Goal: Task Accomplishment & Management: Manage account settings

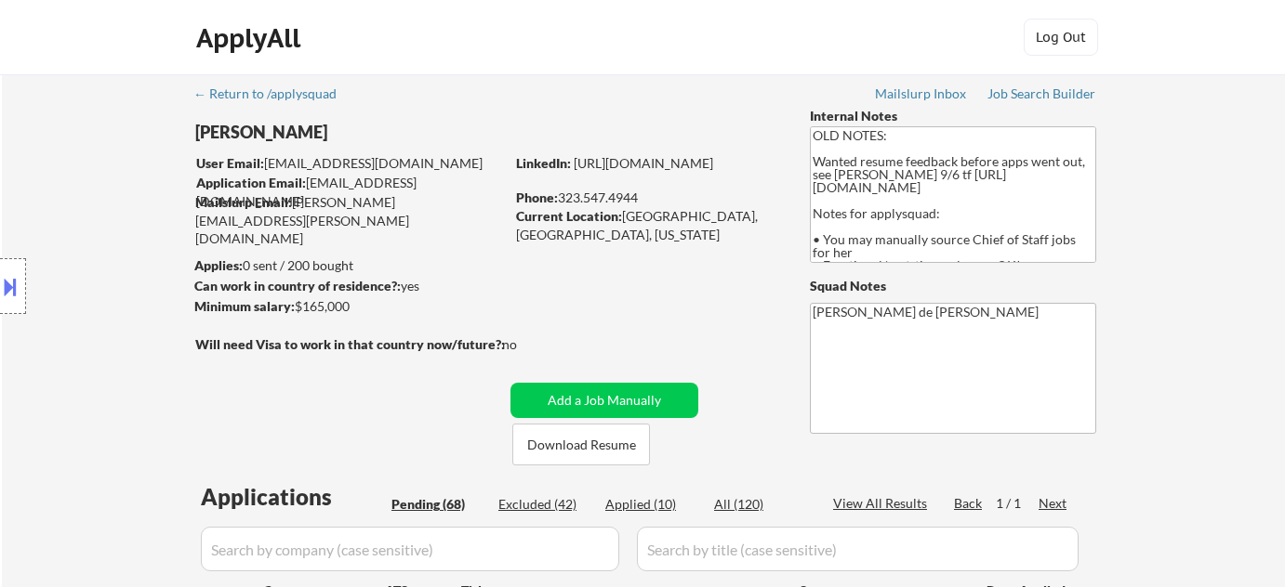
select select ""pending""
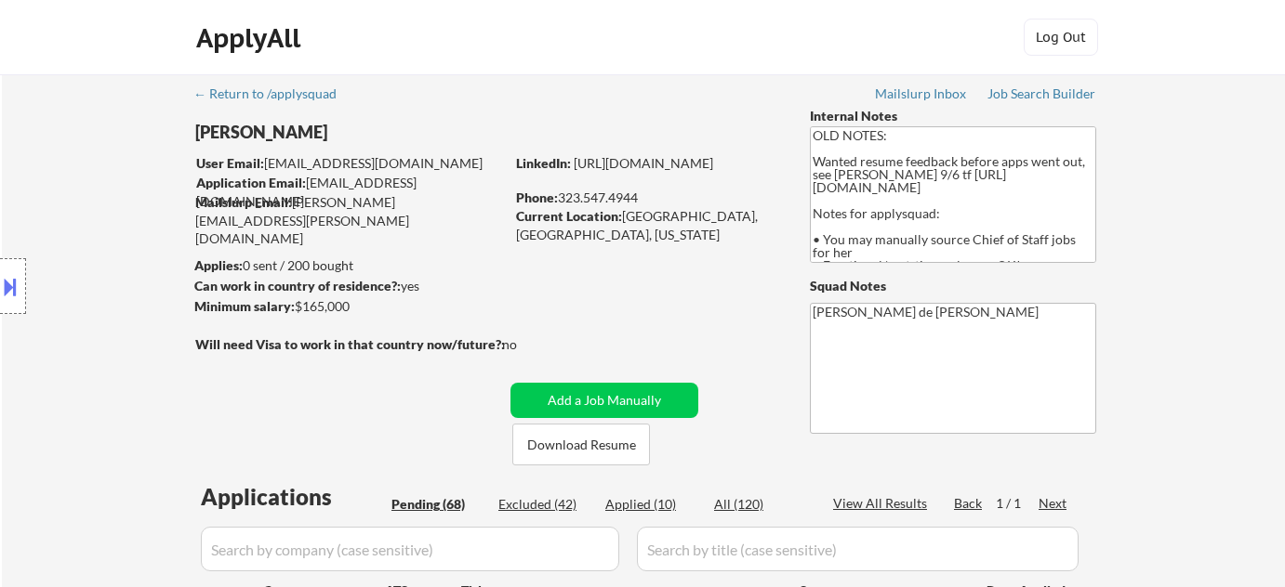
select select ""pending""
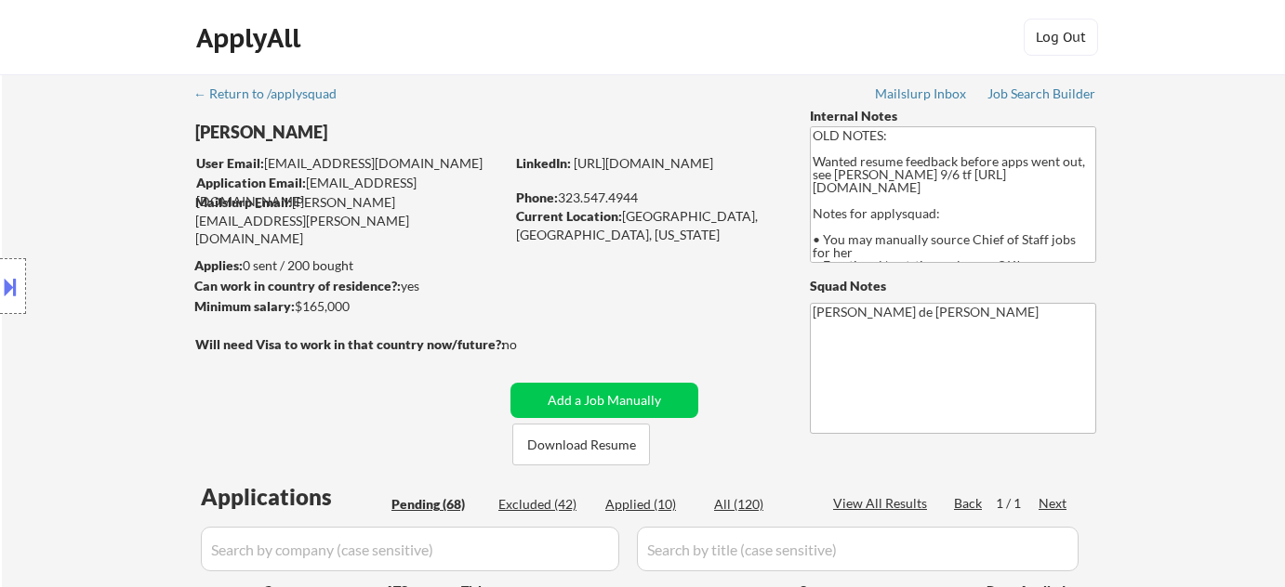
select select ""pending""
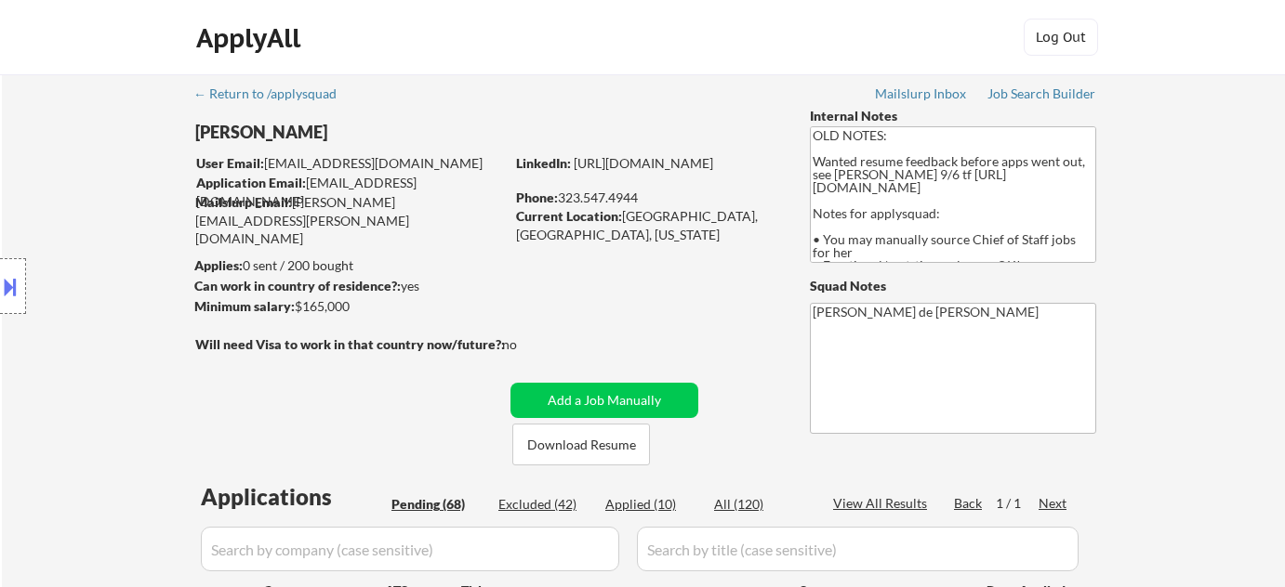
select select ""pending""
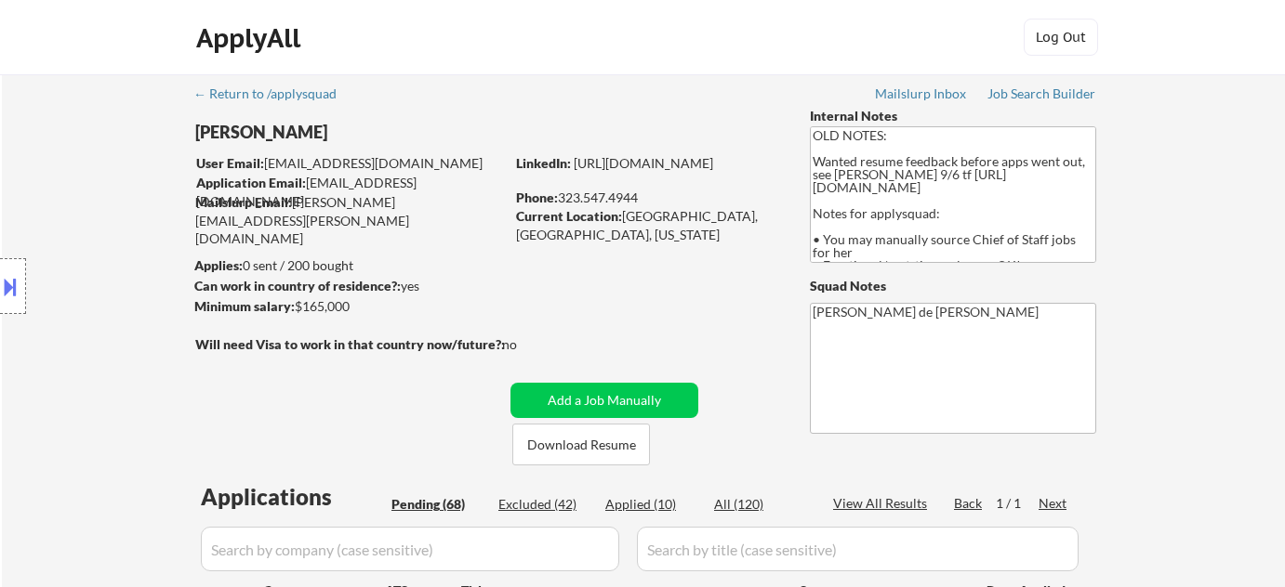
select select ""pending""
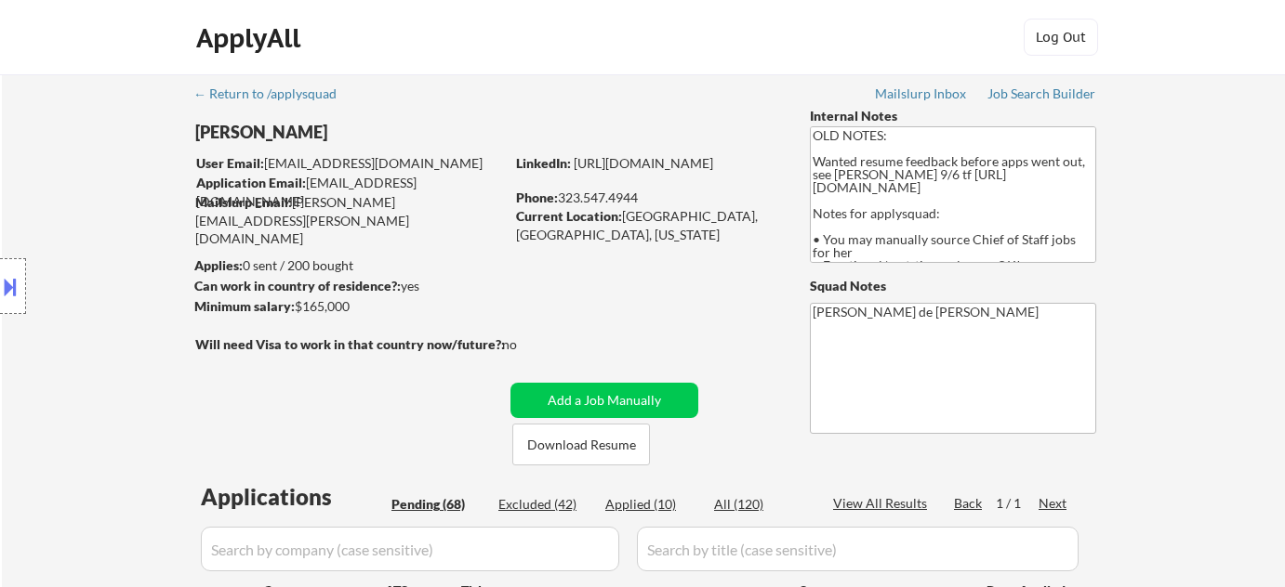
select select ""pending""
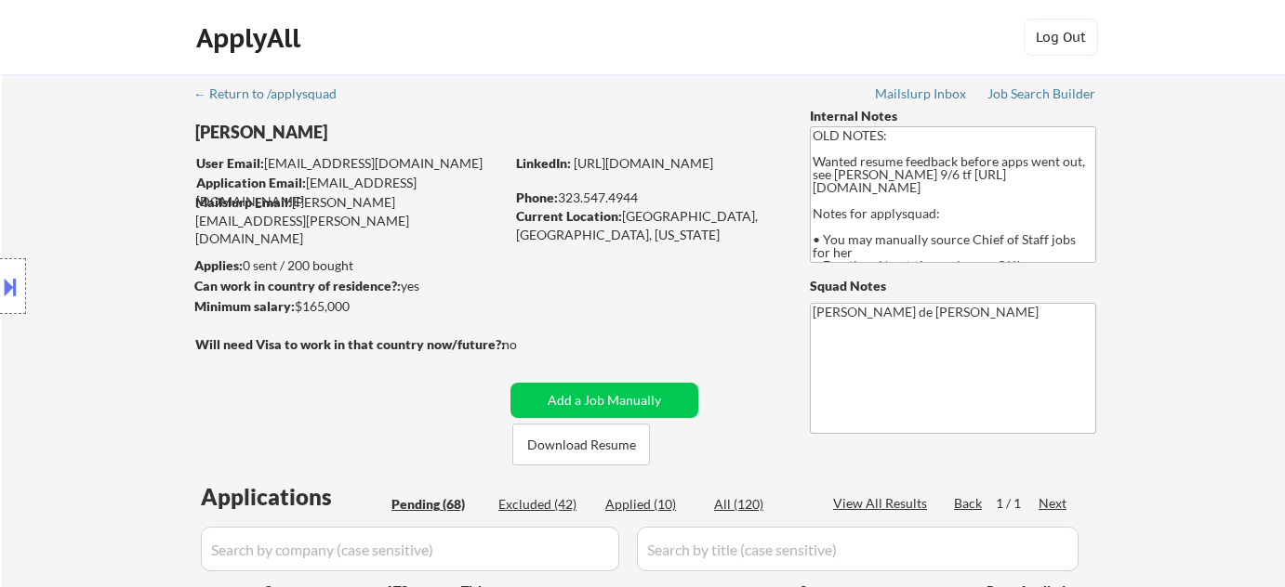
select select ""pending""
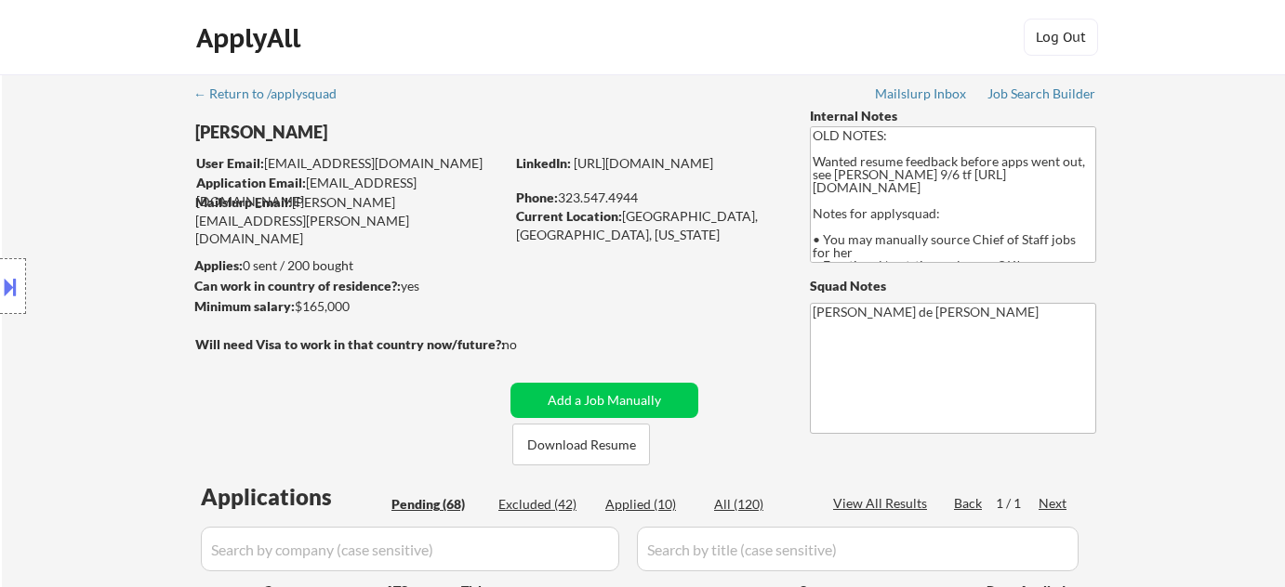
select select ""pending""
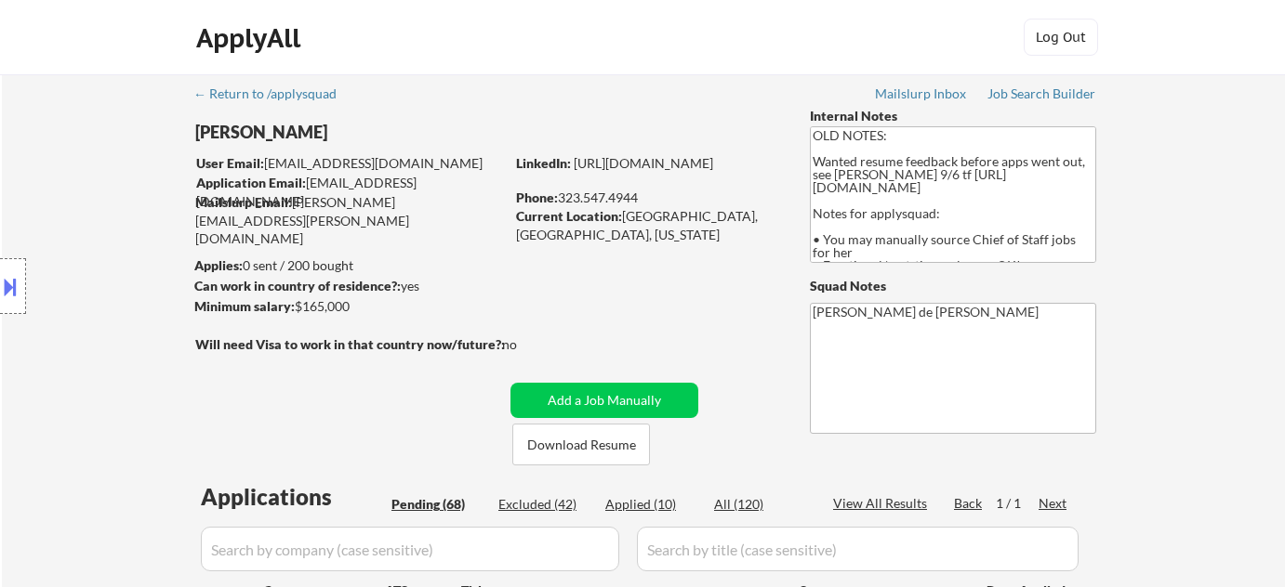
select select ""pending""
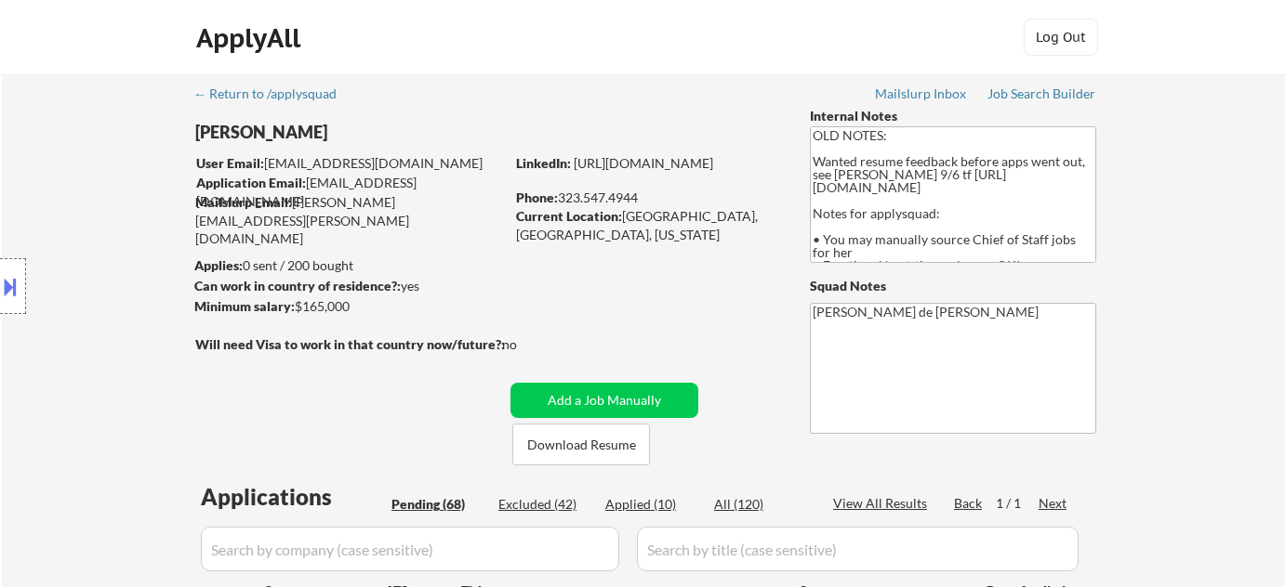
select select ""pending""
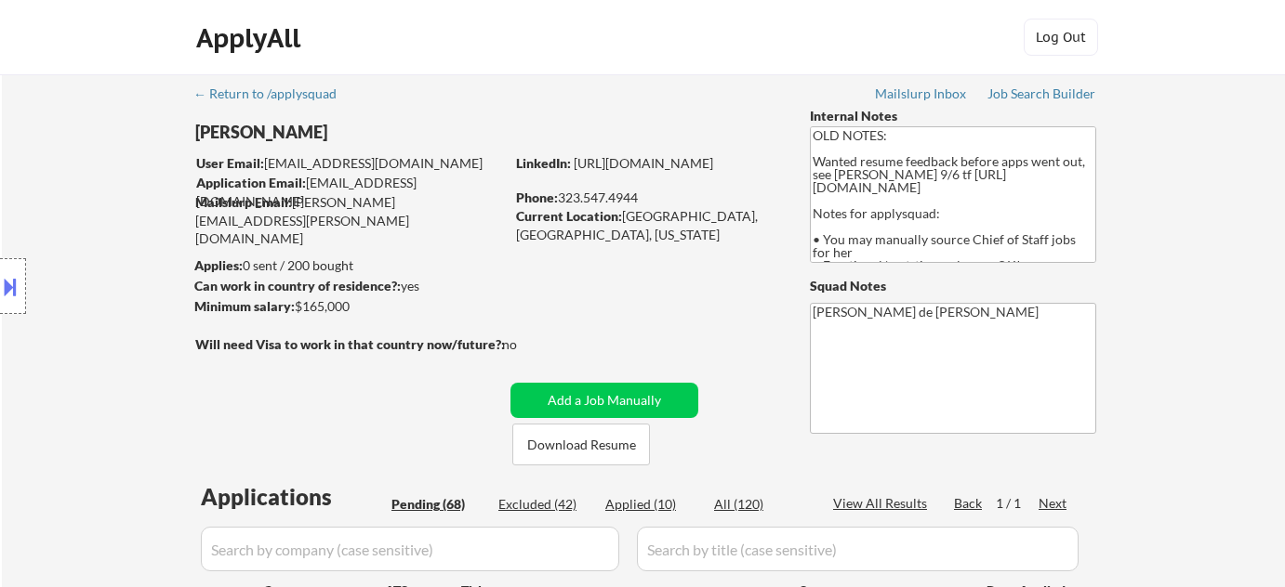
select select ""pending""
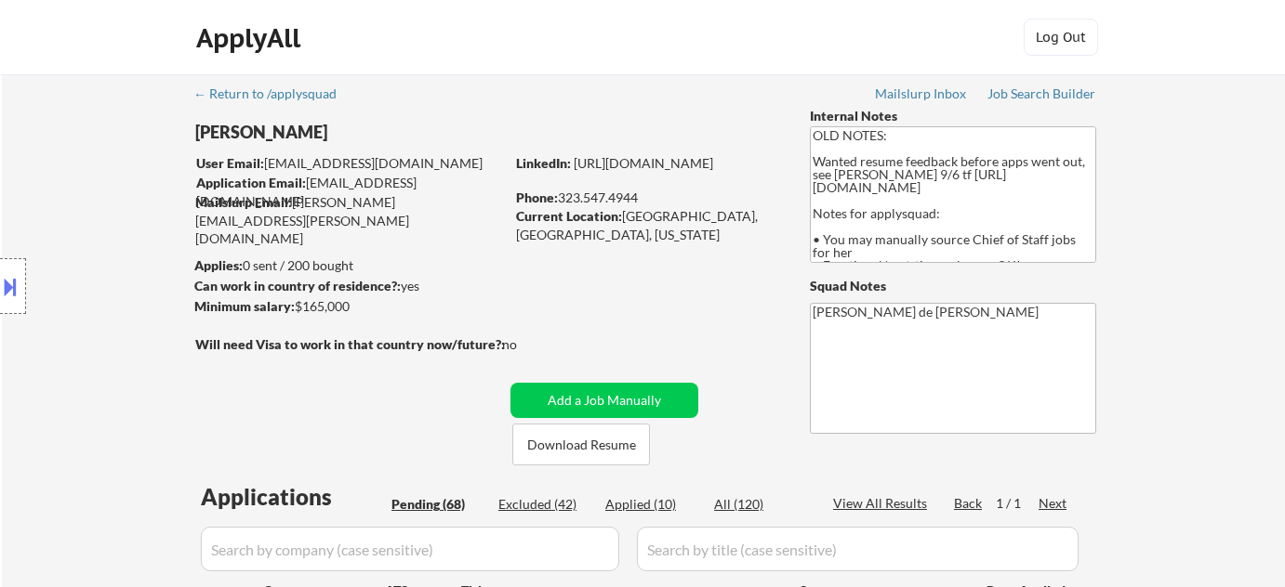
select select ""pending""
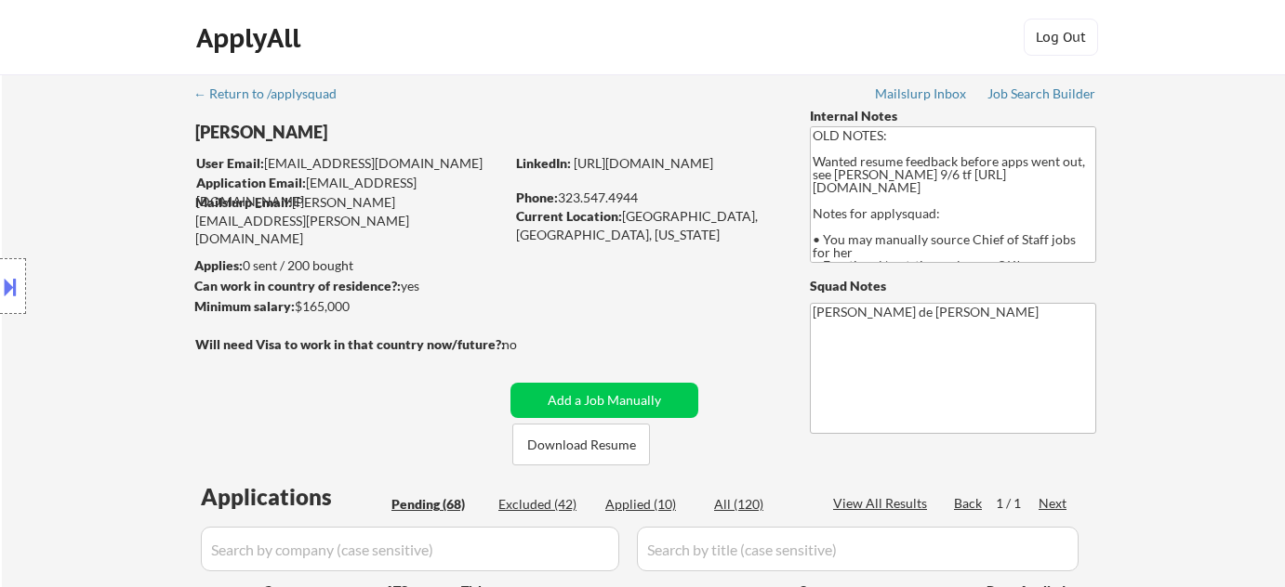
select select ""pending""
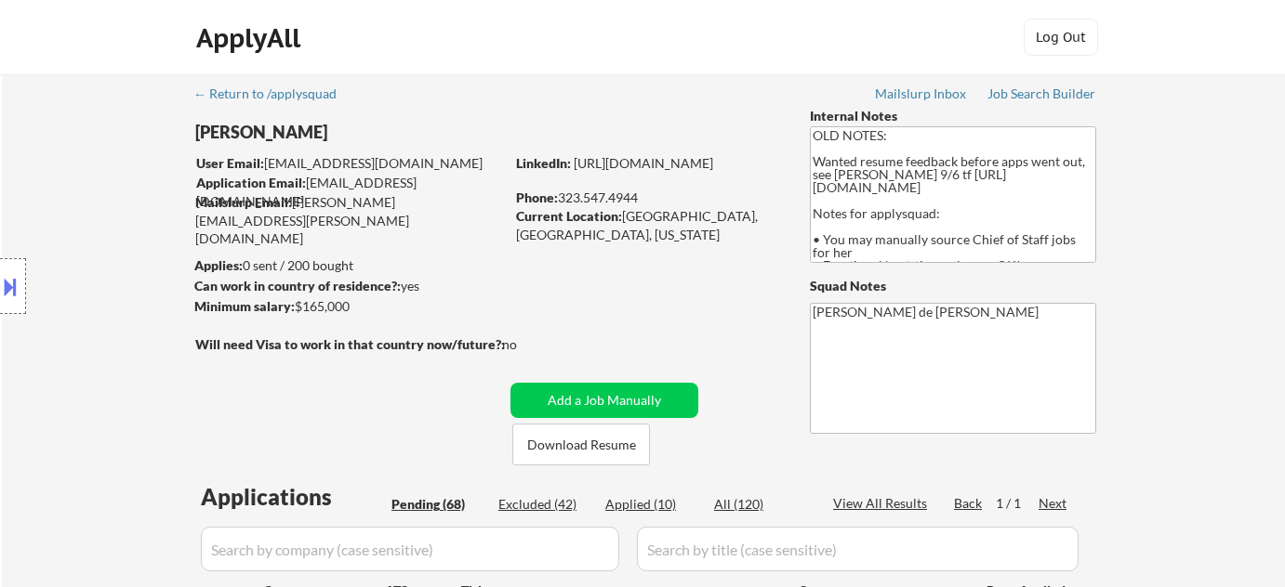
select select ""pending""
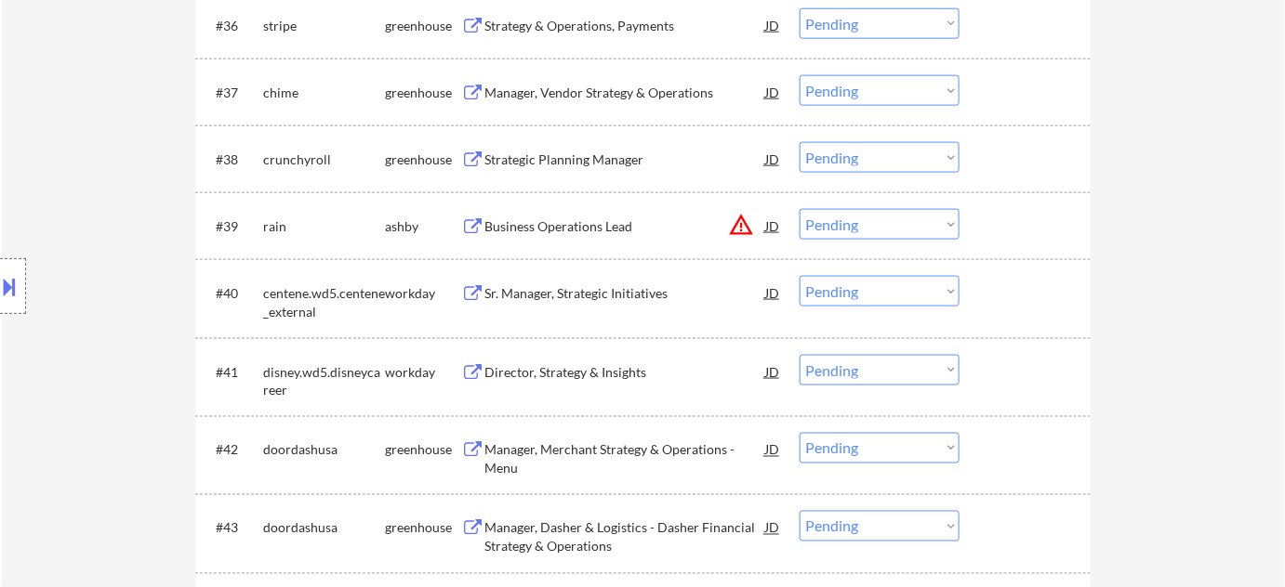
scroll to position [3126, 0]
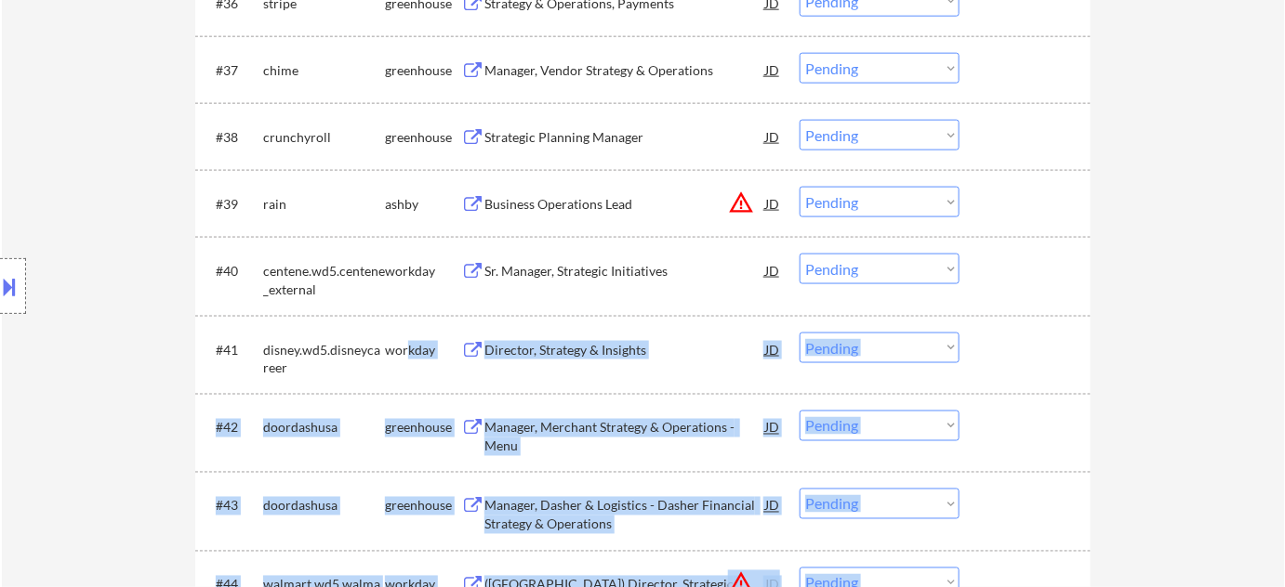
drag, startPoint x: 251, startPoint y: 341, endPoint x: 344, endPoint y: 348, distance: 93.2
click at [183, 333] on div "Location Inclusions:" at bounding box center [166, 286] width 333 height 345
drag, startPoint x: 655, startPoint y: 342, endPoint x: 255, endPoint y: 337, distance: 400.6
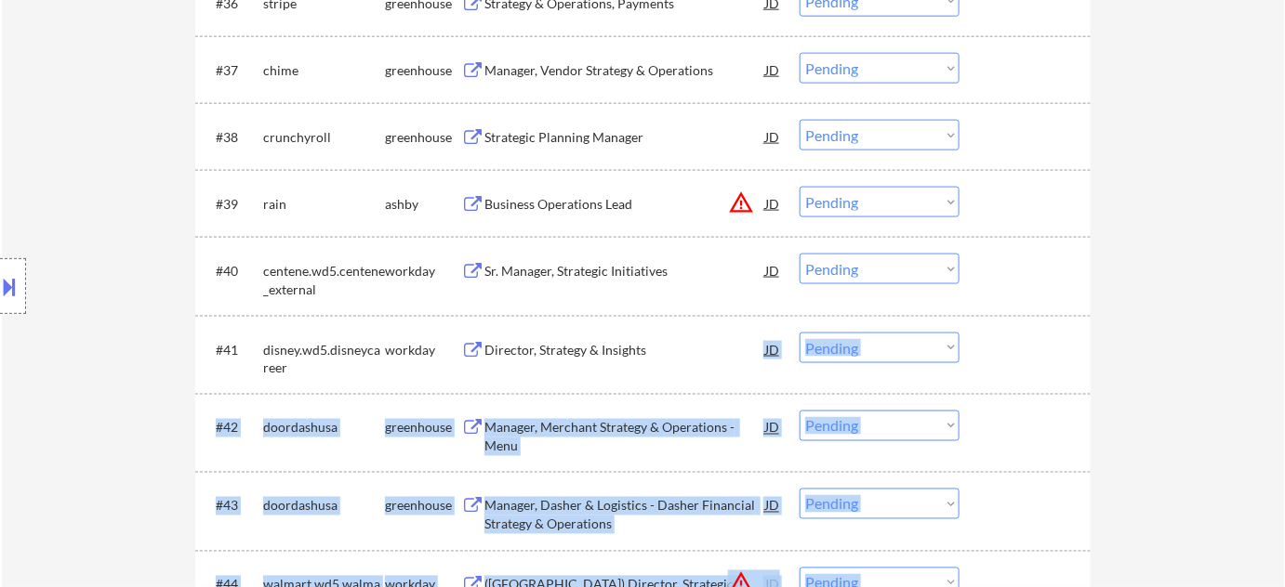
click at [89, 334] on div "Location Inclusions:" at bounding box center [166, 286] width 333 height 345
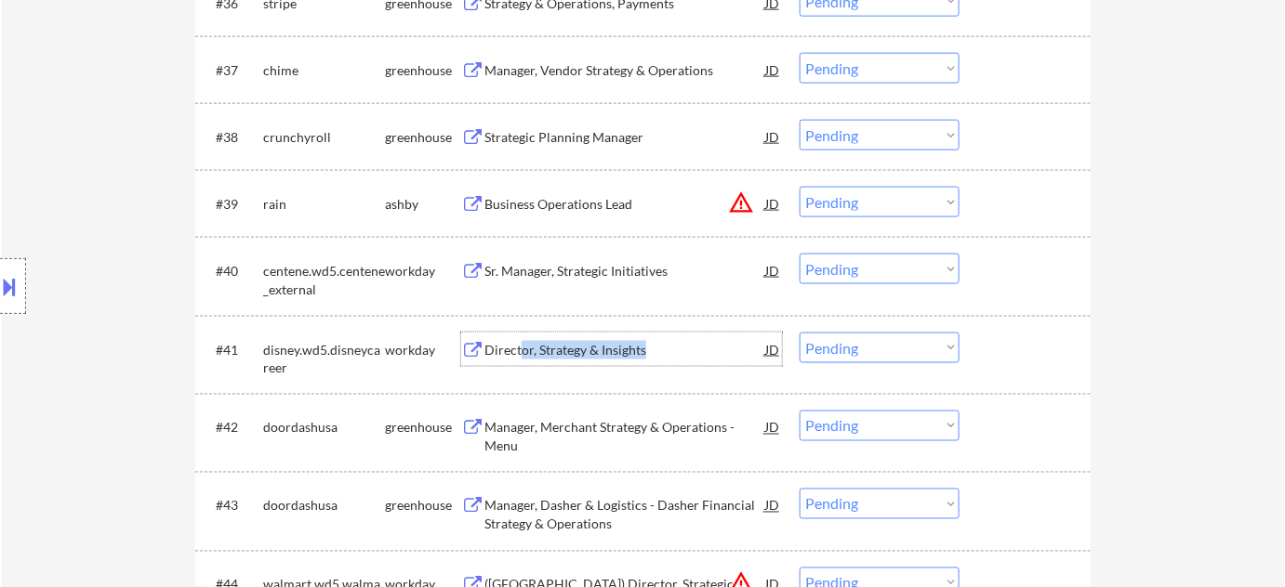
drag, startPoint x: 650, startPoint y: 349, endPoint x: 519, endPoint y: 341, distance: 131.3
click at [519, 341] on div "Director, Strategy & Insights" at bounding box center [624, 350] width 281 height 19
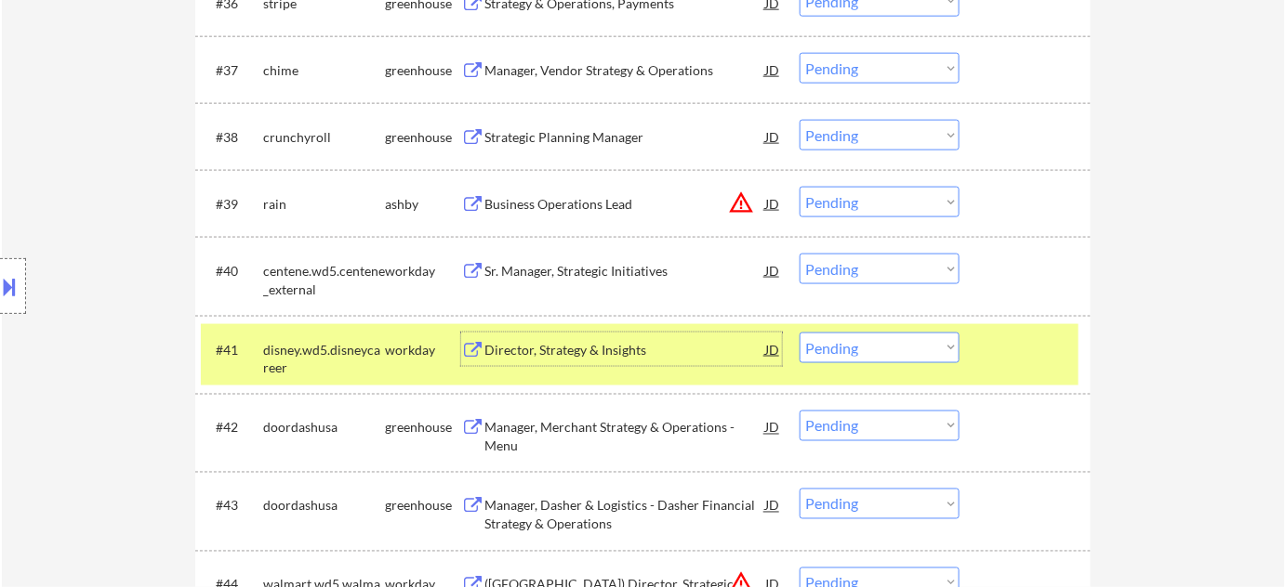
click at [47, 274] on div "Location Inclusions:" at bounding box center [166, 286] width 333 height 345
click at [840, 349] on select "Choose an option... Pending Applied Excluded (Questions) Excluded (Expired) Exc…" at bounding box center [879, 348] width 160 height 31
click at [799, 333] on select "Choose an option... Pending Applied Excluded (Questions) Excluded (Expired) Exc…" at bounding box center [879, 348] width 160 height 31
select select ""pending""
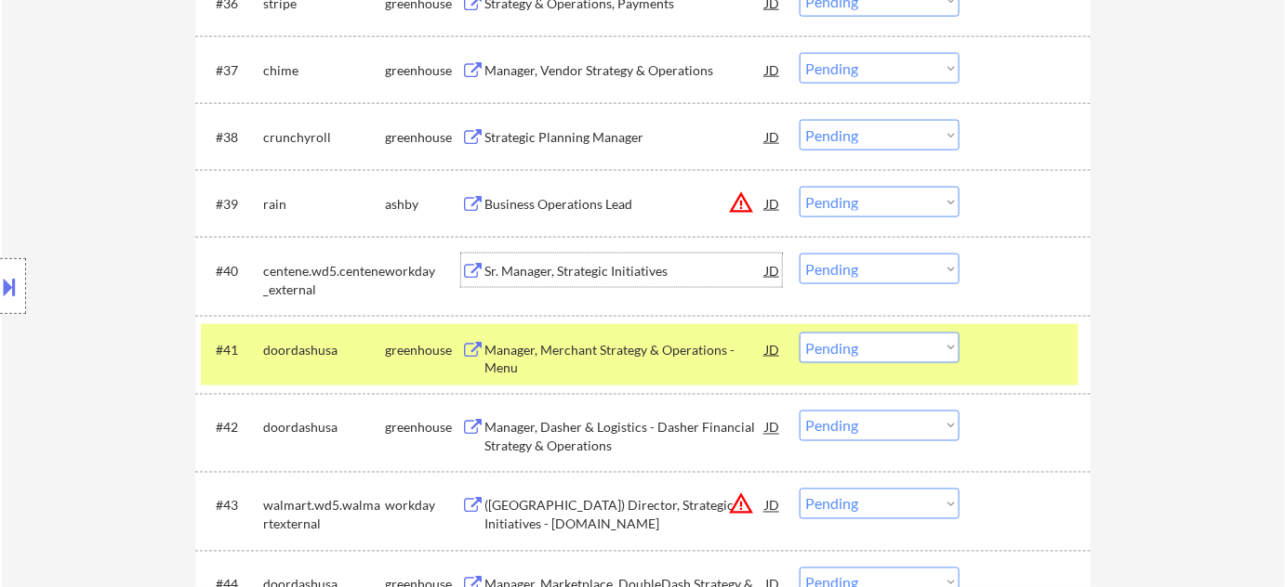
click at [602, 262] on div "Sr. Manager, Strategic Initiatives" at bounding box center [624, 271] width 281 height 19
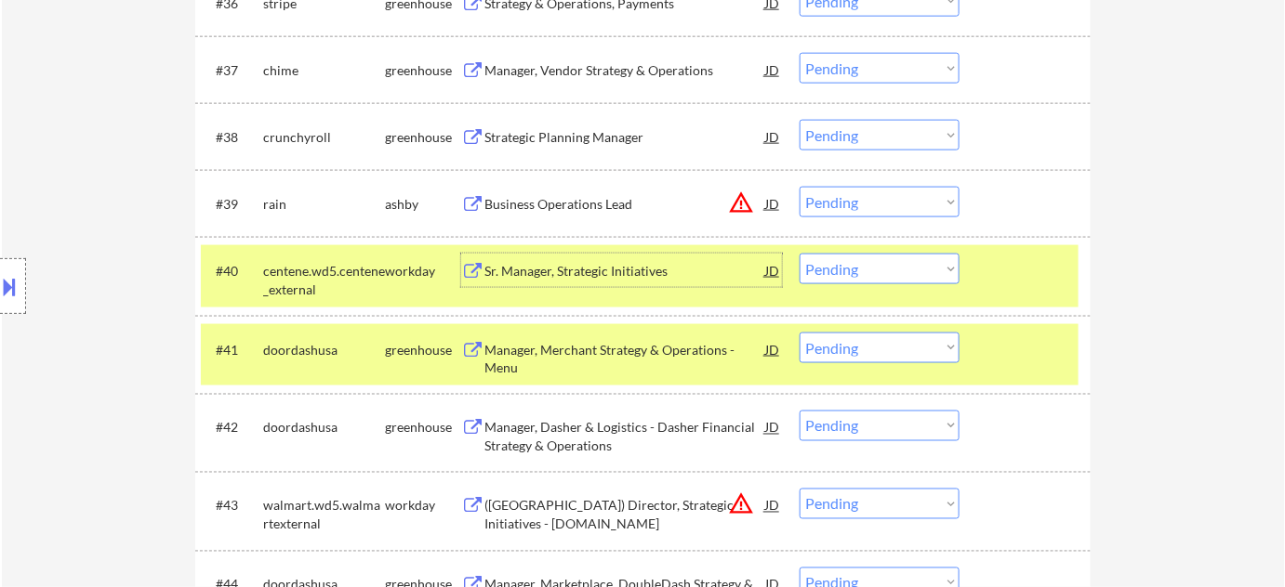
click at [898, 274] on select "Choose an option... Pending Applied Excluded (Questions) Excluded (Expired) Exc…" at bounding box center [879, 269] width 160 height 31
click at [799, 254] on select "Choose an option... Pending Applied Excluded (Questions) Excluded (Expired) Exc…" at bounding box center [879, 269] width 160 height 31
select select ""pending""
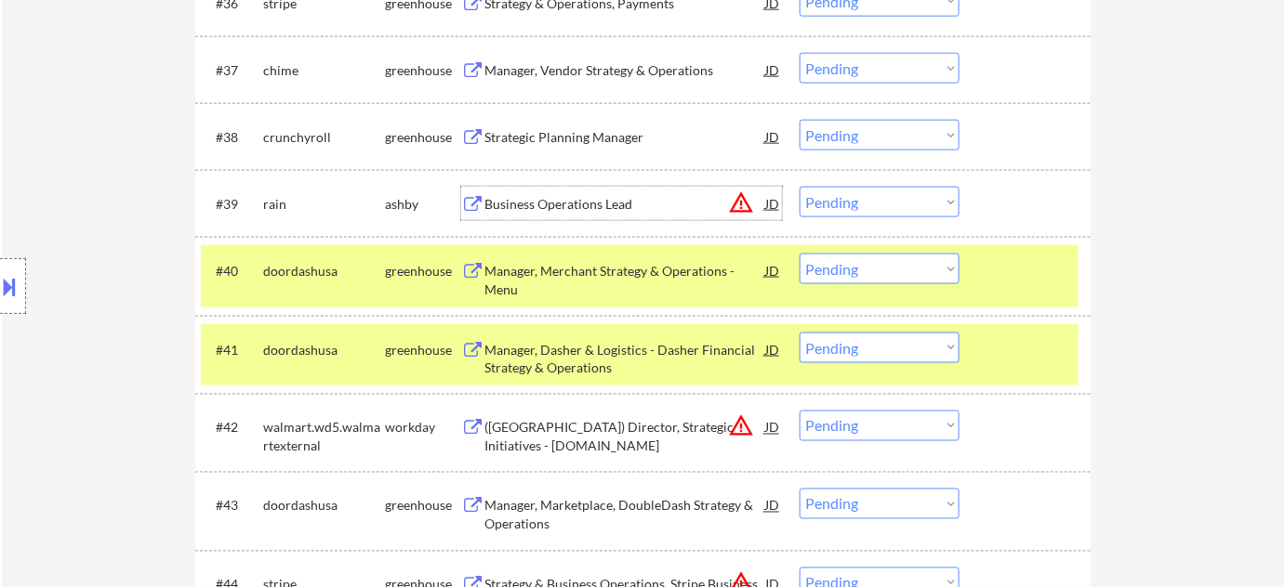
click at [591, 209] on div "Business Operations Lead" at bounding box center [624, 204] width 281 height 19
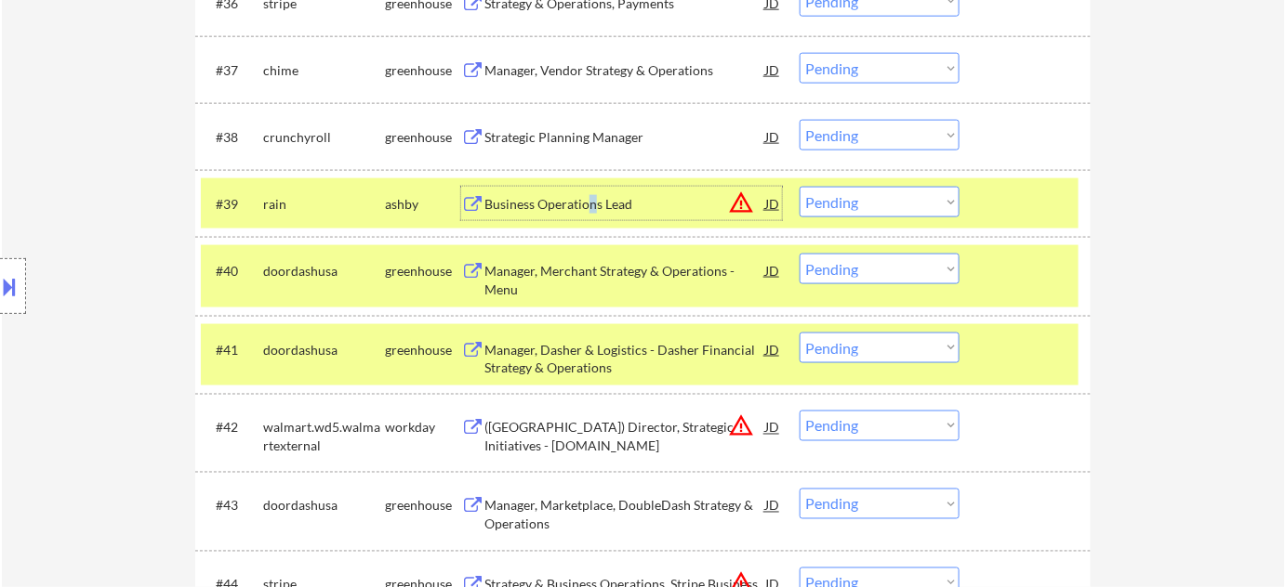
click at [5, 277] on button at bounding box center [10, 286] width 20 height 31
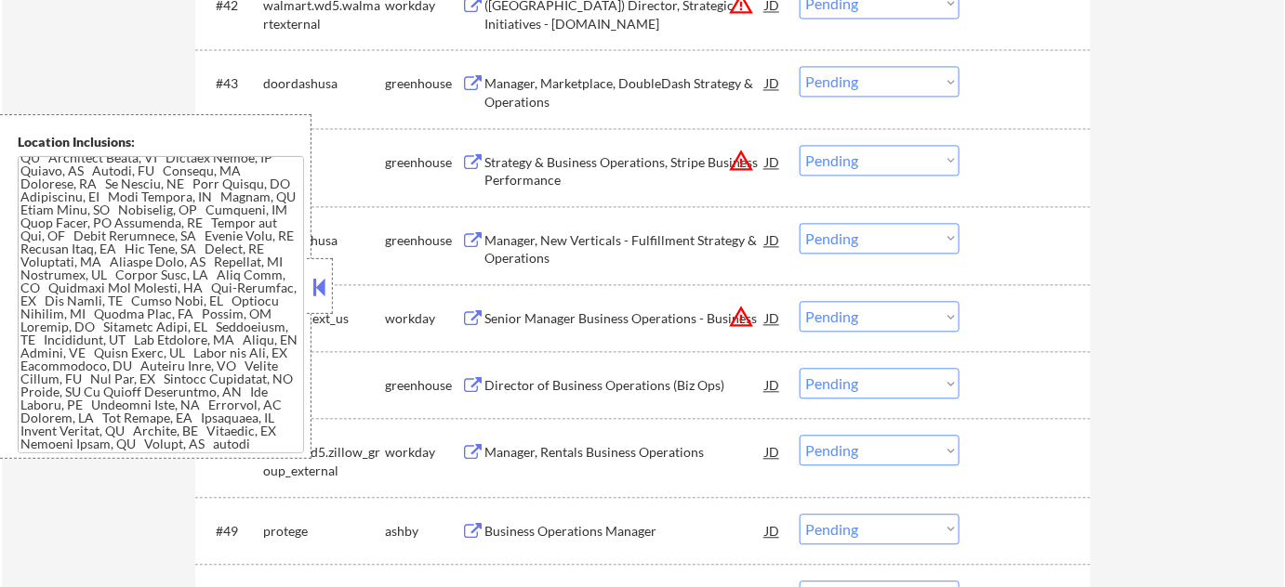
scroll to position [0, 0]
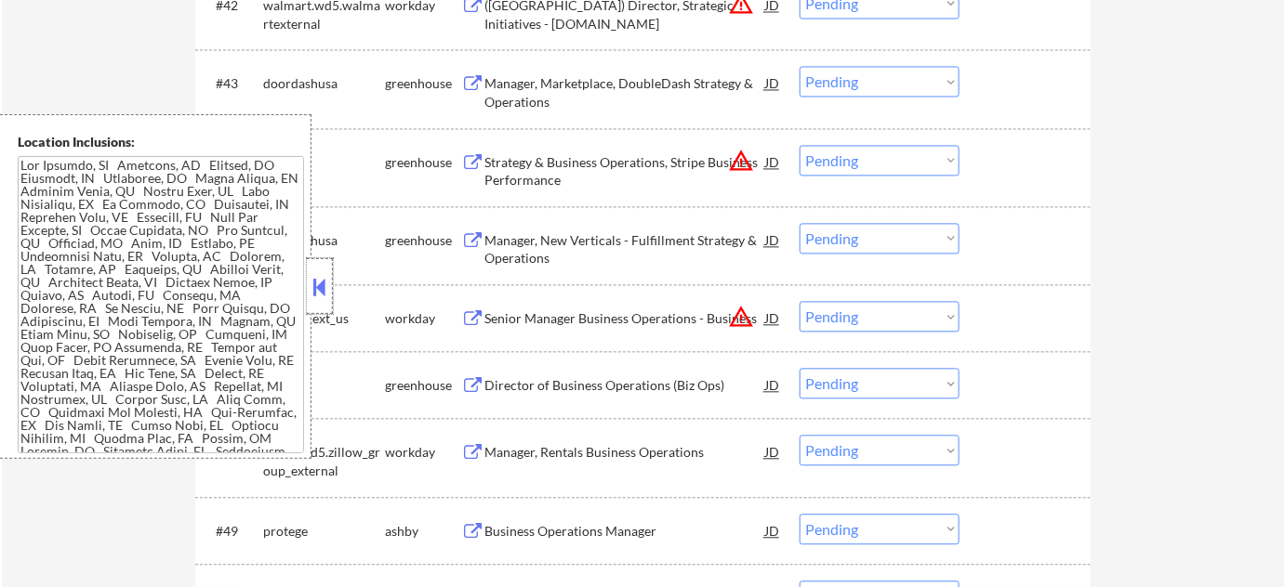
click at [307, 294] on div at bounding box center [320, 286] width 26 height 56
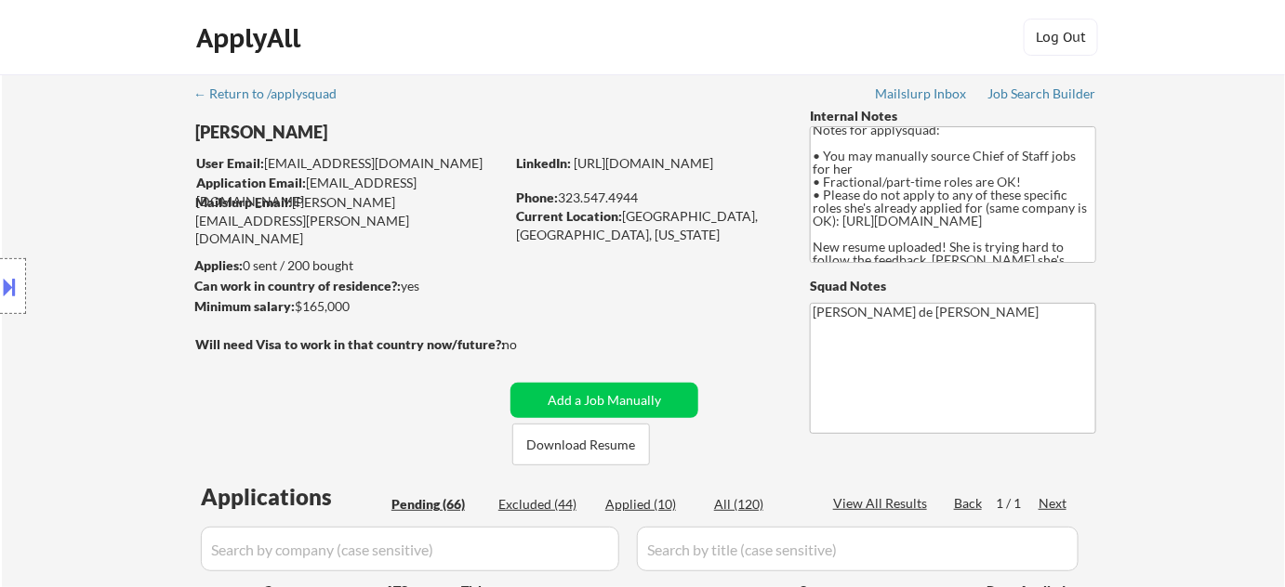
scroll to position [3036, 0]
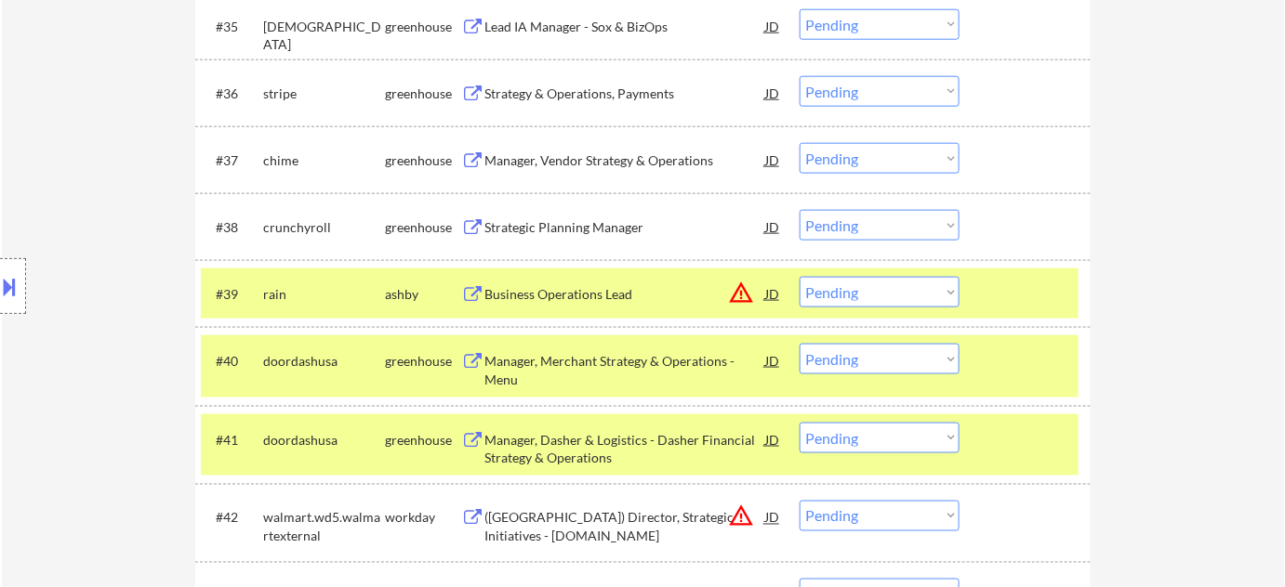
drag, startPoint x: 898, startPoint y: 291, endPoint x: 900, endPoint y: 303, distance: 12.2
click at [897, 291] on select "Choose an option... Pending Applied Excluded (Questions) Excluded (Expired) Exc…" at bounding box center [879, 292] width 160 height 31
click at [799, 277] on select "Choose an option... Pending Applied Excluded (Questions) Excluded (Expired) Exc…" at bounding box center [879, 292] width 160 height 31
select select ""pending""
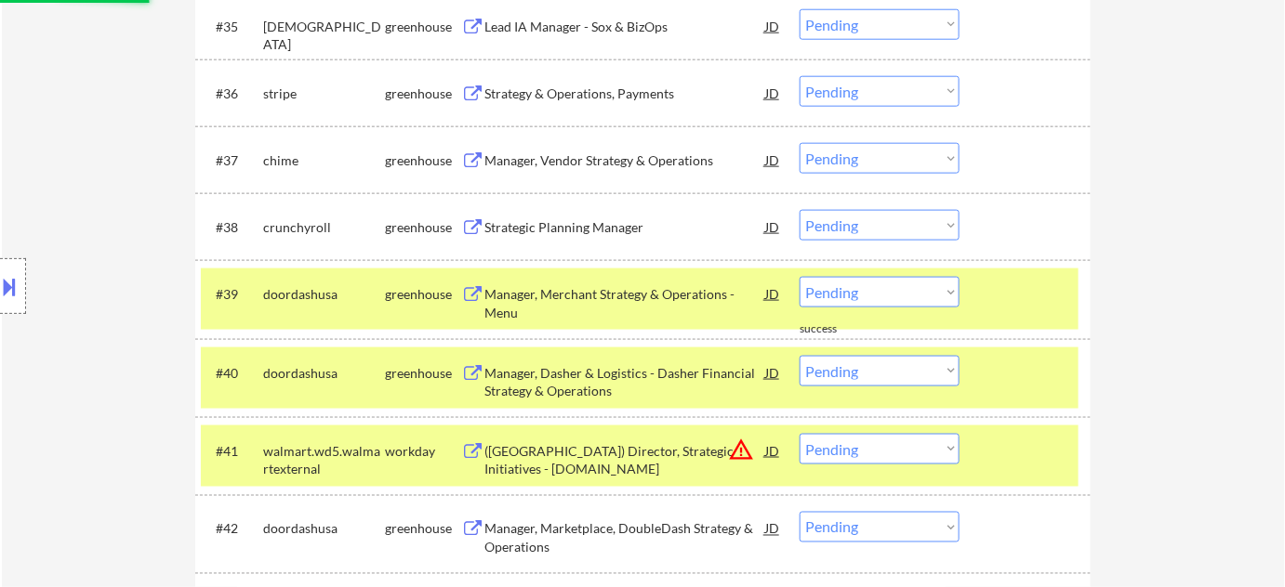
click at [617, 147] on div "Manager, Vendor Strategy & Operations" at bounding box center [624, 159] width 281 height 33
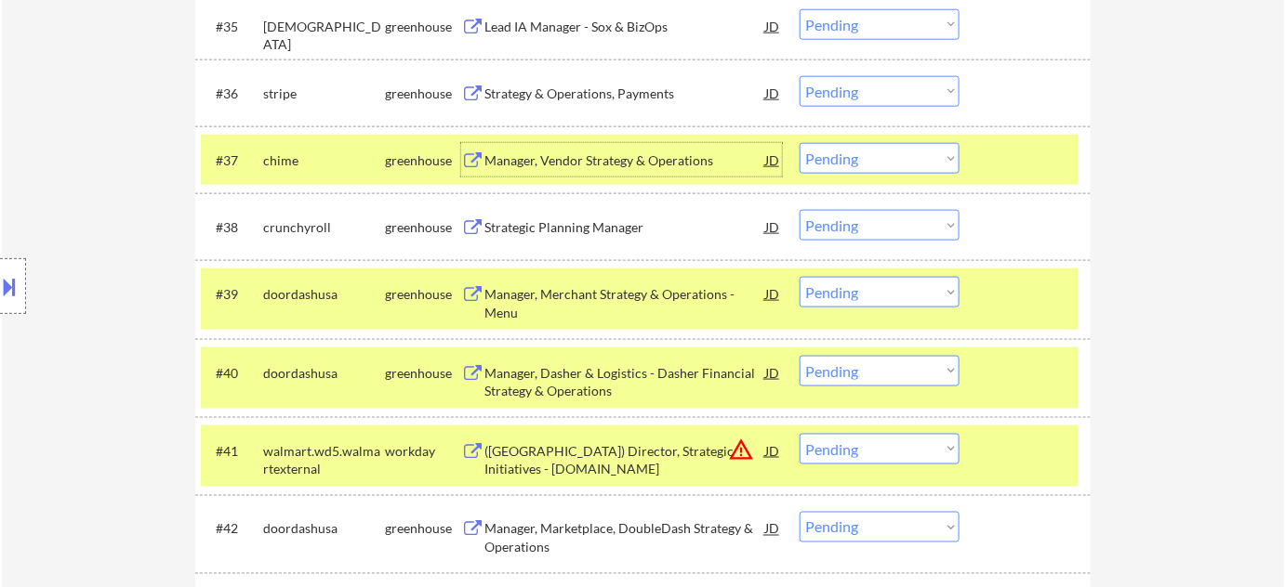
click at [882, 161] on select "Choose an option... Pending Applied Excluded (Questions) Excluded (Expired) Exc…" at bounding box center [879, 158] width 160 height 31
click at [799, 143] on select "Choose an option... Pending Applied Excluded (Questions) Excluded (Expired) Exc…" at bounding box center [879, 158] width 160 height 31
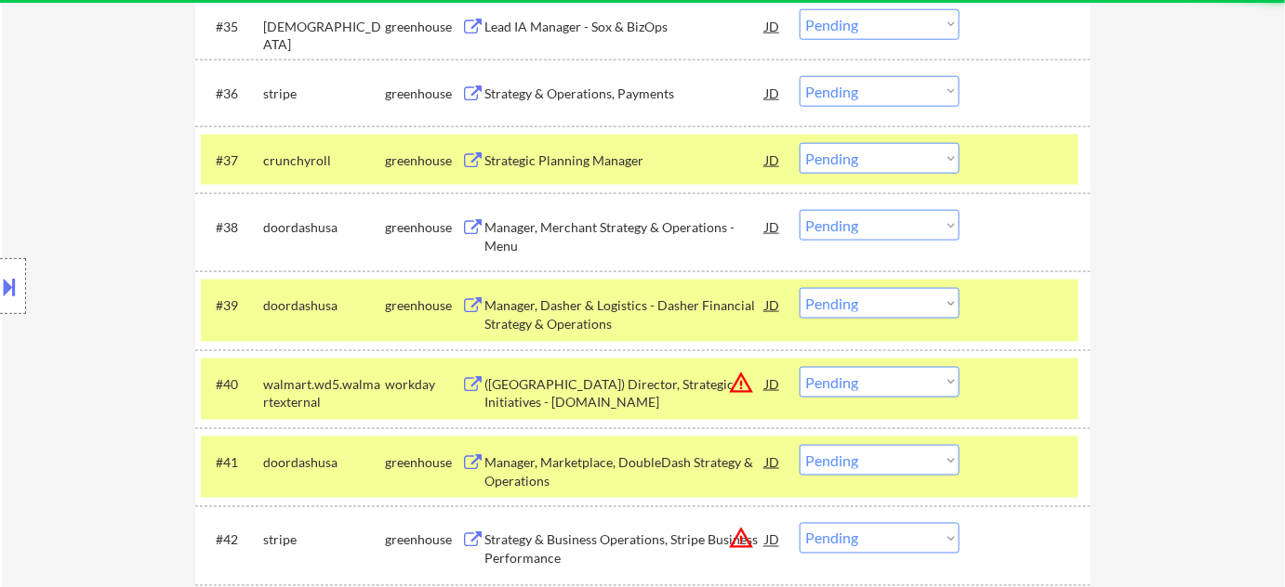
click at [550, 146] on div "Strategic Planning Manager" at bounding box center [624, 159] width 281 height 33
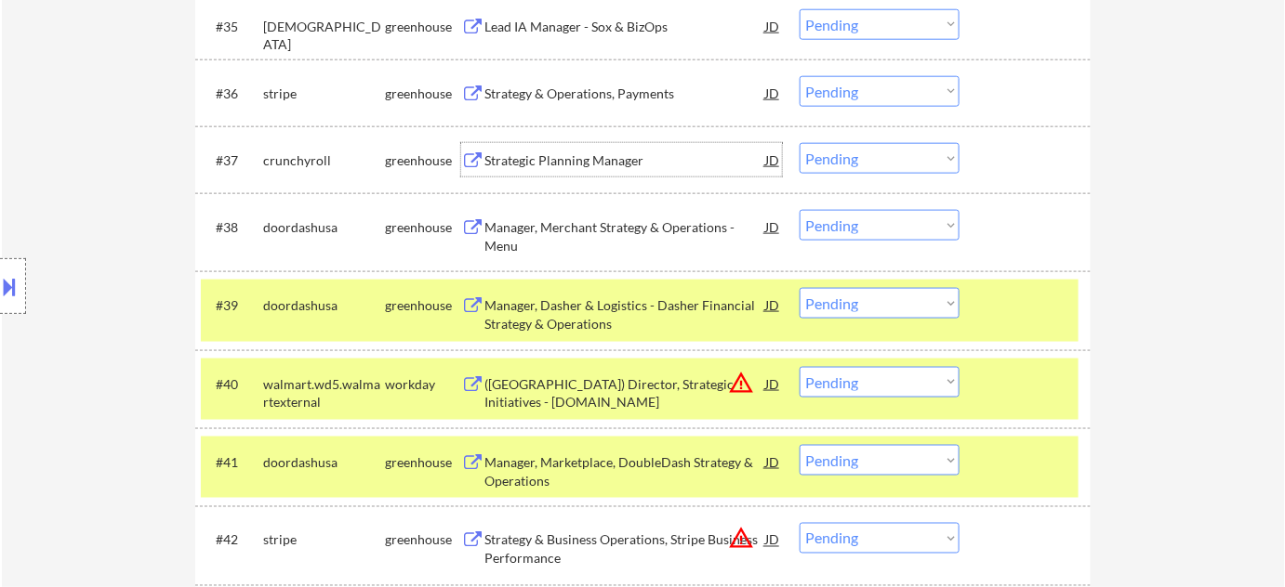
click at [562, 167] on div "Strategic Planning Manager" at bounding box center [624, 161] width 281 height 19
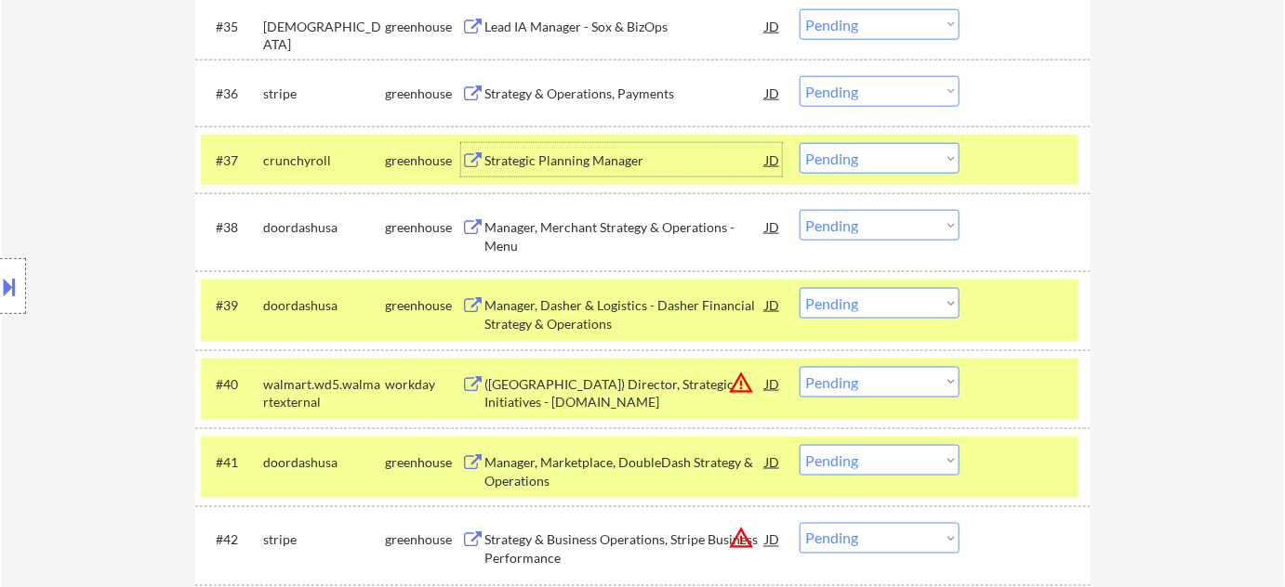
click at [597, 158] on div "Strategic Planning Manager" at bounding box center [624, 161] width 281 height 19
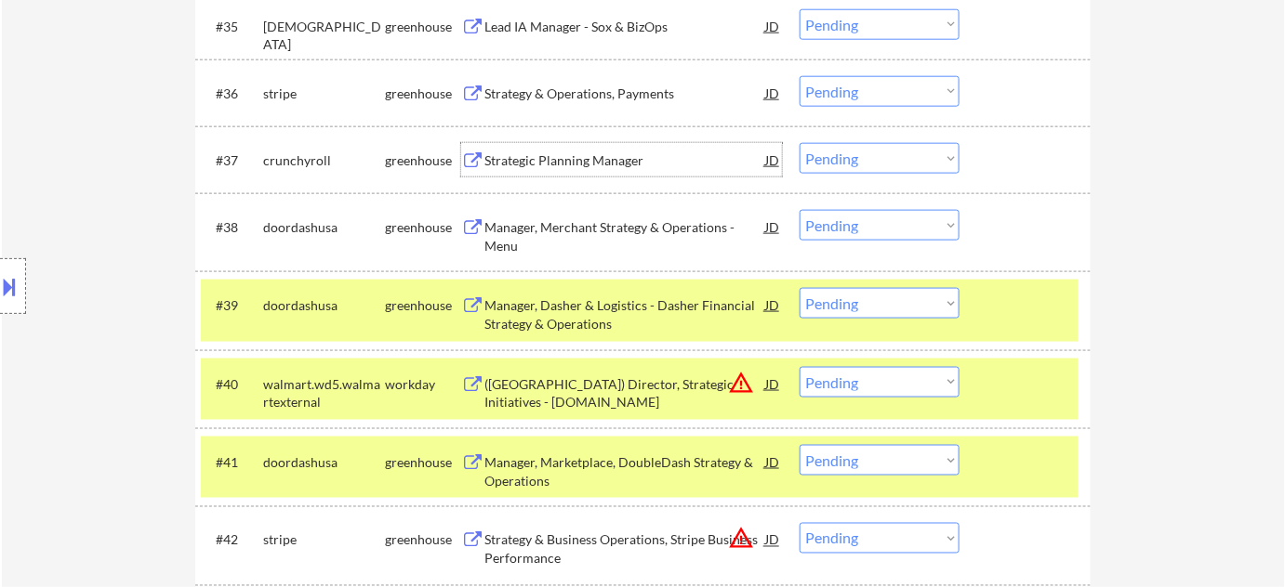
click at [865, 167] on select "Choose an option... Pending Applied Excluded (Questions) Excluded (Expired) Exc…" at bounding box center [879, 158] width 160 height 31
click at [799, 143] on select "Choose an option... Pending Applied Excluded (Questions) Excluded (Expired) Exc…" at bounding box center [879, 158] width 160 height 31
select select ""pending""
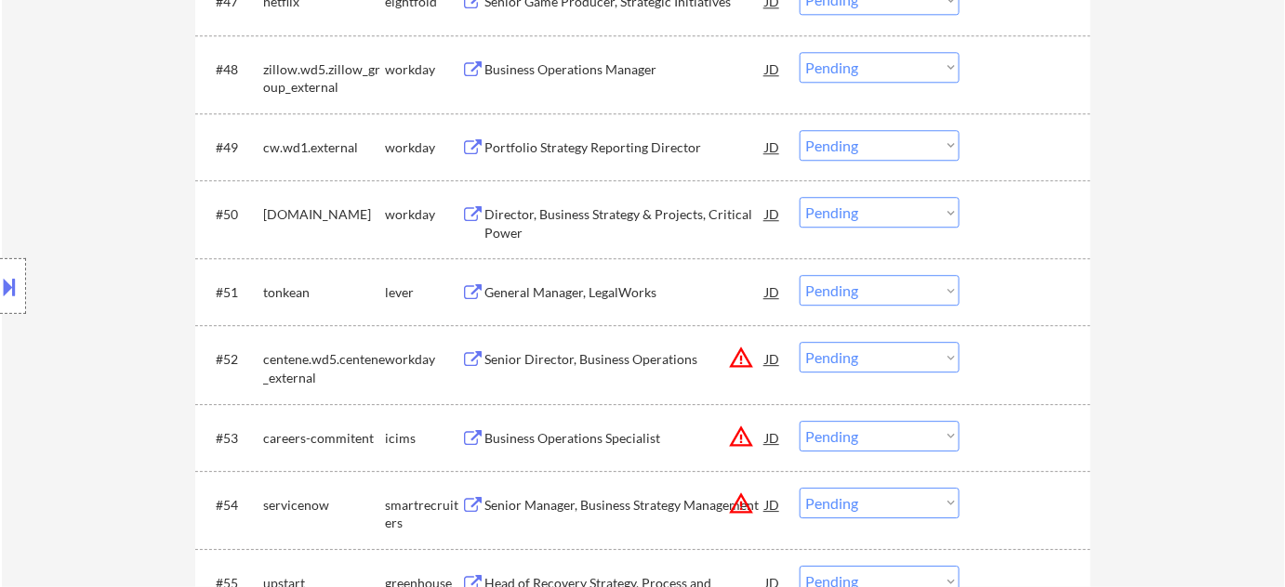
scroll to position [3965, 0]
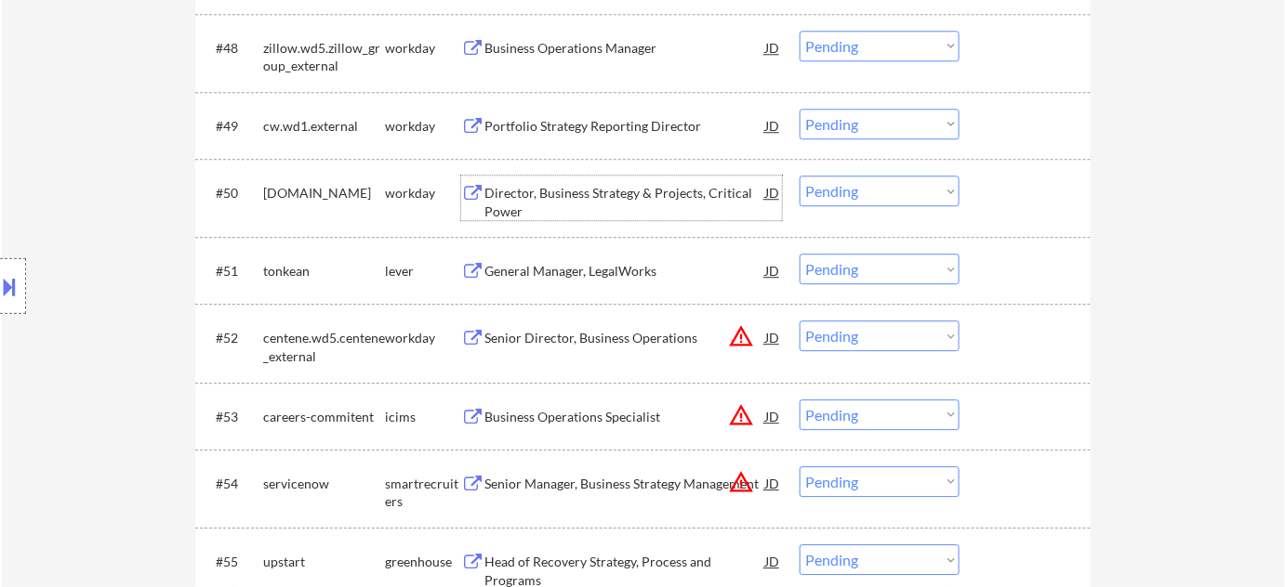
click at [555, 191] on div "Director, Business Strategy & Projects, Critical Power" at bounding box center [624, 202] width 281 height 36
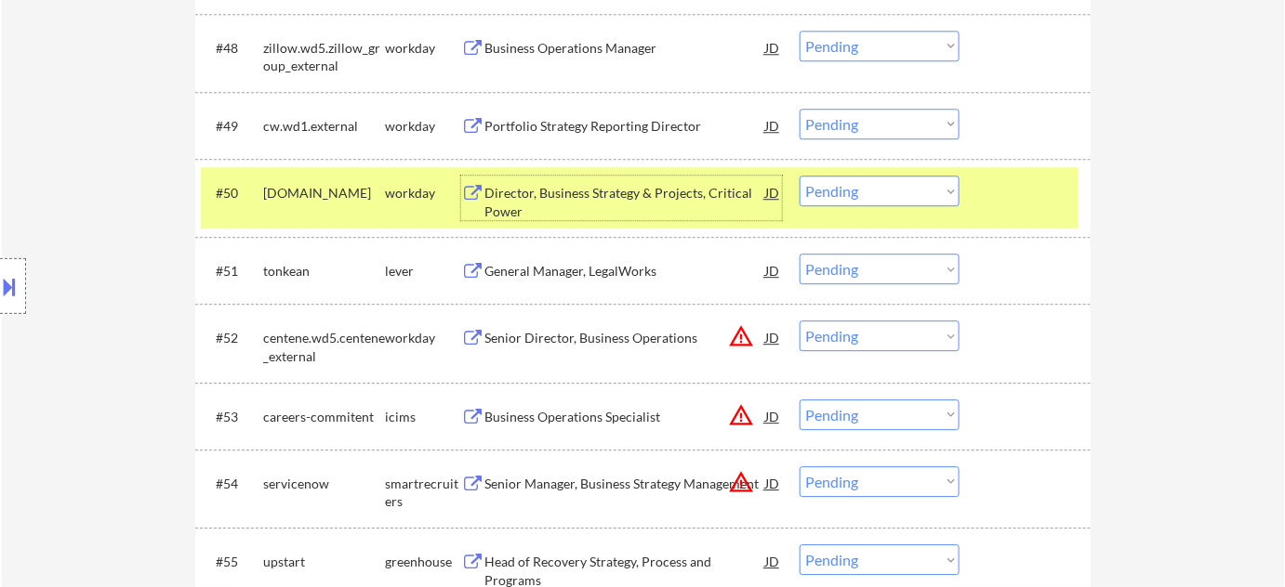
drag, startPoint x: 885, startPoint y: 190, endPoint x: 889, endPoint y: 203, distance: 13.8
click at [885, 190] on select "Choose an option... Pending Applied Excluded (Questions) Excluded (Expired) Exc…" at bounding box center [879, 191] width 160 height 31
click at [799, 176] on select "Choose an option... Pending Applied Excluded (Questions) Excluded (Expired) Exc…" at bounding box center [879, 191] width 160 height 31
click at [625, 270] on div "General Manager, LegalWorks" at bounding box center [624, 271] width 281 height 19
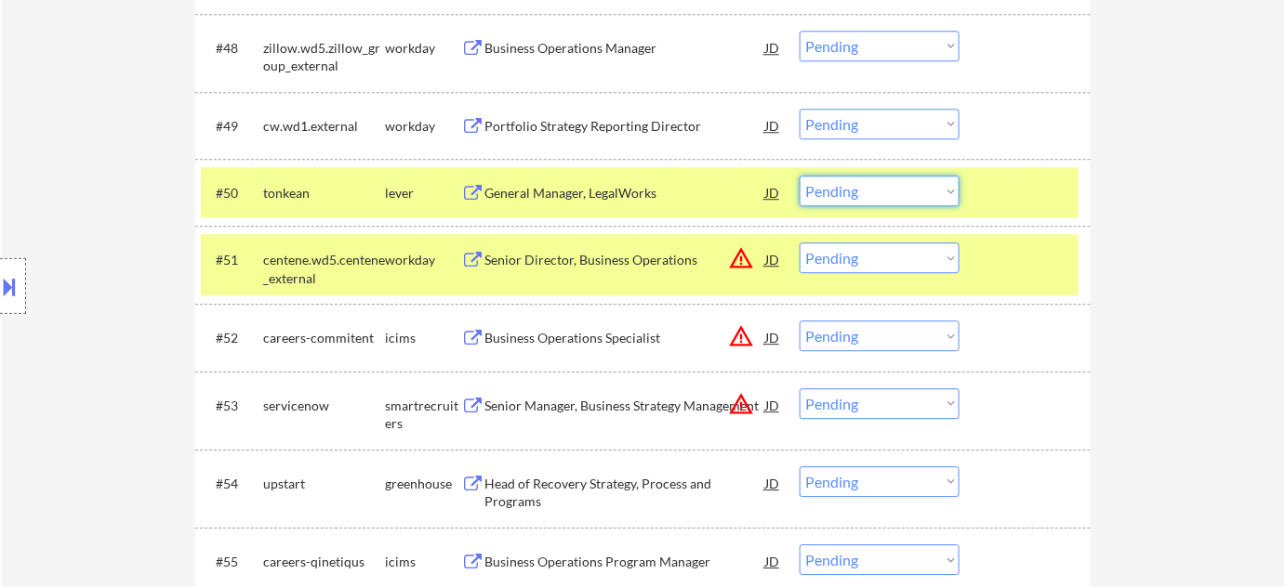
click at [809, 188] on select "Choose an option... Pending Applied Excluded (Questions) Excluded (Expired) Exc…" at bounding box center [879, 191] width 160 height 31
click at [799, 176] on select "Choose an option... Pending Applied Excluded (Questions) Excluded (Expired) Exc…" at bounding box center [879, 191] width 160 height 31
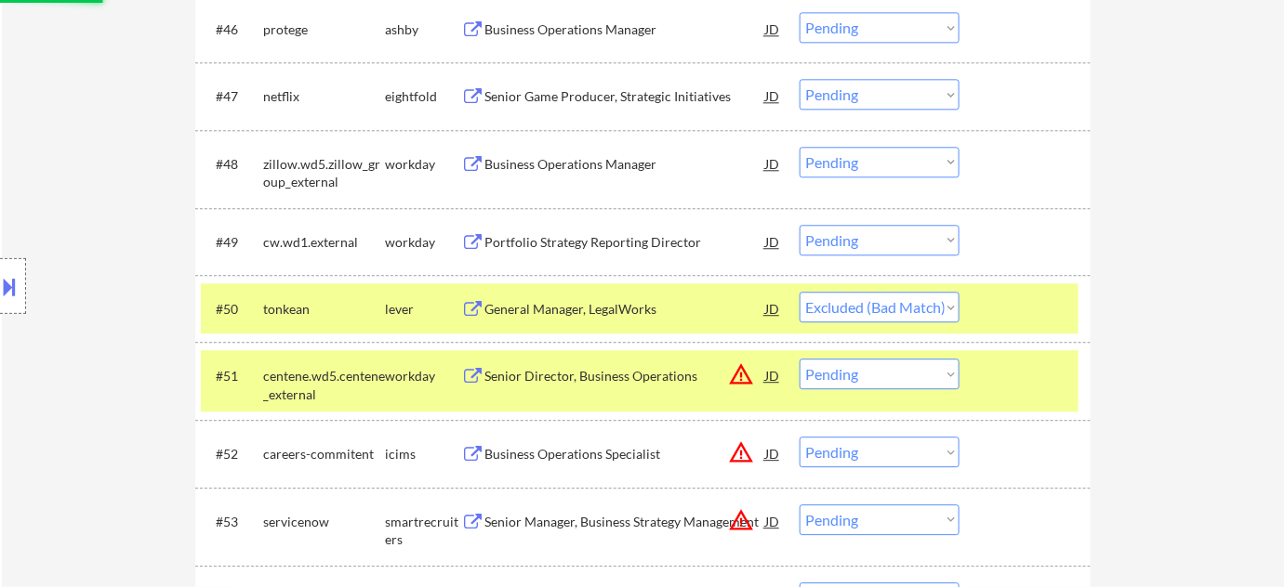
scroll to position [3797, 0]
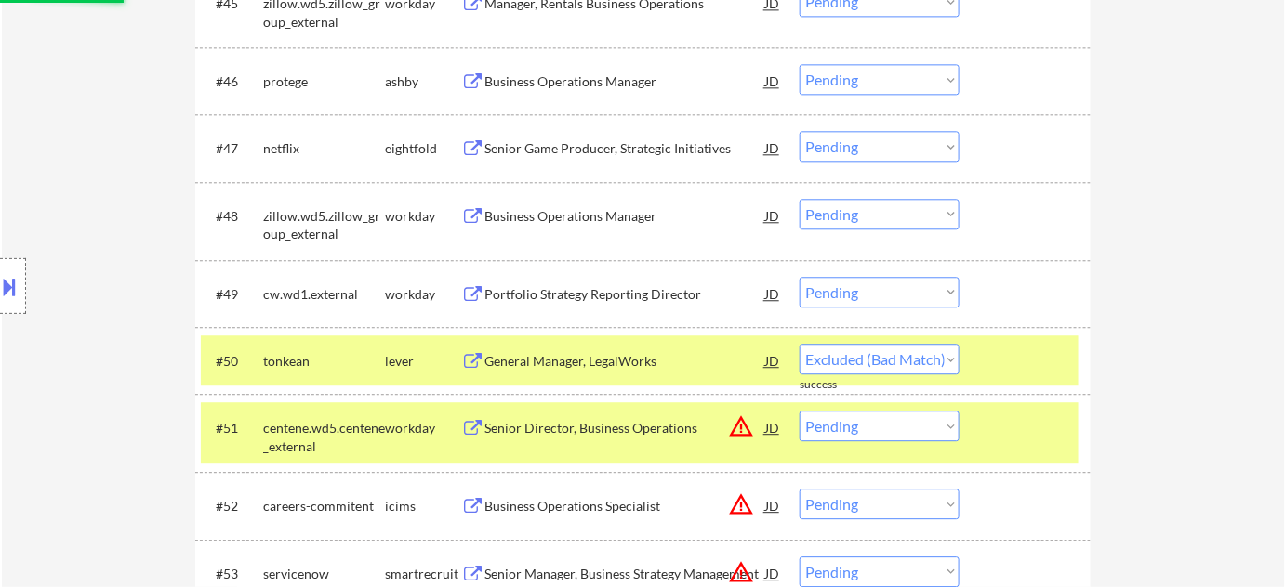
click at [578, 294] on div "Portfolio Strategy Reporting Director" at bounding box center [624, 294] width 281 height 19
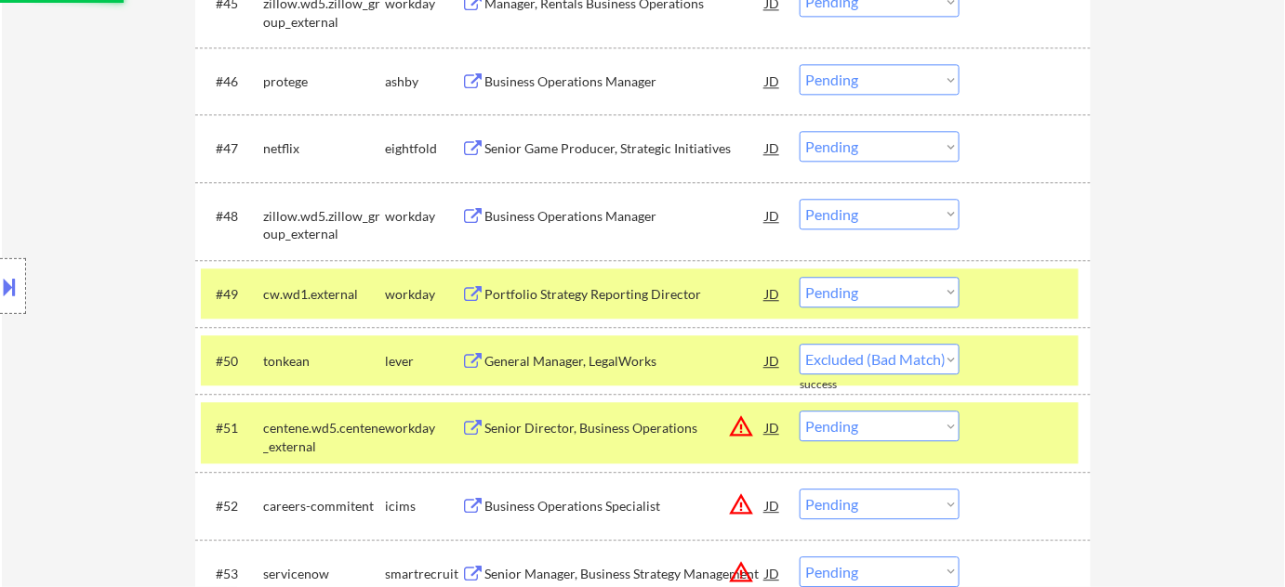
select select ""pending""
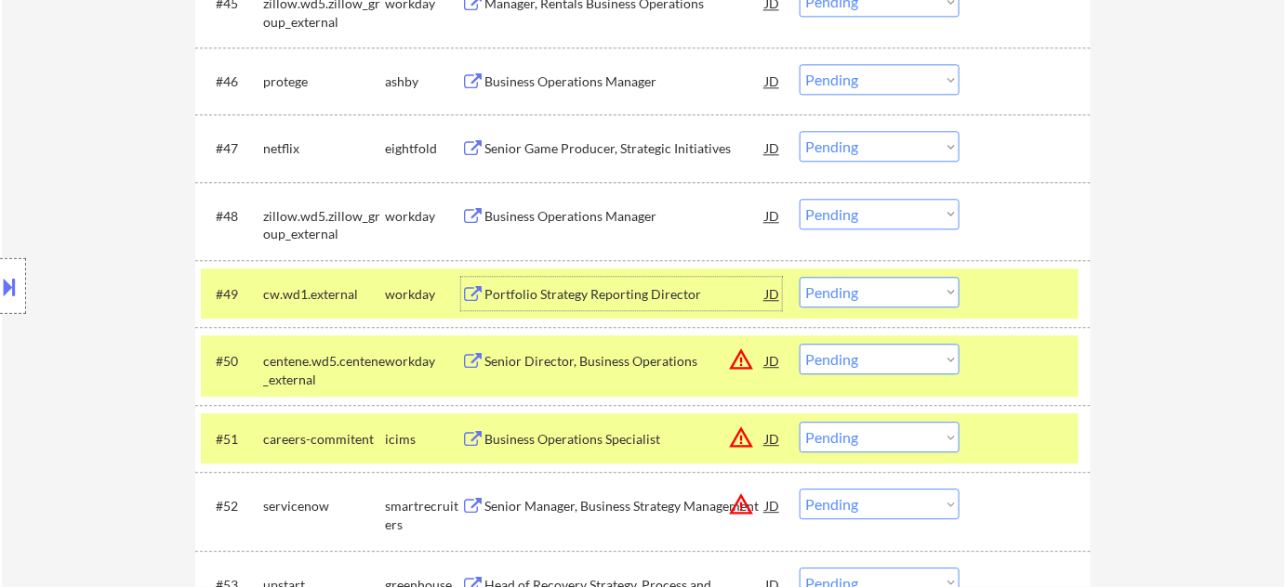
click at [831, 297] on select "Choose an option... Pending Applied Excluded (Questions) Excluded (Expired) Exc…" at bounding box center [879, 292] width 160 height 31
click at [799, 277] on select "Choose an option... Pending Applied Excluded (Questions) Excluded (Expired) Exc…" at bounding box center [879, 292] width 160 height 31
select select ""pending""
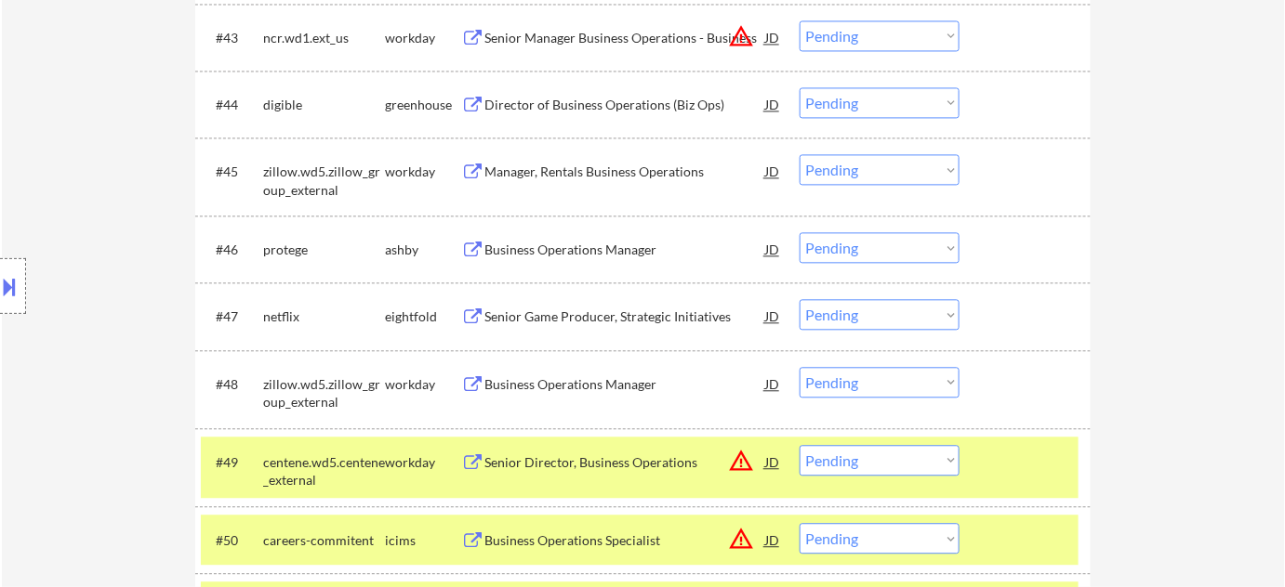
scroll to position [3628, 0]
click at [571, 253] on div "Business Operations Manager" at bounding box center [624, 251] width 281 height 19
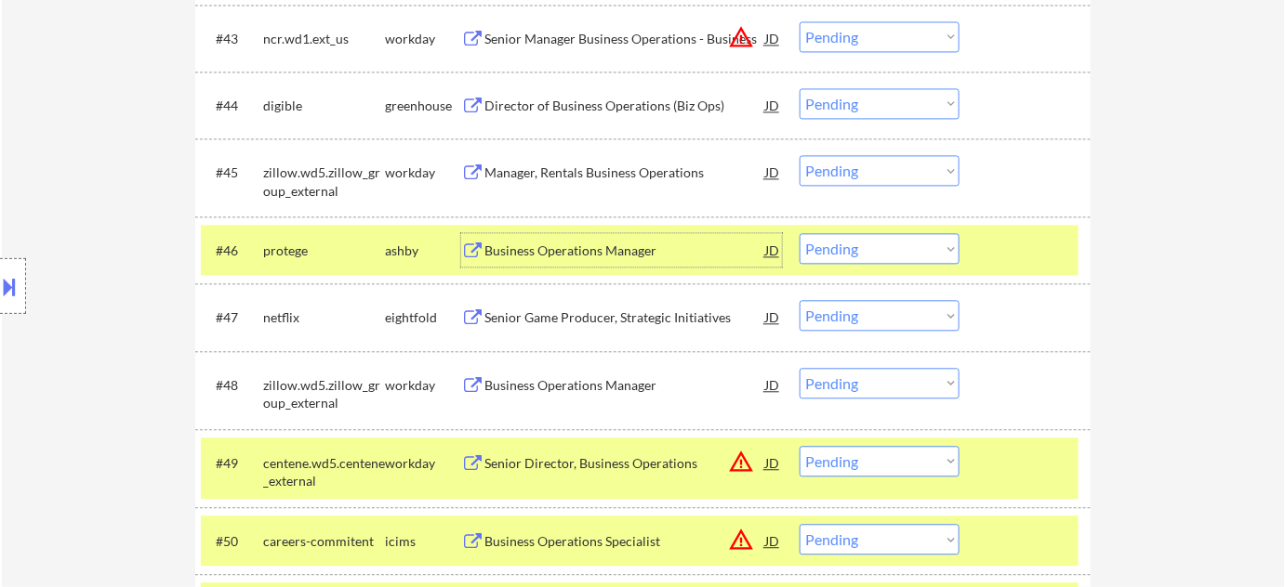
click at [858, 240] on select "Choose an option... Pending Applied Excluded (Questions) Excluded (Expired) Exc…" at bounding box center [879, 248] width 160 height 31
click at [799, 233] on select "Choose an option... Pending Applied Excluded (Questions) Excluded (Expired) Exc…" at bounding box center [879, 248] width 160 height 31
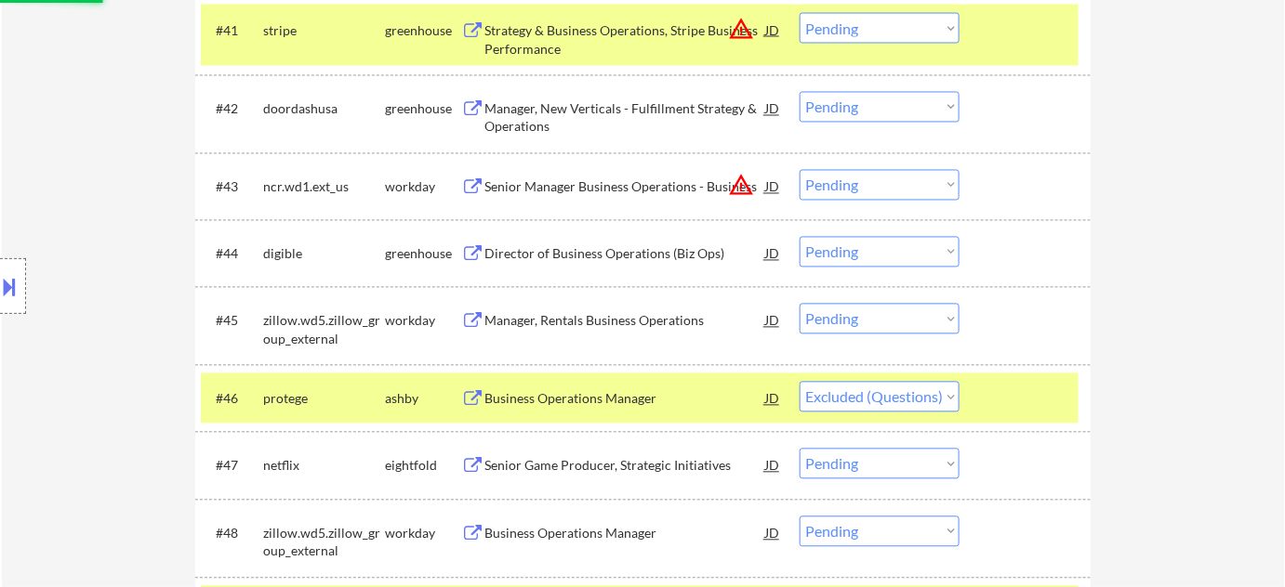
scroll to position [3459, 0]
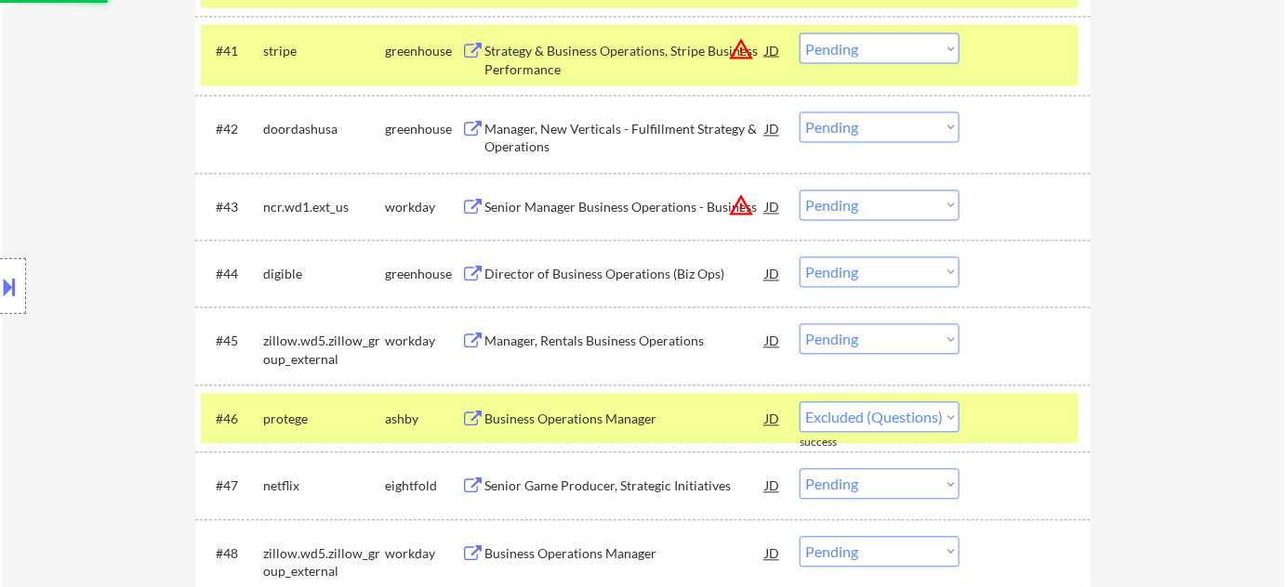
select select ""pending""
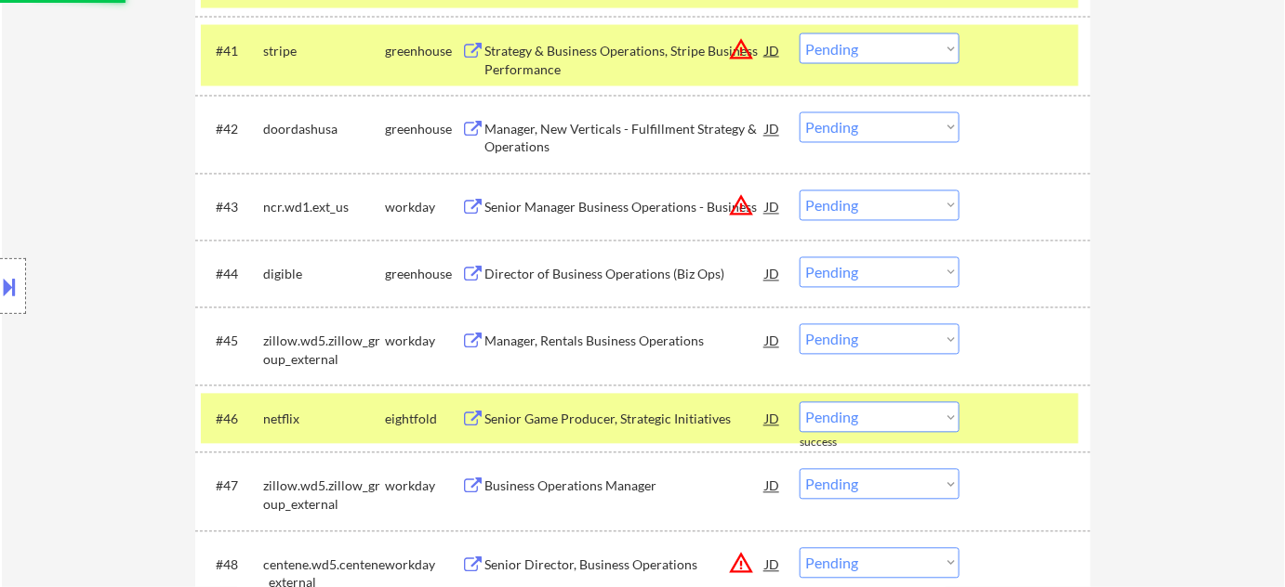
click at [659, 284] on div "Director of Business Operations (Biz Ops)" at bounding box center [624, 273] width 281 height 33
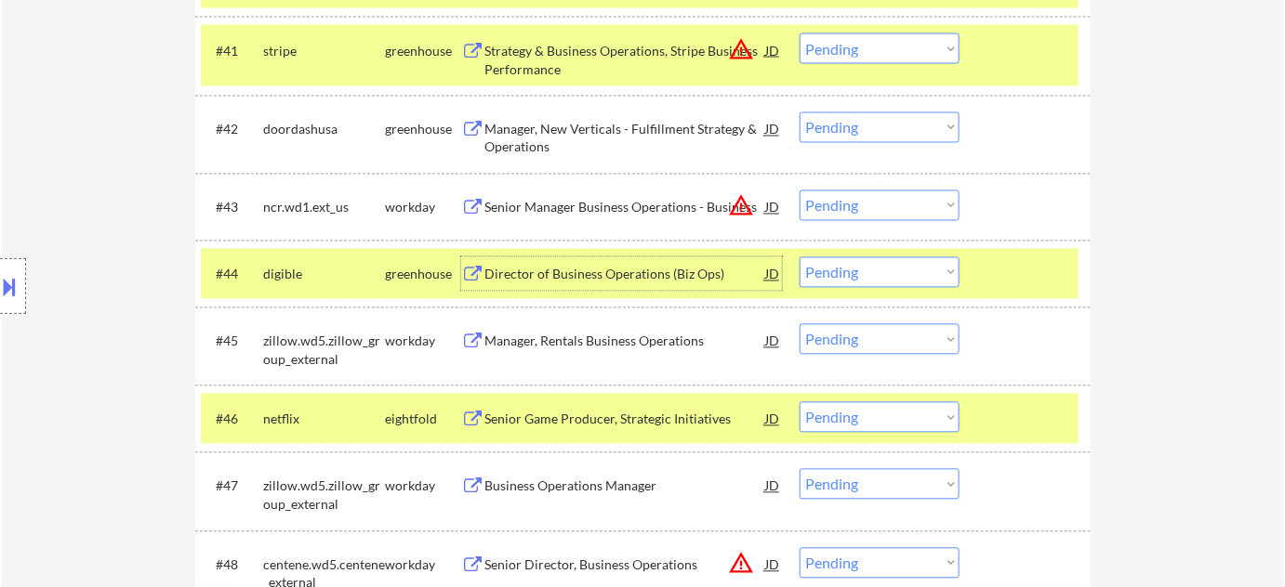
click at [835, 265] on select "Choose an option... Pending Applied Excluded (Questions) Excluded (Expired) Exc…" at bounding box center [879, 272] width 160 height 31
click at [799, 257] on select "Choose an option... Pending Applied Excluded (Questions) Excluded (Expired) Exc…" at bounding box center [879, 272] width 160 height 31
select select ""pending""
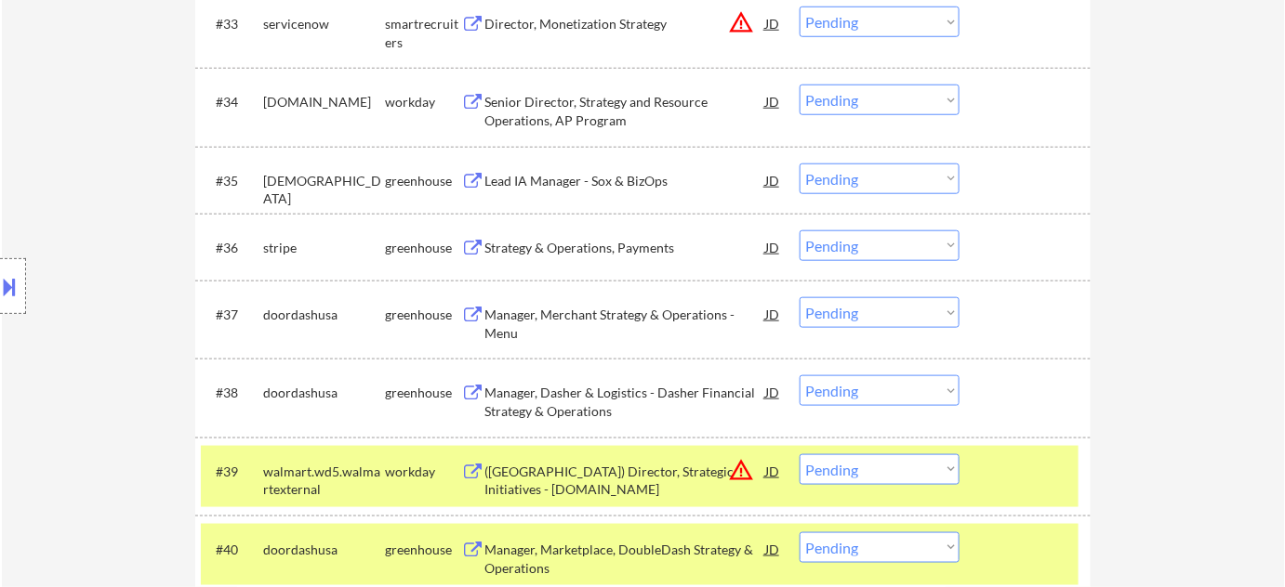
scroll to position [2867, 0]
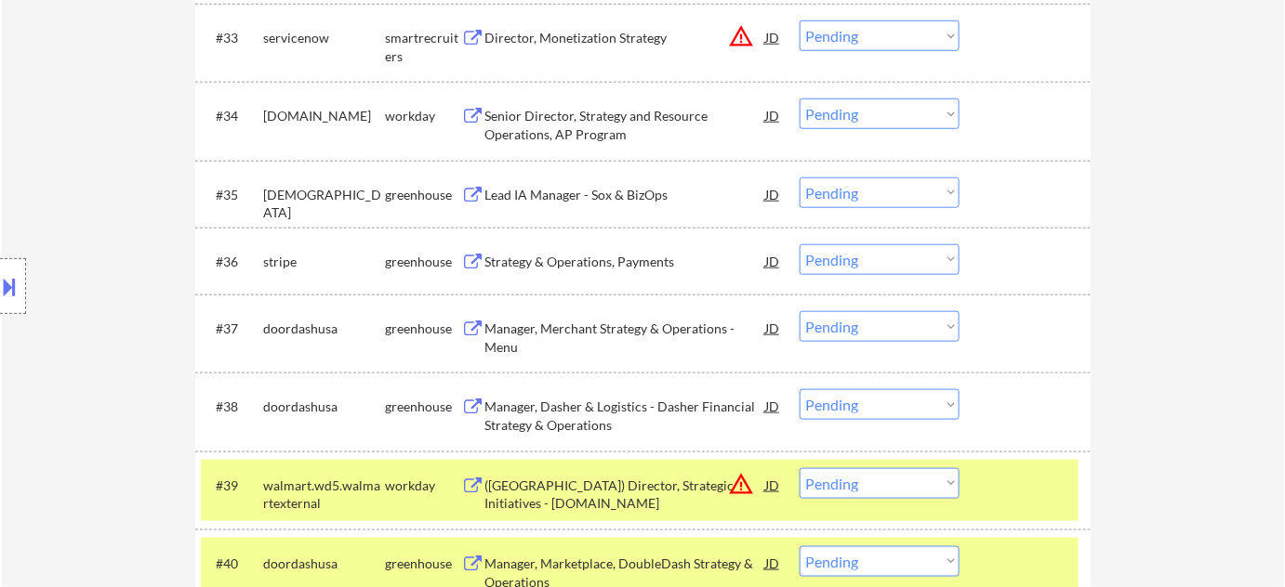
click at [627, 270] on div "Strategy & Operations, Payments" at bounding box center [624, 260] width 281 height 33
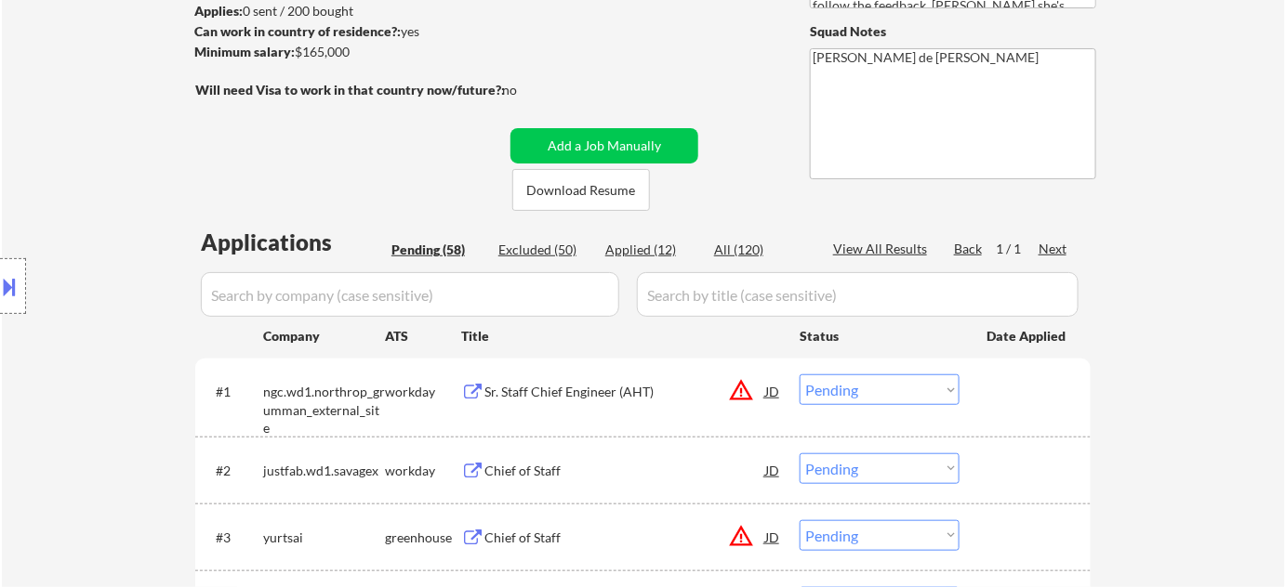
scroll to position [164, 0]
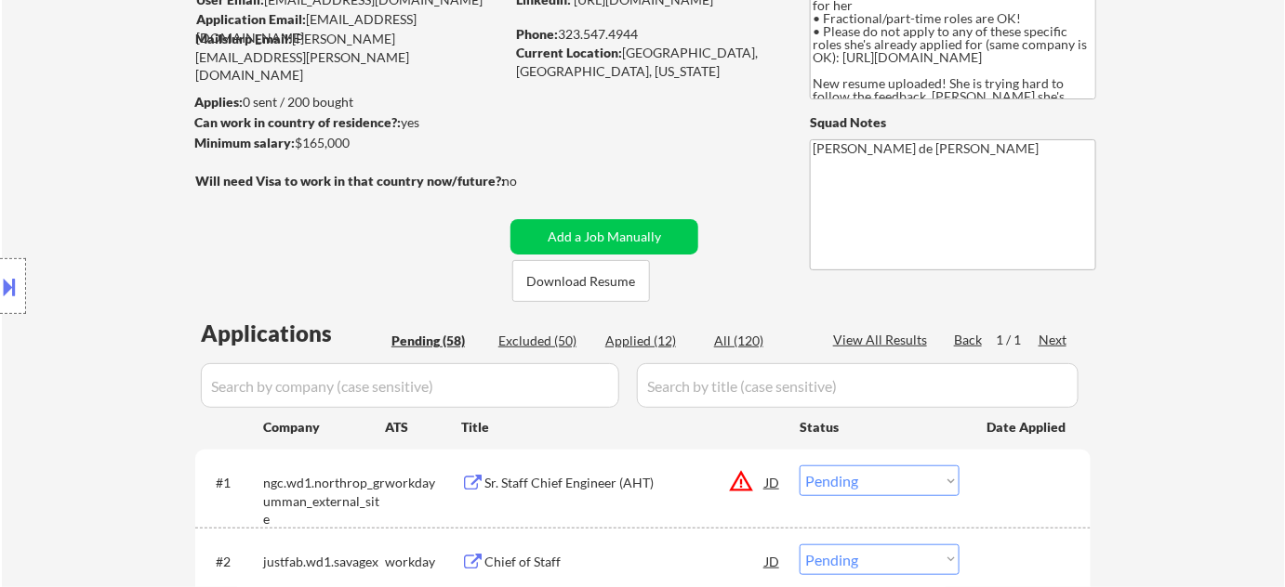
click at [641, 344] on div "Applied (12)" at bounding box center [651, 341] width 93 height 19
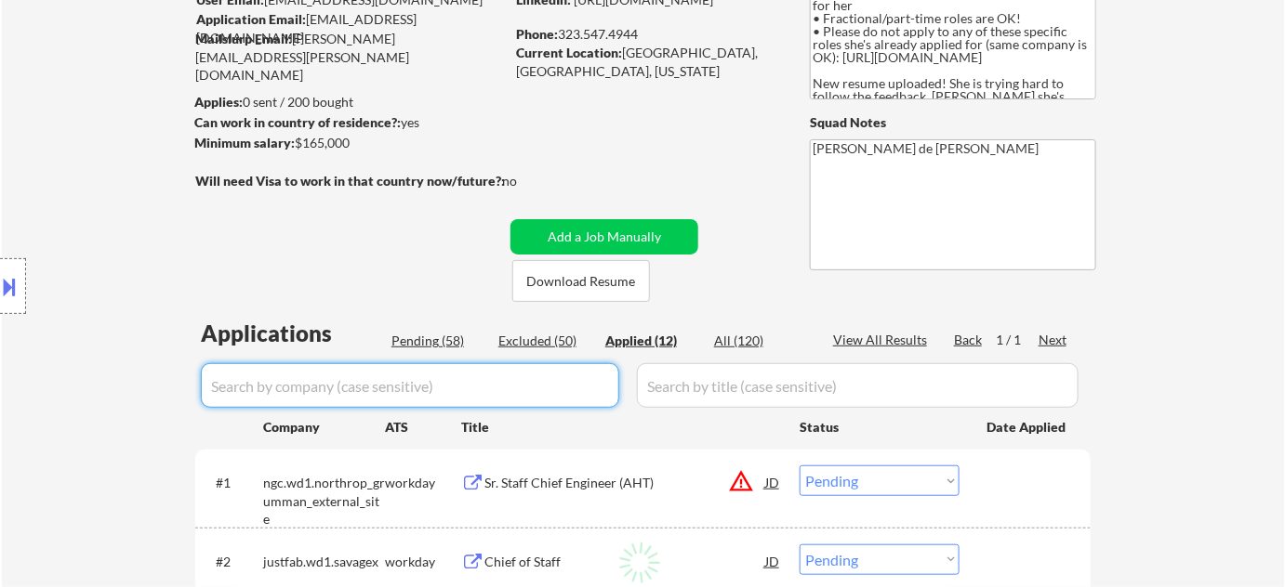
click at [446, 390] on input "input" at bounding box center [410, 385] width 418 height 45
select select ""applied""
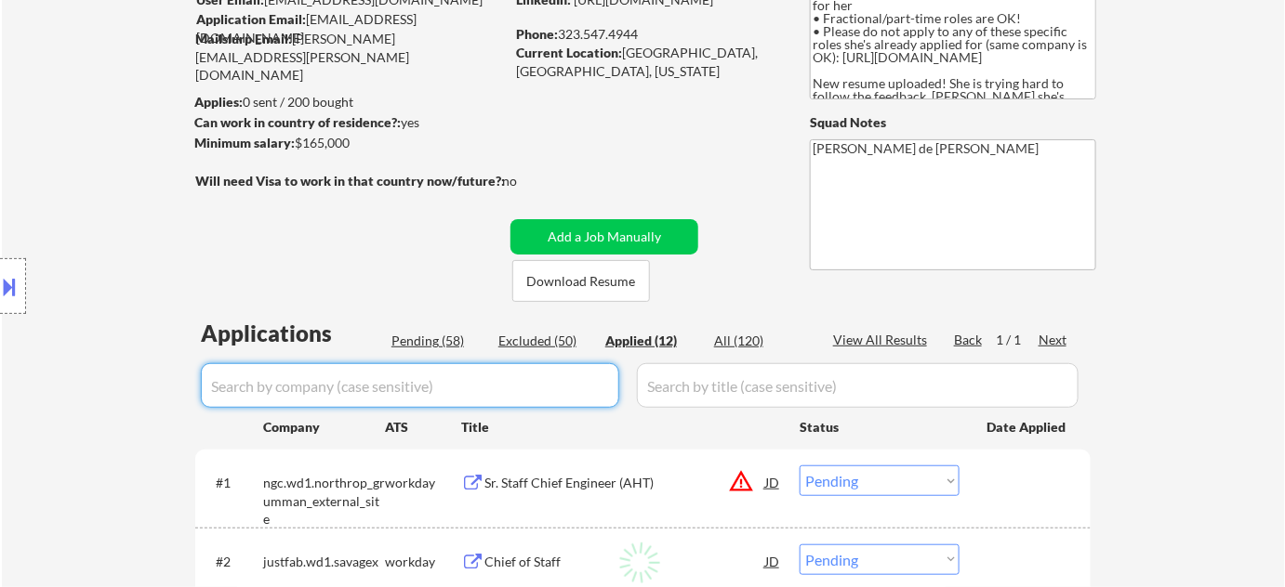
select select ""applied""
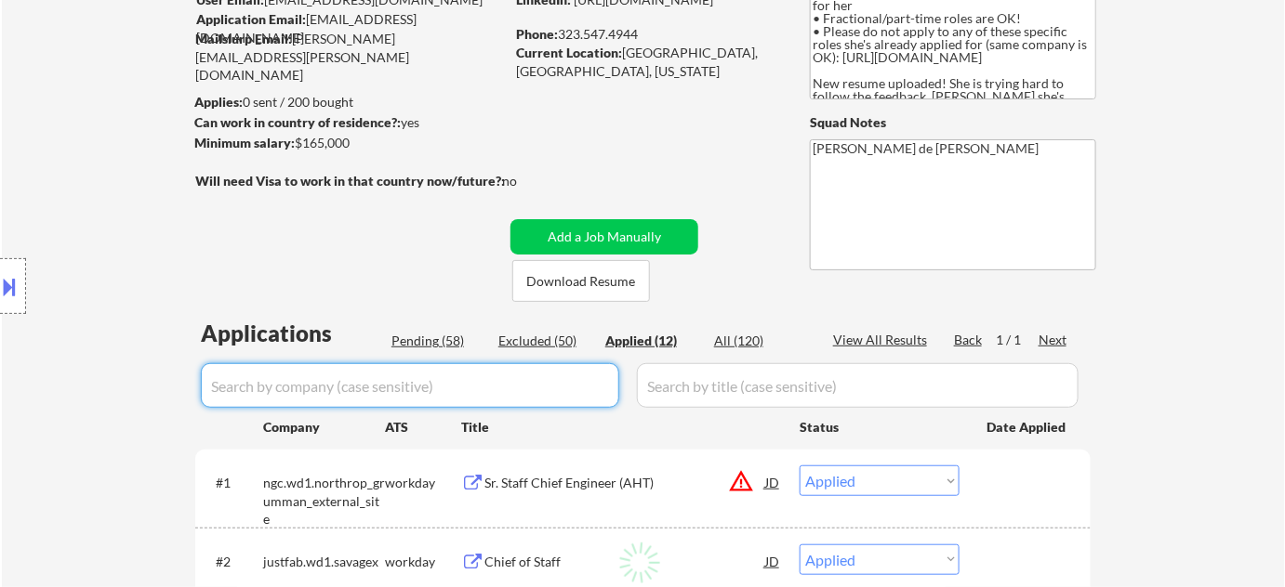
select select ""applied""
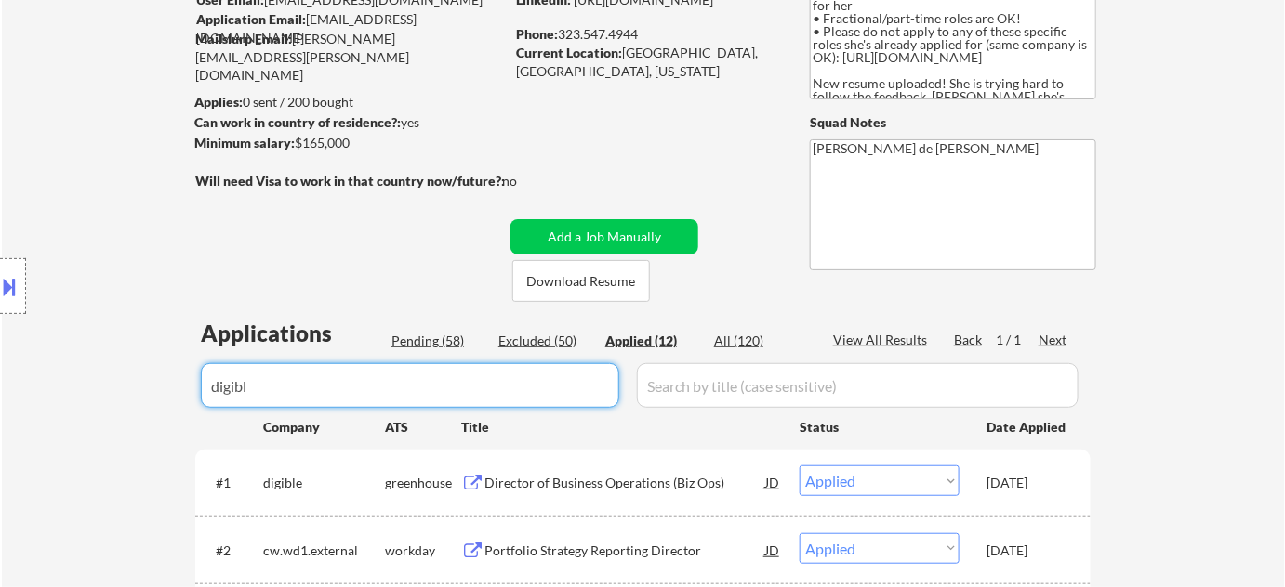
type input "digible"
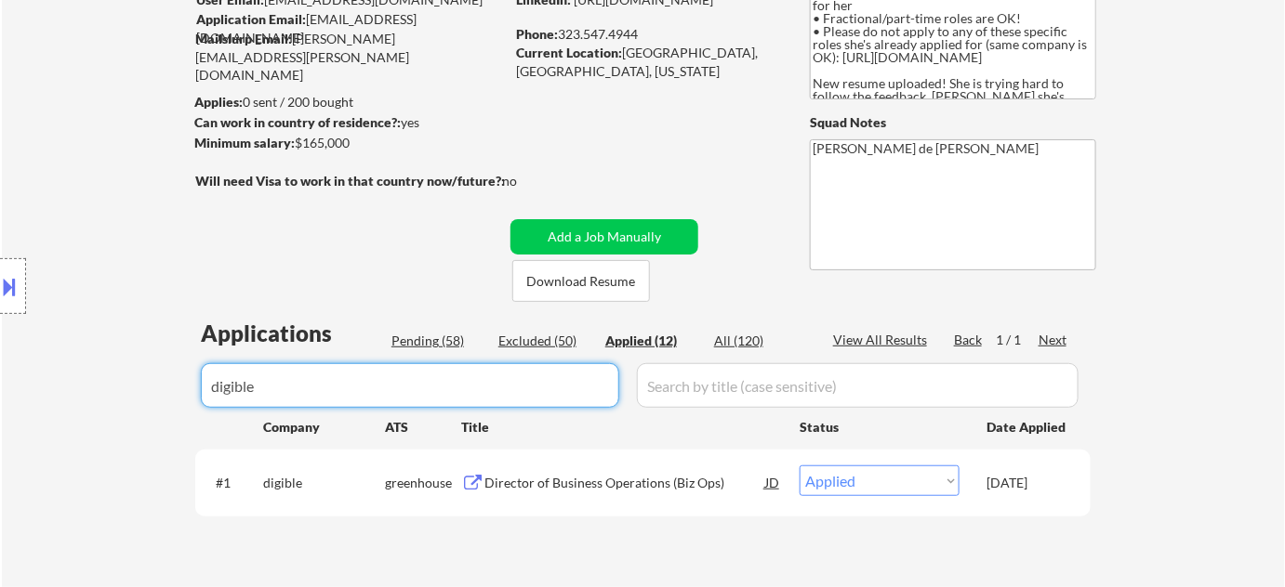
drag, startPoint x: 387, startPoint y: 402, endPoint x: 0, endPoint y: 408, distance: 386.7
click at [3, 408] on body "← Return to /applysquad Mailslurp Inbox Job Search Builder Lisa Connelly User E…" at bounding box center [642, 129] width 1285 height 587
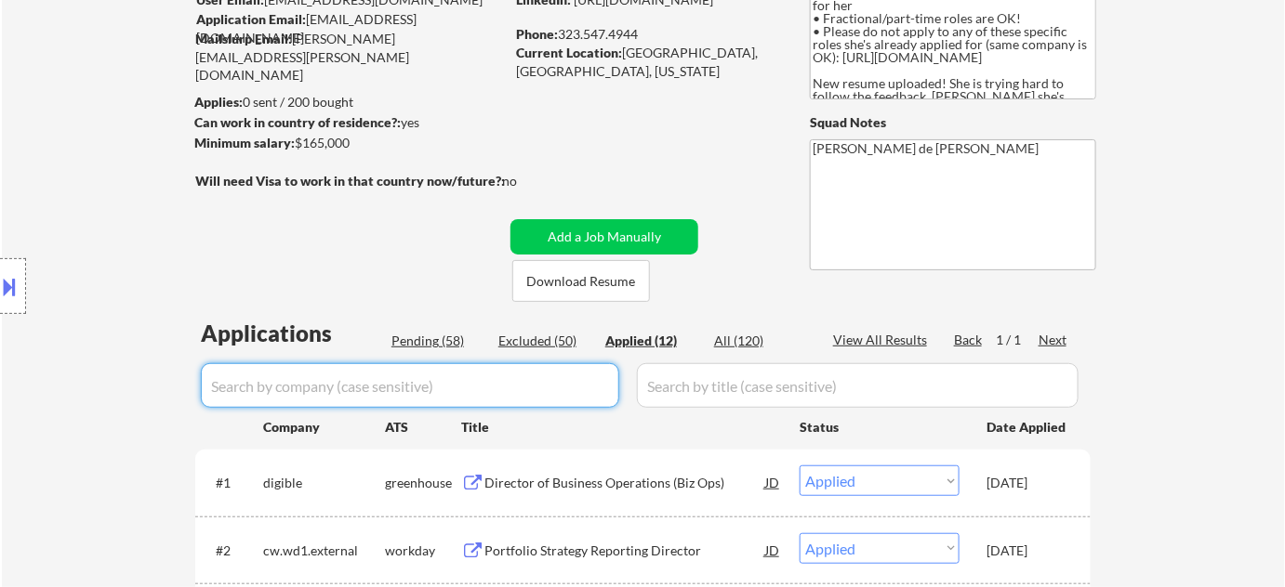
click at [413, 340] on div "Pending (58)" at bounding box center [437, 341] width 93 height 19
select select ""pending""
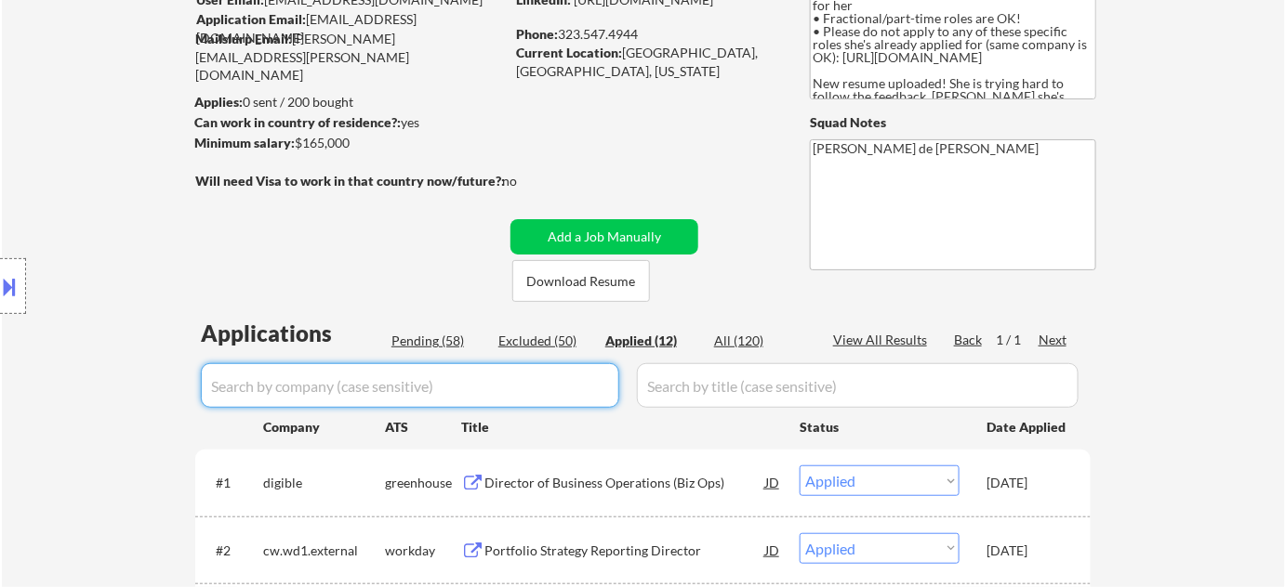
select select ""pending""
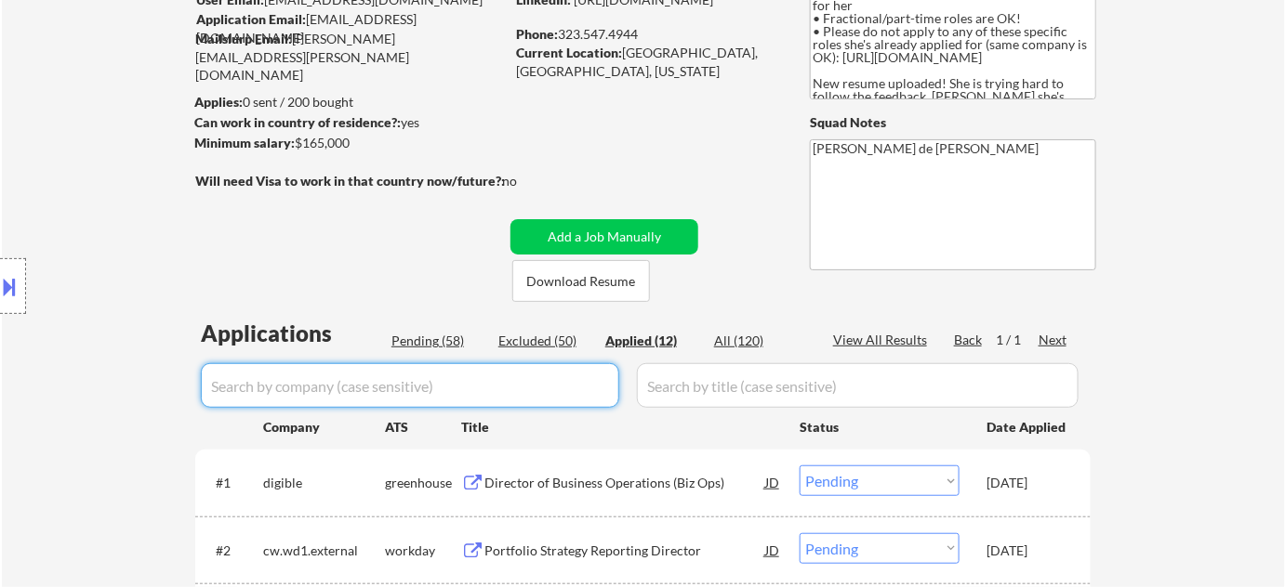
select select ""pending""
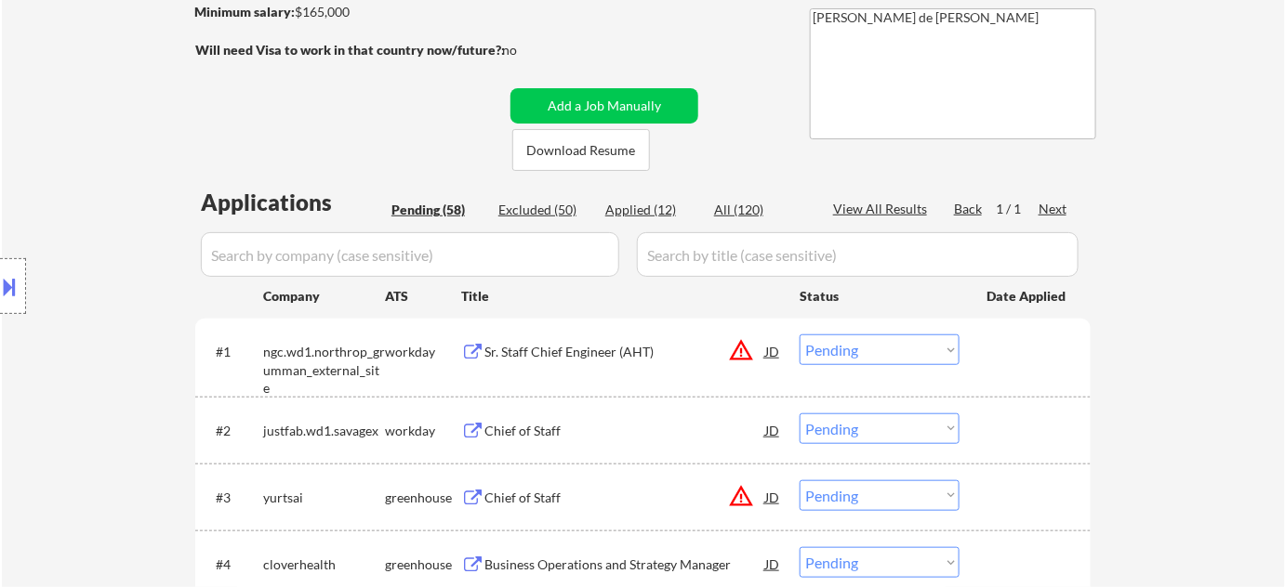
scroll to position [416, 0]
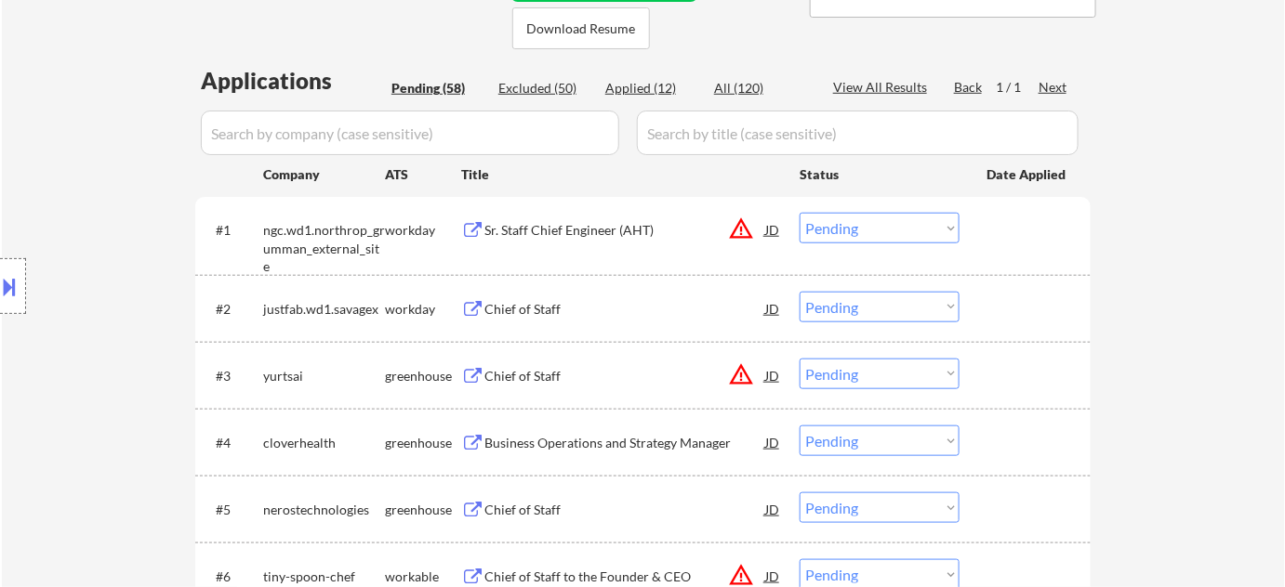
click at [564, 310] on div "Chief of Staff" at bounding box center [624, 309] width 281 height 19
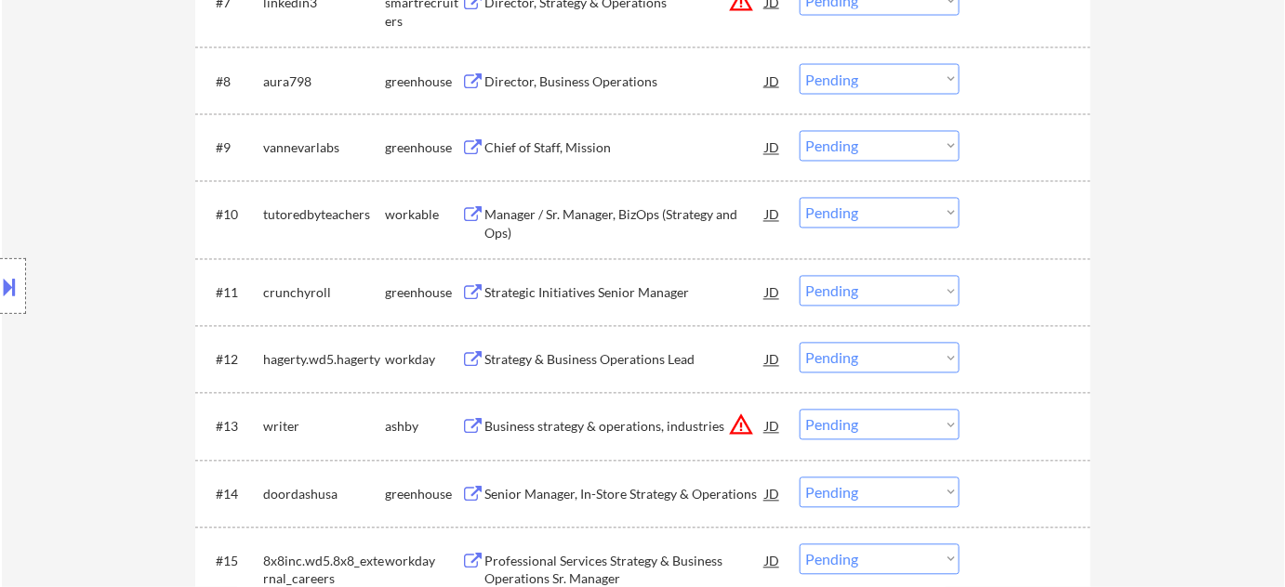
scroll to position [1346, 0]
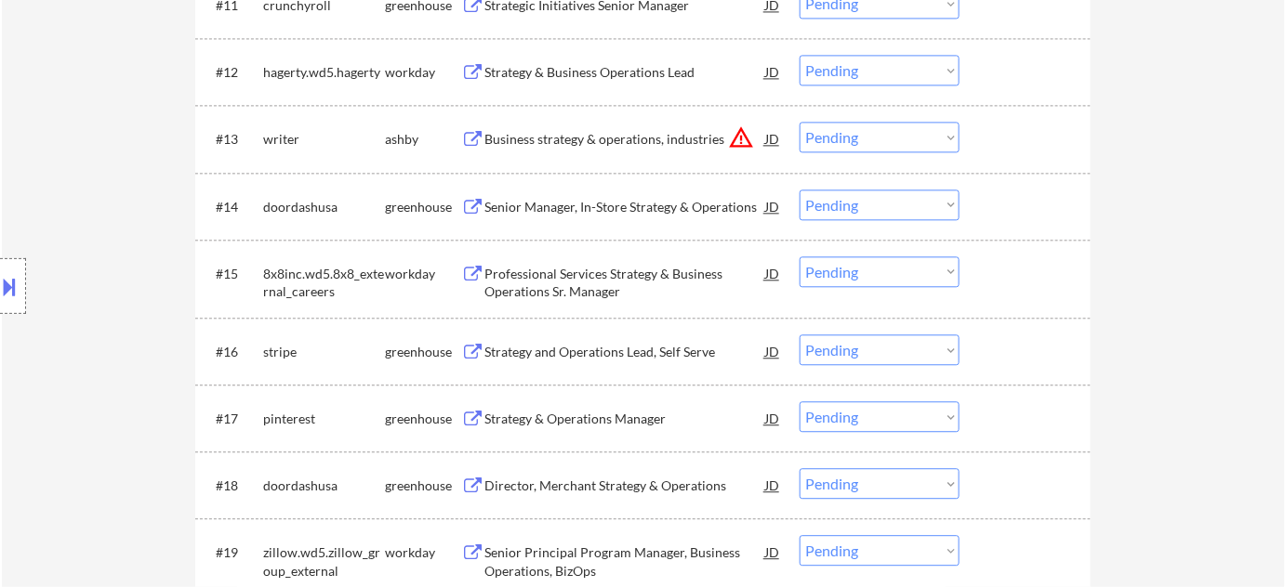
click at [0, 299] on button at bounding box center [10, 286] width 20 height 31
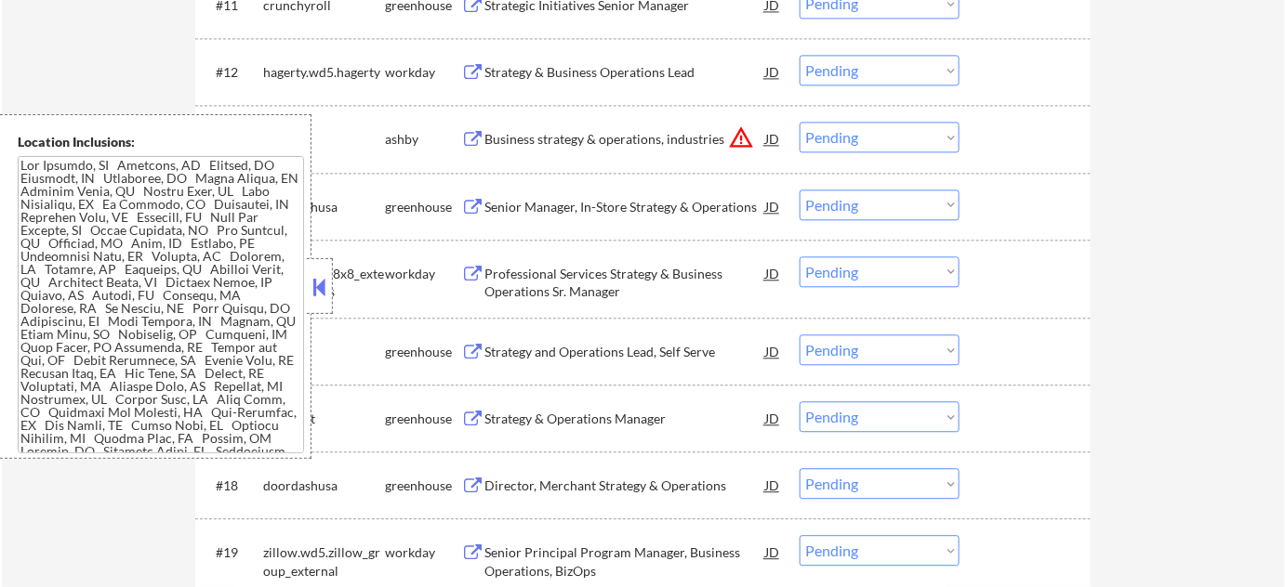
click at [323, 301] on div at bounding box center [320, 286] width 26 height 56
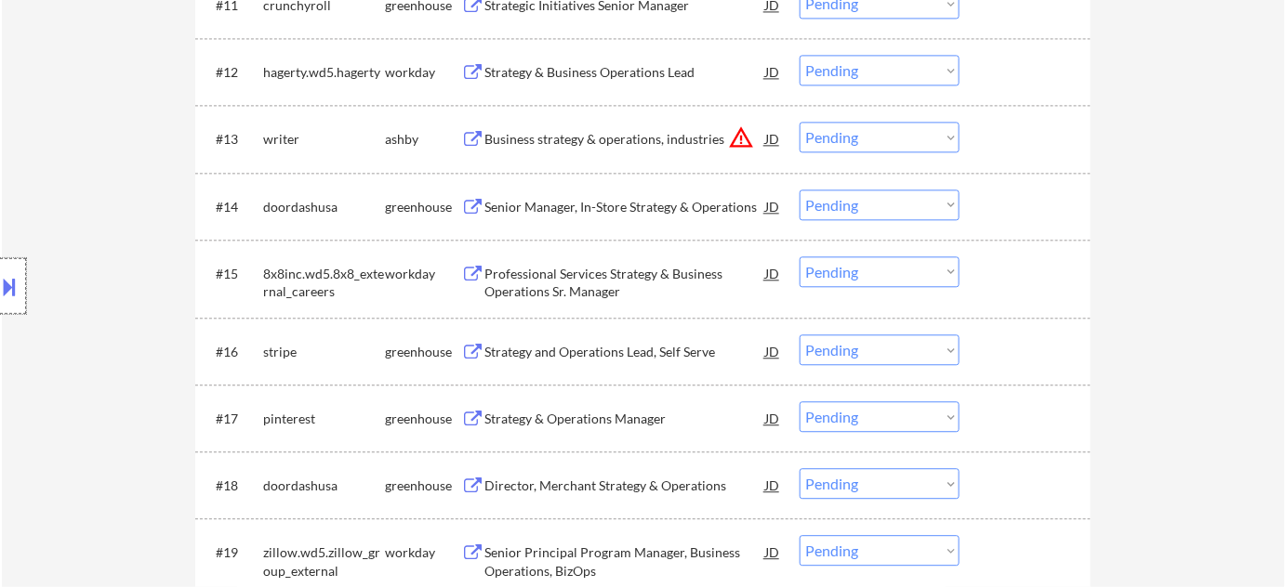
click at [0, 304] on div at bounding box center [13, 286] width 26 height 56
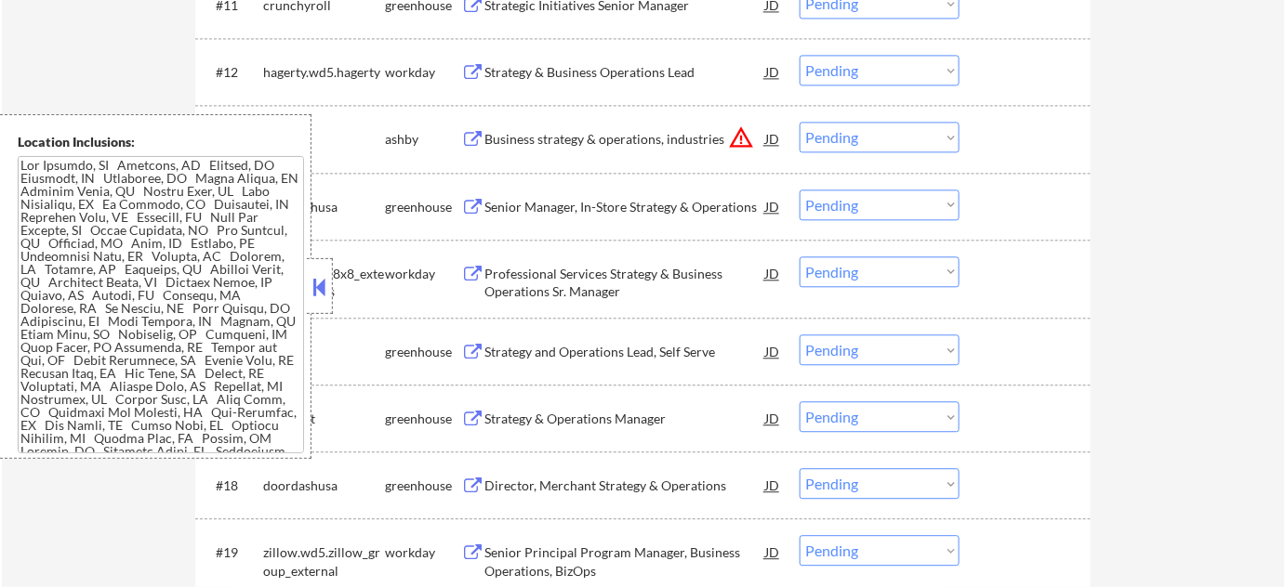
click at [323, 283] on button at bounding box center [320, 287] width 20 height 28
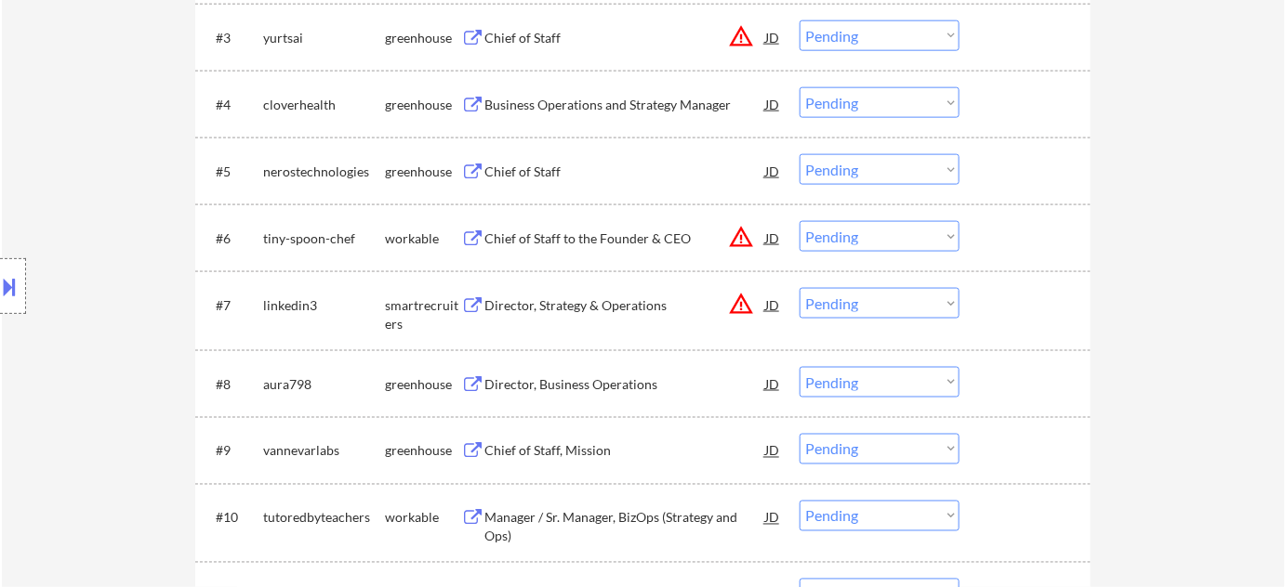
scroll to position [431, 0]
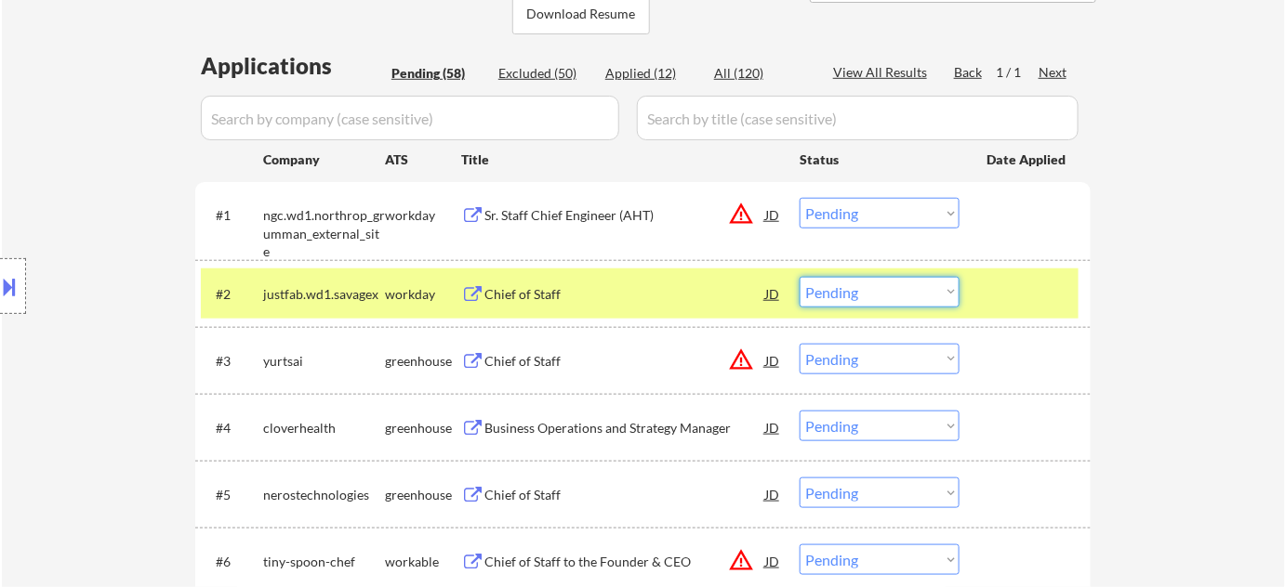
drag, startPoint x: 862, startPoint y: 295, endPoint x: 863, endPoint y: 305, distance: 10.3
click at [862, 295] on select "Choose an option... Pending Applied Excluded (Questions) Excluded (Expired) Exc…" at bounding box center [879, 292] width 160 height 31
click at [799, 277] on select "Choose an option... Pending Applied Excluded (Questions) Excluded (Expired) Exc…" at bounding box center [879, 292] width 160 height 31
select select ""pending""
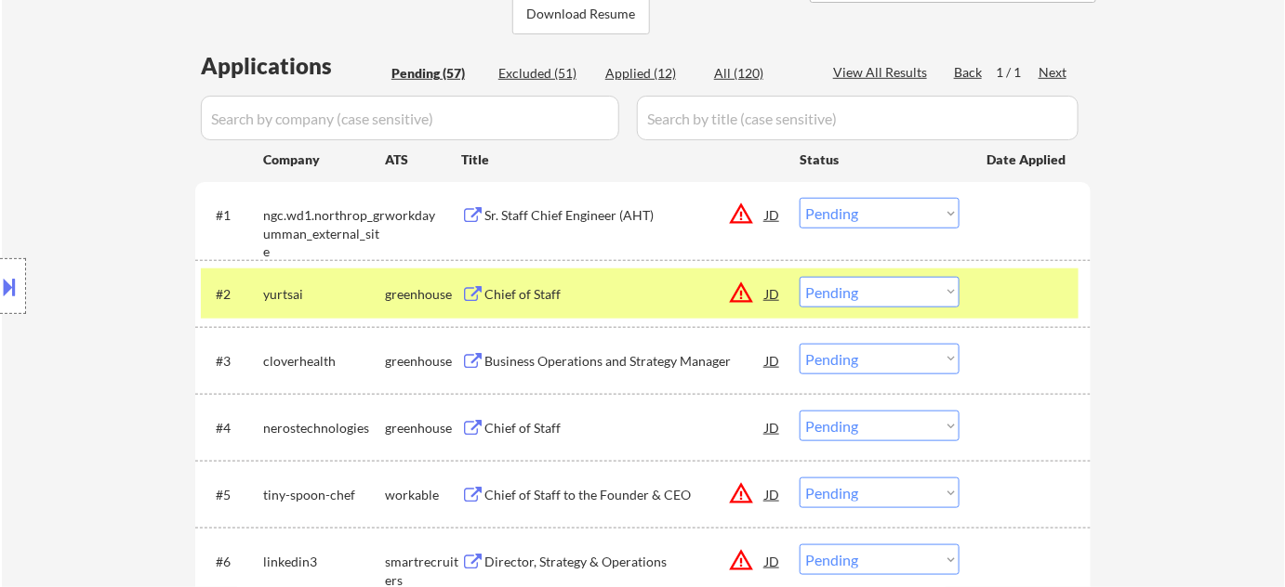
click at [650, 72] on div "Applied (12)" at bounding box center [651, 73] width 93 height 19
select select ""applied""
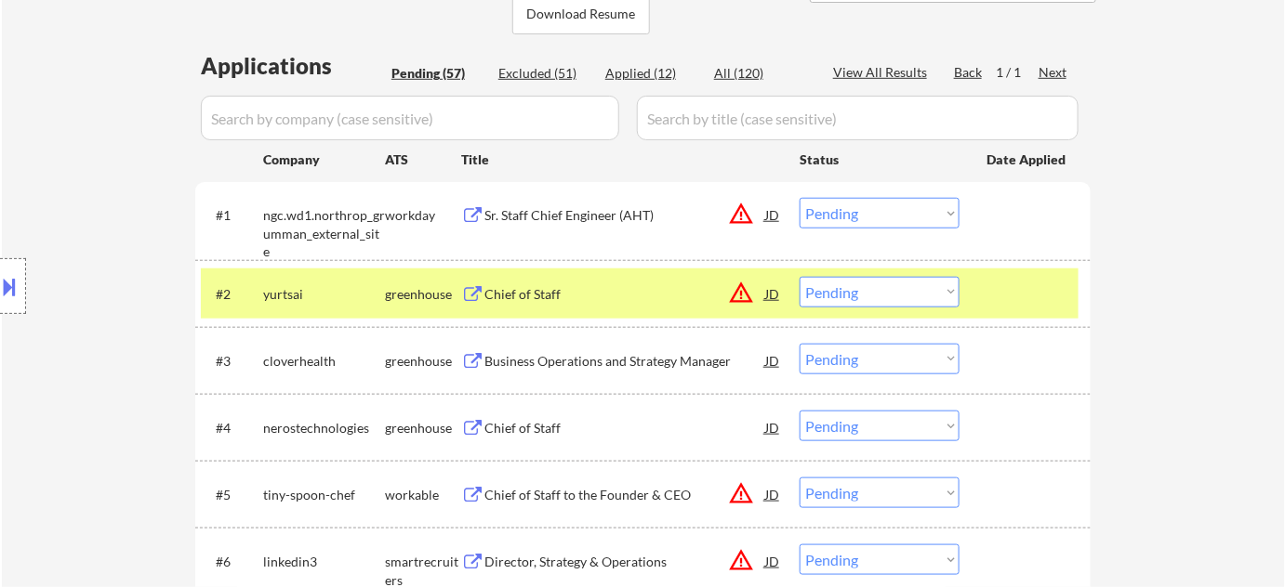
select select ""applied""
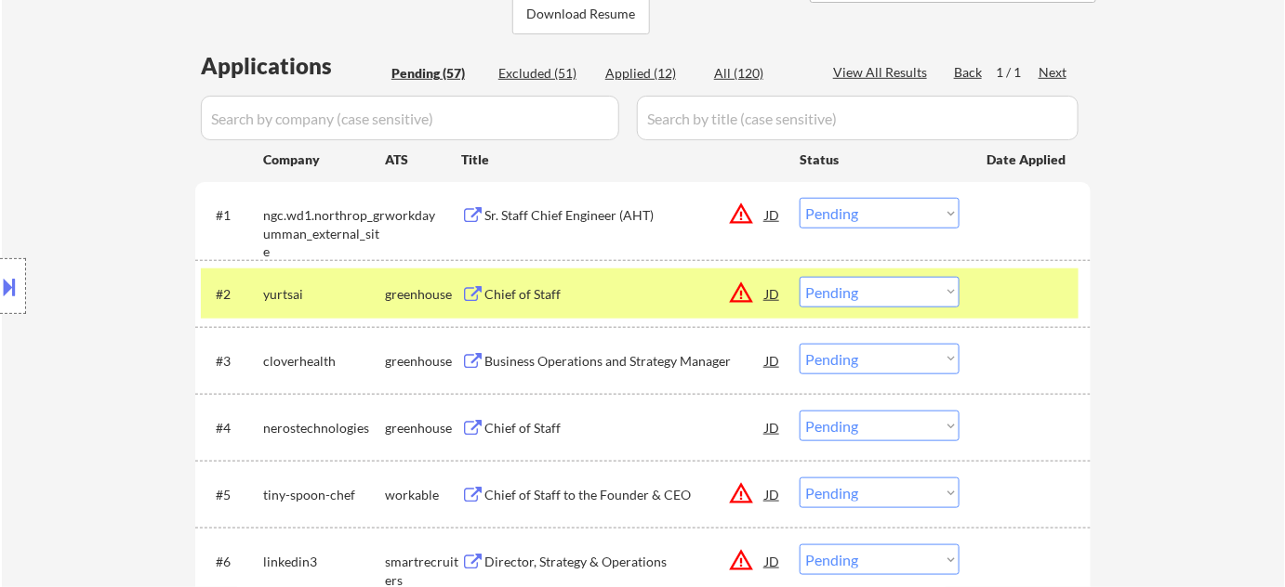
select select ""applied""
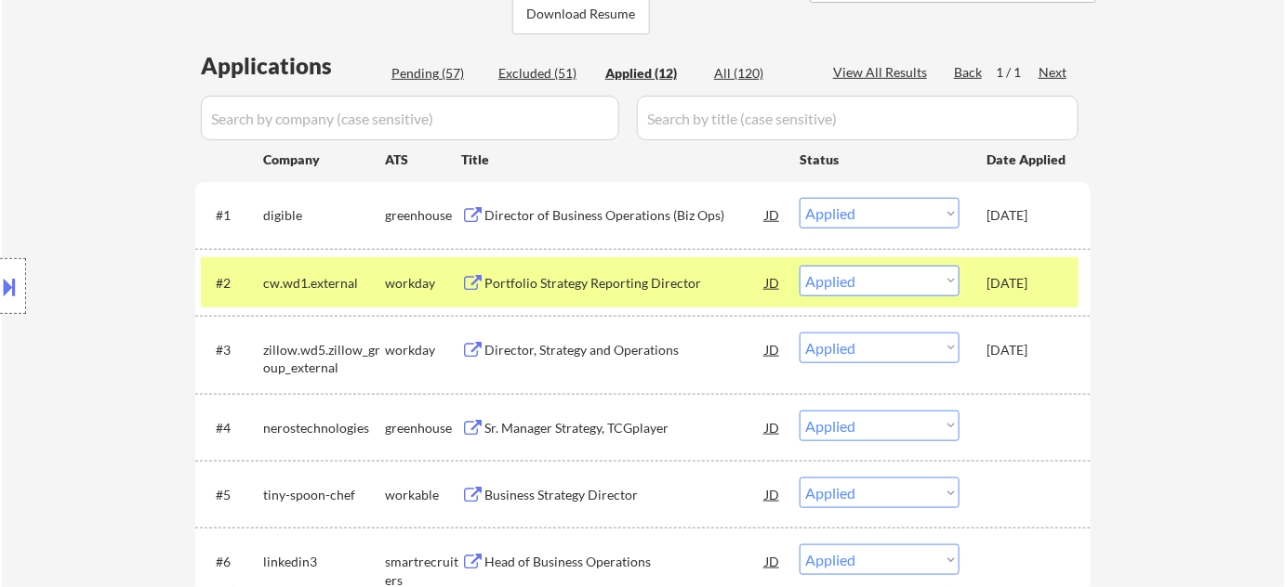
click at [568, 111] on input "input" at bounding box center [410, 118] width 418 height 45
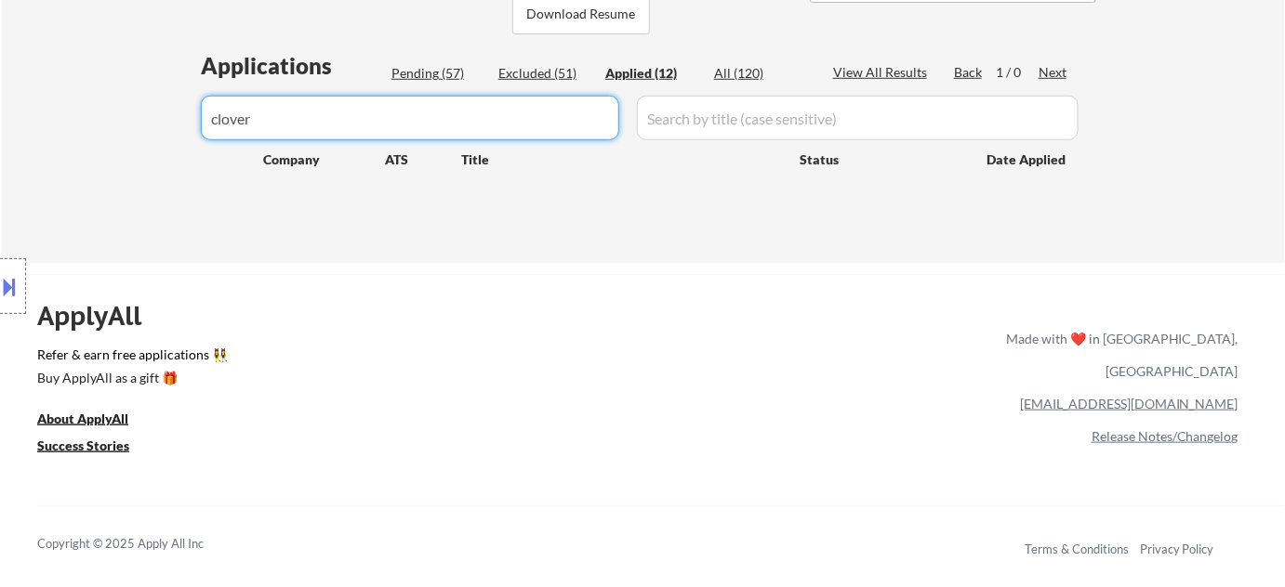
type input "clover"
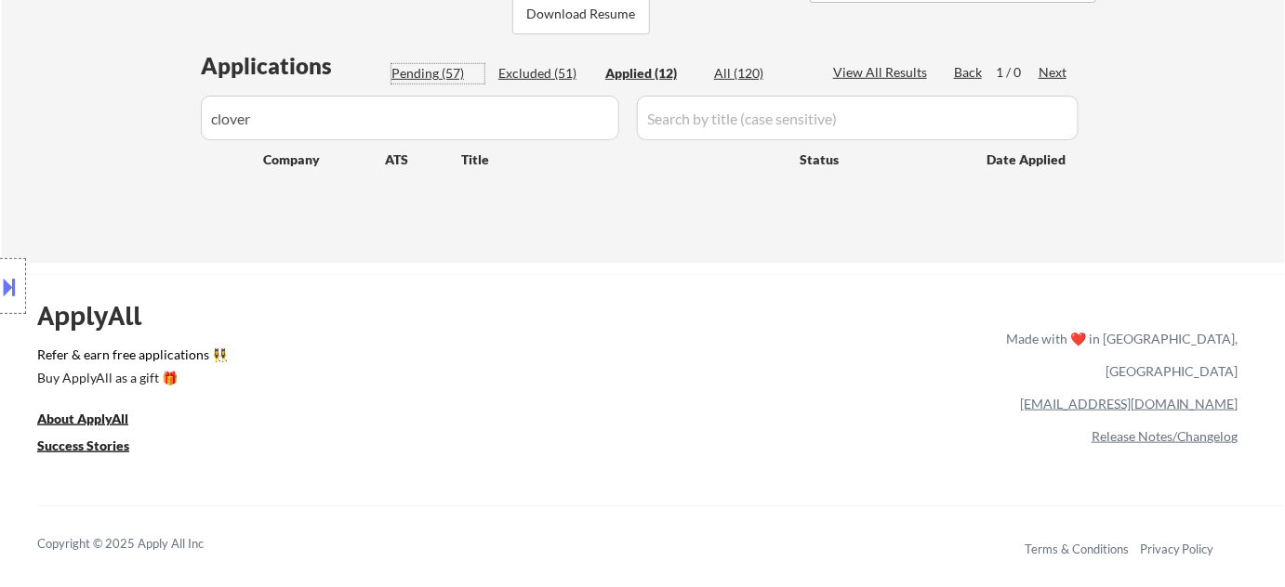
click at [455, 76] on div "Pending (57)" at bounding box center [437, 73] width 93 height 19
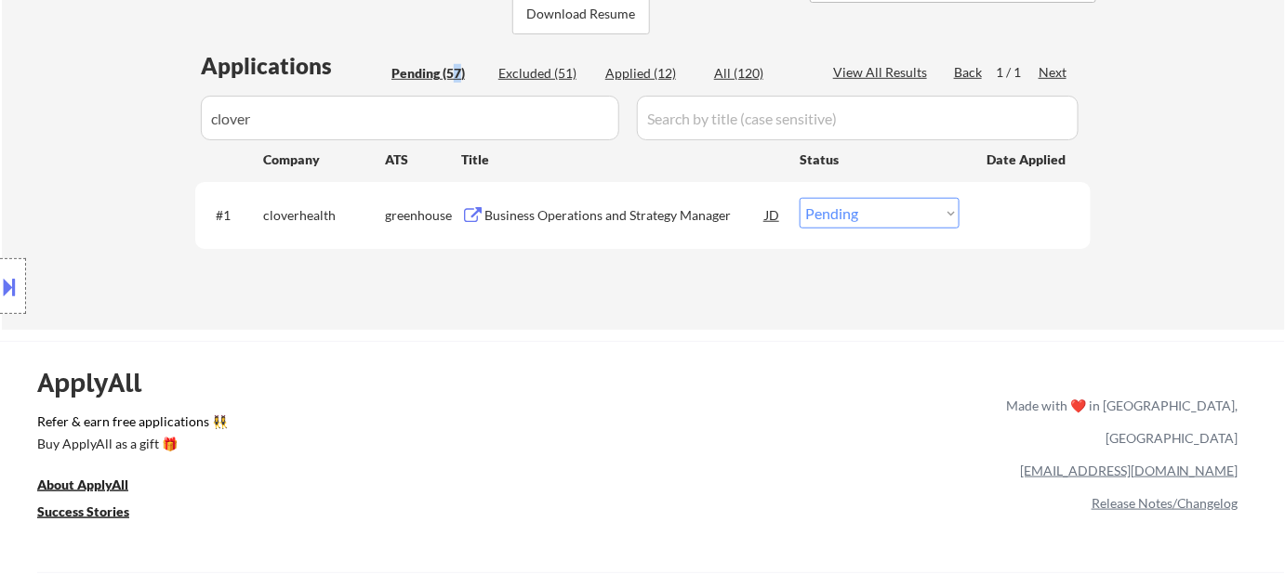
click at [496, 218] on div "Business Operations and Strategy Manager" at bounding box center [624, 215] width 281 height 19
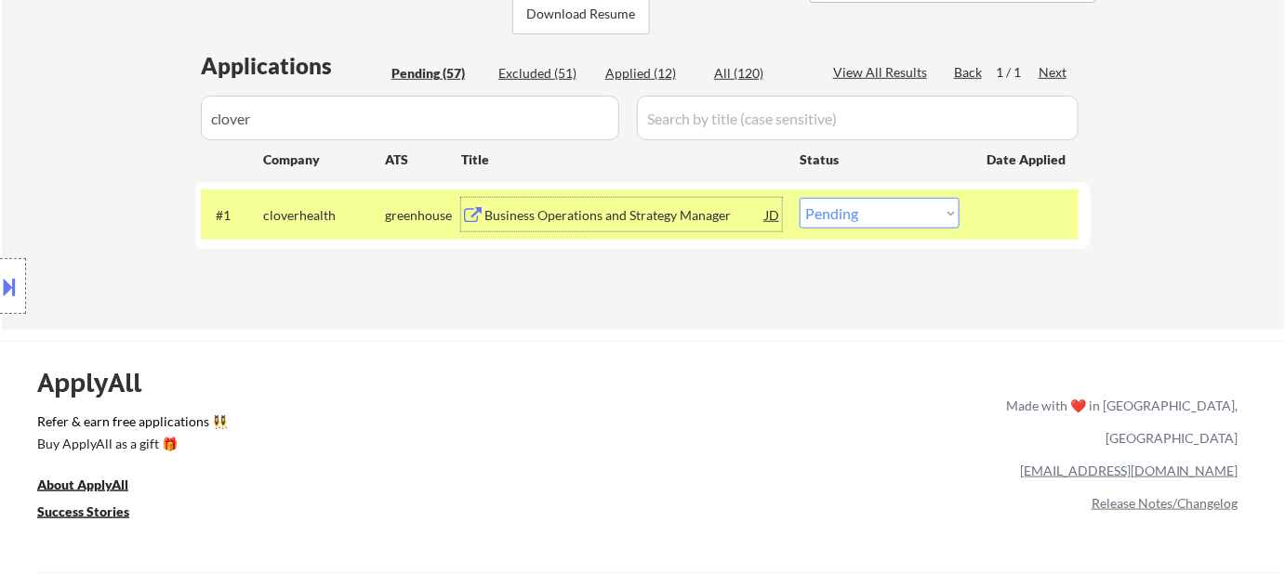
click at [857, 213] on select "Choose an option... Pending Applied Excluded (Questions) Excluded (Expired) Exc…" at bounding box center [879, 213] width 160 height 31
select select ""applied""
click at [799, 198] on select "Choose an option... Pending Applied Excluded (Questions) Excluded (Expired) Exc…" at bounding box center [879, 213] width 160 height 31
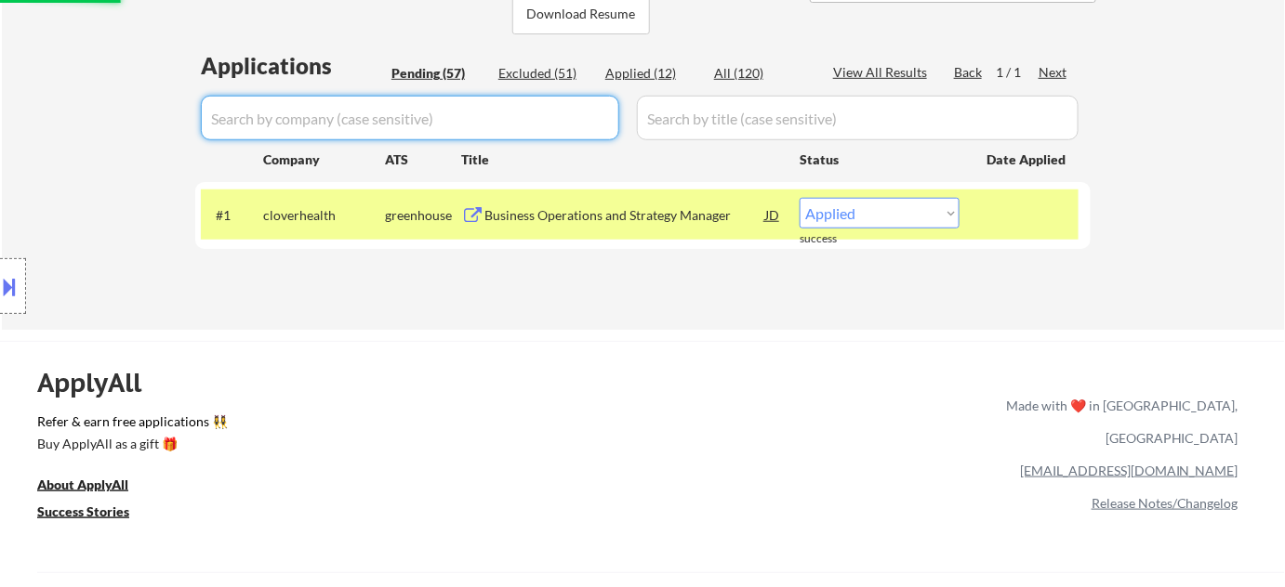
select select ""pending""
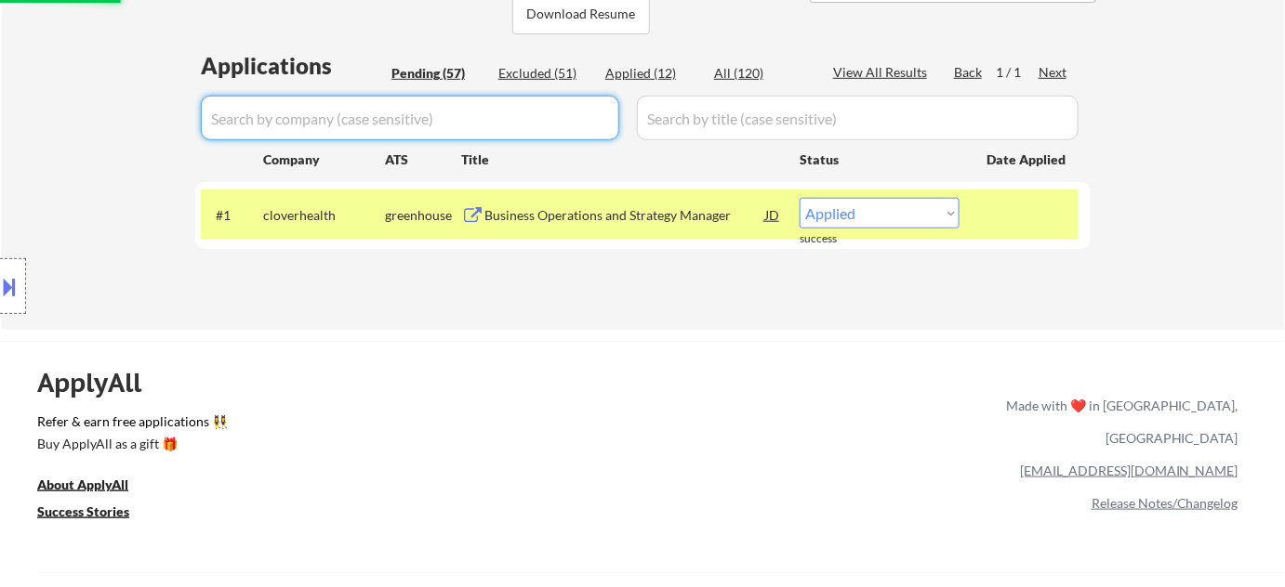
select select ""pending""
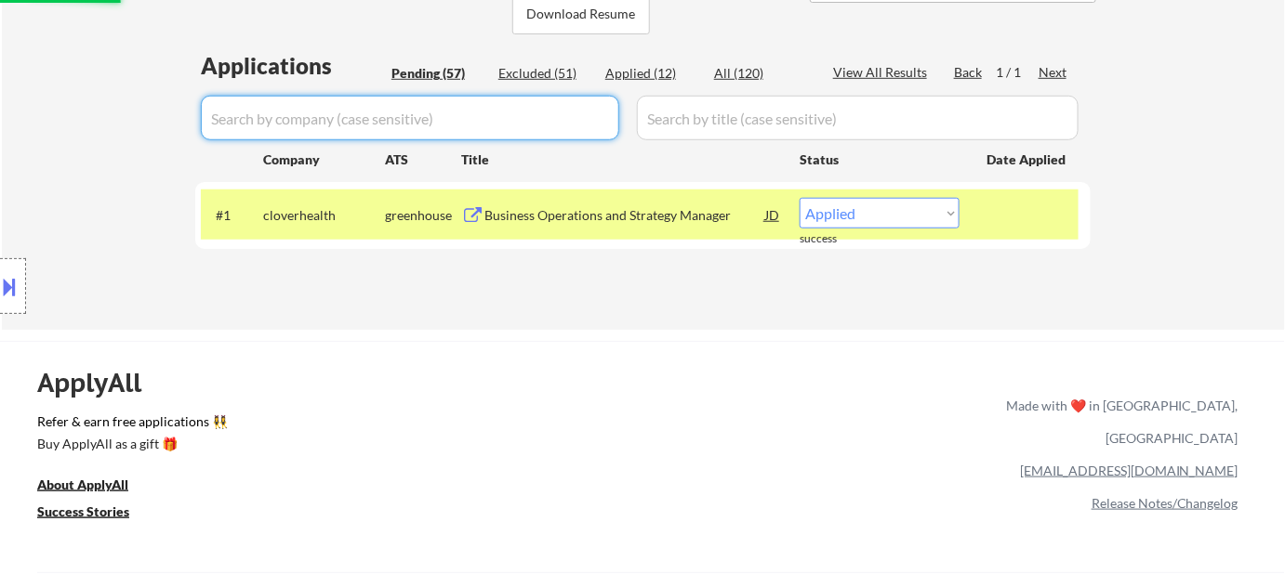
select select ""pending""
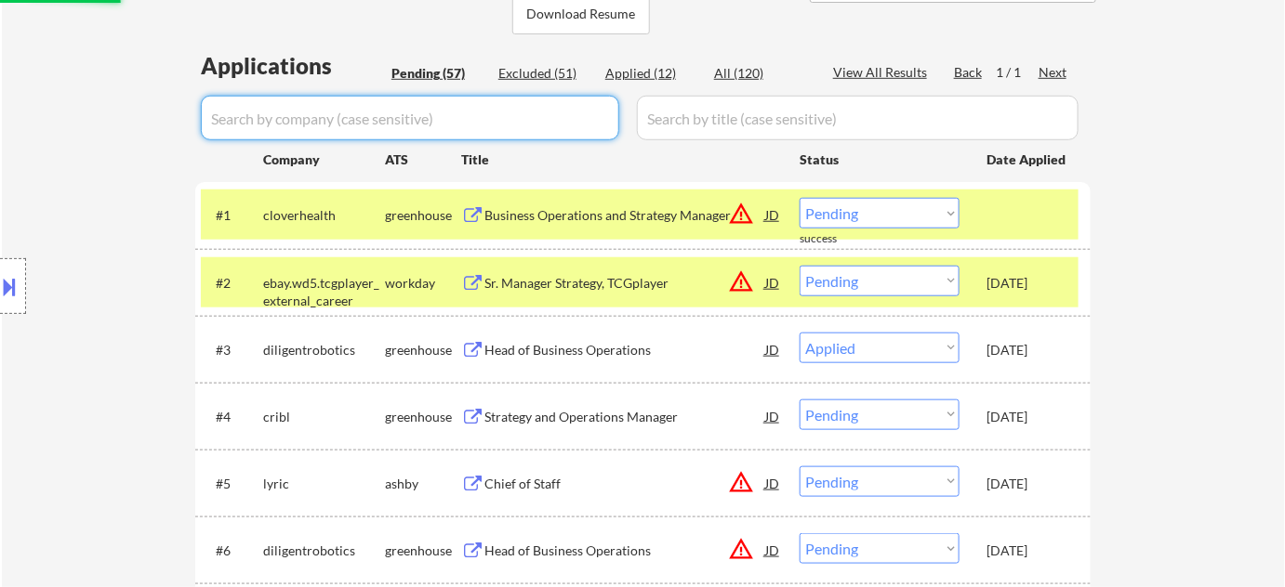
select select ""pending""
click at [441, 72] on div "Pending (56)" at bounding box center [437, 73] width 93 height 19
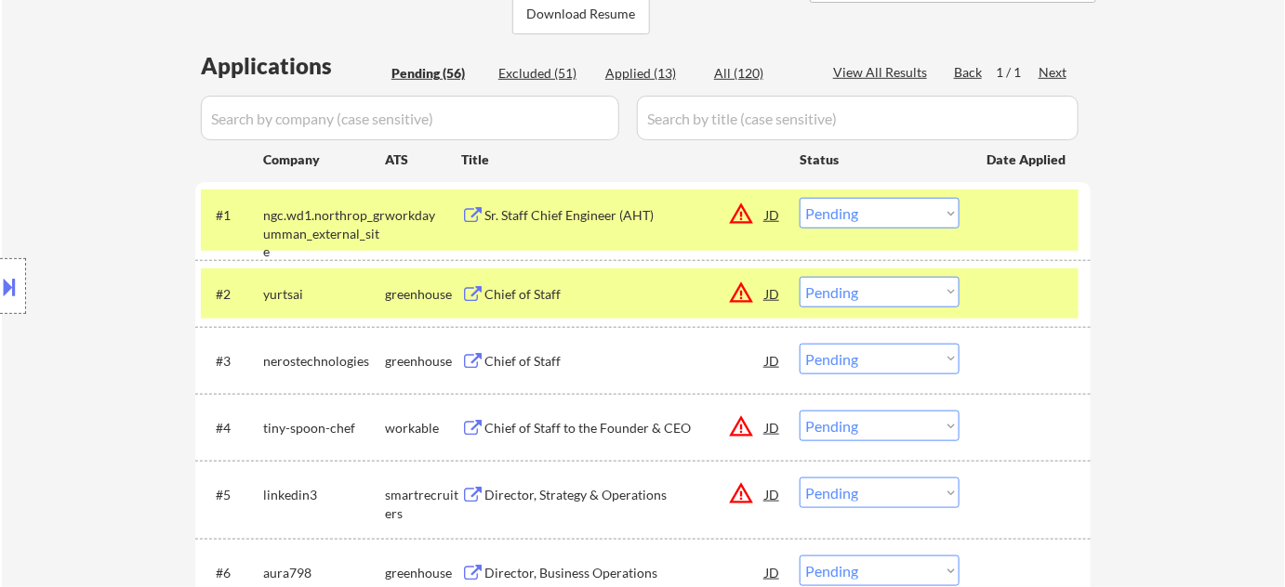
click at [523, 290] on div "Chief of Staff" at bounding box center [624, 294] width 281 height 19
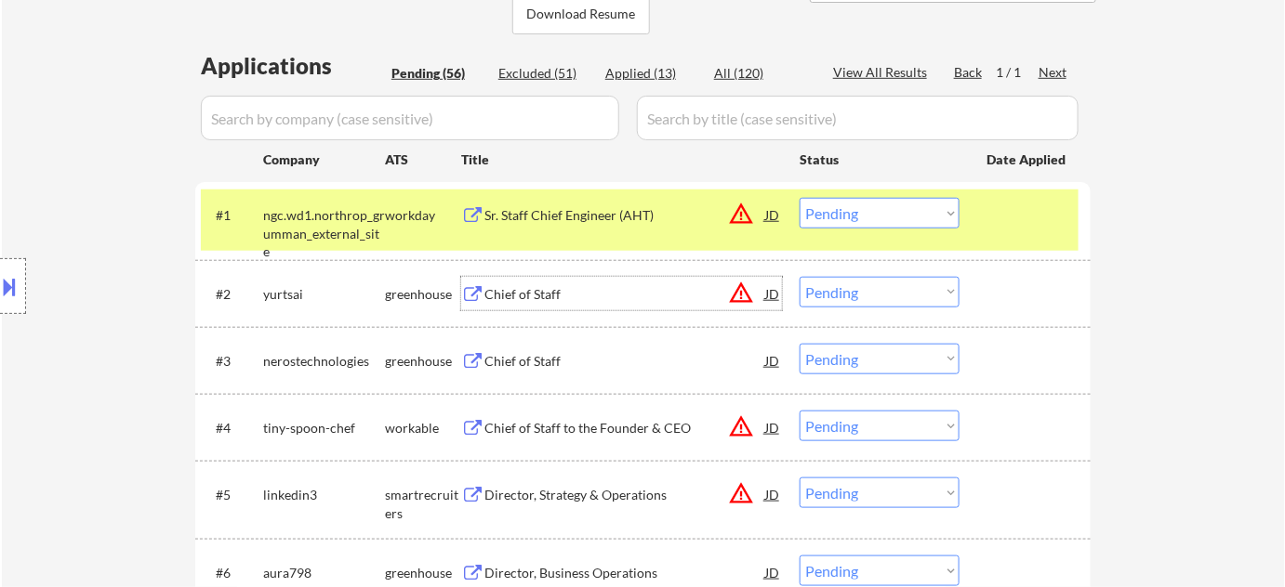
click at [852, 285] on select "Choose an option... Pending Applied Excluded (Questions) Excluded (Expired) Exc…" at bounding box center [879, 292] width 160 height 31
click at [799, 277] on select "Choose an option... Pending Applied Excluded (Questions) Excluded (Expired) Exc…" at bounding box center [879, 292] width 160 height 31
click at [532, 366] on div "Chief of Staff" at bounding box center [624, 361] width 281 height 19
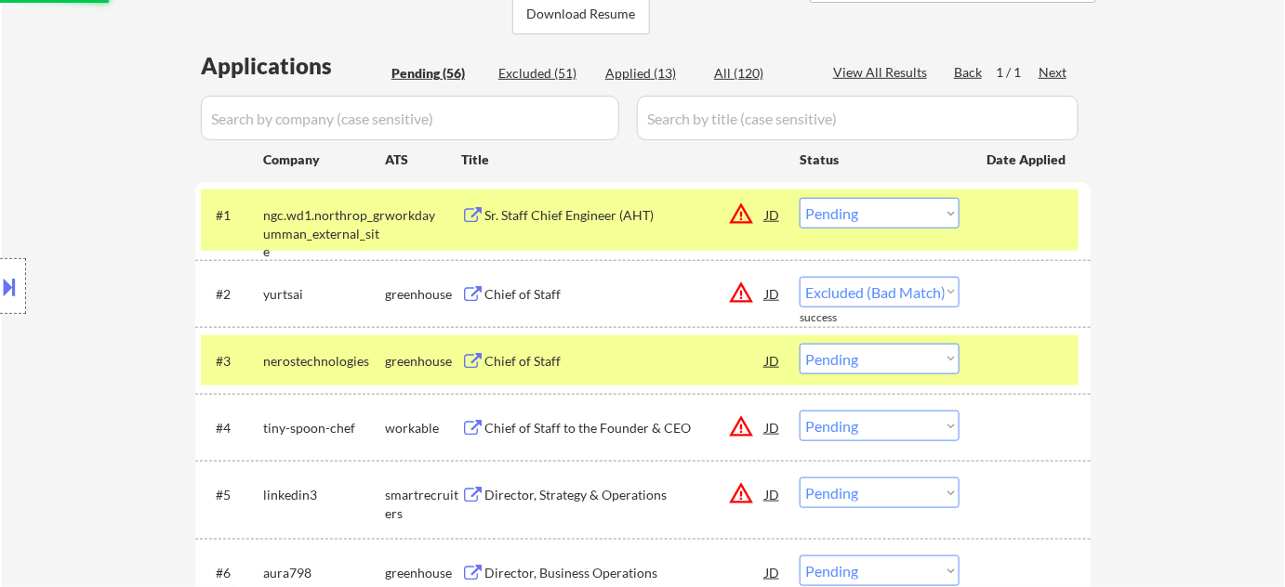
select select ""pending""
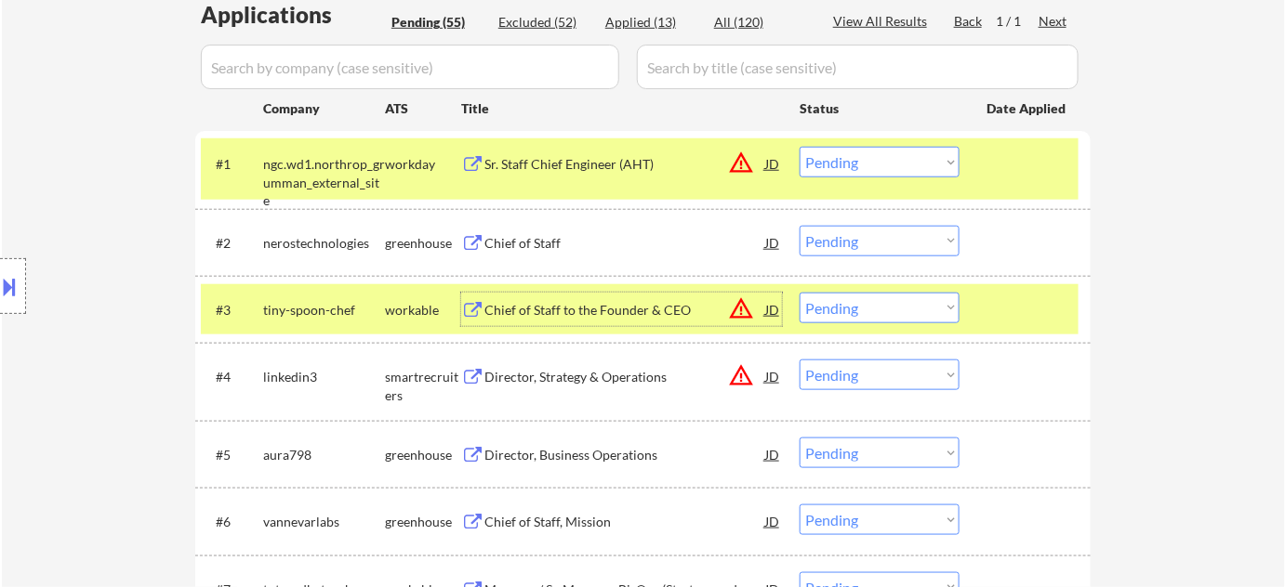
scroll to position [515, 0]
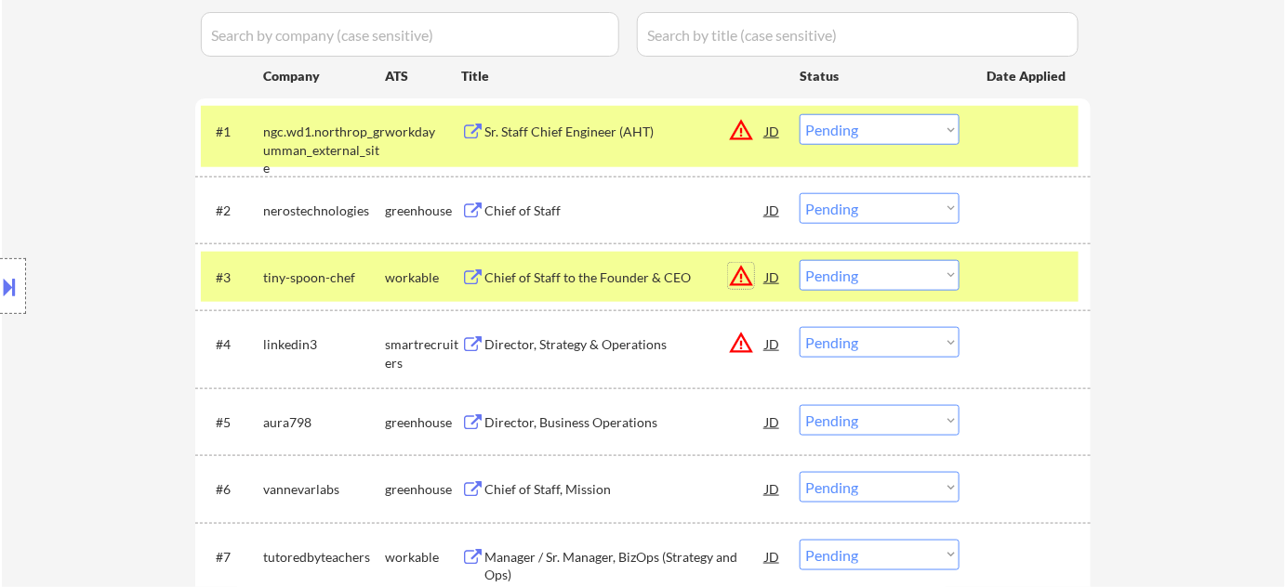
click at [733, 280] on button "warning_amber" at bounding box center [741, 276] width 26 height 26
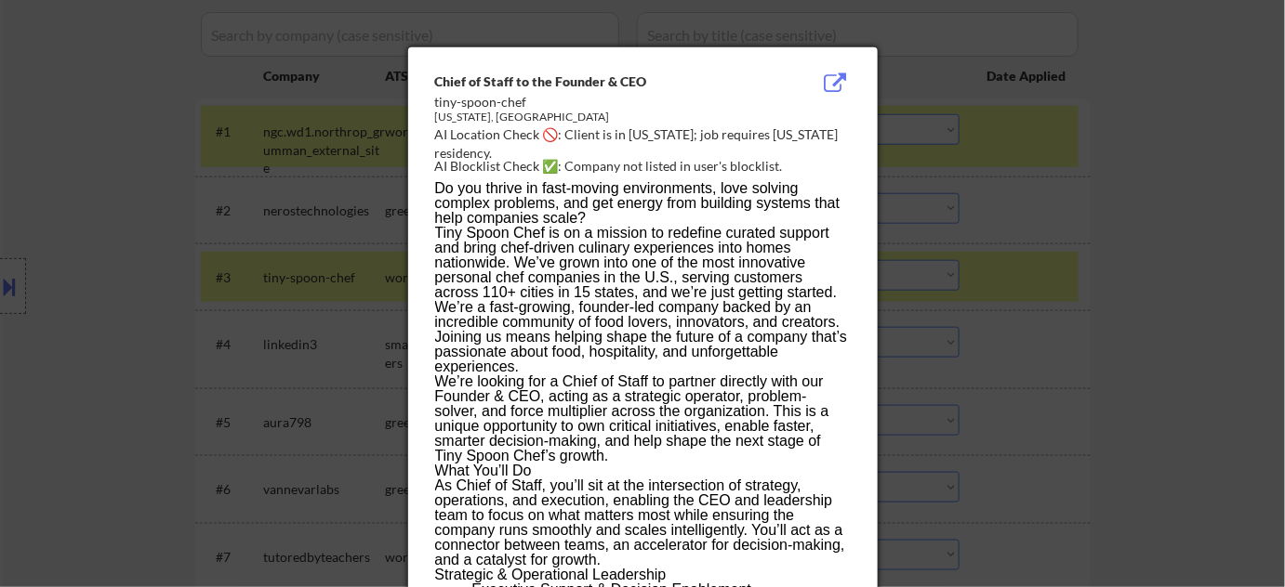
click at [1011, 300] on div at bounding box center [642, 293] width 1285 height 587
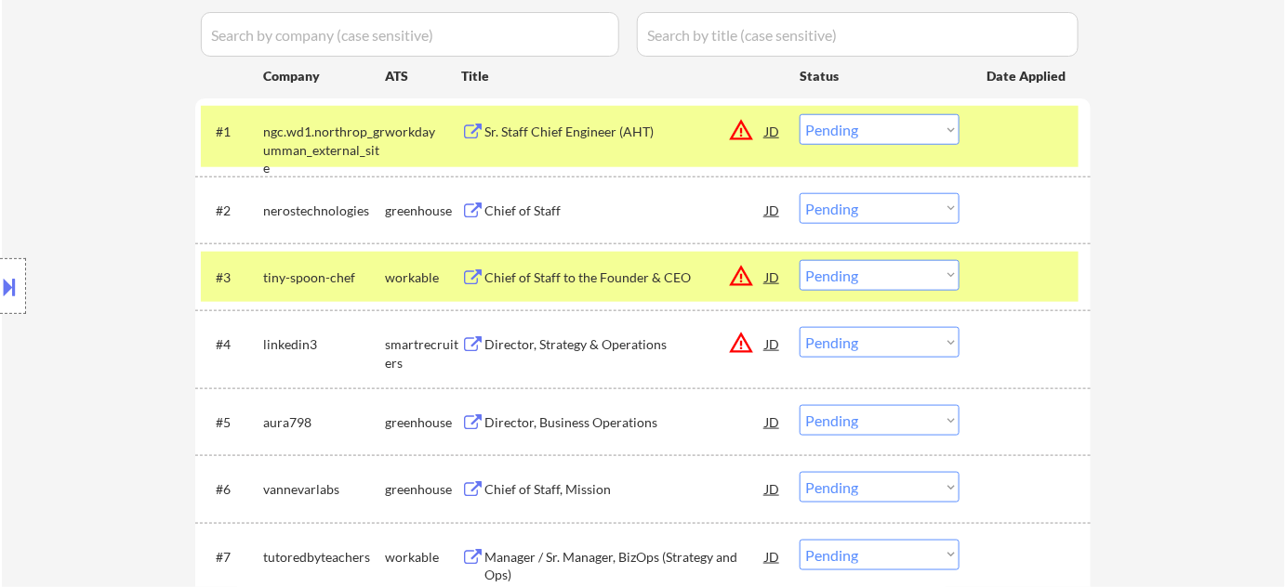
click at [607, 265] on div "Chief of Staff to the Founder & CEO" at bounding box center [624, 276] width 281 height 33
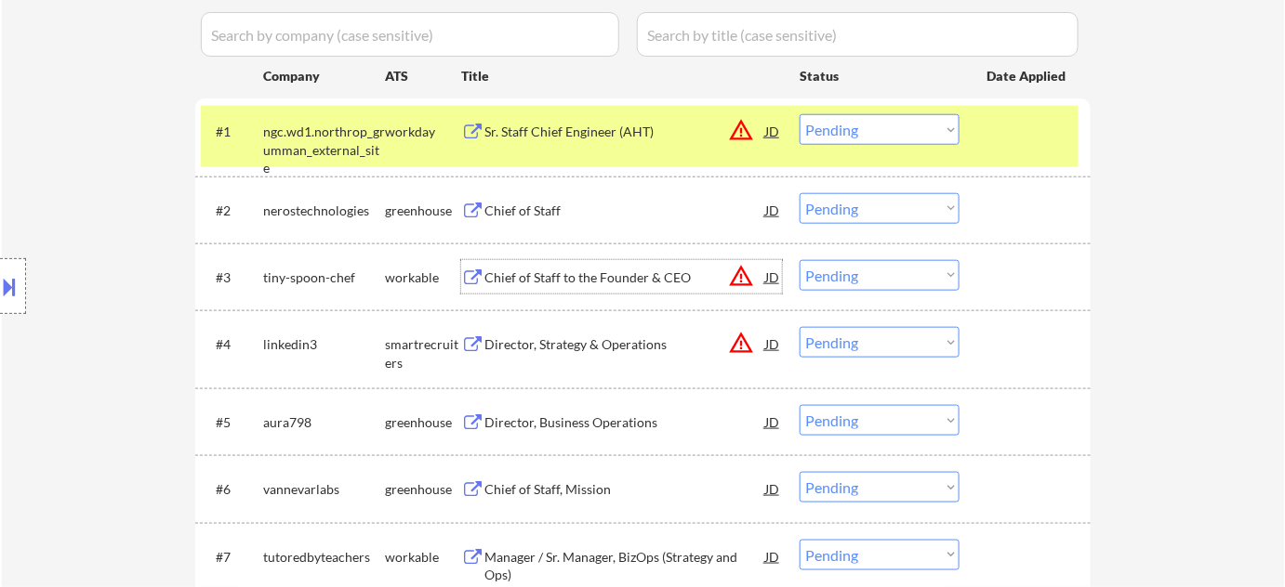
click at [870, 272] on select "Choose an option... Pending Applied Excluded (Questions) Excluded (Expired) Exc…" at bounding box center [879, 275] width 160 height 31
click at [799, 260] on select "Choose an option... Pending Applied Excluded (Questions) Excluded (Expired) Exc…" at bounding box center [879, 275] width 160 height 31
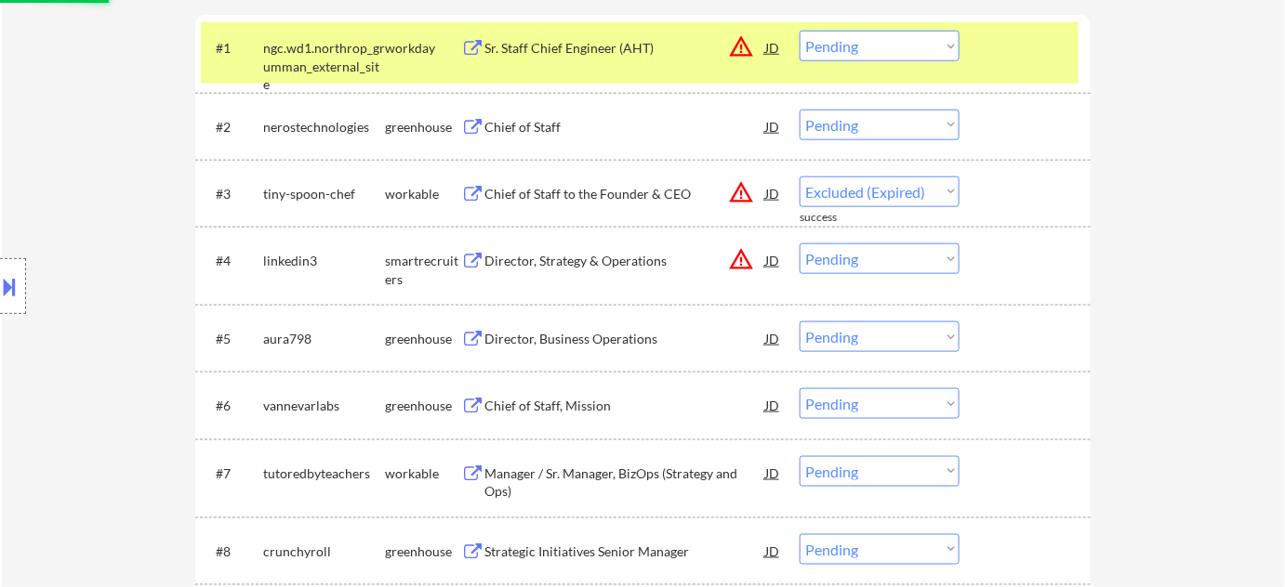
select select ""pending""
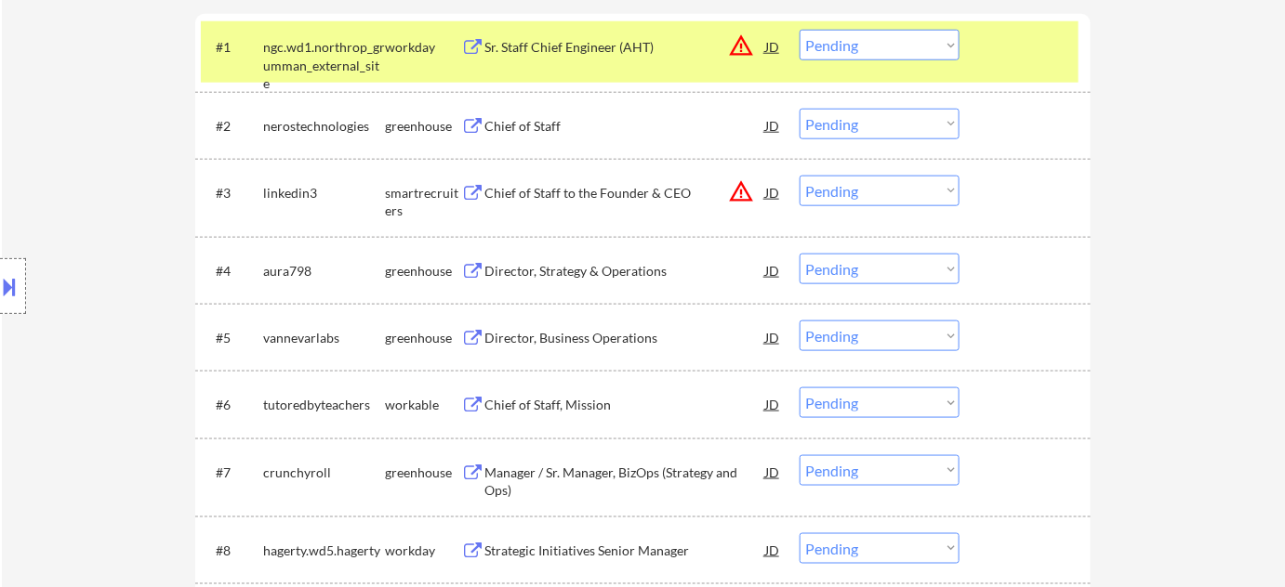
click at [591, 270] on div "Director, Strategy & Operations" at bounding box center [624, 271] width 281 height 19
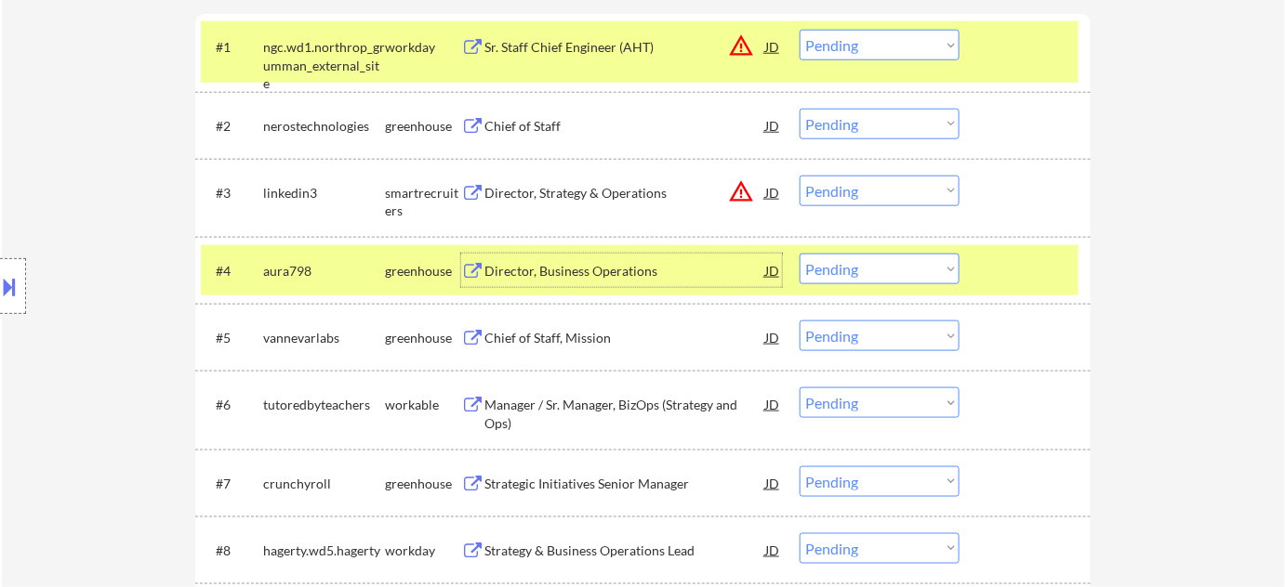
drag, startPoint x: 870, startPoint y: 263, endPoint x: 869, endPoint y: 279, distance: 15.8
click at [870, 263] on select "Choose an option... Pending Applied Excluded (Questions) Excluded (Expired) Exc…" at bounding box center [879, 269] width 160 height 31
click at [799, 254] on select "Choose an option... Pending Applied Excluded (Questions) Excluded (Expired) Exc…" at bounding box center [879, 269] width 160 height 31
click at [561, 331] on div "Chief of Staff, Mission" at bounding box center [624, 338] width 281 height 19
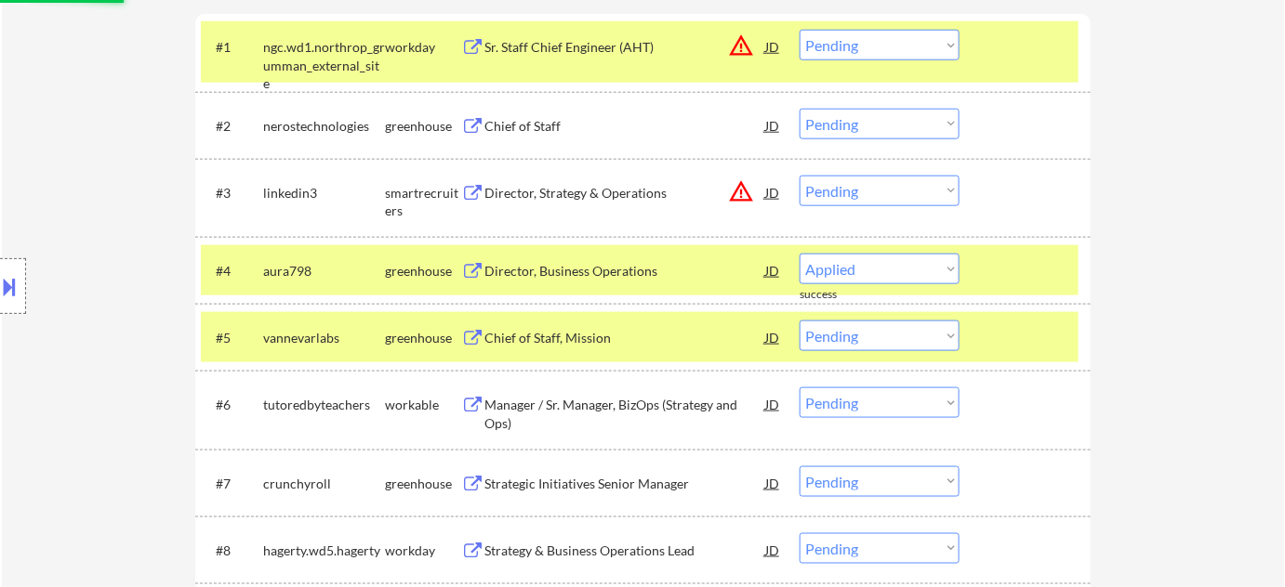
select select ""pending""
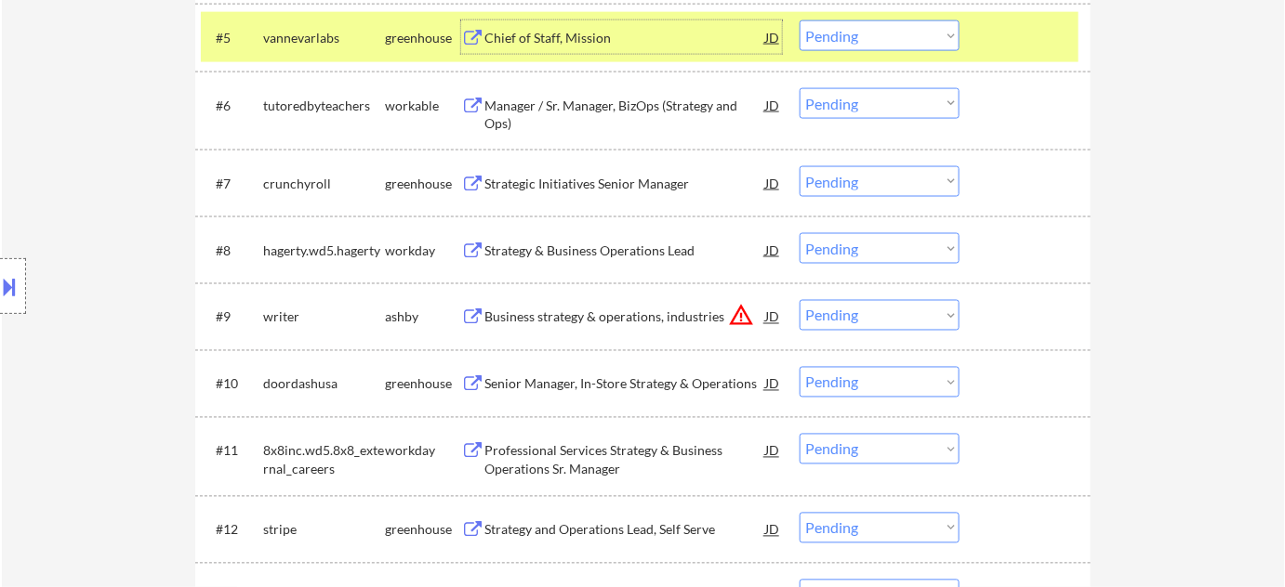
scroll to position [938, 0]
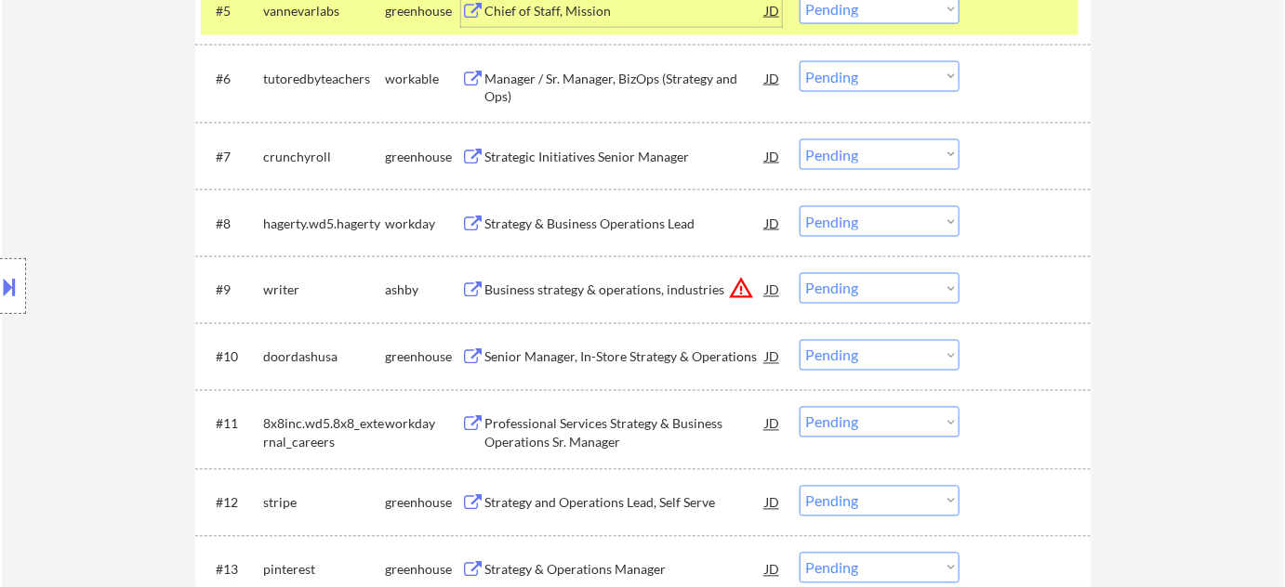
click at [555, 91] on div "Manager / Sr. Manager, BizOps (Strategy and Ops)" at bounding box center [624, 88] width 281 height 36
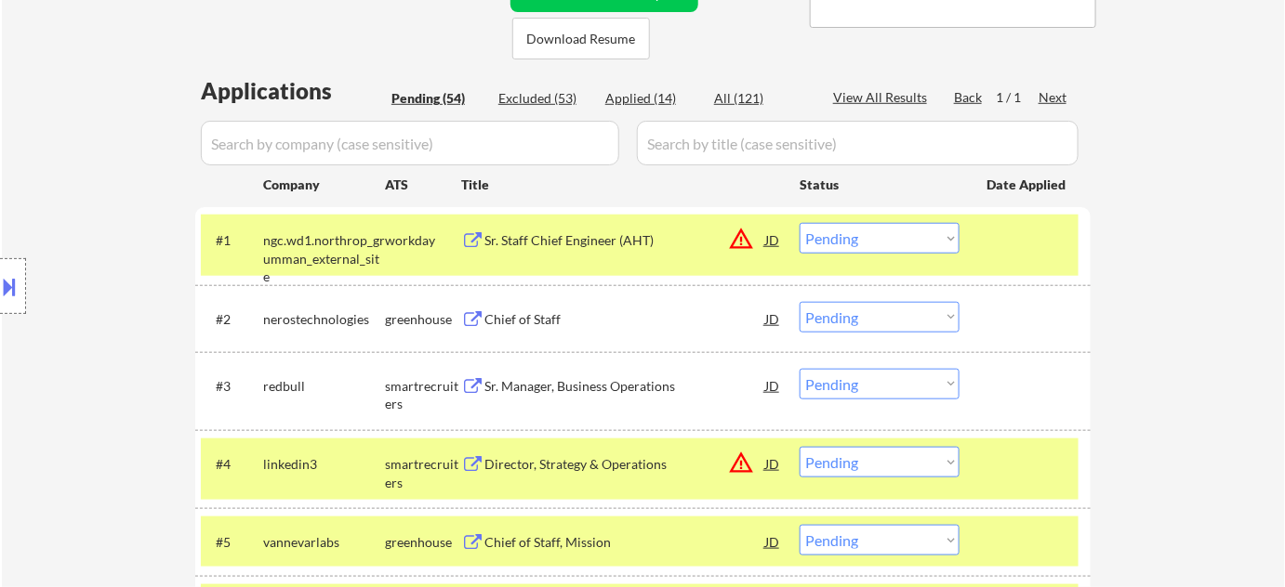
scroll to position [684, 0]
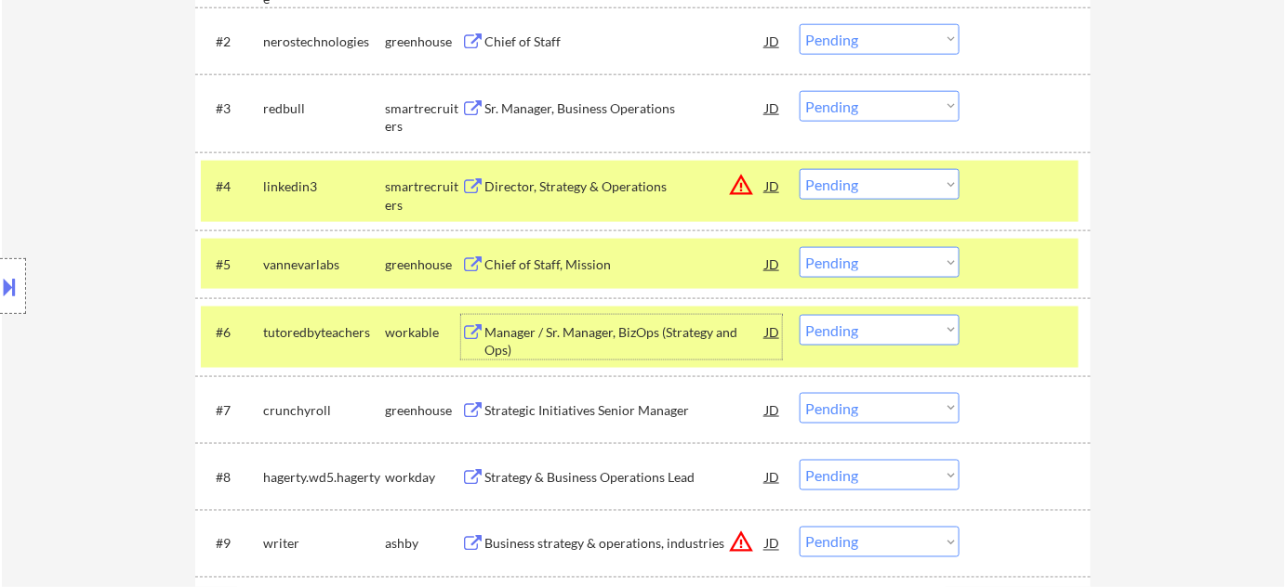
click at [511, 334] on div "Manager / Sr. Manager, BizOps (Strategy and Ops)" at bounding box center [624, 341] width 281 height 36
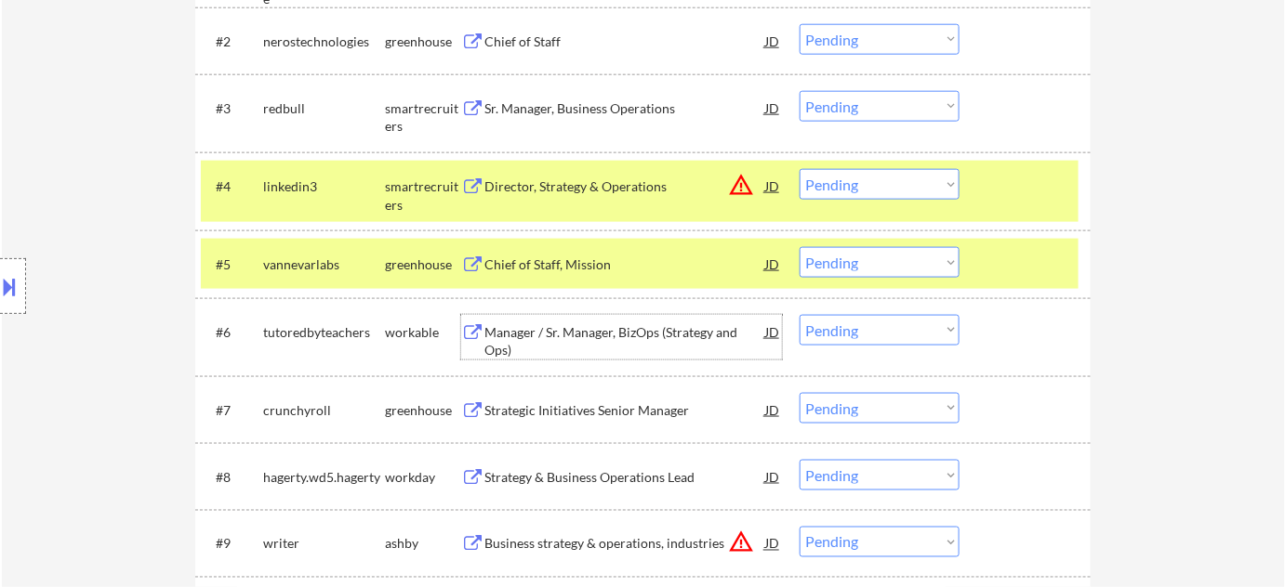
click at [887, 336] on select "Choose an option... Pending Applied Excluded (Questions) Excluded (Expired) Exc…" at bounding box center [879, 330] width 160 height 31
click at [799, 315] on select "Choose an option... Pending Applied Excluded (Questions) Excluded (Expired) Exc…" at bounding box center [879, 330] width 160 height 31
select select ""pending""
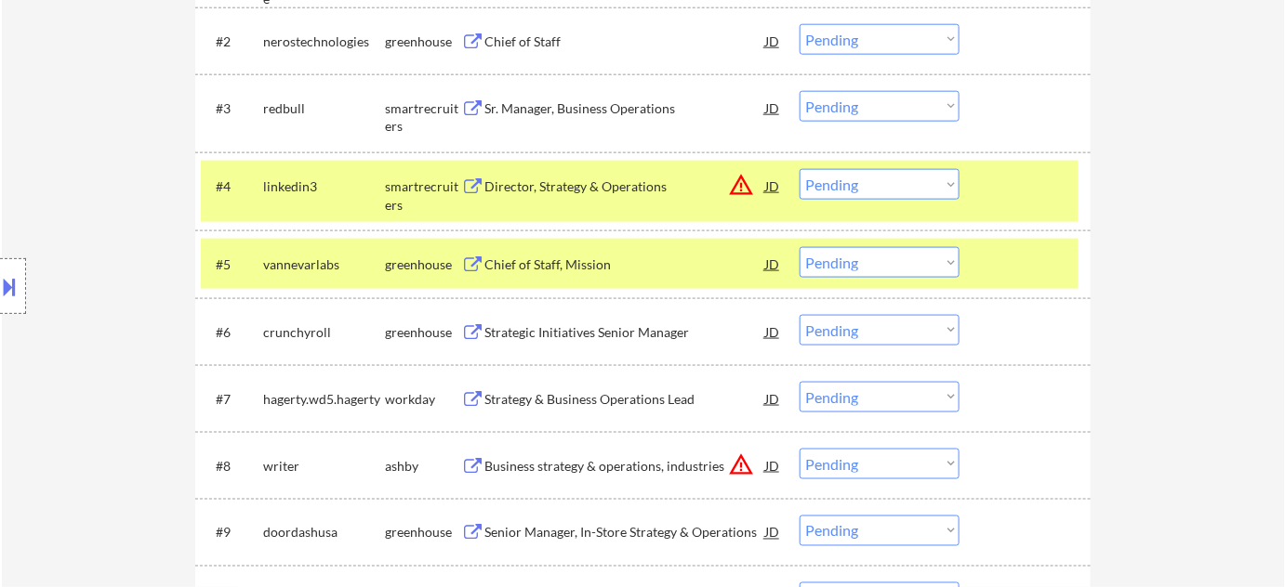
scroll to position [853, 0]
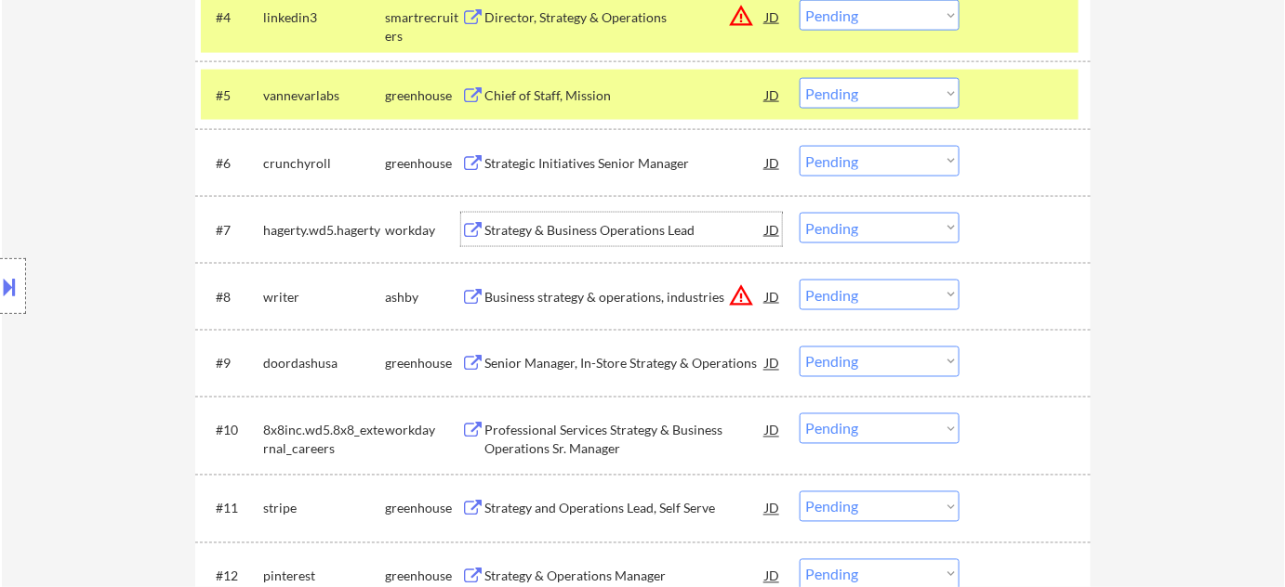
click at [584, 235] on div "Strategy & Business Operations Lead" at bounding box center [624, 230] width 281 height 19
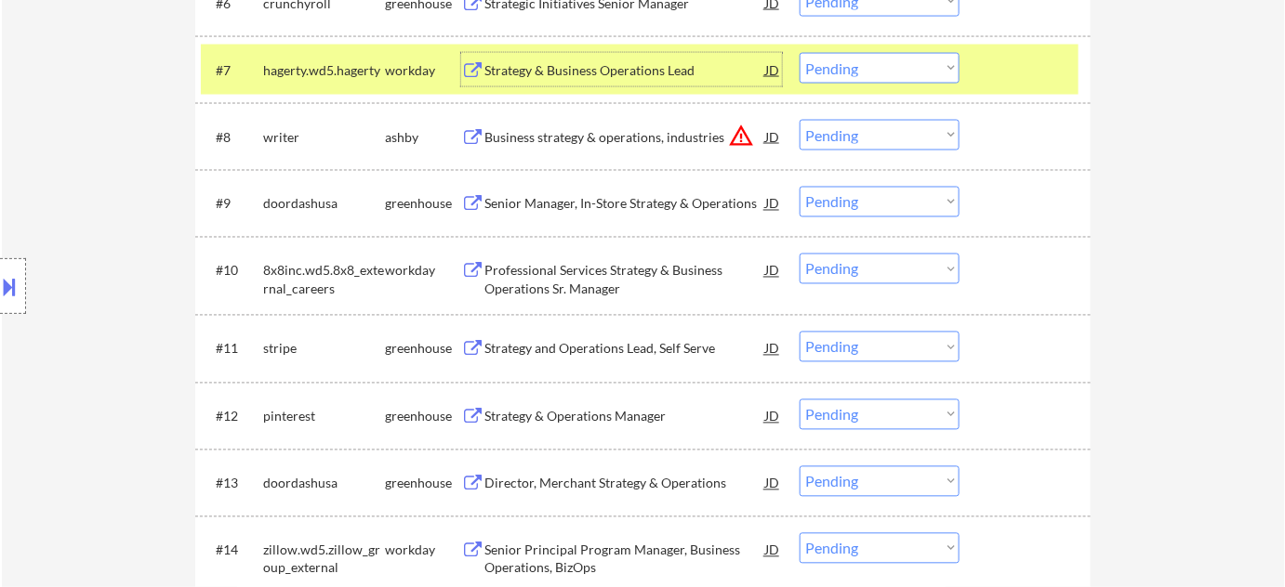
scroll to position [1022, 0]
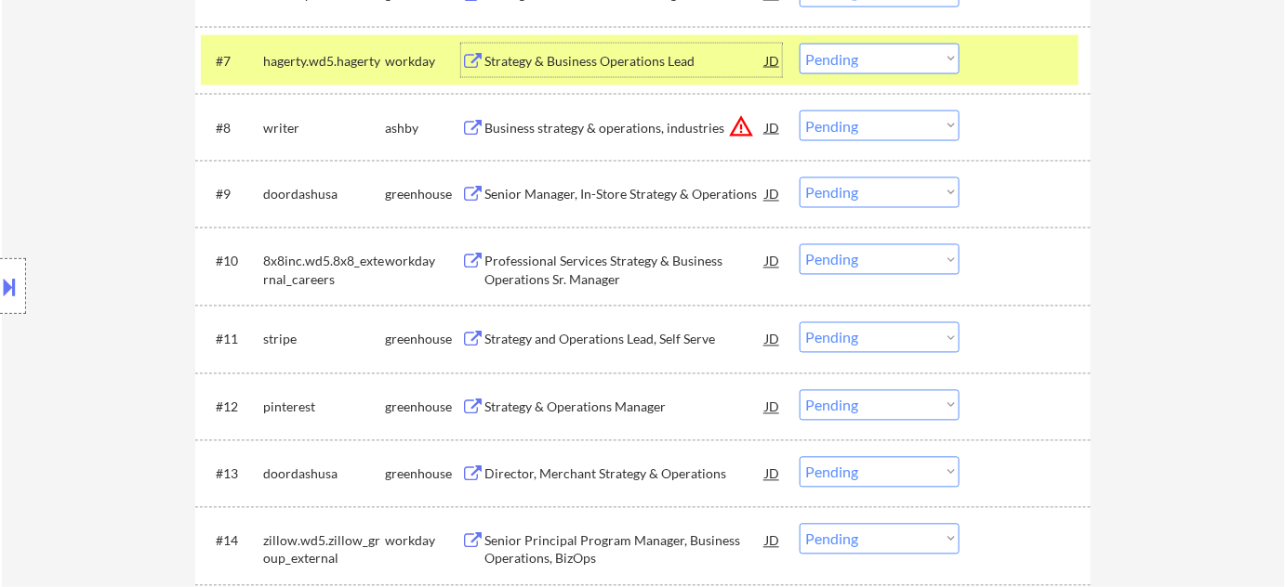
click at [577, 283] on div "Professional Services Strategy & Business Operations Sr. Manager" at bounding box center [624, 271] width 281 height 36
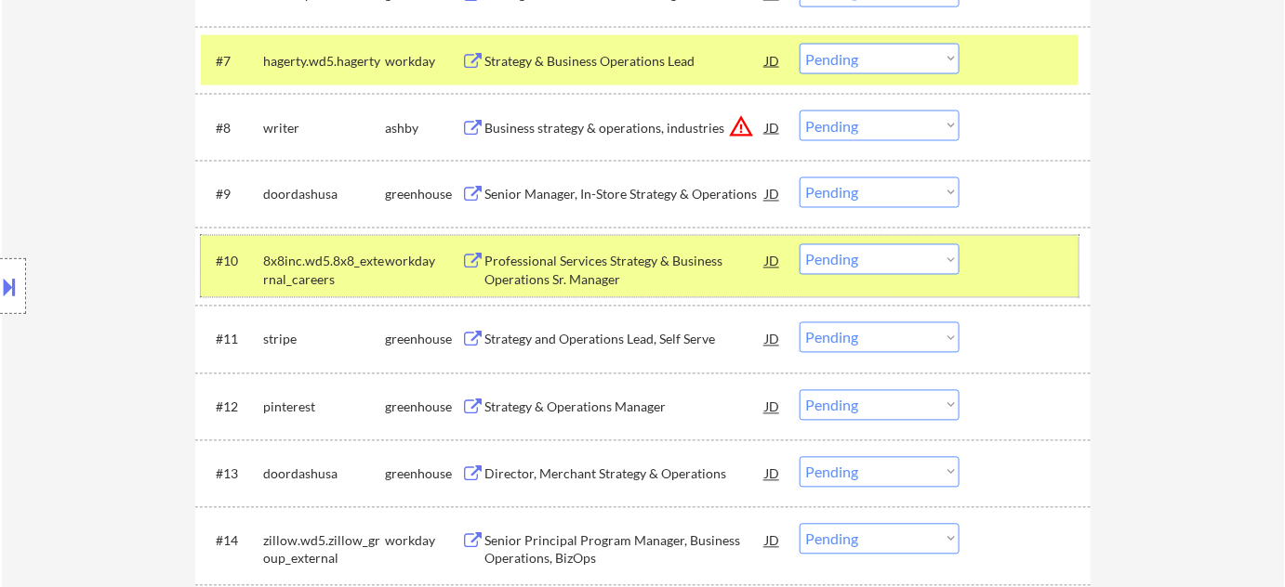
click at [848, 278] on div "#10 8x8inc.wd5.8x8_external_careers workday Professional Services Strategy & Bu…" at bounding box center [639, 266] width 877 height 61
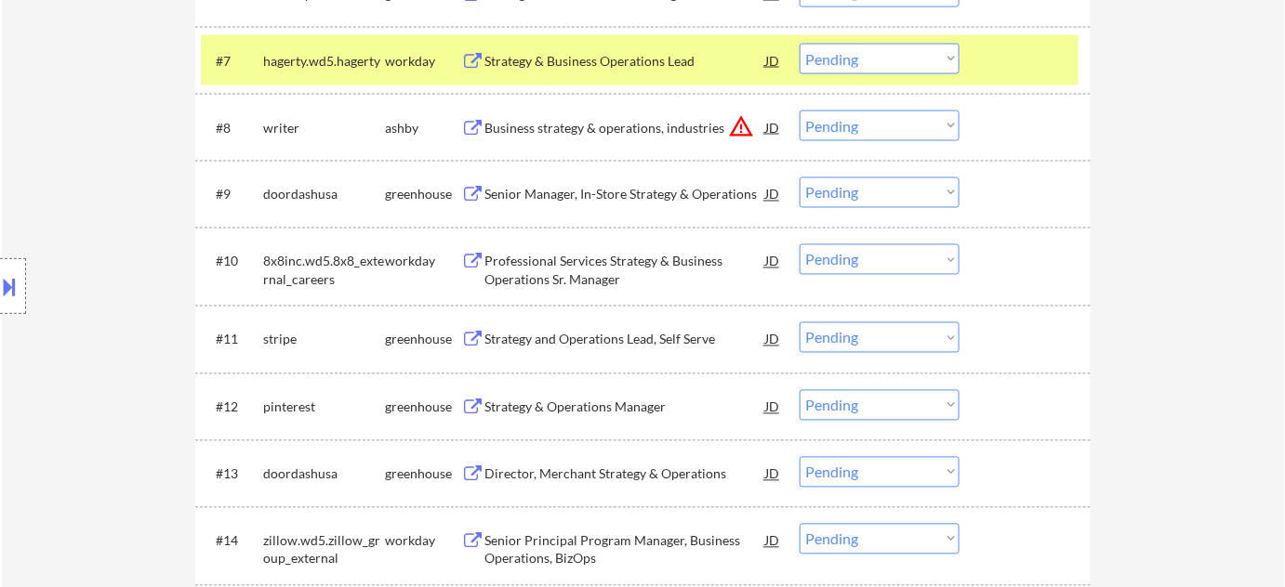
click at [860, 264] on select "Choose an option... Pending Applied Excluded (Questions) Excluded (Expired) Exc…" at bounding box center [879, 259] width 160 height 31
click at [799, 244] on select "Choose an option... Pending Applied Excluded (Questions) Excluded (Expired) Exc…" at bounding box center [879, 259] width 160 height 31
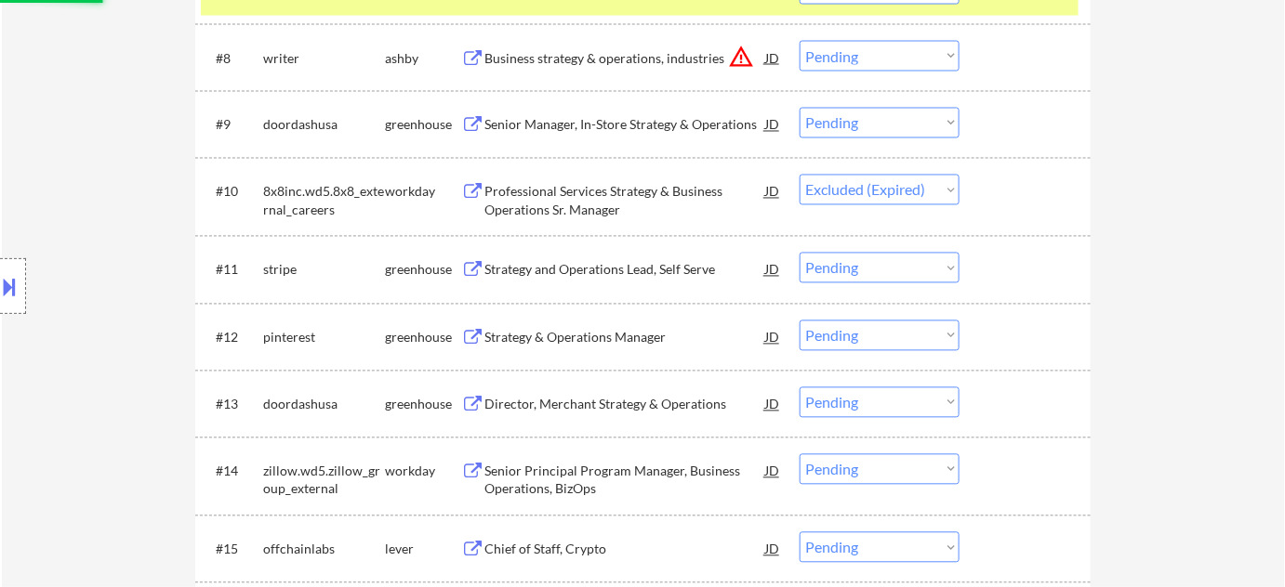
scroll to position [1276, 0]
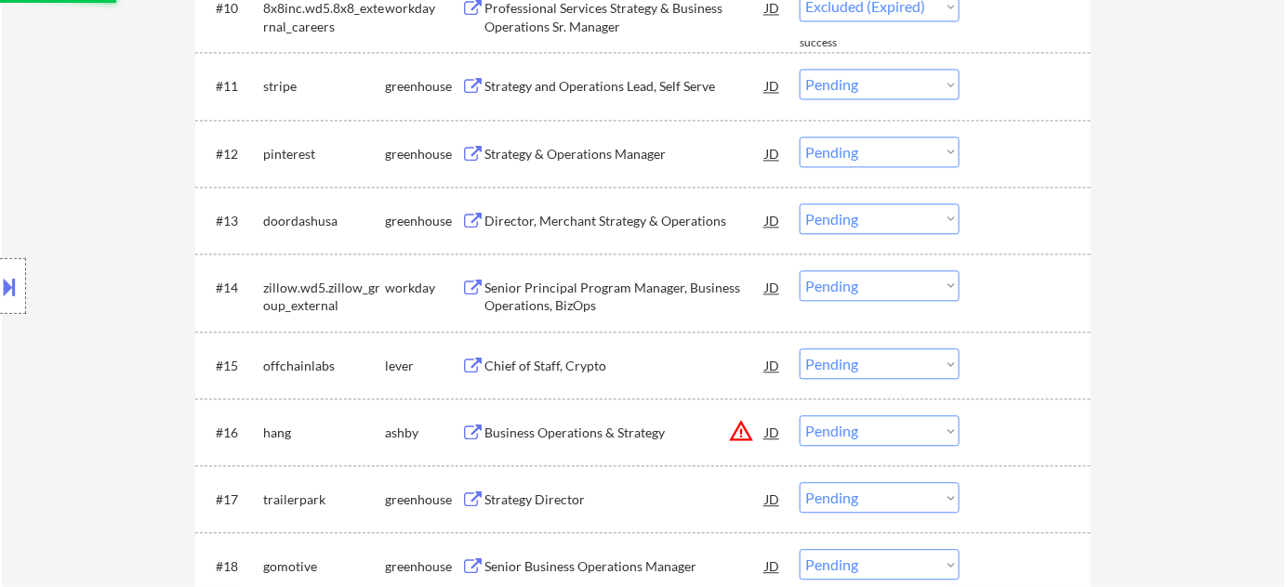
select select ""pending""
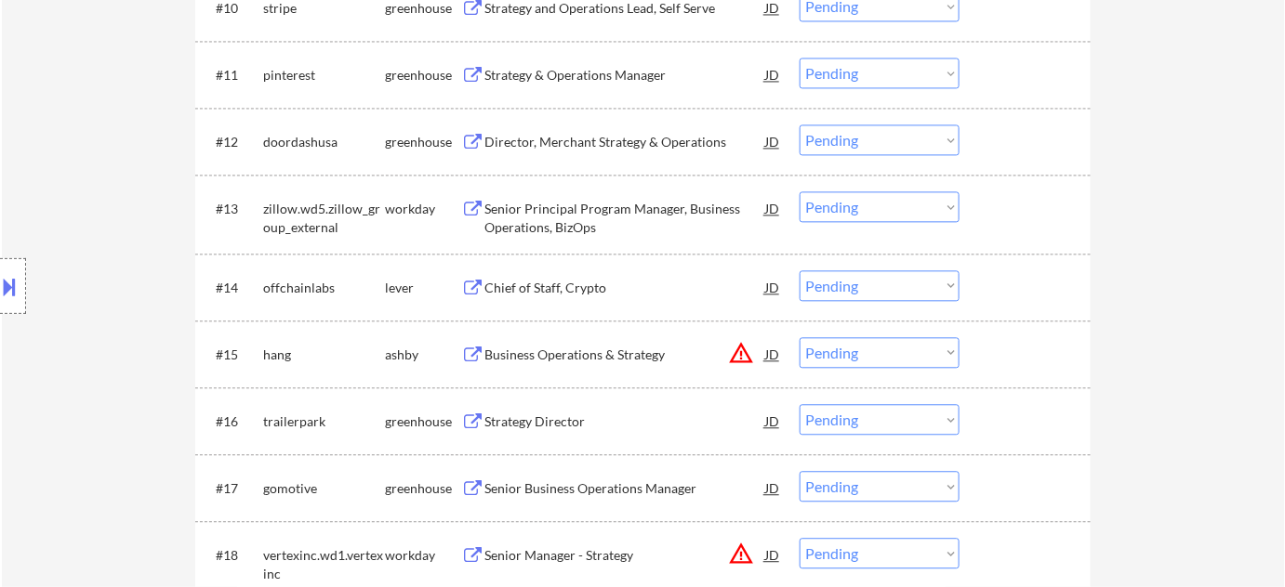
click at [553, 286] on div "Chief of Staff, Crypto" at bounding box center [624, 288] width 281 height 19
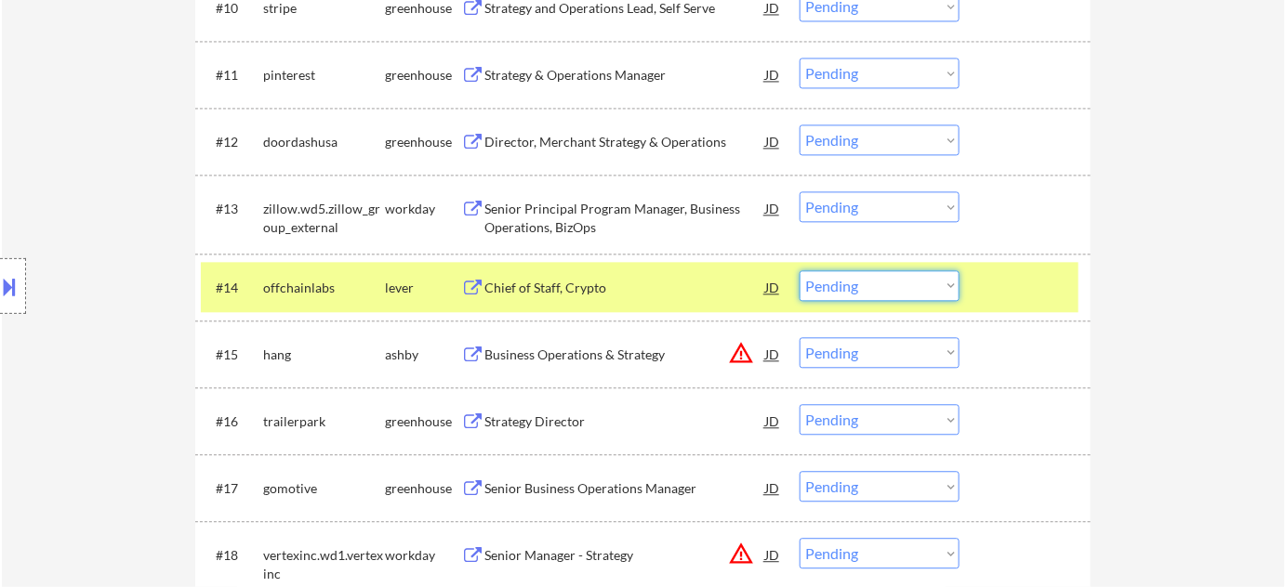
click at [876, 292] on select "Choose an option... Pending Applied Excluded (Questions) Excluded (Expired) Exc…" at bounding box center [879, 285] width 160 height 31
click at [799, 270] on select "Choose an option... Pending Applied Excluded (Questions) Excluded (Expired) Exc…" at bounding box center [879, 285] width 160 height 31
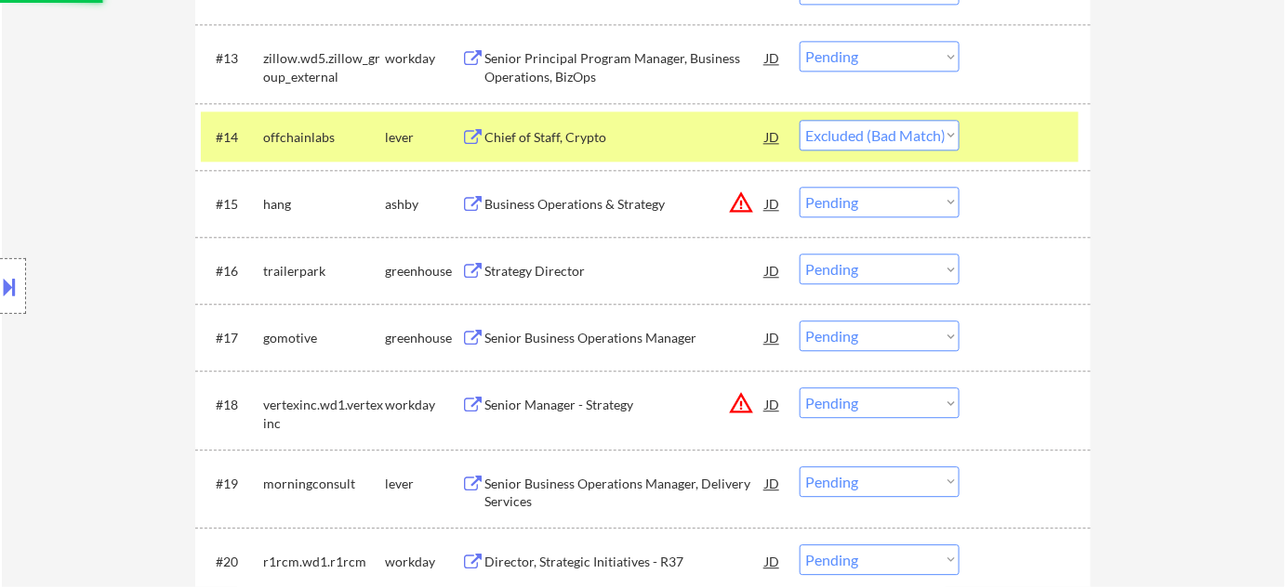
scroll to position [1444, 0]
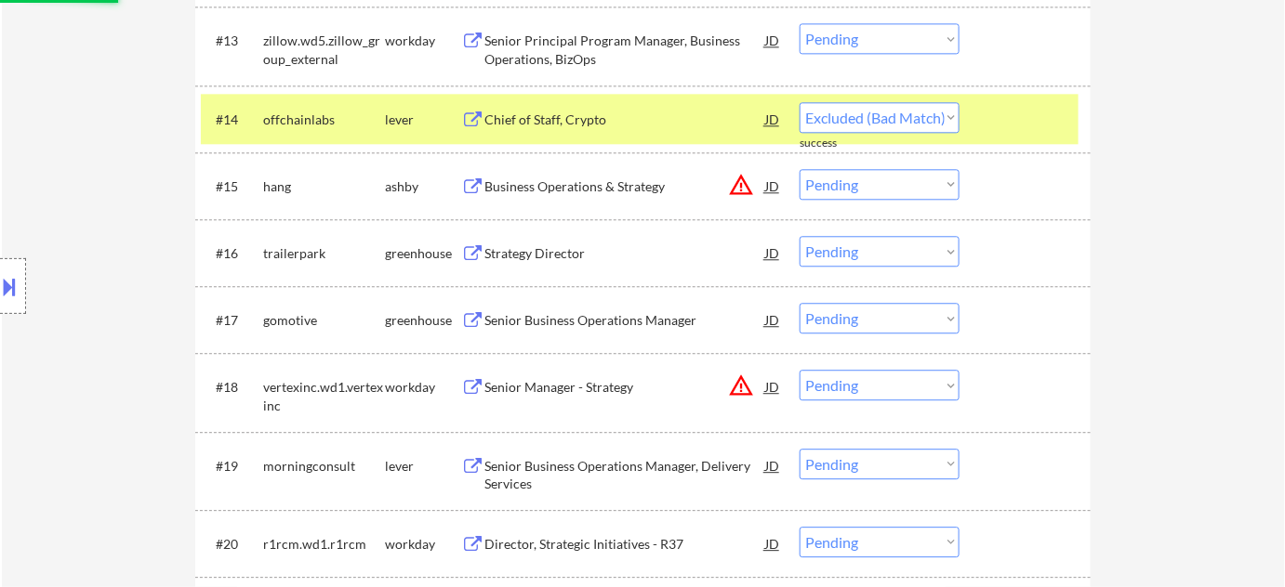
select select ""pending""
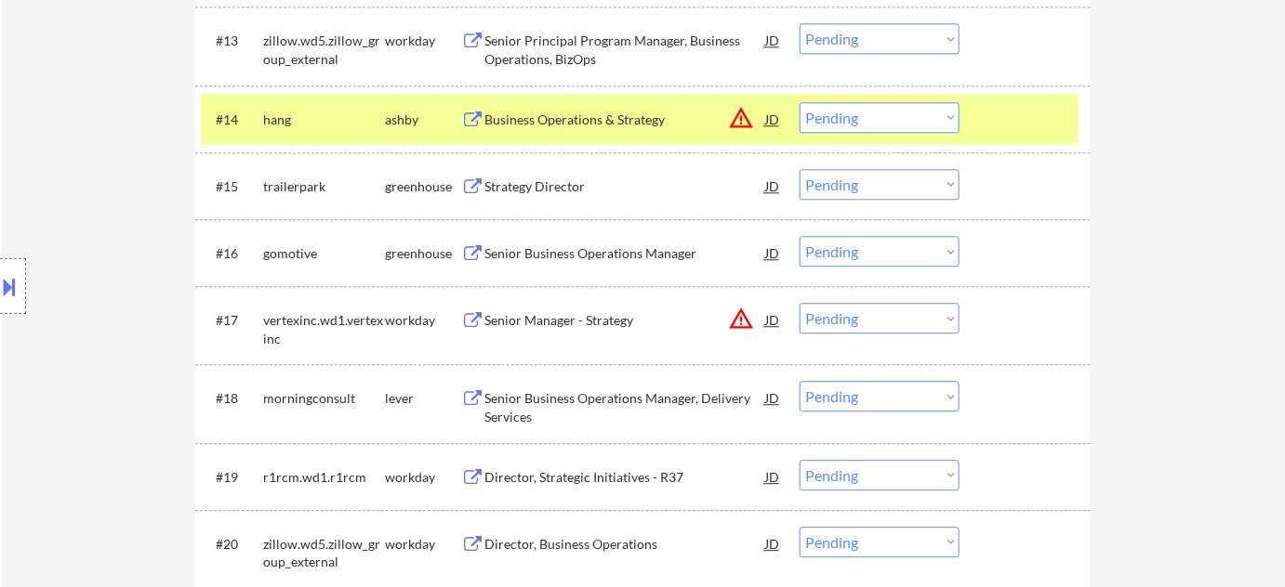
click at [595, 242] on div "Senior Business Operations Manager" at bounding box center [624, 252] width 281 height 33
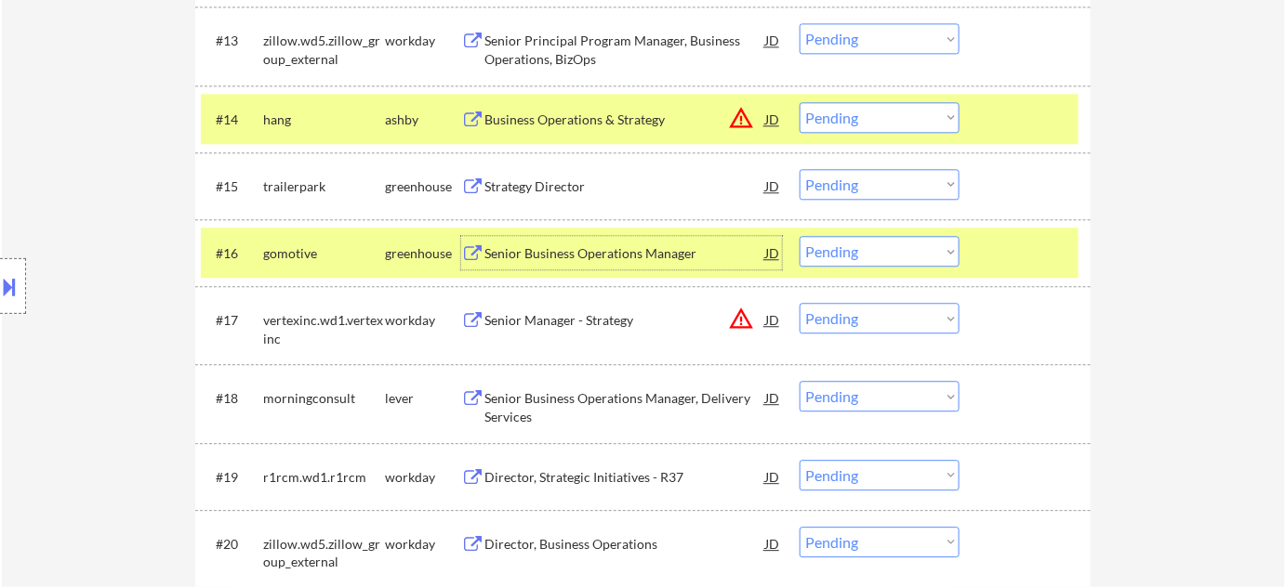
click at [897, 244] on select "Choose an option... Pending Applied Excluded (Questions) Excluded (Expired) Exc…" at bounding box center [879, 251] width 160 height 31
click at [799, 236] on select "Choose an option... Pending Applied Excluded (Questions) Excluded (Expired) Exc…" at bounding box center [879, 251] width 160 height 31
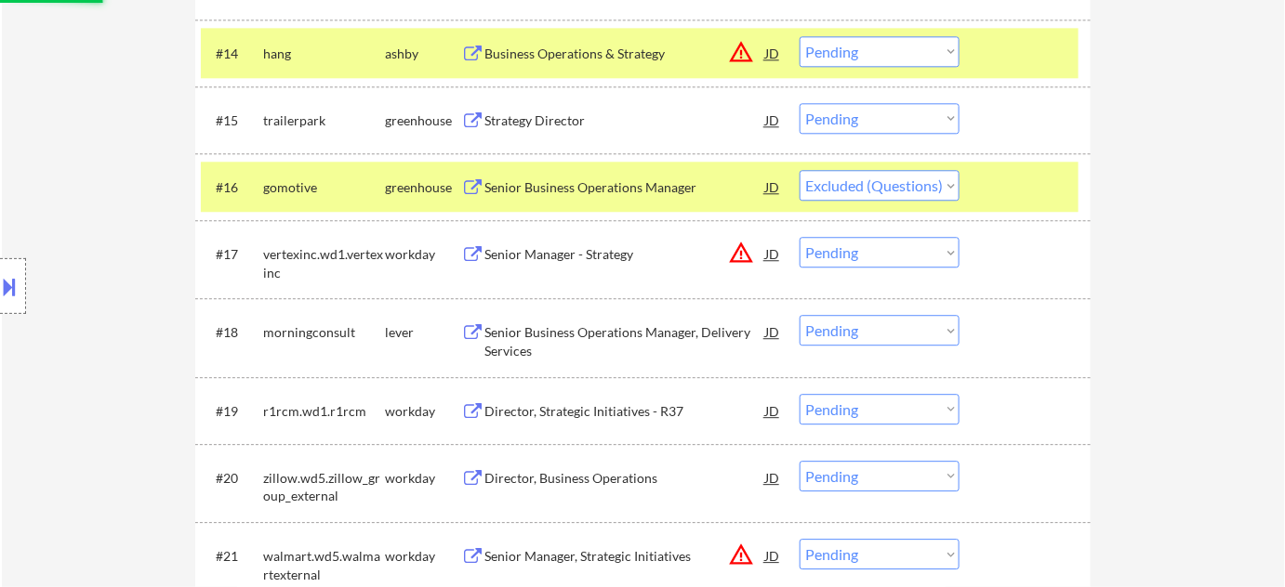
scroll to position [1614, 0]
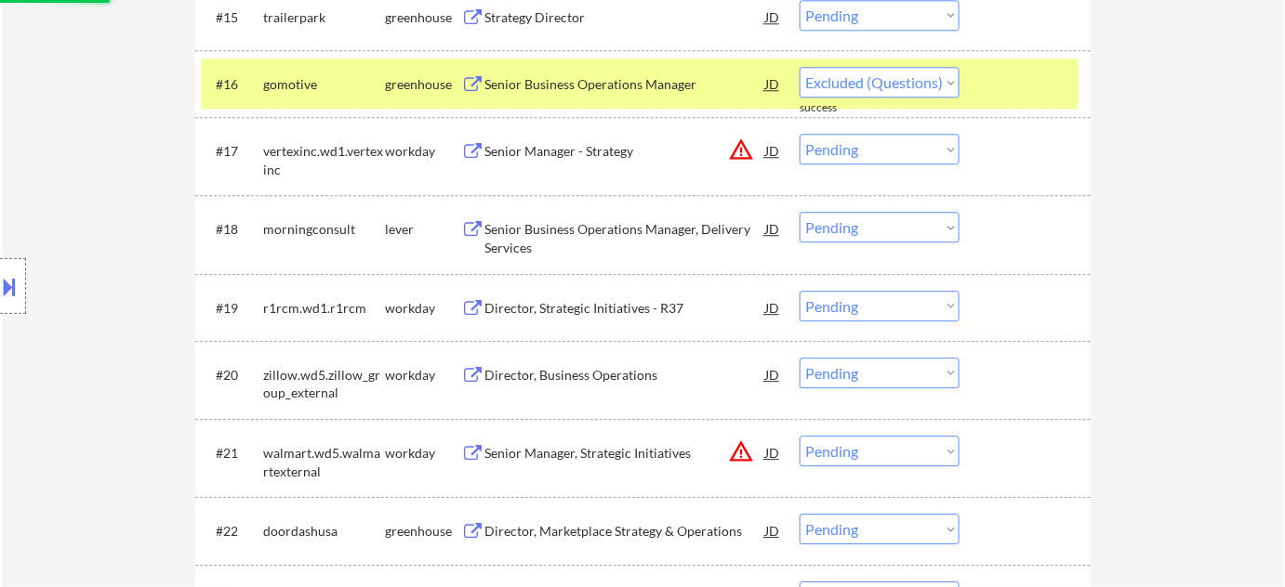
select select ""pending""
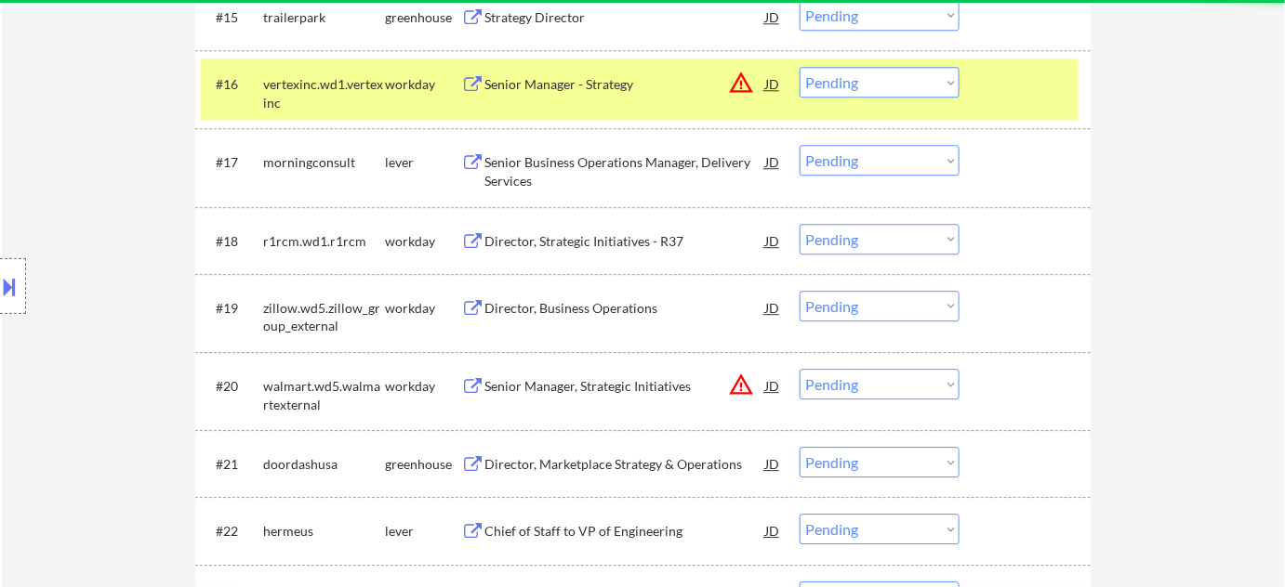
click at [588, 165] on div "Senior Business Operations Manager, Delivery Services" at bounding box center [624, 171] width 281 height 36
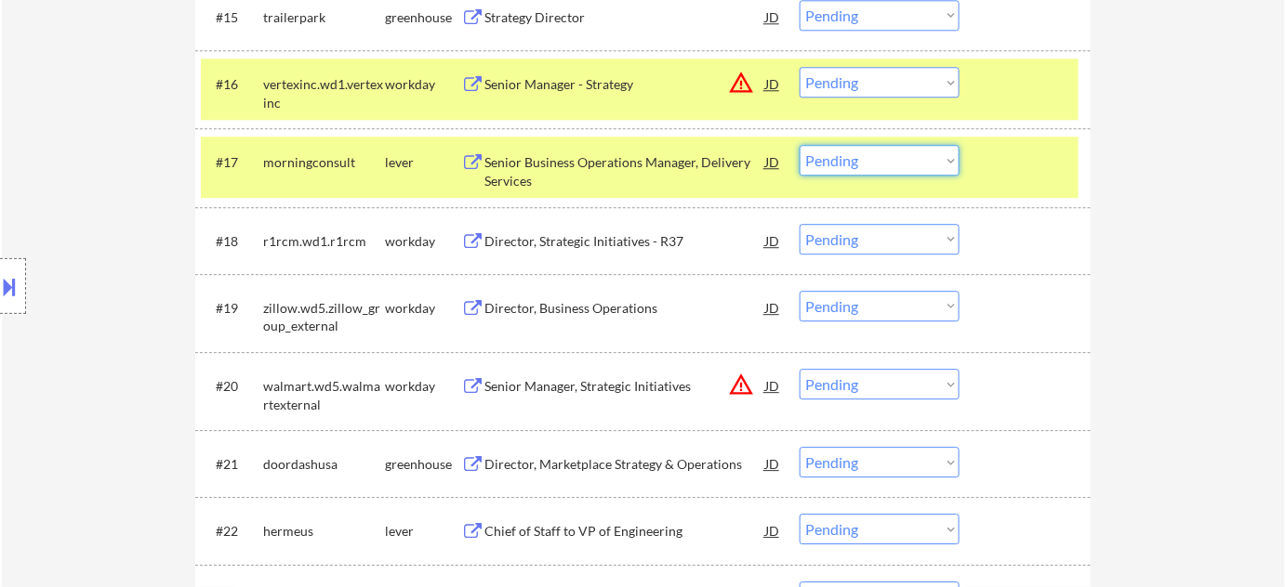
click at [879, 152] on select "Choose an option... Pending Applied Excluded (Questions) Excluded (Expired) Exc…" at bounding box center [879, 160] width 160 height 31
click at [799, 145] on select "Choose an option... Pending Applied Excluded (Questions) Excluded (Expired) Exc…" at bounding box center [879, 160] width 160 height 31
select select ""pending""
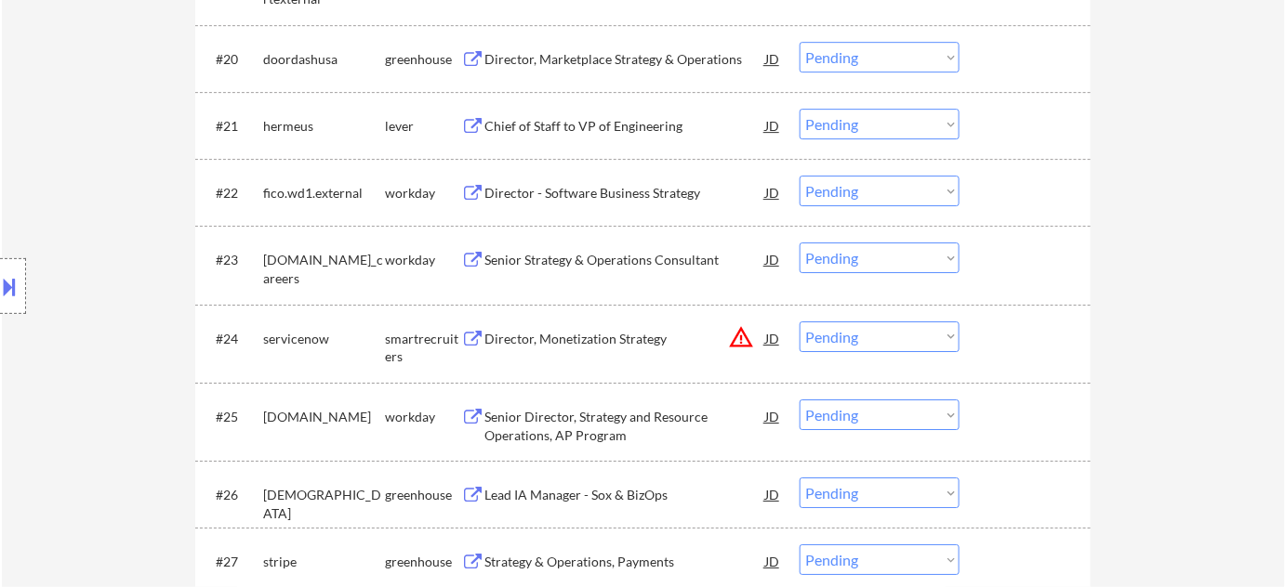
scroll to position [1952, 0]
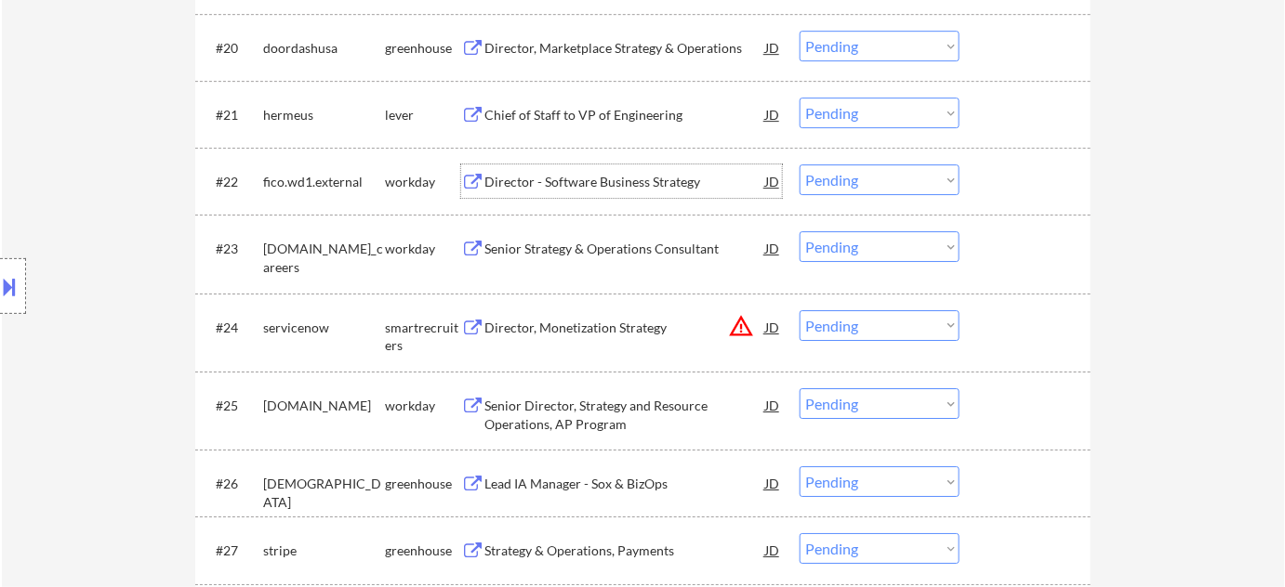
click at [640, 176] on div "Director - Software Business Strategy" at bounding box center [624, 182] width 281 height 19
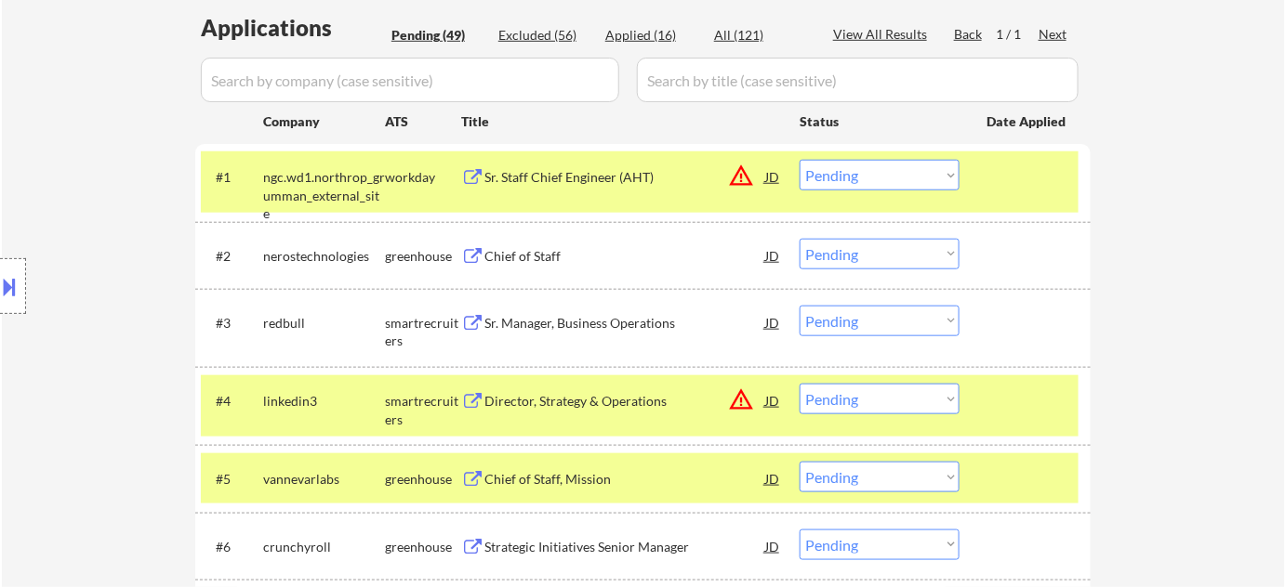
scroll to position [600, 0]
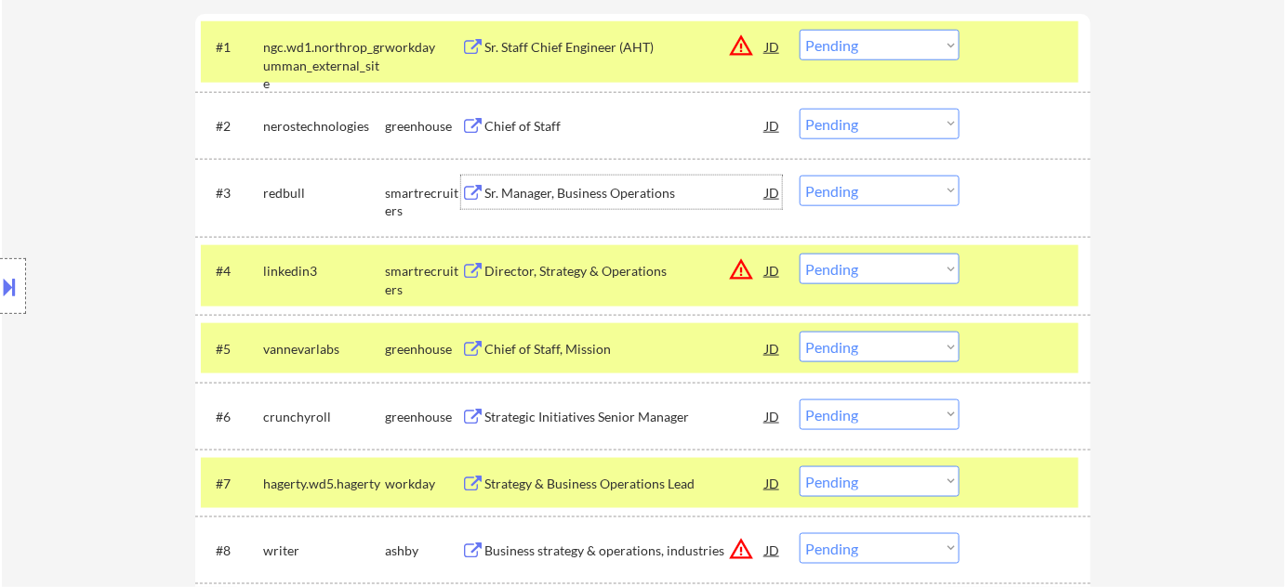
click at [546, 190] on div "Sr. Manager, Business Operations" at bounding box center [624, 193] width 281 height 19
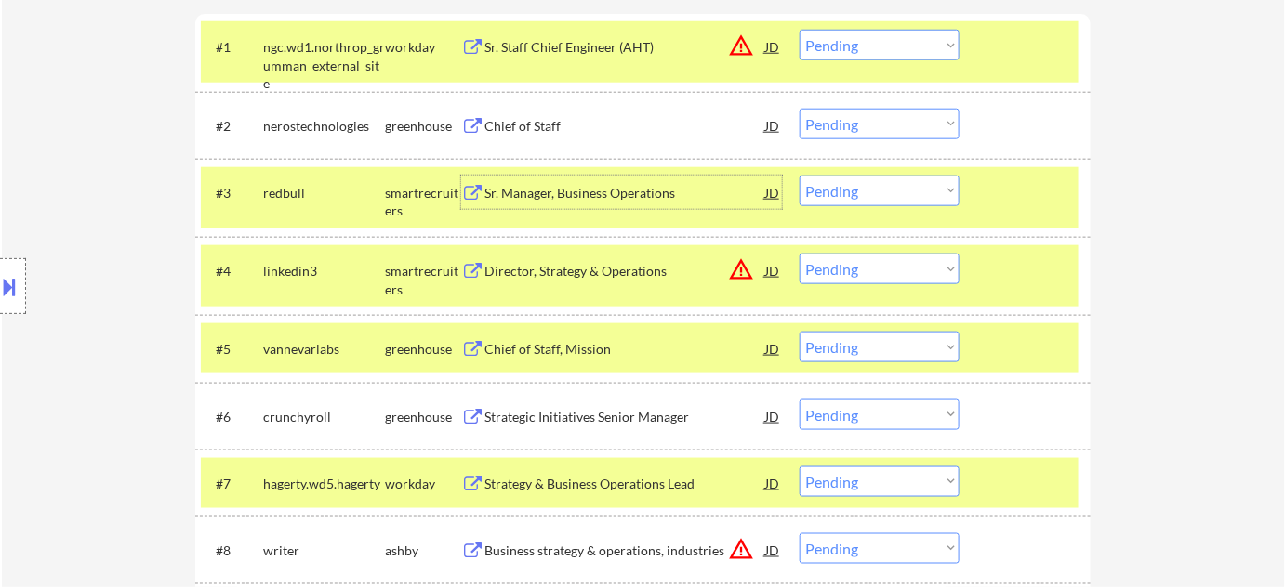
click at [889, 197] on select "Choose an option... Pending Applied Excluded (Questions) Excluded (Expired) Exc…" at bounding box center [879, 191] width 160 height 31
click at [799, 176] on select "Choose an option... Pending Applied Excluded (Questions) Excluded (Expired) Exc…" at bounding box center [879, 191] width 160 height 31
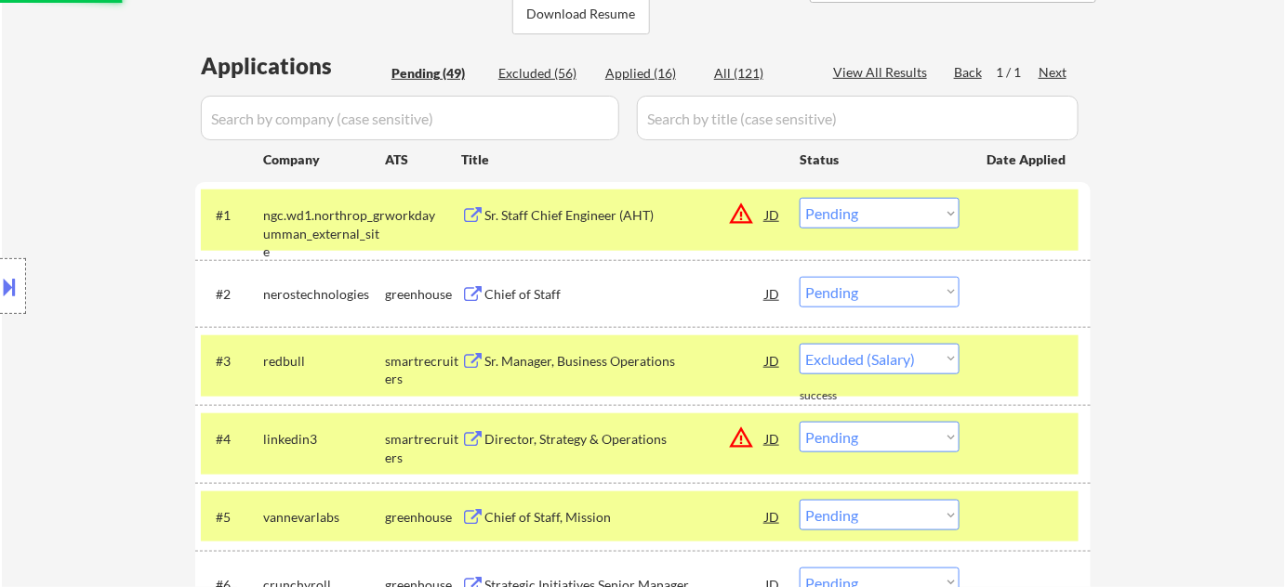
select select ""pending""
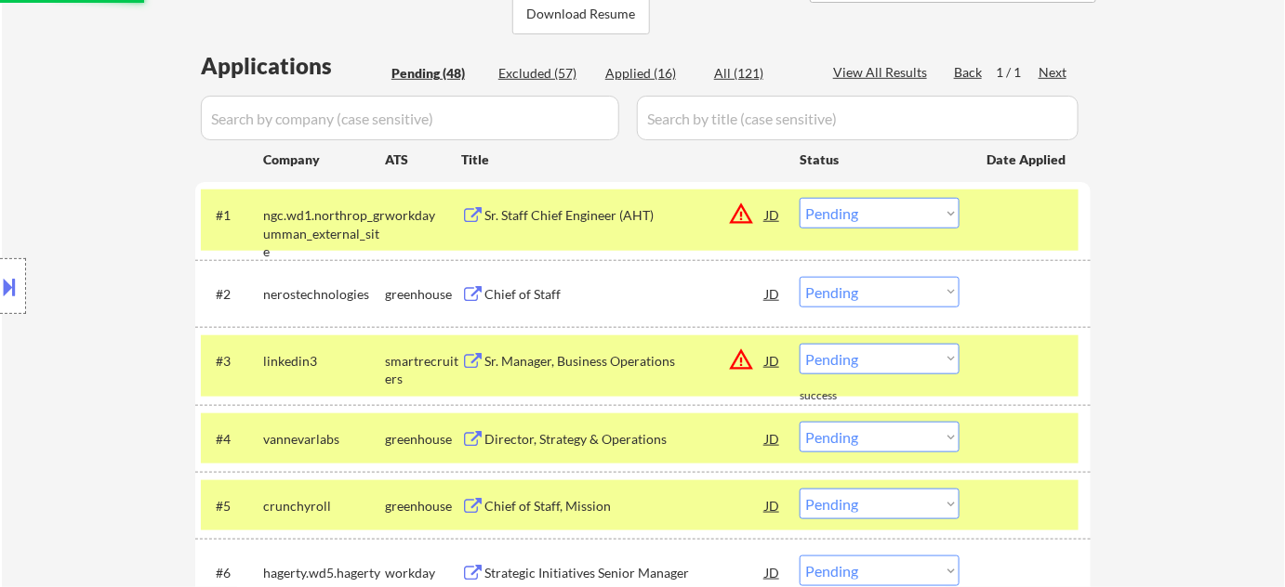
scroll to position [600, 0]
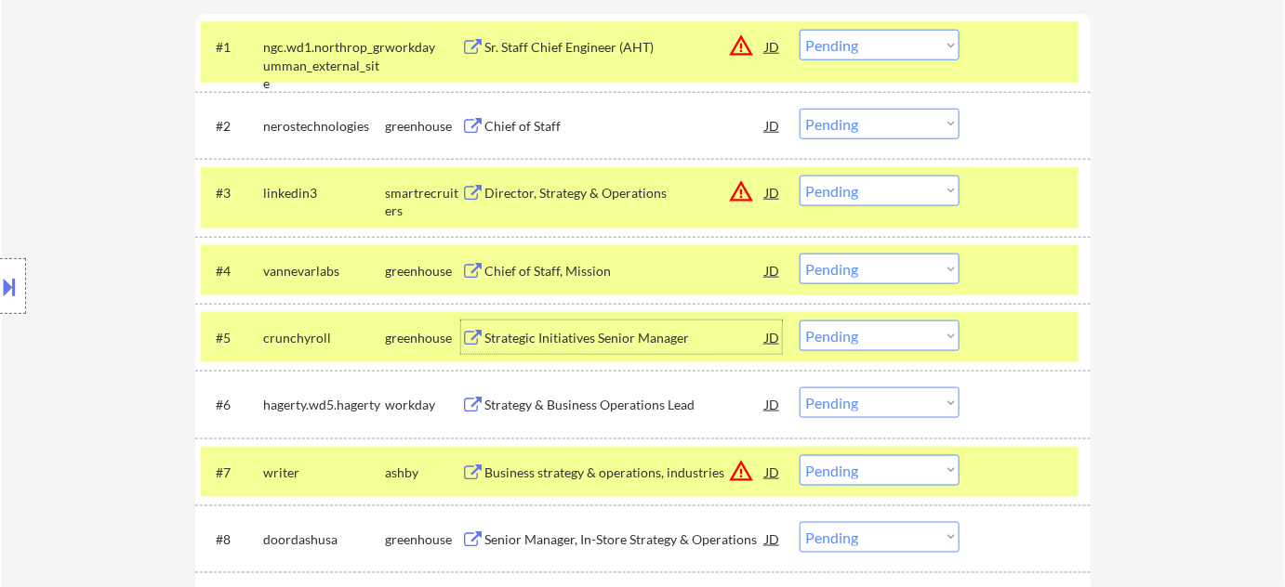
click at [647, 334] on div "Strategic Initiatives Senior Manager" at bounding box center [624, 338] width 281 height 19
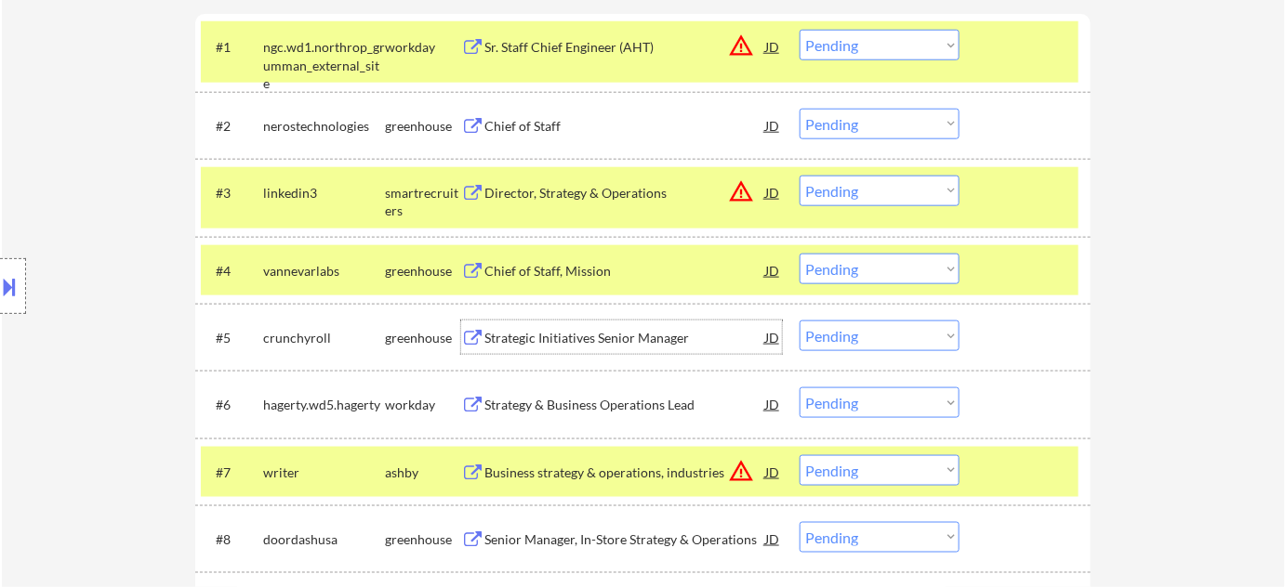
click at [865, 336] on select "Choose an option... Pending Applied Excluded (Questions) Excluded (Expired) Exc…" at bounding box center [879, 336] width 160 height 31
click at [799, 321] on select "Choose an option... Pending Applied Excluded (Questions) Excluded (Expired) Exc…" at bounding box center [879, 336] width 160 height 31
select select ""pending""
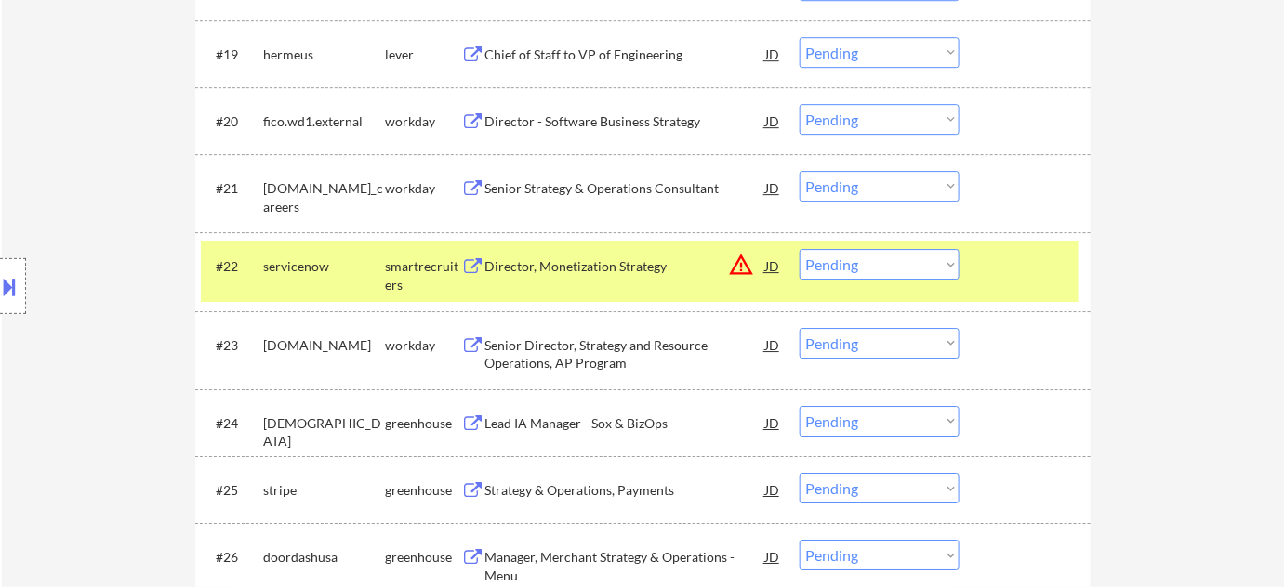
scroll to position [1952, 0]
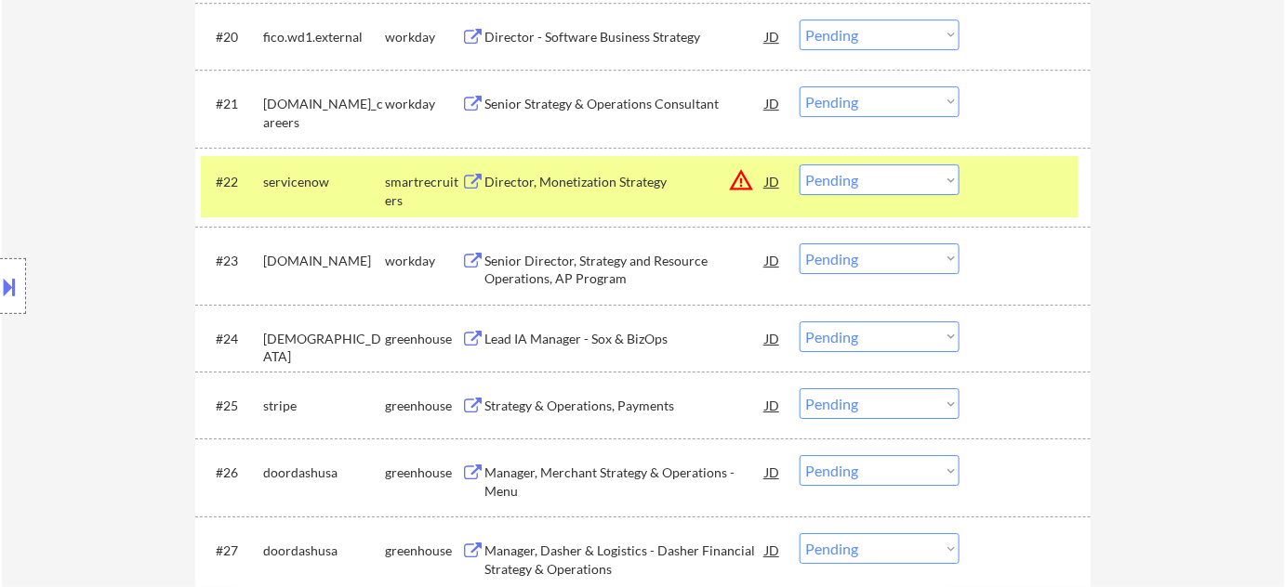
click at [561, 338] on div "Lead IA Manager - Sox & BizOps" at bounding box center [624, 339] width 281 height 19
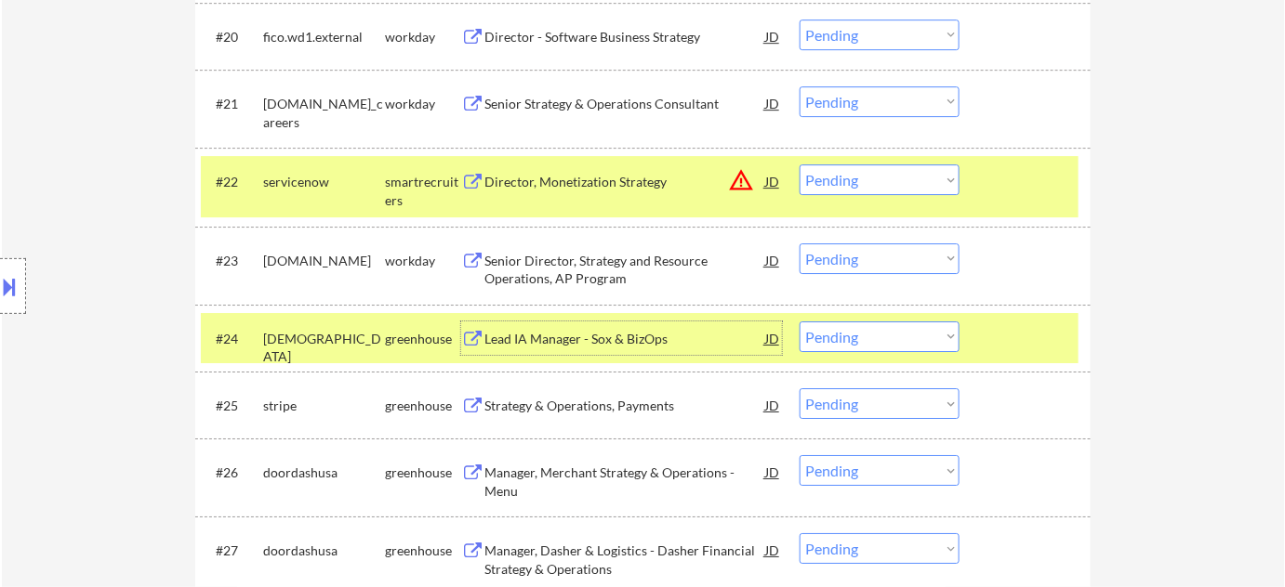
click at [866, 331] on select "Choose an option... Pending Applied Excluded (Questions) Excluded (Expired) Exc…" at bounding box center [879, 337] width 160 height 31
click at [799, 322] on select "Choose an option... Pending Applied Excluded (Questions) Excluded (Expired) Exc…" at bounding box center [879, 337] width 160 height 31
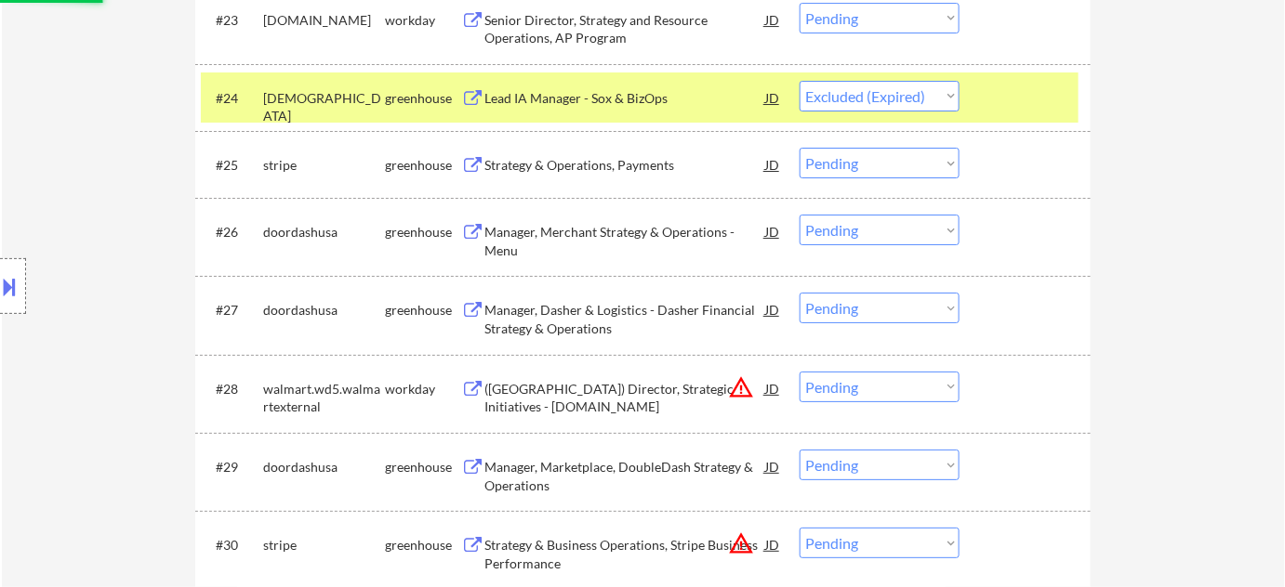
scroll to position [2206, 0]
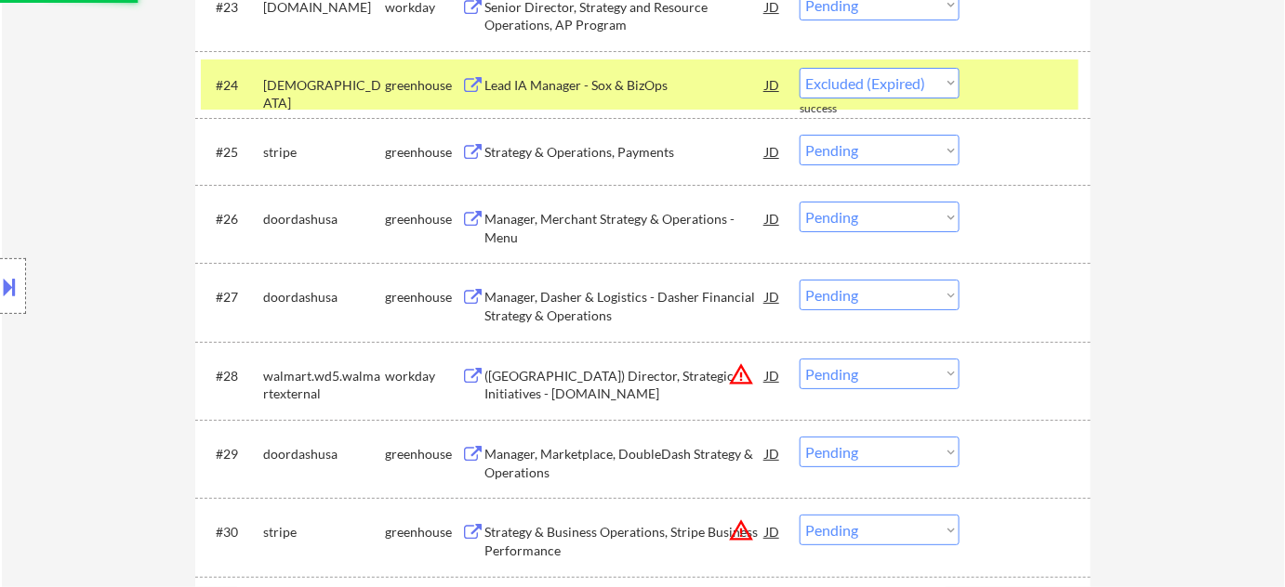
select select ""pending""
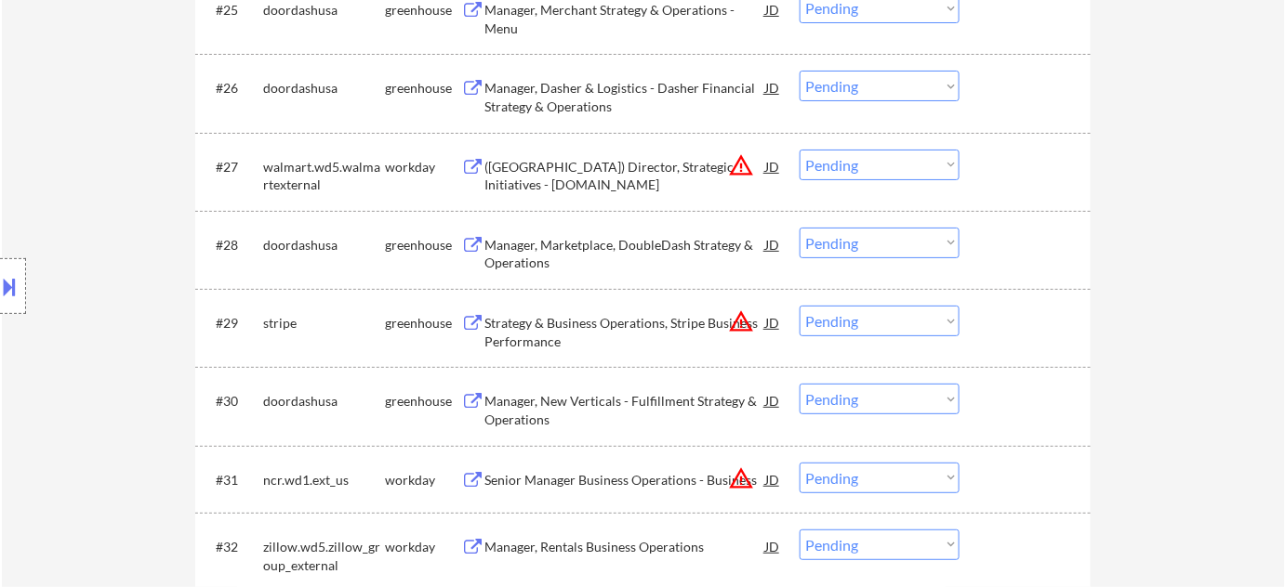
scroll to position [2628, 0]
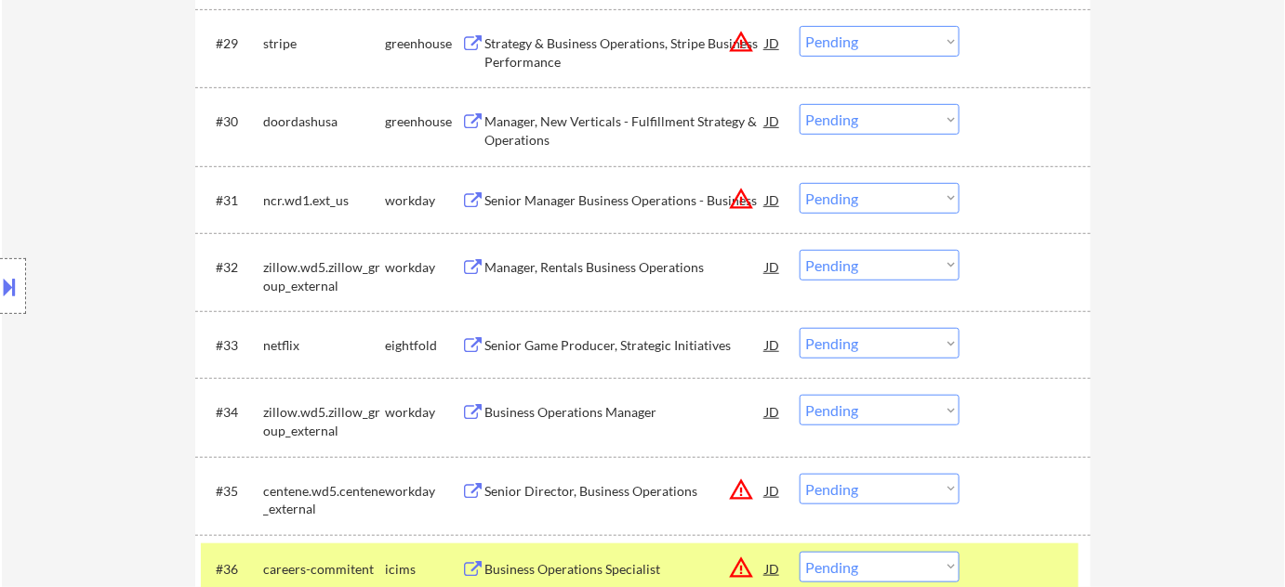
click at [624, 348] on div "Senior Game Producer, Strategic Initiatives" at bounding box center [624, 345] width 281 height 19
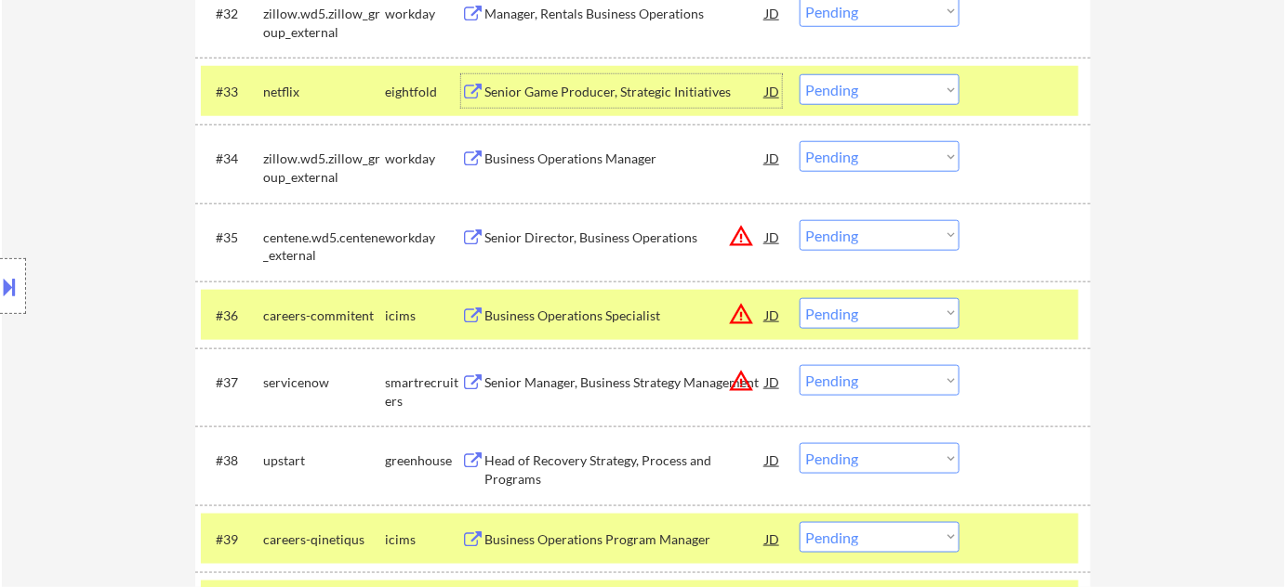
scroll to position [3135, 0]
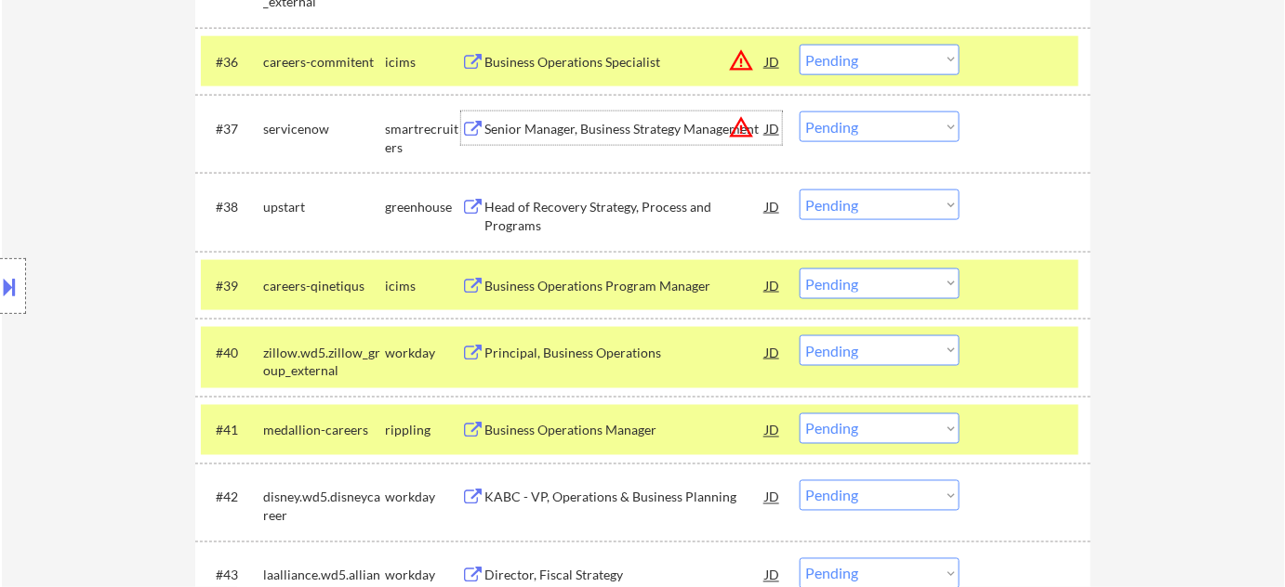
click at [652, 115] on div "Senior Manager, Business Strategy Management" at bounding box center [624, 128] width 281 height 33
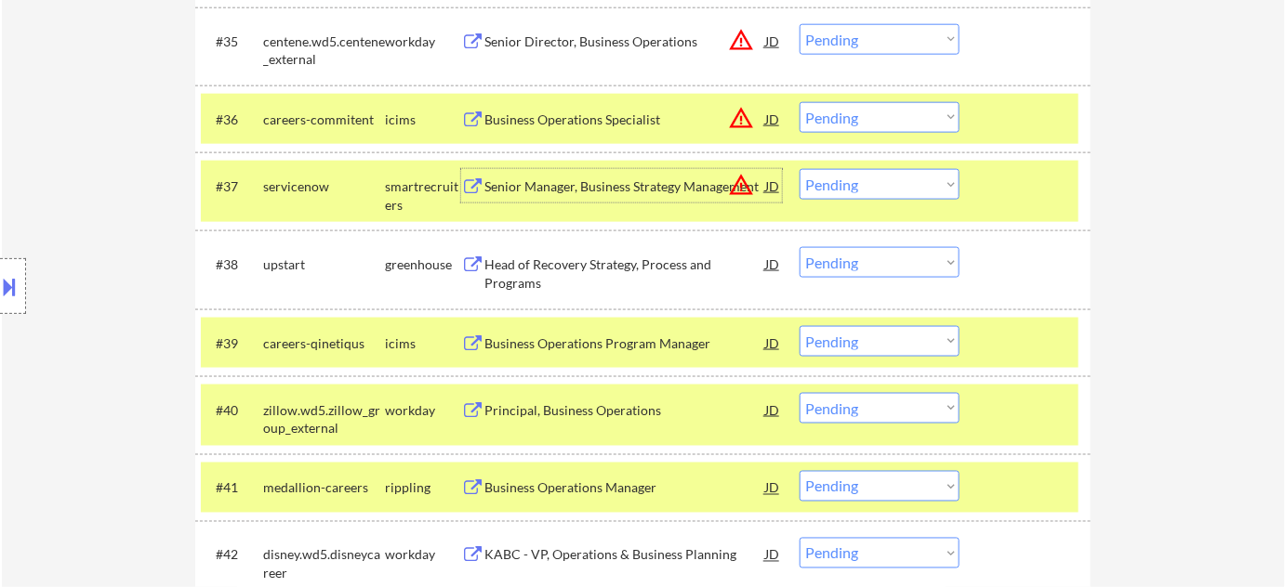
scroll to position [3050, 0]
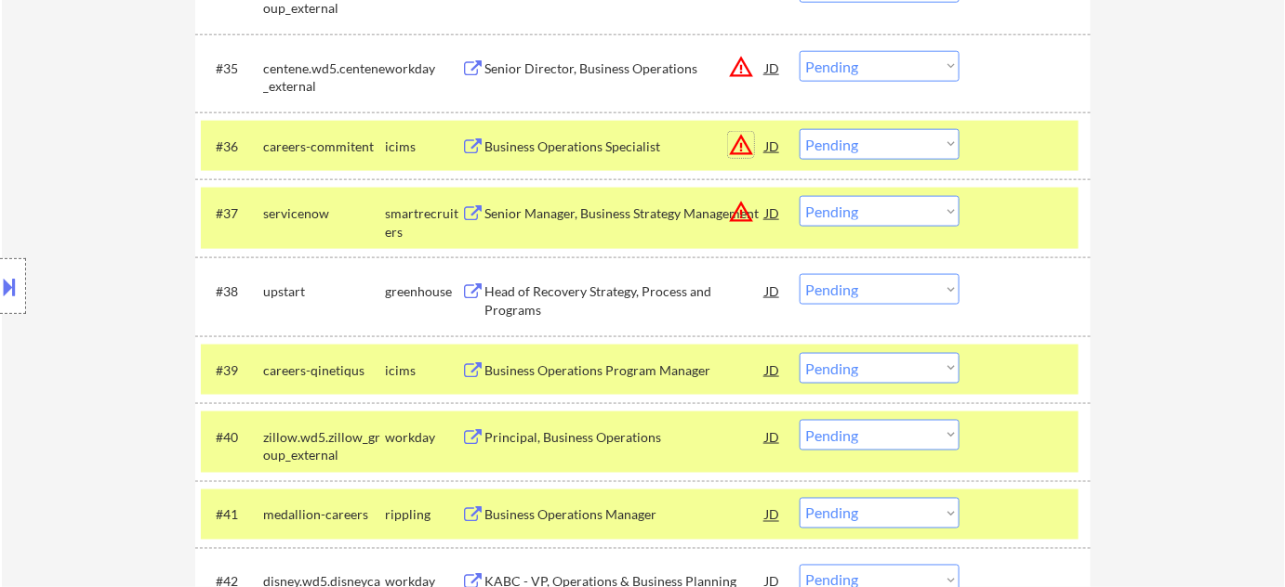
click at [734, 140] on button "warning_amber" at bounding box center [741, 145] width 26 height 26
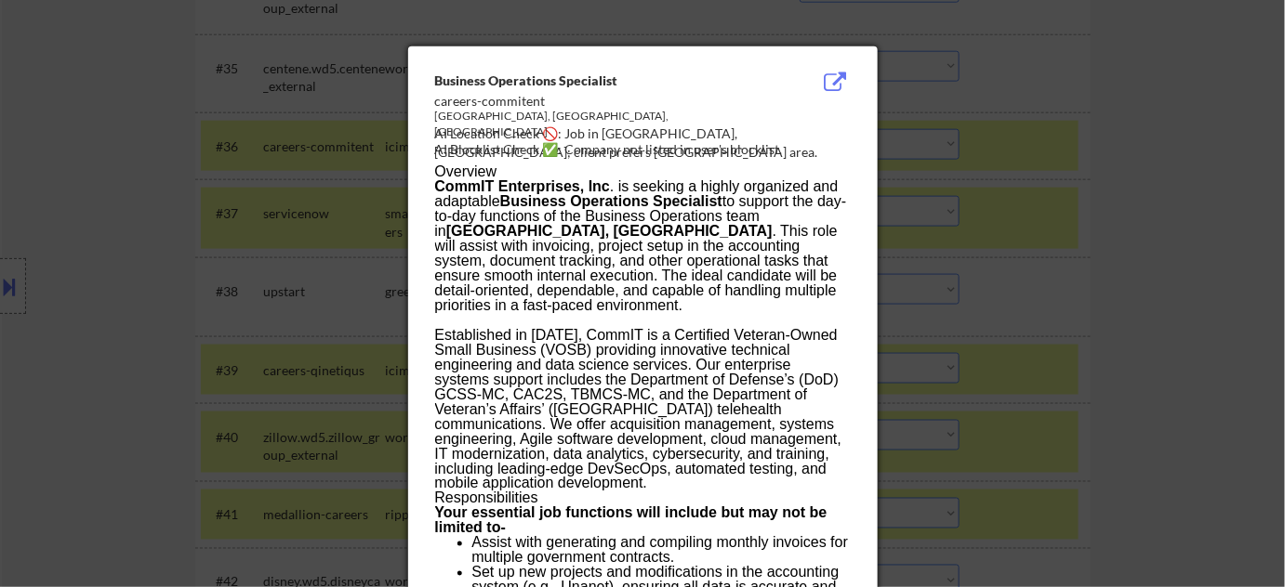
click at [980, 193] on div at bounding box center [642, 293] width 1285 height 587
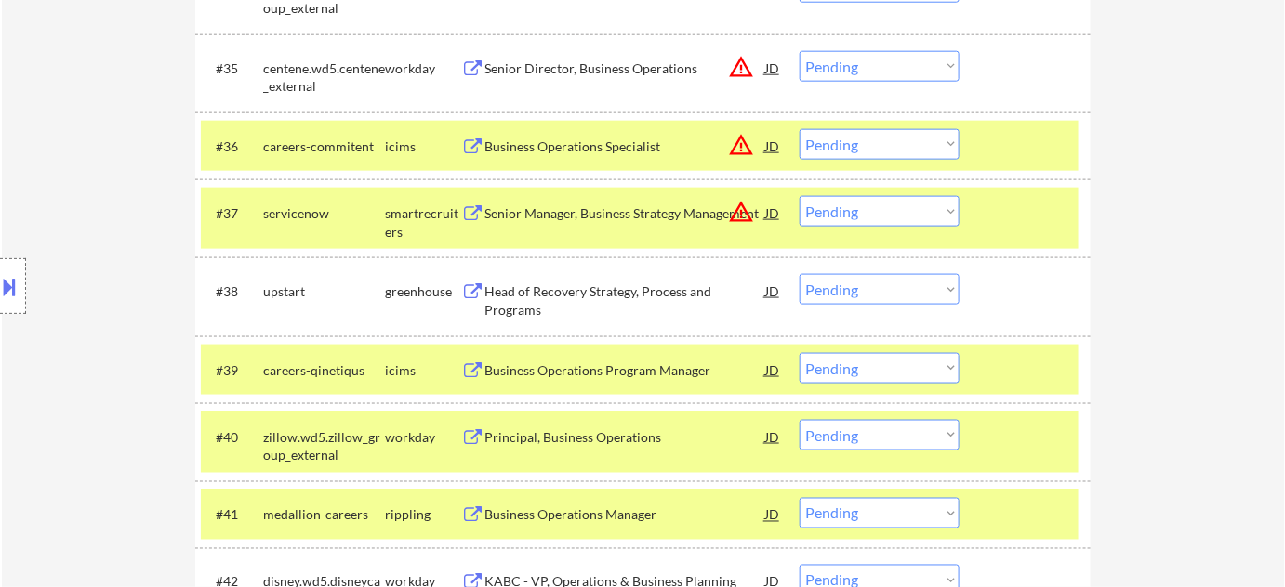
click at [887, 144] on select "Choose an option... Pending Applied Excluded (Questions) Excluded (Expired) Exc…" at bounding box center [879, 144] width 160 height 31
click at [270, 317] on div "Location Inclusions:" at bounding box center [166, 286] width 333 height 345
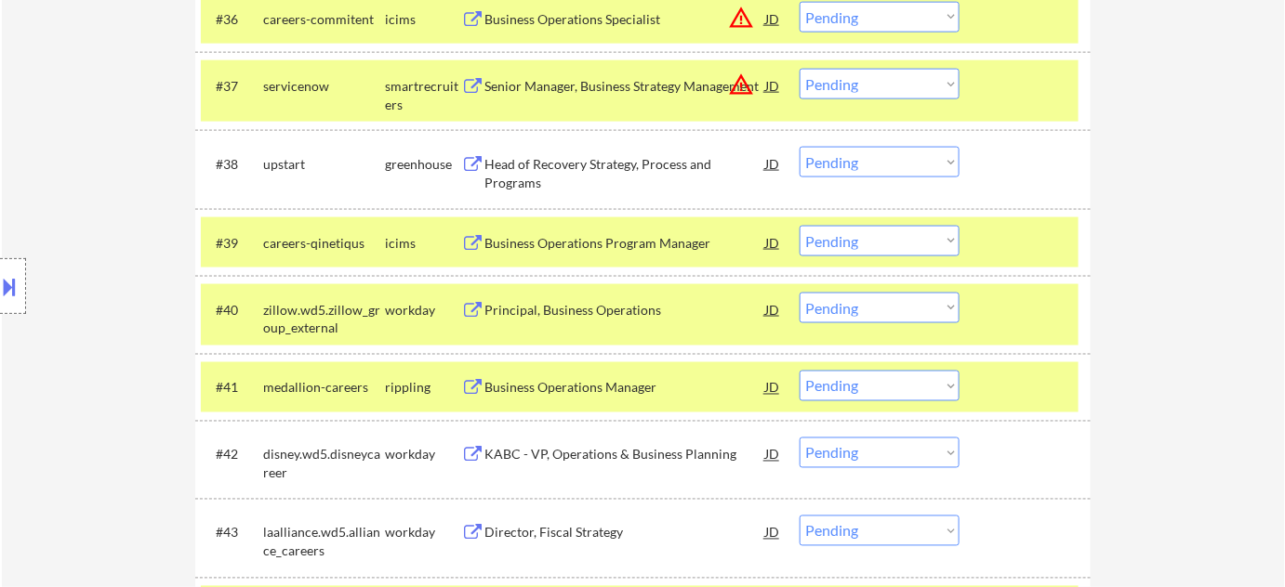
scroll to position [3220, 0]
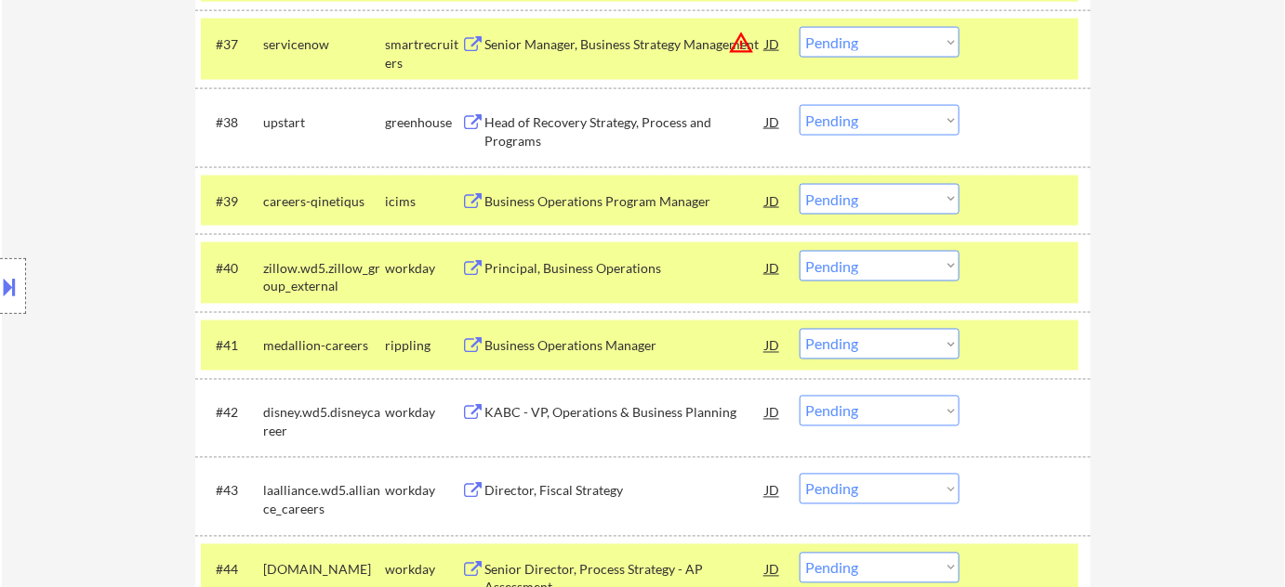
click at [591, 197] on div "Business Operations Program Manager" at bounding box center [624, 201] width 281 height 19
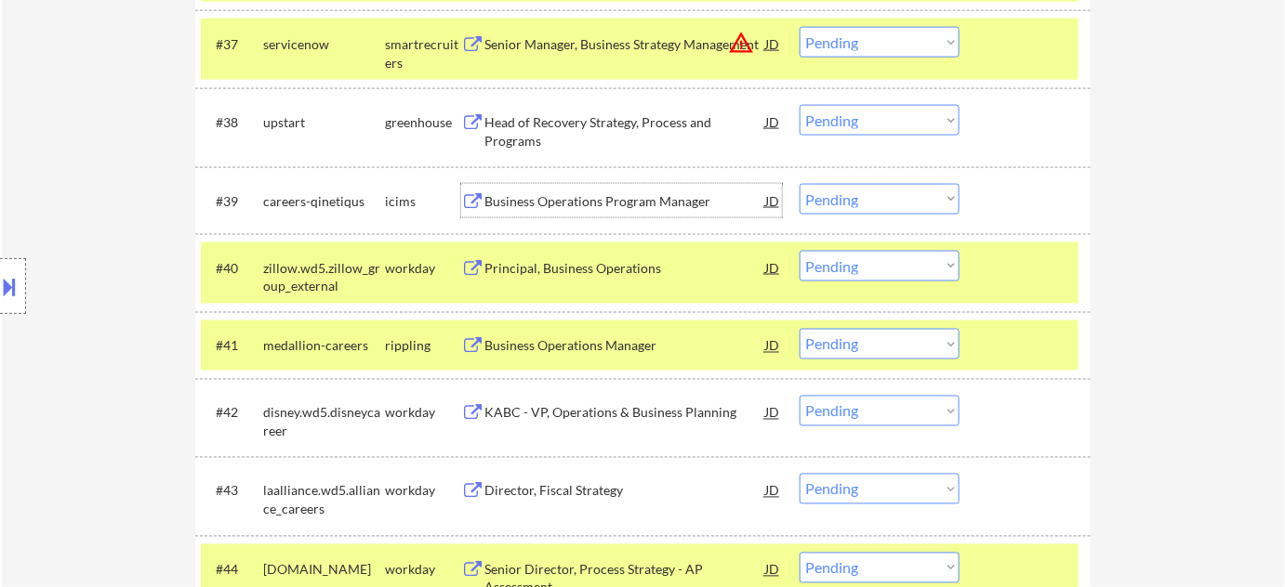
click at [829, 192] on select "Choose an option... Pending Applied Excluded (Questions) Excluded (Expired) Exc…" at bounding box center [879, 199] width 160 height 31
click at [799, 184] on select "Choose an option... Pending Applied Excluded (Questions) Excluded (Expired) Exc…" at bounding box center [879, 199] width 160 height 31
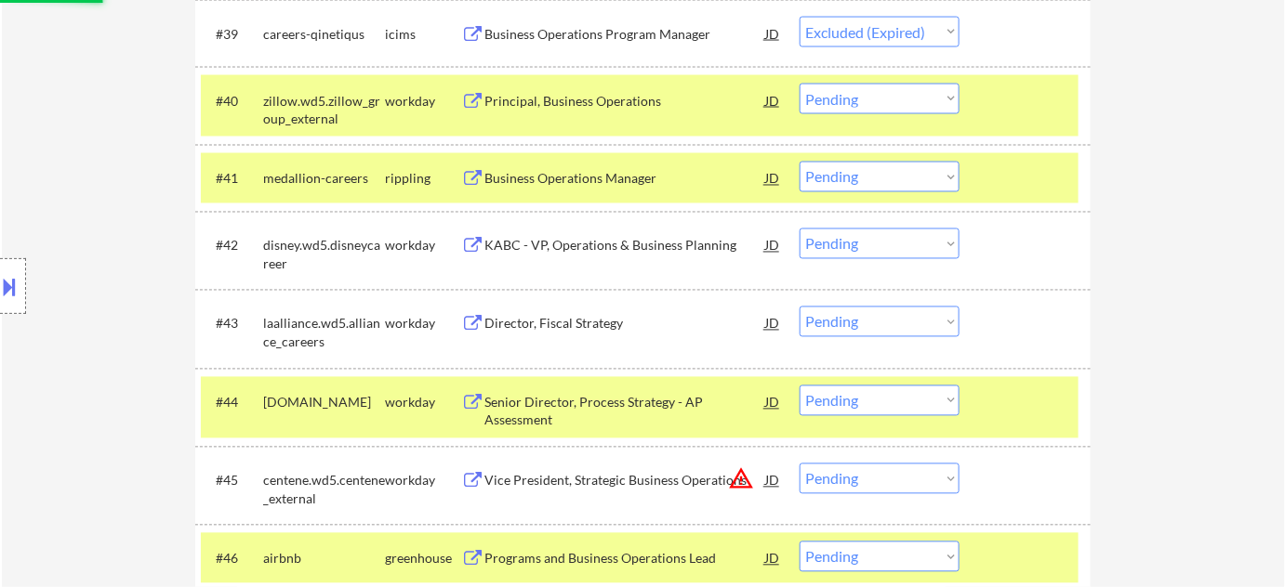
scroll to position [3388, 0]
click at [616, 180] on div "Business Operations Manager" at bounding box center [624, 178] width 281 height 19
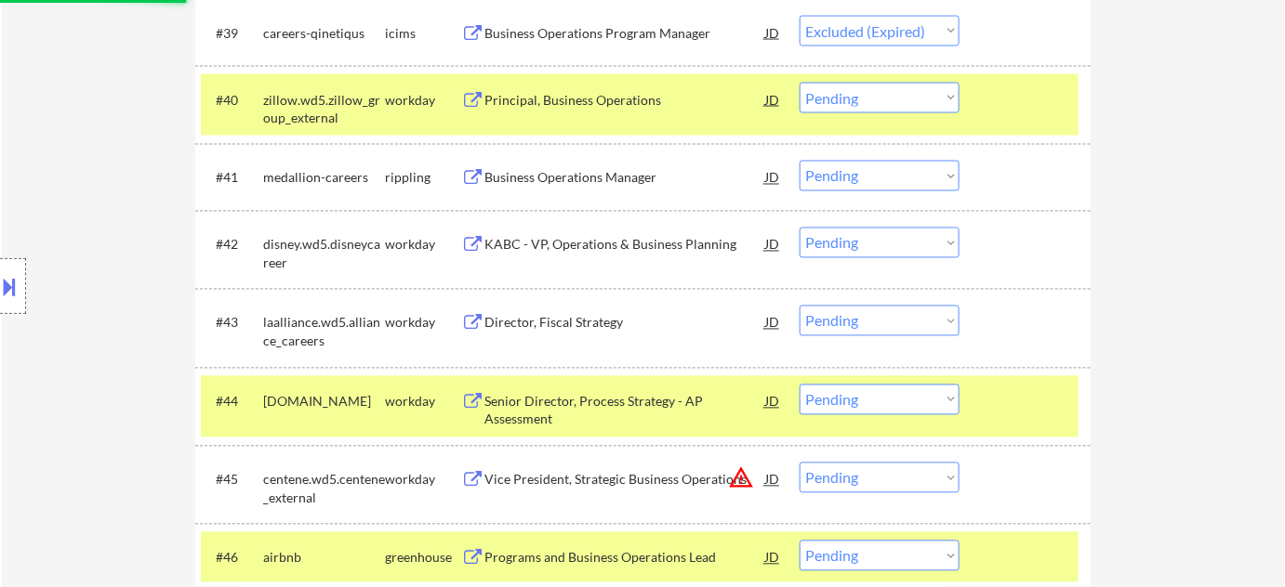
select select ""pending""
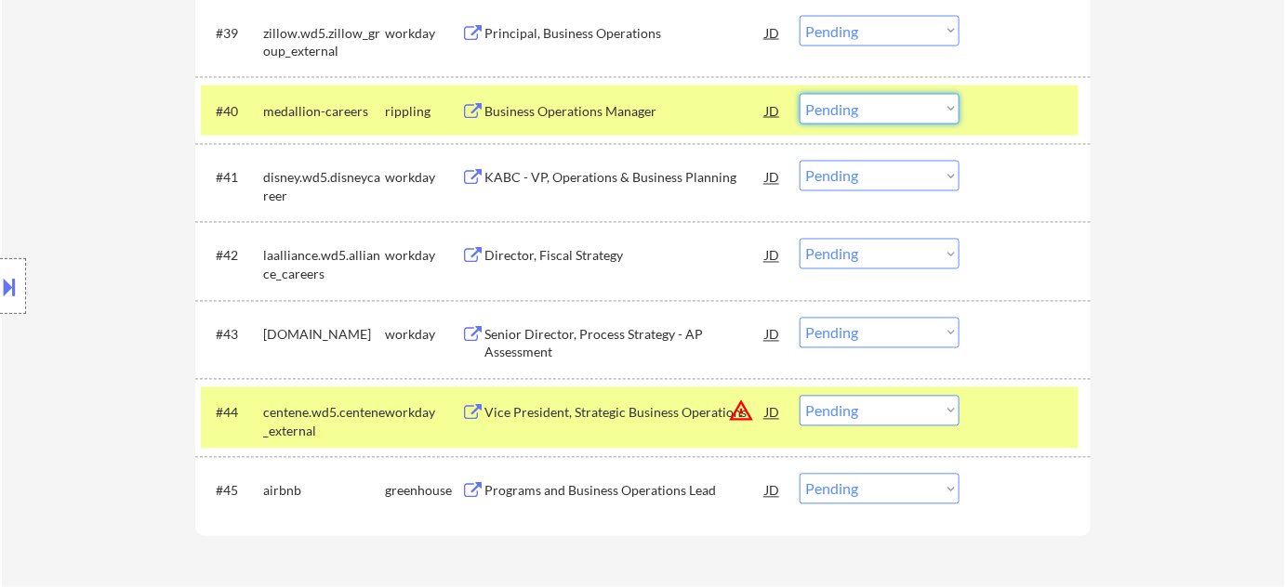
click at [839, 109] on select "Choose an option... Pending Applied Excluded (Questions) Excluded (Expired) Exc…" at bounding box center [879, 109] width 160 height 31
click at [799, 94] on select "Choose an option... Pending Applied Excluded (Questions) Excluded (Expired) Exc…" at bounding box center [879, 109] width 160 height 31
select select ""pending""
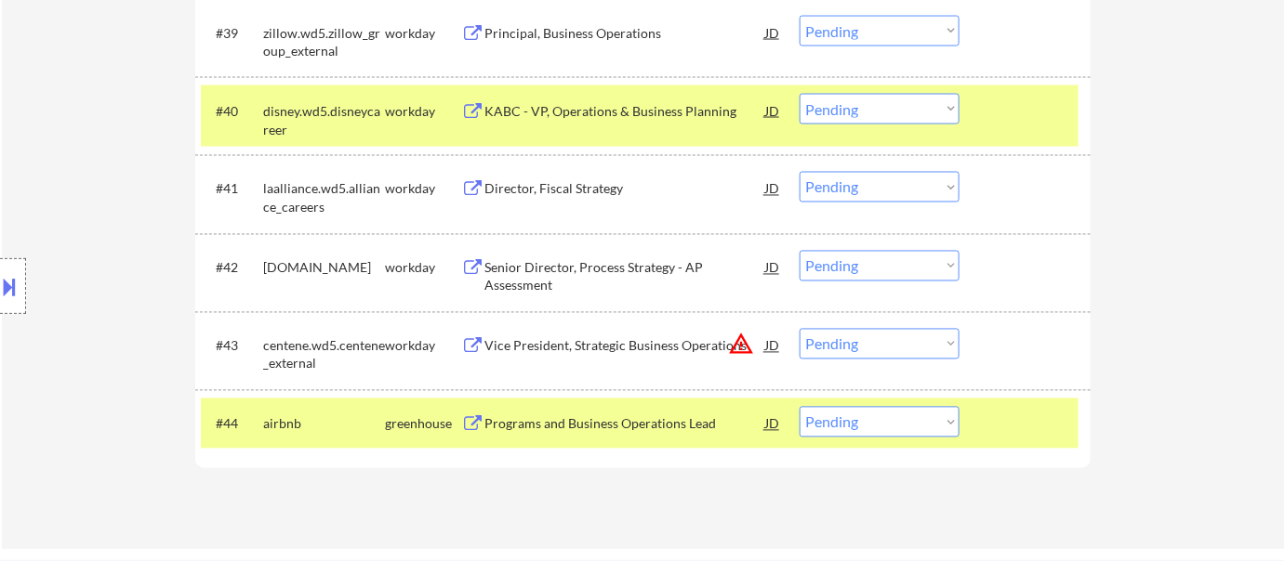
click at [518, 271] on div "Senior Director, Process Strategy - AP Assessment" at bounding box center [624, 277] width 281 height 36
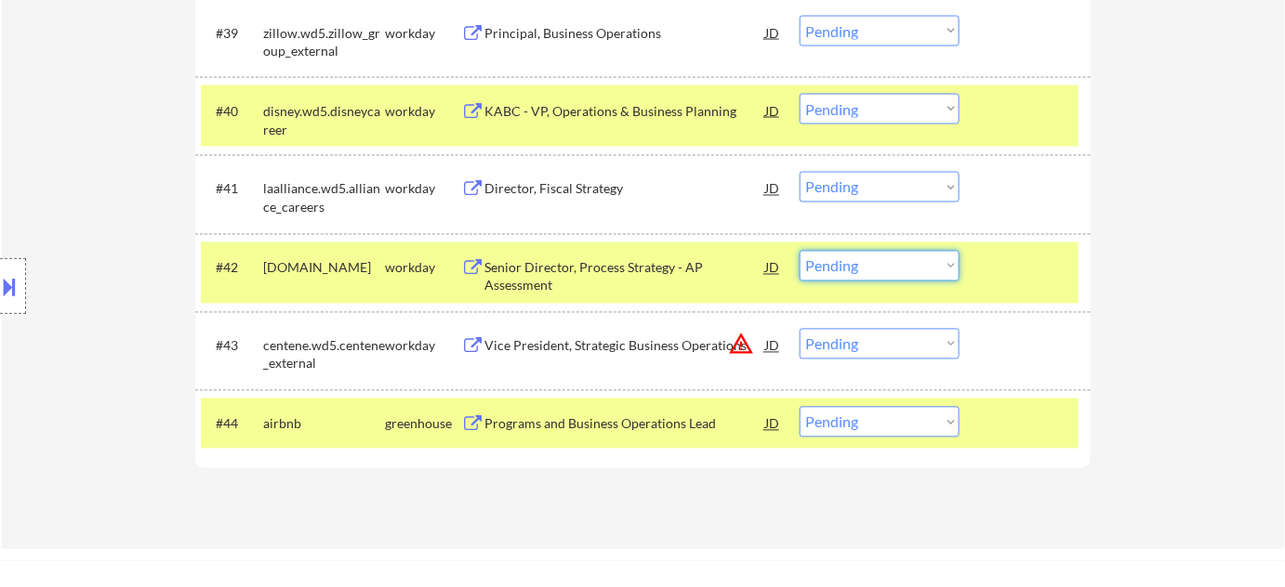
click at [907, 257] on select "Choose an option... Pending Applied Excluded (Questions) Excluded (Expired) Exc…" at bounding box center [879, 266] width 160 height 31
click at [799, 251] on select "Choose an option... Pending Applied Excluded (Questions) Excluded (Expired) Exc…" at bounding box center [879, 266] width 160 height 31
select select ""pending""
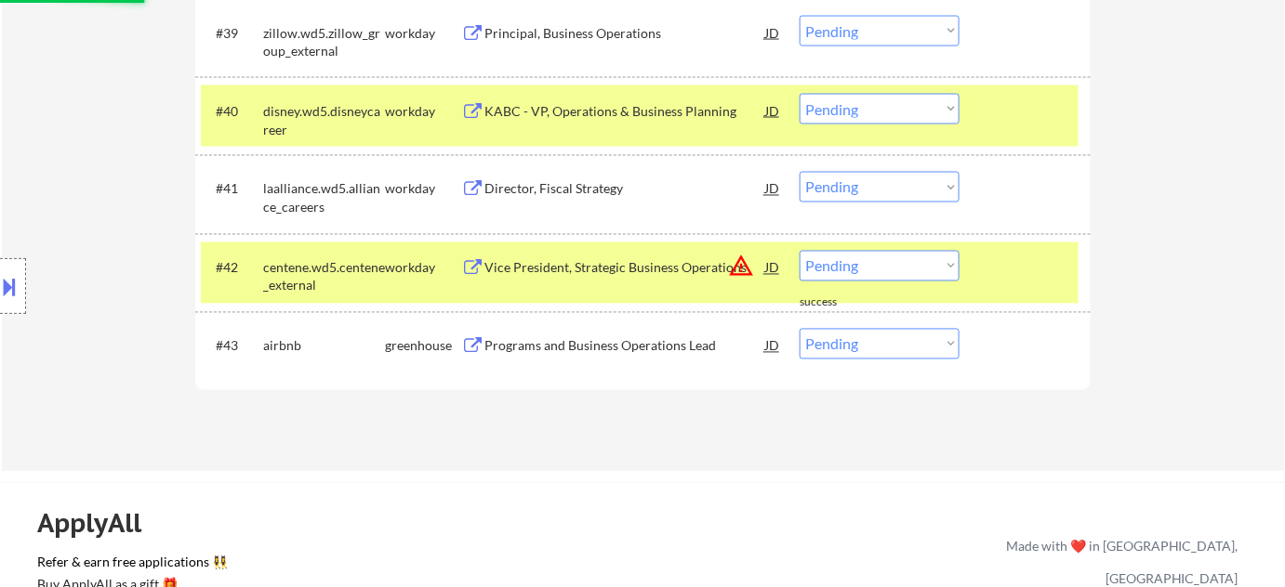
click at [538, 337] on div "Programs and Business Operations Lead" at bounding box center [624, 346] width 281 height 19
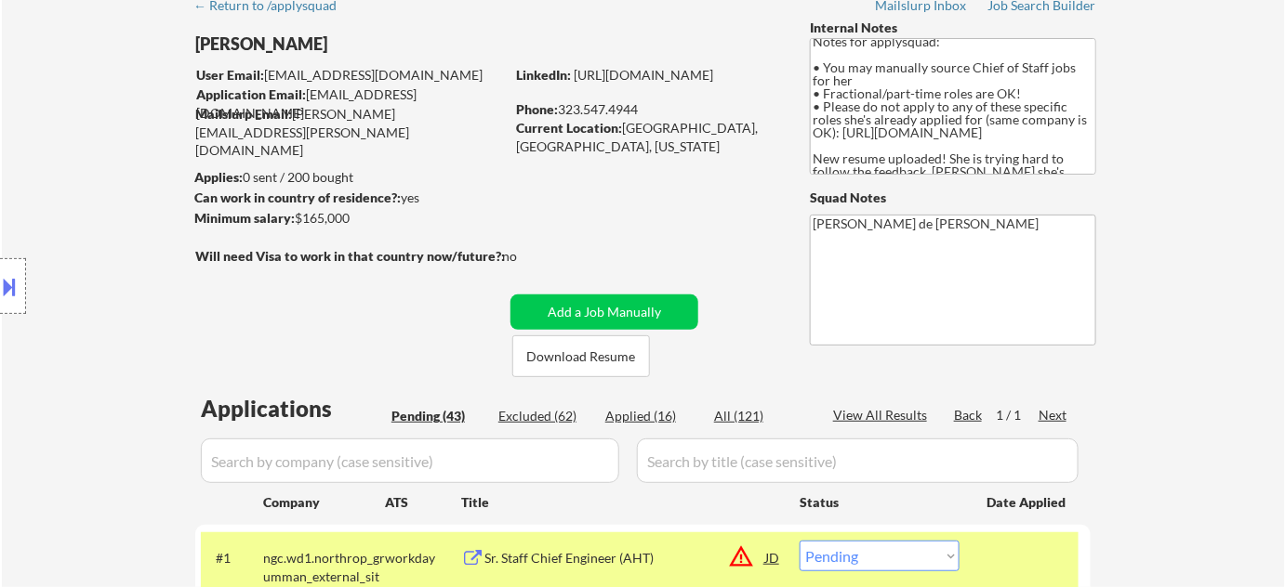
scroll to position [168, 0]
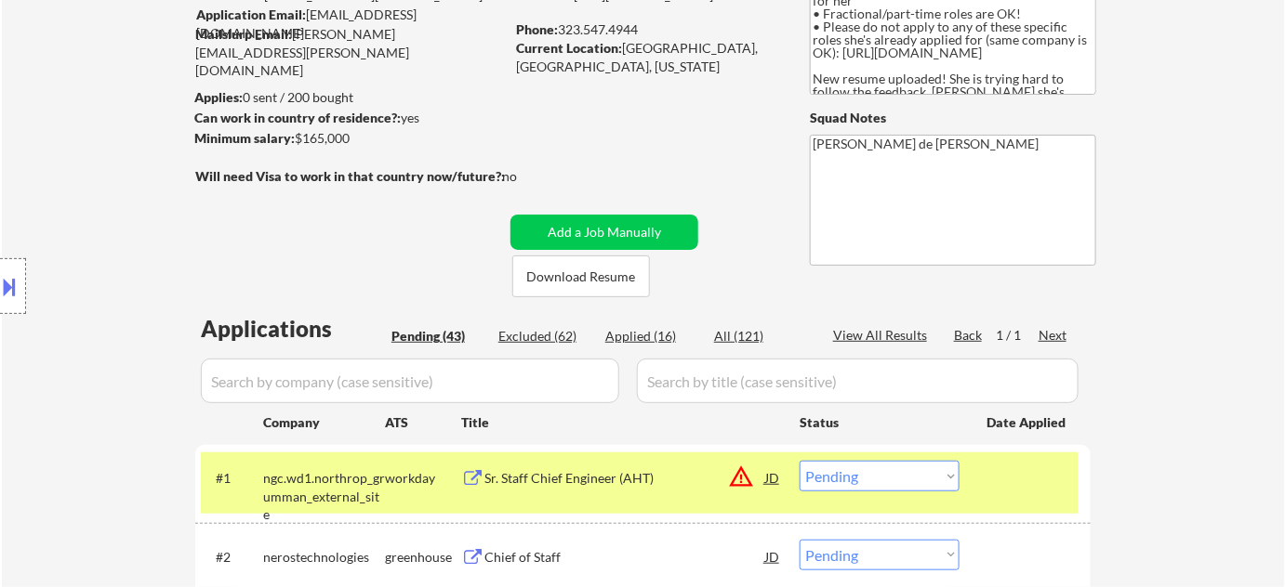
click at [645, 327] on div "Applied (16)" at bounding box center [651, 336] width 93 height 19
select select ""applied""
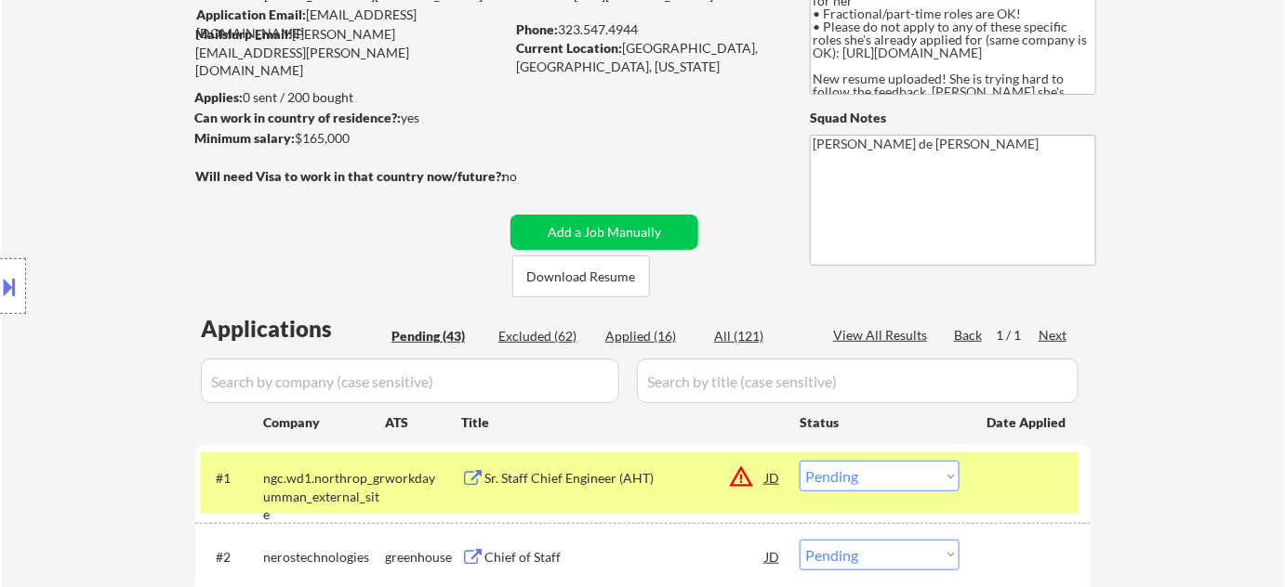
select select ""applied""
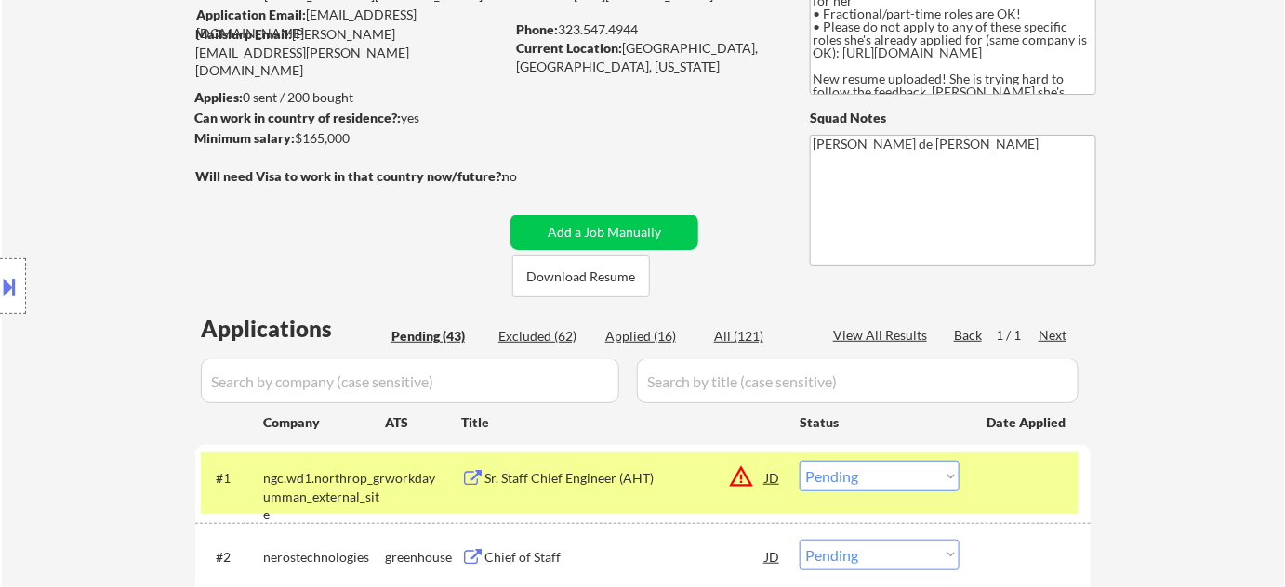
select select ""applied""
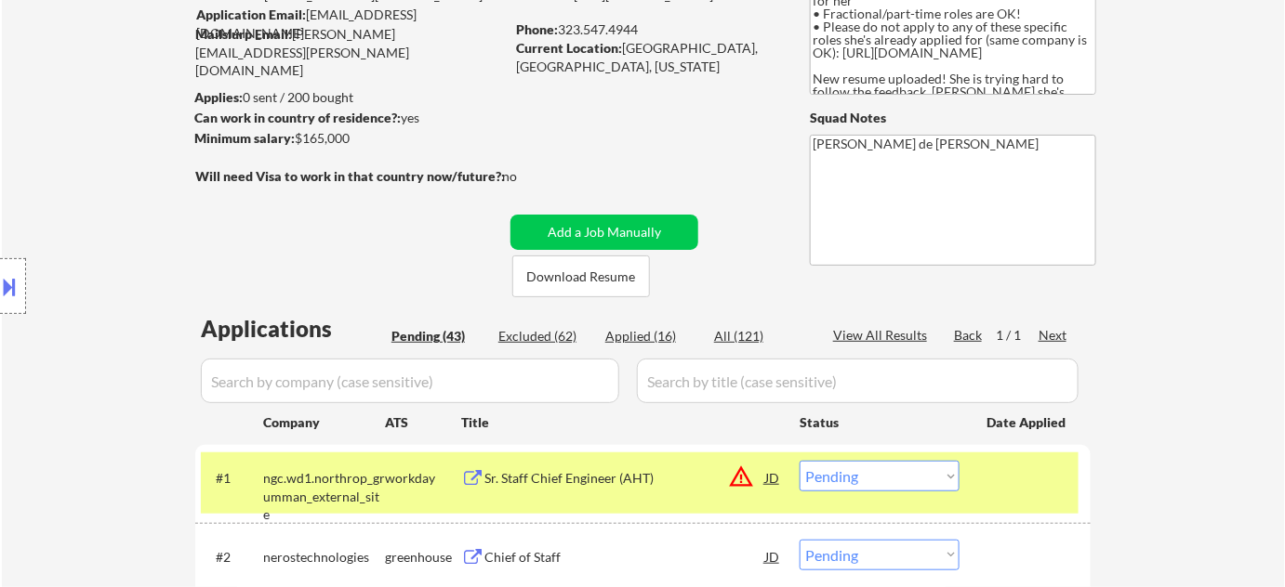
select select ""applied""
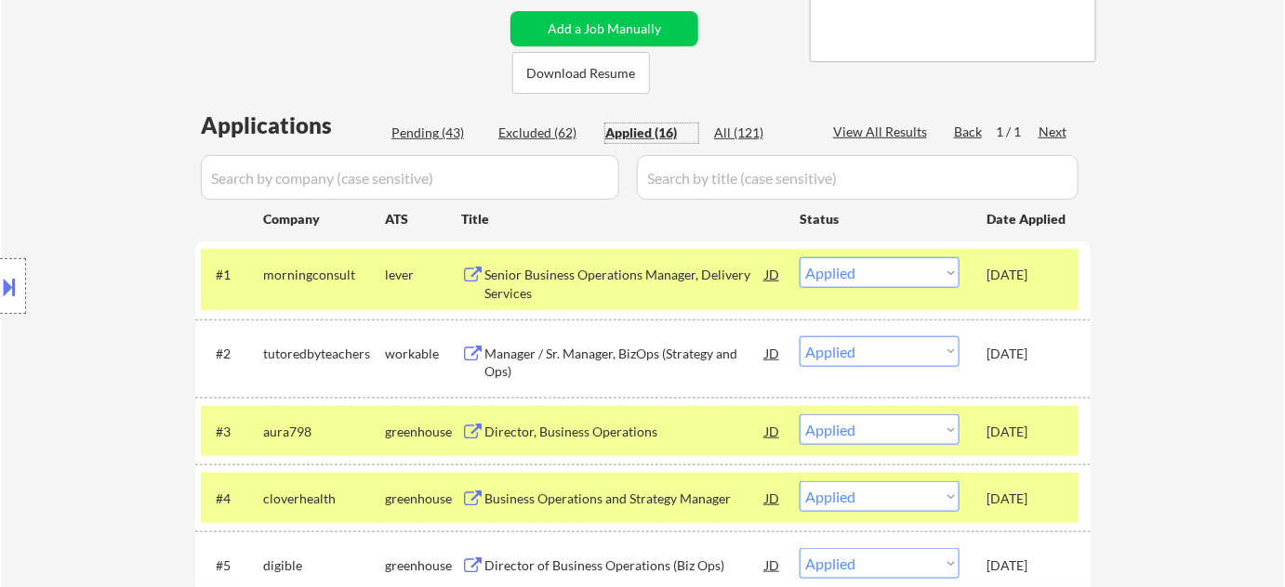
scroll to position [84, 0]
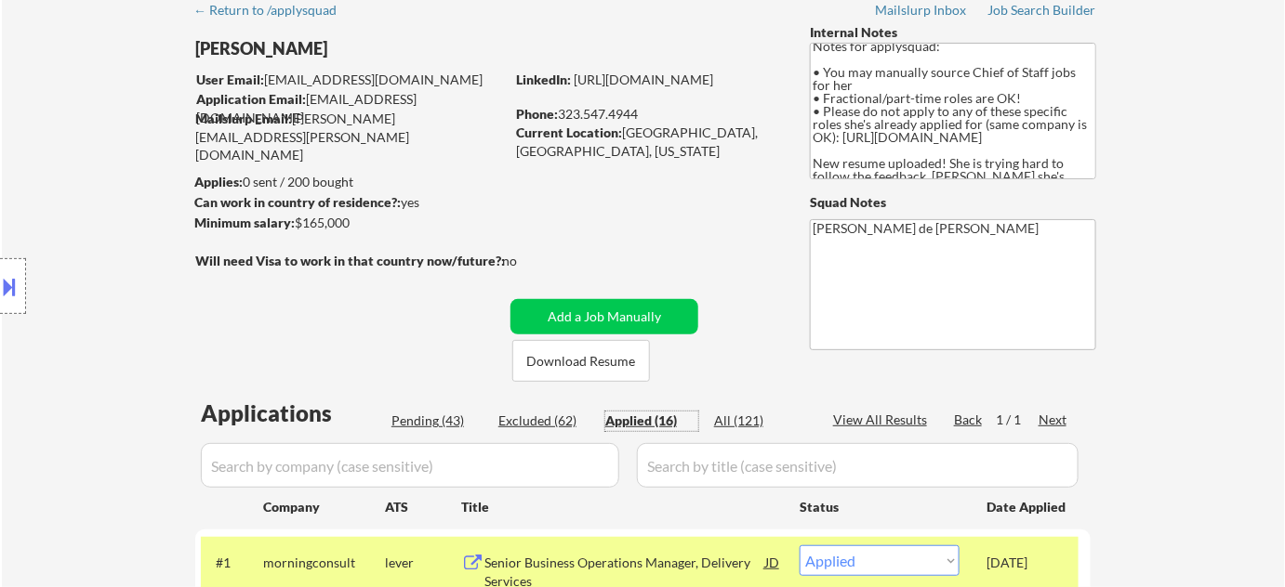
click at [421, 414] on div "Pending (43)" at bounding box center [437, 421] width 93 height 19
select select ""pending""
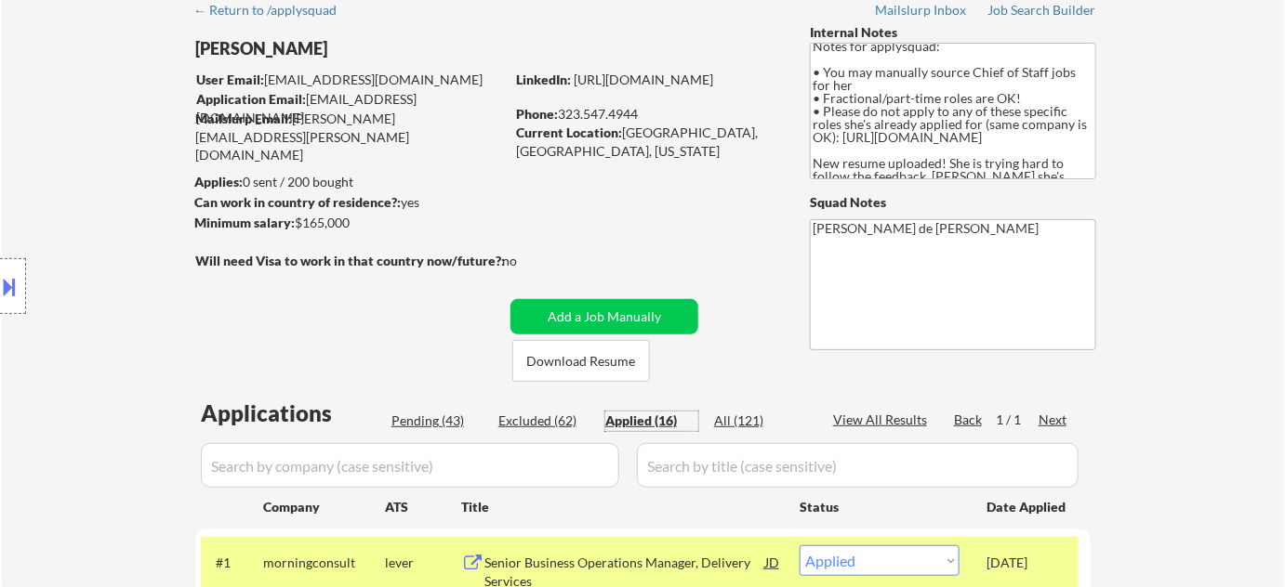
select select ""pending""
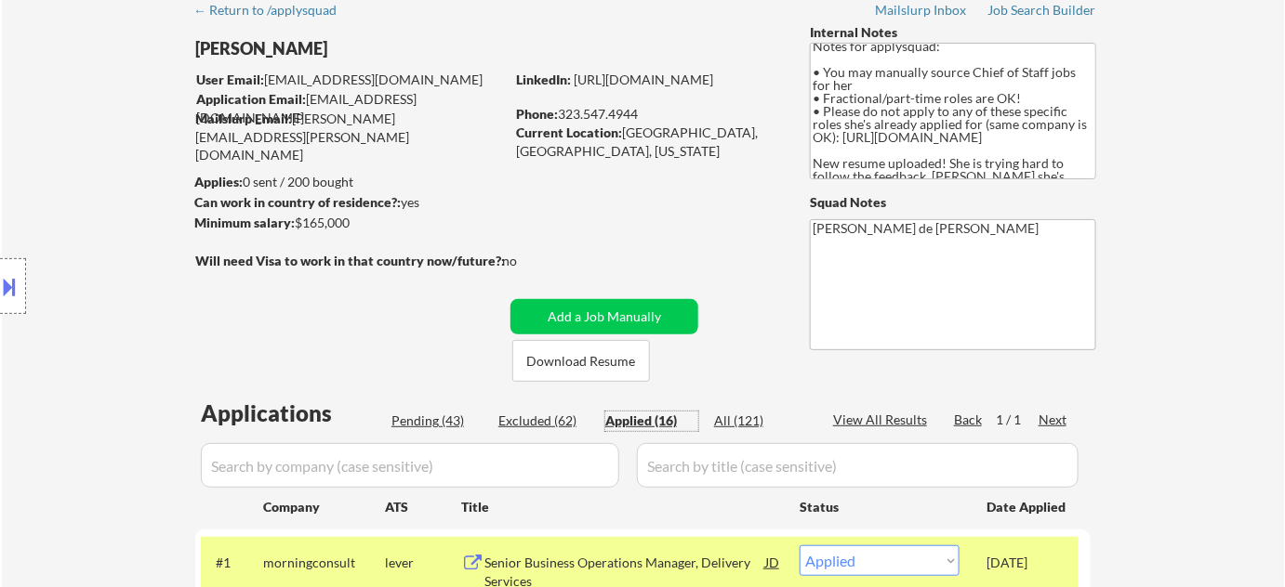
select select ""pending""
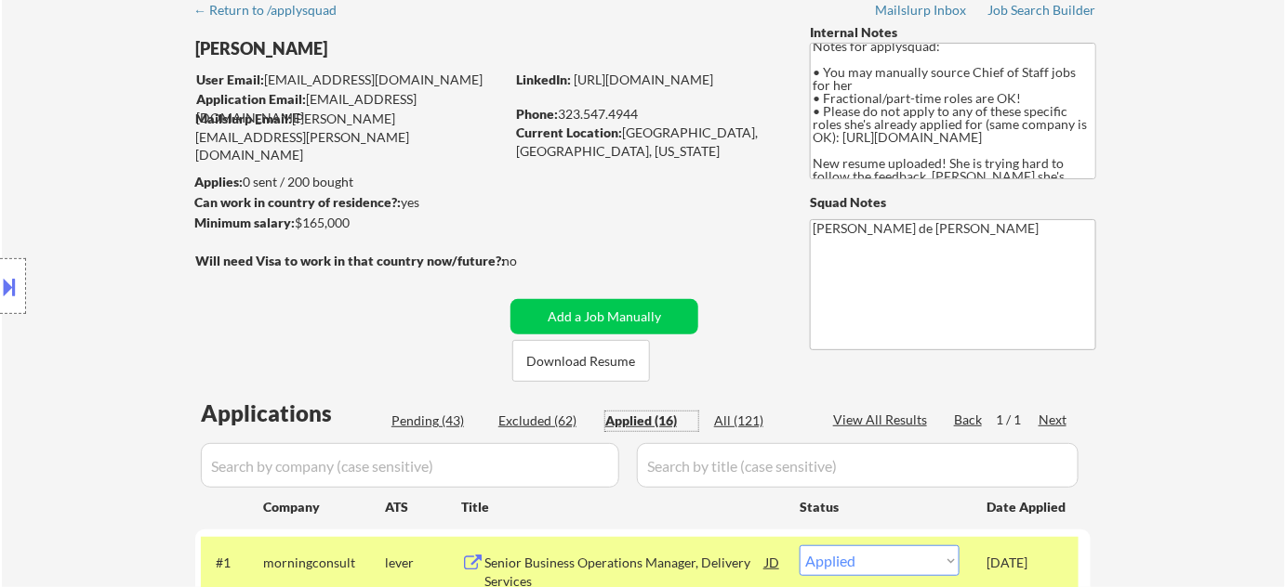
select select ""pending""
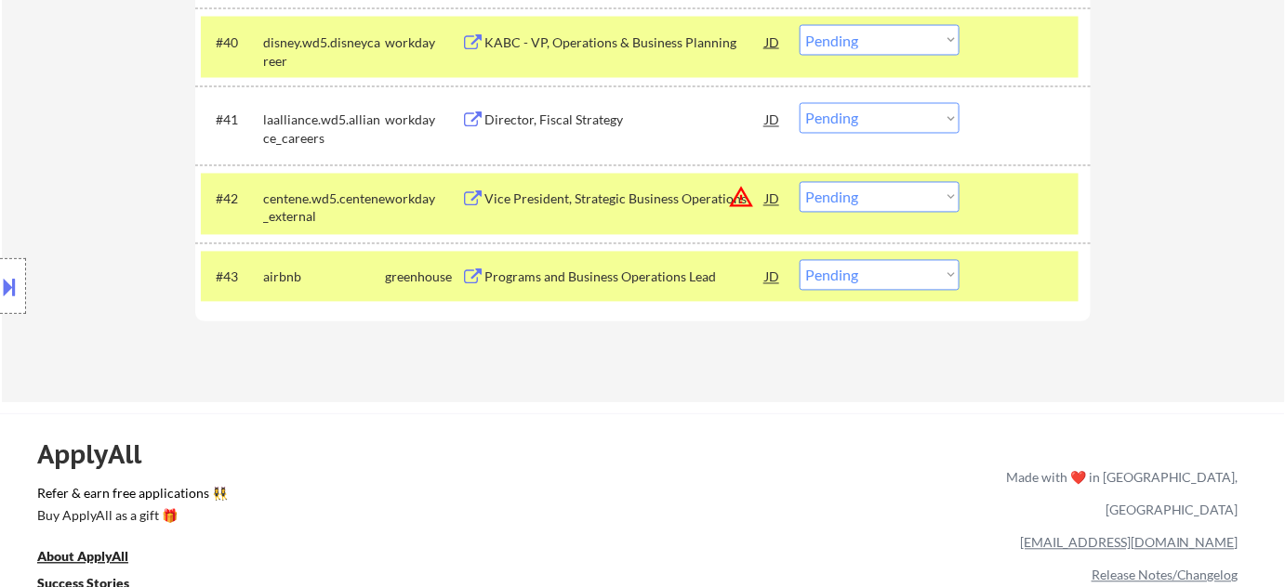
scroll to position [3352, 0]
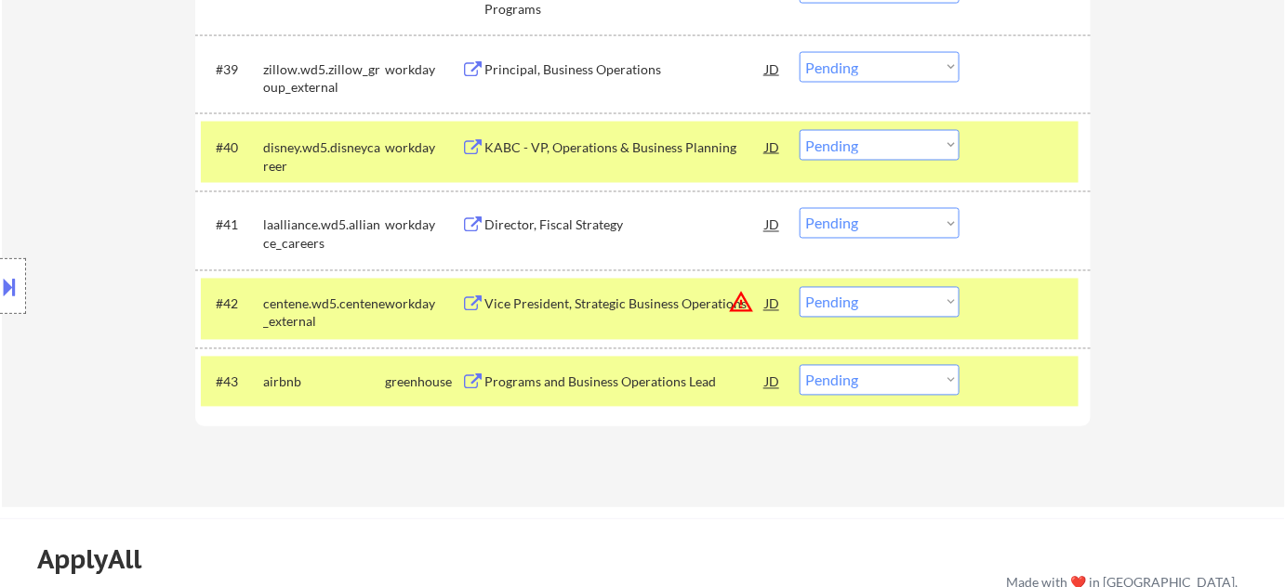
click at [903, 386] on select "Choose an option... Pending Applied Excluded (Questions) Excluded (Expired) Exc…" at bounding box center [879, 380] width 160 height 31
select select ""applied""
click at [799, 365] on select "Choose an option... Pending Applied Excluded (Questions) Excluded (Expired) Exc…" at bounding box center [879, 380] width 160 height 31
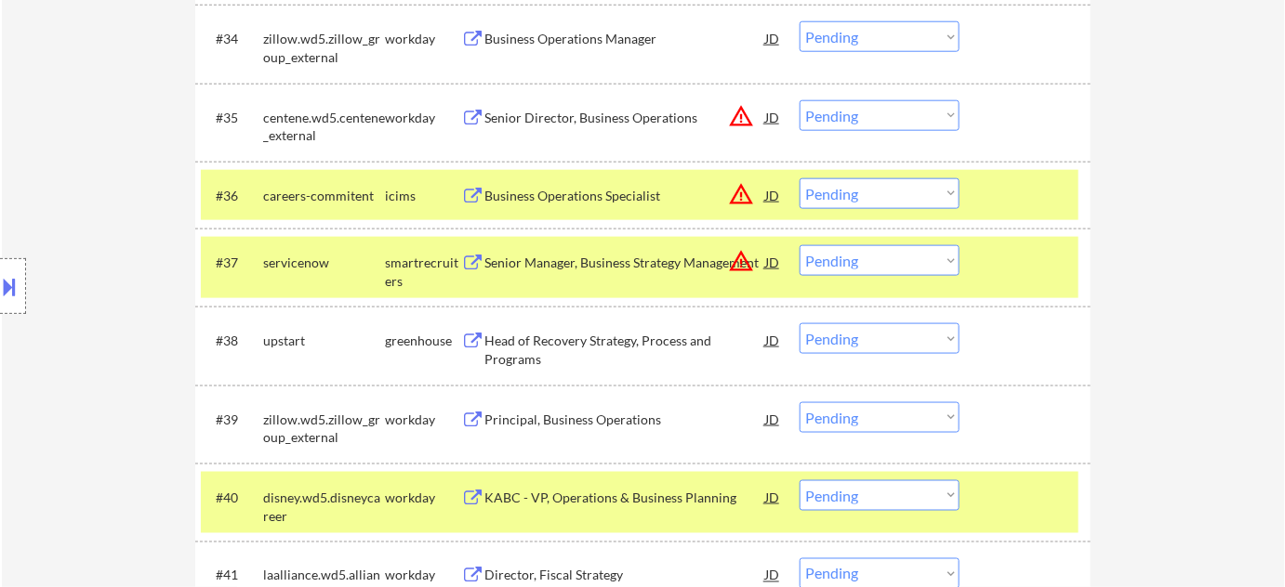
scroll to position [3013, 0]
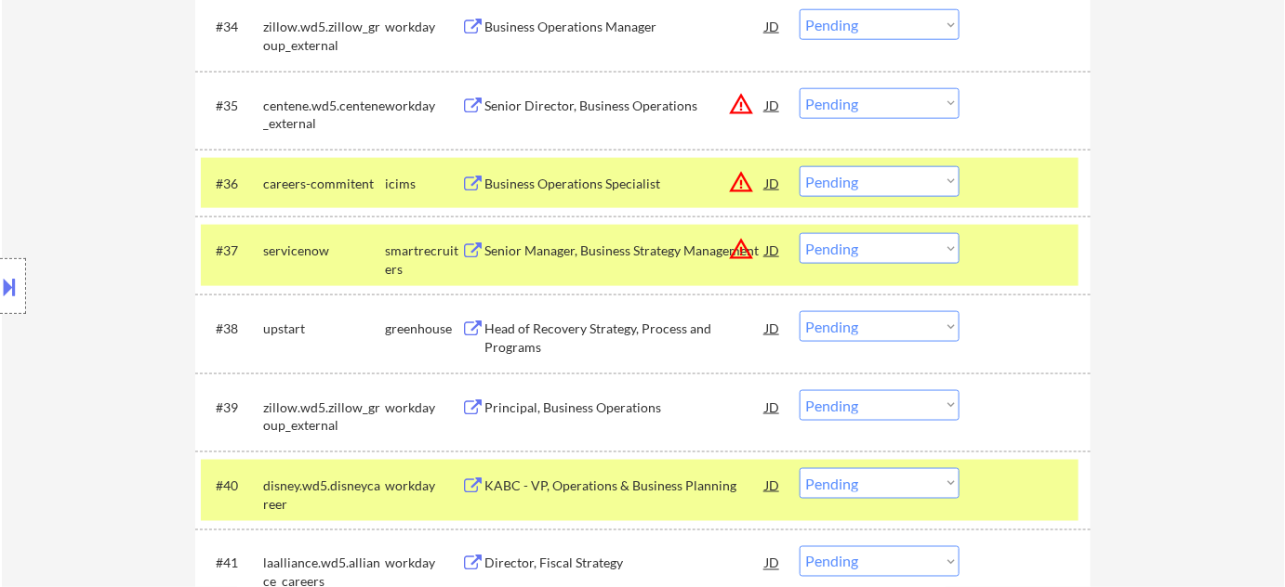
click at [520, 342] on div "Head of Recovery Strategy, Process and Programs" at bounding box center [624, 338] width 281 height 36
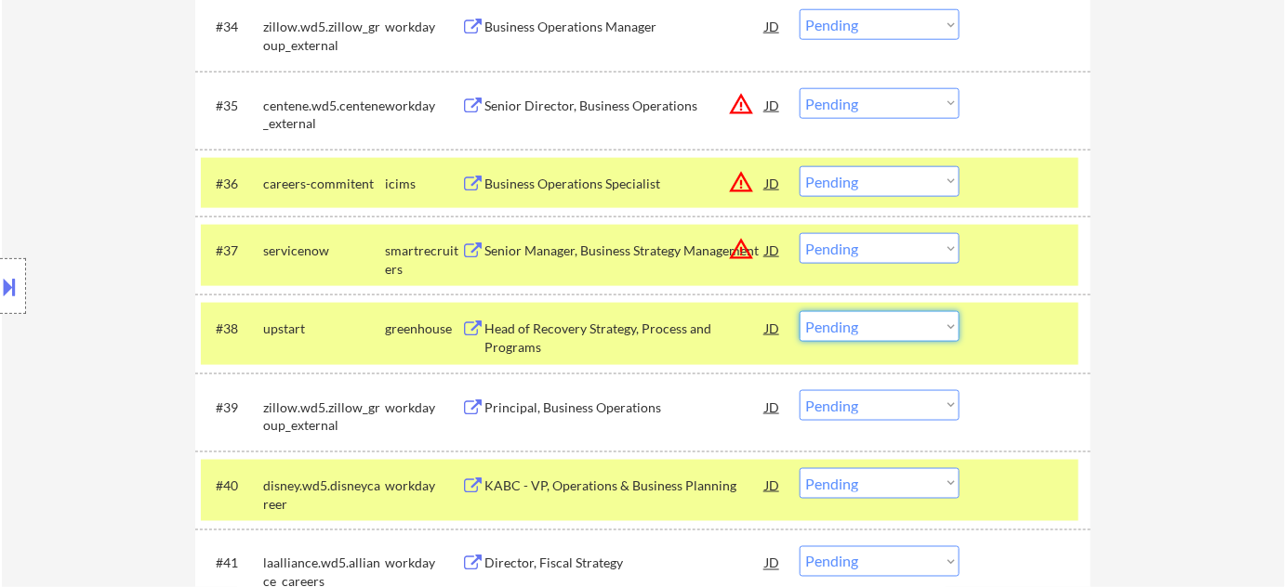
click at [867, 329] on select "Choose an option... Pending Applied Excluded (Questions) Excluded (Expired) Exc…" at bounding box center [879, 326] width 160 height 31
click at [799, 311] on select "Choose an option... Pending Applied Excluded (Questions) Excluded (Expired) Exc…" at bounding box center [879, 326] width 160 height 31
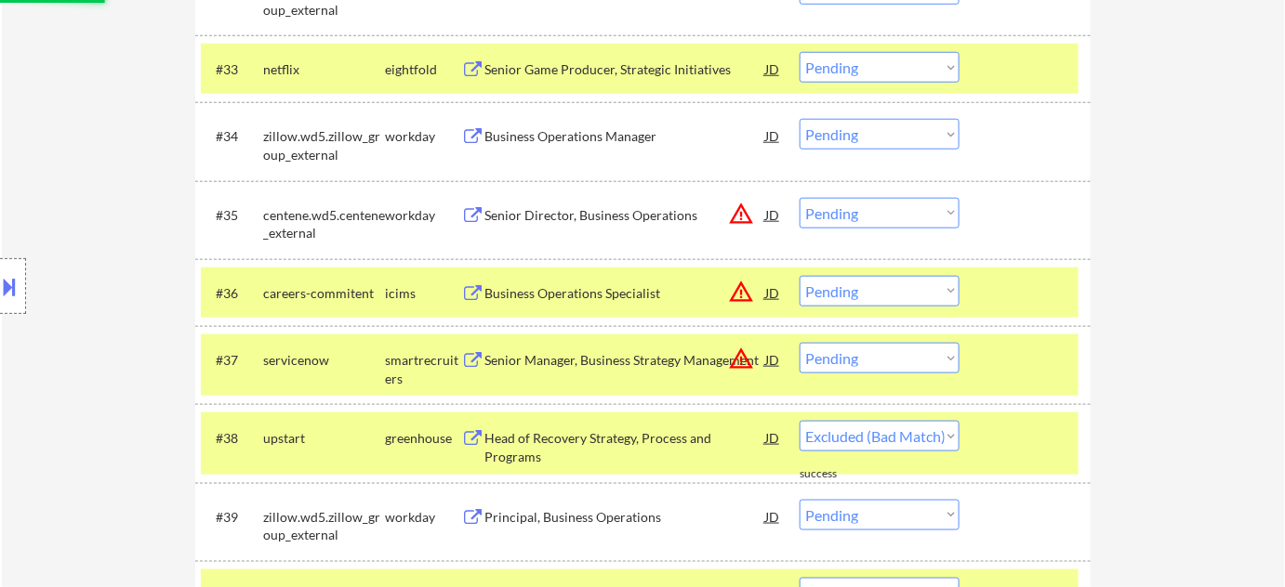
scroll to position [2845, 0]
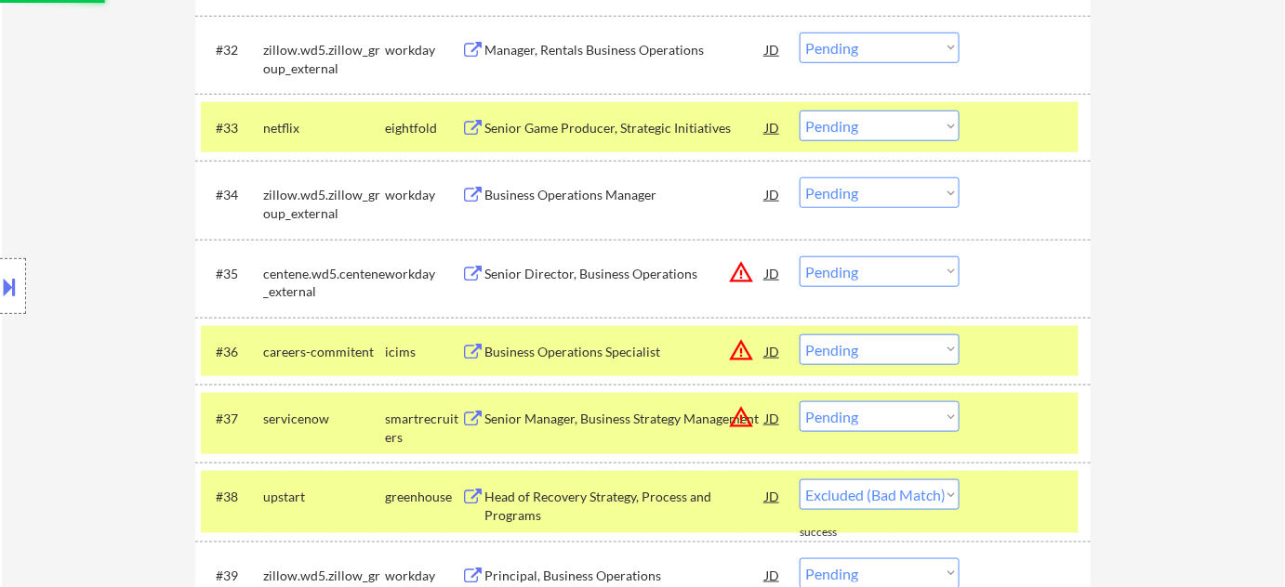
select select ""pending""
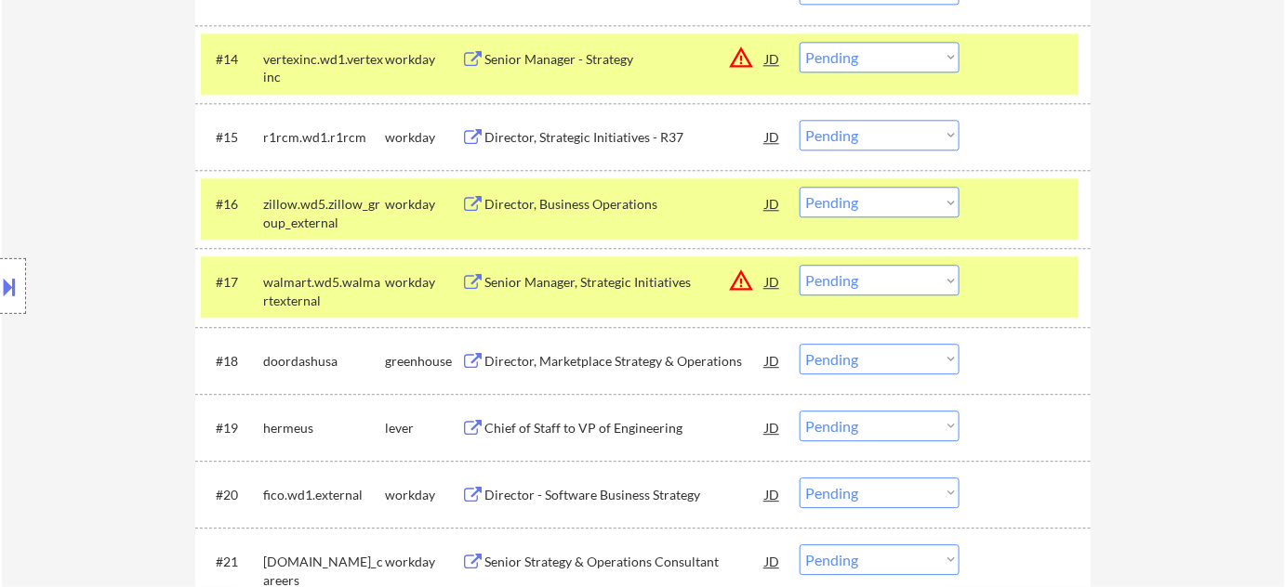
scroll to position [1493, 0]
click at [587, 433] on div "Chief of Staff to VP of Engineering" at bounding box center [624, 429] width 281 height 19
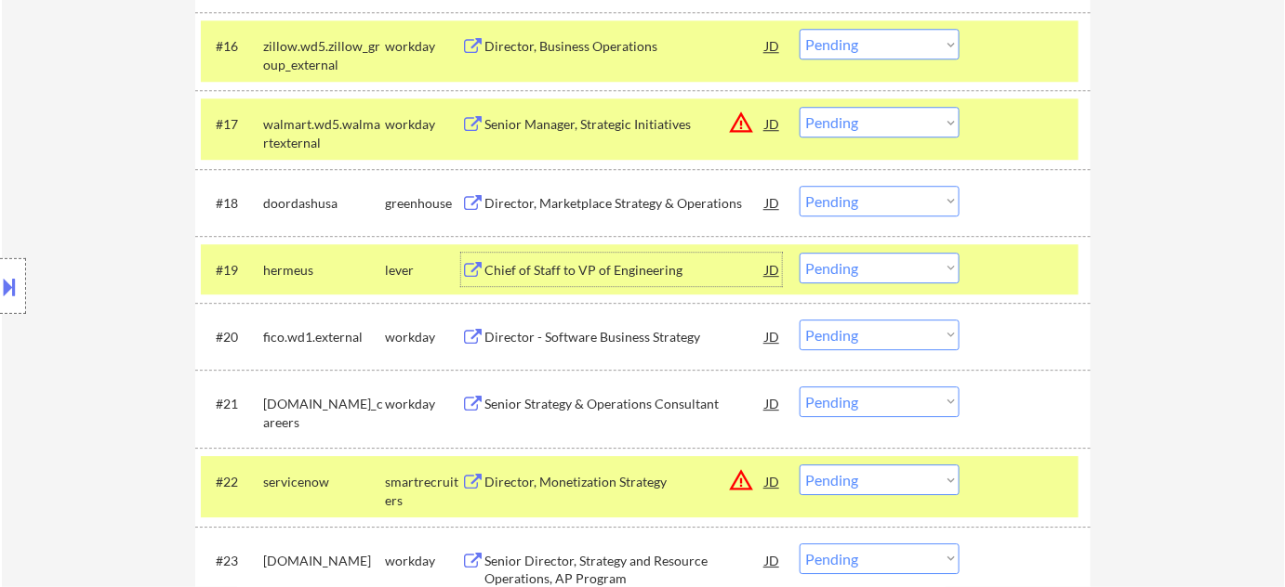
scroll to position [1662, 0]
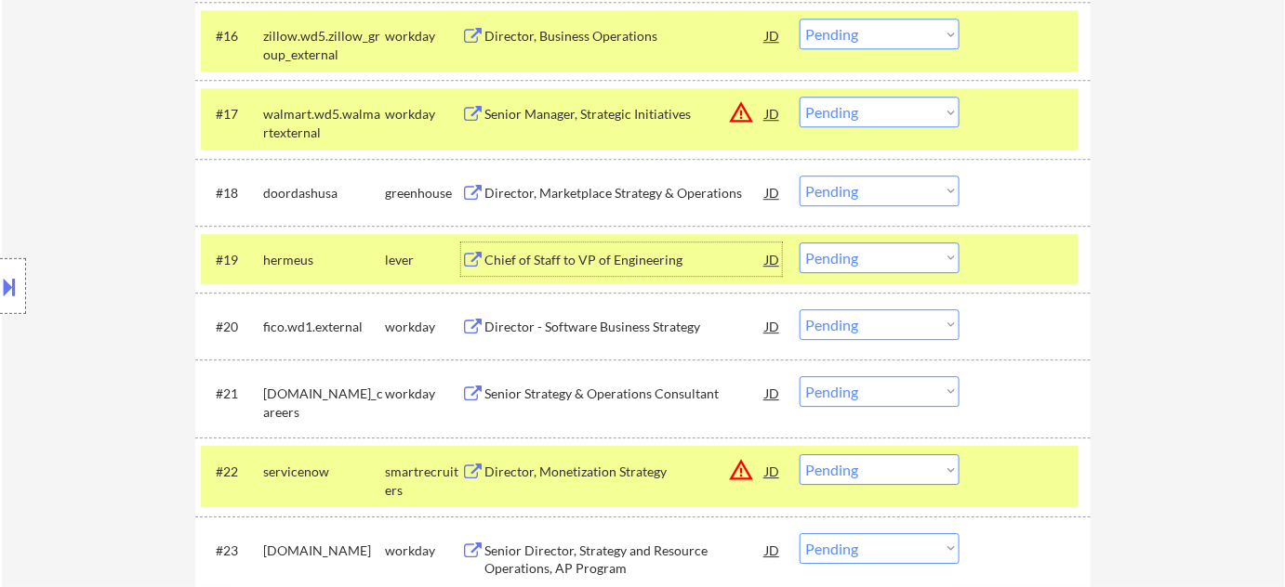
click at [836, 254] on select "Choose an option... Pending Applied Excluded (Questions) Excluded (Expired) Exc…" at bounding box center [879, 258] width 160 height 31
click at [799, 243] on select "Choose an option... Pending Applied Excluded (Questions) Excluded (Expired) Exc…" at bounding box center [879, 258] width 160 height 31
select select ""pending""
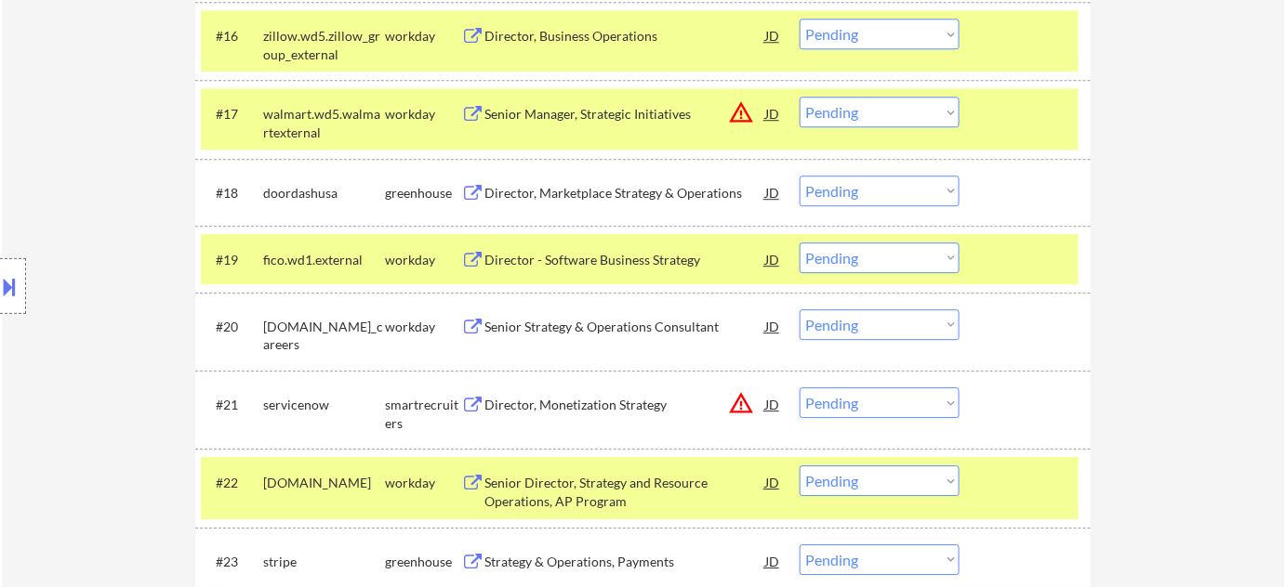
click at [622, 334] on div "Senior Strategy & Operations Consultant" at bounding box center [624, 327] width 281 height 19
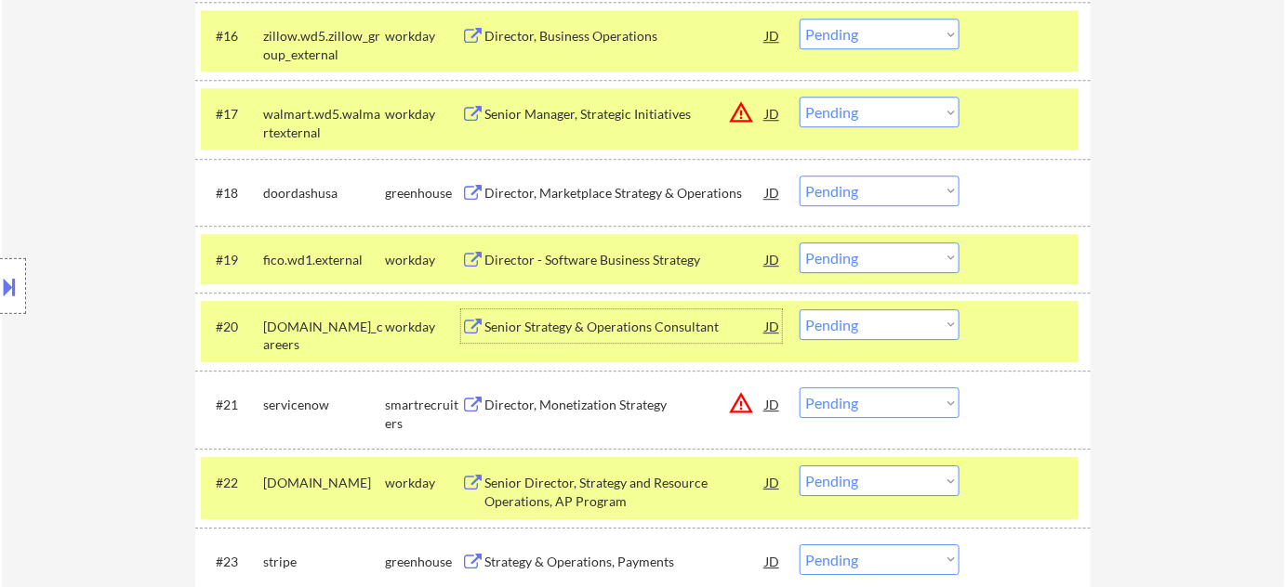
click at [863, 317] on select "Choose an option... Pending Applied Excluded (Questions) Excluded (Expired) Exc…" at bounding box center [879, 325] width 160 height 31
click at [799, 310] on select "Choose an option... Pending Applied Excluded (Questions) Excluded (Expired) Exc…" at bounding box center [879, 325] width 160 height 31
select select ""pending""
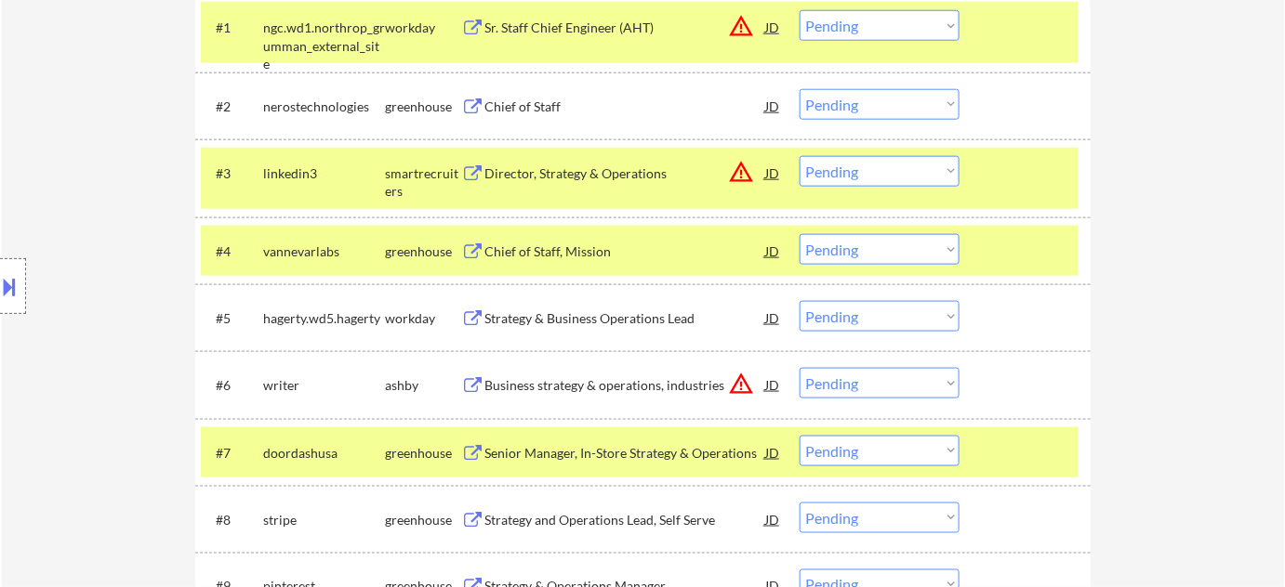
scroll to position [644, 0]
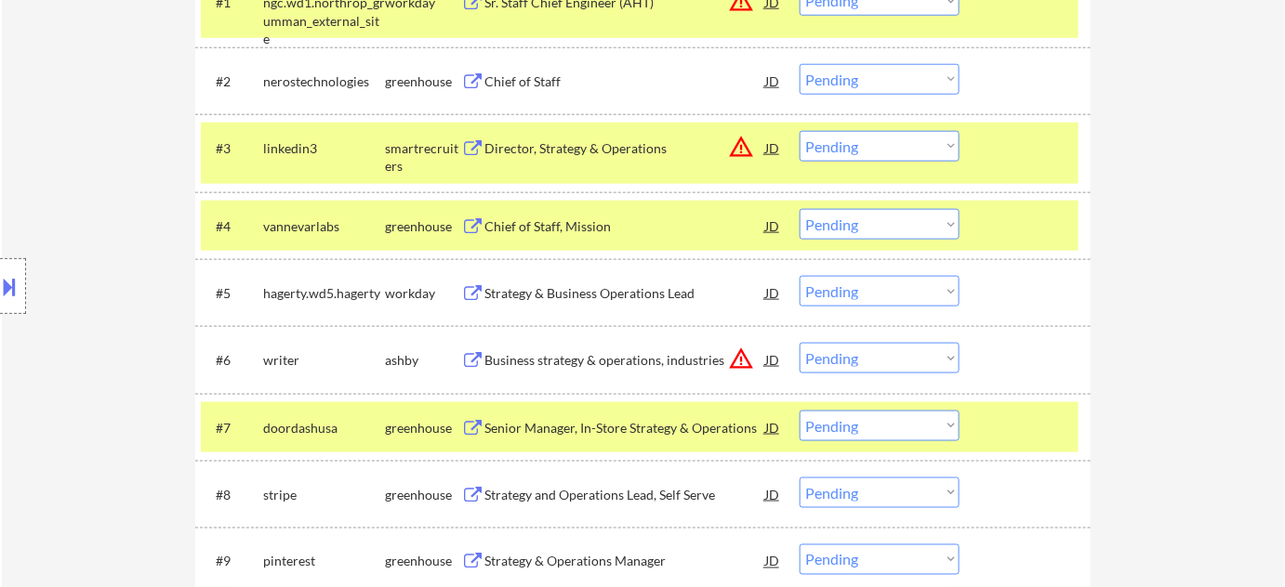
click at [734, 361] on button "warning_amber" at bounding box center [741, 359] width 26 height 26
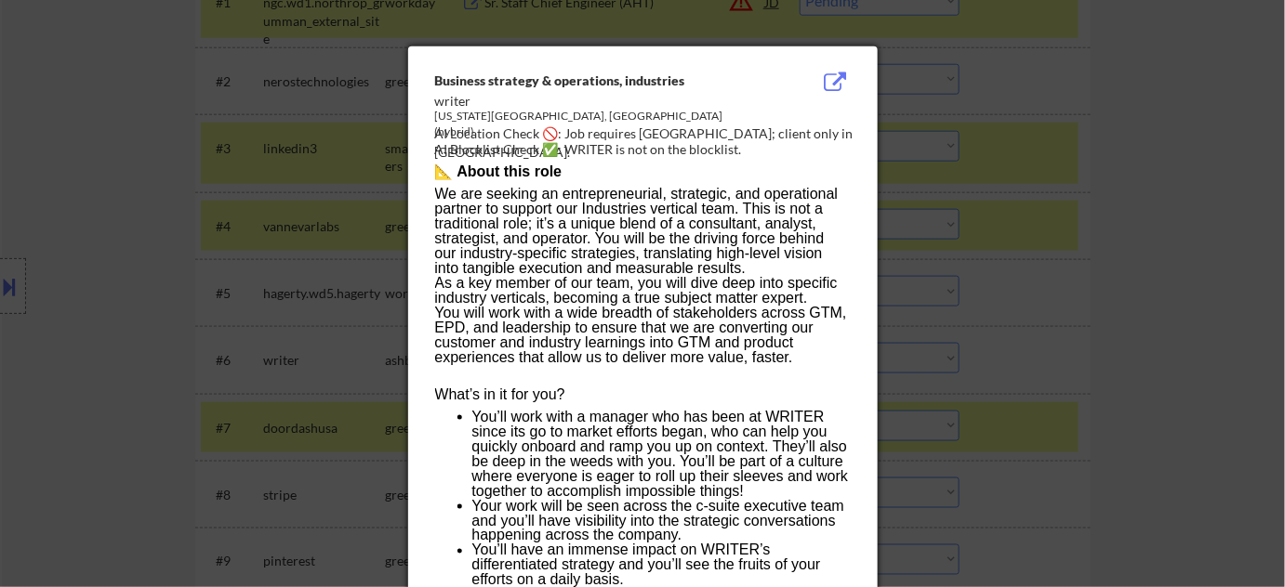
click at [1007, 299] on div at bounding box center [642, 293] width 1285 height 587
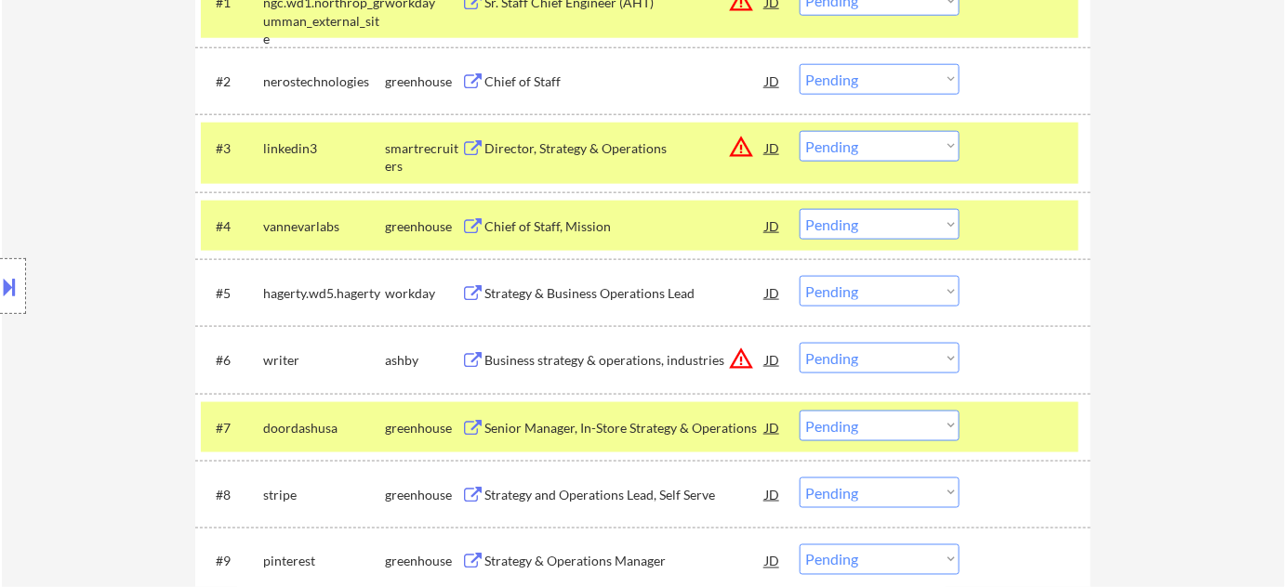
click at [586, 225] on div "Chief of Staff, Mission" at bounding box center [624, 226] width 281 height 19
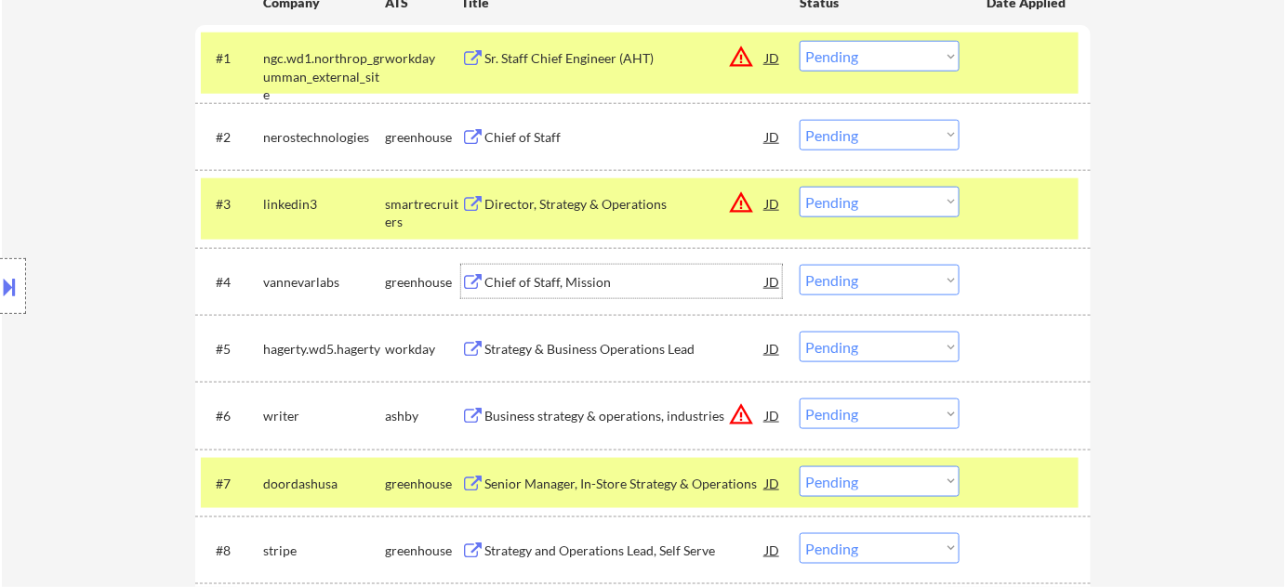
scroll to position [560, 0]
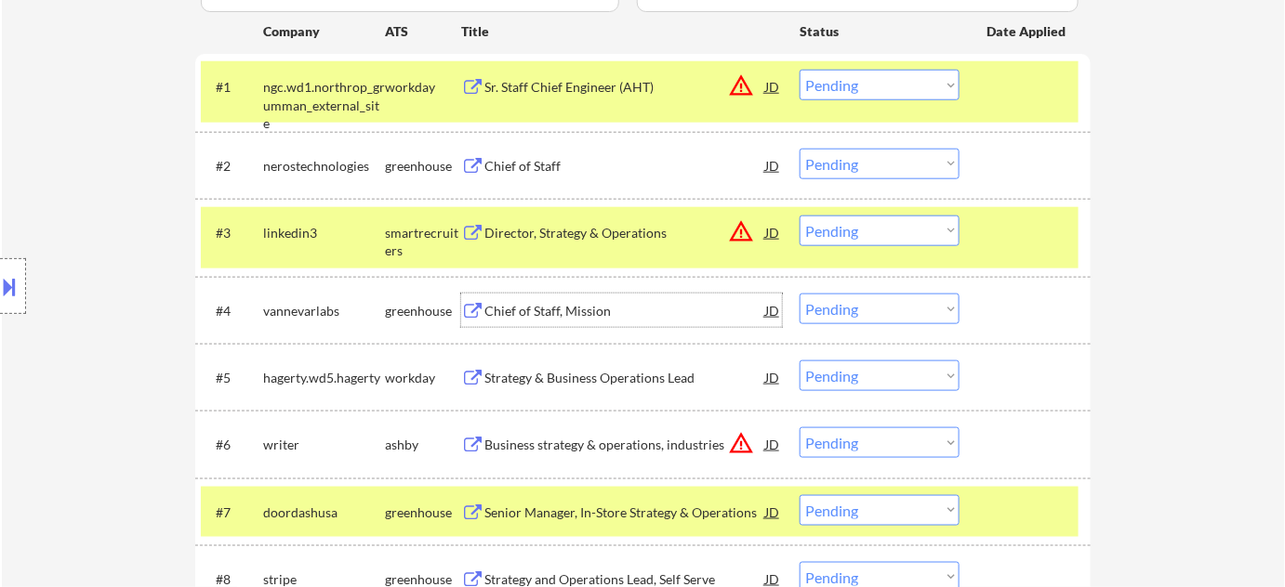
click at [531, 171] on div "Chief of Staff" at bounding box center [624, 166] width 281 height 19
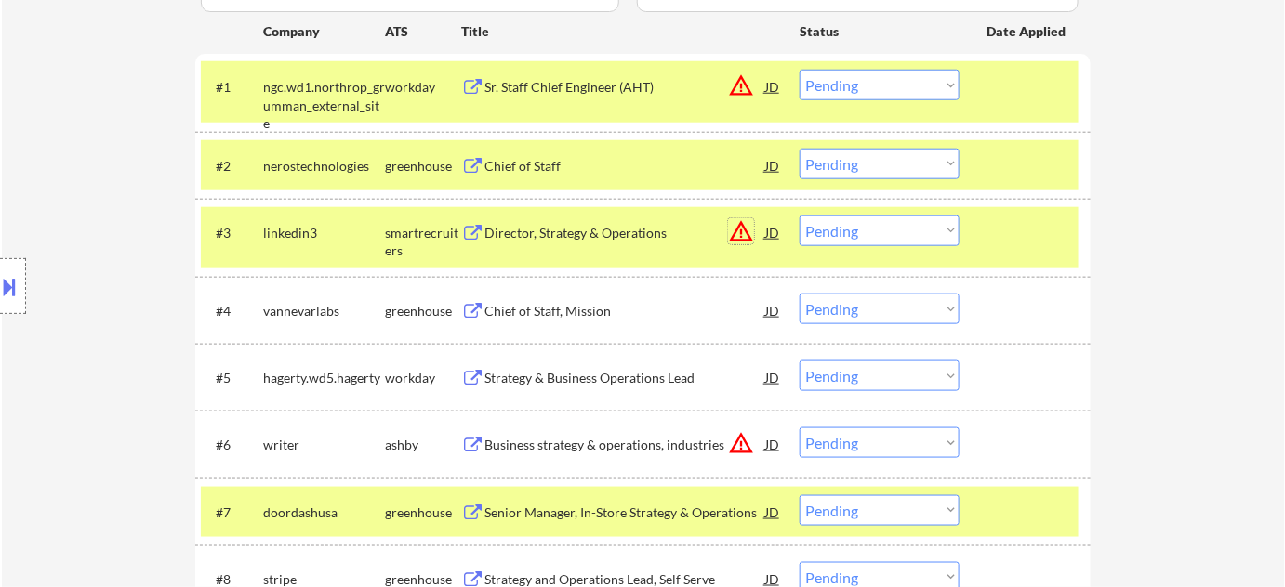
click at [750, 227] on button "warning_amber" at bounding box center [741, 231] width 26 height 26
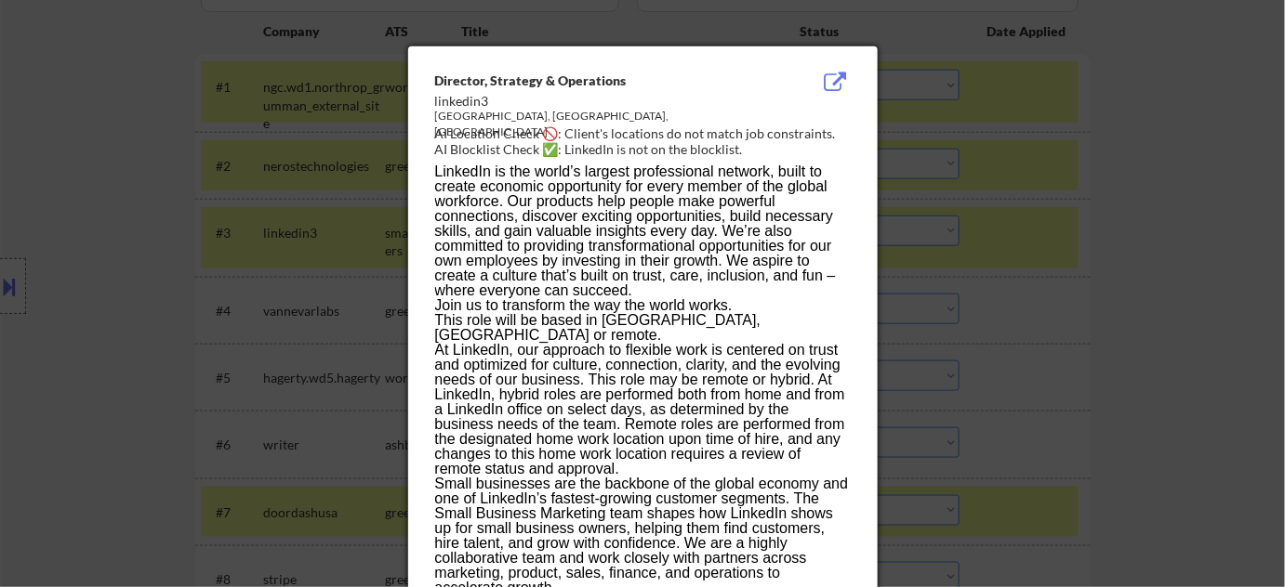
click at [961, 361] on div at bounding box center [642, 293] width 1285 height 587
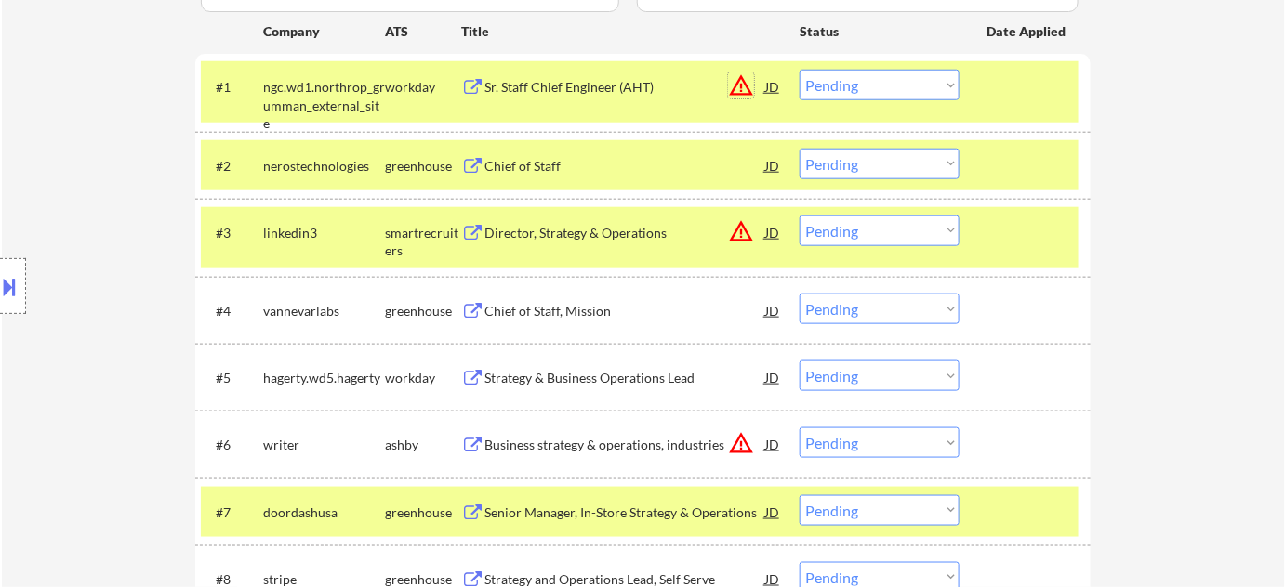
click at [744, 85] on button "warning_amber" at bounding box center [741, 85] width 26 height 26
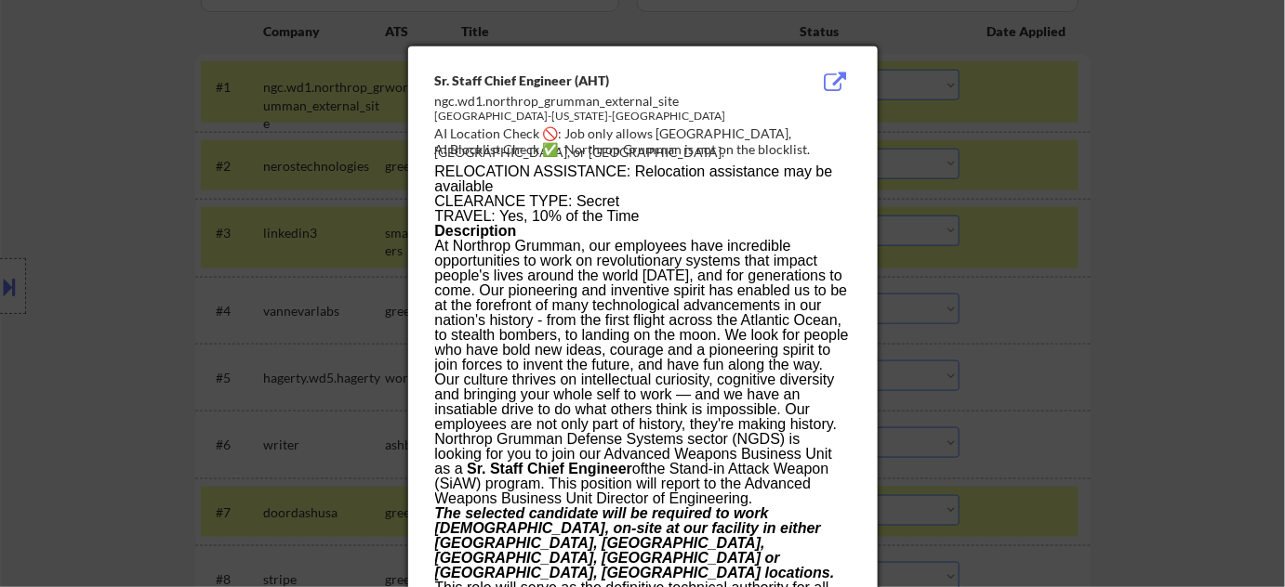
click at [1076, 216] on div at bounding box center [642, 293] width 1285 height 587
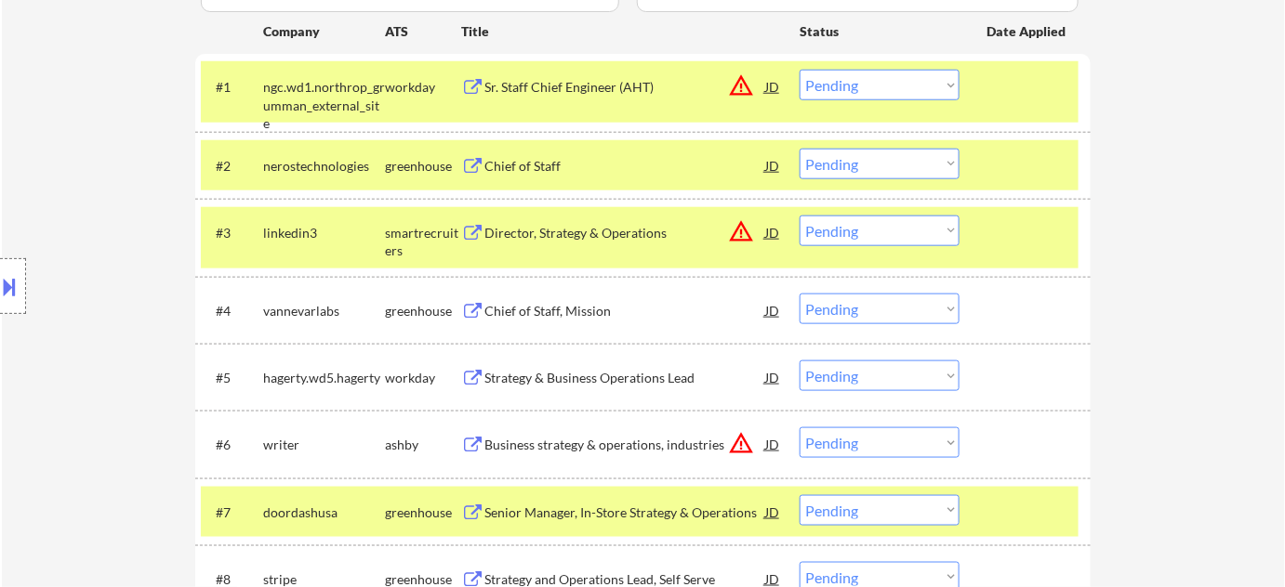
click at [745, 84] on button "warning_amber" at bounding box center [741, 85] width 26 height 26
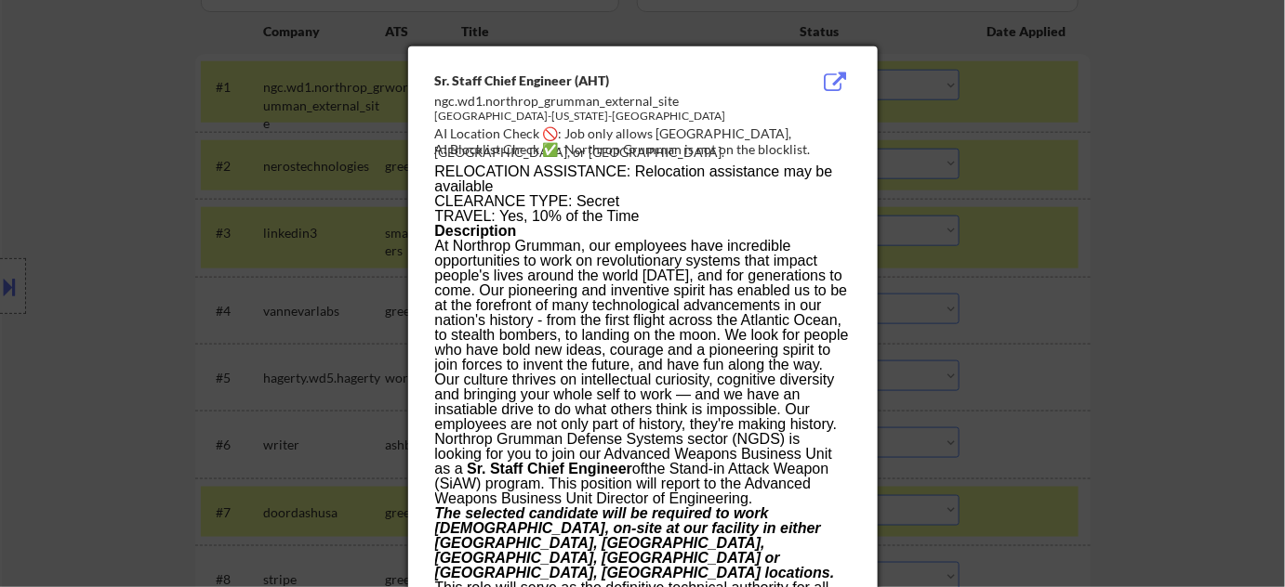
click at [1070, 271] on div at bounding box center [642, 293] width 1285 height 587
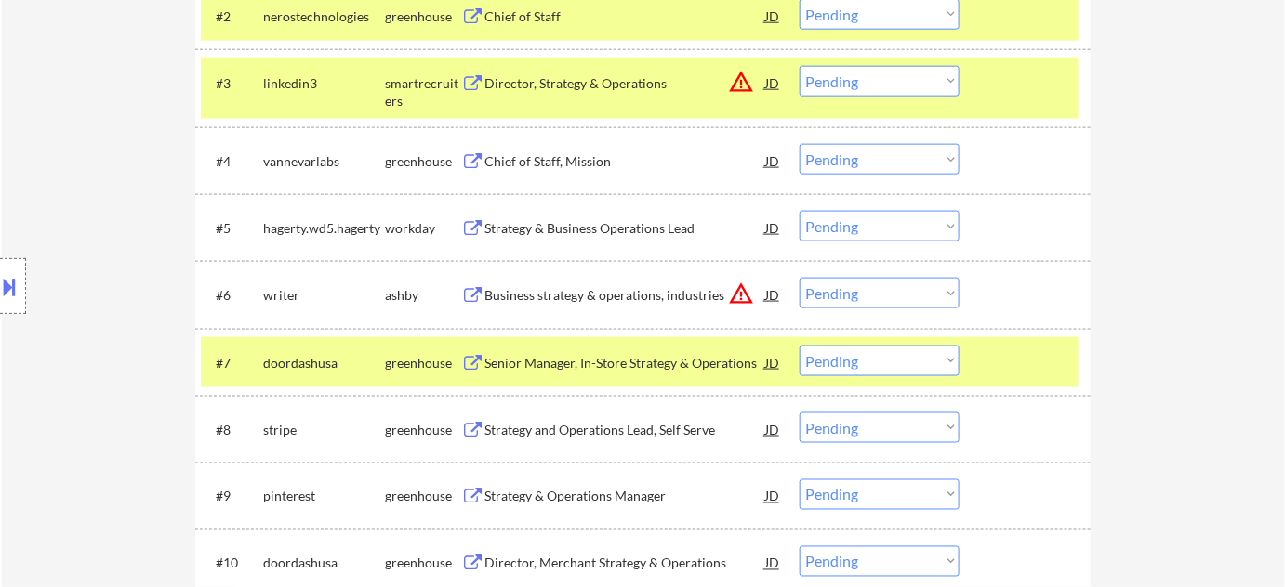
scroll to position [729, 0]
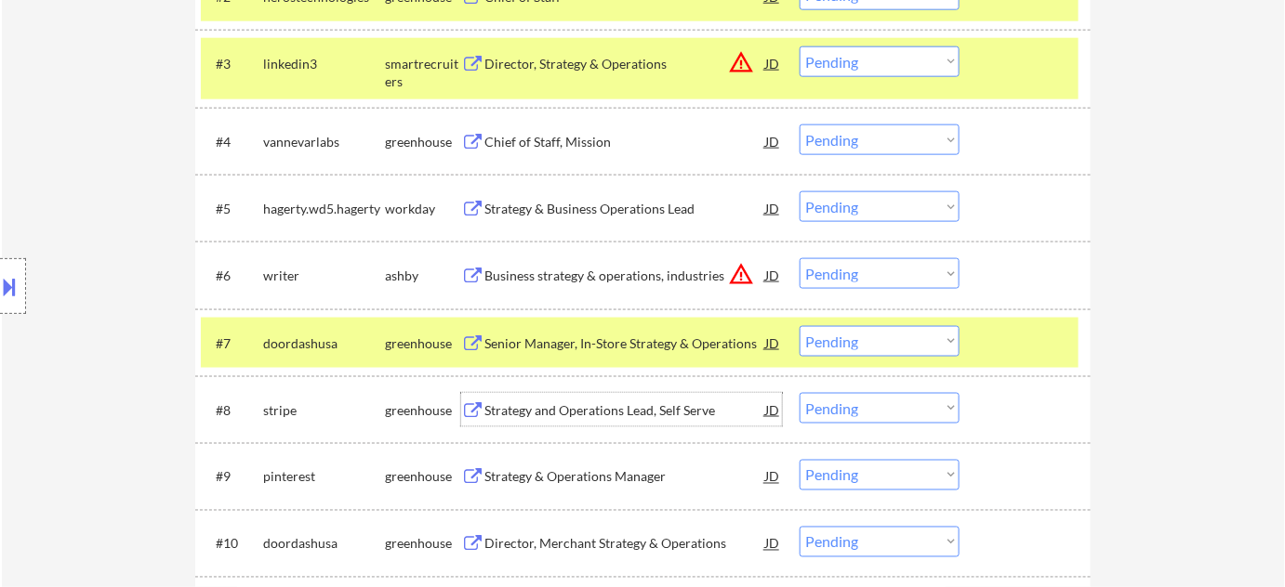
click at [650, 407] on div "Strategy and Operations Lead, Self Serve" at bounding box center [624, 411] width 281 height 19
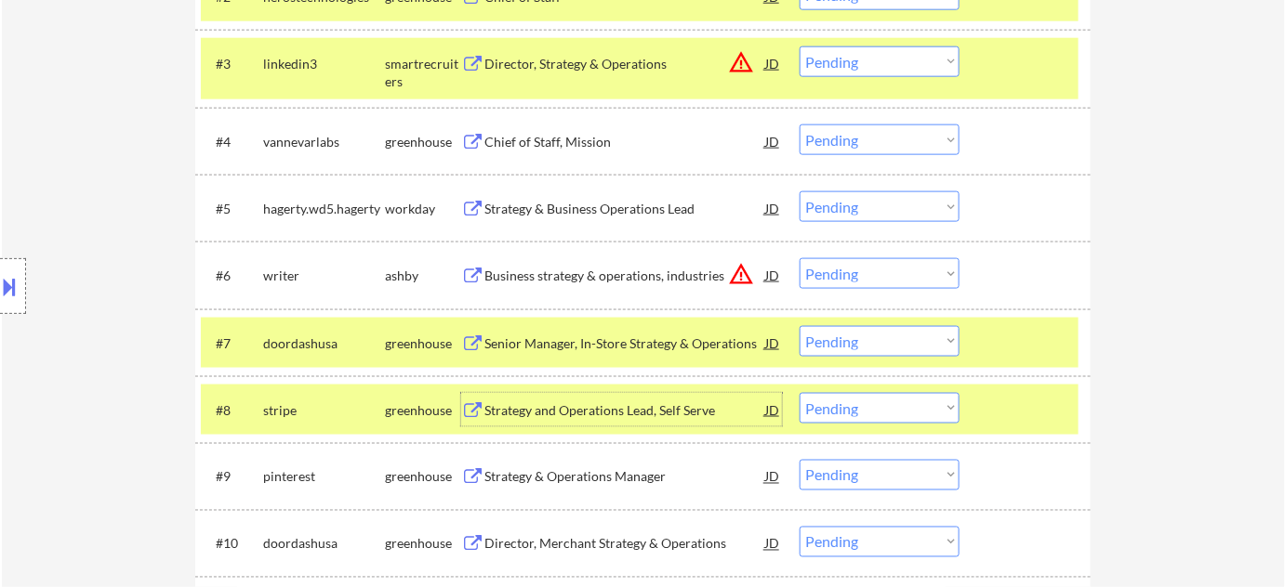
click at [889, 403] on select "Choose an option... Pending Applied Excluded (Questions) Excluded (Expired) Exc…" at bounding box center [879, 408] width 160 height 31
click at [799, 393] on select "Choose an option... Pending Applied Excluded (Questions) Excluded (Expired) Exc…" at bounding box center [879, 408] width 160 height 31
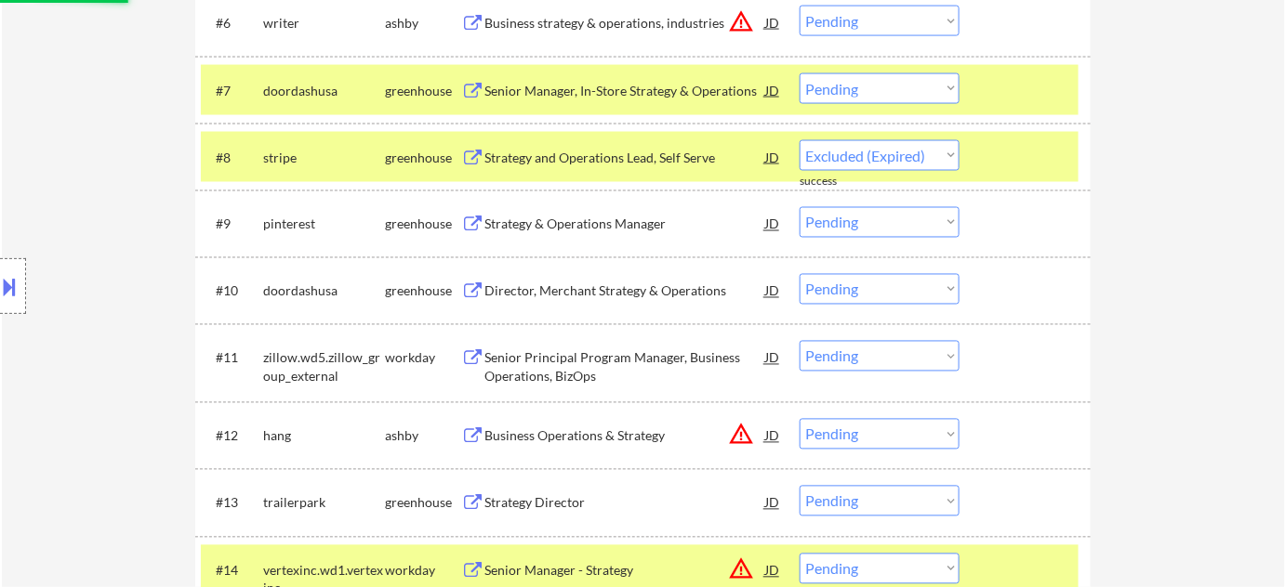
select select ""pending""
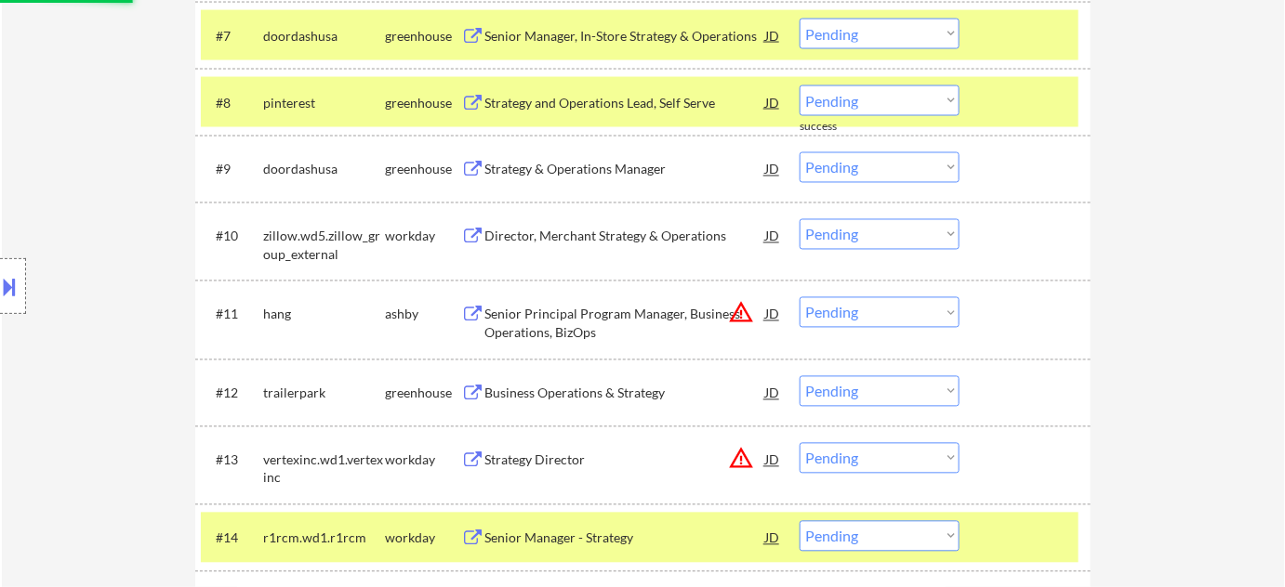
scroll to position [1066, 0]
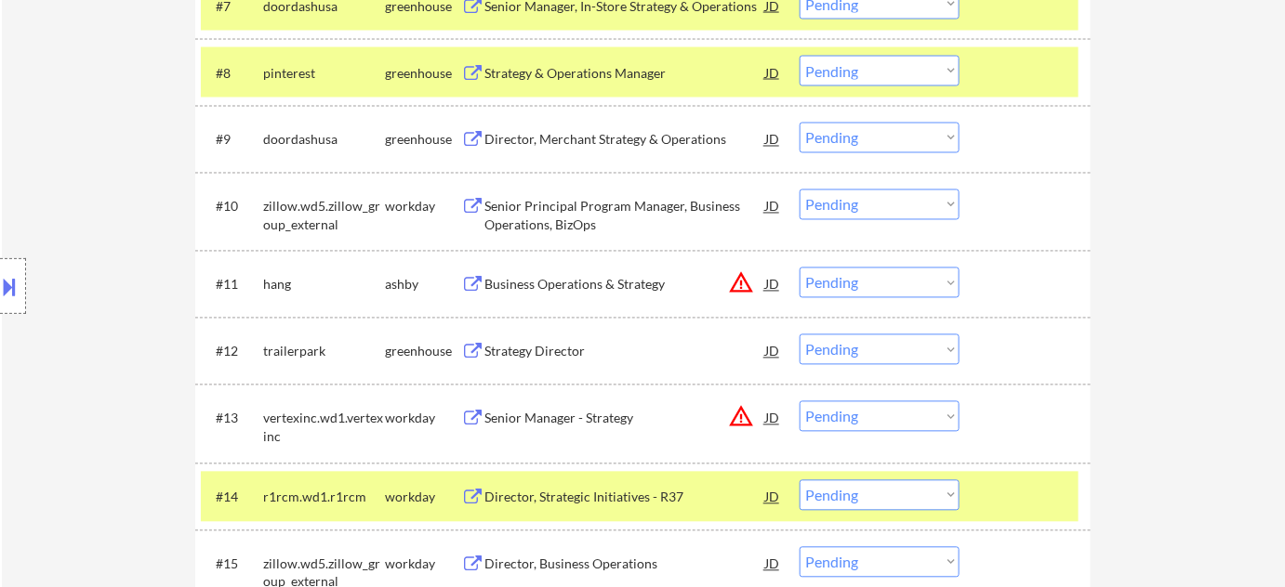
click at [737, 283] on button "warning_amber" at bounding box center [741, 283] width 26 height 26
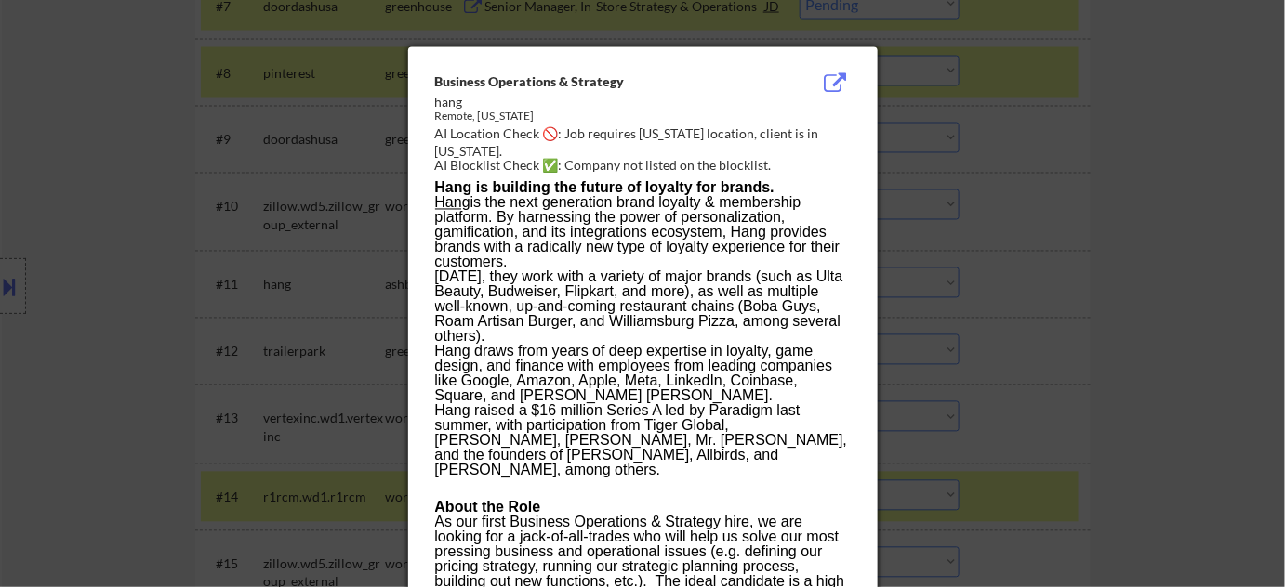
click at [977, 289] on div at bounding box center [642, 293] width 1285 height 587
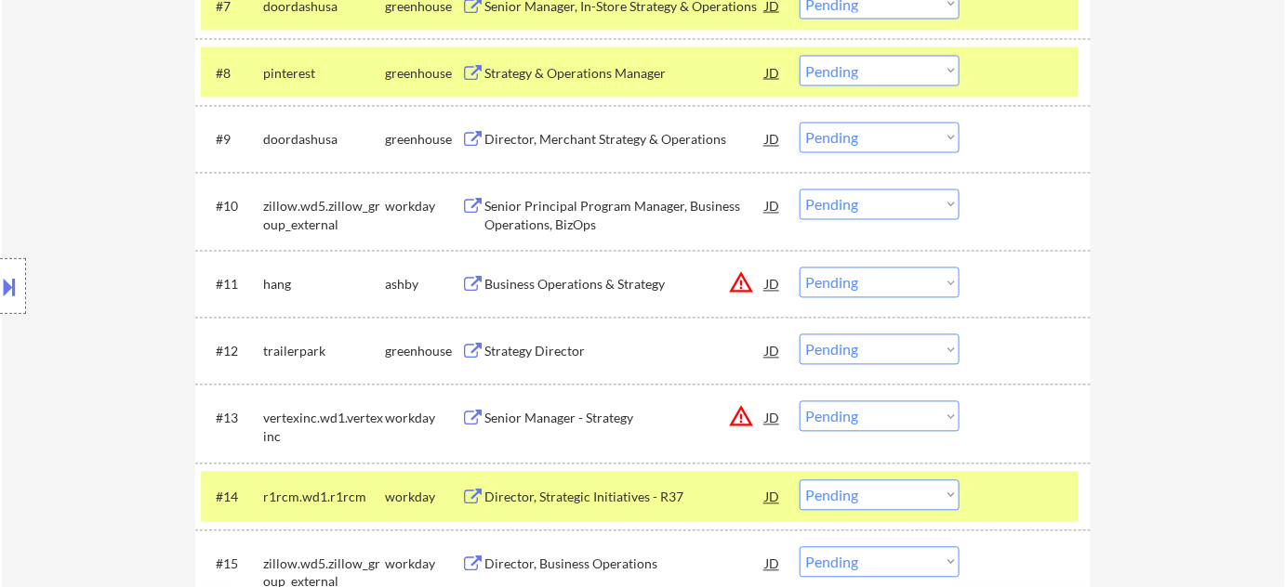
click at [608, 291] on div "Business Operations & Strategy" at bounding box center [624, 285] width 281 height 19
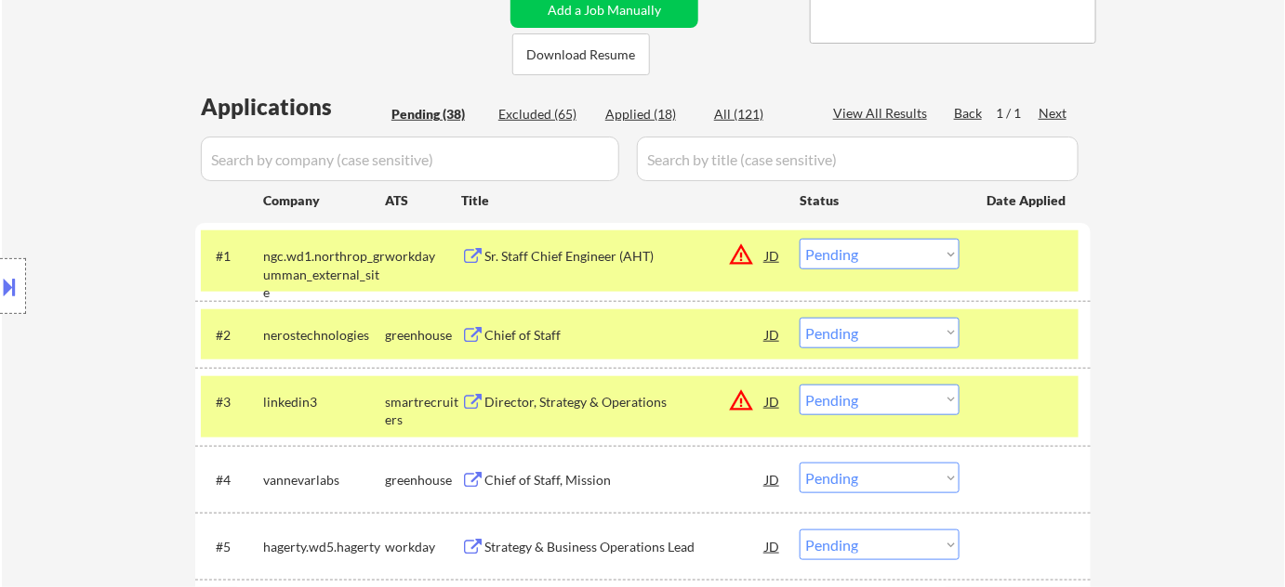
scroll to position [137, 0]
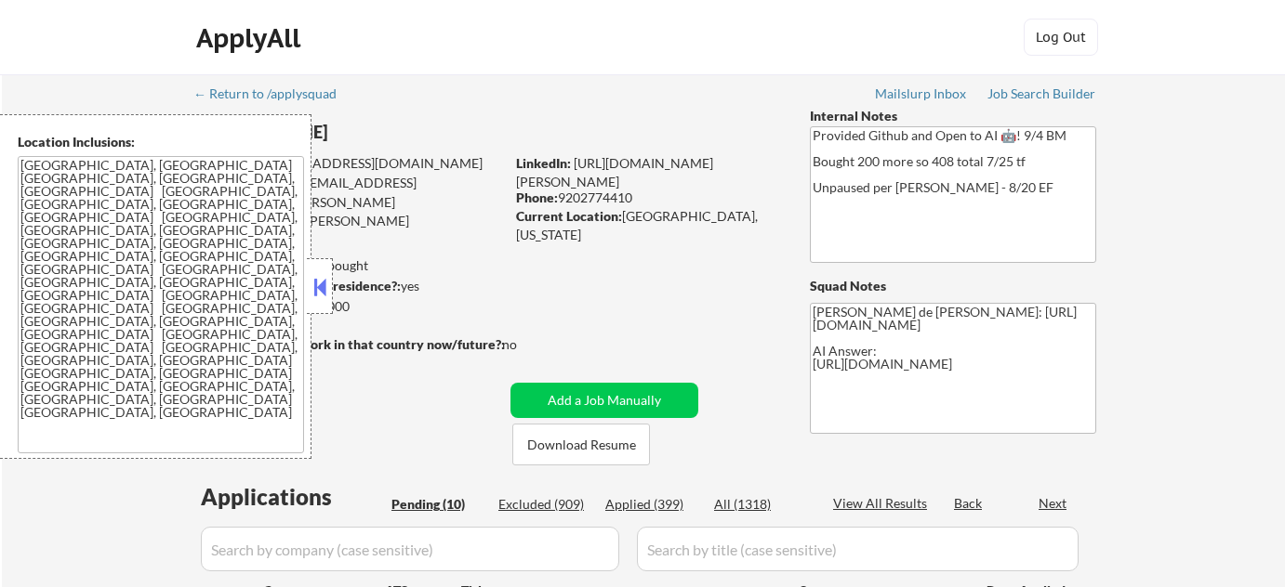
select select ""pending""
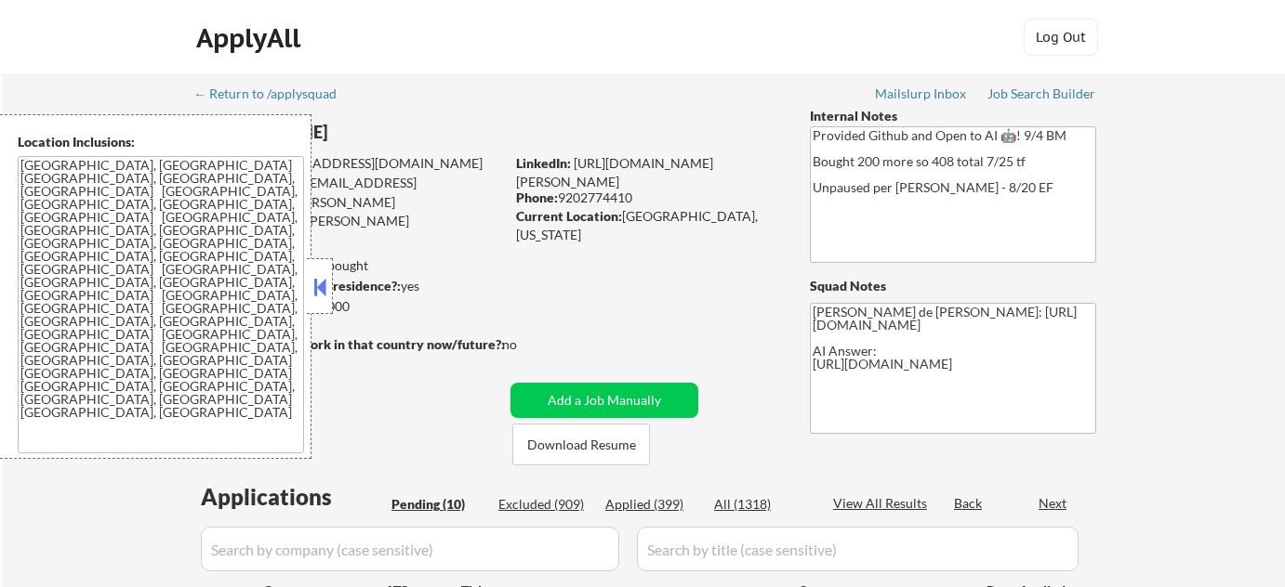
select select ""pending""
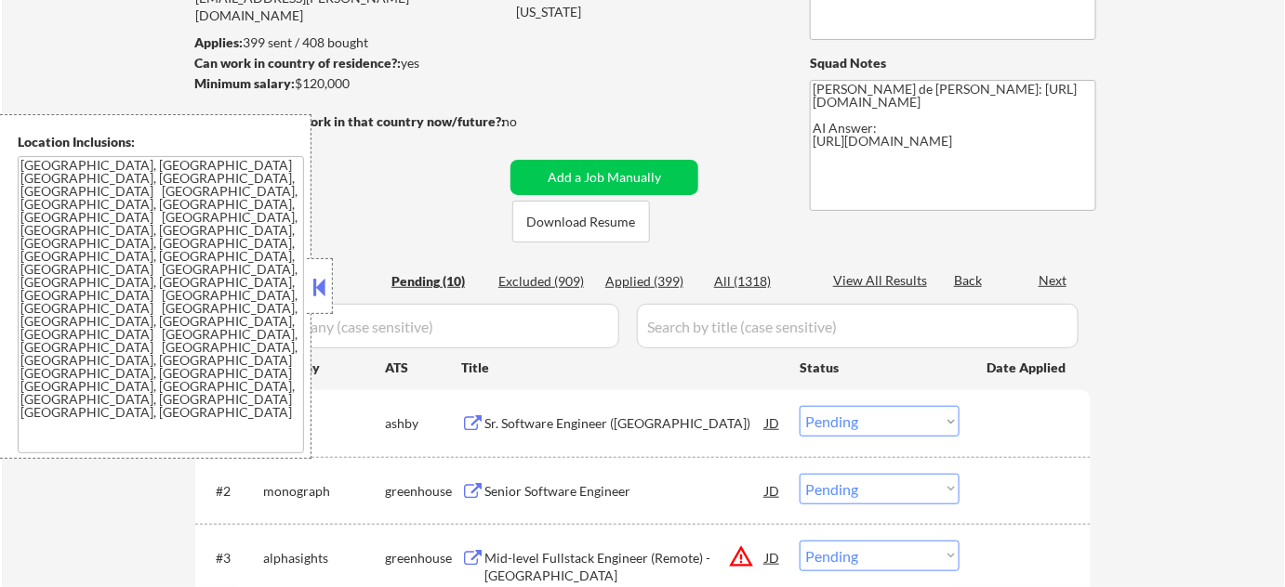
scroll to position [253, 0]
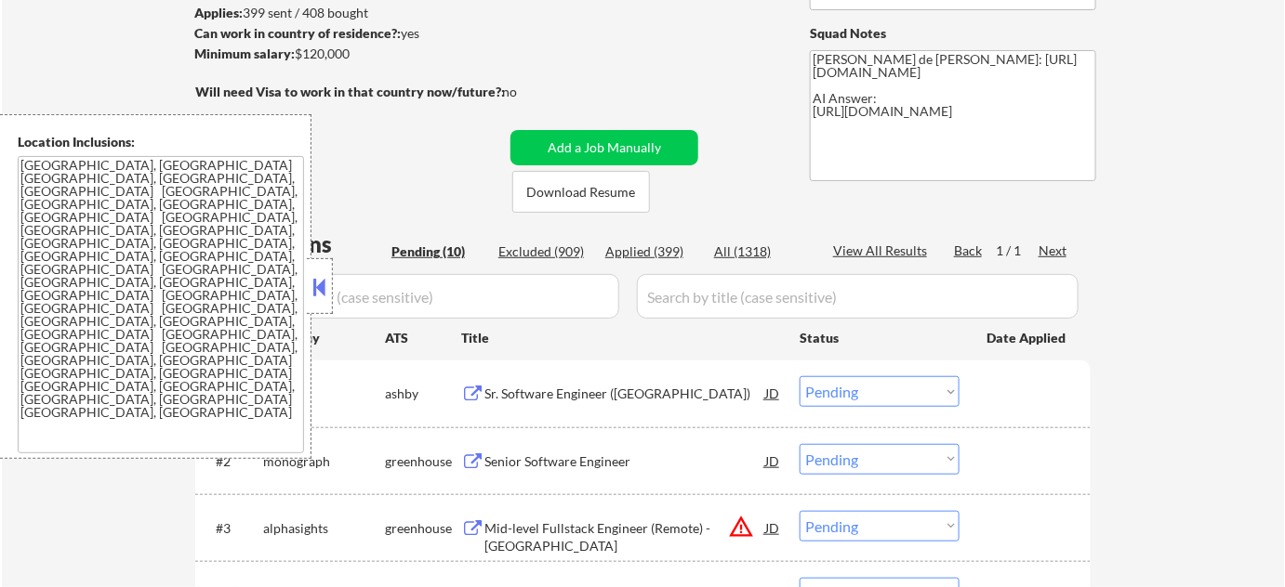
click at [318, 281] on button at bounding box center [320, 287] width 20 height 28
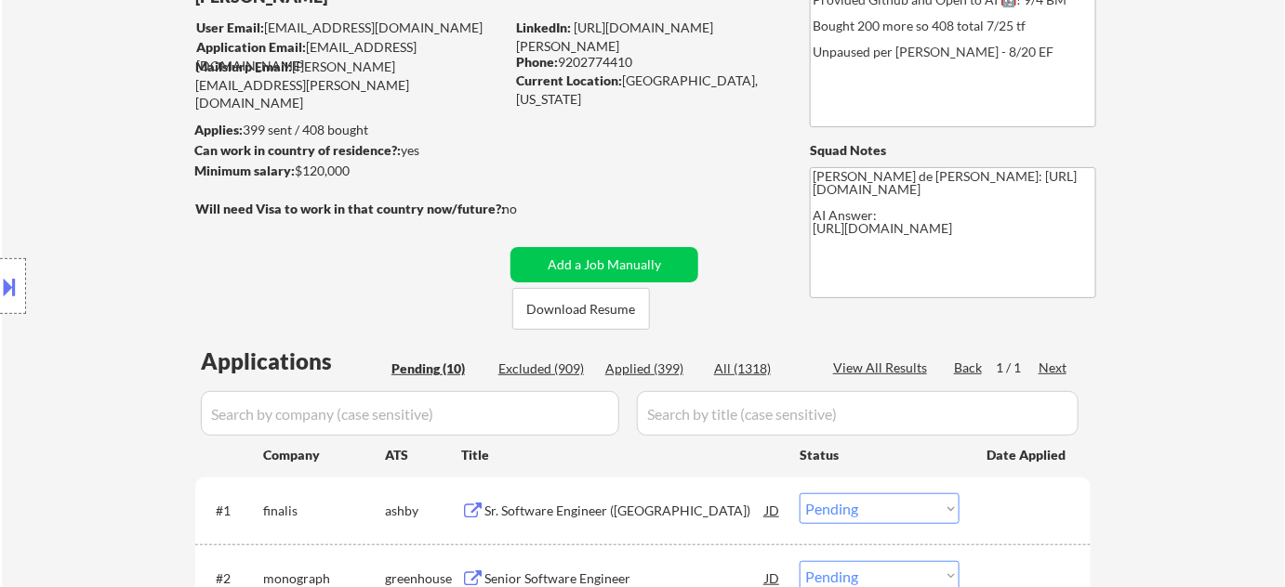
scroll to position [422, 0]
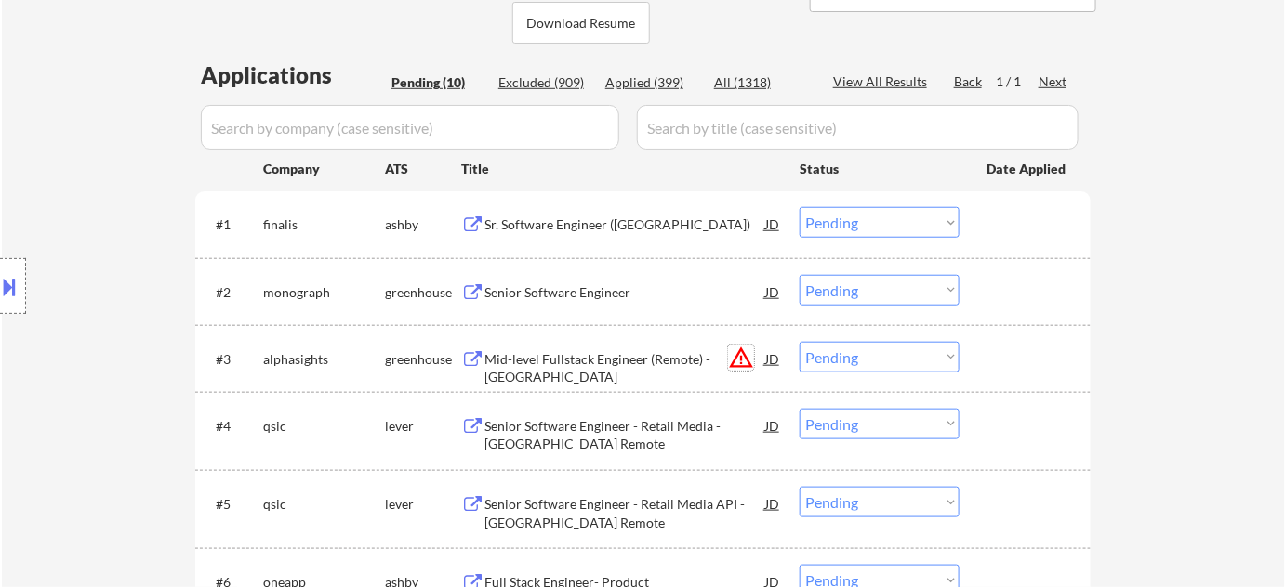
click at [738, 355] on button "warning_amber" at bounding box center [741, 358] width 26 height 26
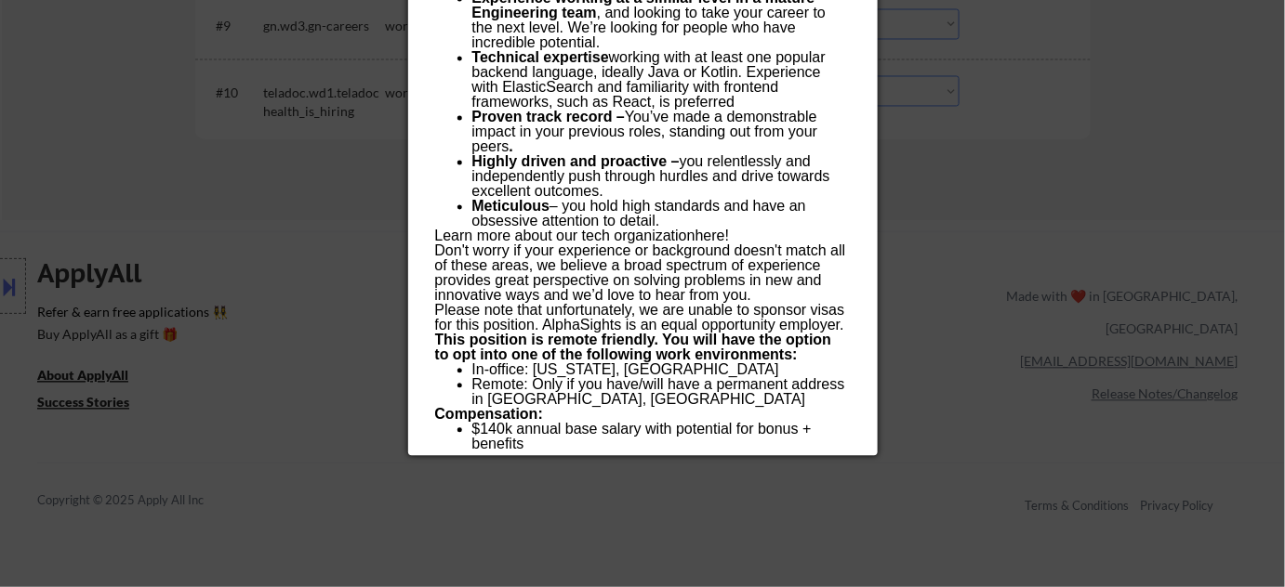
scroll to position [1182, 0]
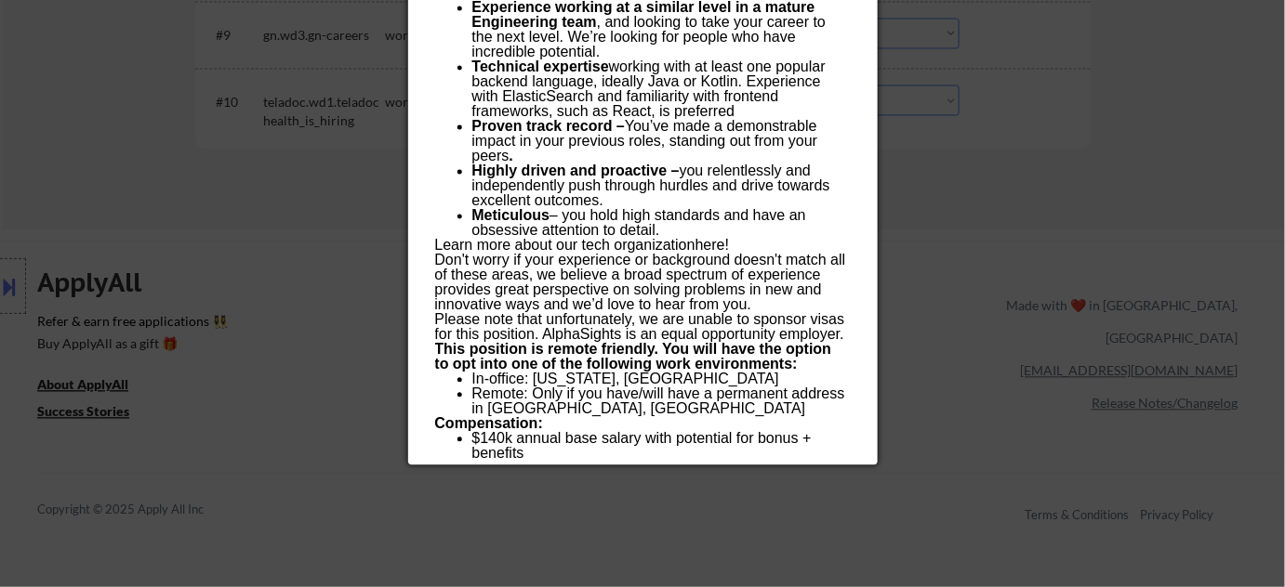
click at [943, 307] on div at bounding box center [642, 293] width 1285 height 587
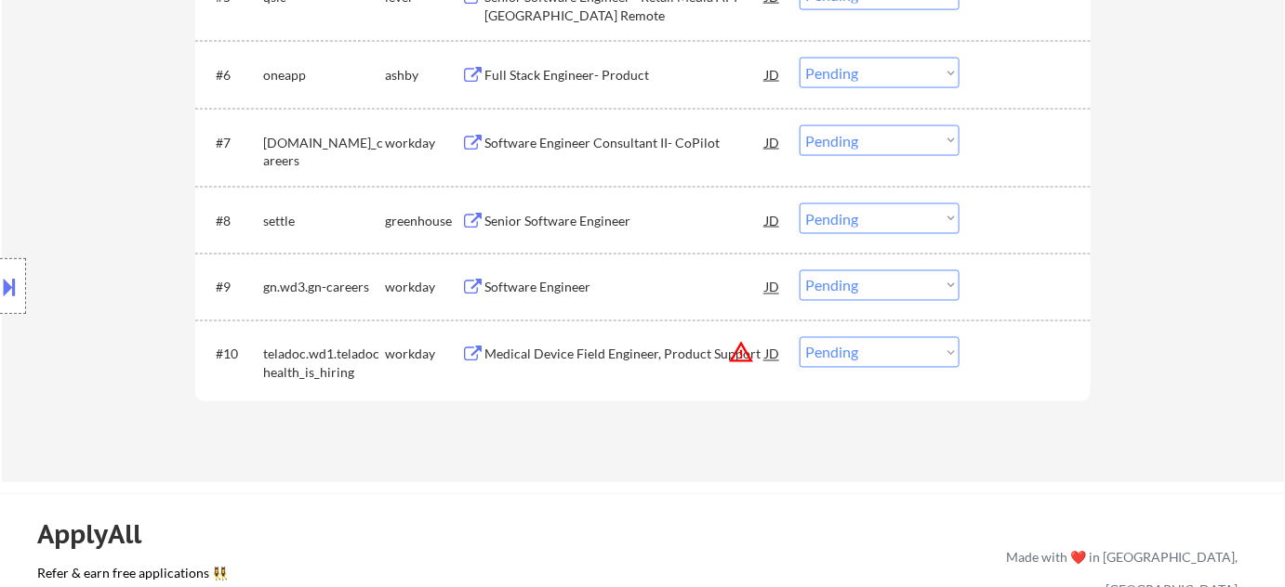
scroll to position [760, 0]
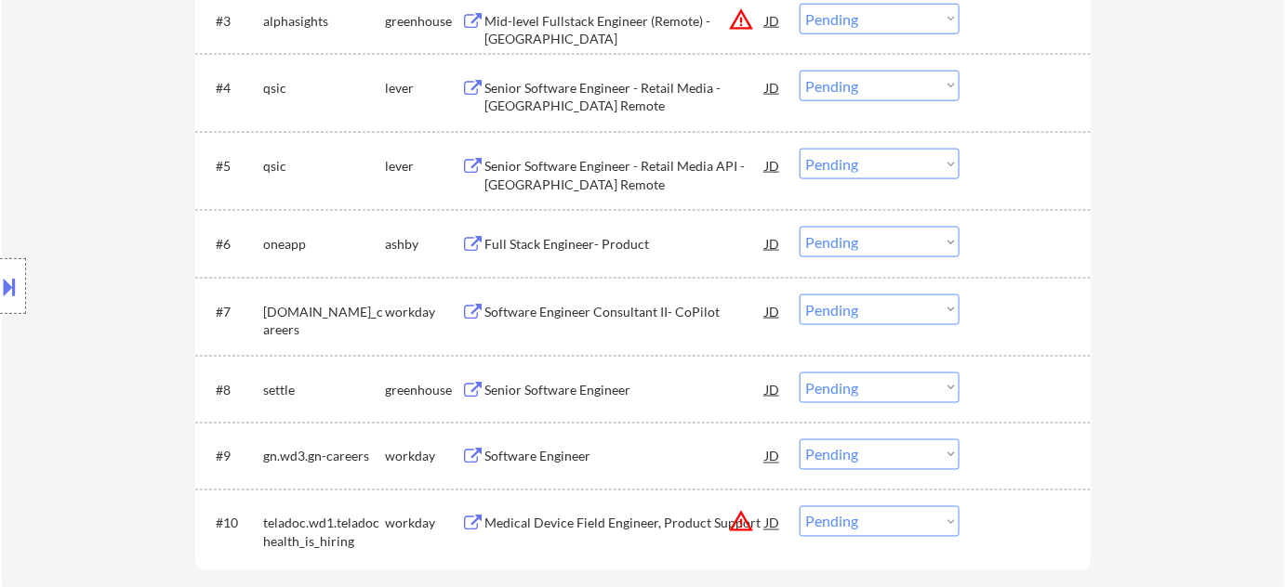
click at [867, 17] on select "Choose an option... Pending Applied Excluded (Questions) Excluded (Expired) Exc…" at bounding box center [879, 19] width 160 height 31
click at [799, 4] on select "Choose an option... Pending Applied Excluded (Questions) Excluded (Expired) Exc…" at bounding box center [879, 19] width 160 height 31
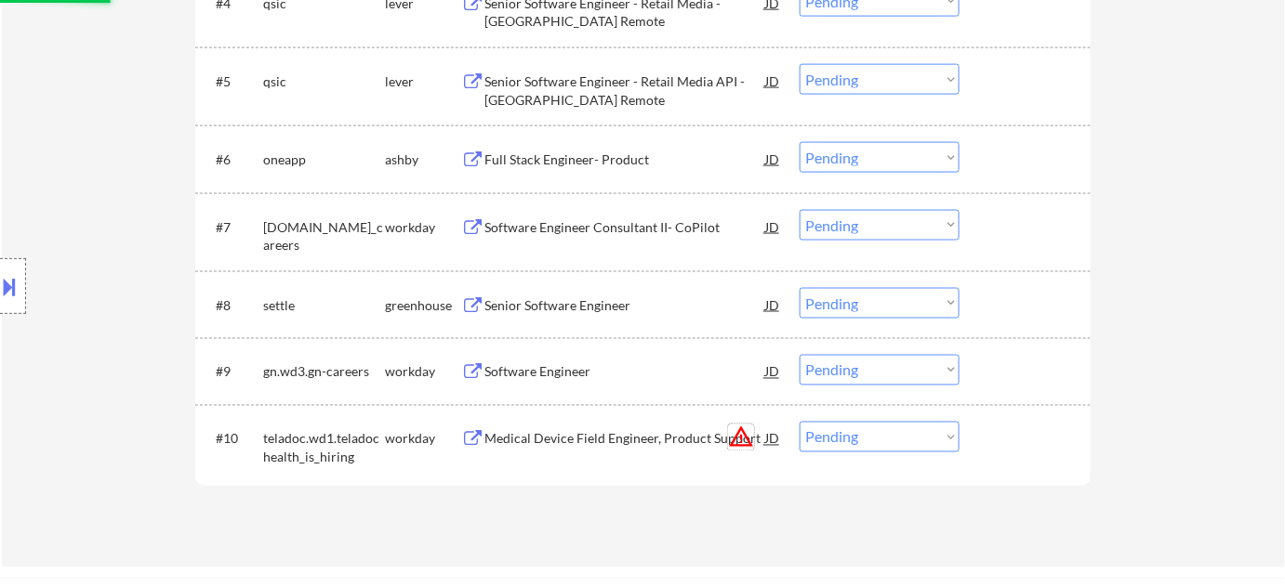
click at [742, 433] on button "warning_amber" at bounding box center [741, 438] width 26 height 26
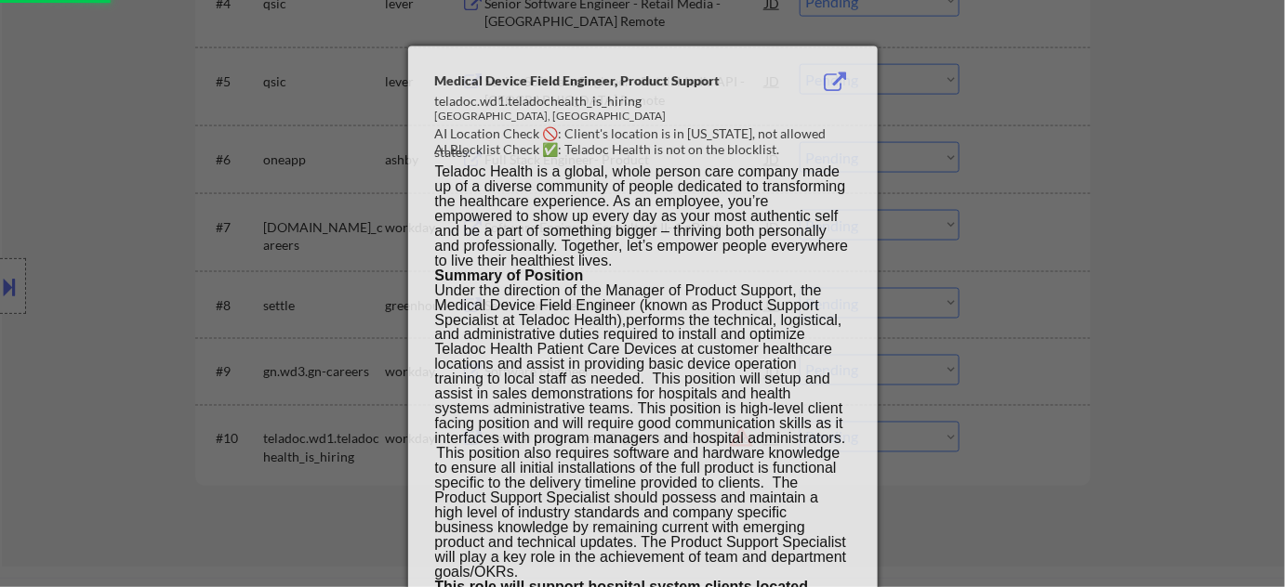
select select ""pending""
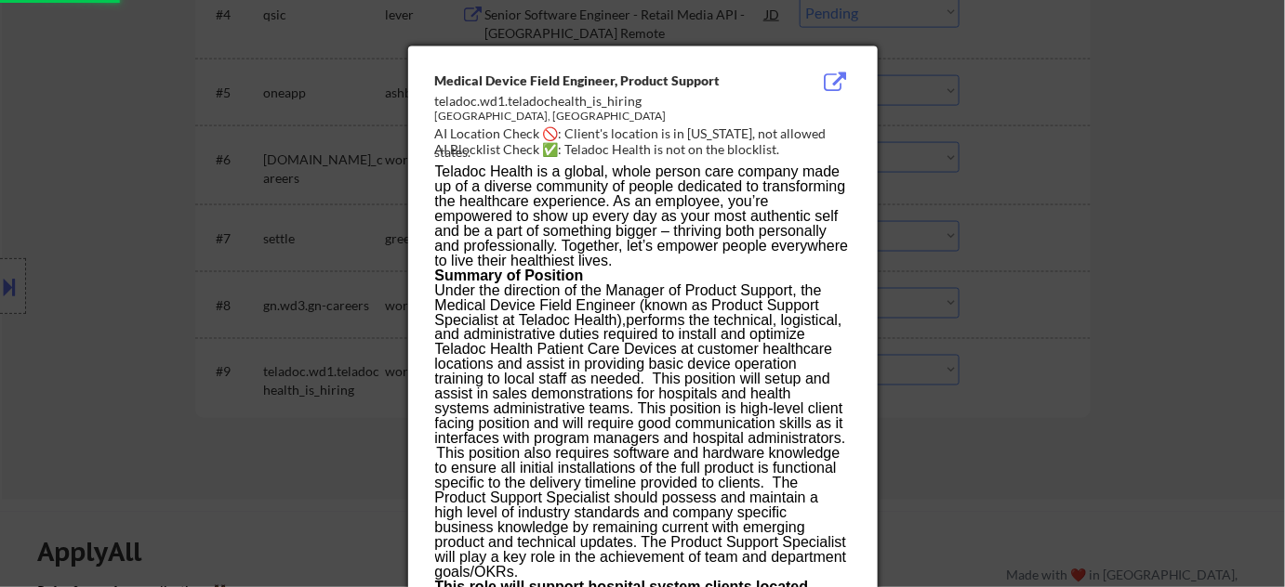
click at [904, 412] on div at bounding box center [642, 293] width 1285 height 587
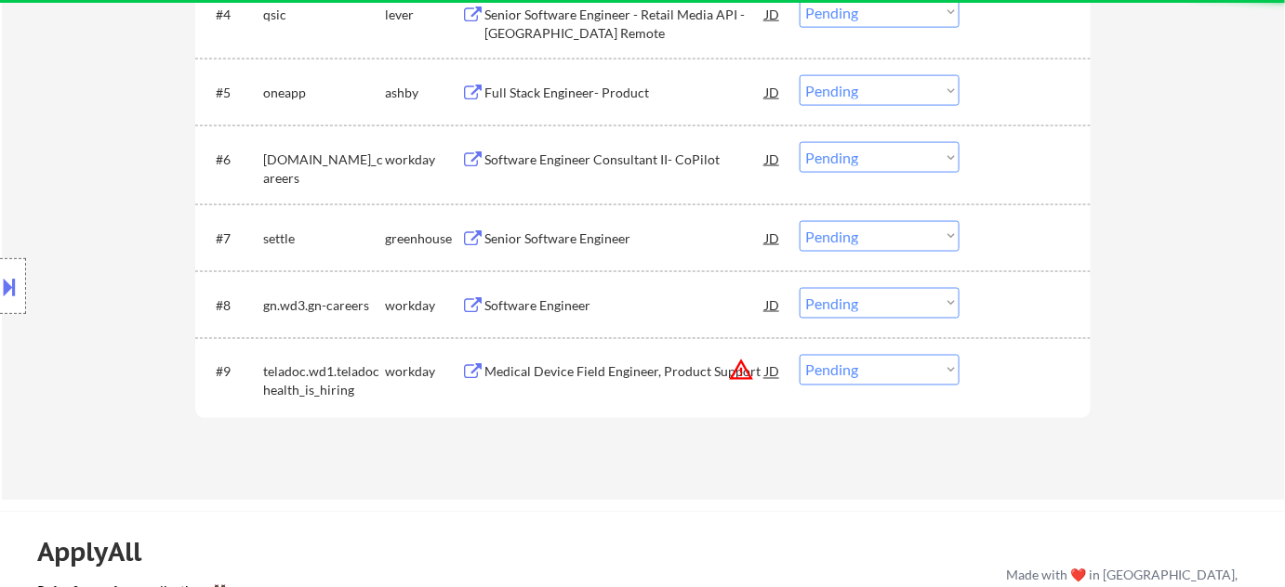
click at [850, 371] on select "Choose an option... Pending Applied Excluded (Questions) Excluded (Expired) Exc…" at bounding box center [879, 370] width 160 height 31
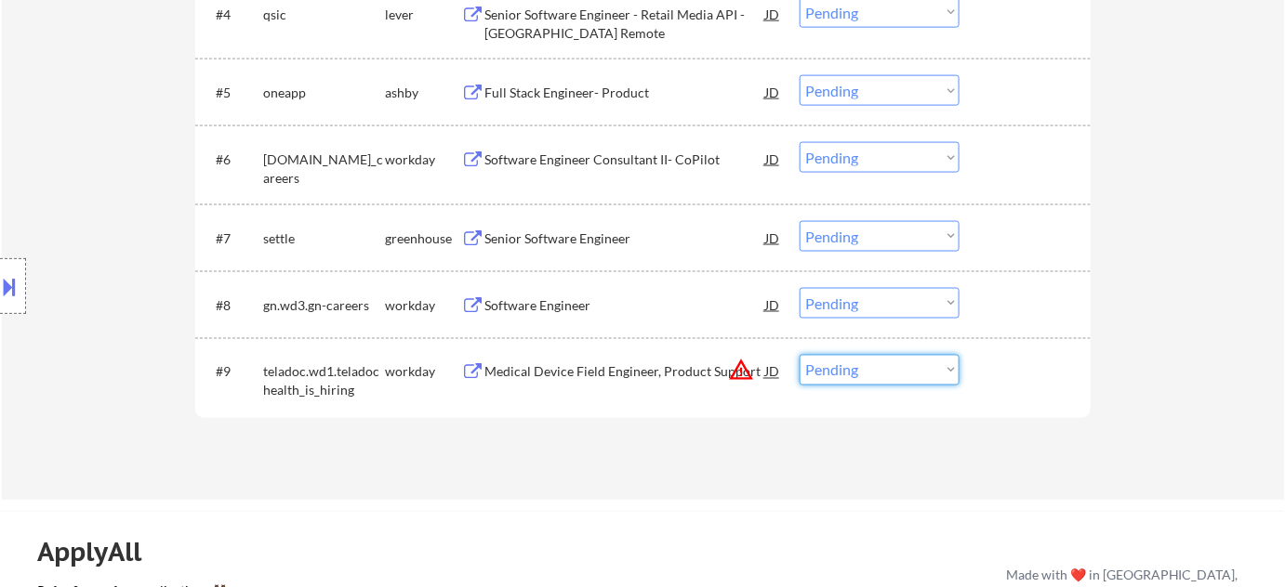
select select ""excluded__location_""
click at [799, 355] on select "Choose an option... Pending Applied Excluded (Questions) Excluded (Expired) Exc…" at bounding box center [879, 370] width 160 height 31
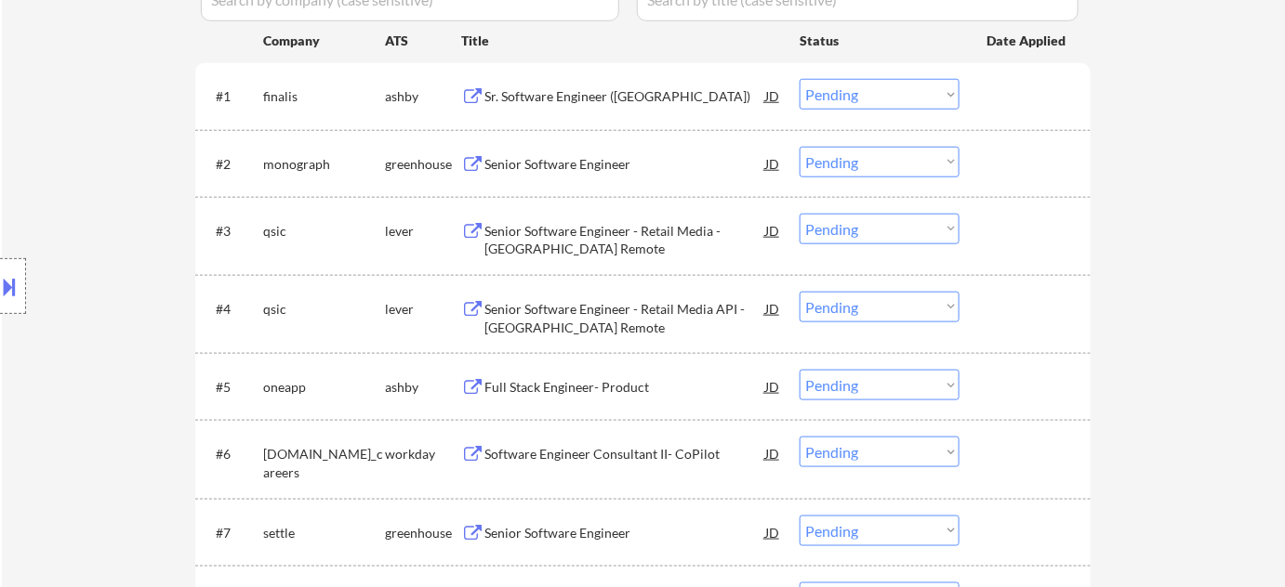
scroll to position [422, 0]
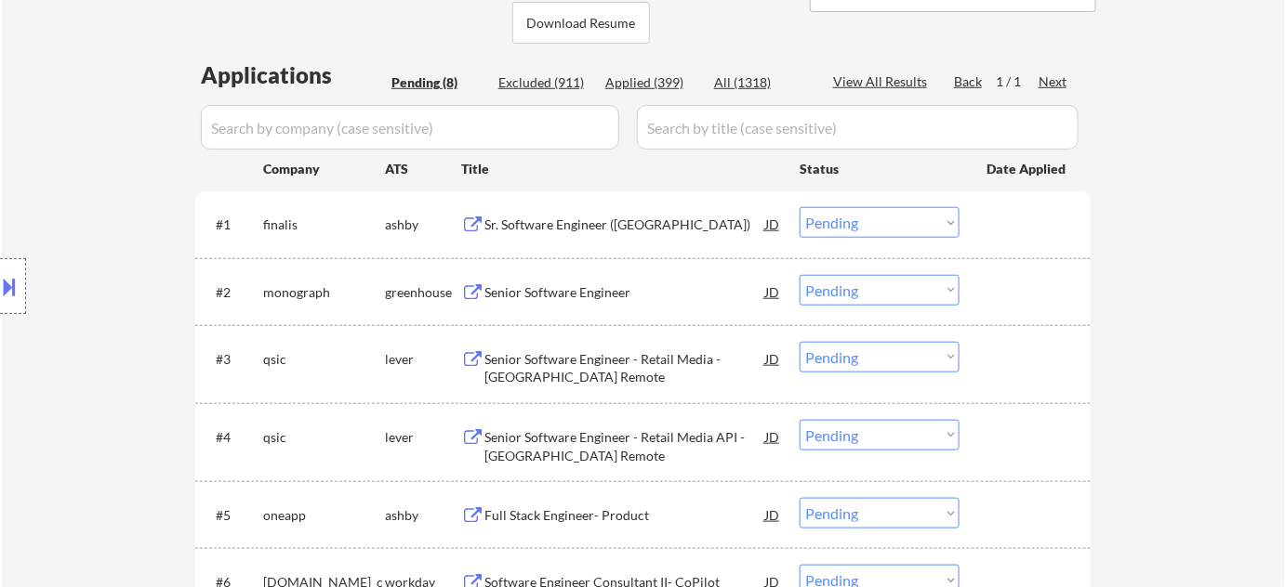
click at [531, 223] on div "Sr. Software Engineer (USA)" at bounding box center [624, 225] width 281 height 19
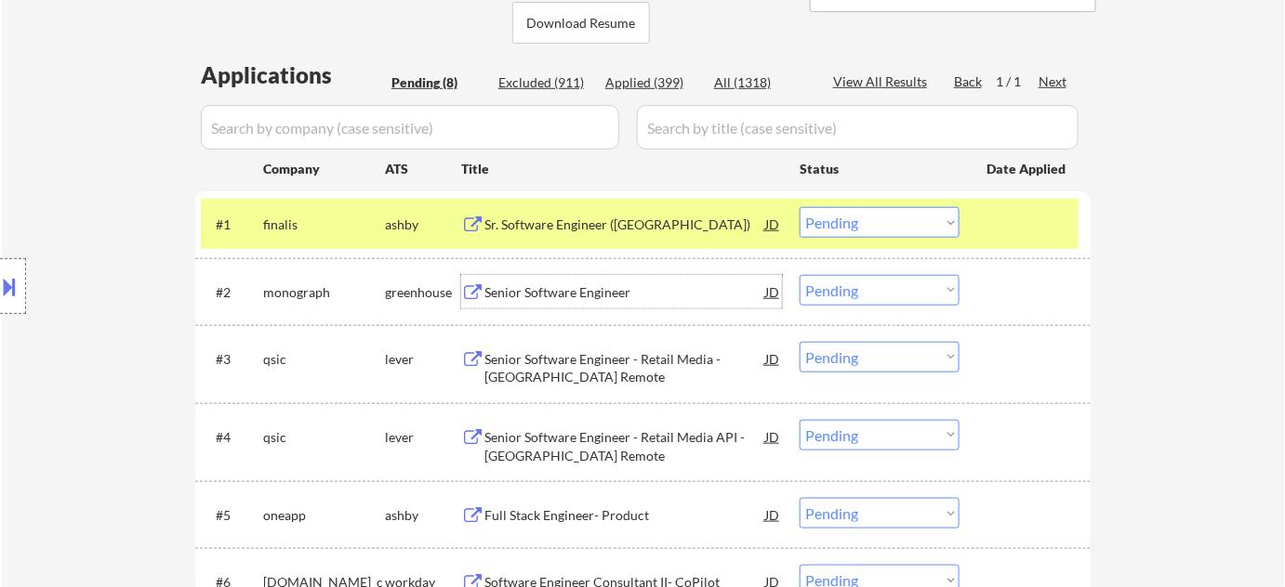
click at [564, 298] on div "Senior Software Engineer" at bounding box center [624, 292] width 281 height 19
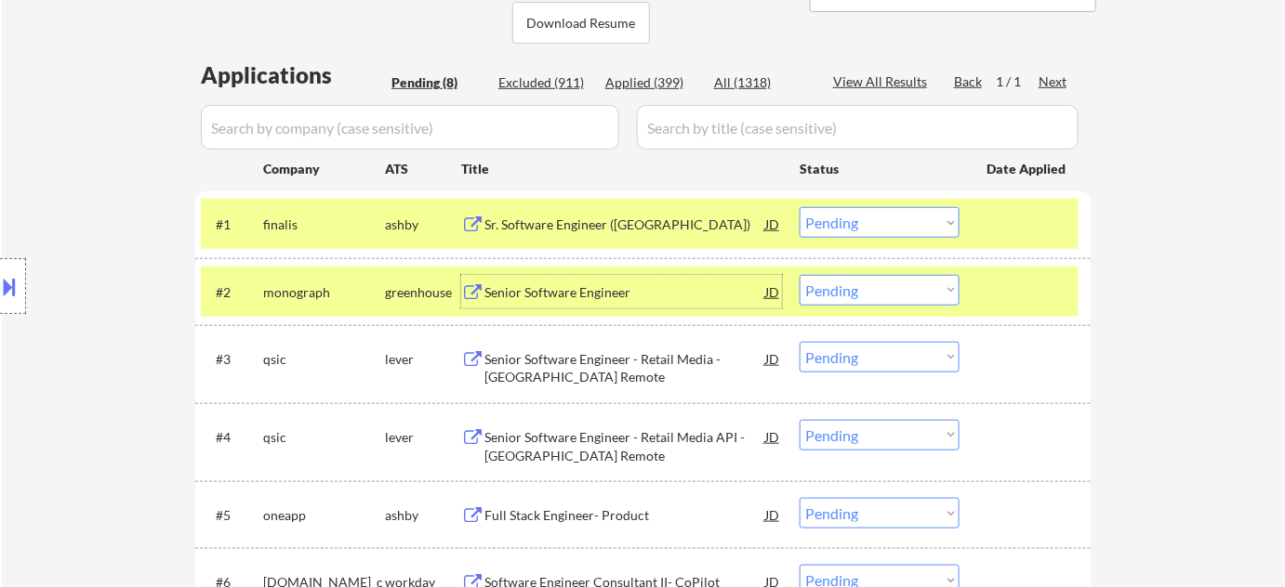
click at [876, 267] on div "#2 monograph greenhouse Senior Software Engineer JD Choose an option... Pending…" at bounding box center [639, 292] width 877 height 50
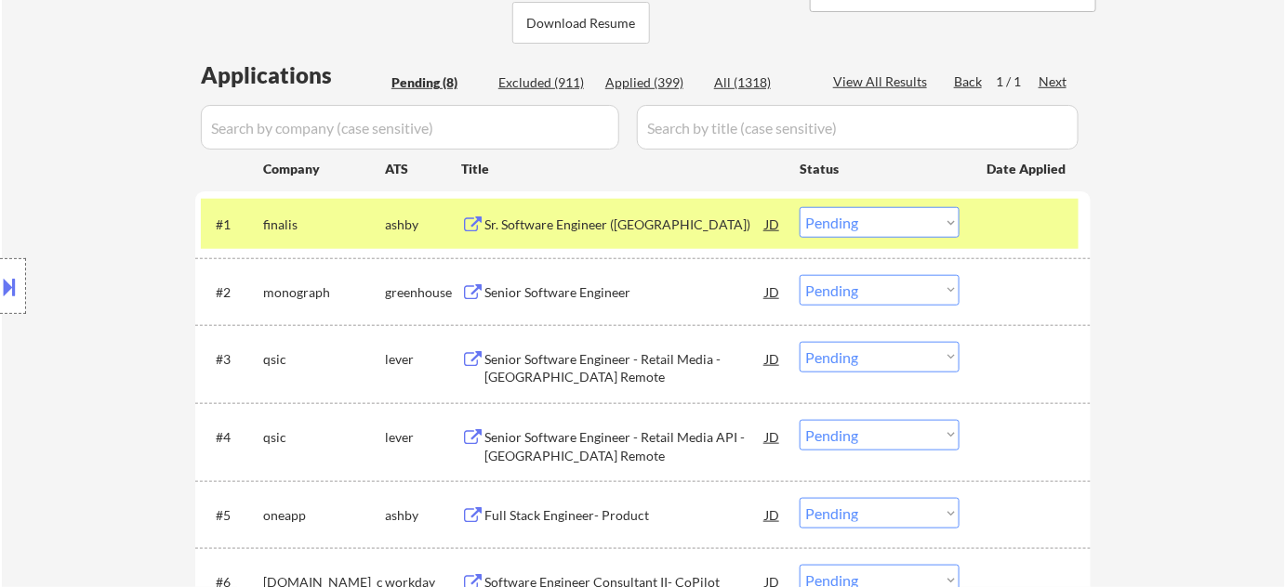
drag, startPoint x: 879, startPoint y: 294, endPoint x: 885, endPoint y: 303, distance: 10.8
click at [879, 293] on select "Choose an option... Pending Applied Excluded (Questions) Excluded (Expired) Exc…" at bounding box center [879, 290] width 160 height 31
click at [799, 275] on select "Choose an option... Pending Applied Excluded (Questions) Excluded (Expired) Exc…" at bounding box center [879, 290] width 160 height 31
click at [600, 361] on div "Senior Software Engineer - Retail Media - US Remote" at bounding box center [624, 368] width 281 height 36
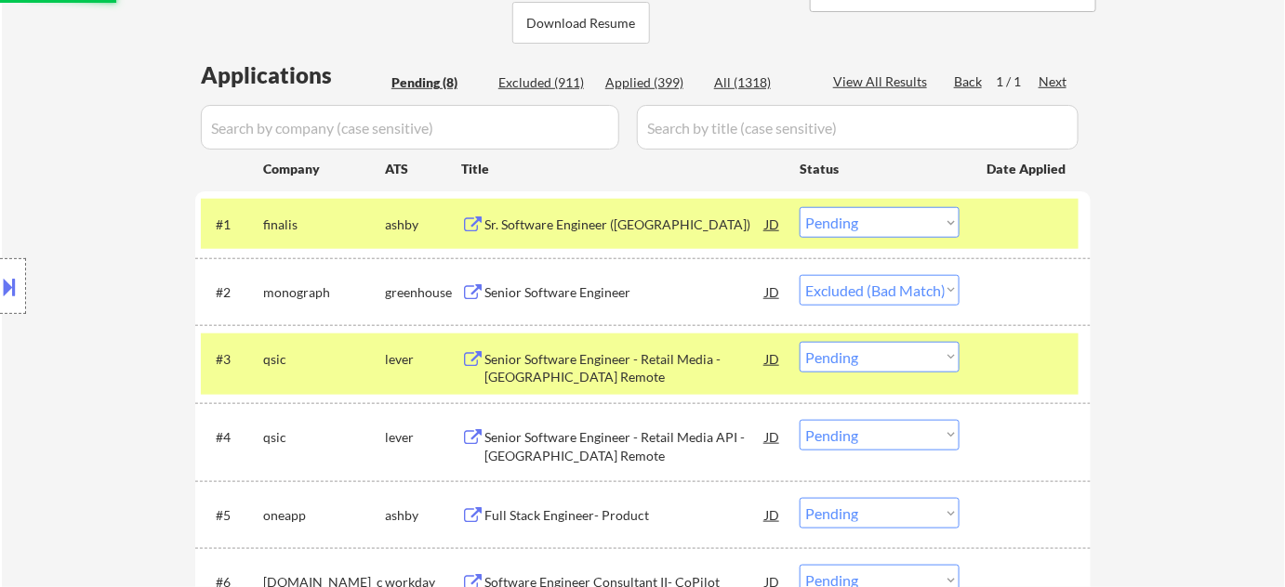
select select ""pending""
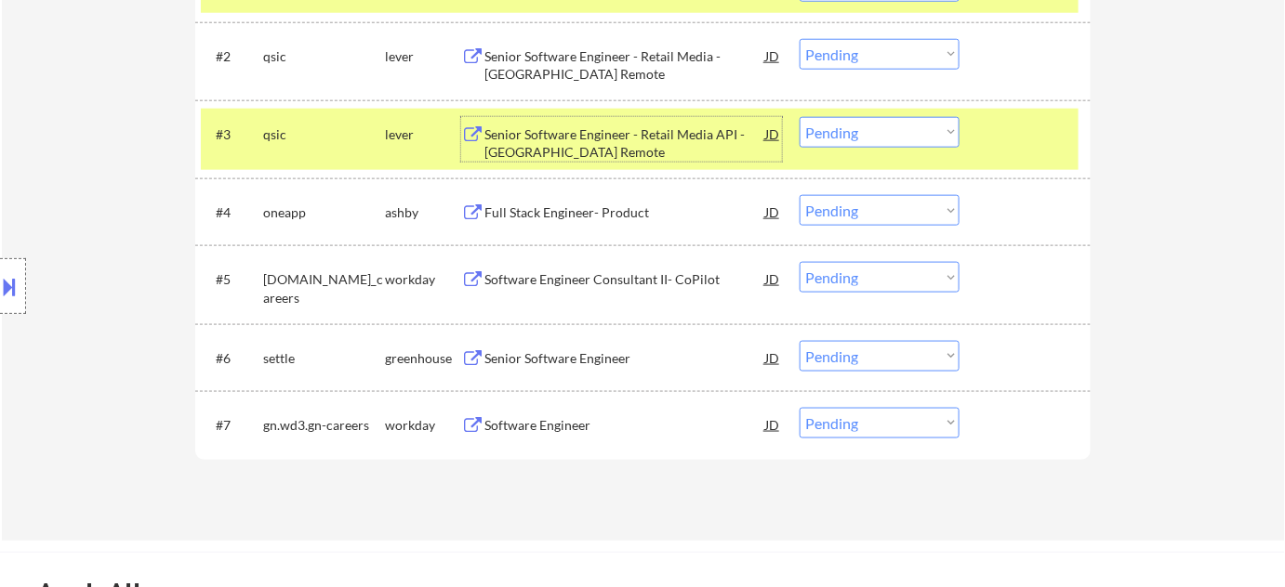
scroll to position [676, 0]
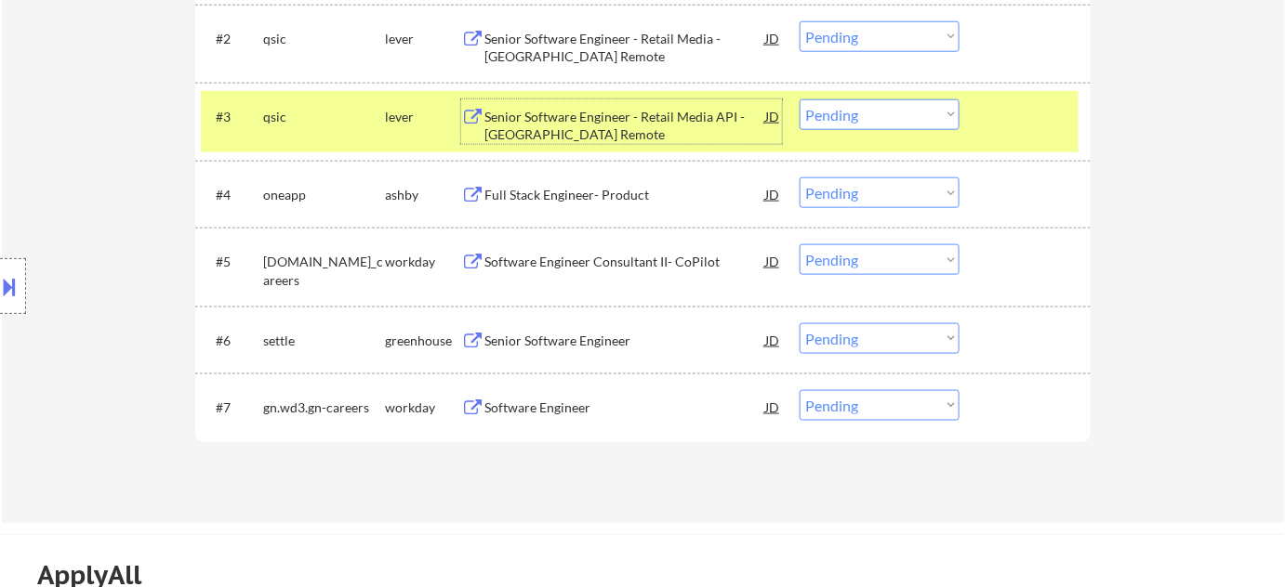
click at [532, 186] on div "Full Stack Engineer- Product" at bounding box center [624, 195] width 281 height 19
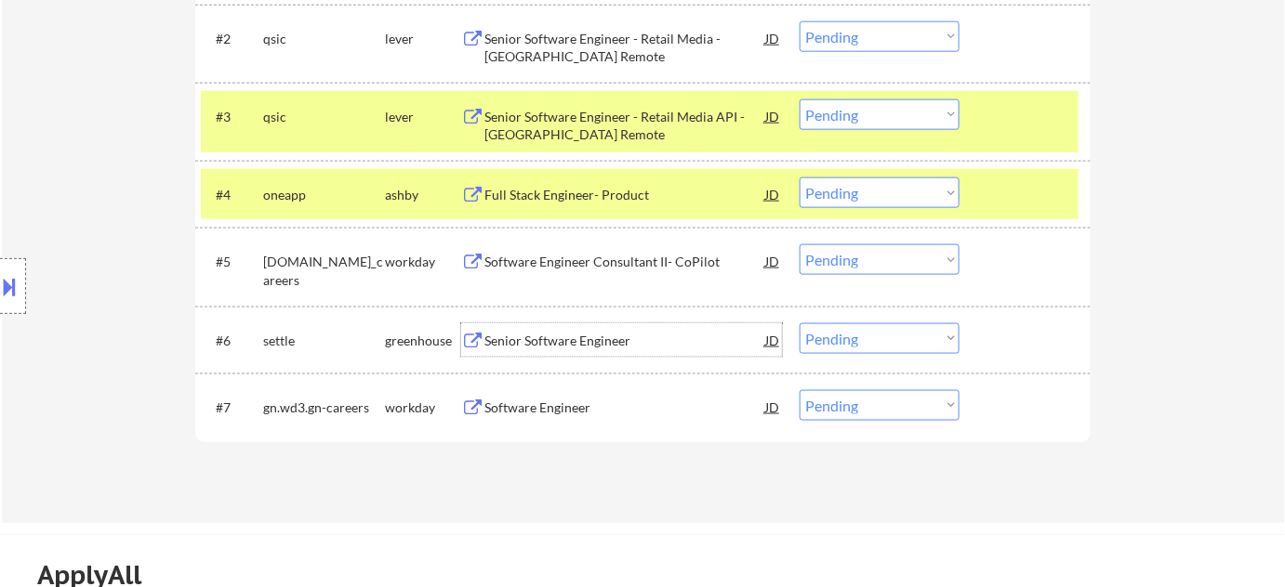
click at [575, 338] on div "Senior Software Engineer" at bounding box center [624, 341] width 281 height 19
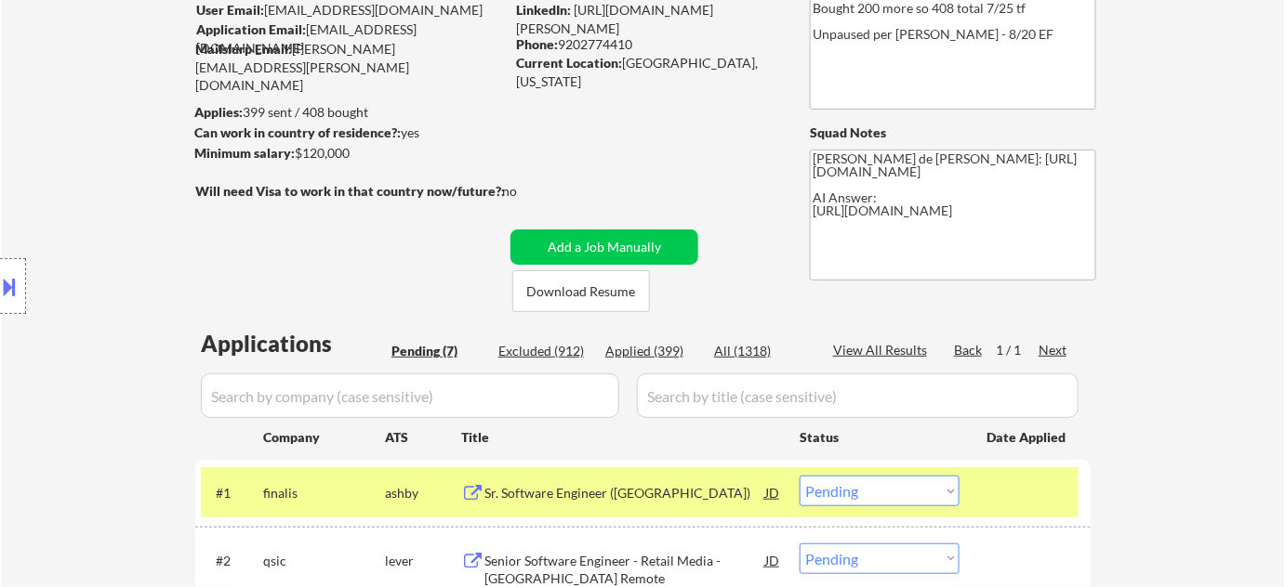
scroll to position [0, 0]
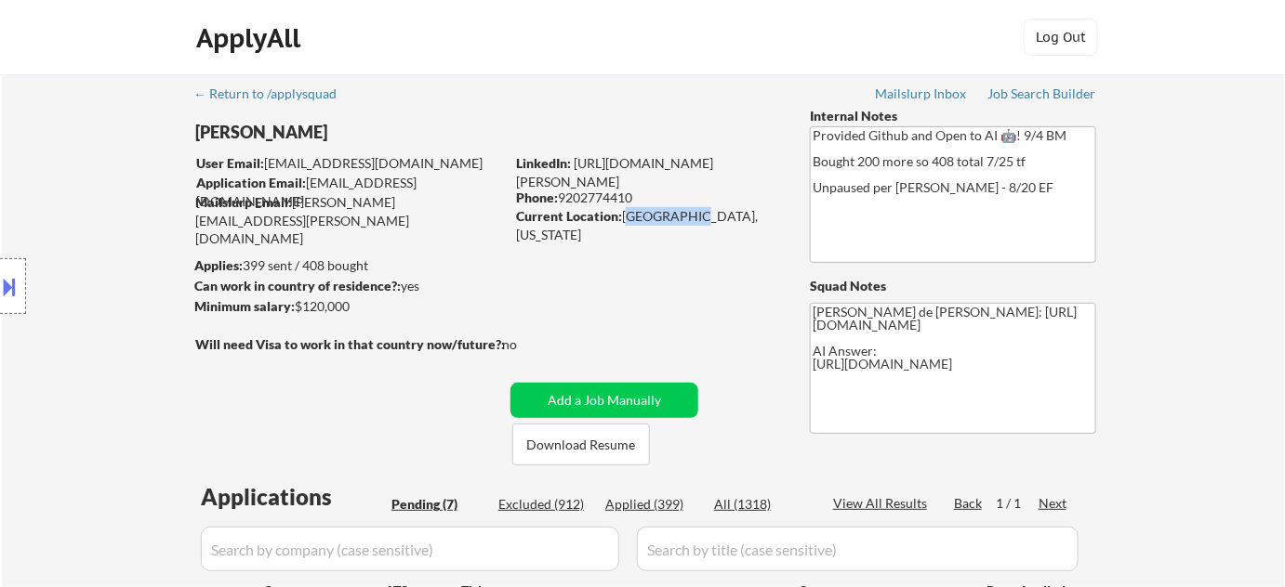
drag, startPoint x: 625, startPoint y: 216, endPoint x: 682, endPoint y: 219, distance: 57.7
click at [682, 219] on div "Current Location: Denver, Colorado" at bounding box center [647, 225] width 263 height 36
copy div "Denver, Co"
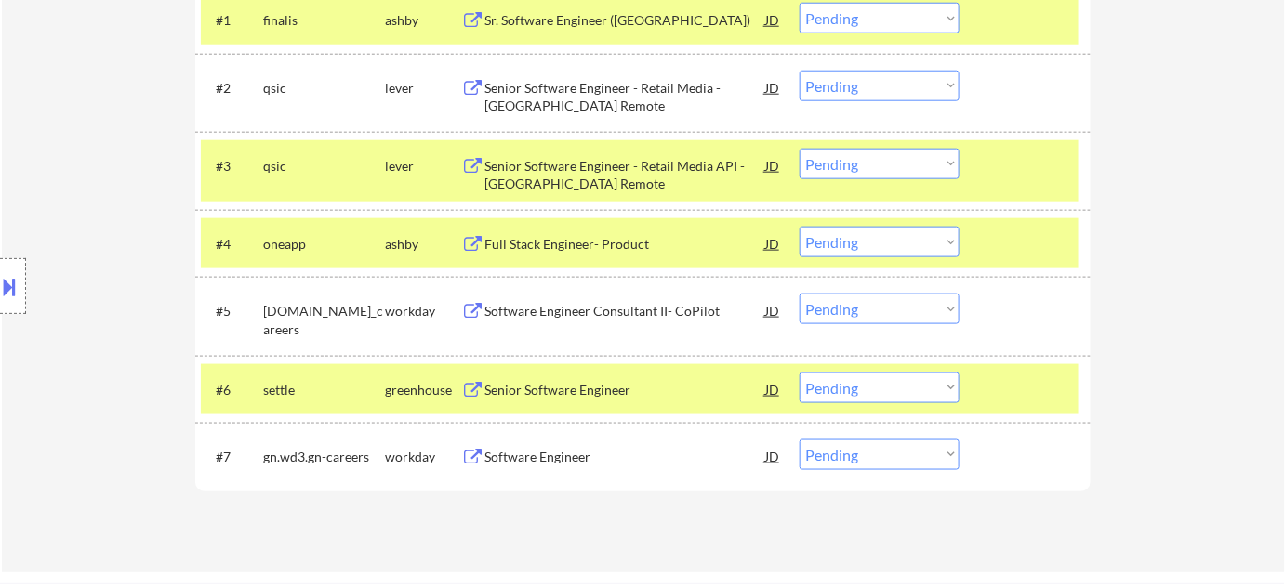
scroll to position [760, 0]
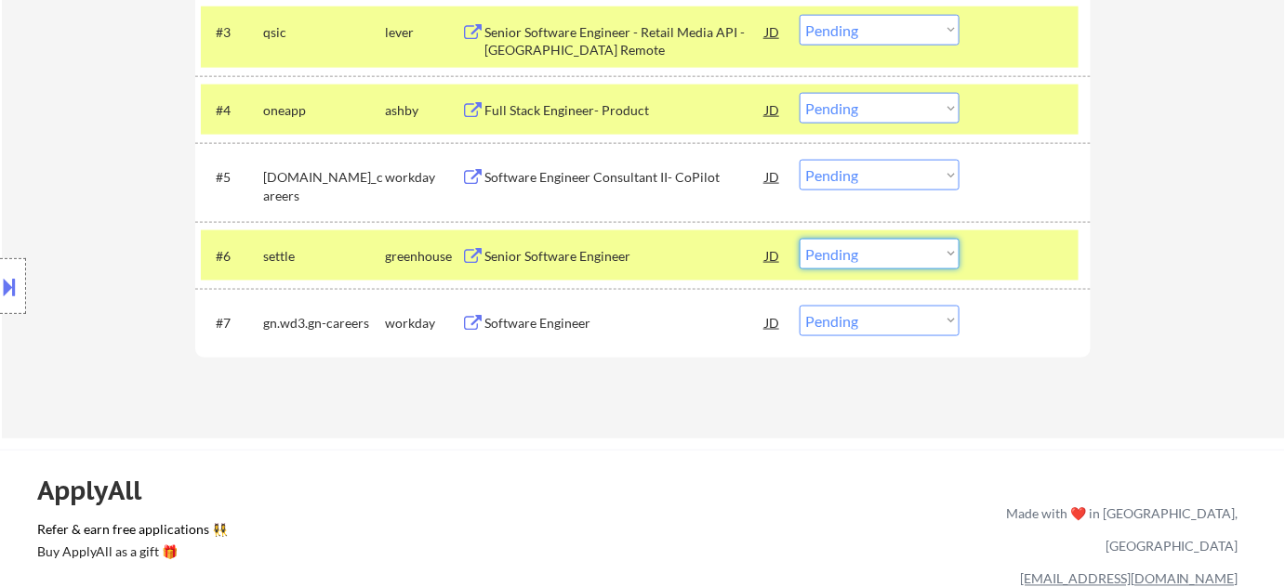
click at [850, 252] on select "Choose an option... Pending Applied Excluded (Questions) Excluded (Expired) Exc…" at bounding box center [879, 254] width 160 height 31
click at [799, 239] on select "Choose an option... Pending Applied Excluded (Questions) Excluded (Expired) Exc…" at bounding box center [879, 254] width 160 height 31
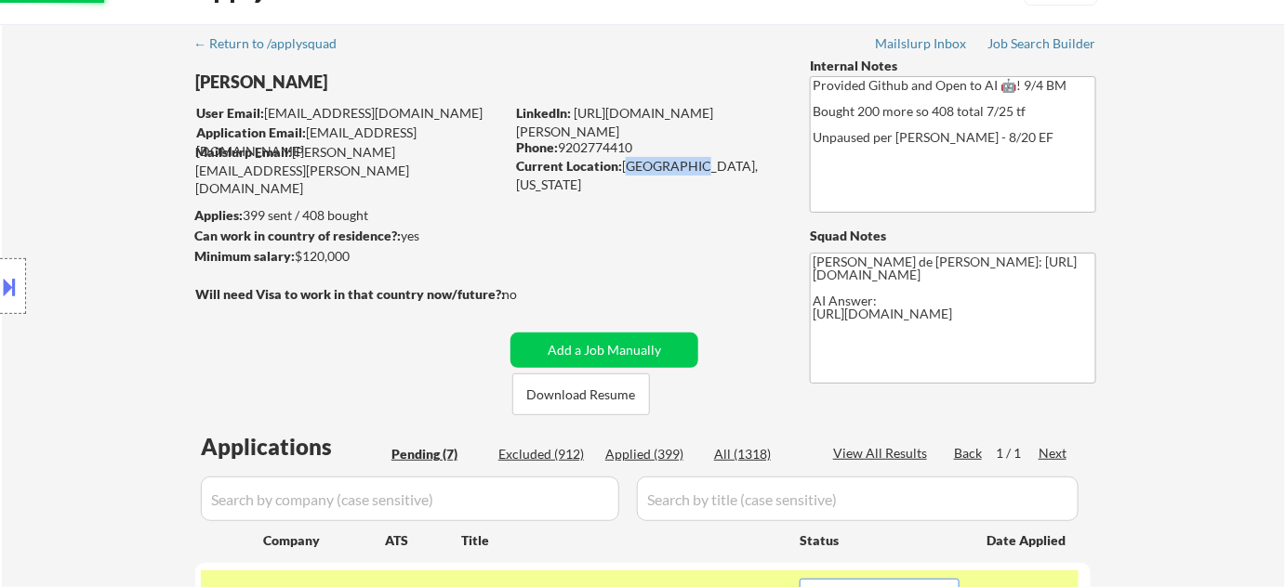
scroll to position [337, 0]
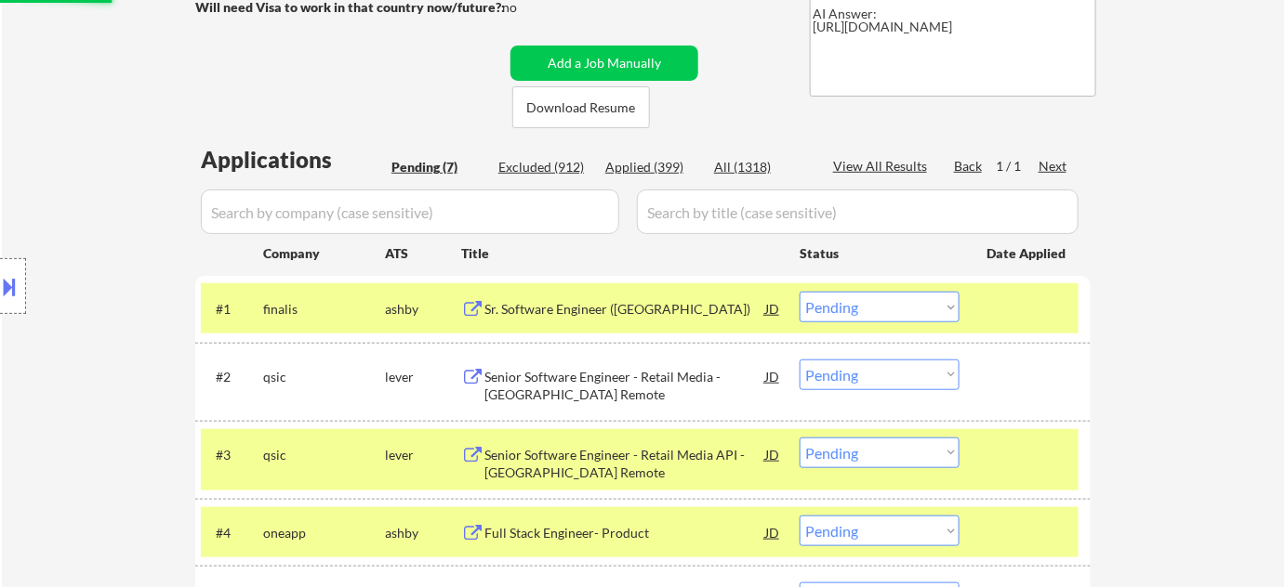
select select ""pending""
click at [560, 165] on div "Excluded (913)" at bounding box center [544, 167] width 93 height 19
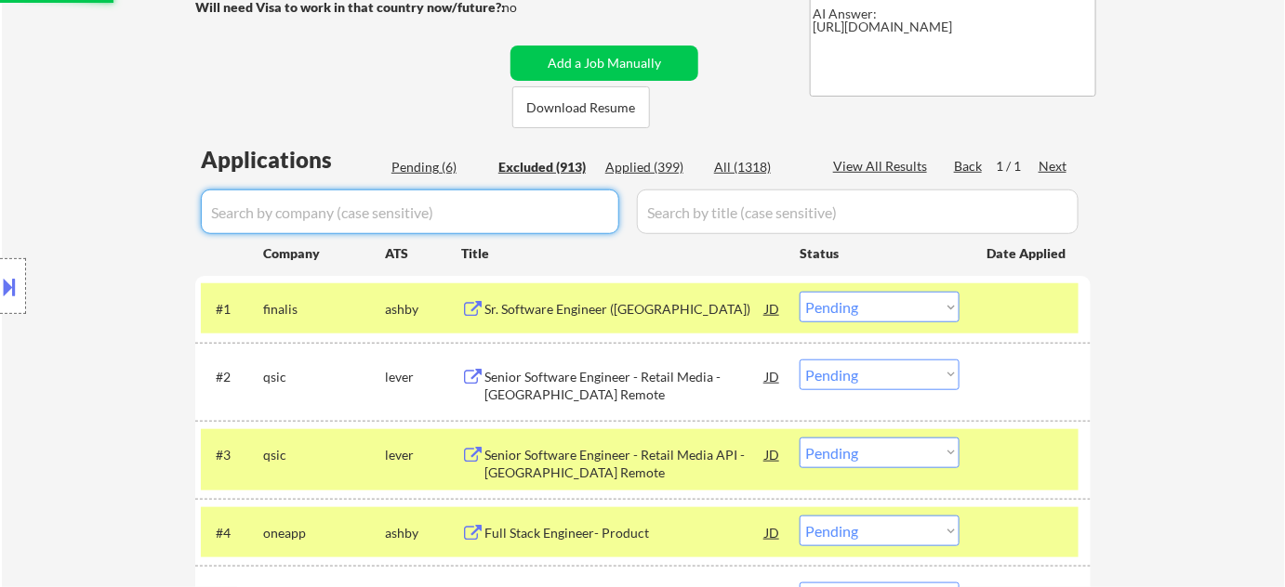
click at [464, 231] on input "input" at bounding box center [410, 212] width 418 height 45
type input "settle"
select select ""excluded__bad_match_""
select select ""excluded""
select select ""excluded__location_""
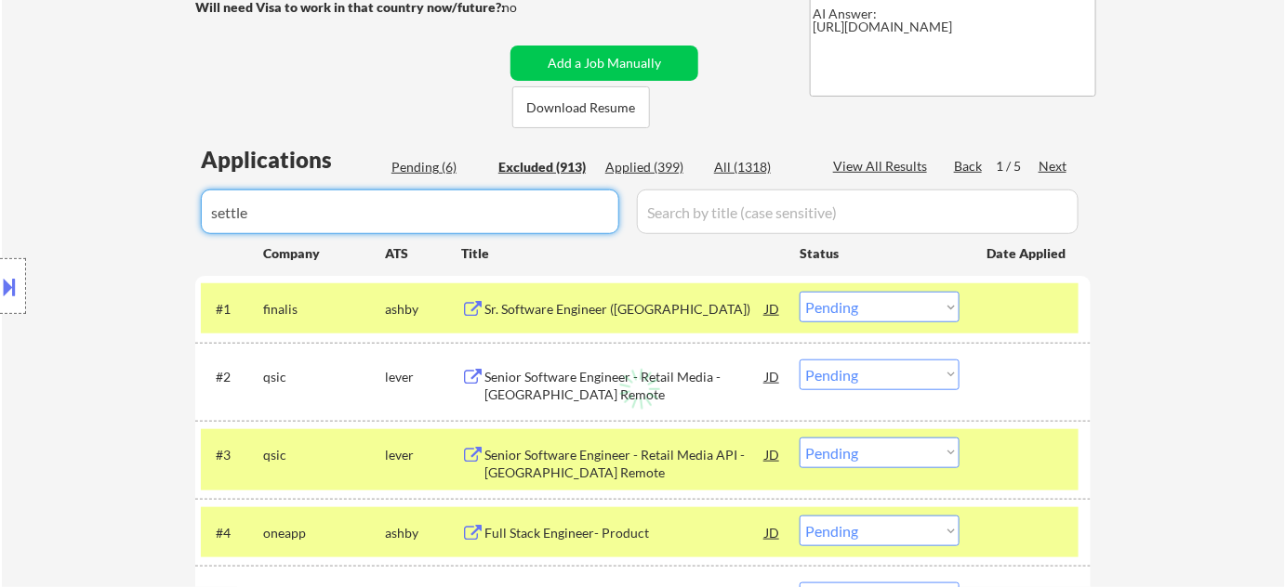
select select ""excluded""
select select ""excluded__bad_match_""
select select ""excluded__expired_""
select select ""excluded""
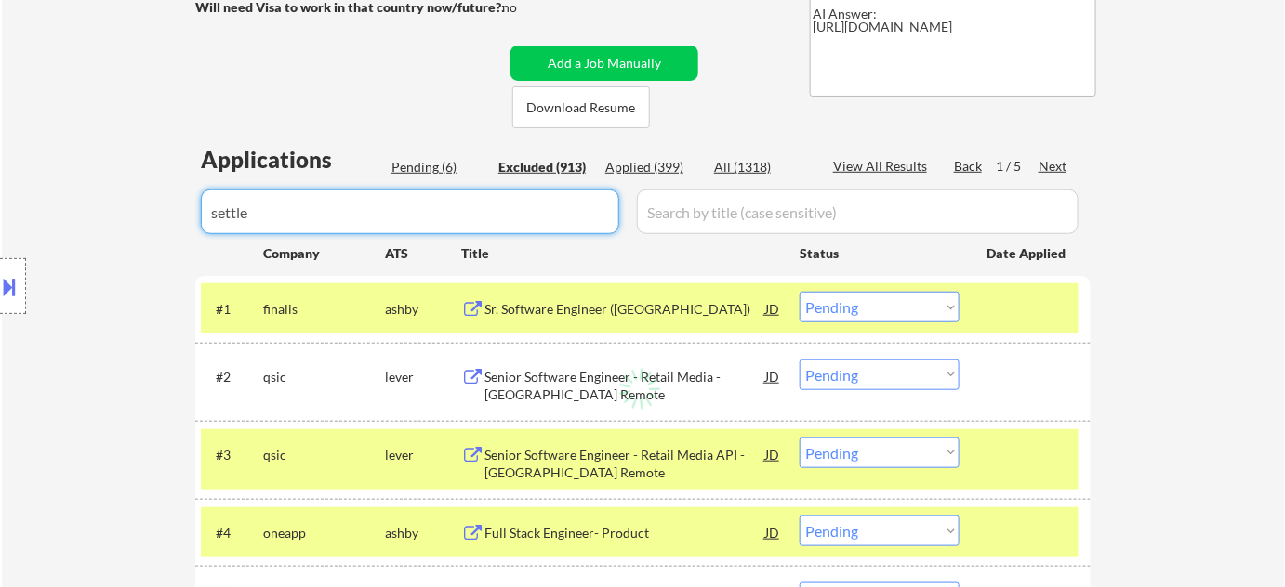
select select ""excluded__expired_""
select select ""excluded""
select select ""excluded__bad_match_""
select select ""excluded__other_""
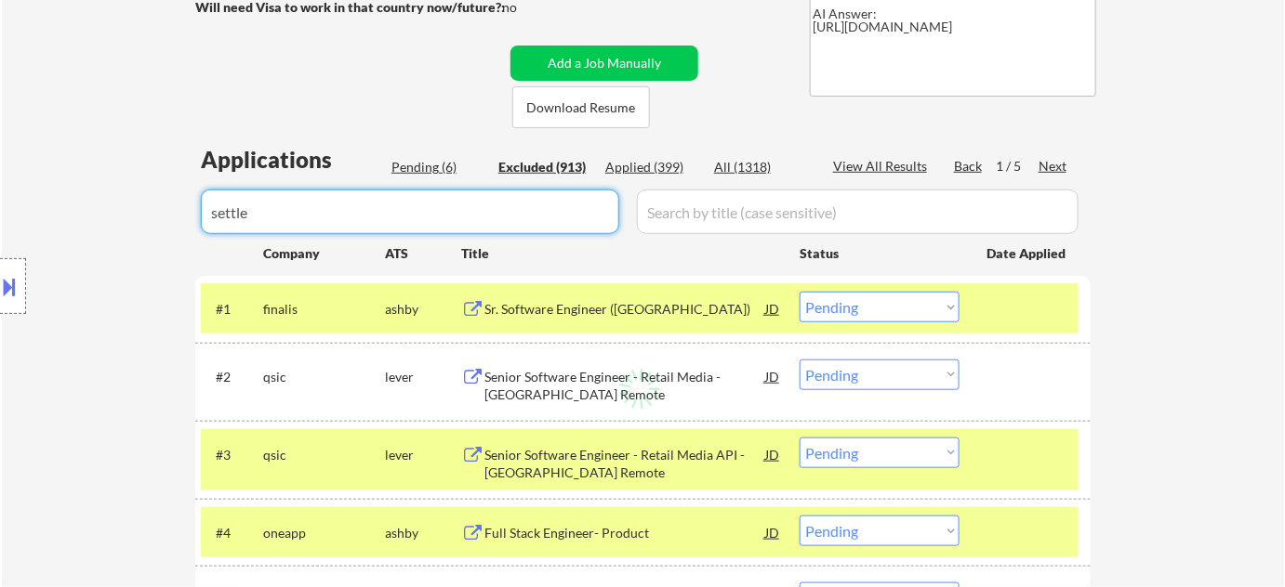
select select ""excluded""
select select ""excluded__expired_""
select select ""excluded__location_""
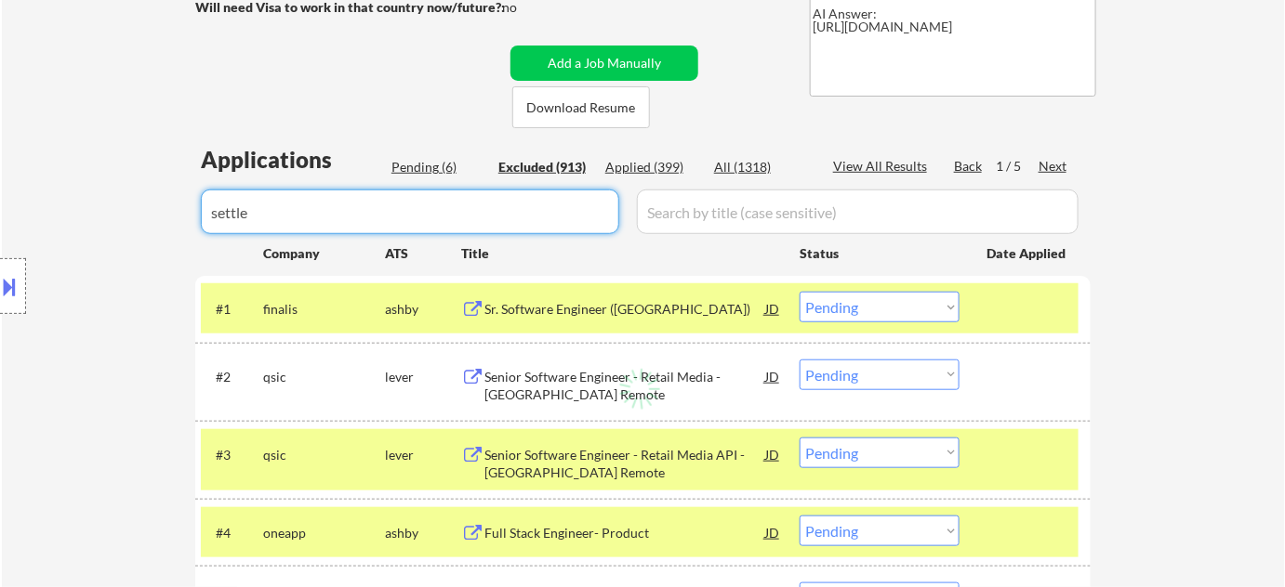
select select ""excluded__location_""
select select ""excluded__other_""
select select ""excluded__location_""
select select ""excluded""
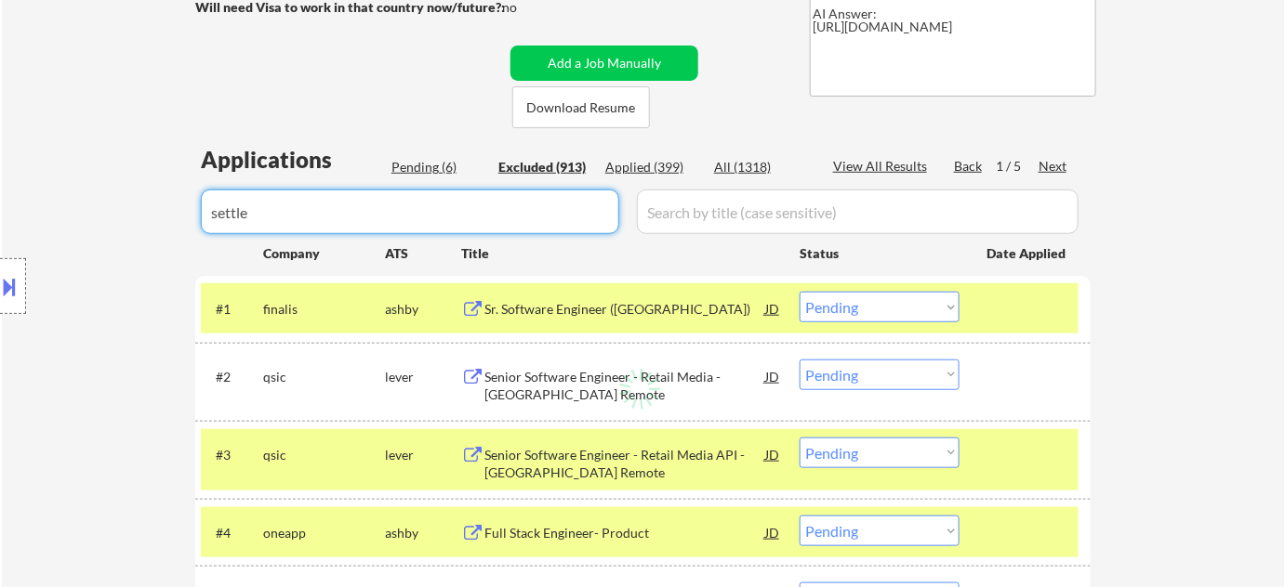
select select ""excluded__location_""
select select ""excluded__bad_match_""
select select ""excluded""
select select ""excluded__location_""
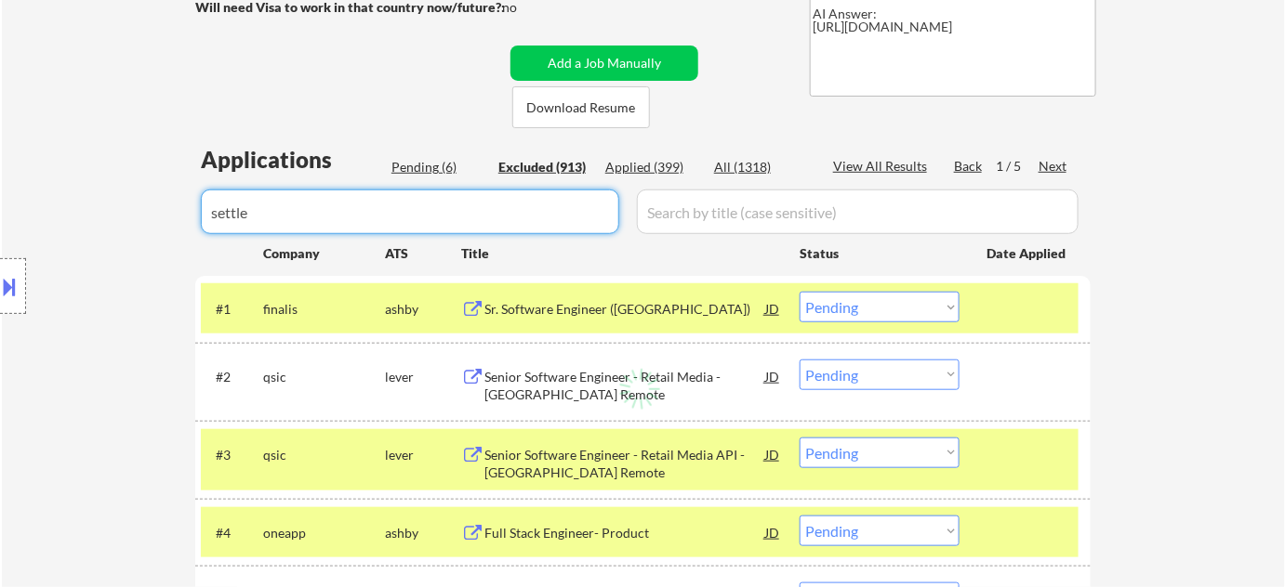
select select ""excluded""
select select ""excluded__bad_match_""
select select ""excluded__expired_""
select select ""excluded__location_""
select select ""excluded""
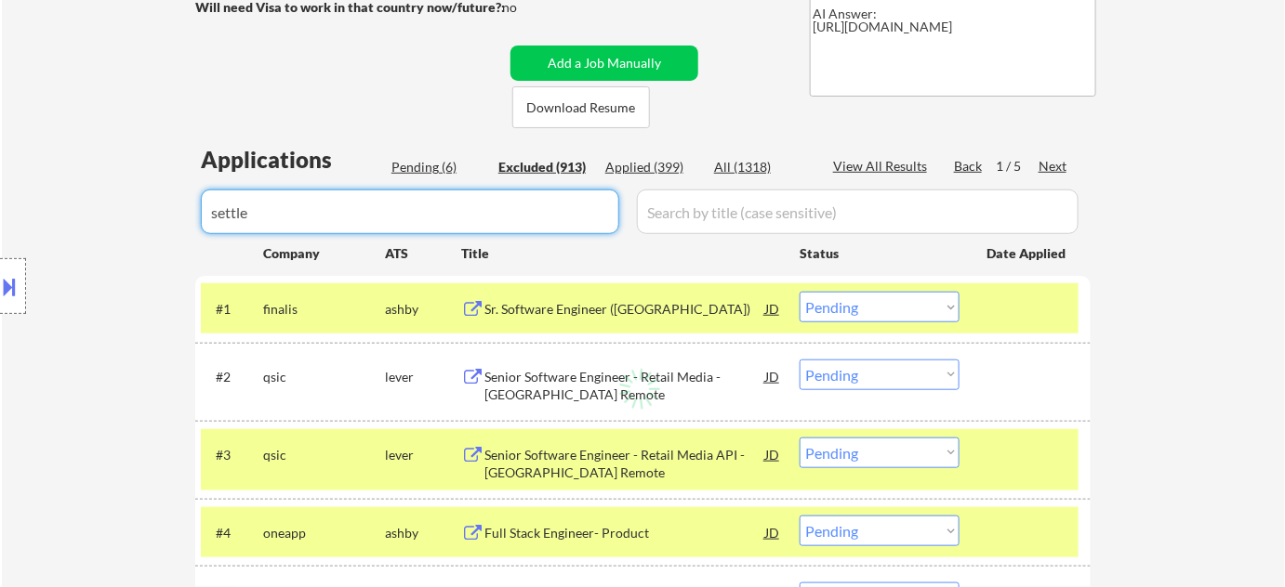
select select ""excluded__expired_""
select select ""excluded__location_""
select select ""excluded__bad_match_""
select select ""excluded__other_""
select select ""excluded__expired_""
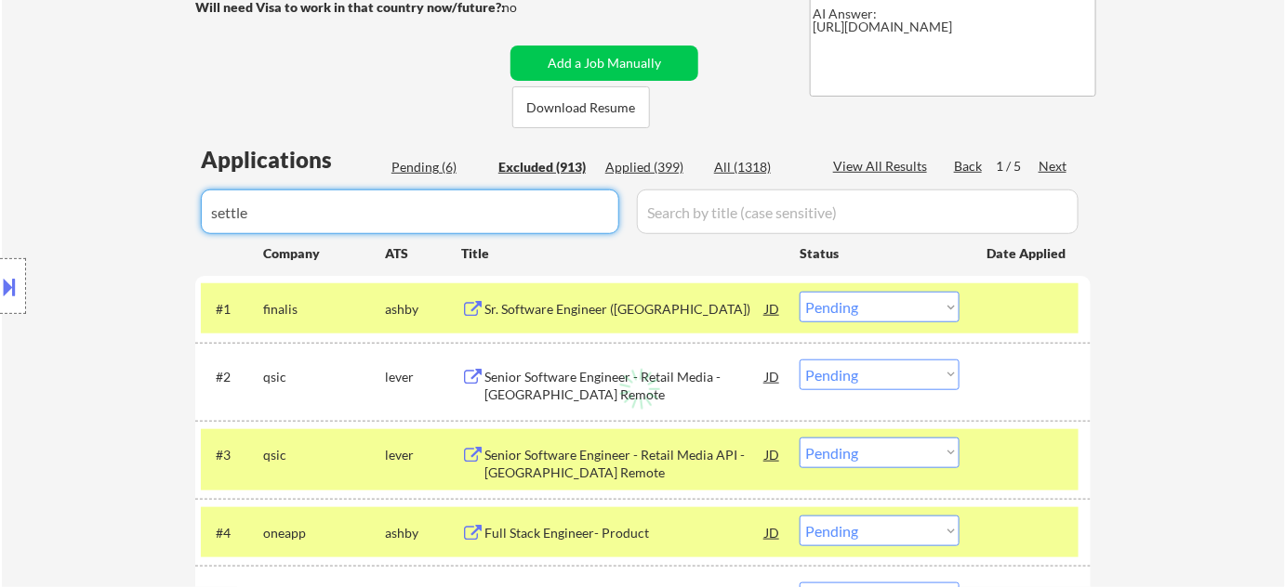
select select ""excluded__location_""
select select ""excluded__bad_match_""
select select ""excluded__expired_""
select select ""excluded__other_""
select select ""excluded__bad_match_""
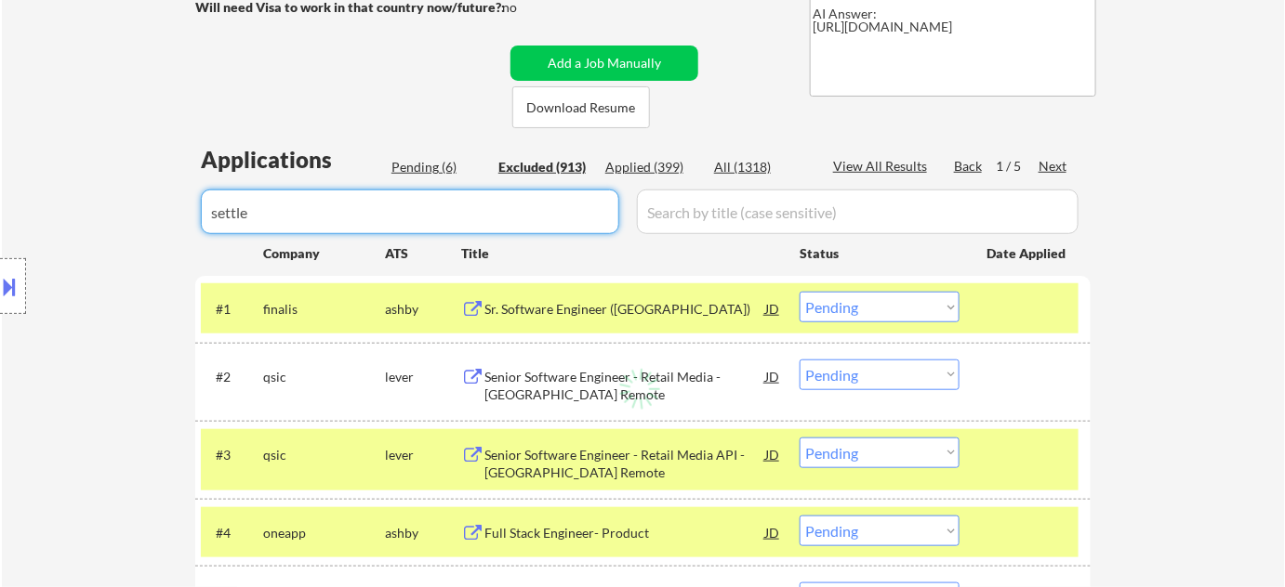
select select ""excluded__expired_""
select select ""excluded__bad_match_""
select select ""excluded__location_""
select select ""excluded__bad_match_""
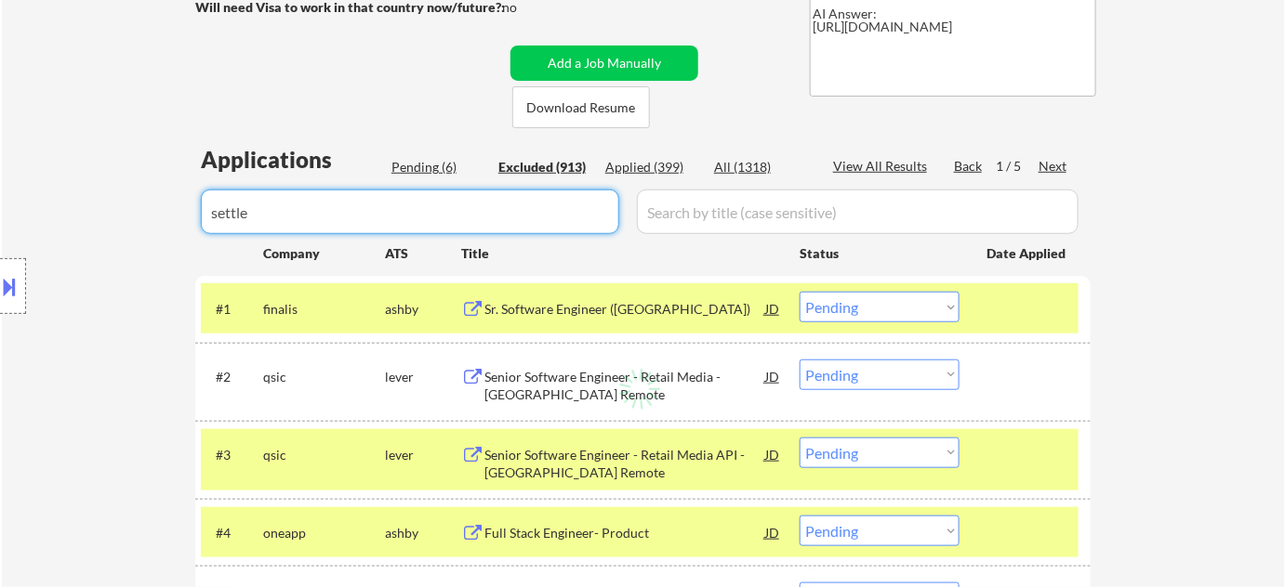
select select ""excluded__location_""
select select ""excluded__bad_match_""
select select ""excluded__location_""
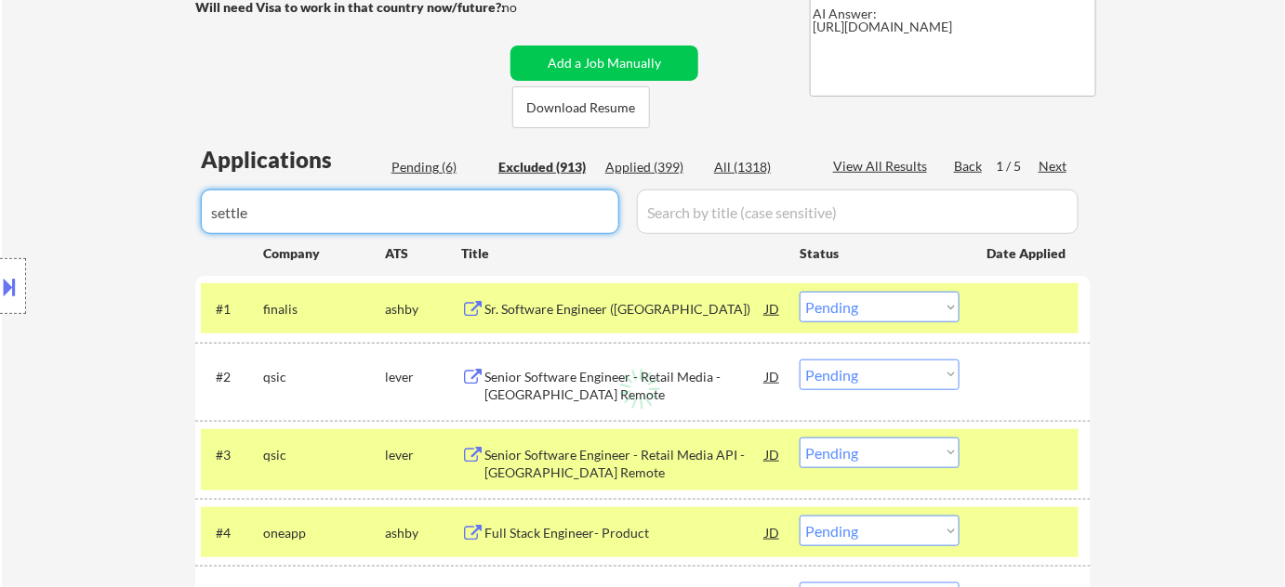
select select ""excluded__other_""
select select ""excluded""
select select ""excluded__location_""
select select ""excluded__bad_match_""
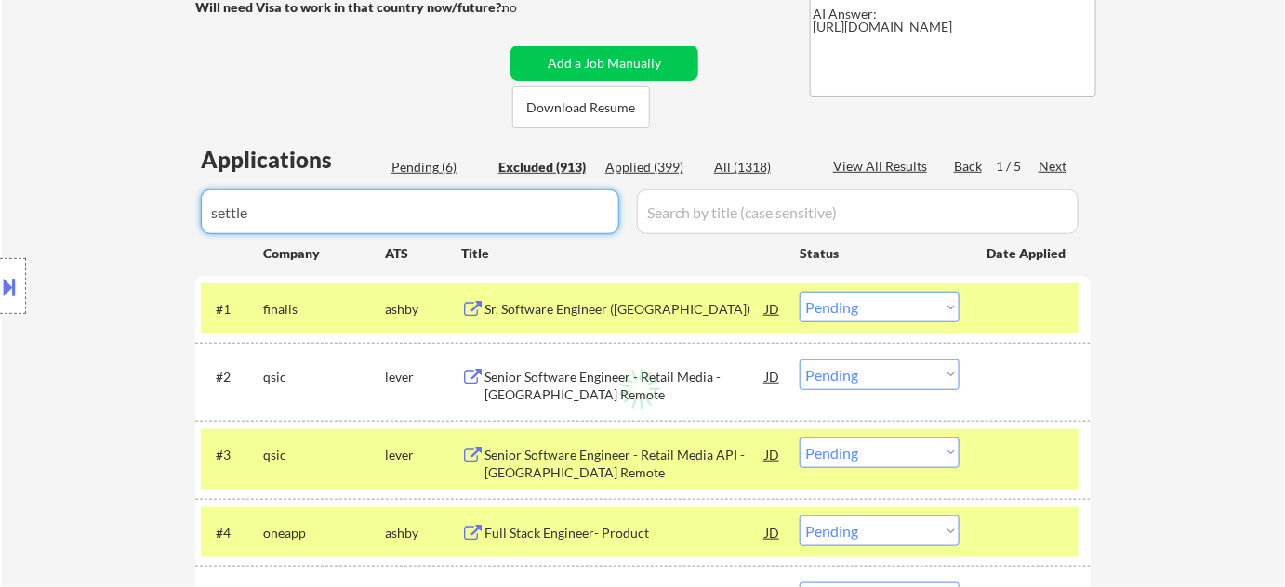
select select ""excluded__bad_match_""
select select ""excluded""
select select ""excluded__bad_match_""
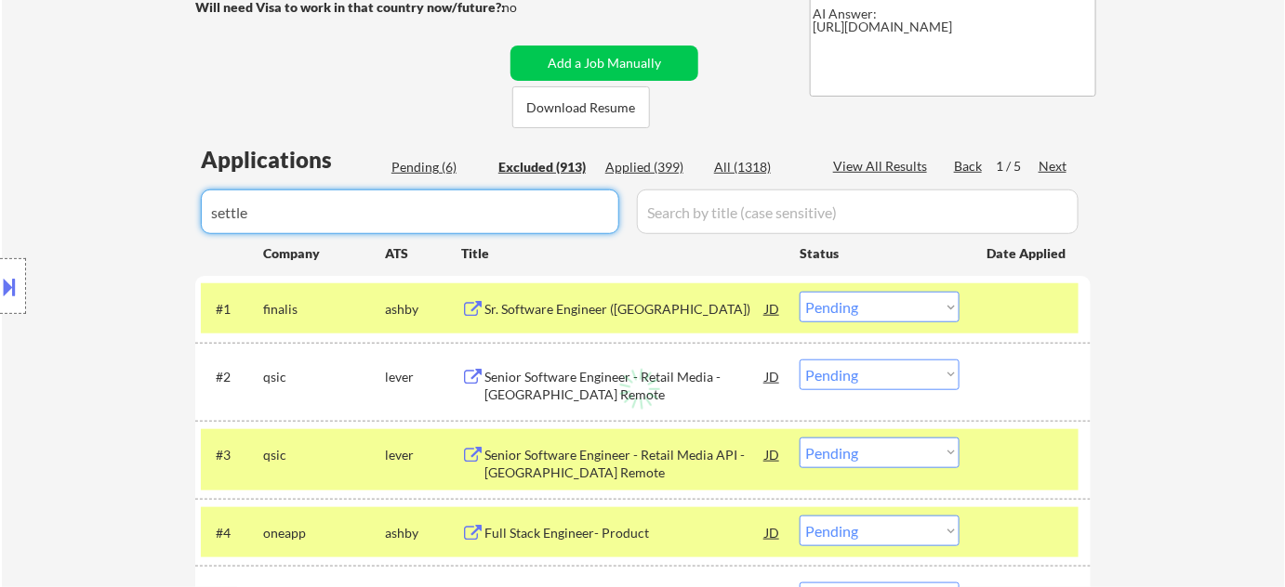
select select ""excluded__expired_""
select select ""excluded__bad_match_""
select select ""excluded__expired_""
select select ""excluded__location_""
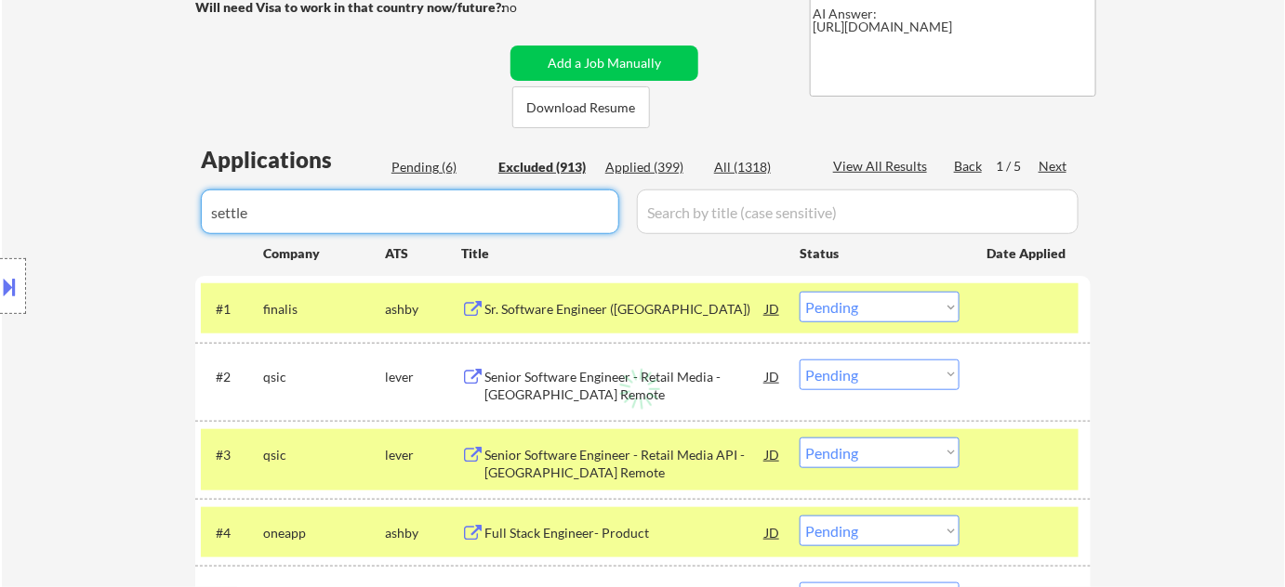
select select ""excluded__bad_match_""
select select ""excluded__expired_""
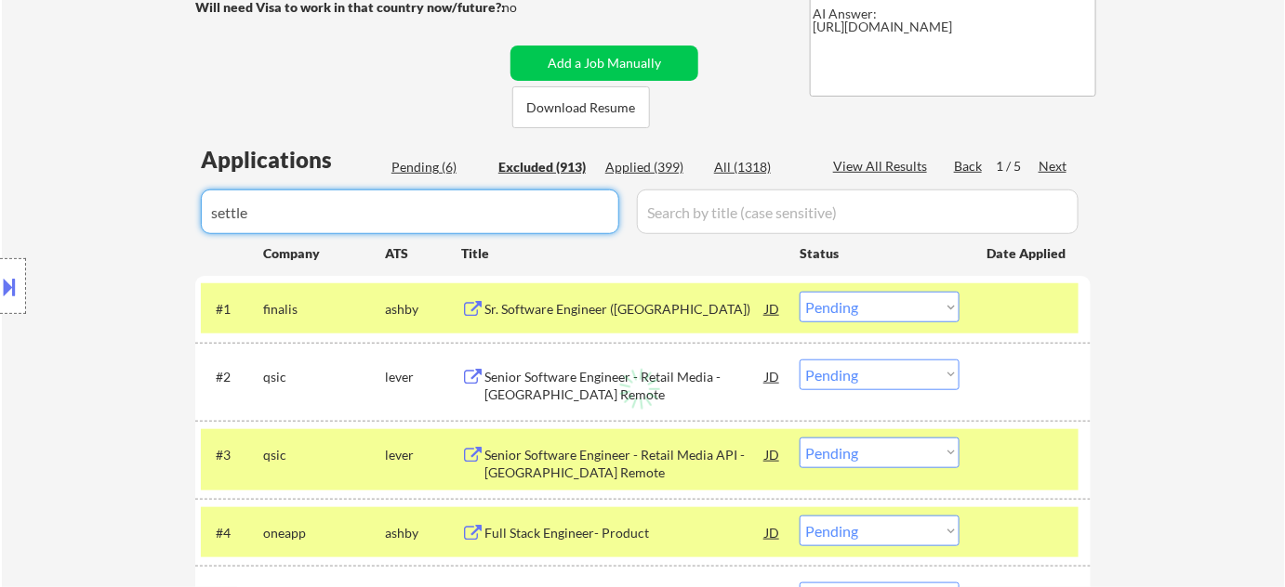
select select ""excluded__expired_""
select select ""excluded__bad_match_""
select select ""excluded__expired_""
select select ""excluded__bad_match_""
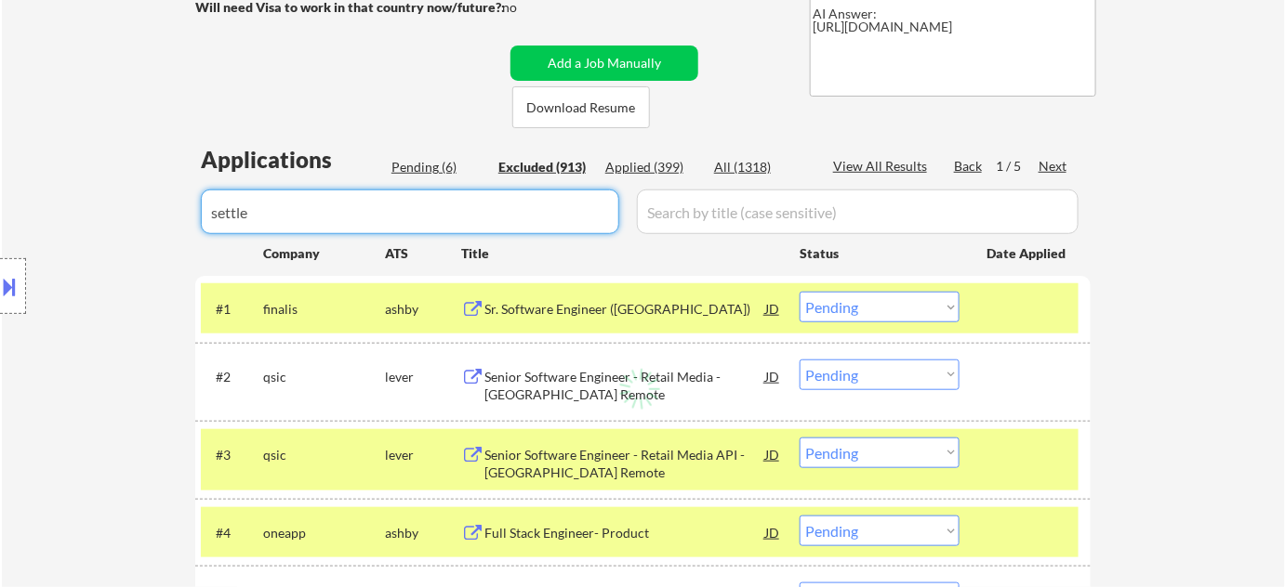
select select ""excluded__expired_""
select select ""excluded__bad_match_""
select select ""excluded__other_""
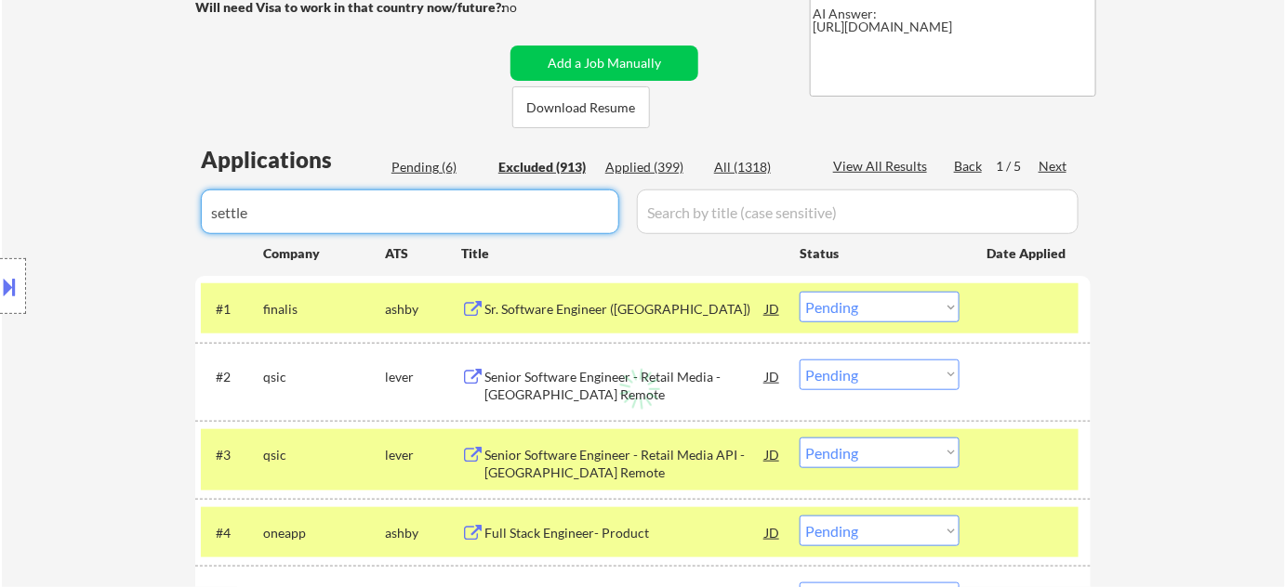
select select ""excluded__expired_""
select select ""excluded__bad_match_""
select select ""excluded__expired_""
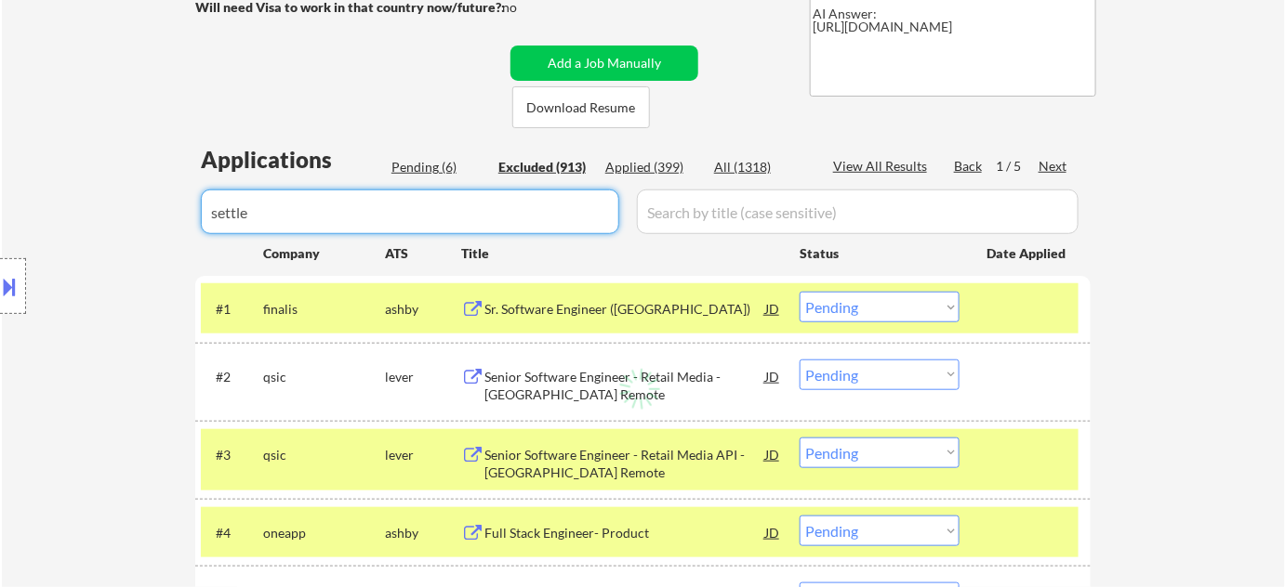
select select ""excluded__other_""
select select ""excluded__location_""
select select ""excluded__salary_""
select select ""excluded""
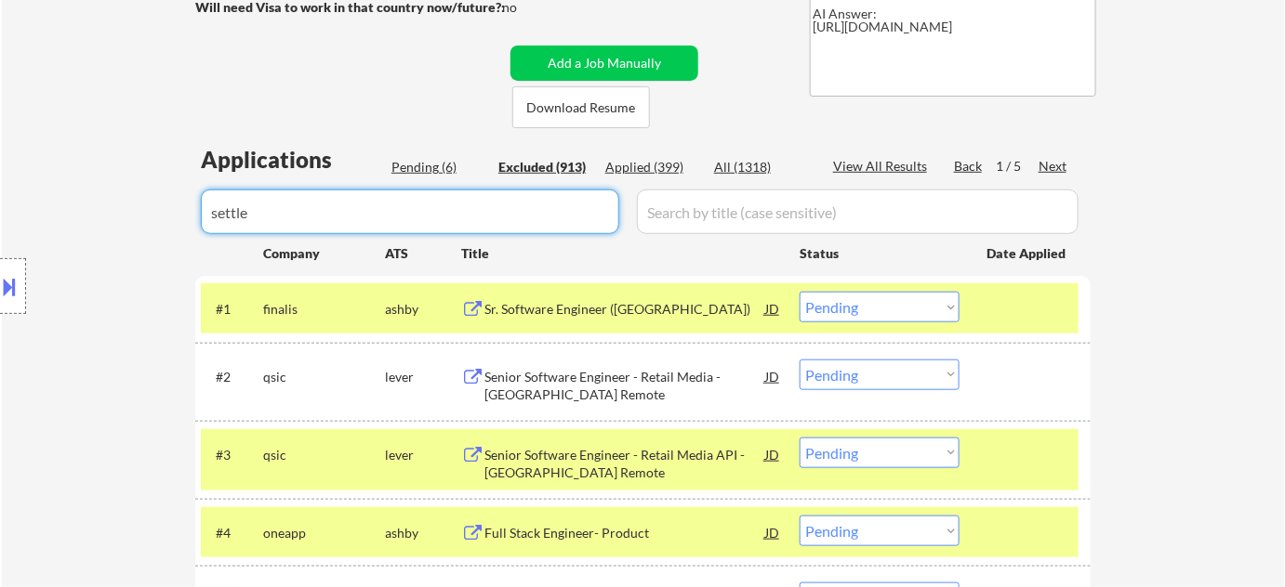
select select ""excluded__expired_""
select select ""excluded__bad_match_""
select select ""excluded__expired_""
select select ""excluded__location_""
select select ""excluded""
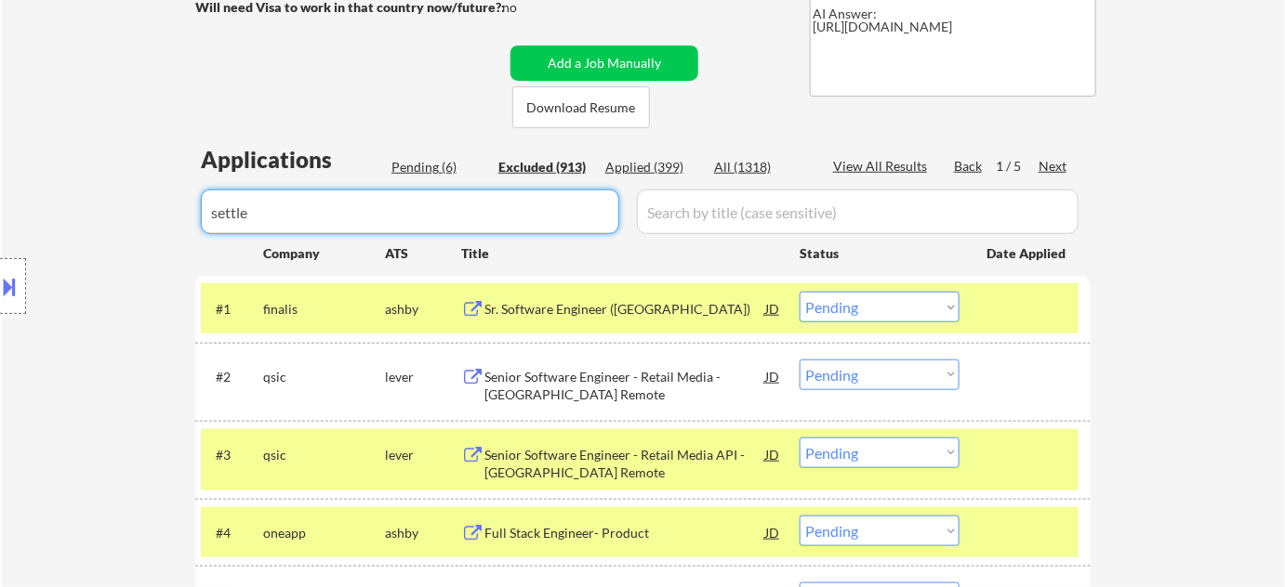
select select ""excluded__expired_""
select select ""excluded__bad_match_""
select select ""excluded""
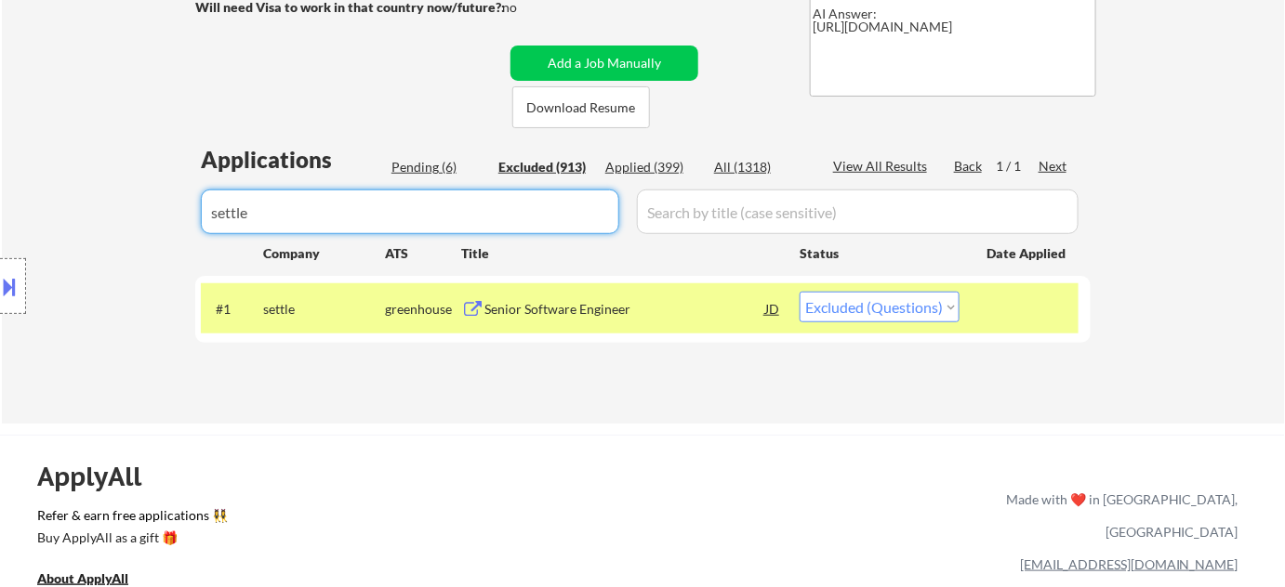
type input "settle"
click at [882, 299] on select "Choose an option... Pending Applied Excluded (Questions) Excluded (Expired) Exc…" at bounding box center [879, 307] width 160 height 31
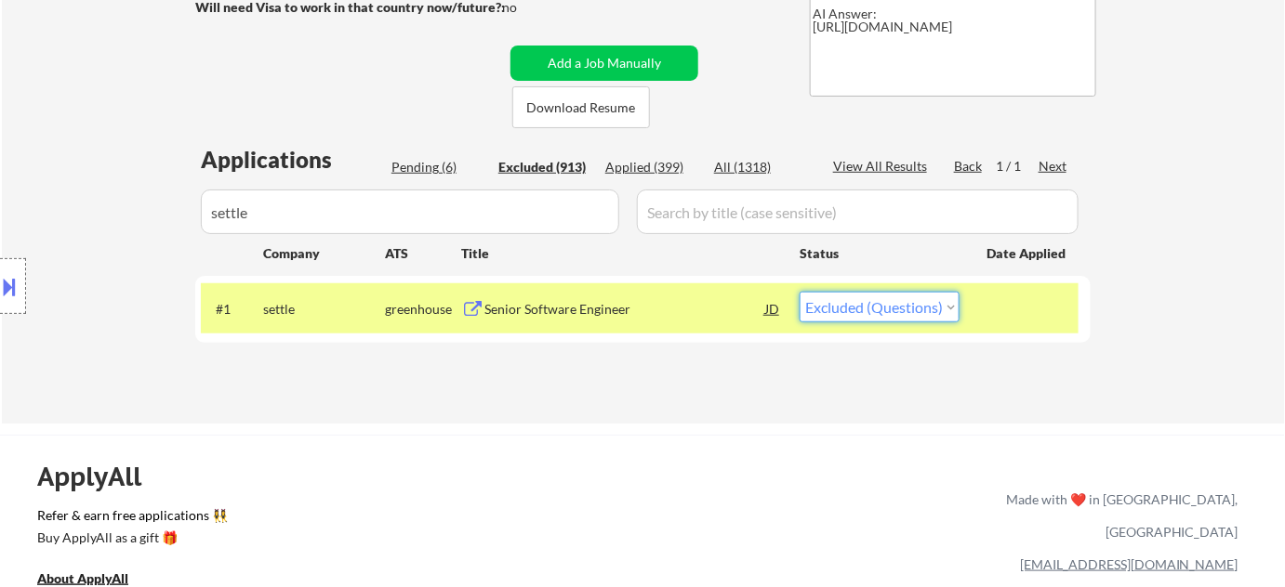
select select ""applied""
click at [799, 292] on select "Choose an option... Pending Applied Excluded (Questions) Excluded (Expired) Exc…" at bounding box center [879, 307] width 160 height 31
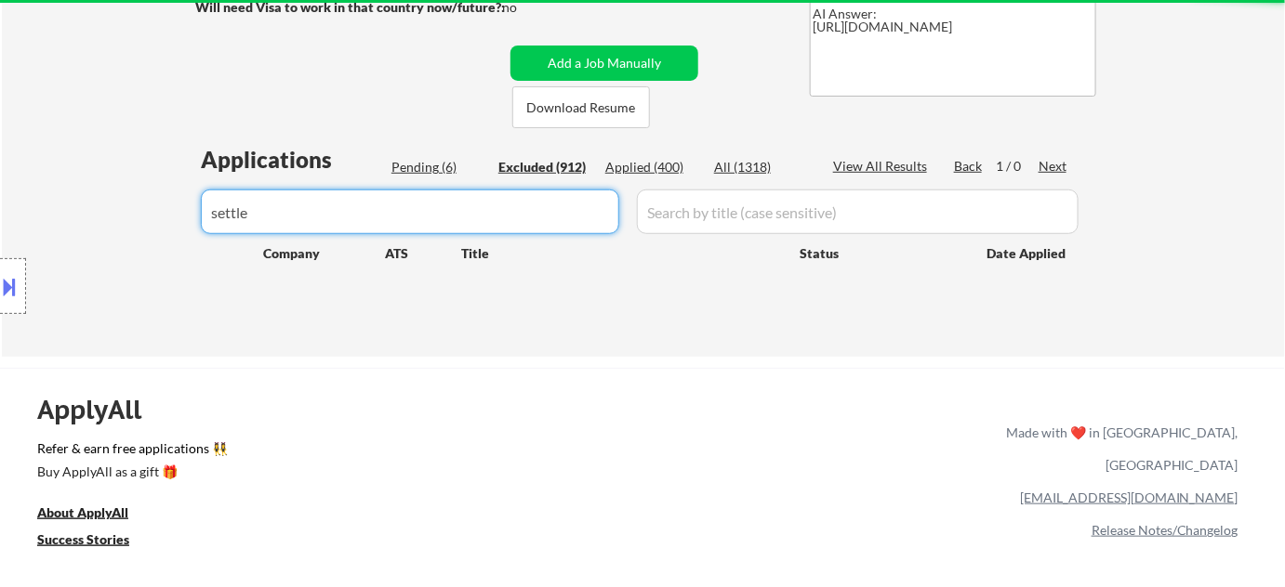
drag, startPoint x: 447, startPoint y: 207, endPoint x: 0, endPoint y: 255, distance: 449.6
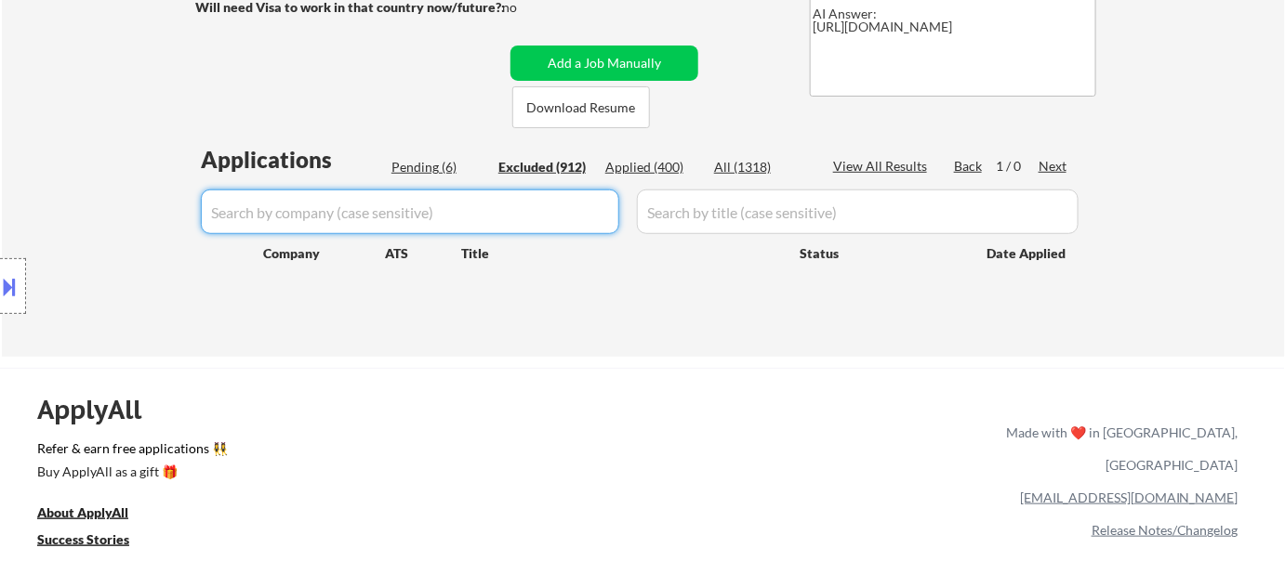
select select ""excluded""
select select ""excluded__salary_""
select select ""excluded""
select select ""excluded__expired_""
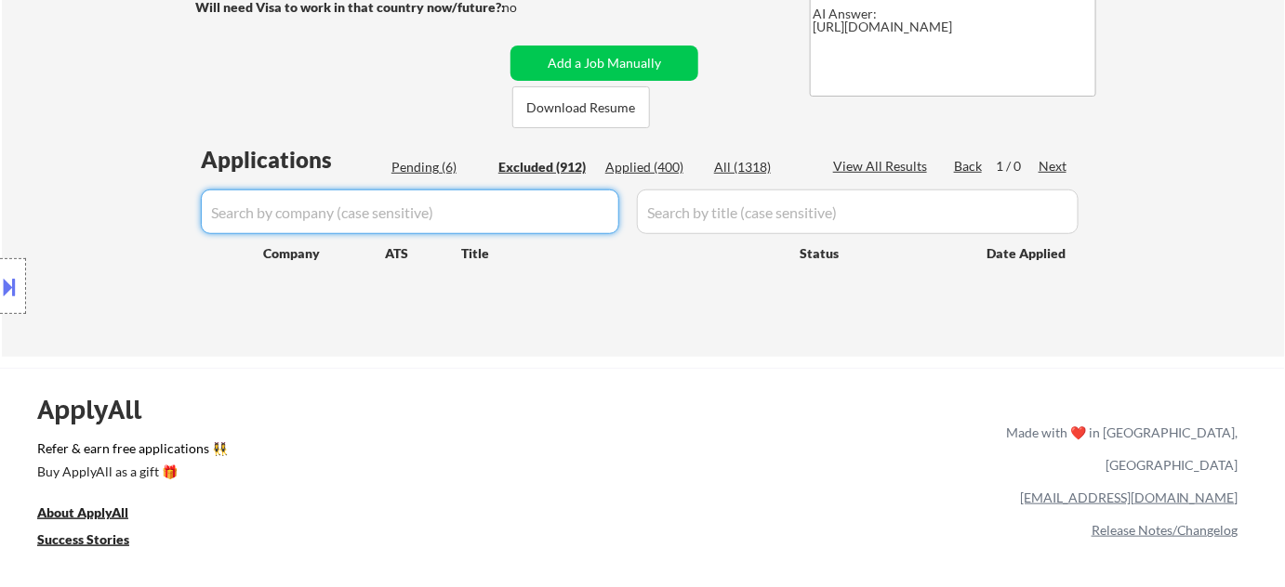
select select ""excluded__bad_match_""
select select ""excluded__location_""
select select ""excluded""
select select ""excluded__bad_match_""
select select ""excluded__expired_""
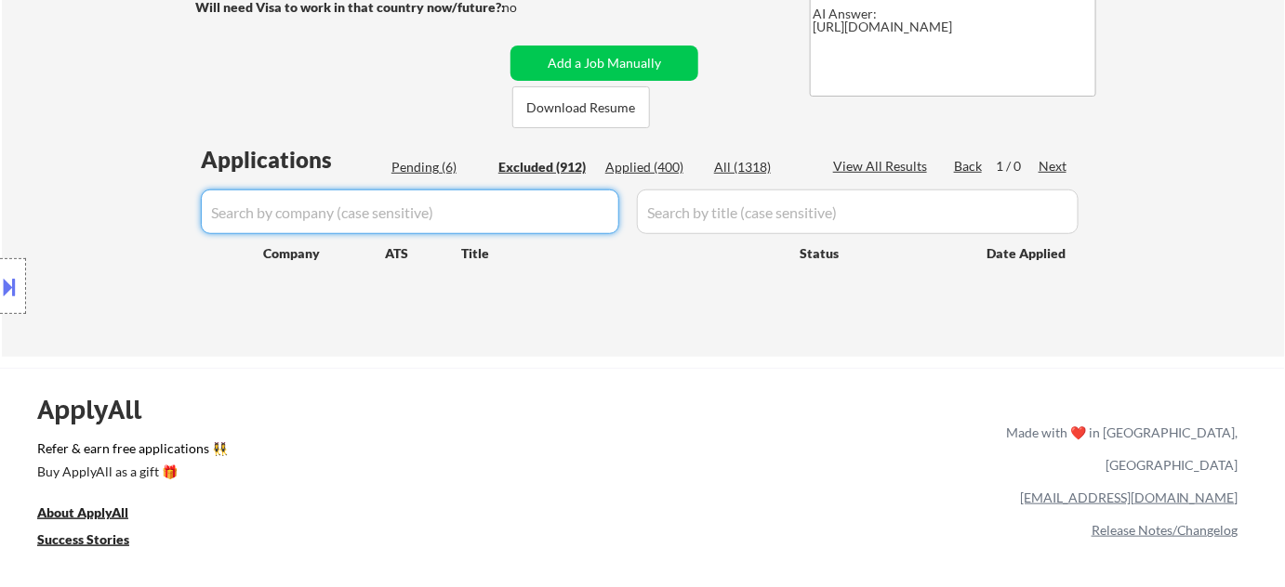
select select ""excluded__bad_match_""
select select ""excluded__expired_""
select select ""excluded""
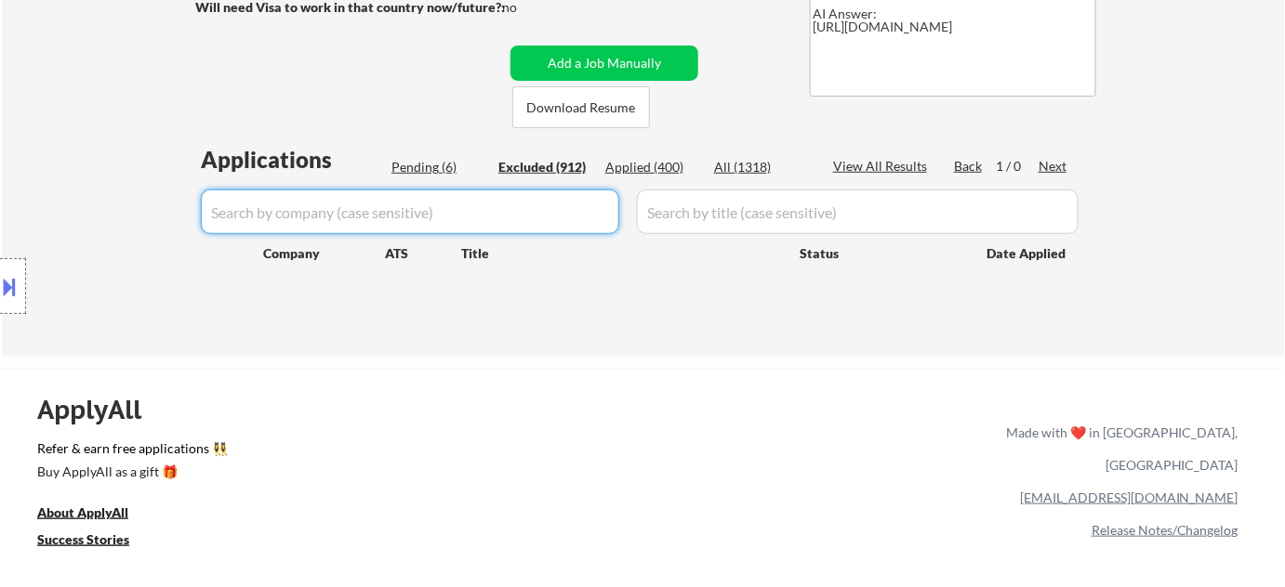
select select ""excluded__bad_match_""
select select ""excluded""
select select ""excluded__location_""
select select ""excluded""
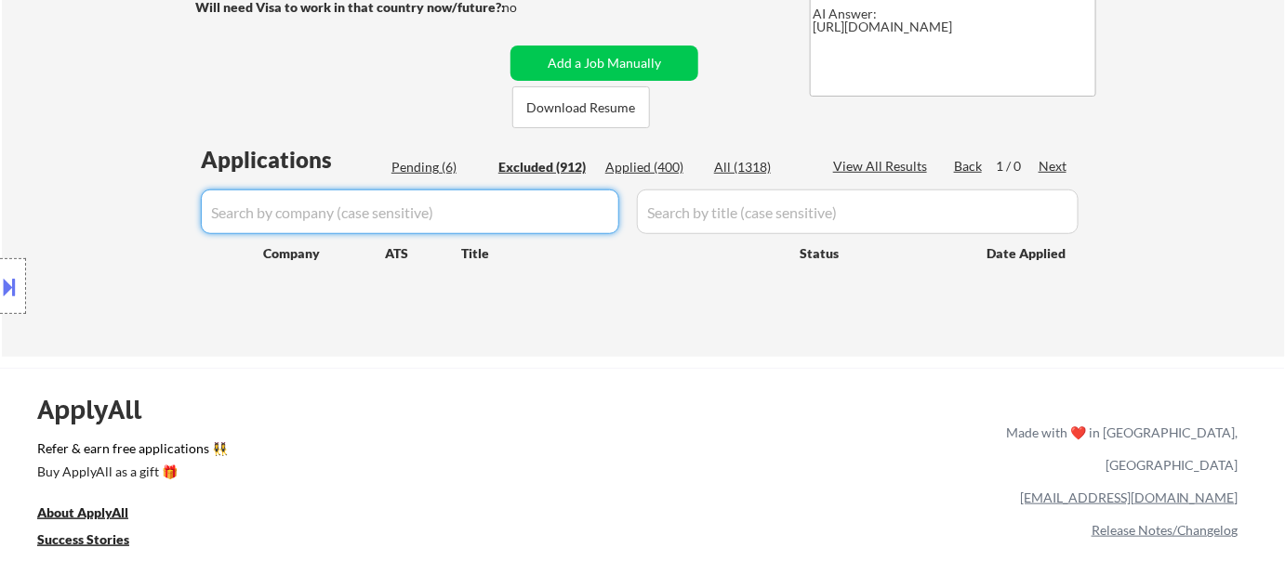
select select ""excluded__location_""
select select ""excluded__expired_""
select select ""excluded__location_""
select select ""excluded__expired_""
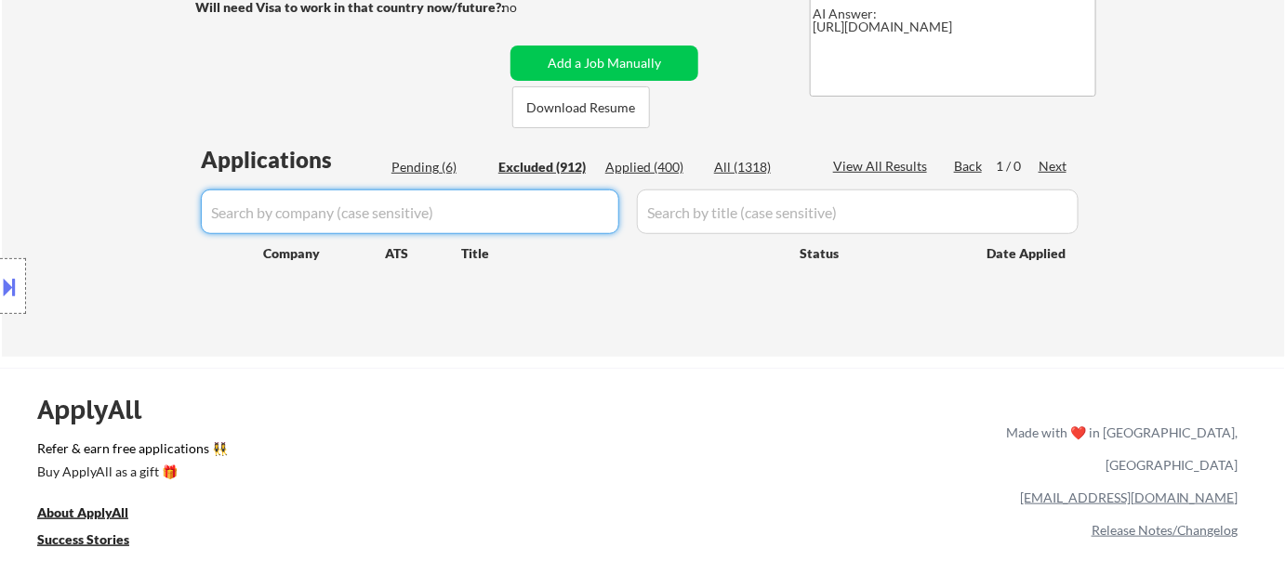
select select ""excluded""
select select ""excluded__expired_""
select select ""excluded""
select select ""excluded__location_""
select select ""excluded""
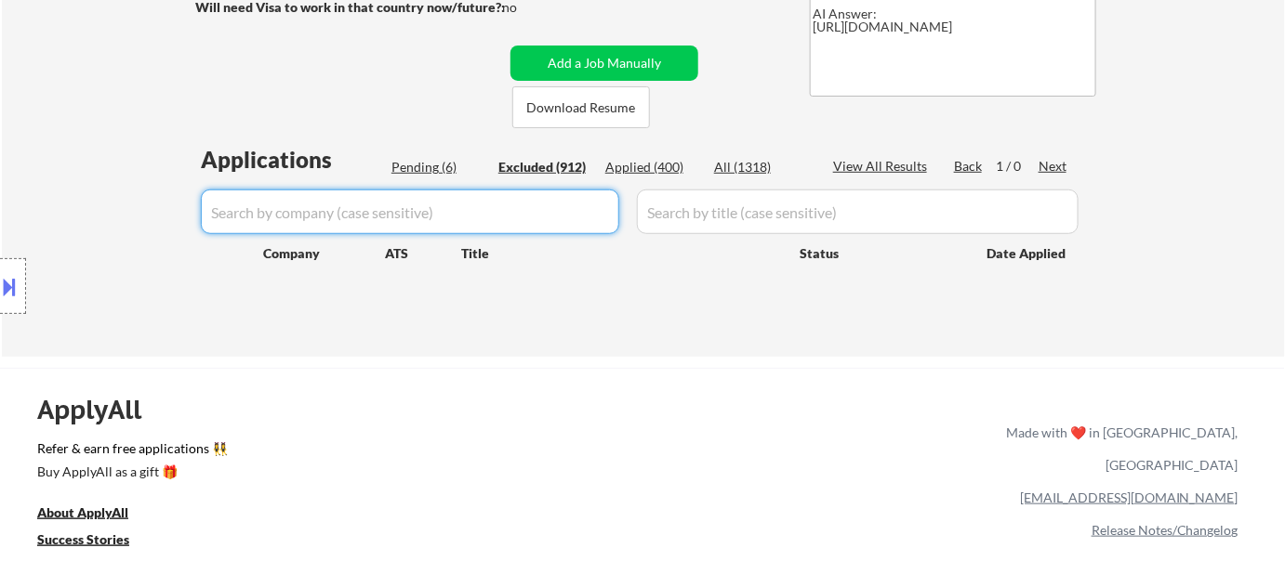
select select ""excluded""
select select ""excluded__bad_match_""
select select ""excluded__location_""
select select ""excluded__expired_""
select select ""excluded""
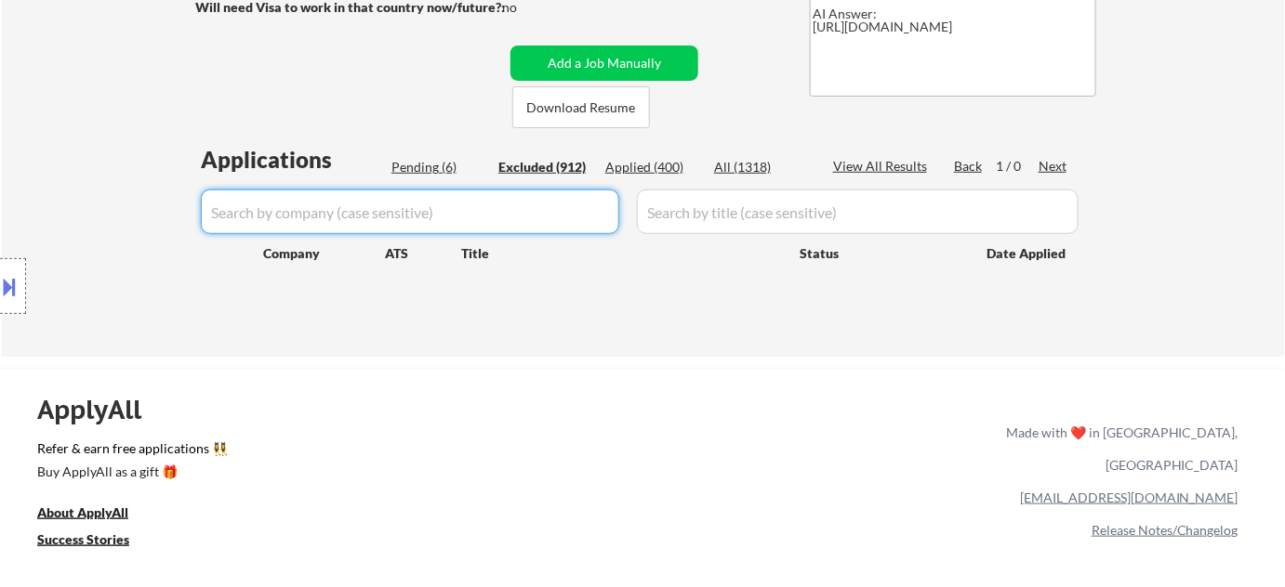
select select ""excluded__expired_""
select select ""excluded""
select select ""excluded__location_""
select select ""excluded""
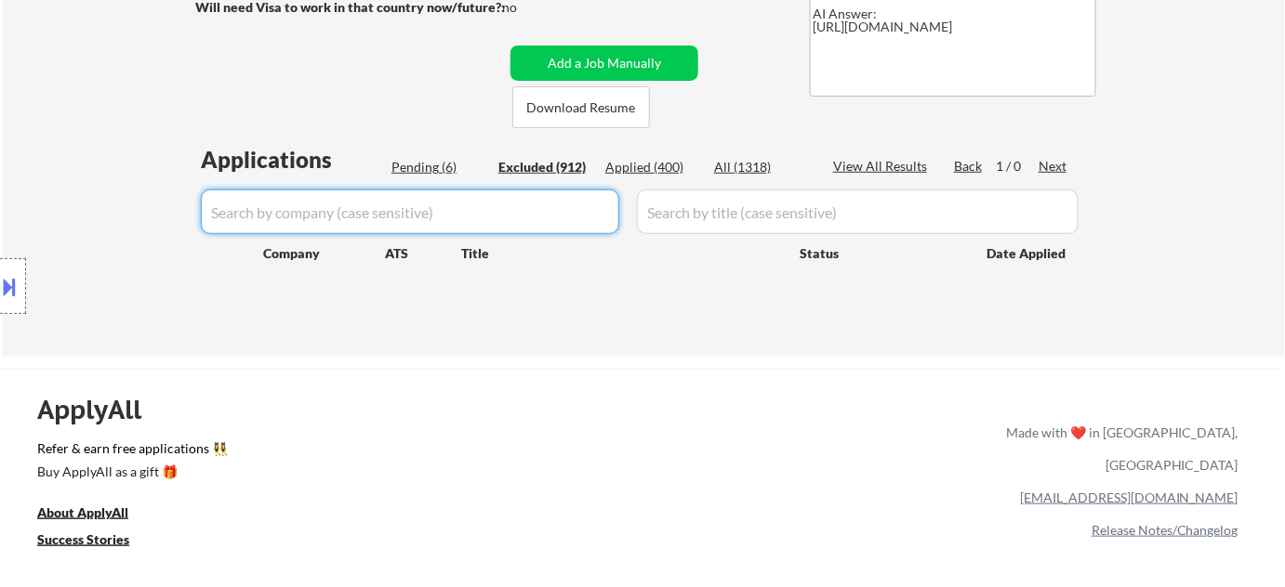
select select ""excluded""
select select ""excluded__expired_""
select select ""excluded""
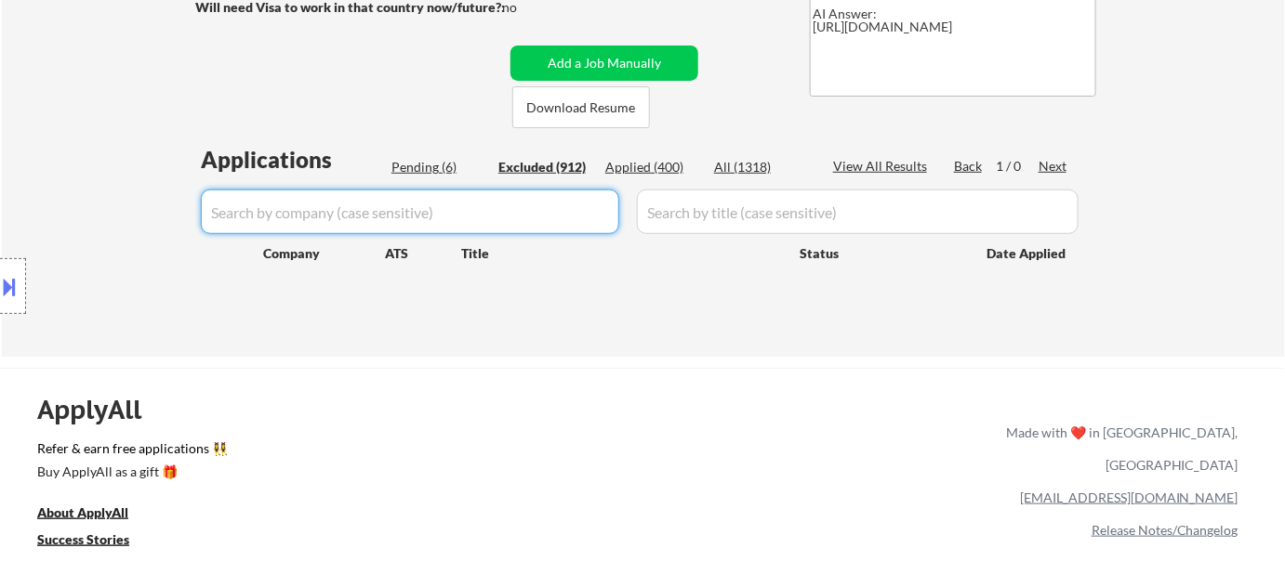
select select ""excluded__bad_match_""
select select ""excluded__expired_""
select select ""excluded__other_""
select select ""excluded__expired_""
select select ""excluded""
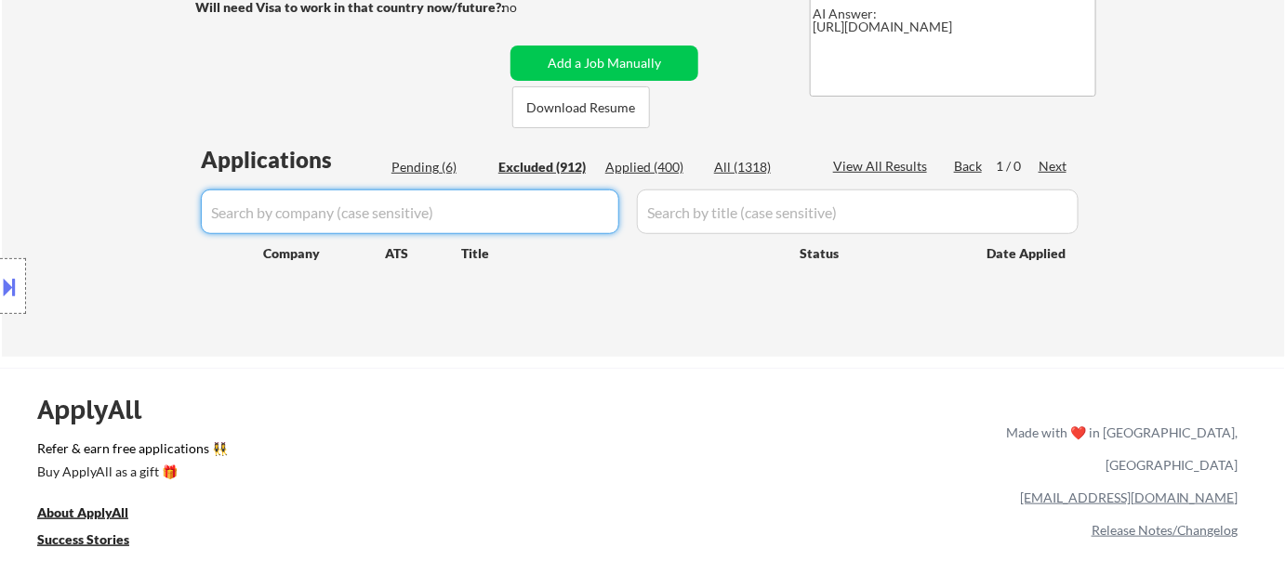
select select ""excluded""
select select ""excluded__location_""
select select ""excluded__expired_""
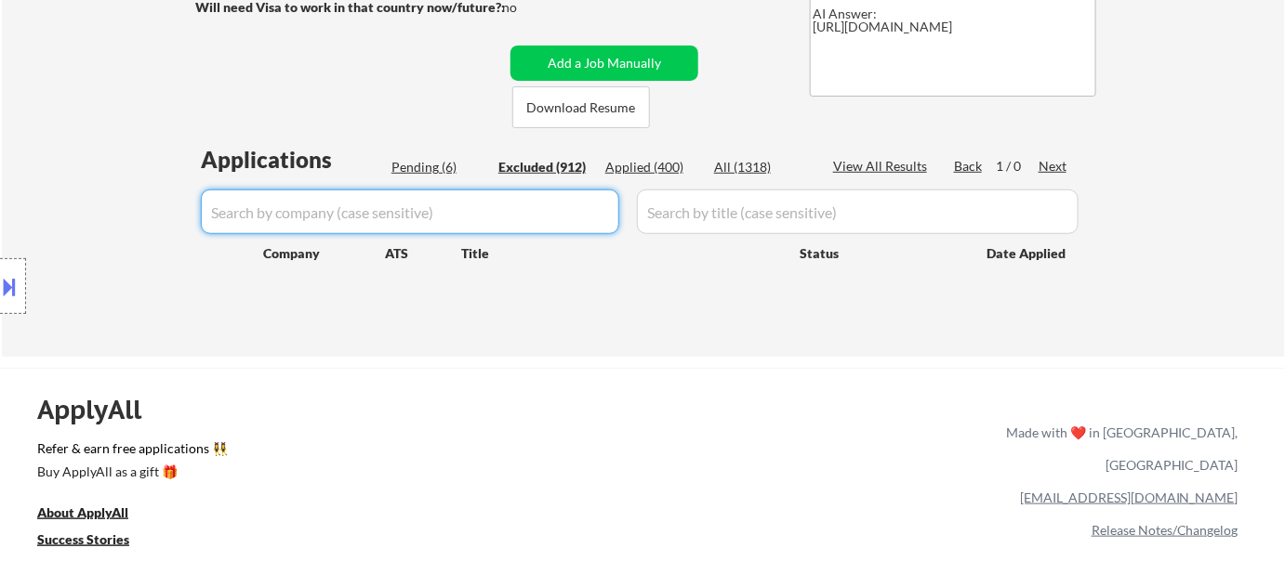
select select ""excluded__expired_""
select select ""excluded__location_""
select select ""excluded__expired_""
select select ""excluded__location_""
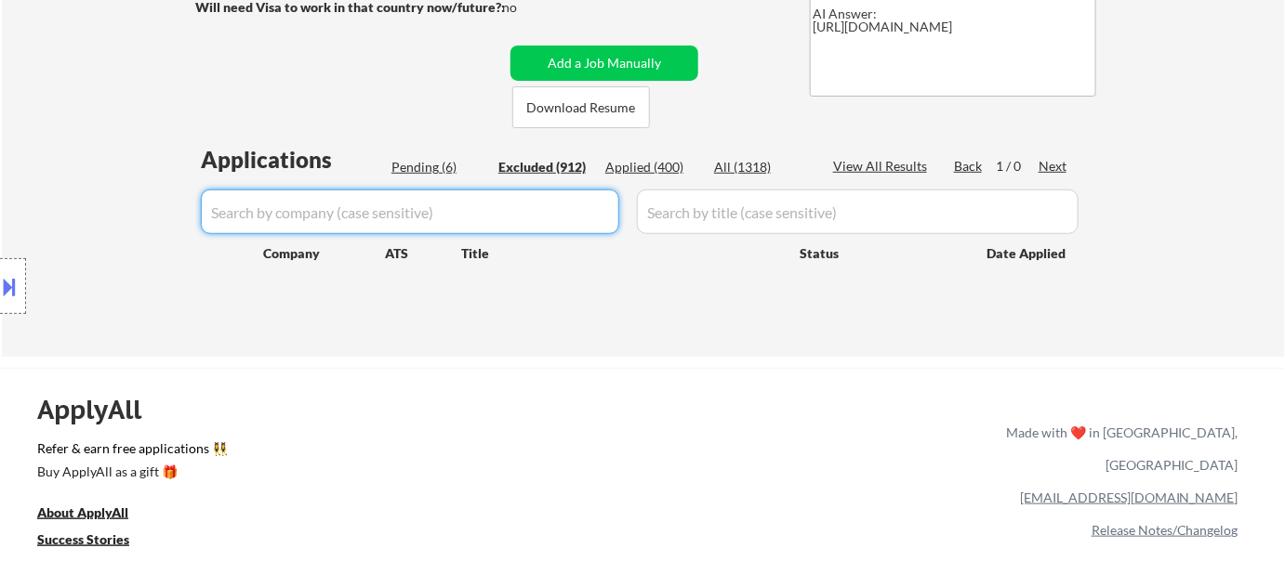
select select ""excluded""
select select ""excluded__bad_match_""
select select ""excluded__location_""
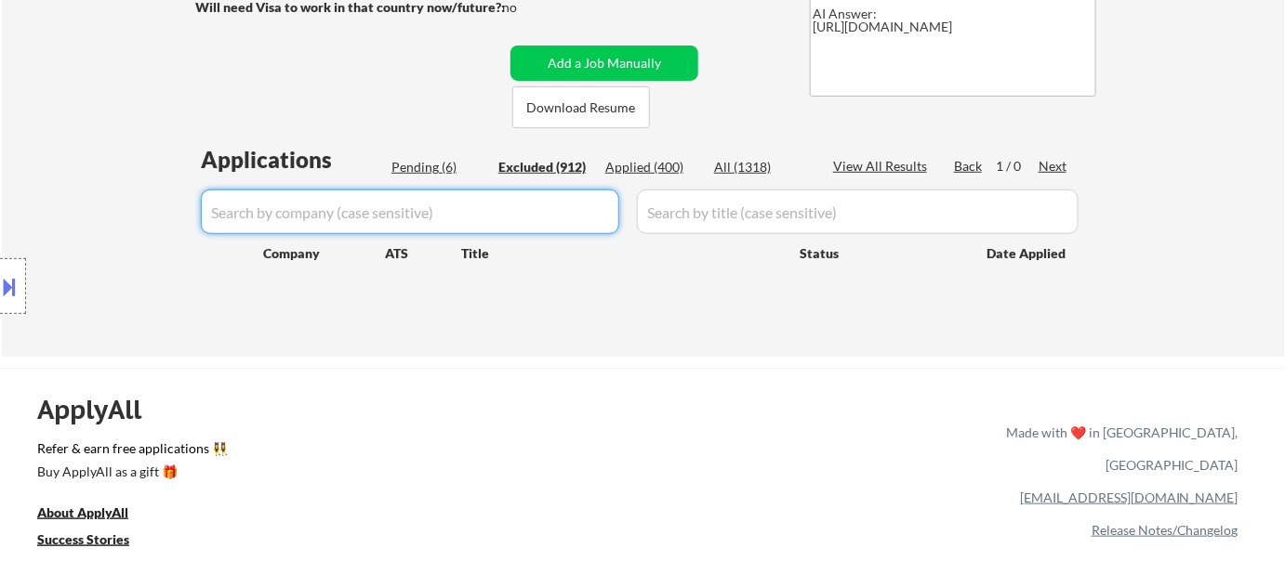
select select ""excluded__location_""
select select ""excluded__expired_""
select select ""excluded__other_""
select select ""excluded__expired_""
select select ""excluded""
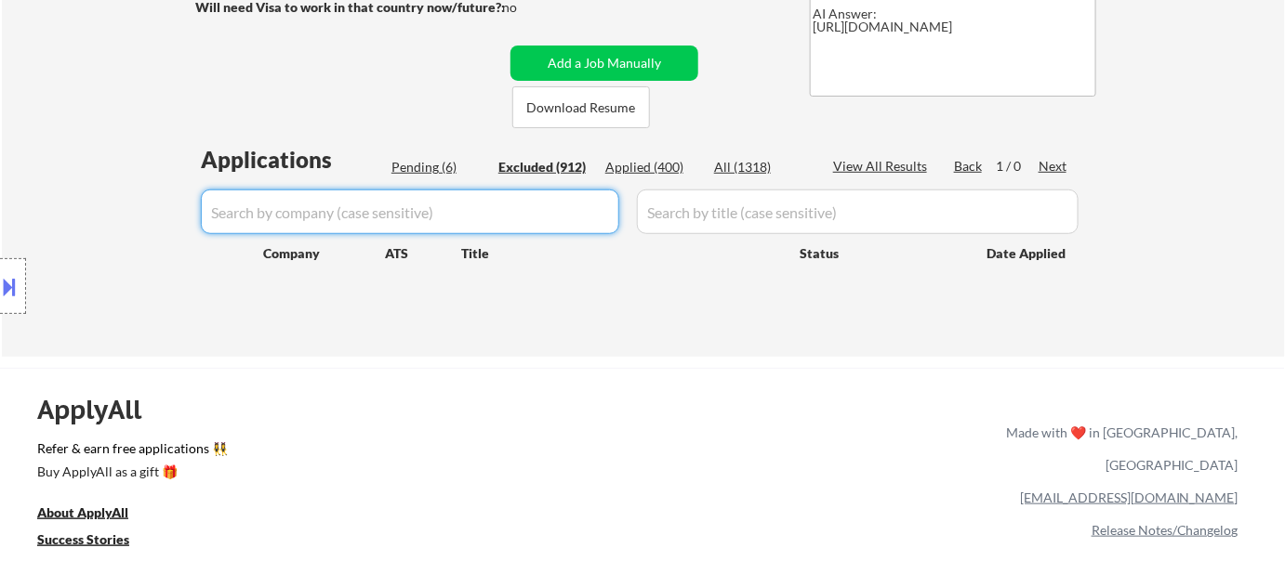
select select ""excluded__location_""
select select ""excluded""
select select ""excluded__location_""
select select ""excluded""
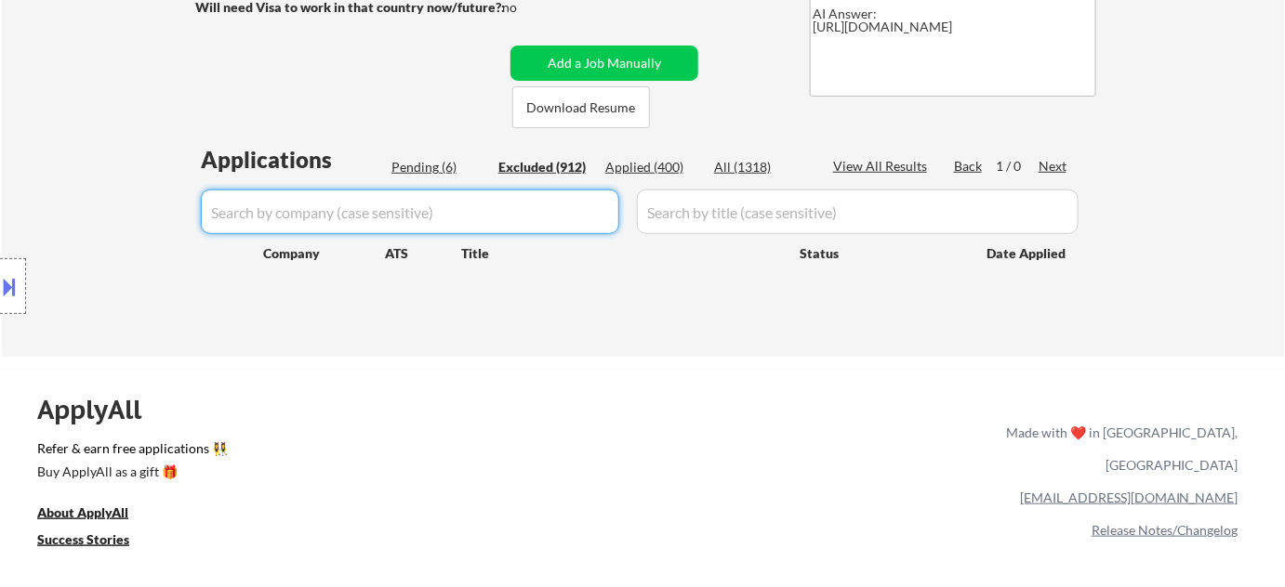
select select ""excluded__location_""
select select ""excluded""
select select ""excluded__other_""
select select ""excluded__bad_match_""
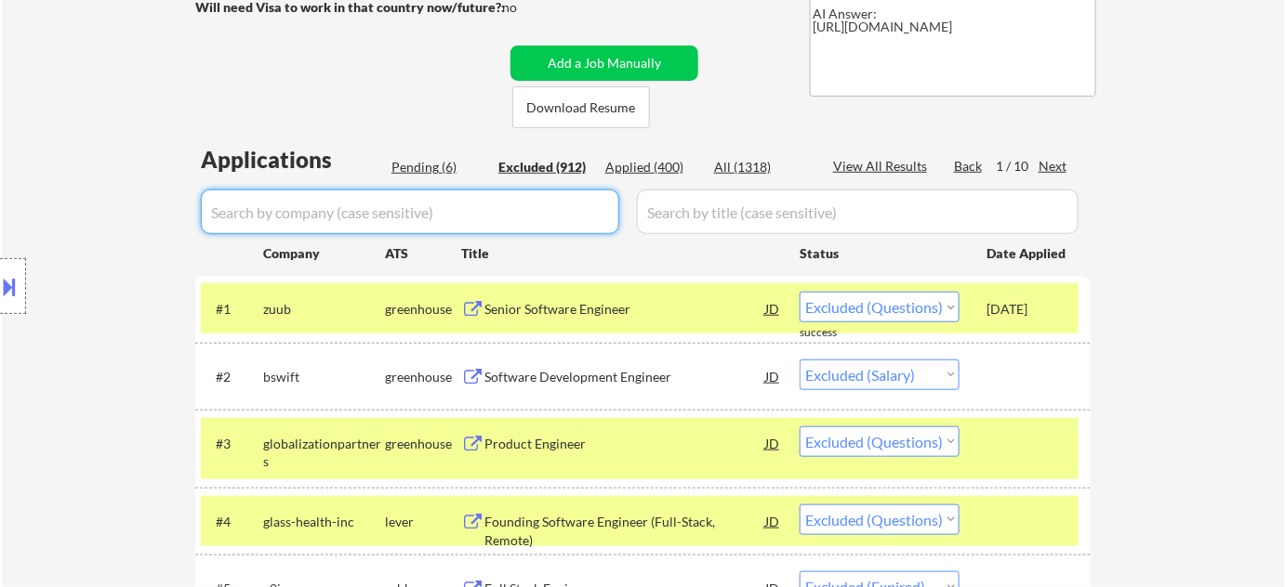
click at [421, 161] on div "Pending (6)" at bounding box center [437, 167] width 93 height 19
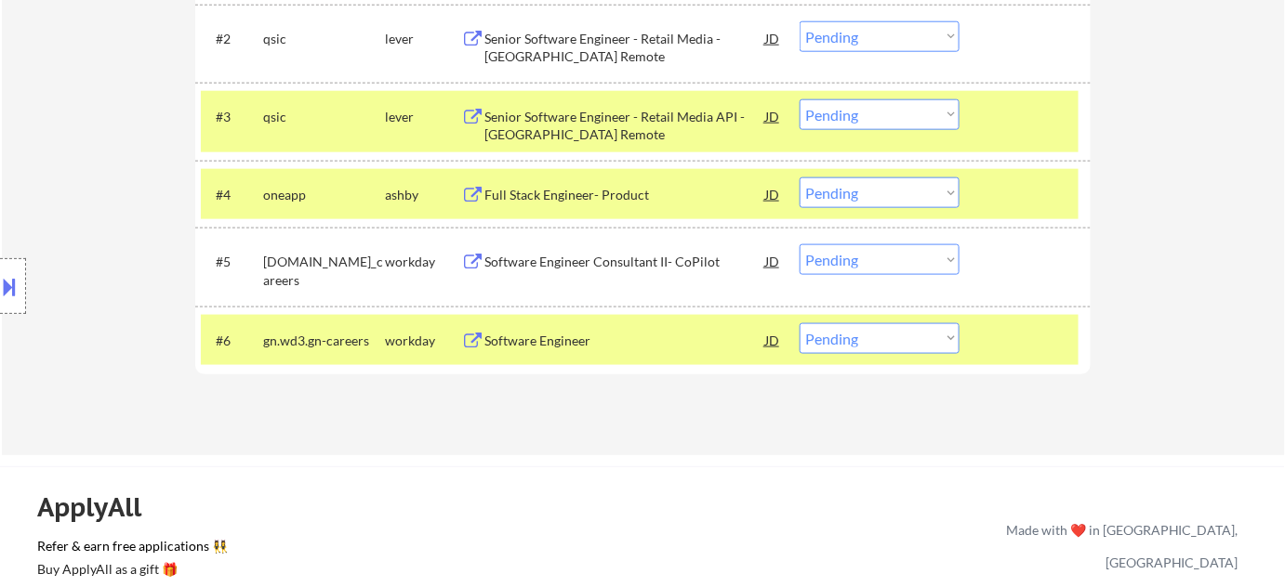
scroll to position [591, 0]
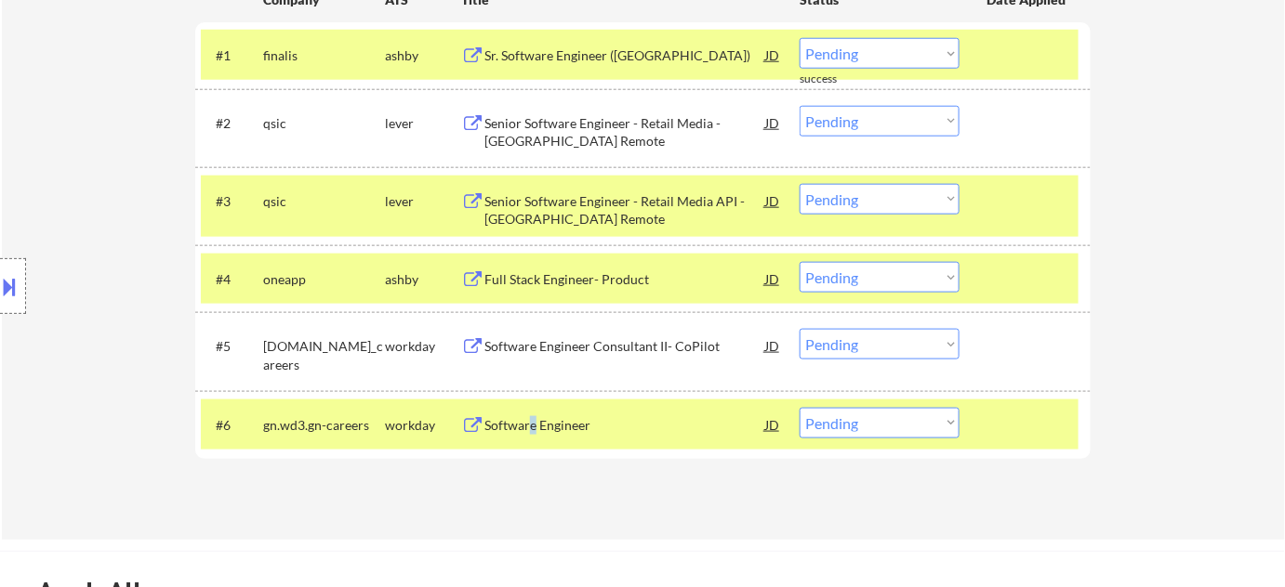
click at [533, 423] on div "Software Engineer" at bounding box center [624, 425] width 281 height 19
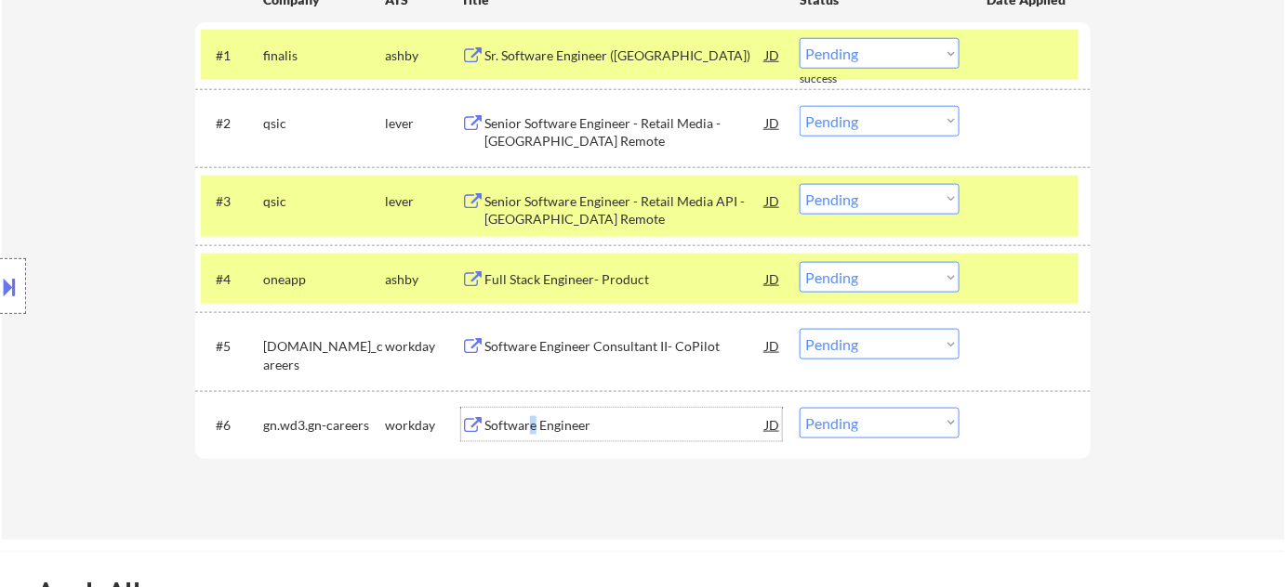
click at [911, 418] on select "Choose an option... Pending Applied Excluded (Questions) Excluded (Expired) Exc…" at bounding box center [879, 423] width 160 height 31
click at [799, 408] on select "Choose an option... Pending Applied Excluded (Questions) Excluded (Expired) Exc…" at bounding box center [879, 423] width 160 height 31
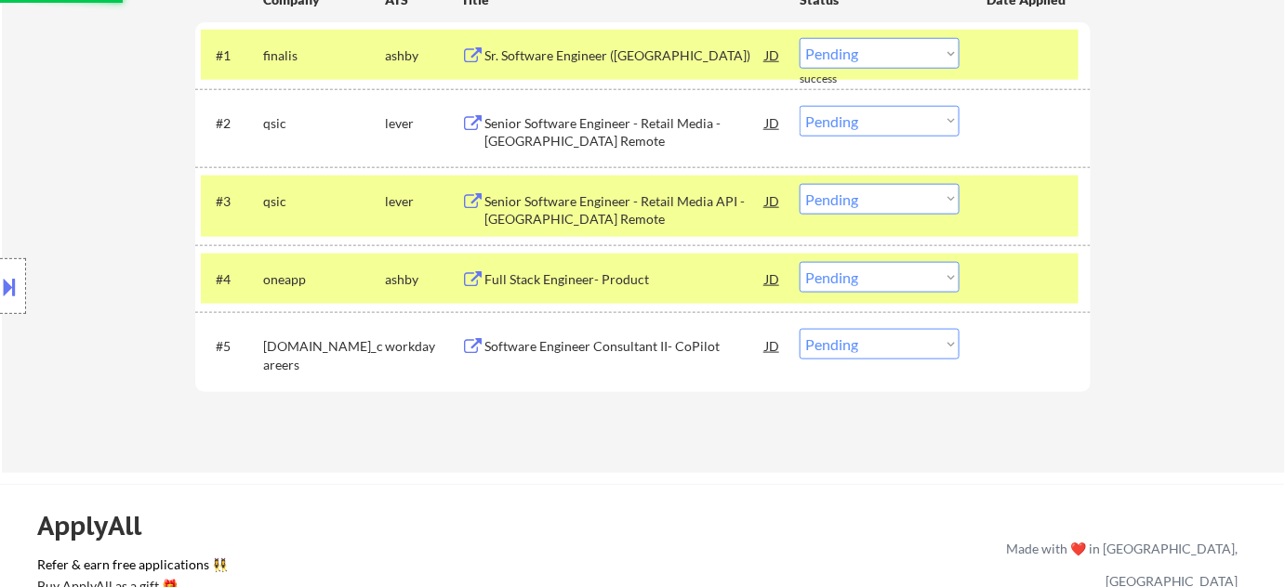
click at [587, 347] on div "Software Engineer Consultant II- CoPilot" at bounding box center [624, 346] width 281 height 19
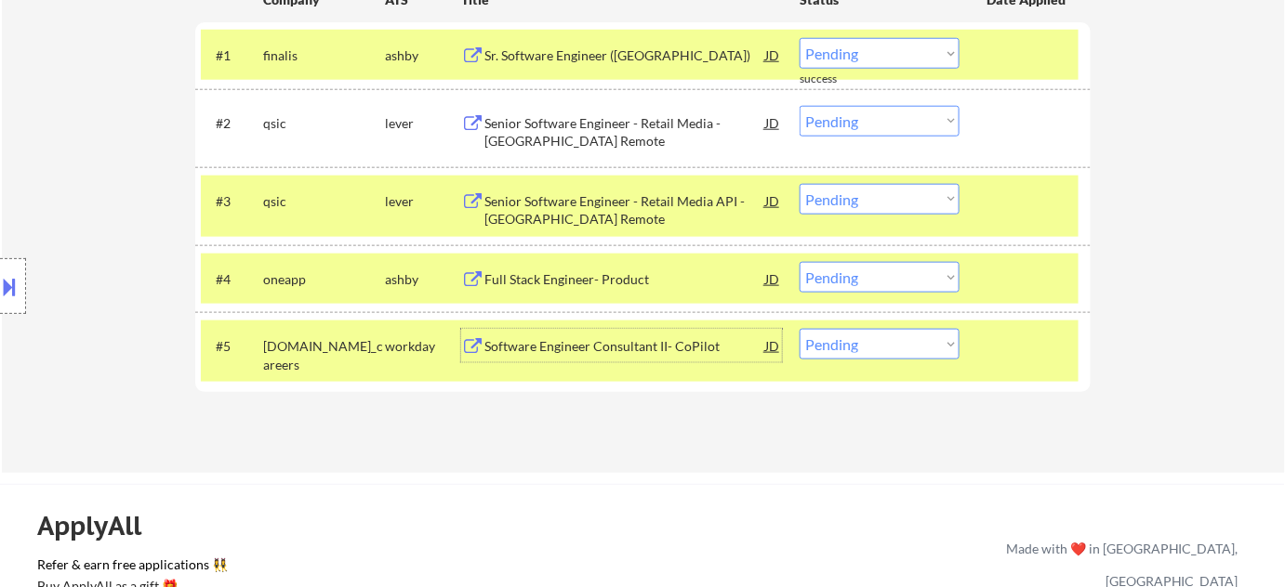
click at [870, 330] on select "Choose an option... Pending Applied Excluded (Questions) Excluded (Expired) Exc…" at bounding box center [879, 344] width 160 height 31
click at [799, 329] on select "Choose an option... Pending Applied Excluded (Questions) Excluded (Expired) Exc…" at bounding box center [879, 344] width 160 height 31
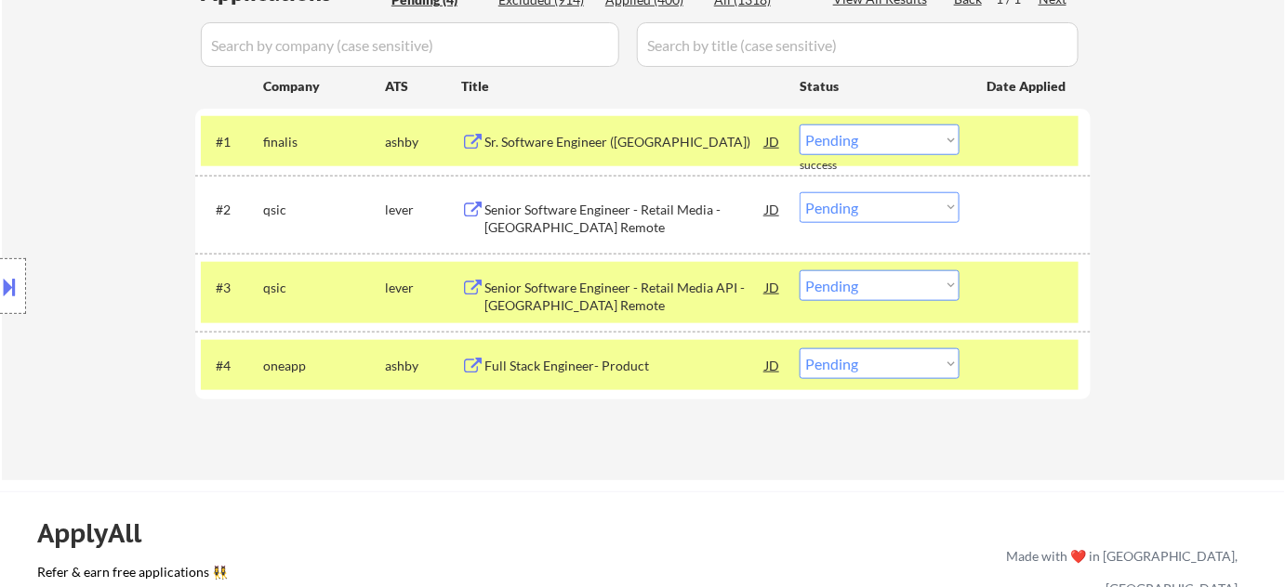
scroll to position [507, 0]
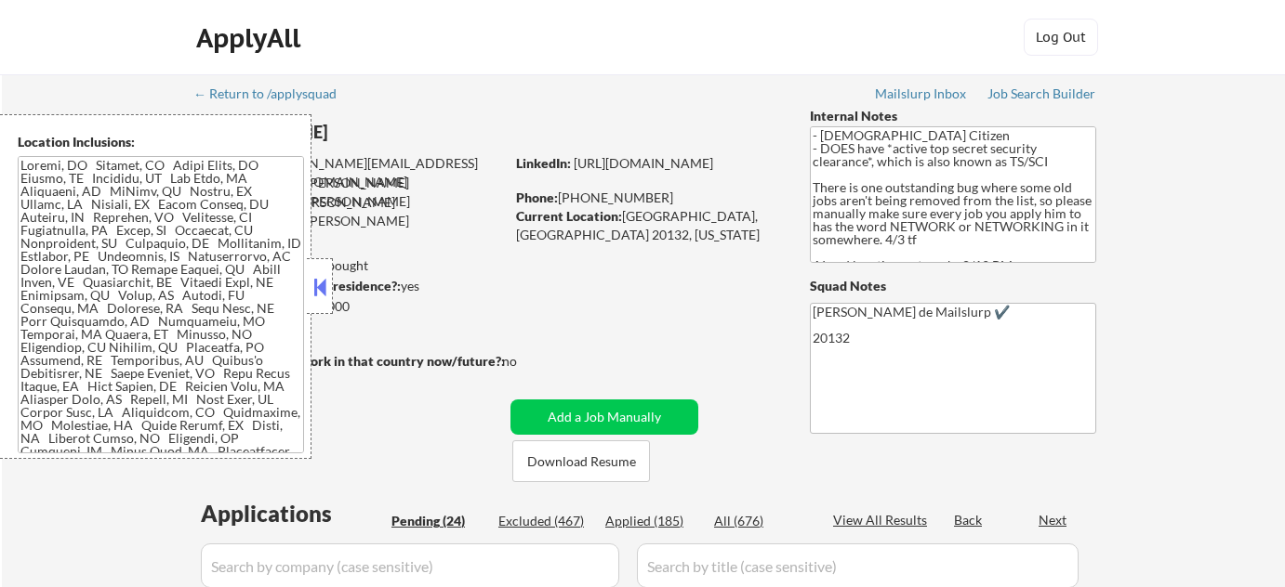
select select ""pending""
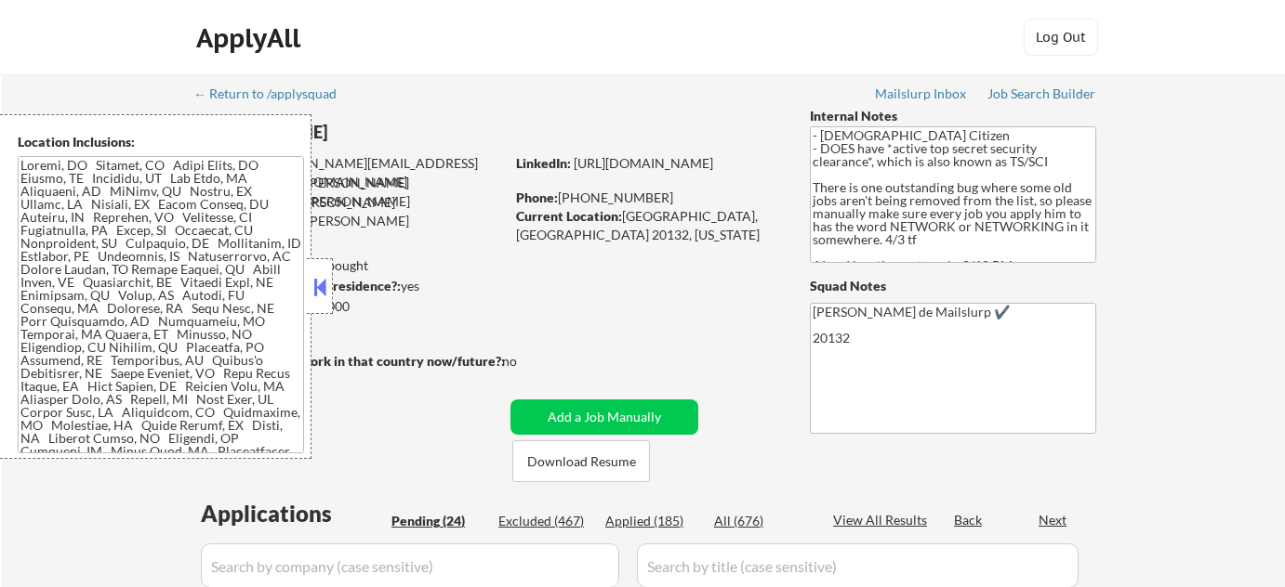
select select ""pending""
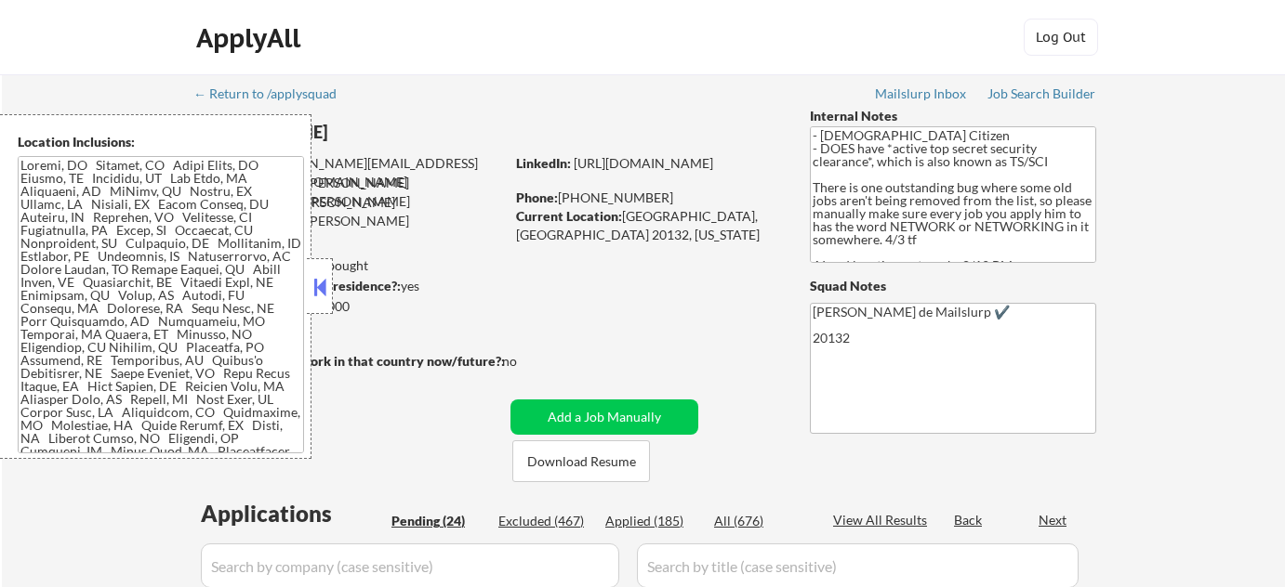
select select ""pending""
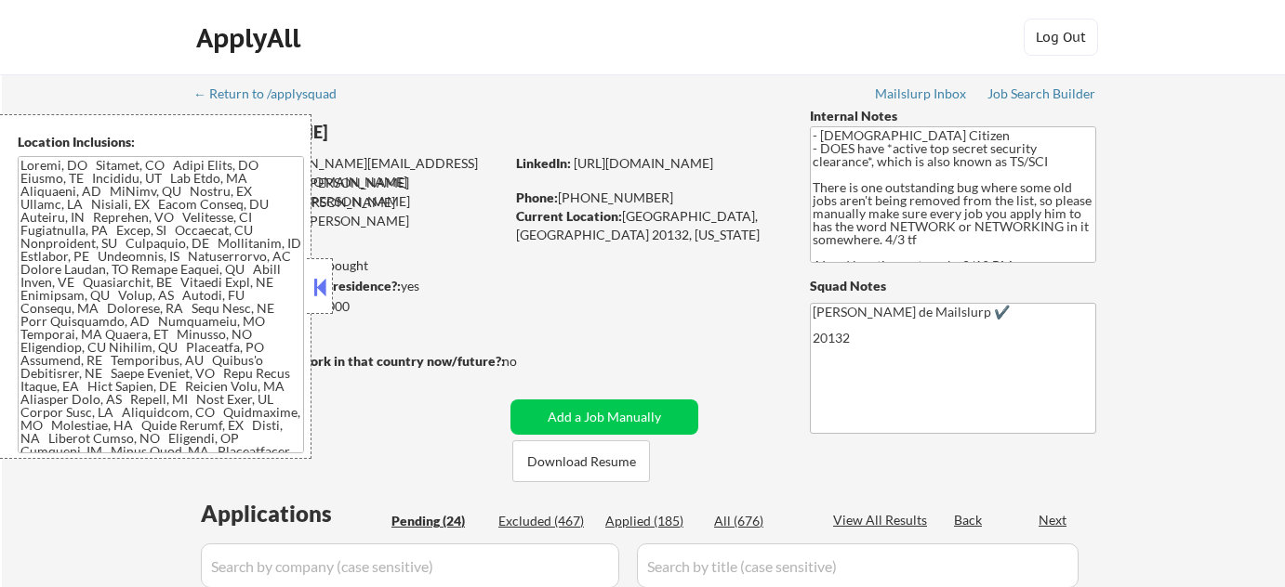
select select ""pending""
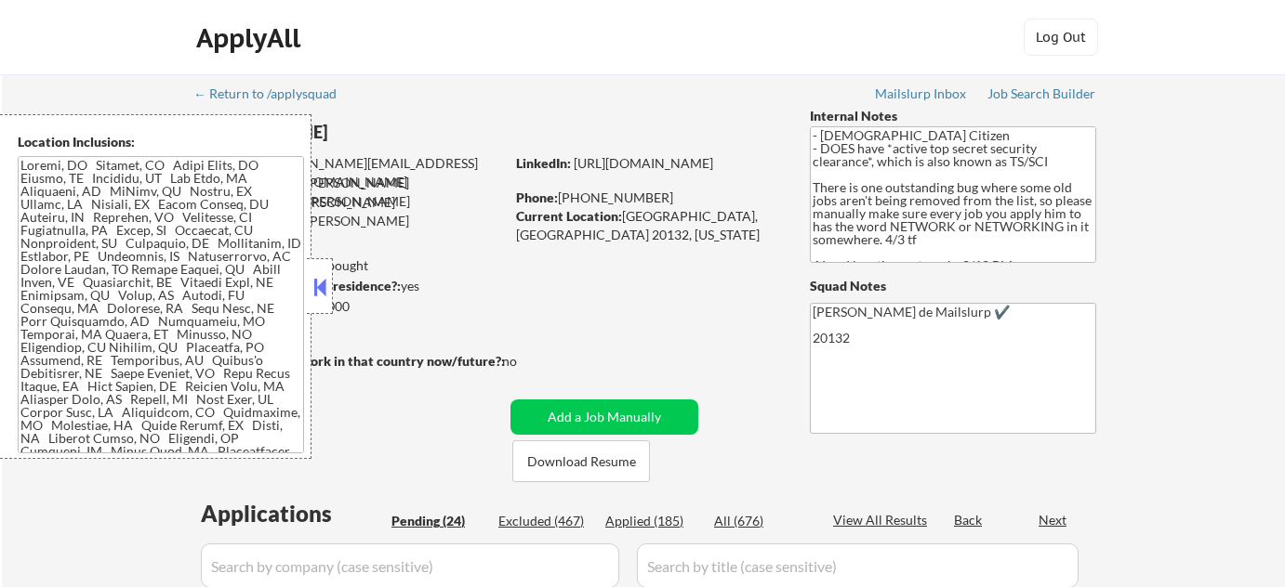
select select ""pending""
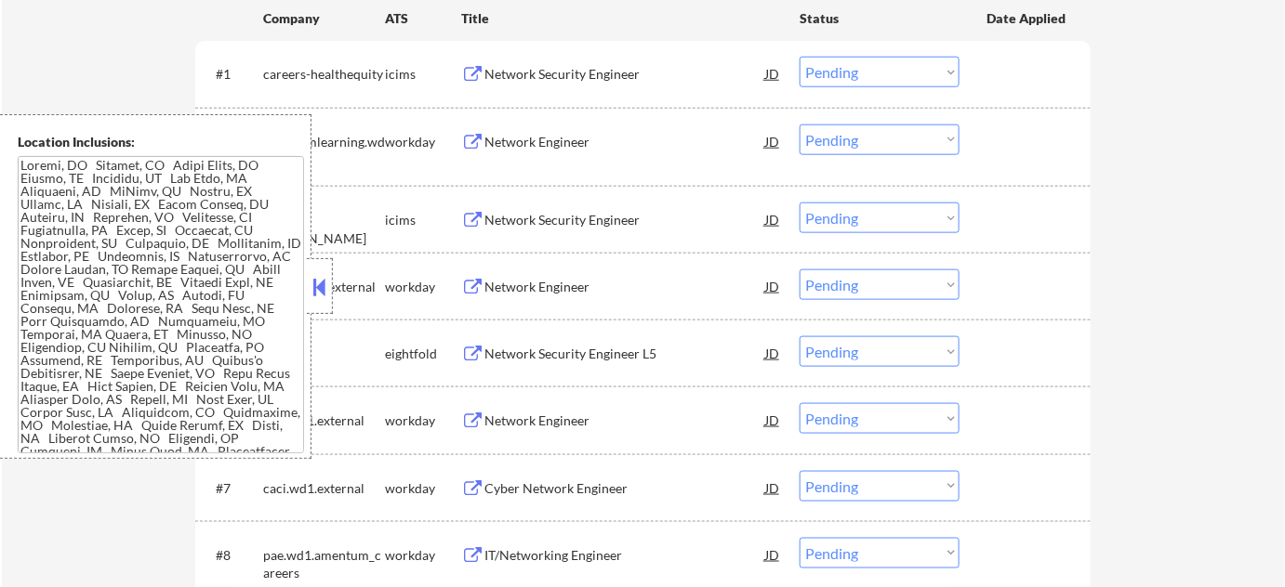
scroll to position [591, 0]
click at [312, 288] on button at bounding box center [320, 287] width 20 height 28
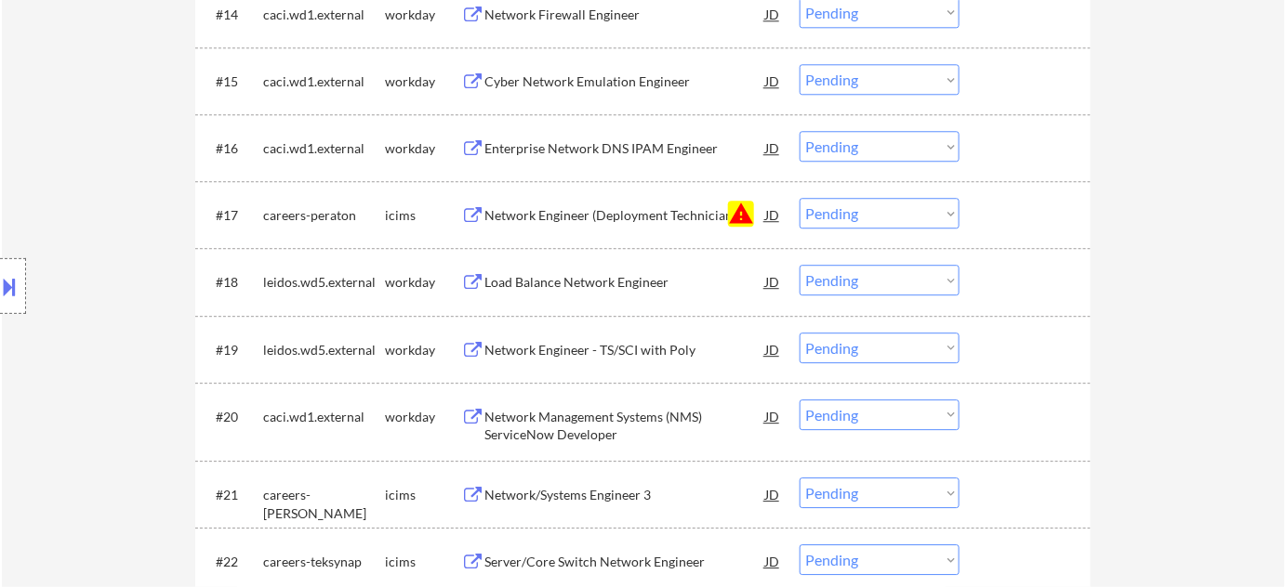
scroll to position [1605, 0]
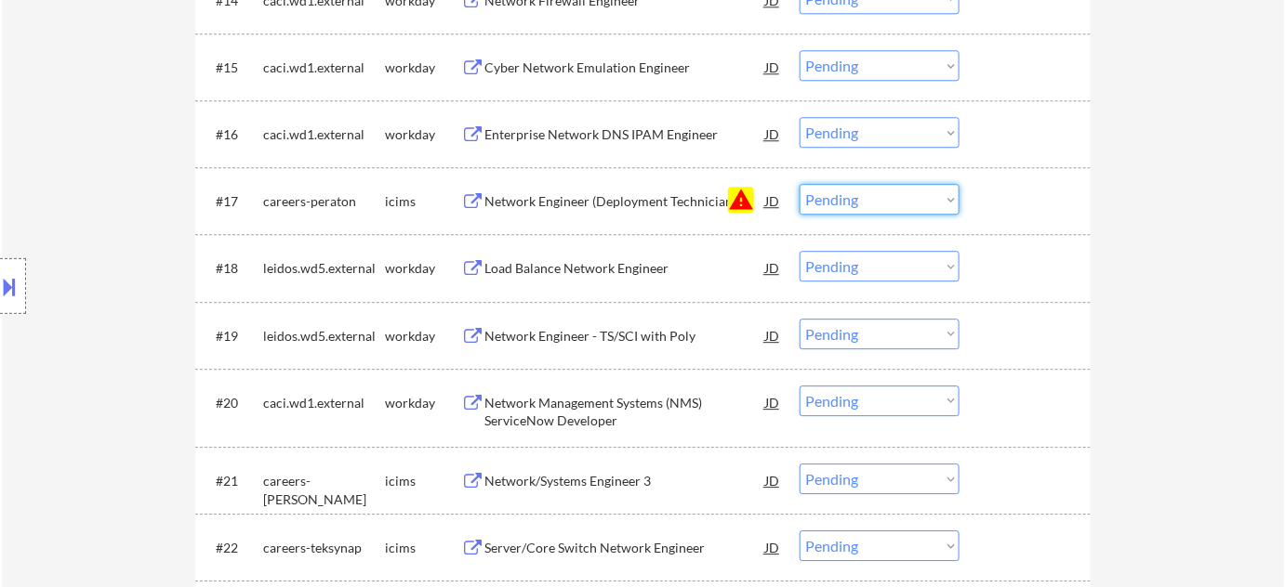
click at [917, 197] on select "Choose an option... Pending Applied Excluded (Questions) Excluded (Expired) Exc…" at bounding box center [879, 199] width 160 height 31
click at [799, 184] on select "Choose an option... Pending Applied Excluded (Questions) Excluded (Expired) Exc…" at bounding box center [879, 199] width 160 height 31
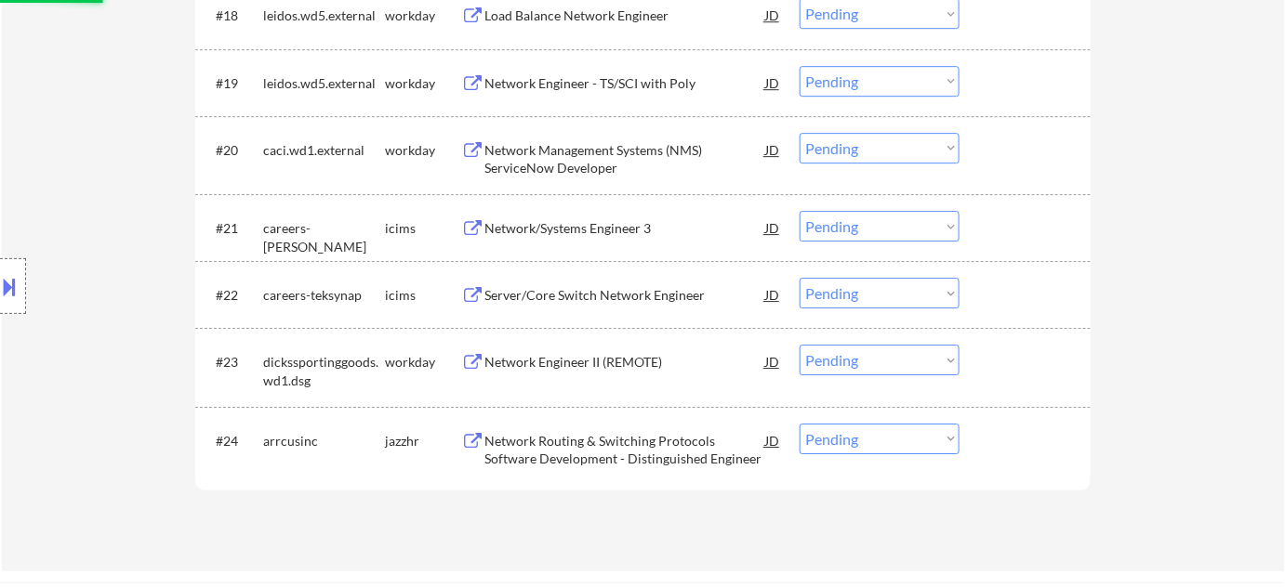
scroll to position [1859, 0]
select select ""pending""
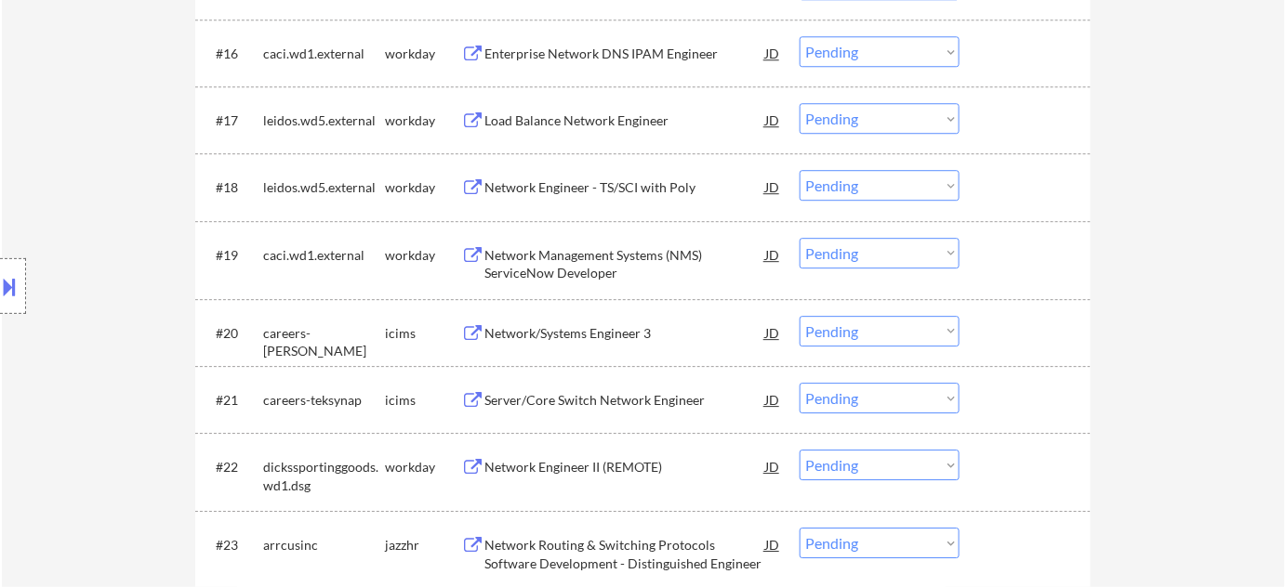
scroll to position [2027, 0]
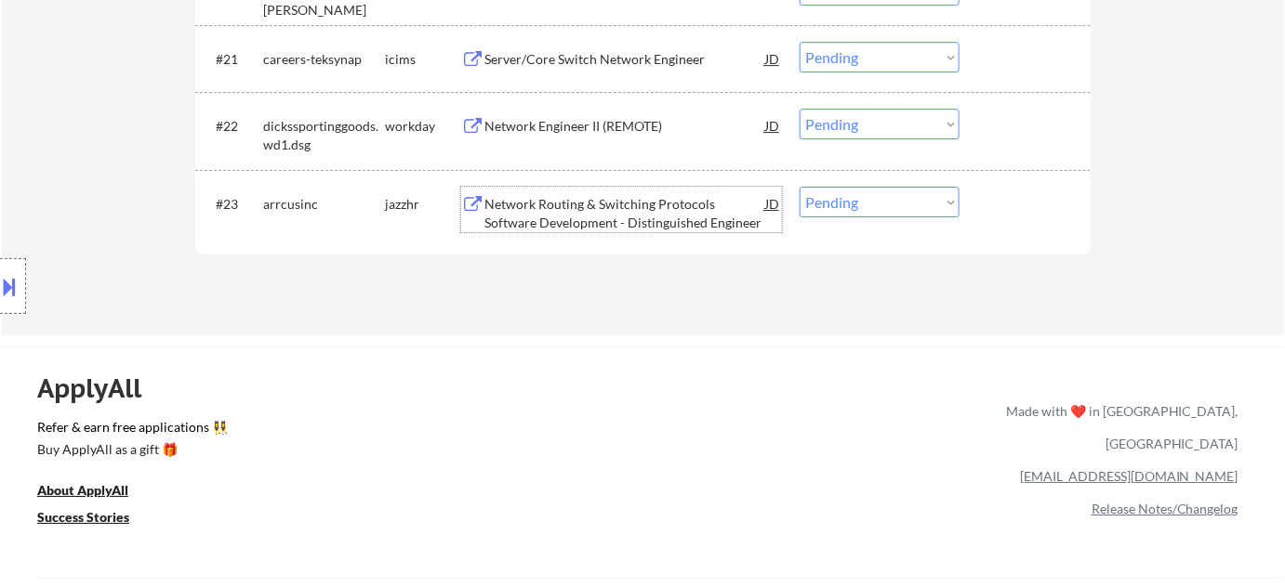
click at [613, 196] on div "Network Routing & Switching Protocols Software Development - Distinguished Engi…" at bounding box center [624, 213] width 281 height 36
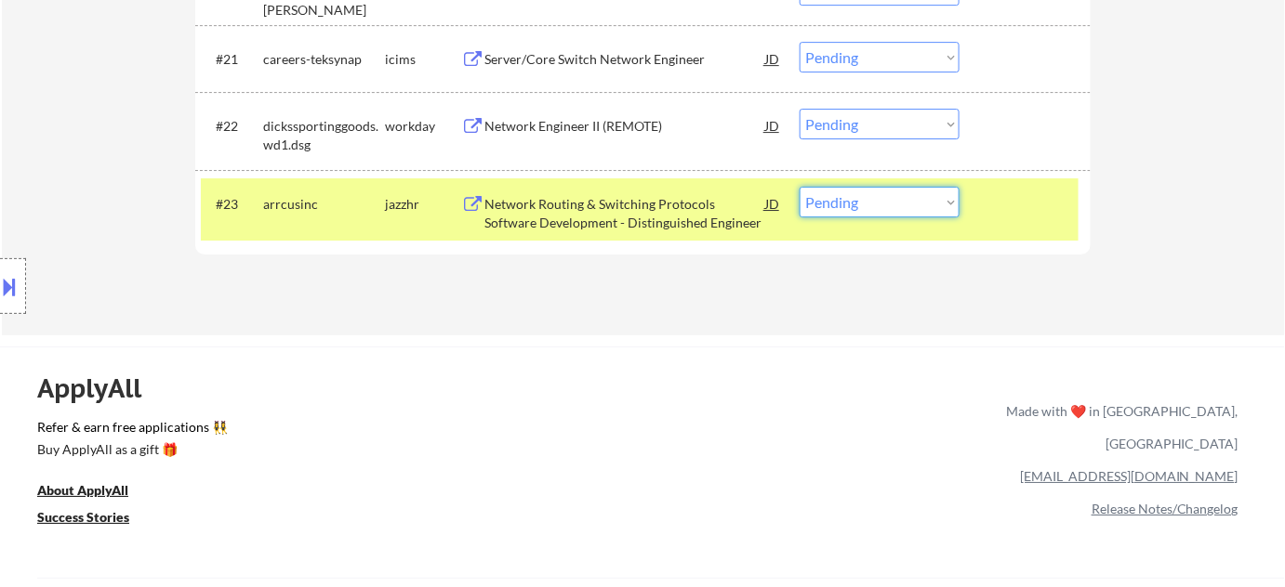
drag, startPoint x: 862, startPoint y: 203, endPoint x: 867, endPoint y: 212, distance: 10.8
click at [862, 203] on select "Choose an option... Pending Applied Excluded (Questions) Excluded (Expired) Exc…" at bounding box center [879, 202] width 160 height 31
select select ""excluded__blocklist_""
click at [799, 187] on select "Choose an option... Pending Applied Excluded (Questions) Excluded (Expired) Exc…" at bounding box center [879, 202] width 160 height 31
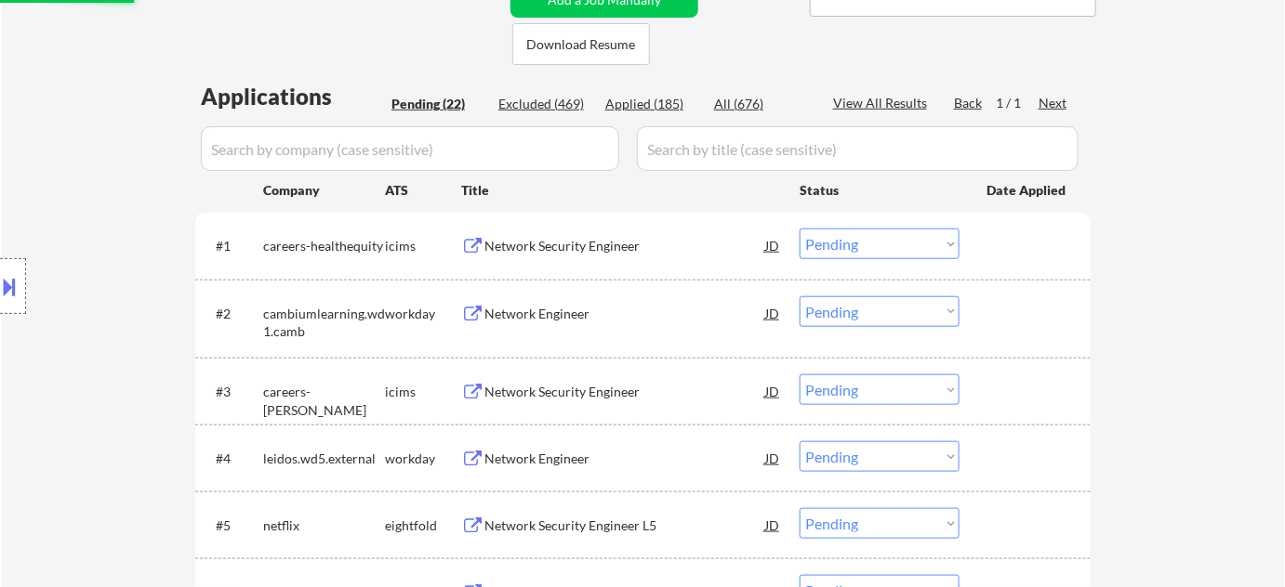
scroll to position [253, 0]
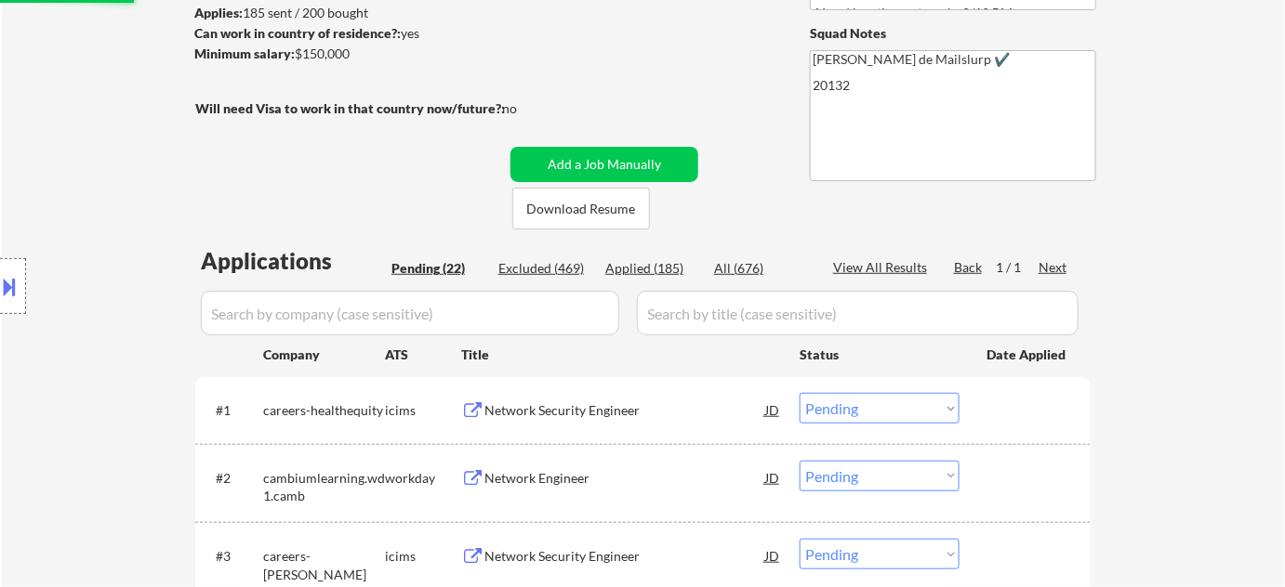
click at [576, 264] on div "Excluded (469)" at bounding box center [544, 268] width 93 height 19
click at [520, 301] on input "input" at bounding box center [410, 313] width 418 height 45
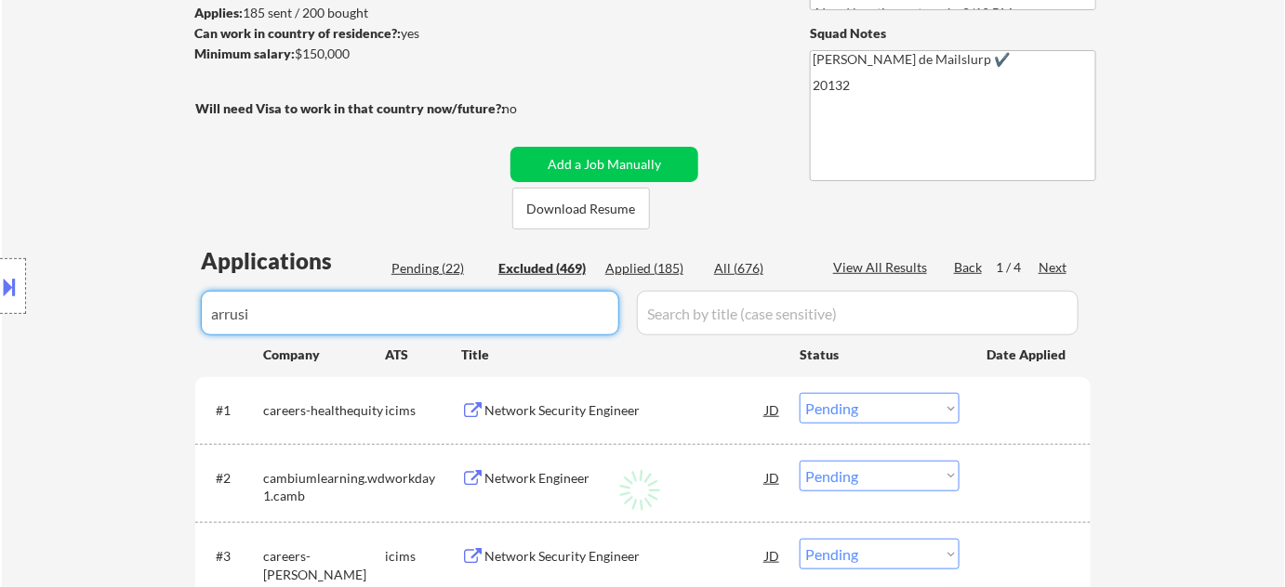
type input "arrusin"
select select ""excluded__bad_match_""
select select ""excluded__location_""
select select ""excluded__bad_match_""
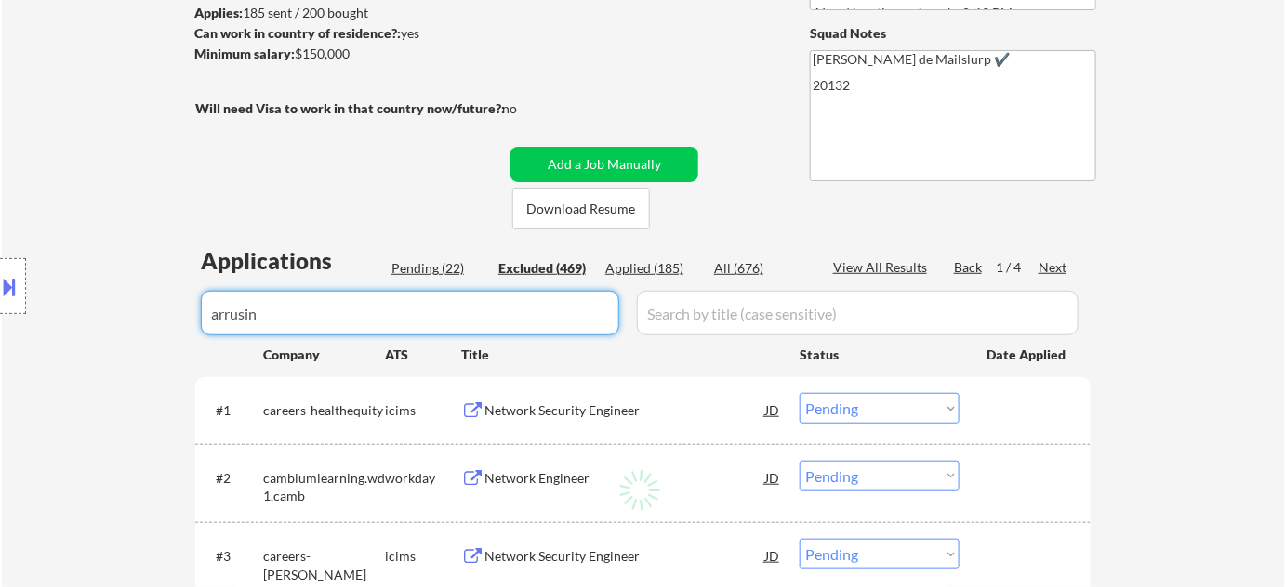
select select ""excluded""
select select ""excluded__bad_match_""
select select ""excluded__other_""
select select ""excluded__location_""
select select ""excluded__bad_match_""
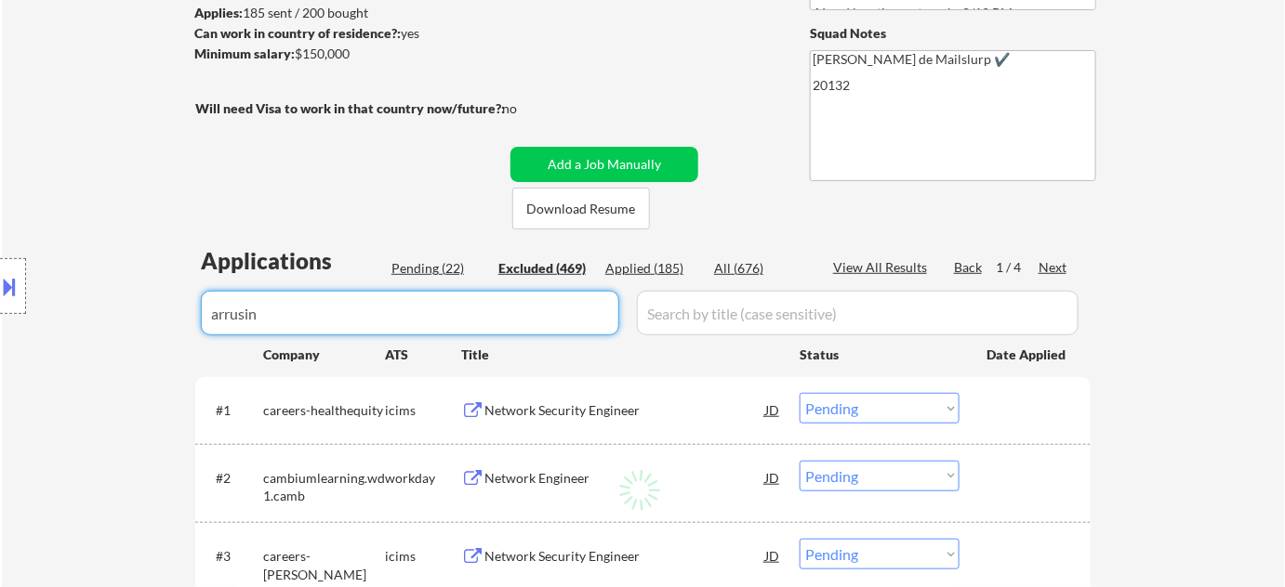
select select ""excluded__bad_match_""
select select ""excluded__expired_""
select select ""excluded__bad_match_""
select select ""excluded__expired_""
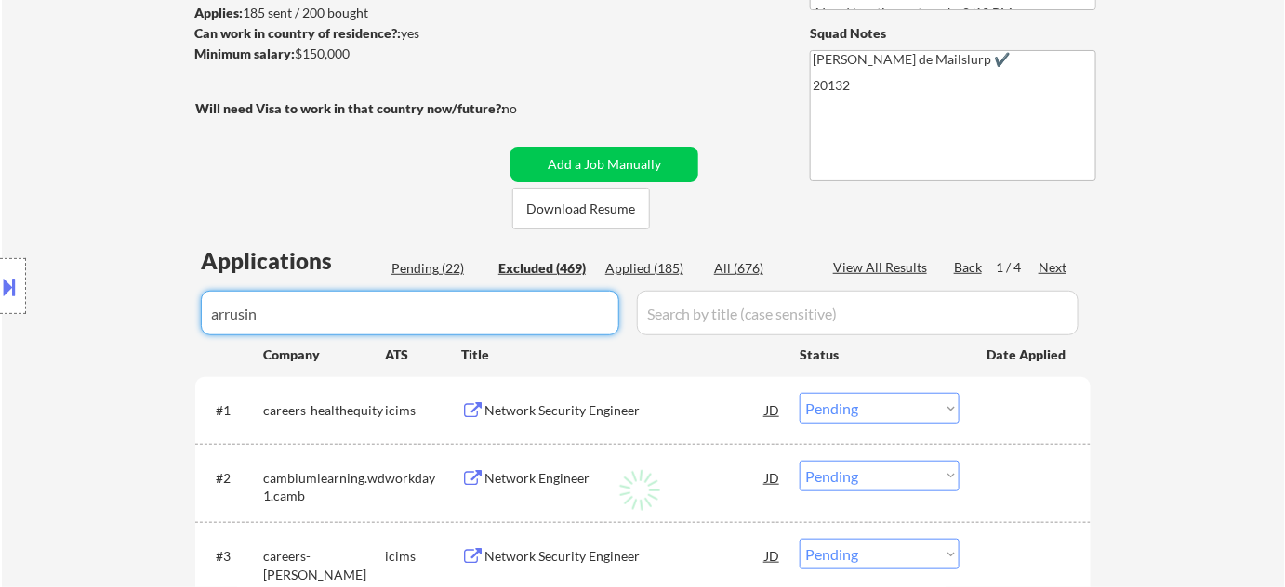
select select ""excluded__salary_""
select select ""excluded""
select select ""excluded__location_""
select select ""excluded__bad_match_""
select select ""excluded__salary_""
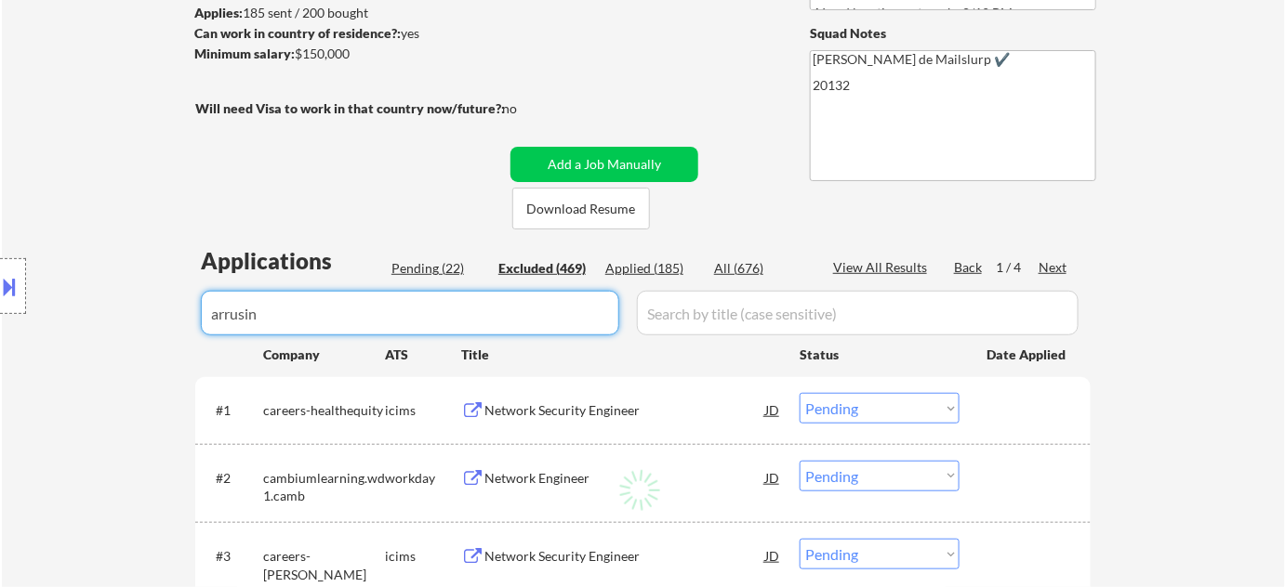
select select ""excluded__expired_""
select select ""excluded__salary_""
select select ""excluded__location_""
select select ""excluded__salary_""
select select ""excluded__bad_match_""
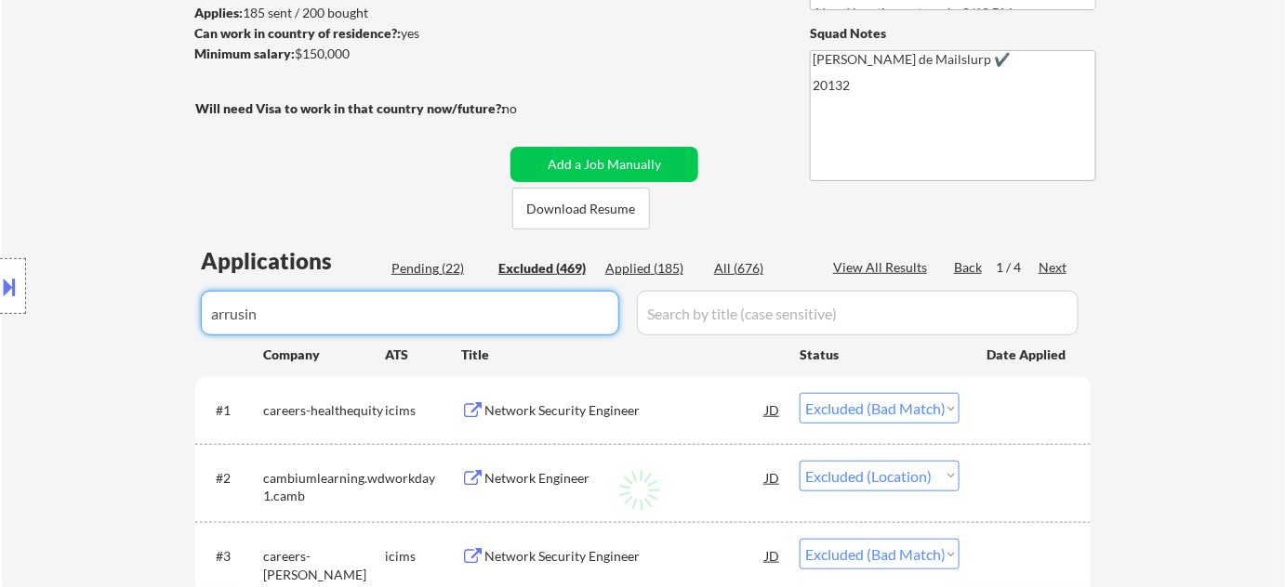
select select ""excluded__expired_""
select select ""excluded__location_""
select select ""excluded__expired_""
select select ""excluded__other_""
select select ""excluded__bad_match_""
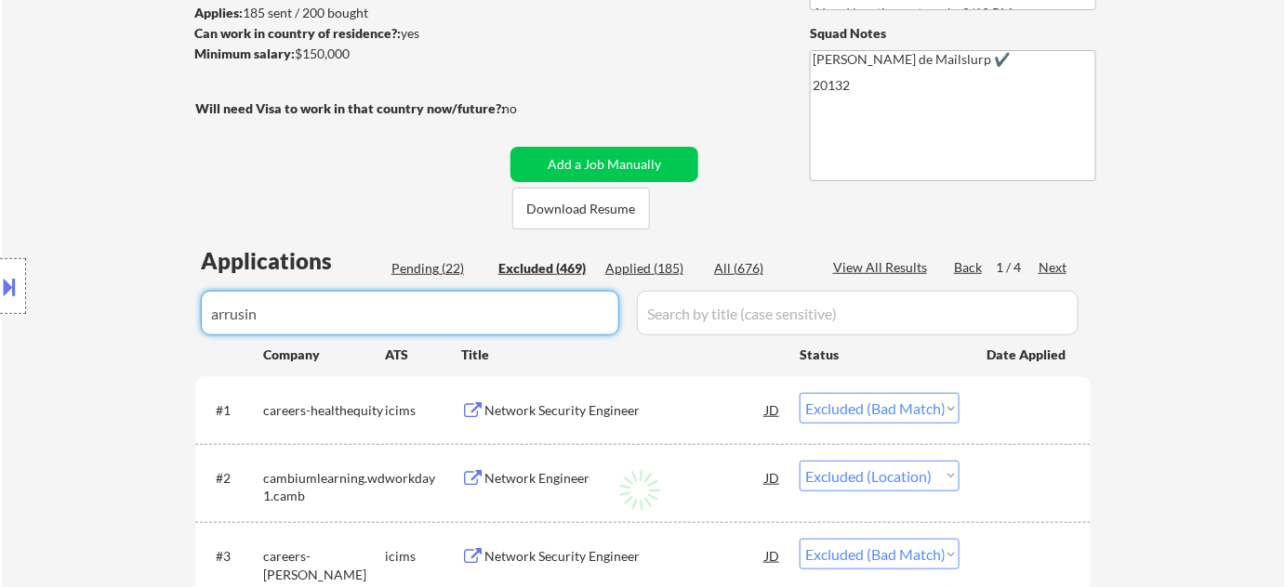
select select ""excluded__bad_match_""
select select ""excluded""
select select ""excluded__salary_""
select select ""excluded__location_""
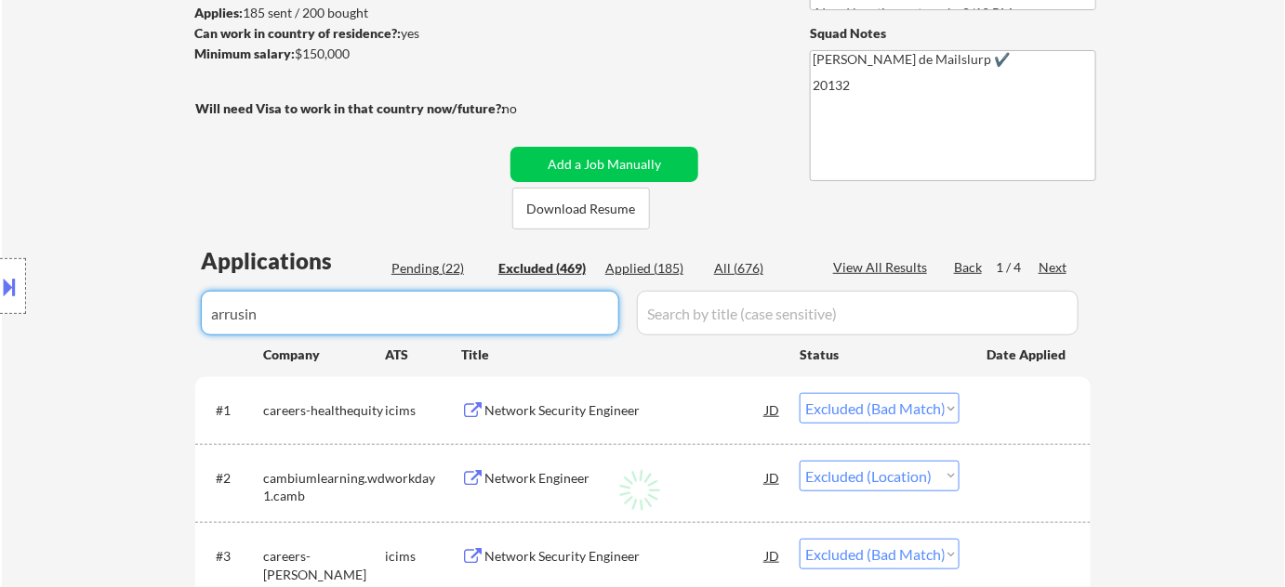
select select ""excluded__expired_""
select select ""excluded__salary_""
select select ""excluded__expired_""
select select ""excluded__location_""
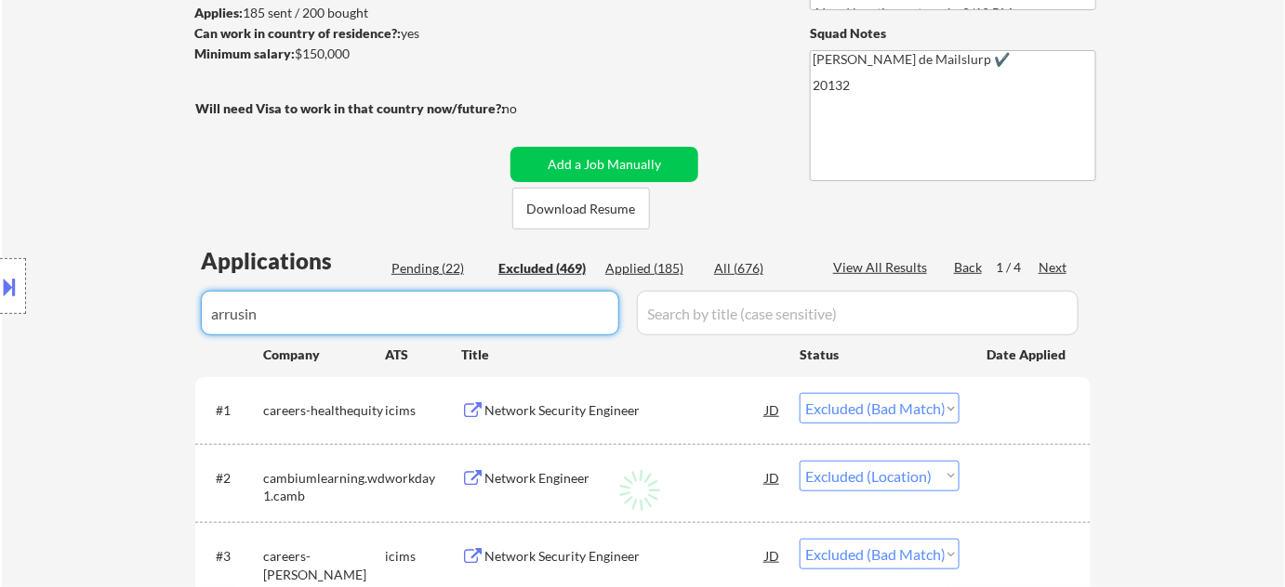
select select ""excluded__bad_match_""
select select ""excluded__other_""
select select ""excluded__expired_""
select select ""excluded__location_""
select select ""excluded__bad_match_""
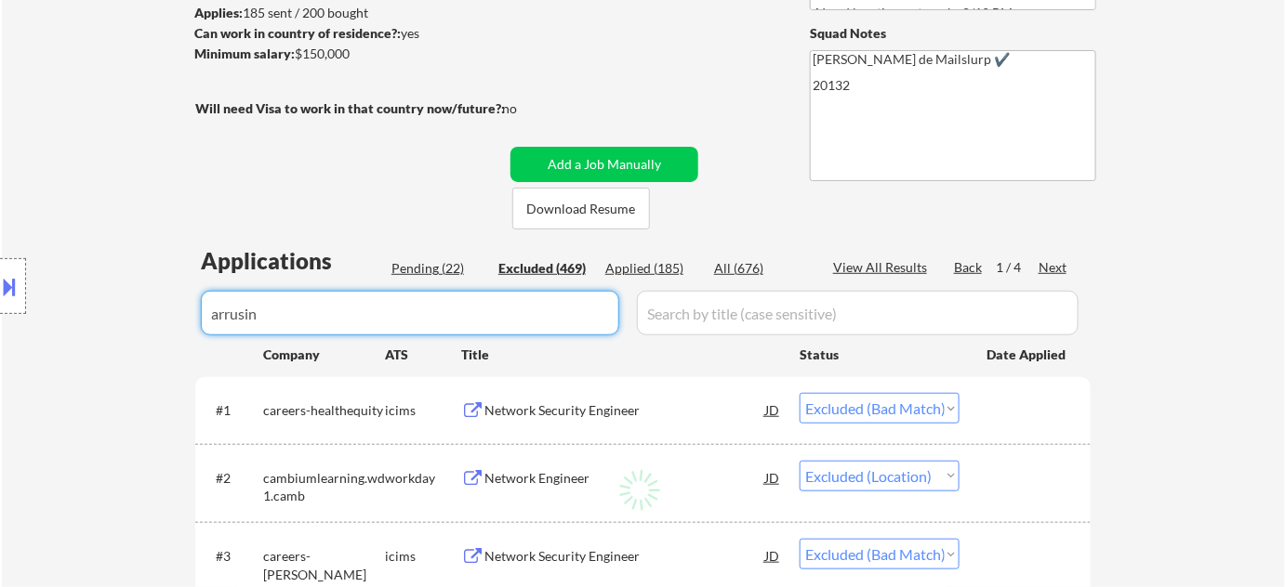
select select ""excluded__expired_""
select select ""excluded__location_""
select select ""excluded__blocklist_""
select select ""excluded__location_""
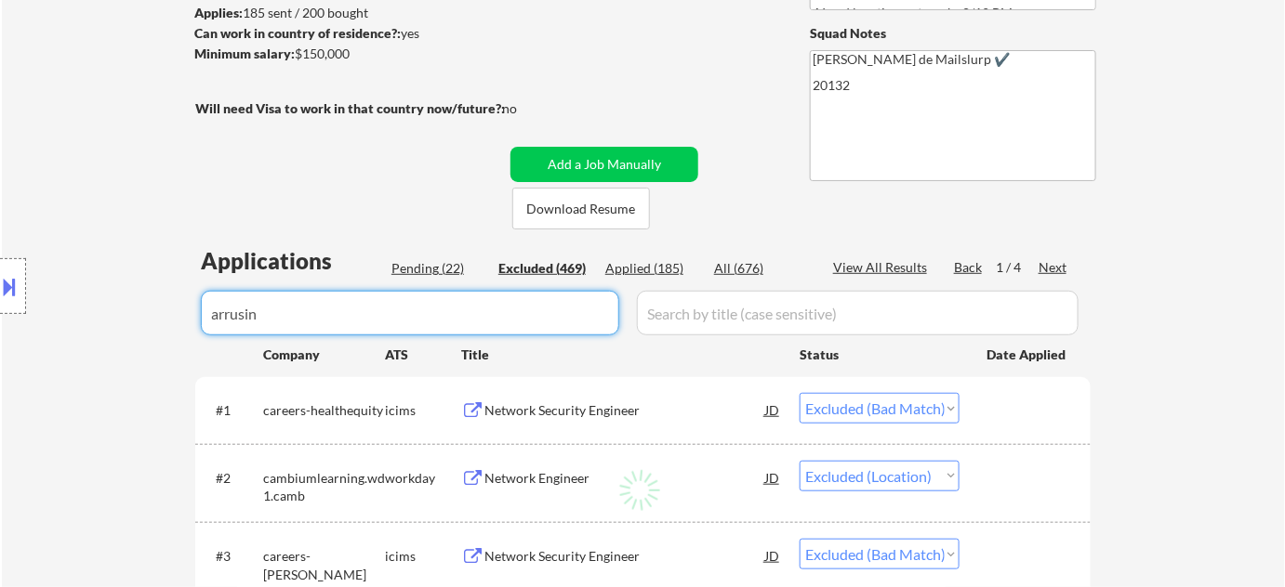
select select ""excluded__bad_match_""
select select ""excluded""
select select ""excluded__location_""
select select ""excluded__other_""
select select ""excluded__expired_""
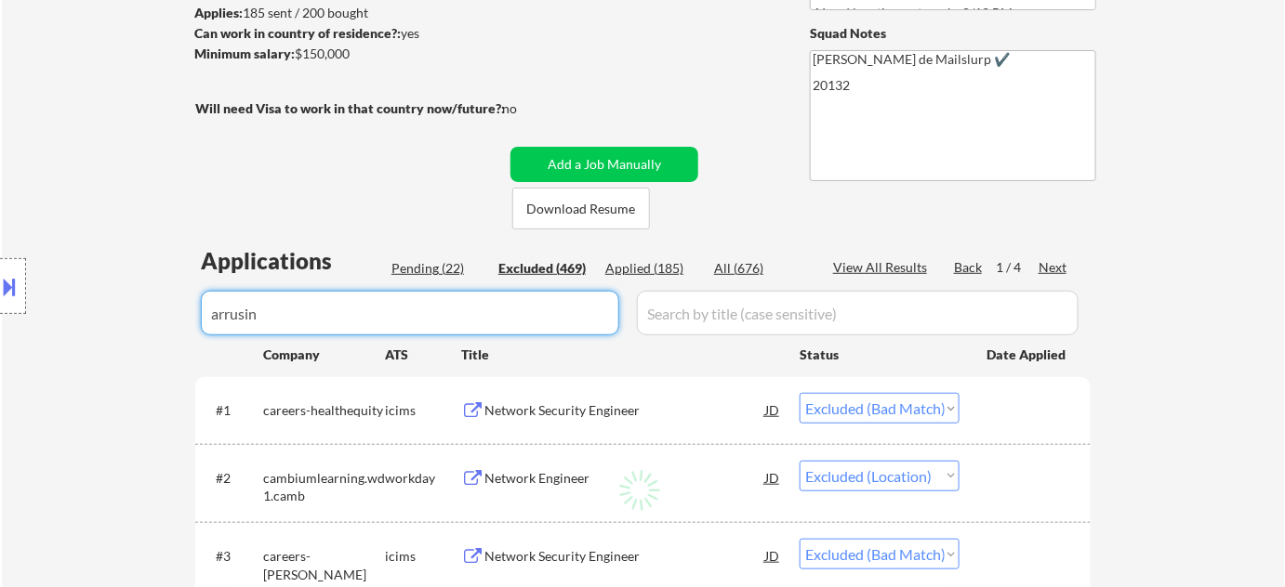
select select ""excluded__salary_""
select select ""excluded__location_""
select select ""excluded__expired_""
select select ""excluded__bad_match_""
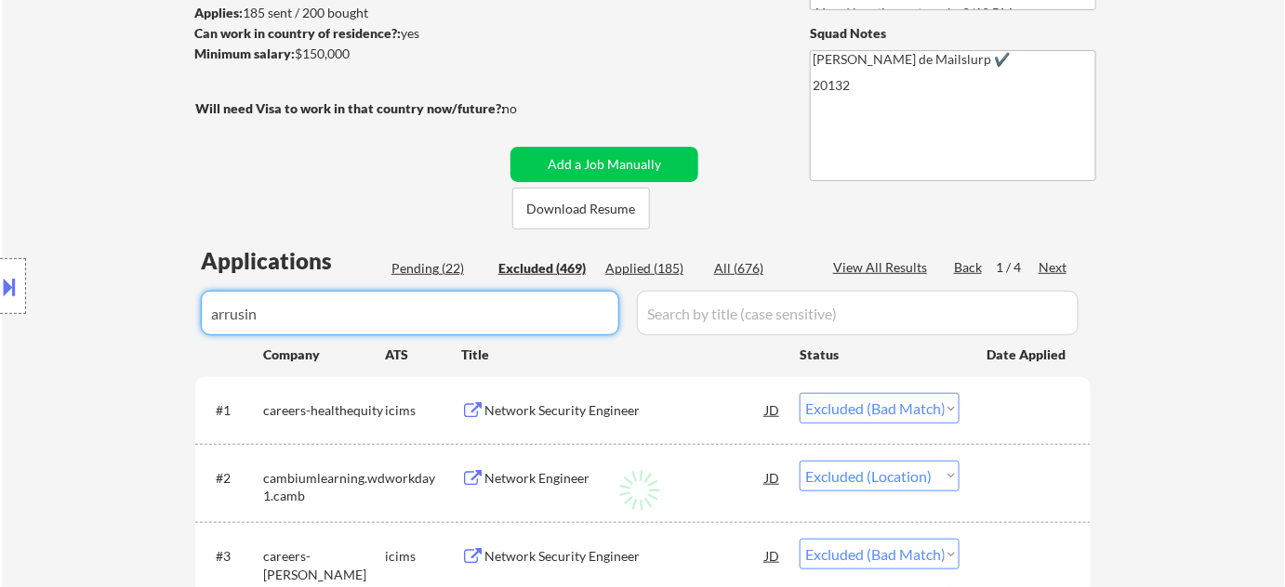
select select ""excluded__bad_match_""
select select ""excluded__salary_""
select select ""excluded__bad_match_""
select select ""excluded__expired_""
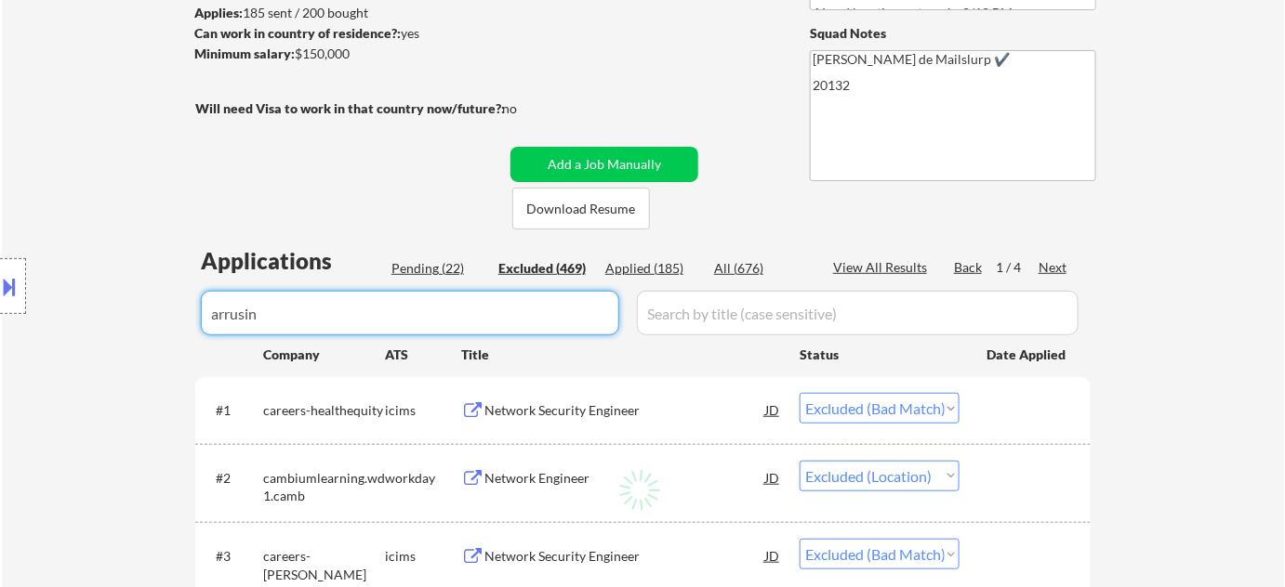
select select ""excluded__location_""
select select ""excluded__salary_""
select select ""excluded__other_""
select select ""excluded__expired_""
select select ""excluded__bad_match_""
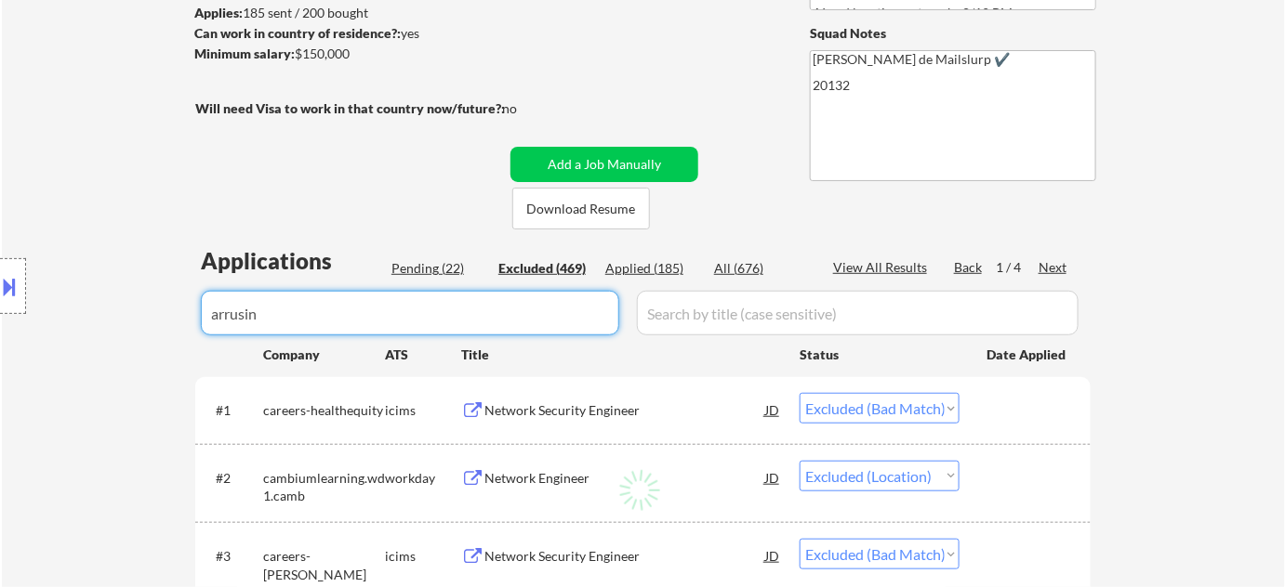
select select ""excluded""
select select ""excluded__location_""
select select ""excluded__salary_""
select select ""excluded__bad_match_""
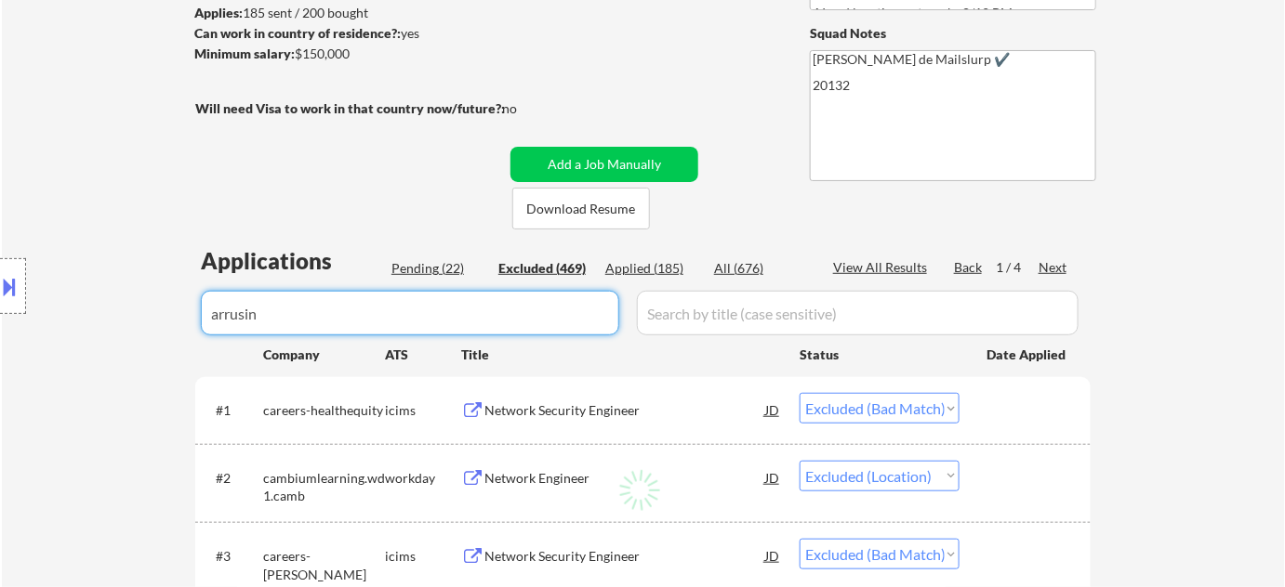
select select ""excluded__blocklist_""
select select ""excluded__expired_""
select select ""excluded__salary_""
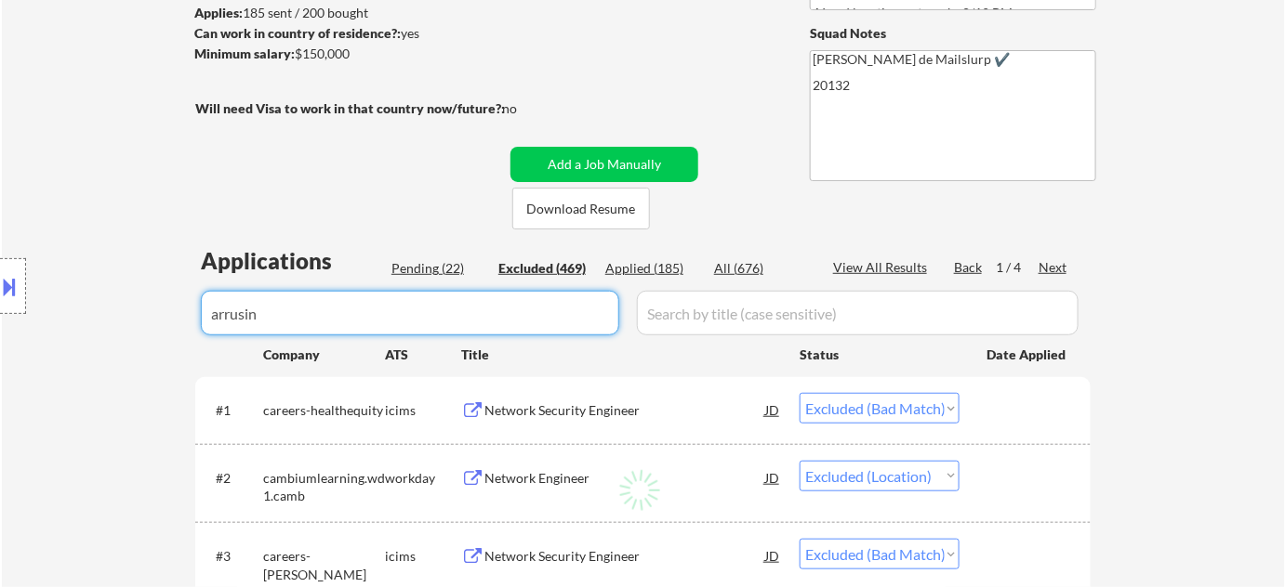
select select ""excluded""
select select ""excluded__expired_""
select select ""excluded__location_""
select select ""excluded__expired_""
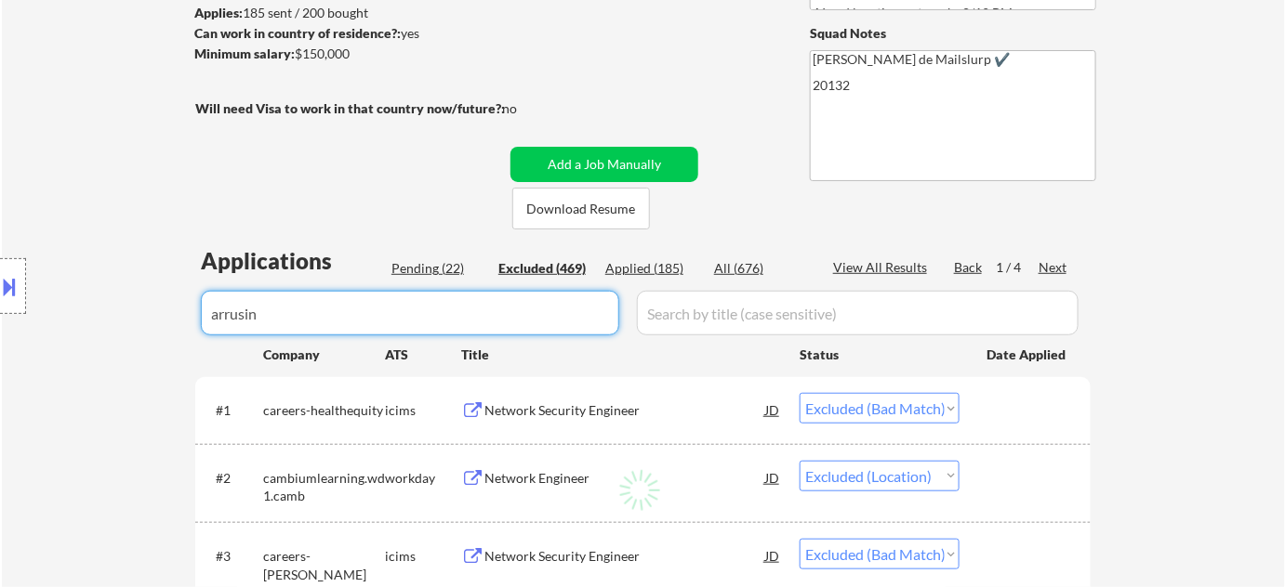
select select ""excluded""
select select ""excluded__salary_""
select select ""excluded__blocklist_""
select select ""excluded__salary_""
select select ""excluded""
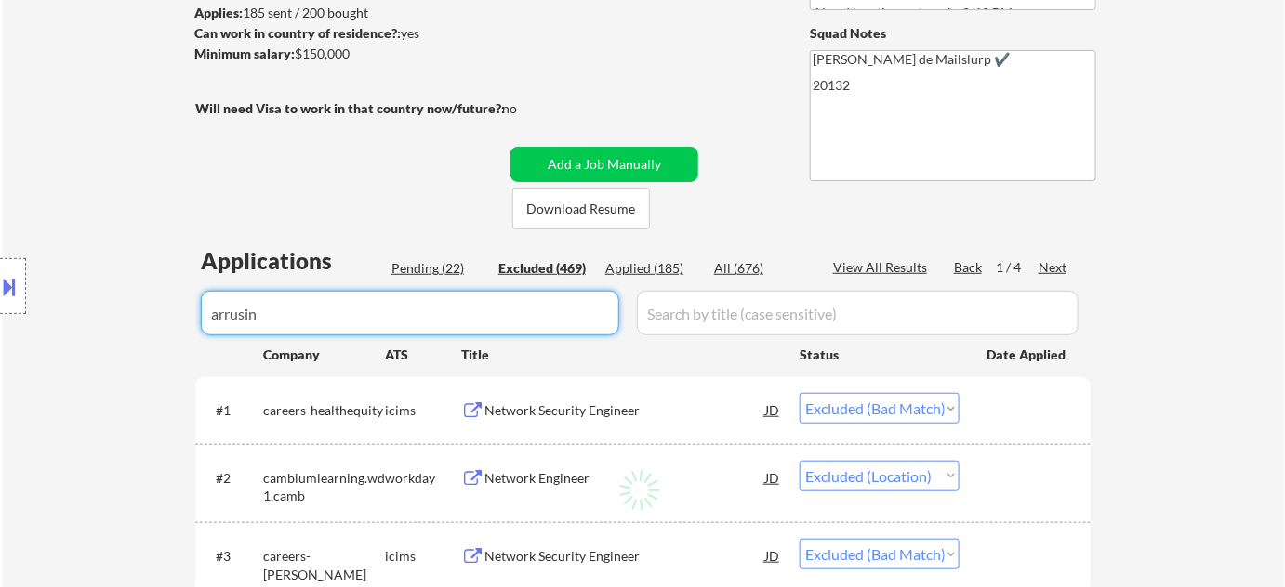
select select ""excluded__bad_match_""
select select ""excluded__location_""
select select ""excluded__salary_""
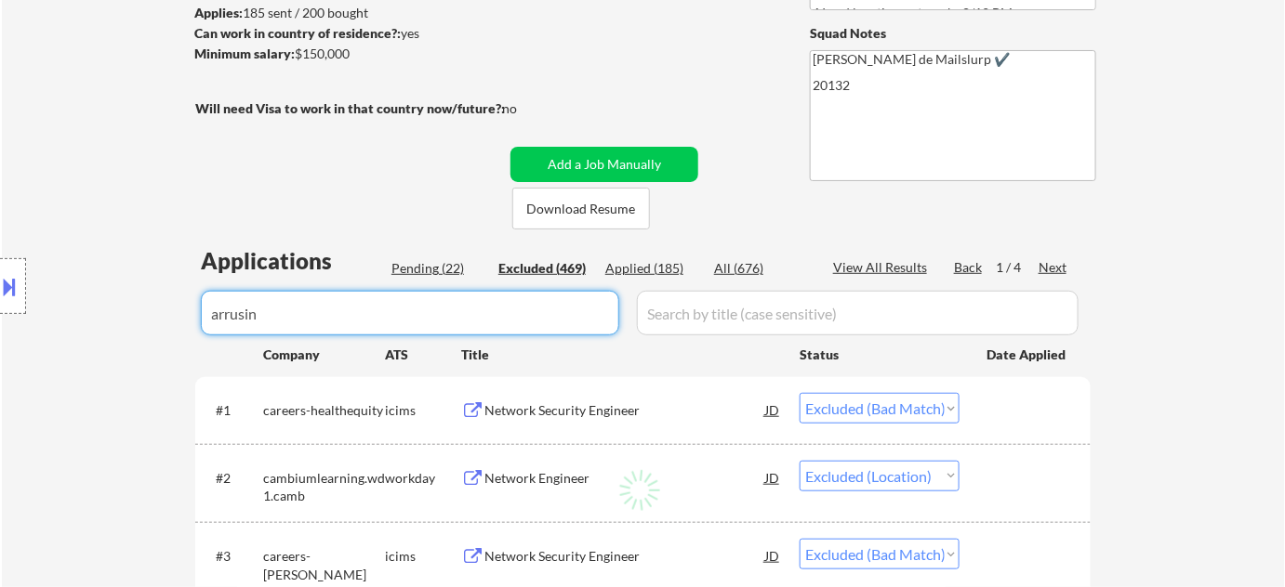
select select ""excluded__salary_""
select select ""excluded__location_""
select select ""excluded__expired_""
select select ""excluded__location_""
select select ""excluded__bad_match_""
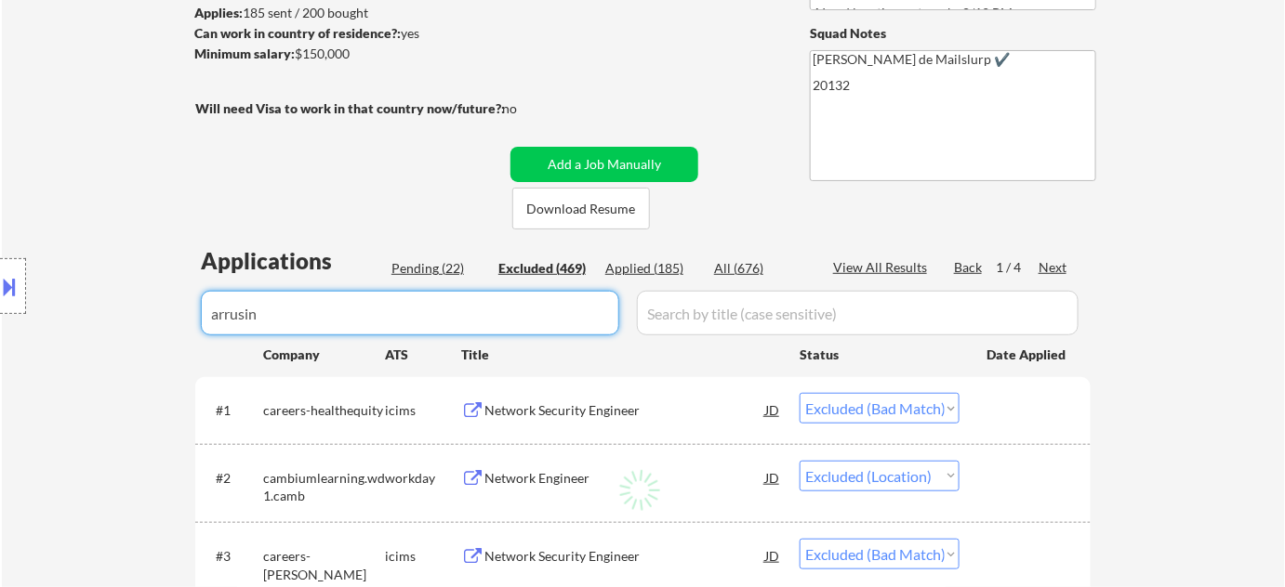
select select ""excluded""
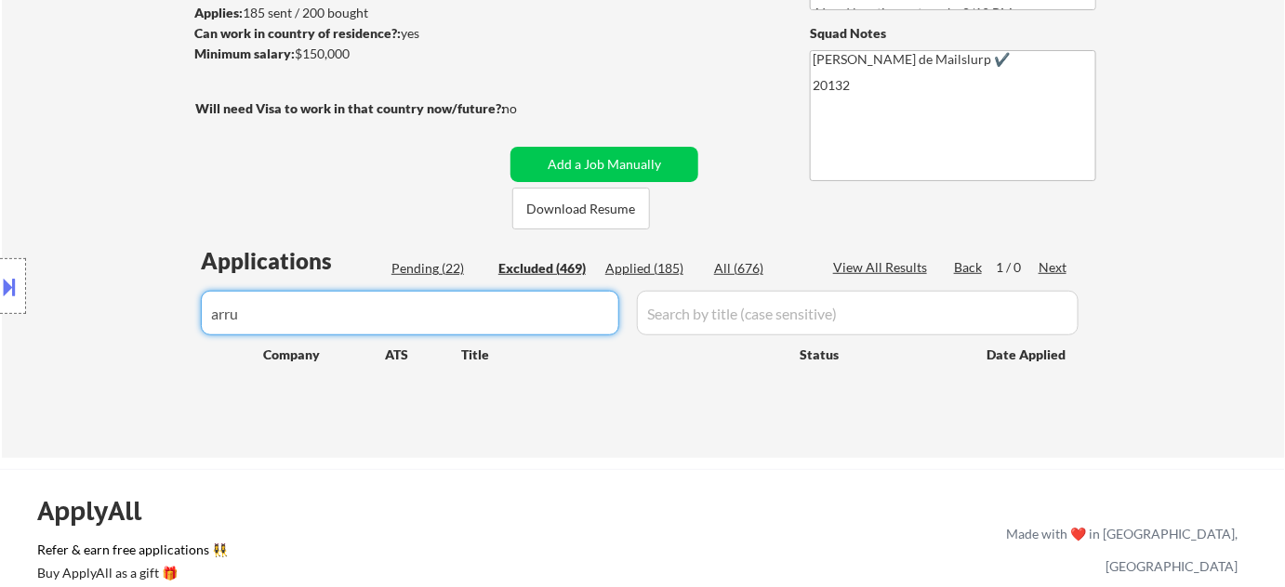
type input "arr"
select select ""excluded__blocklist_""
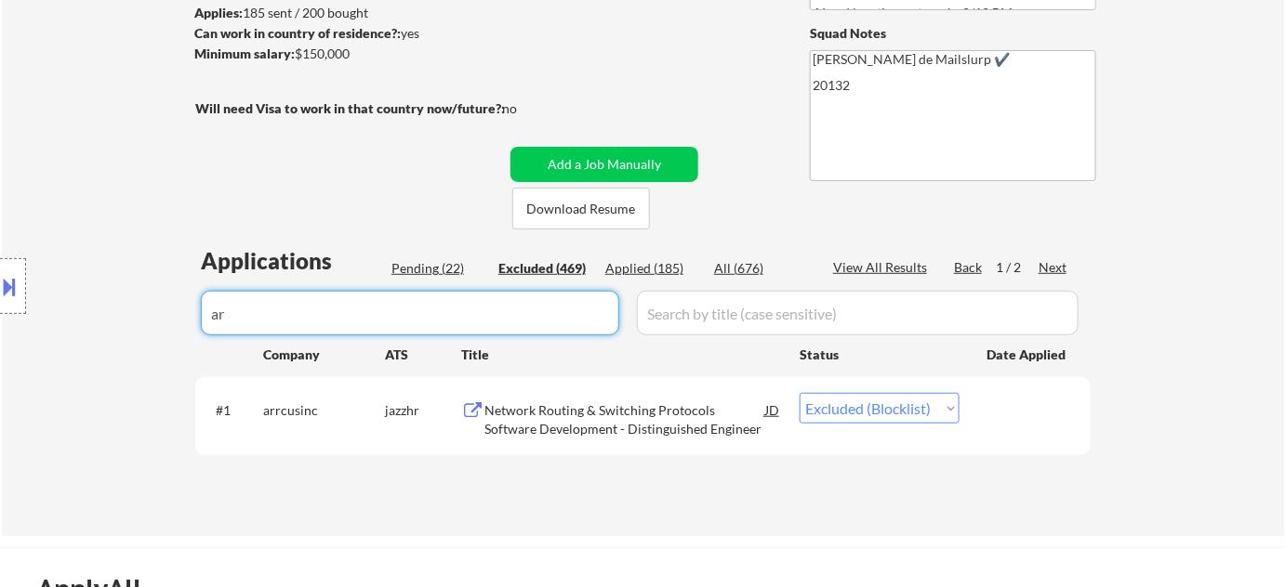
type input "ar"
click at [842, 413] on select "Choose an option... Pending Applied Excluded (Questions) Excluded (Expired) Exc…" at bounding box center [879, 408] width 160 height 31
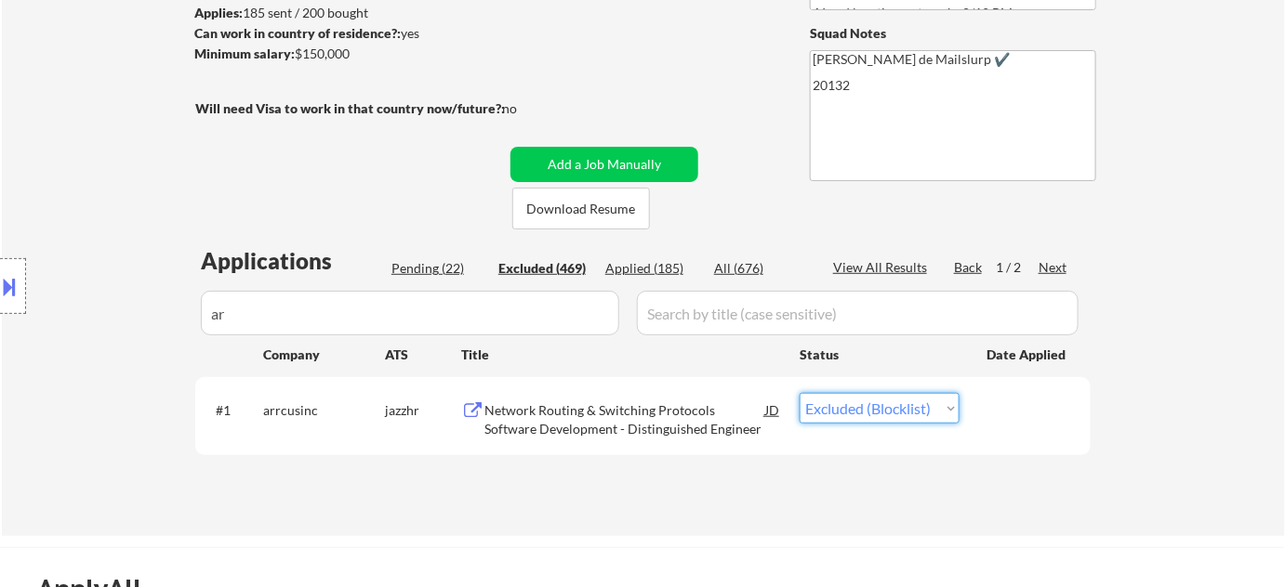
select select ""excluded__bad_match_""
select select ""excluded__other_""
select select ""excluded__location_""
select select ""excluded__bad_match_""
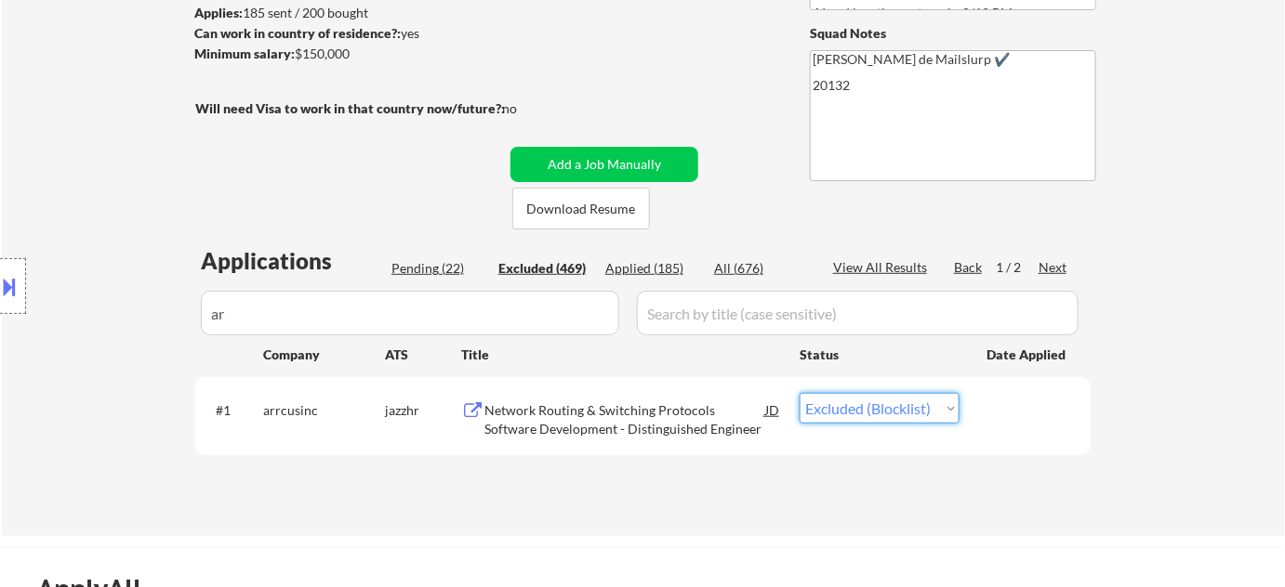
select select ""excluded""
select select ""excluded__salary_""
select select ""excluded__location_""
select select ""excluded__bad_match_""
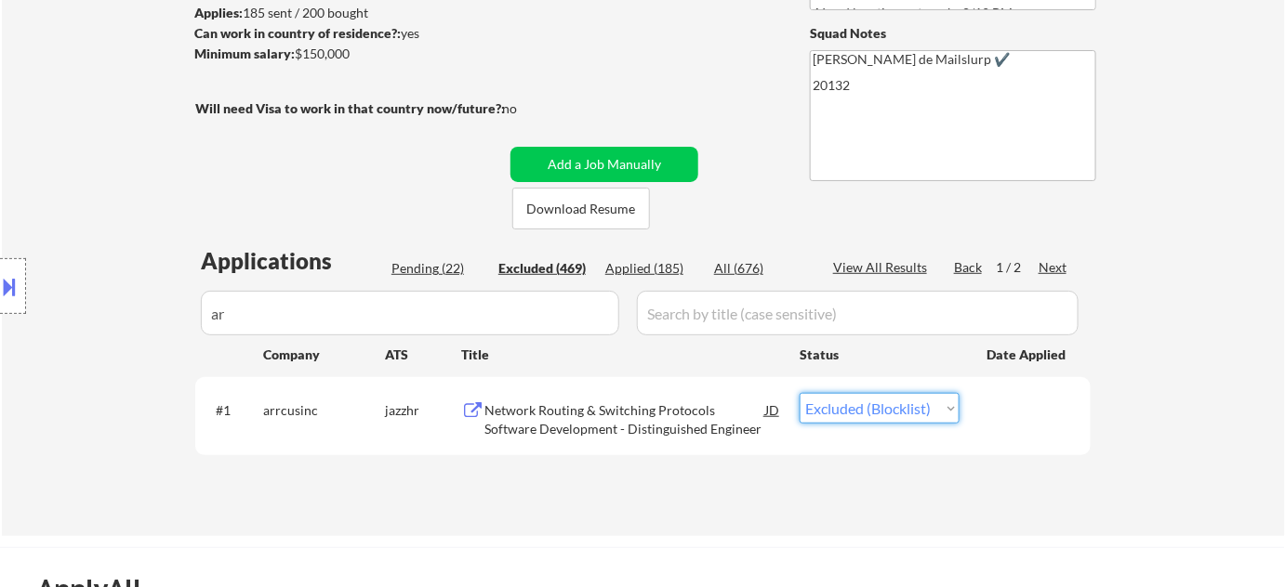
select select ""excluded__salary_""
select select ""excluded__location_""
select select ""excluded__other_""
select select ""excluded__location_""
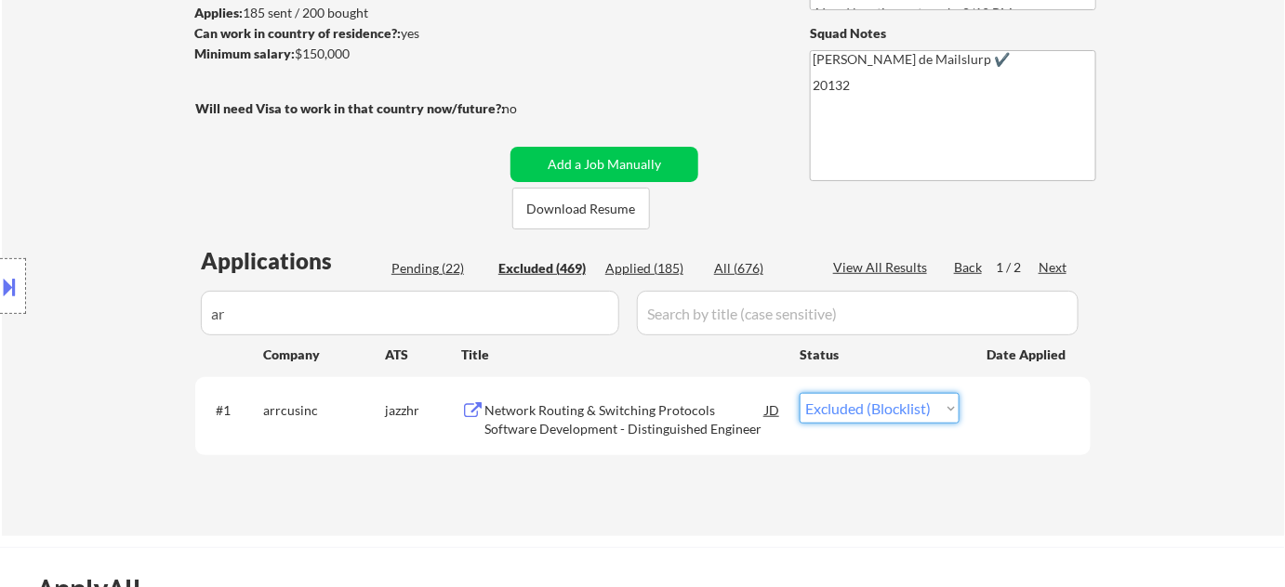
select select ""excluded__location_""
select select ""excluded__blocklist_""
select select ""excluded__location_""
select select ""excluded__bad_match_""
select select ""excluded__location_""
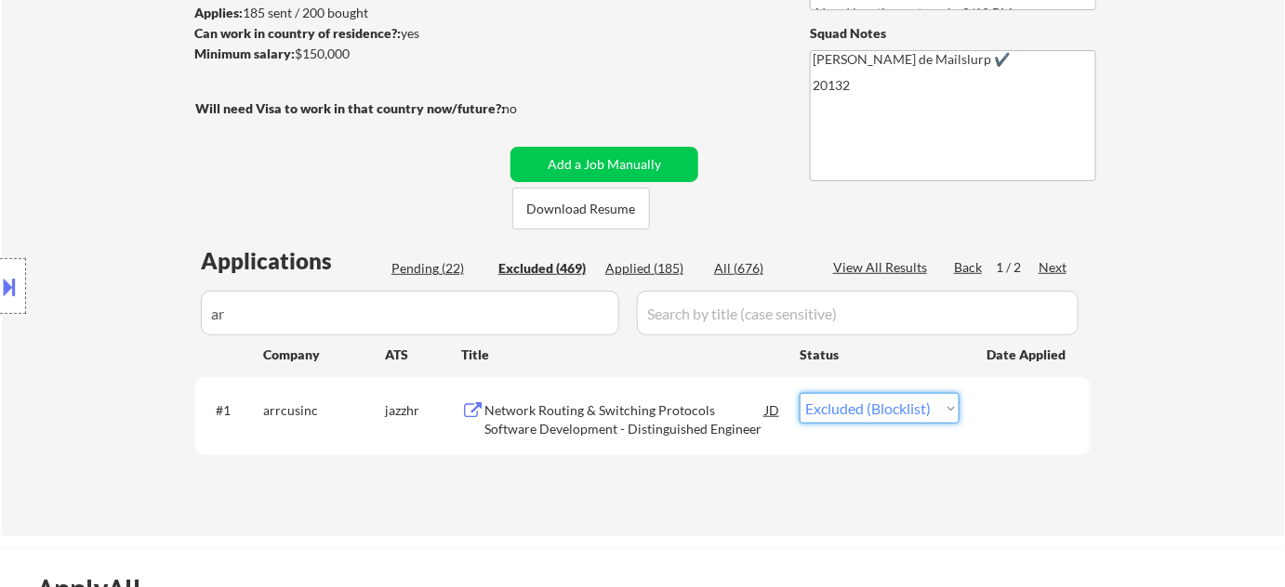
select select ""excluded__expired_""
select select ""excluded__bad_match_""
select select ""excluded__salary_""
select select ""excluded__bad_match_""
select select ""excluded__expired_""
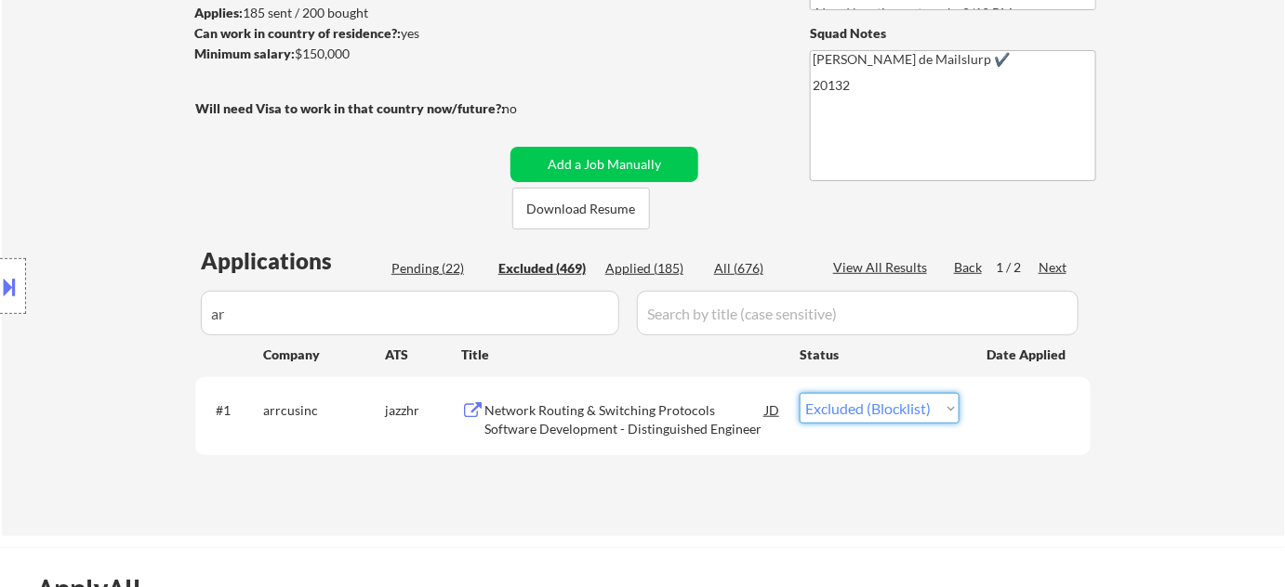
select select ""excluded__location_""
select select ""excluded__salary_""
select select ""excluded__other_""
select select ""excluded__bad_match_""
select select ""excluded__blocklist_""
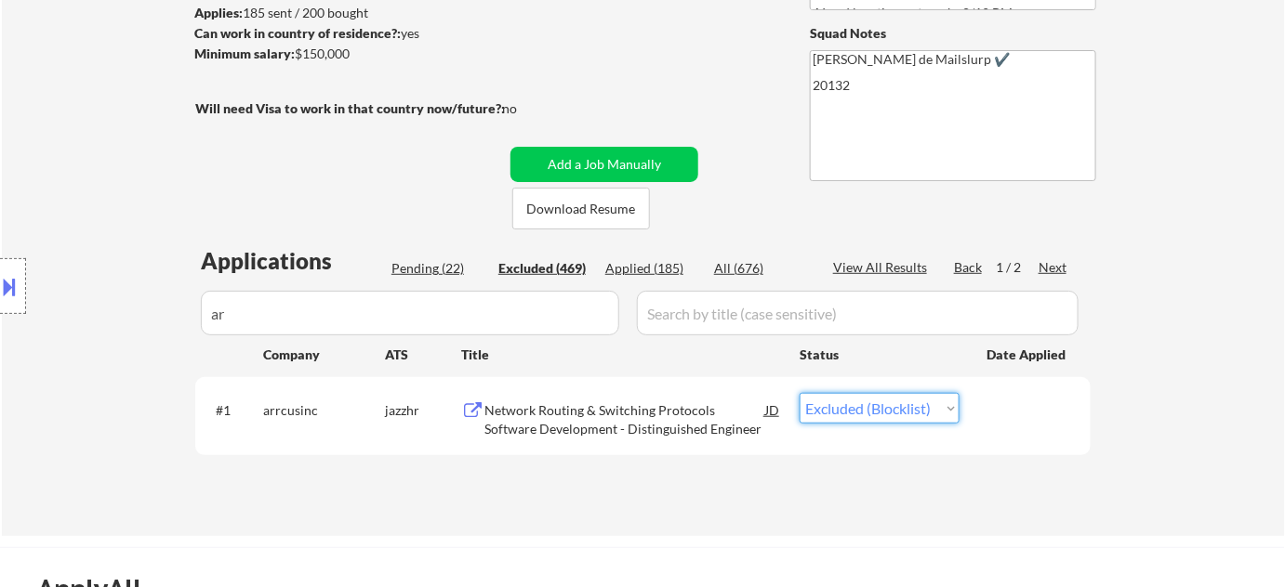
select select ""excluded__salary_""
select select ""excluded""
select select ""excluded__blocklist_""
select select ""excluded__bad_match_""
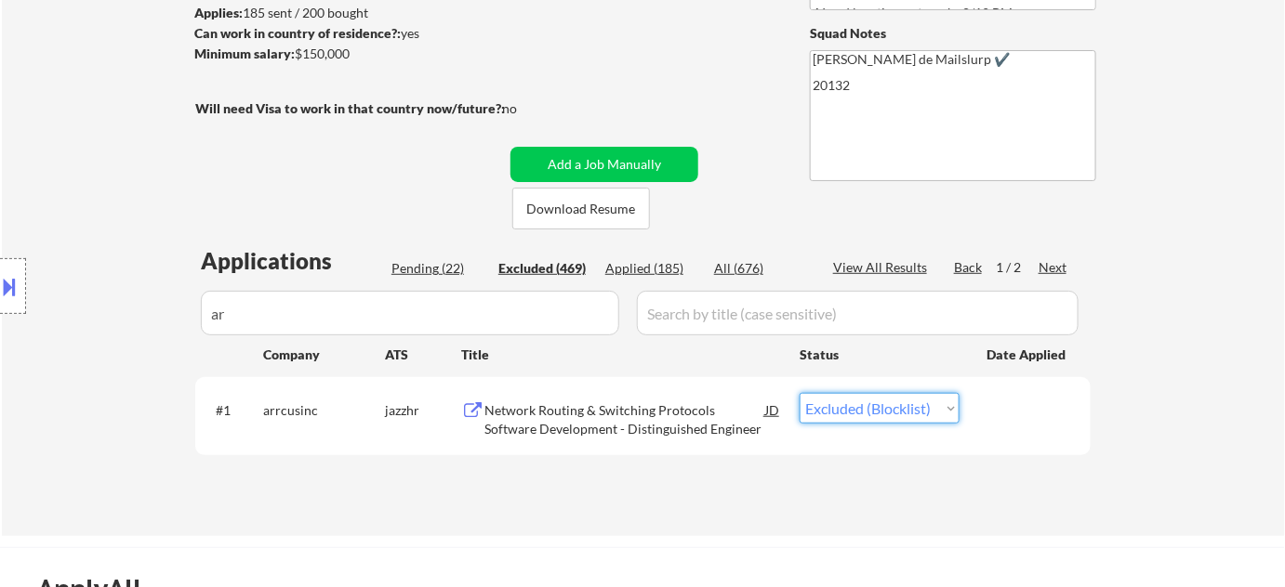
select select ""excluded__salary_""
select select ""excluded__location_""
select select ""excluded""
select select ""excluded__expired_""
select select ""excluded__bad_match_""
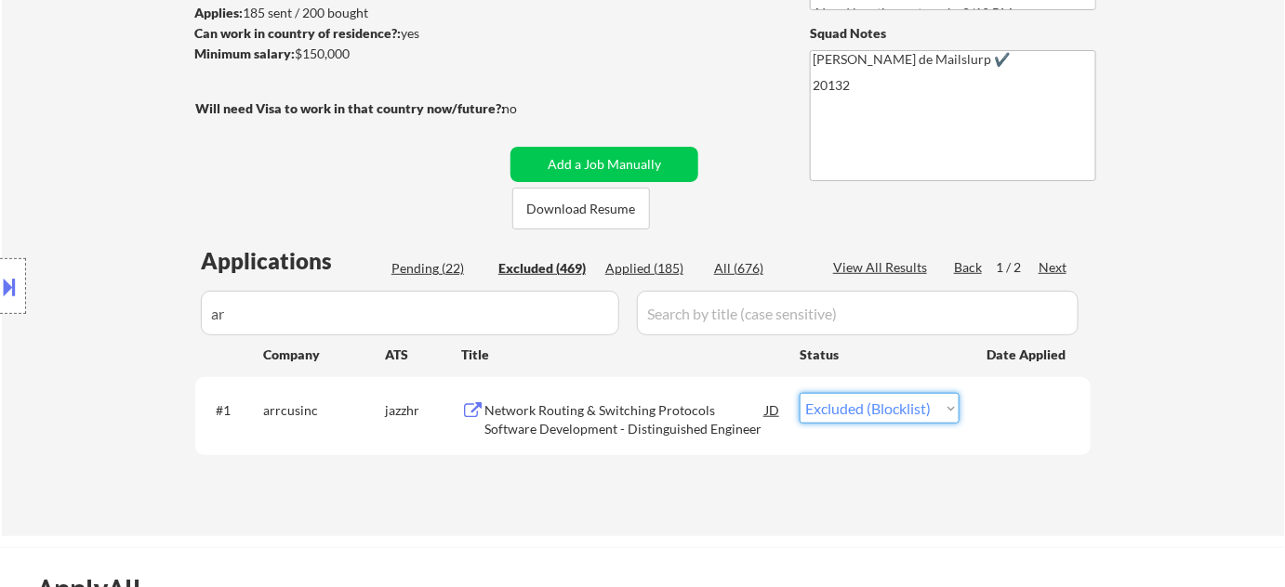
select select ""excluded__salary_""
select select ""excluded""
select select ""excluded__location_""
select select ""excluded__salary_""
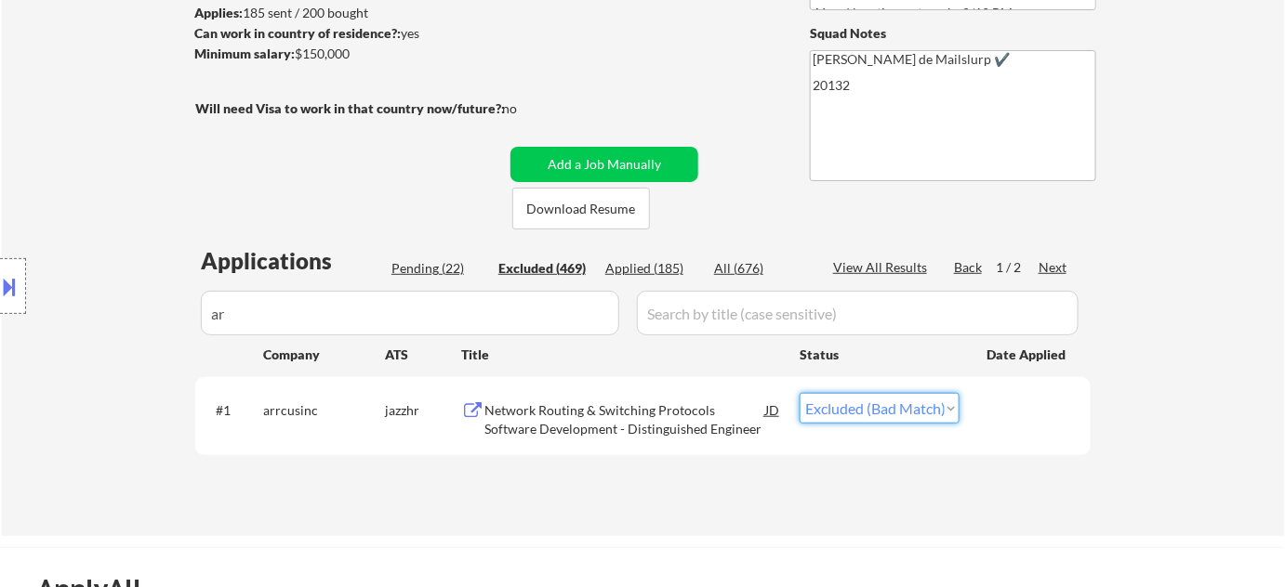
select select ""excluded__salary_""
select select ""excluded__expired_""
select select ""excluded__location_""
select select ""excluded__salary_""
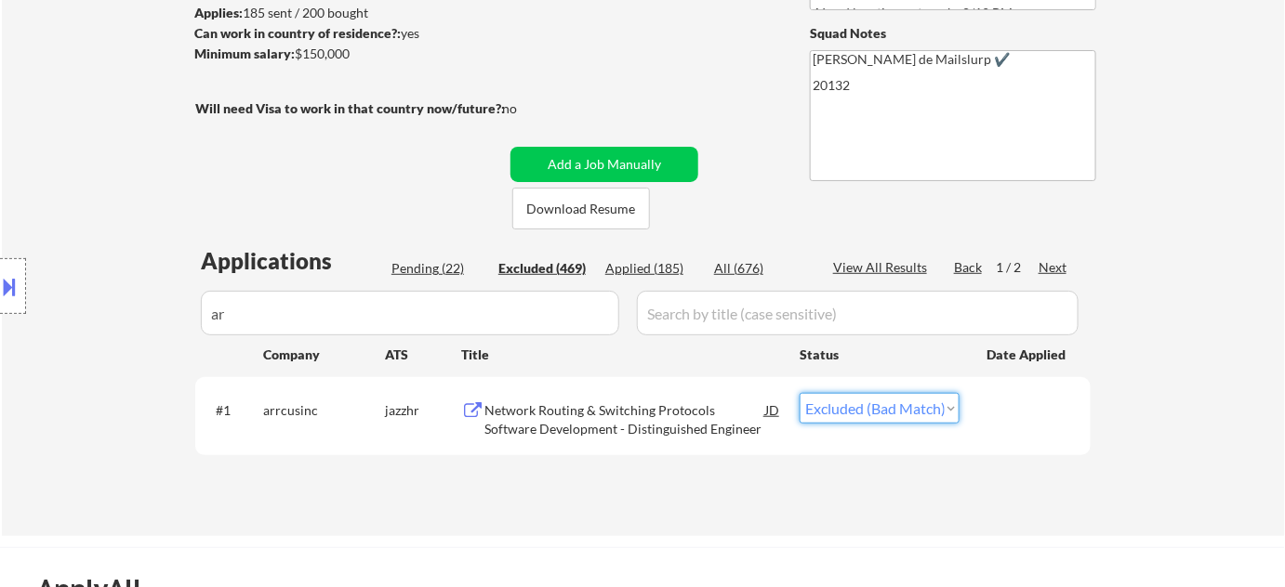
select select ""excluded__other_""
select select ""excluded__expired_""
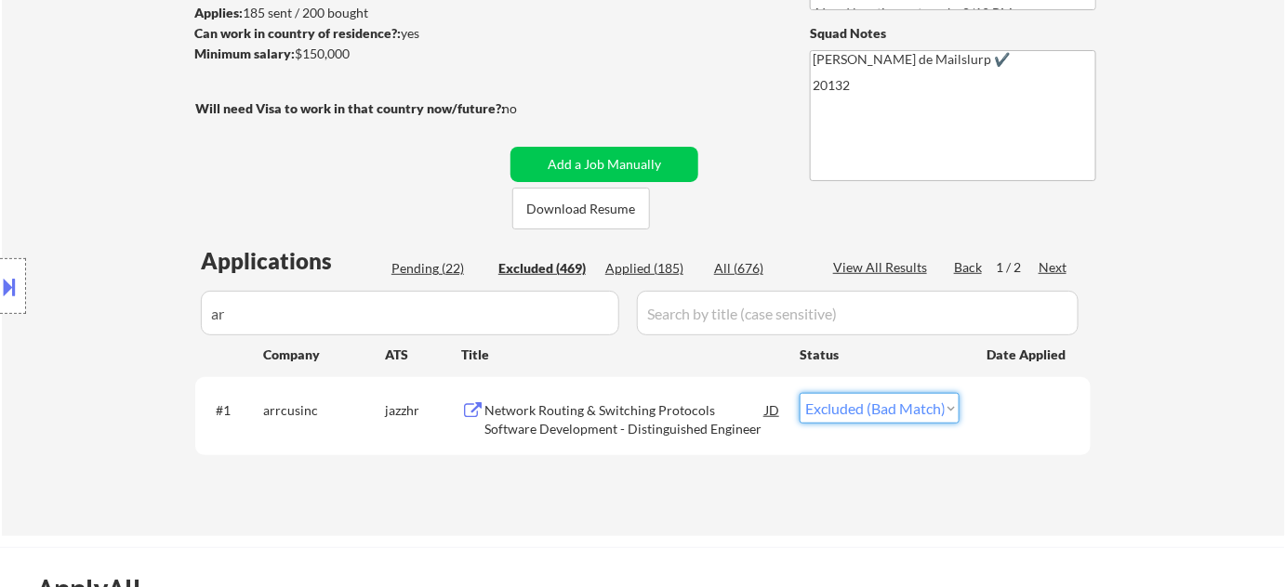
select select ""excluded__salary_""
select select ""excluded__blocklist_""
select select ""excluded__other_""
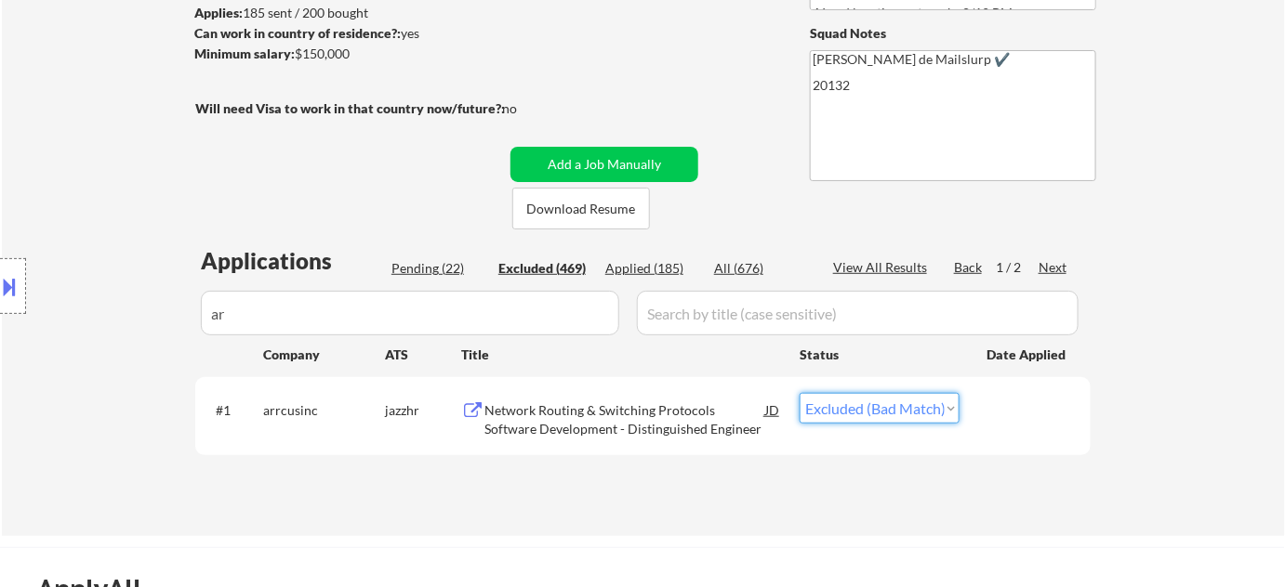
select select ""excluded__expired_""
select select ""excluded__salary_""
select select ""excluded__location_""
select select ""excluded__bad_match_""
select select ""excluded__expired_""
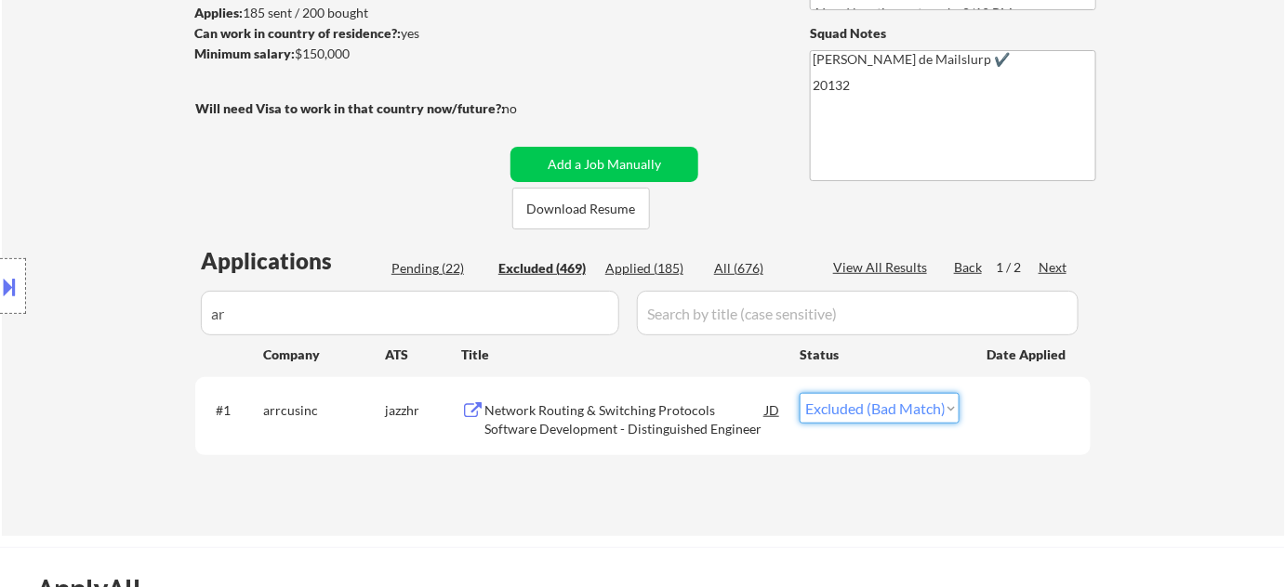
select select ""excluded__expired_""
select select ""excluded__salary_""
select select ""excluded__location_""
select select ""excluded__salary_""
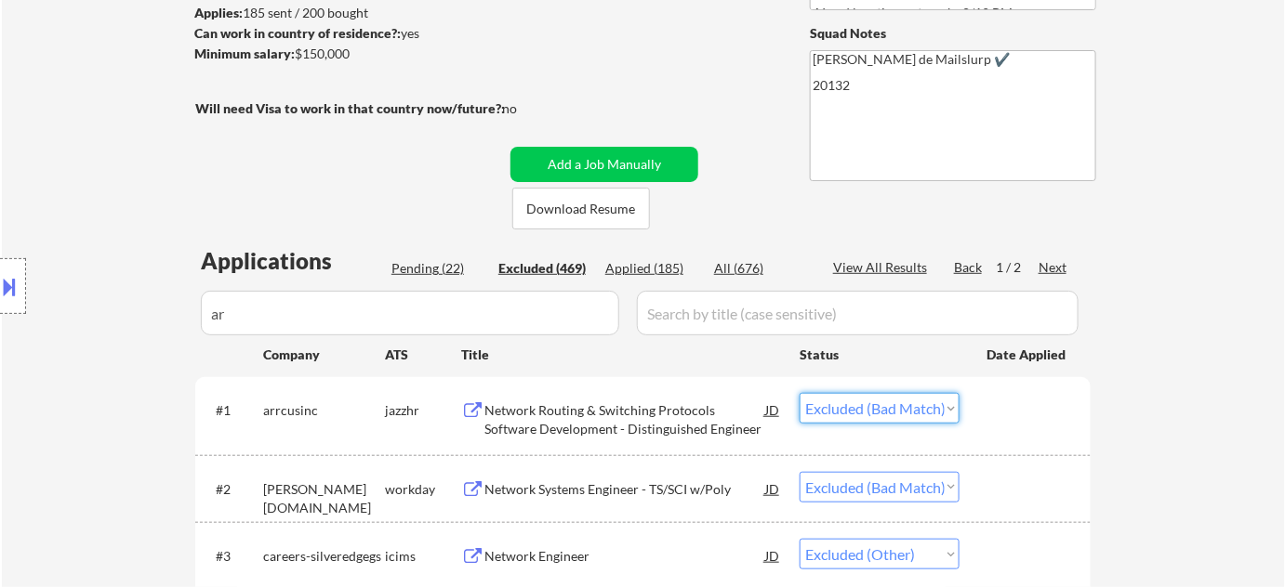
click at [799, 393] on select "Choose an option... Pending Applied Excluded (Questions) Excluded (Expired) Exc…" at bounding box center [879, 408] width 160 height 31
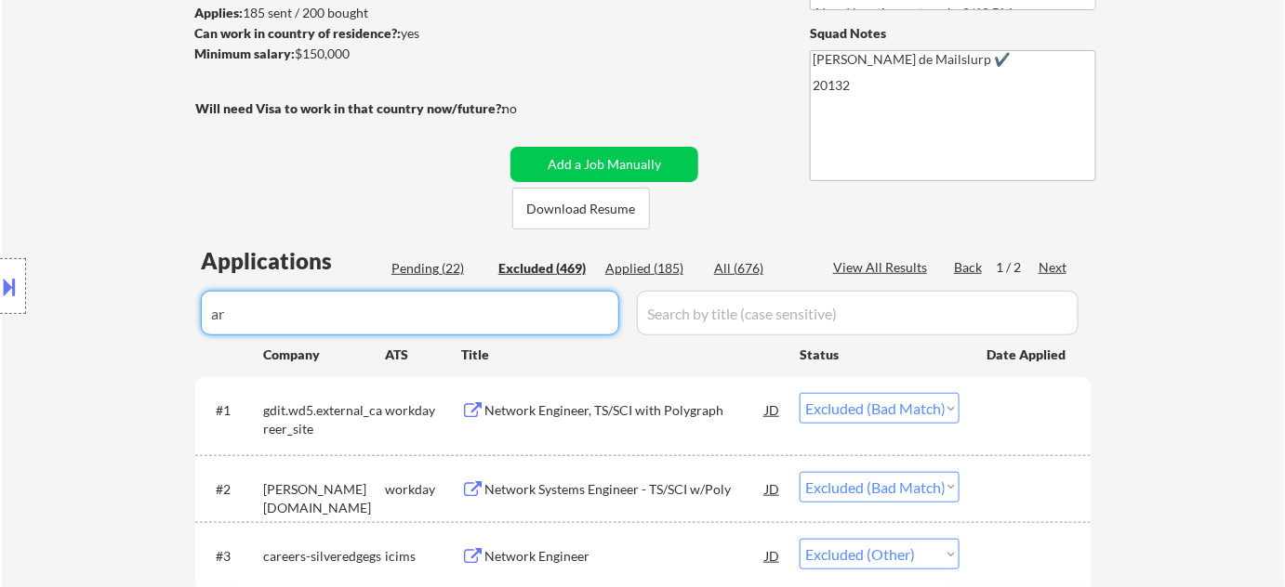
drag, startPoint x: 368, startPoint y: 302, endPoint x: 0, endPoint y: 310, distance: 368.1
click at [0, 310] on body "← Return to /applysquad Mailslurp Inbox Job Search Builder Kristoffer Roberts U…" at bounding box center [642, 40] width 1285 height 587
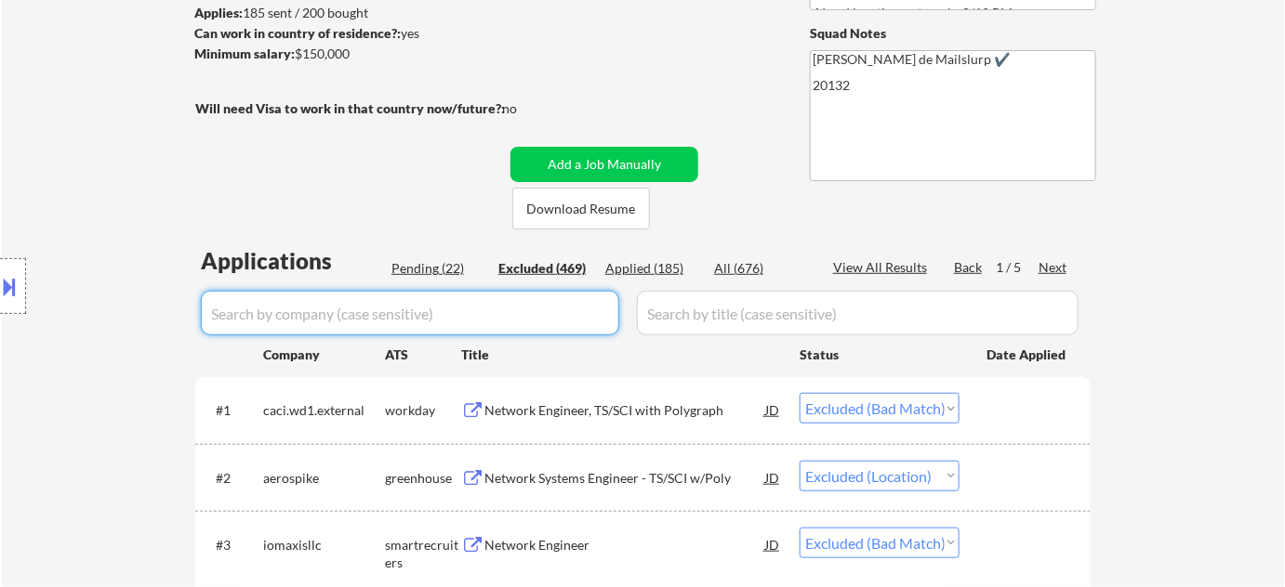
click at [433, 261] on div "Pending (22)" at bounding box center [437, 268] width 93 height 19
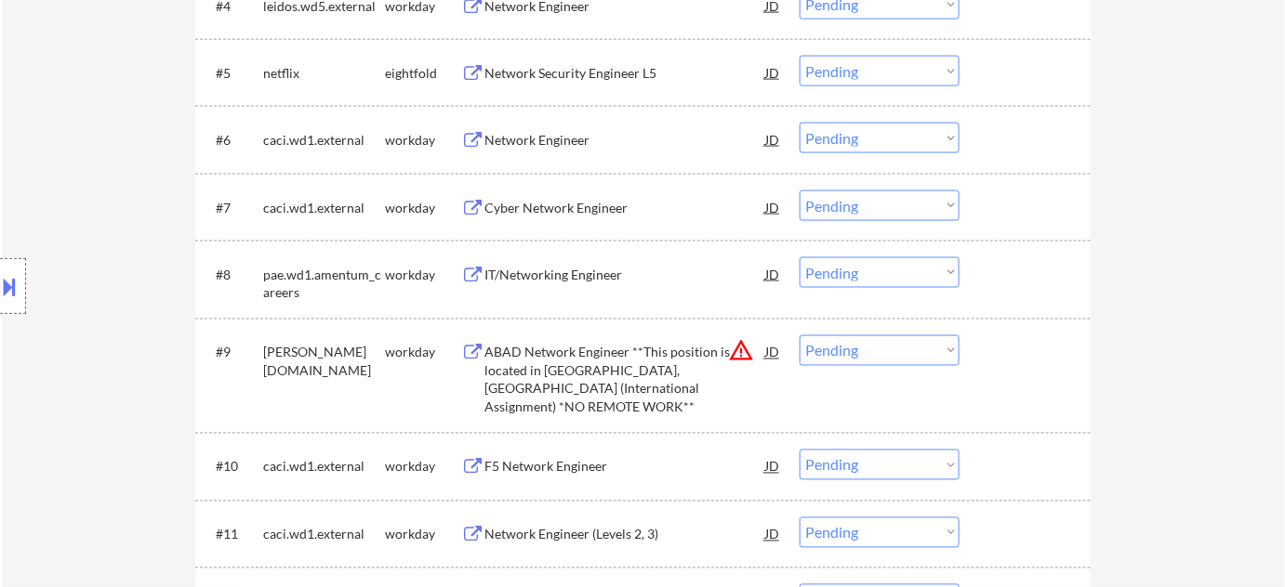
scroll to position [1182, 0]
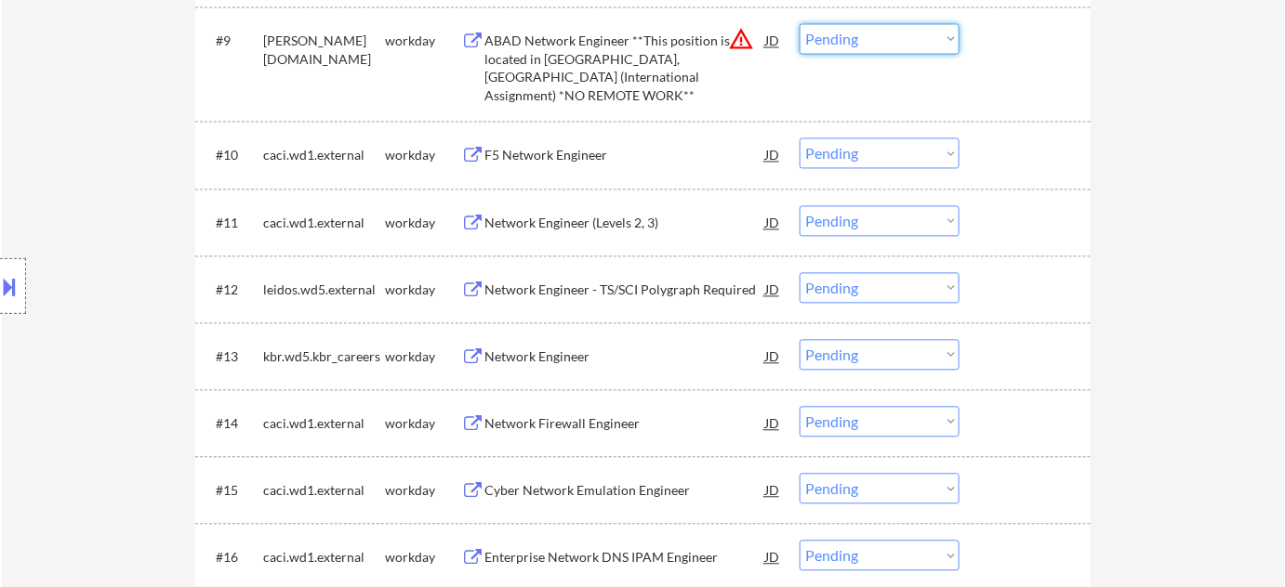
drag, startPoint x: 882, startPoint y: 36, endPoint x: 882, endPoint y: 49, distance: 13.0
click at [882, 36] on select "Choose an option... Pending Applied Excluded (Questions) Excluded (Expired) Exc…" at bounding box center [879, 38] width 160 height 31
click at [799, 23] on select "Choose an option... Pending Applied Excluded (Questions) Excluded (Expired) Exc…" at bounding box center [879, 38] width 160 height 31
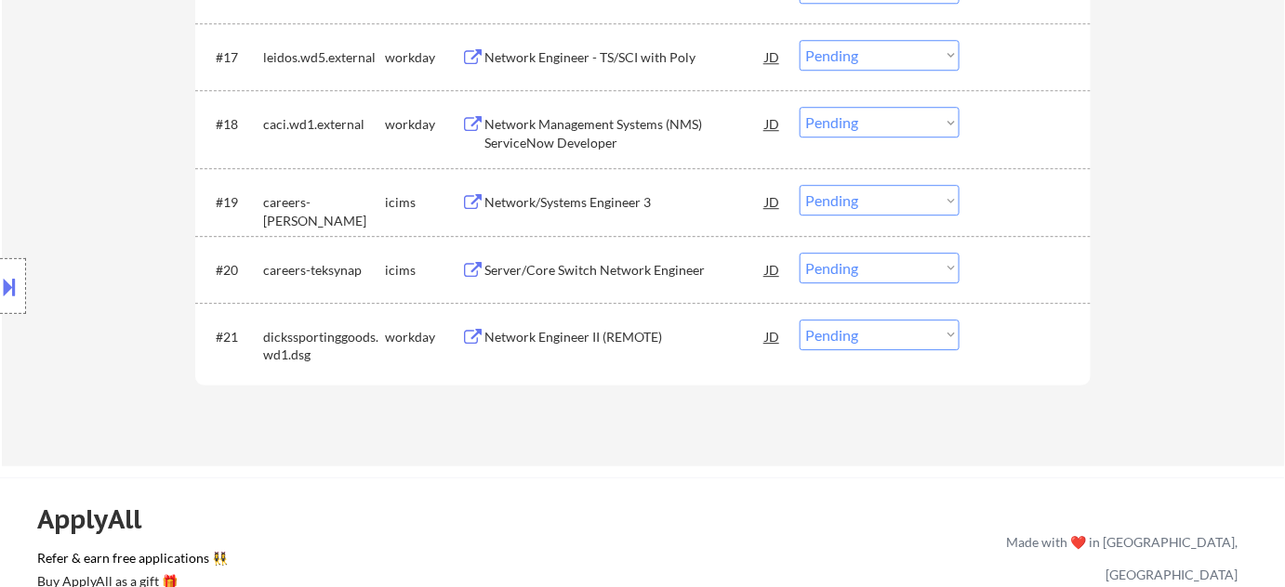
scroll to position [1690, 0]
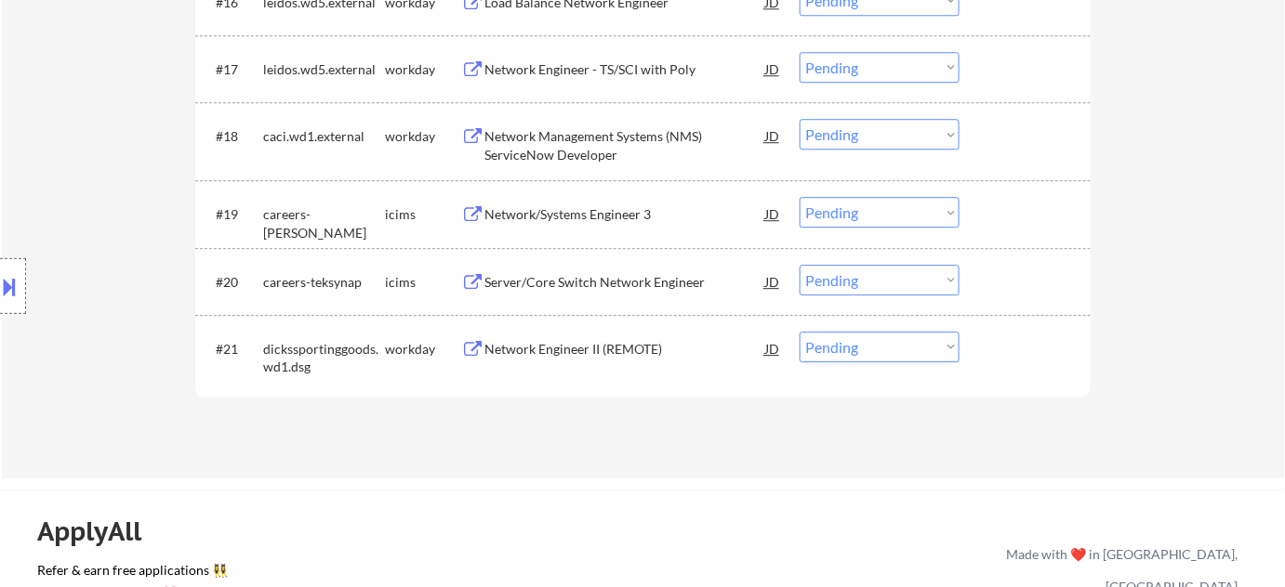
click at [587, 341] on div "Network Engineer II (REMOTE)" at bounding box center [624, 349] width 281 height 19
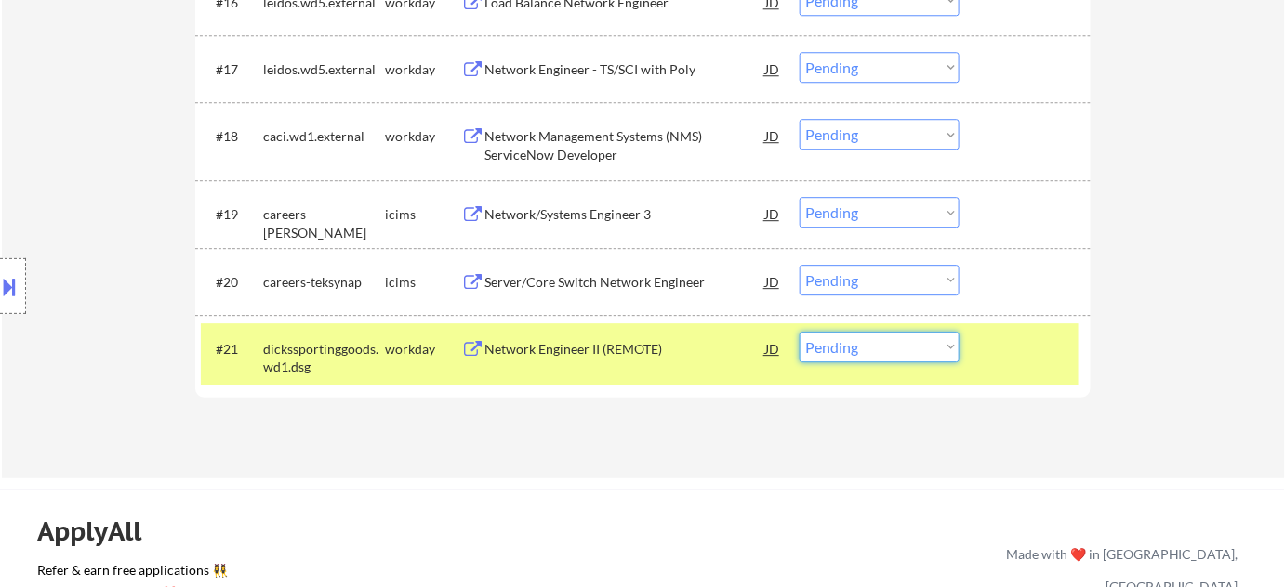
drag, startPoint x: 889, startPoint y: 348, endPoint x: 889, endPoint y: 360, distance: 12.1
click at [889, 347] on select "Choose an option... Pending Applied Excluded (Questions) Excluded (Expired) Exc…" at bounding box center [879, 347] width 160 height 31
click at [799, 332] on select "Choose an option... Pending Applied Excluded (Questions) Excluded (Expired) Exc…" at bounding box center [879, 347] width 160 height 31
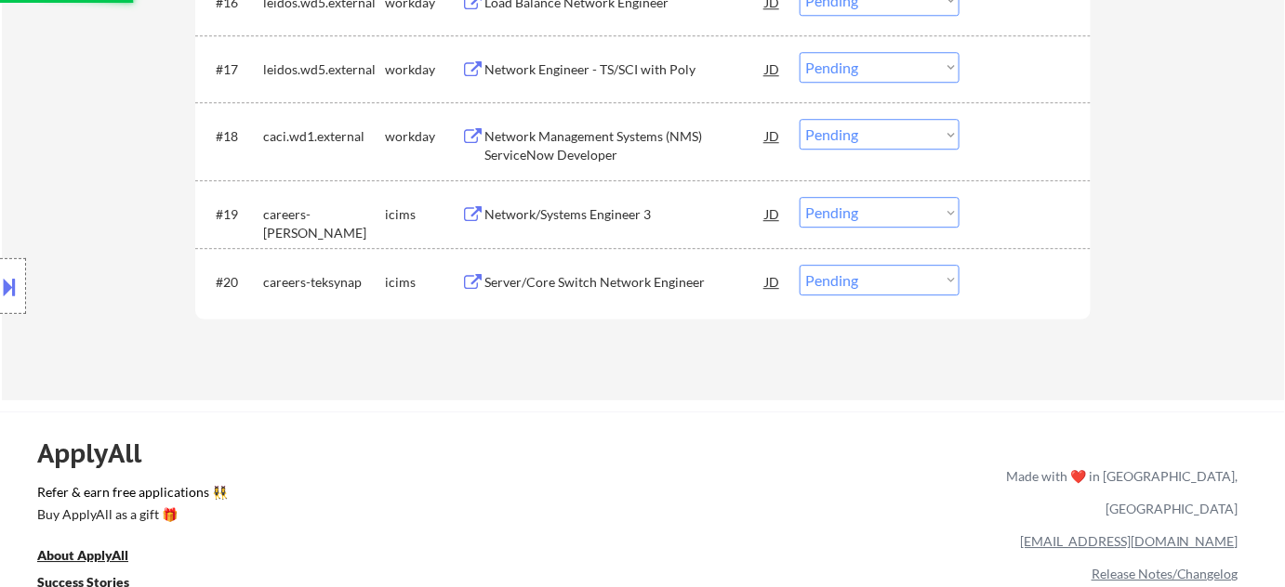
click at [573, 281] on div "Server/Core Switch Network Engineer" at bounding box center [624, 282] width 281 height 19
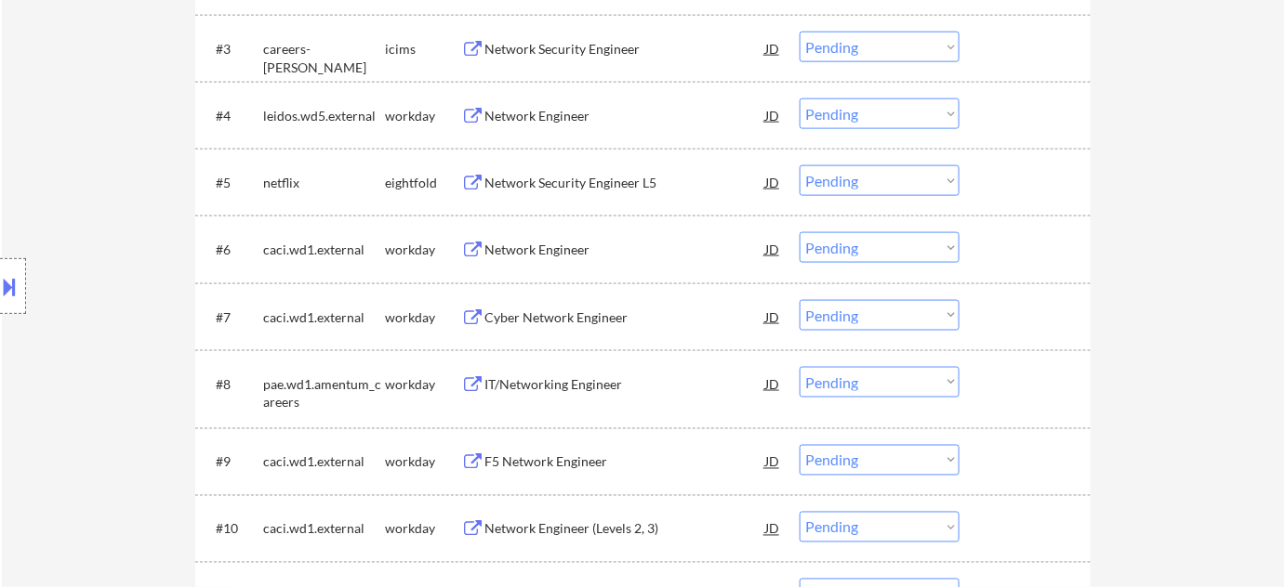
scroll to position [422, 0]
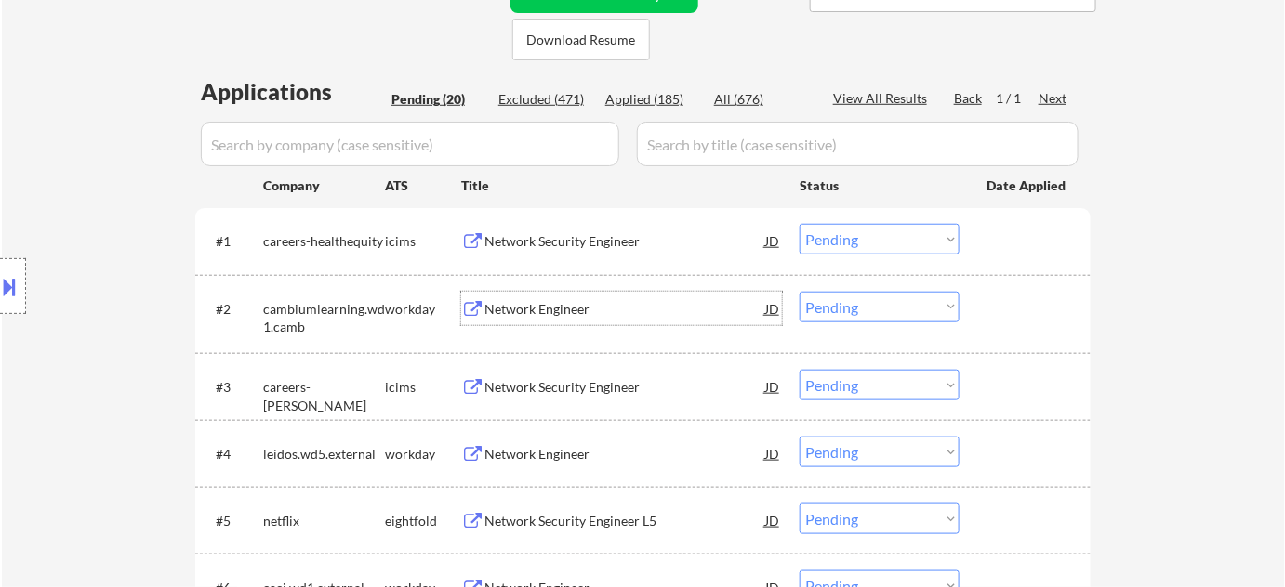
click at [543, 301] on div "Network Engineer" at bounding box center [624, 309] width 281 height 19
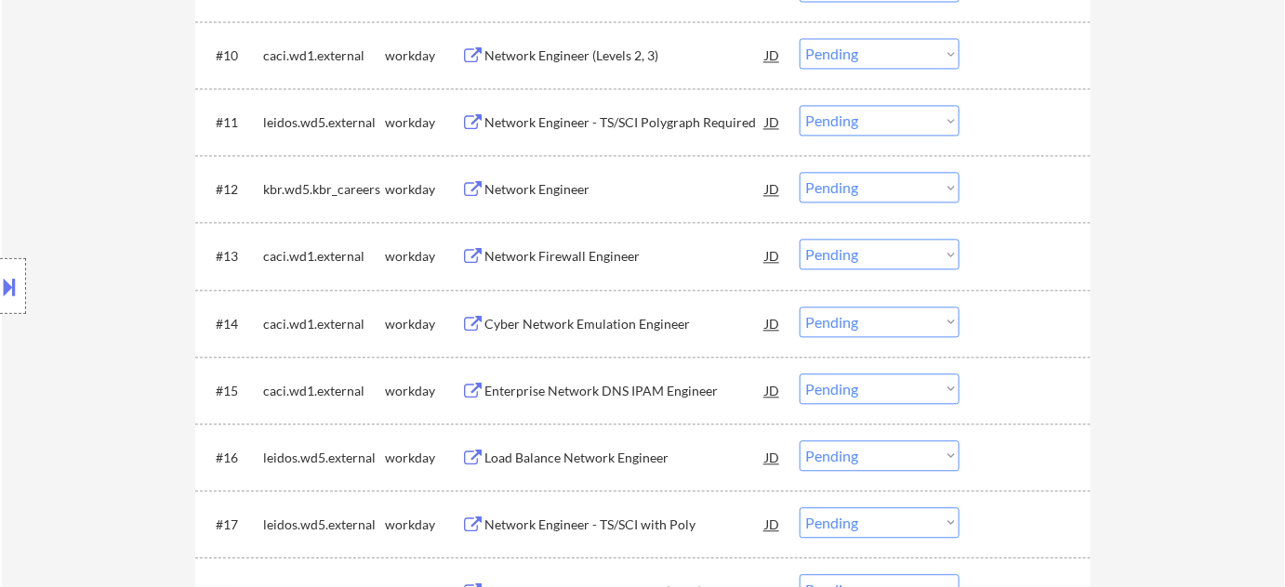
scroll to position [1267, 0]
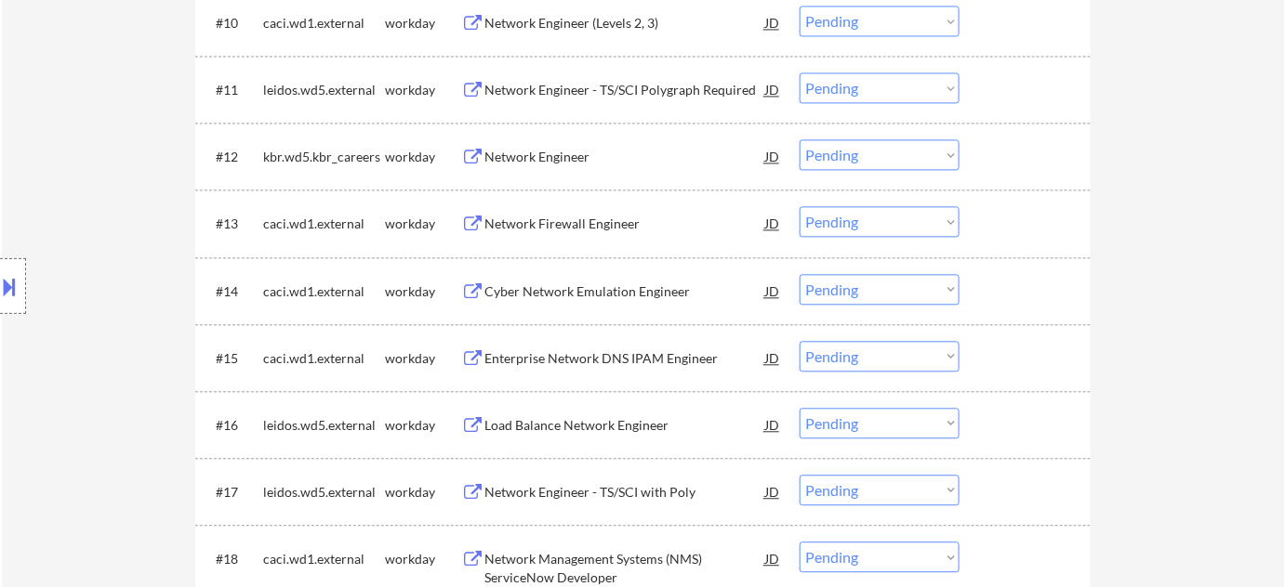
click at [558, 349] on div "Enterprise Network DNS IPAM Engineer" at bounding box center [624, 358] width 281 height 19
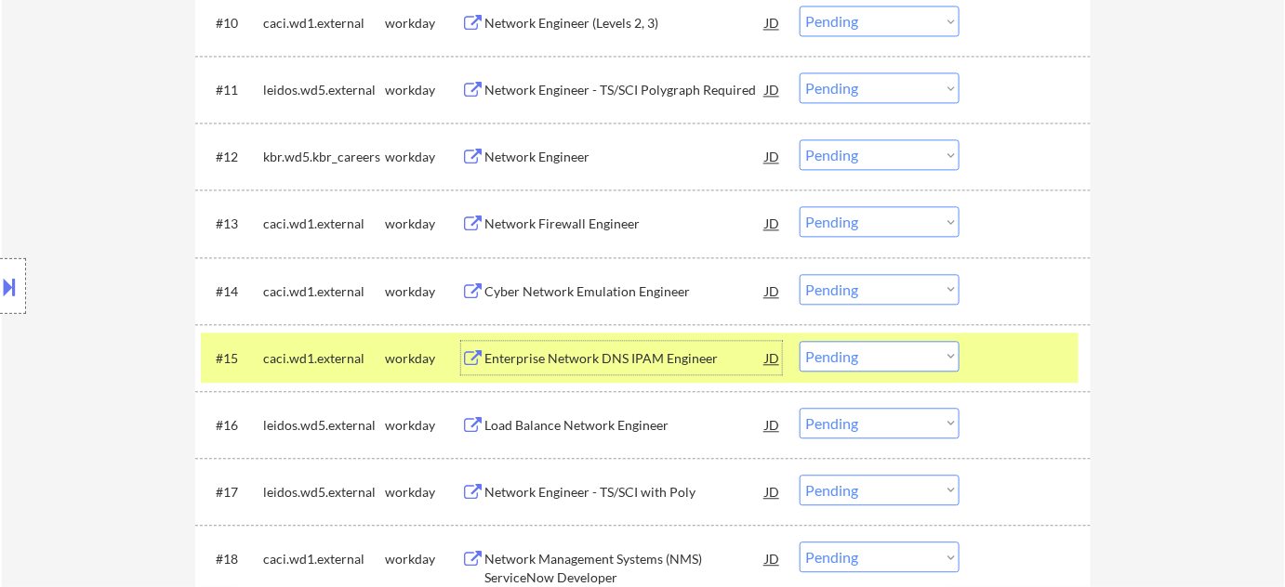
click at [848, 349] on select "Choose an option... Pending Applied Excluded (Questions) Excluded (Expired) Exc…" at bounding box center [879, 356] width 160 height 31
click at [799, 341] on select "Choose an option... Pending Applied Excluded (Questions) Excluded (Expired) Exc…" at bounding box center [879, 356] width 160 height 31
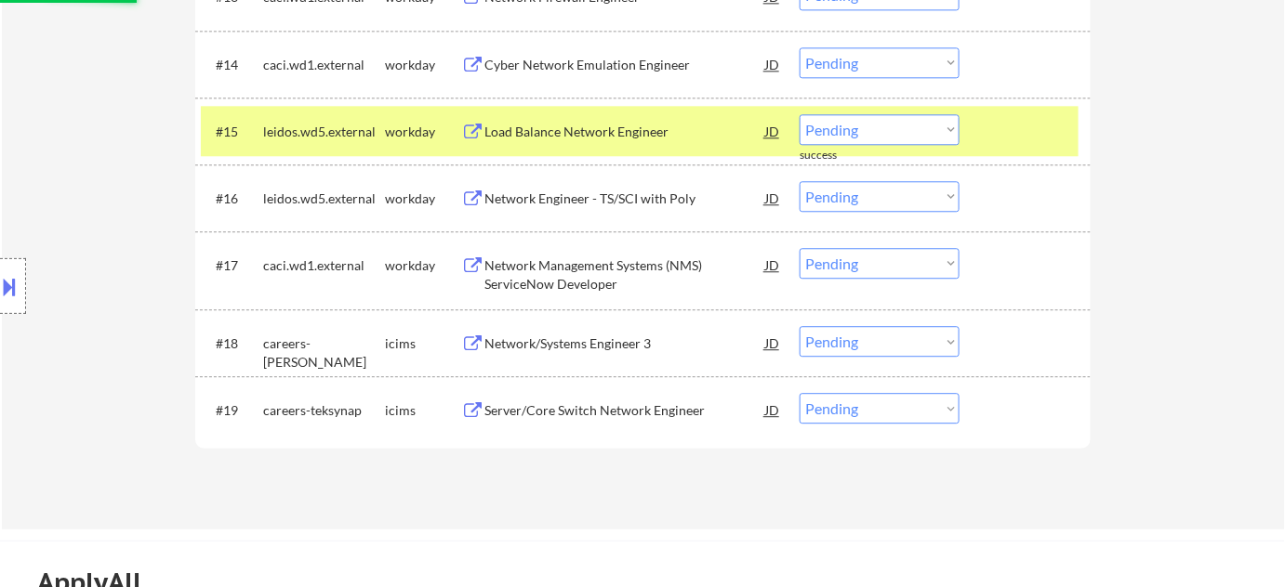
scroll to position [1521, 0]
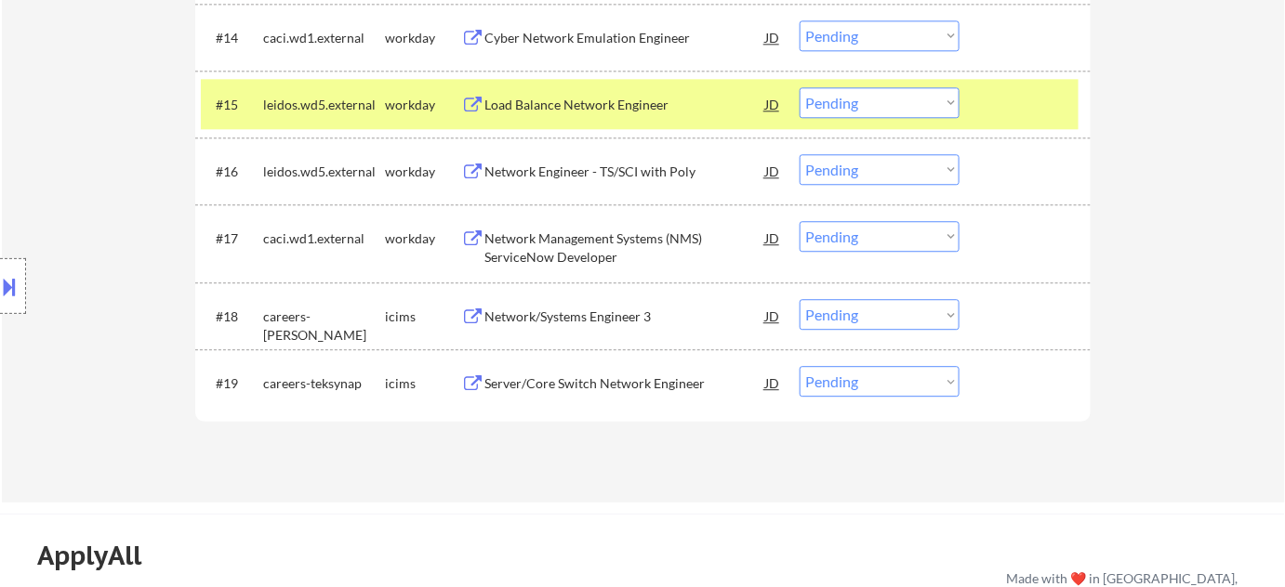
click at [534, 249] on div "Network Management Systems (NMS) ServiceNow Developer" at bounding box center [624, 248] width 281 height 36
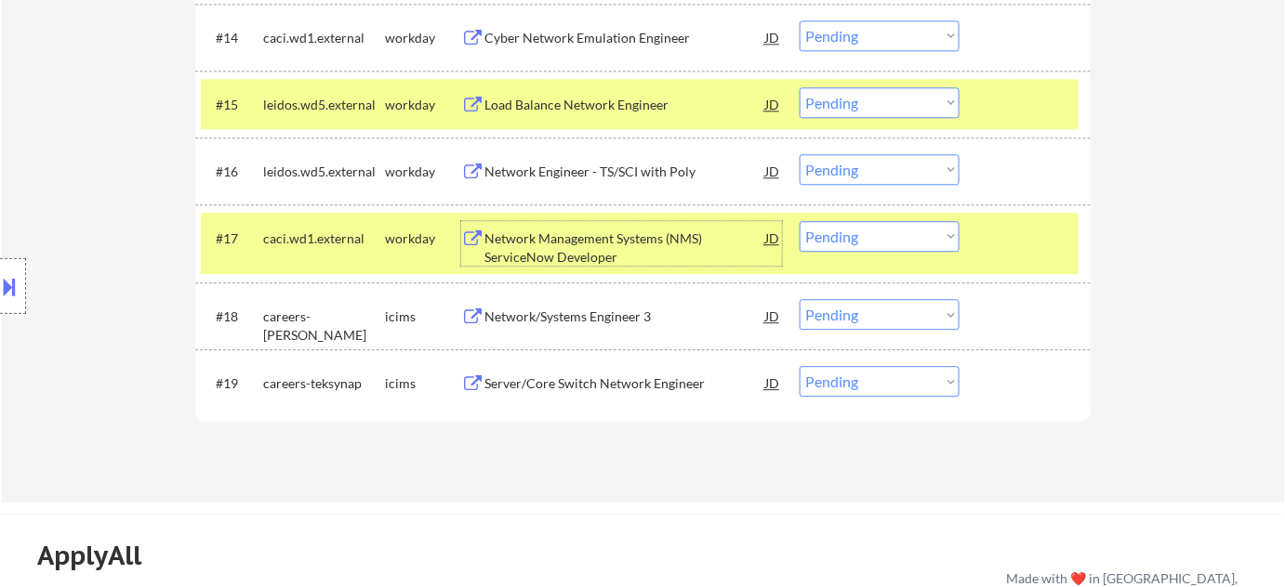
click at [892, 231] on select "Choose an option... Pending Applied Excluded (Questions) Excluded (Expired) Exc…" at bounding box center [879, 236] width 160 height 31
click at [799, 221] on select "Choose an option... Pending Applied Excluded (Questions) Excluded (Expired) Exc…" at bounding box center [879, 236] width 160 height 31
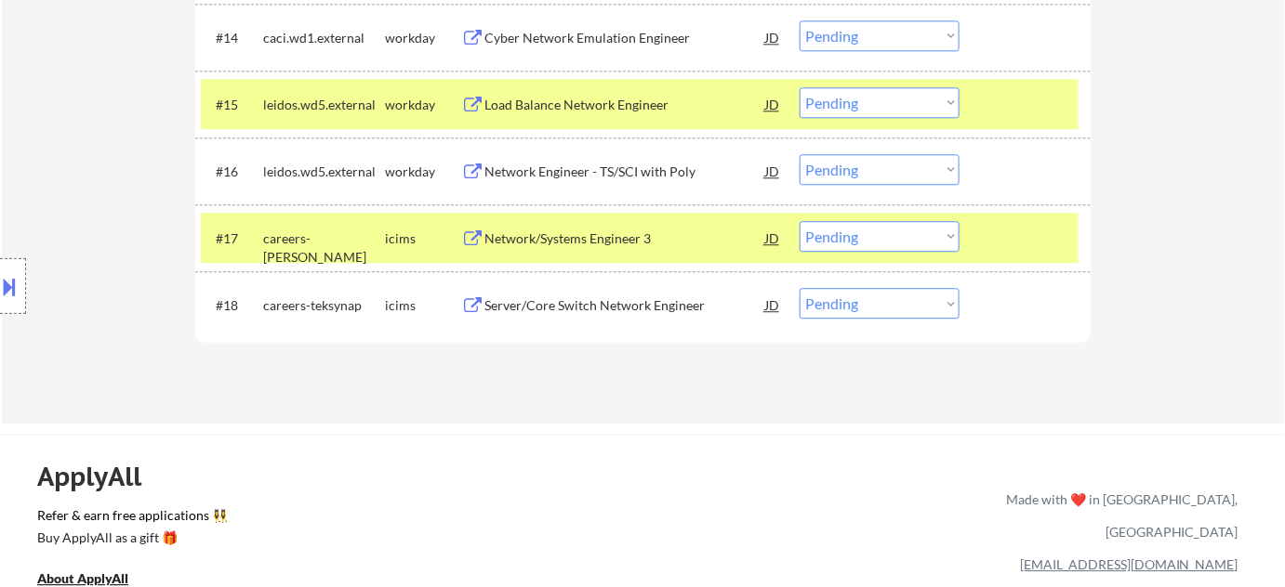
scroll to position [1436, 0]
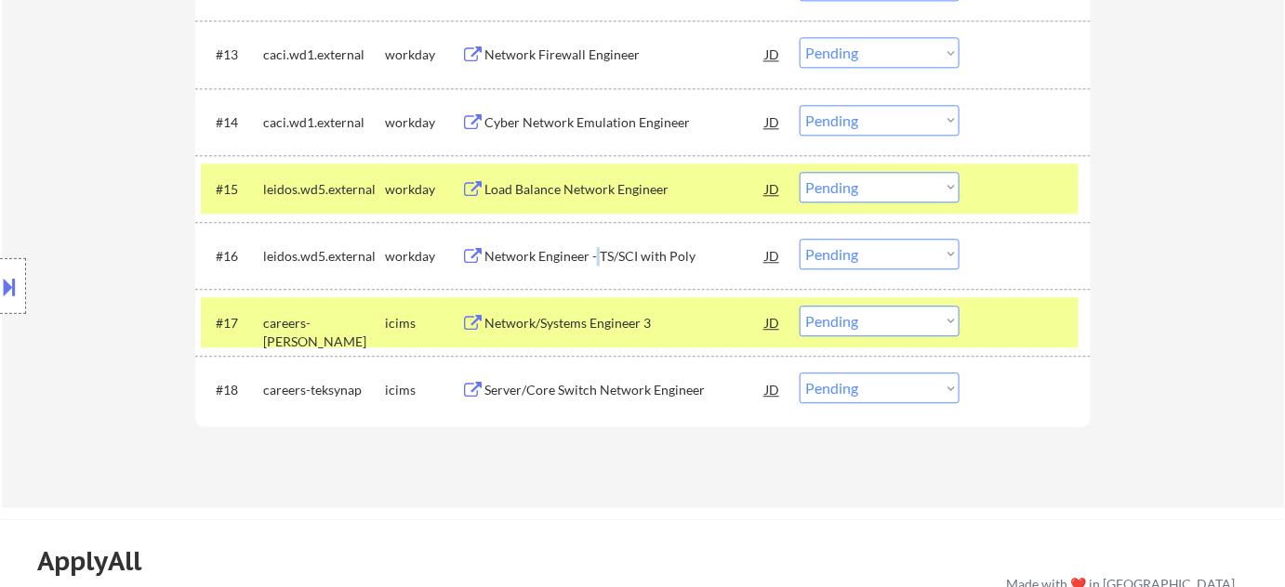
click at [595, 259] on div "Network Engineer - TS/SCI with Poly" at bounding box center [624, 256] width 281 height 19
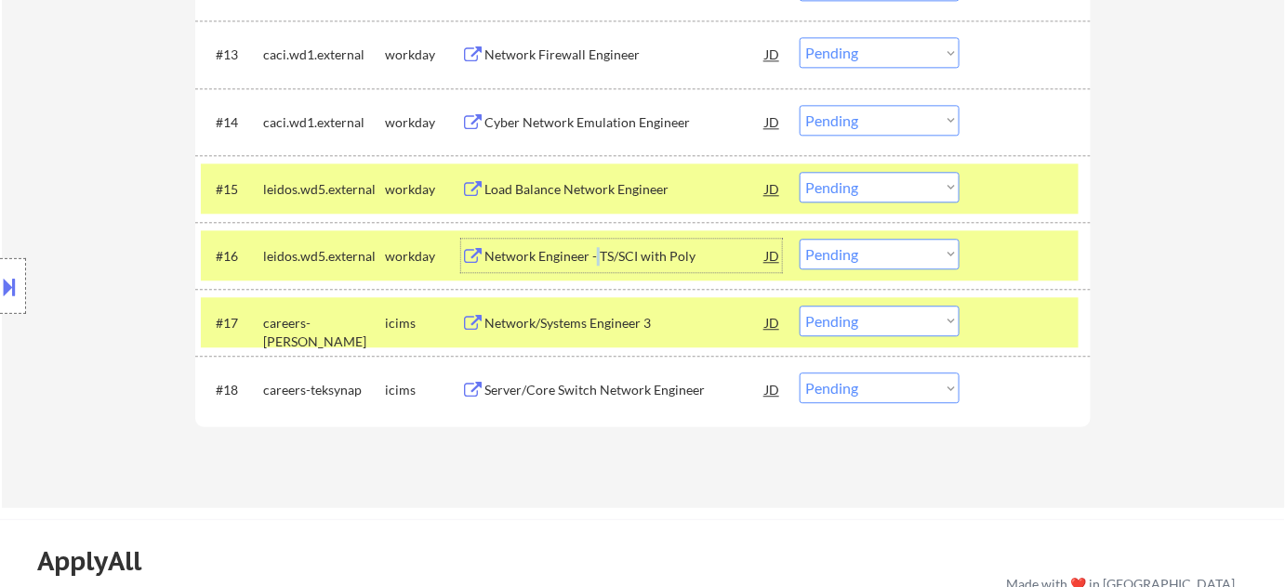
click at [871, 249] on select "Choose an option... Pending Applied Excluded (Questions) Excluded (Expired) Exc…" at bounding box center [879, 254] width 160 height 31
click at [799, 239] on select "Choose an option... Pending Applied Excluded (Questions) Excluded (Expired) Exc…" at bounding box center [879, 254] width 160 height 31
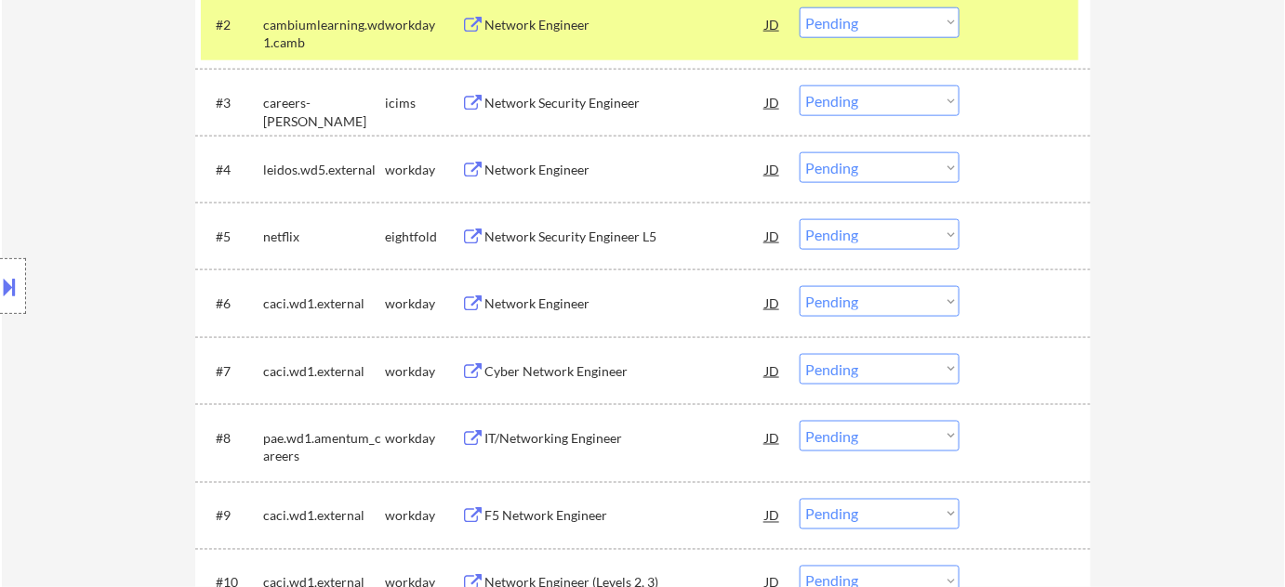
scroll to position [676, 0]
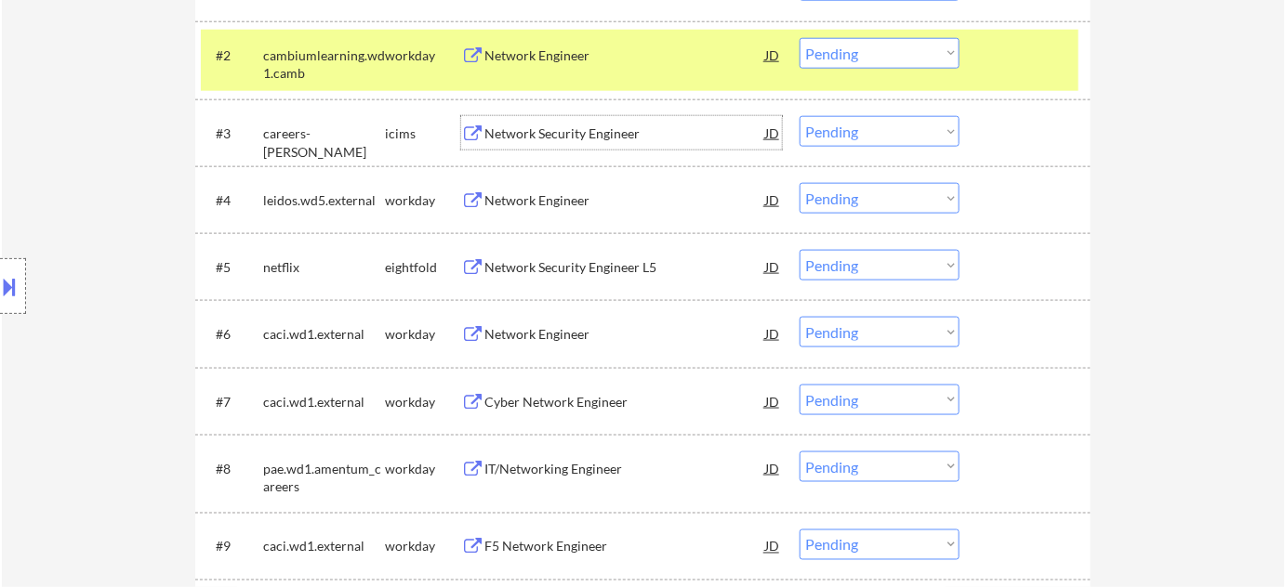
click at [545, 123] on div "Network Security Engineer" at bounding box center [624, 132] width 281 height 33
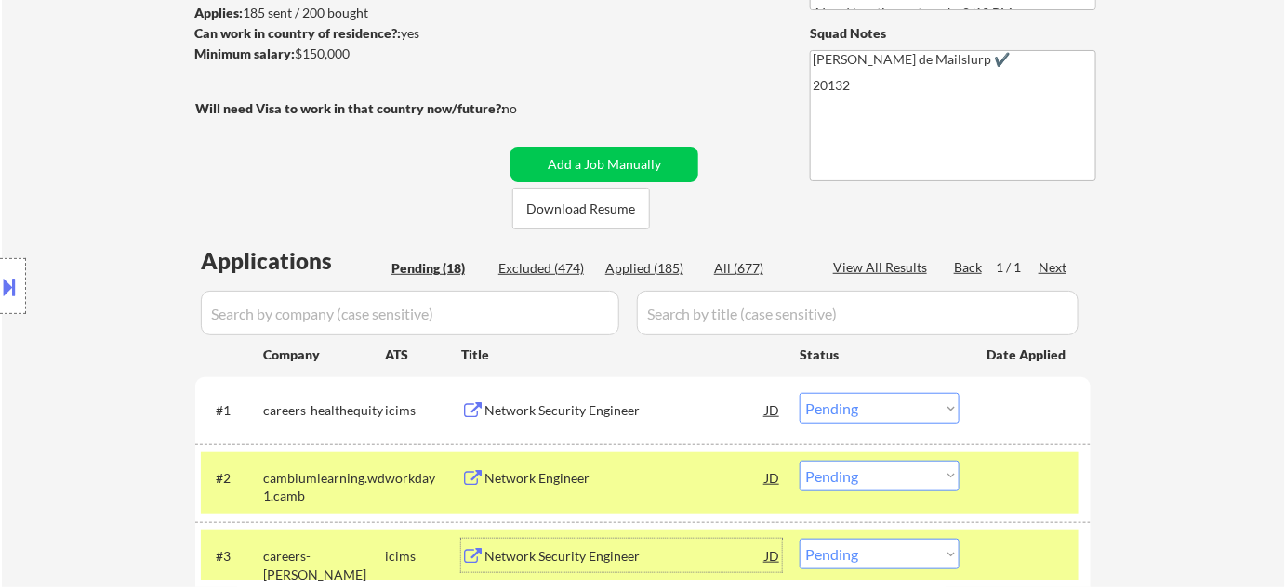
scroll to position [760, 0]
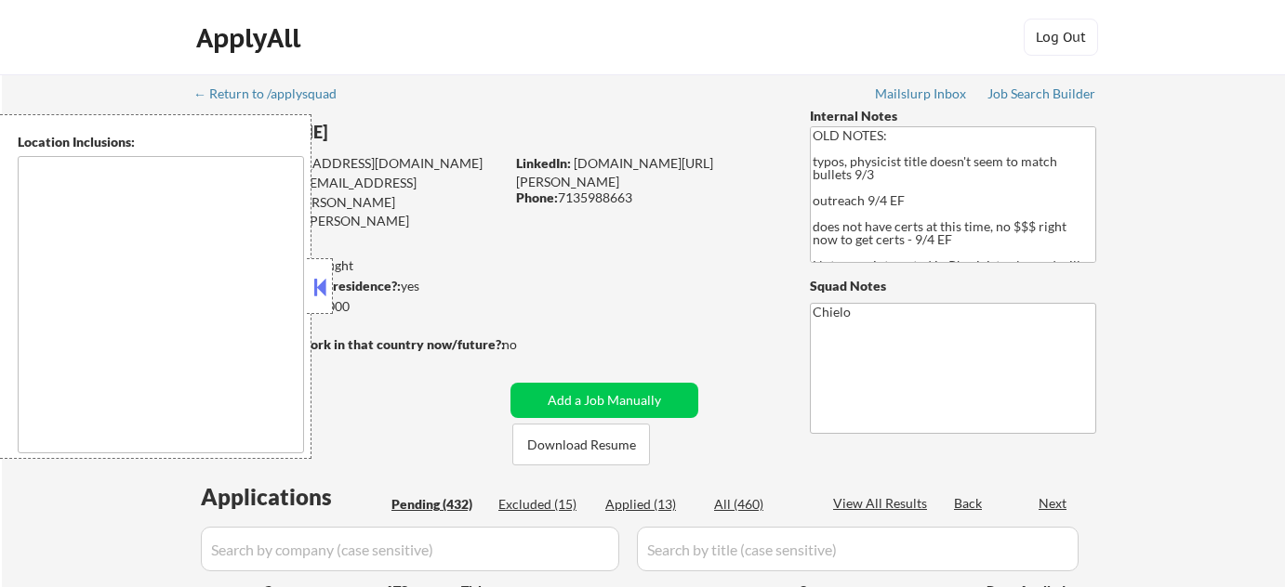
type textarea "[GEOGRAPHIC_DATA], [GEOGRAPHIC_DATA] [GEOGRAPHIC_DATA], [GEOGRAPHIC_DATA] [GEOG…"
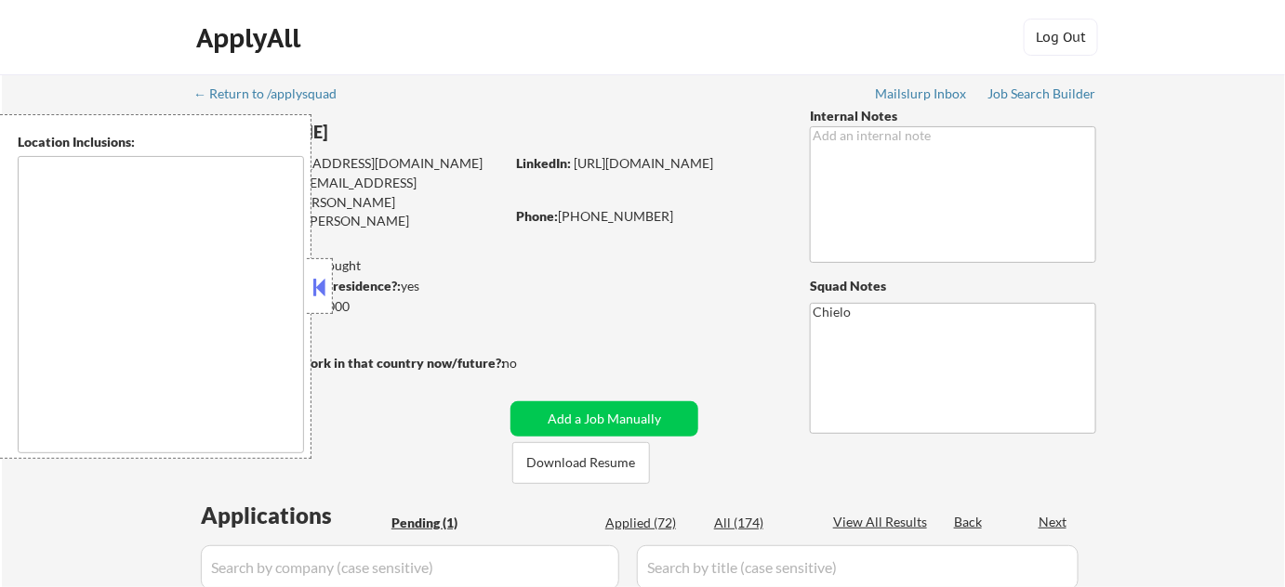
select select ""pending""
type textarea "remote"
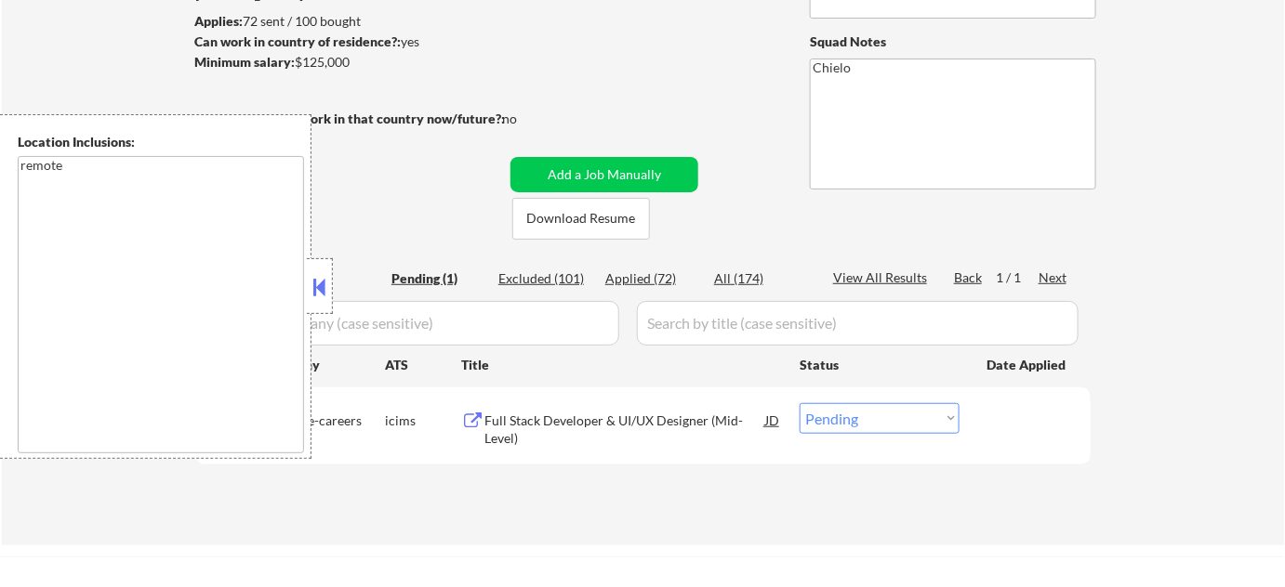
scroll to position [253, 0]
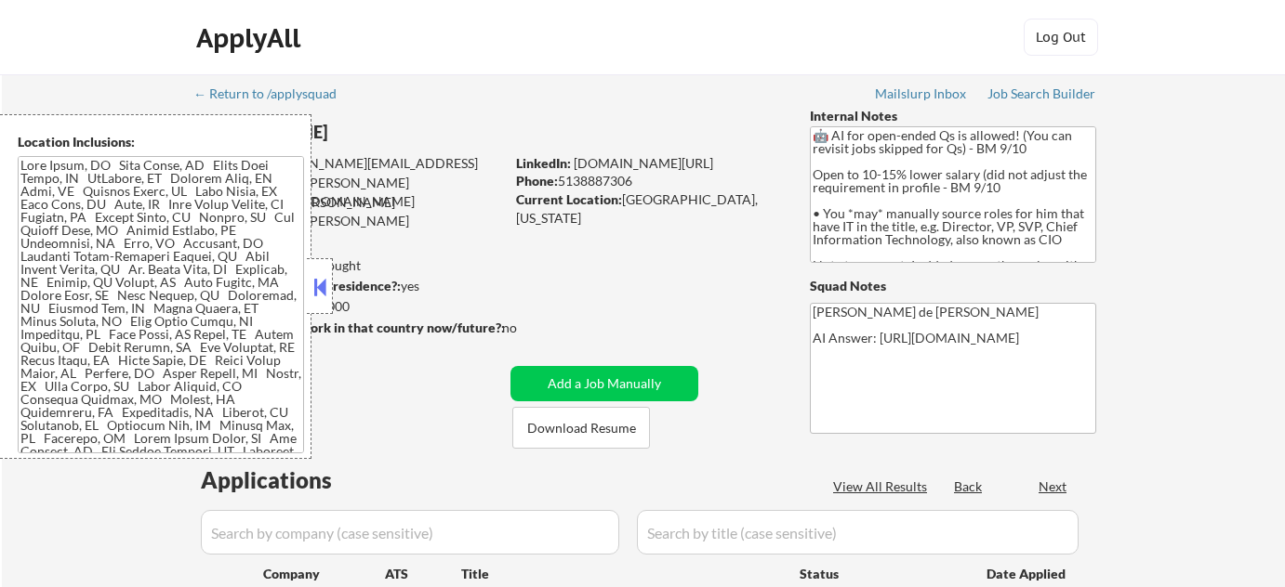
select select ""pending""
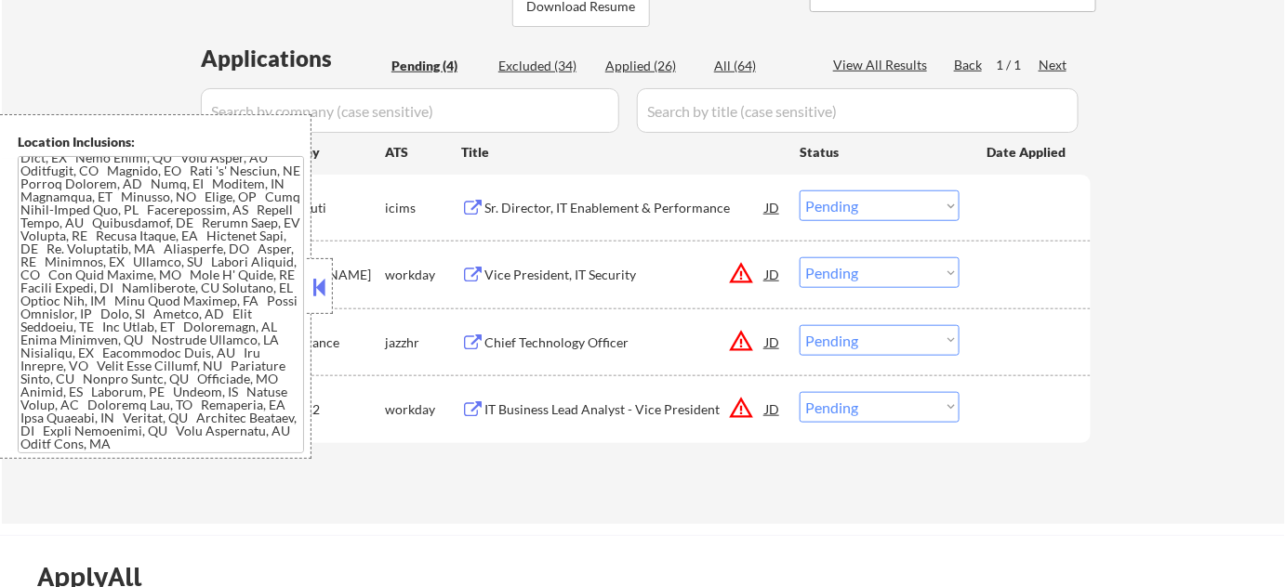
scroll to position [1568, 0]
click at [326, 297] on button at bounding box center [320, 287] width 20 height 28
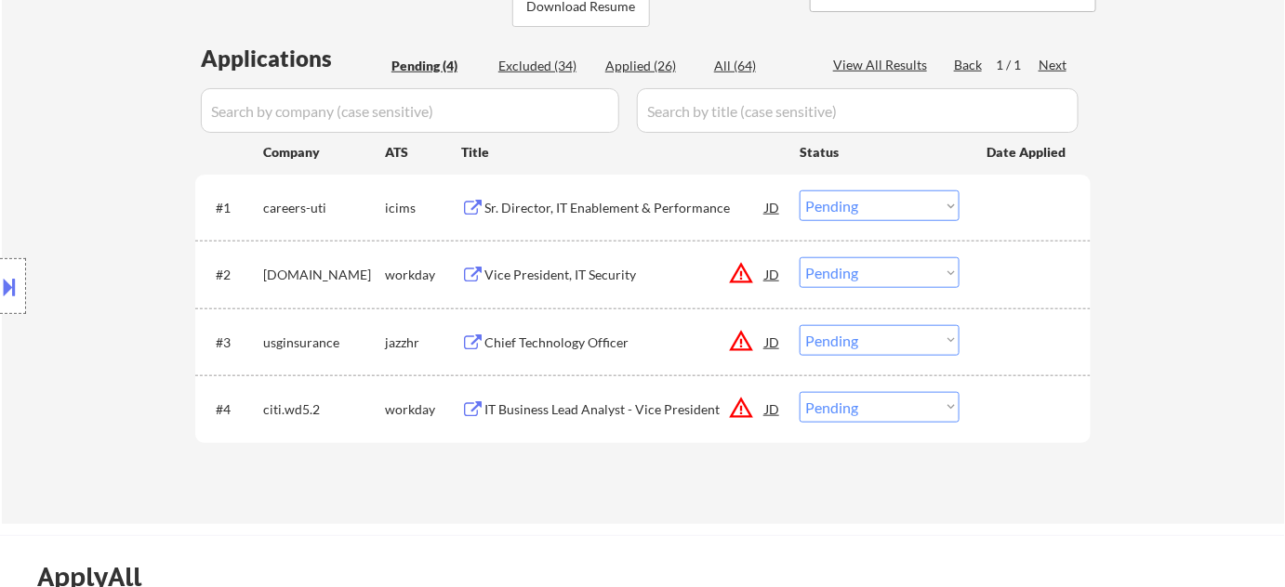
click at [745, 339] on button "warning_amber" at bounding box center [741, 341] width 26 height 26
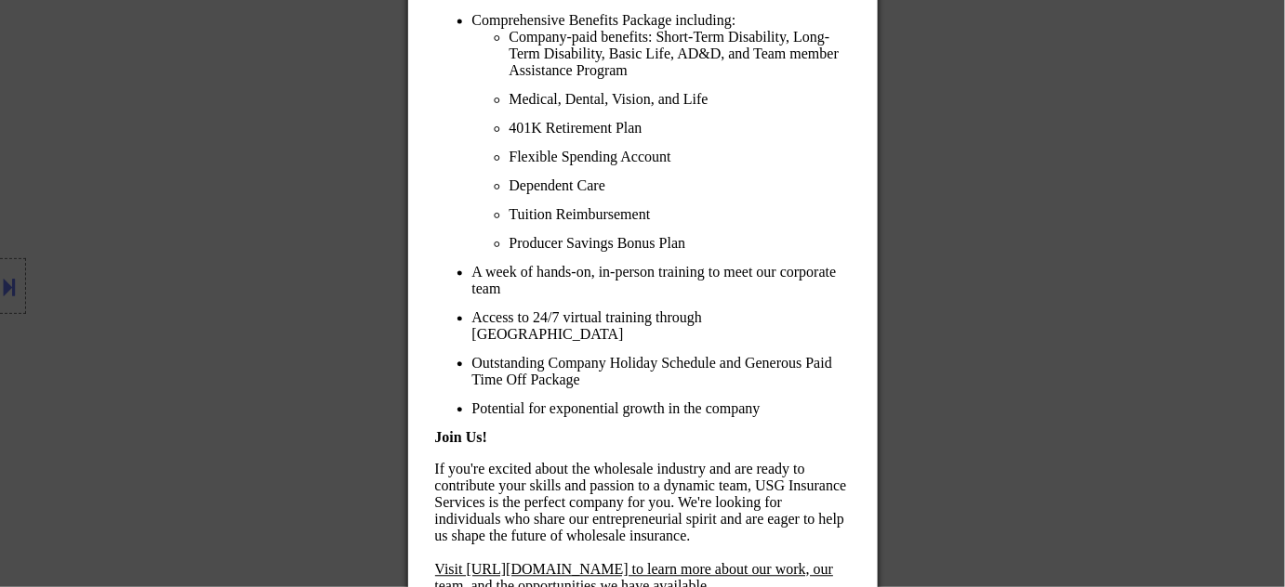
scroll to position [3585, 0]
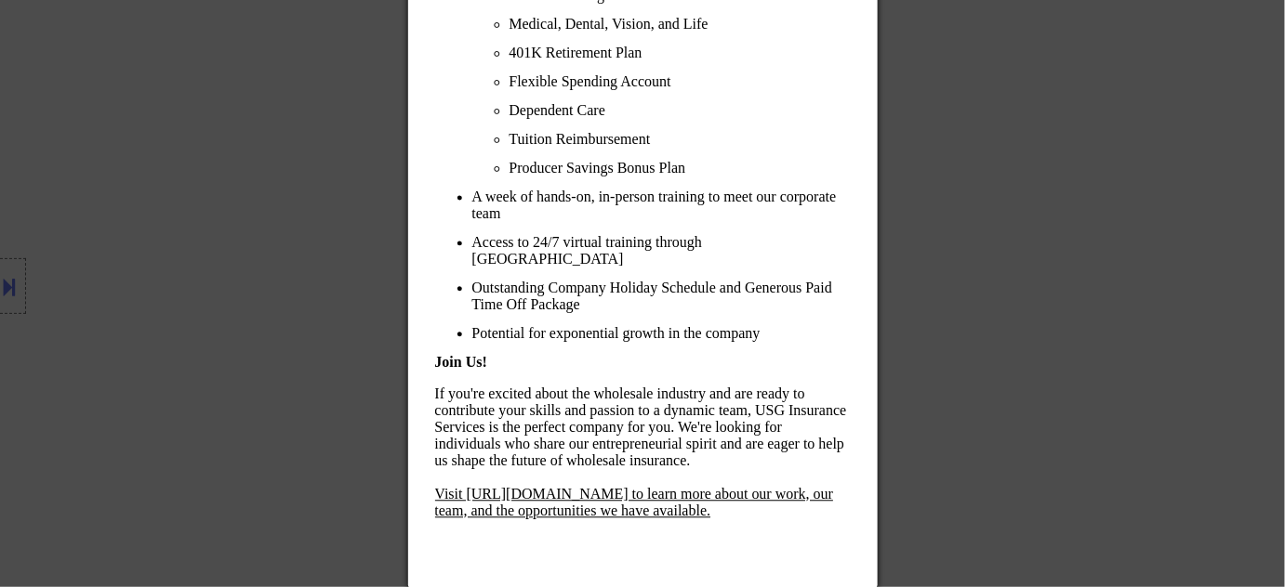
click at [974, 323] on div at bounding box center [642, 293] width 1285 height 587
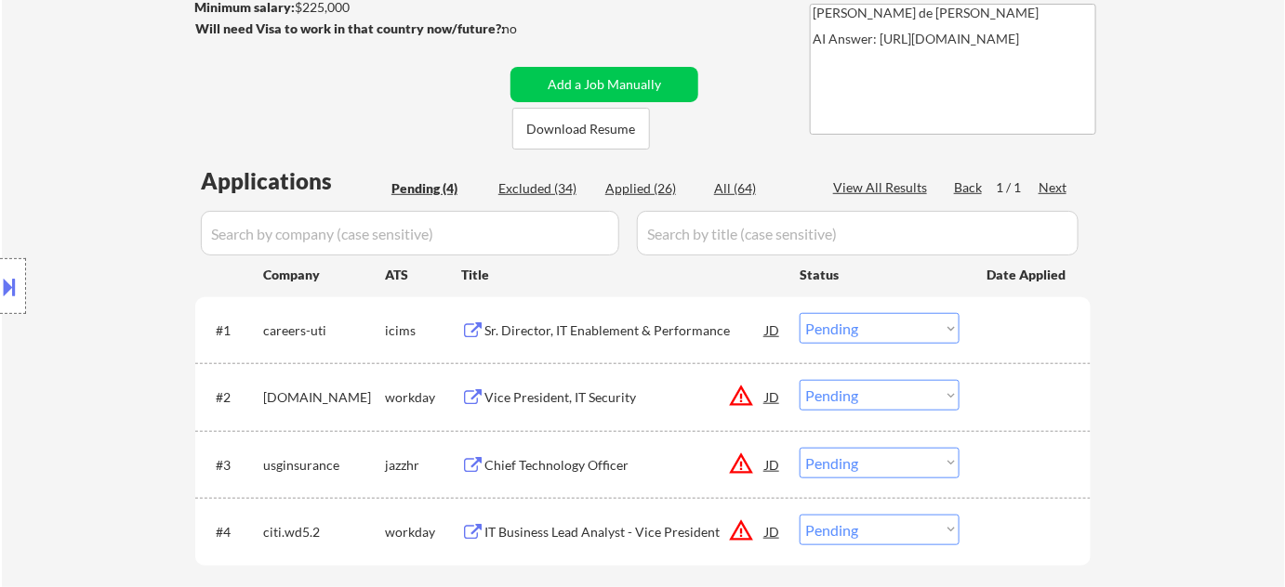
scroll to position [128, 0]
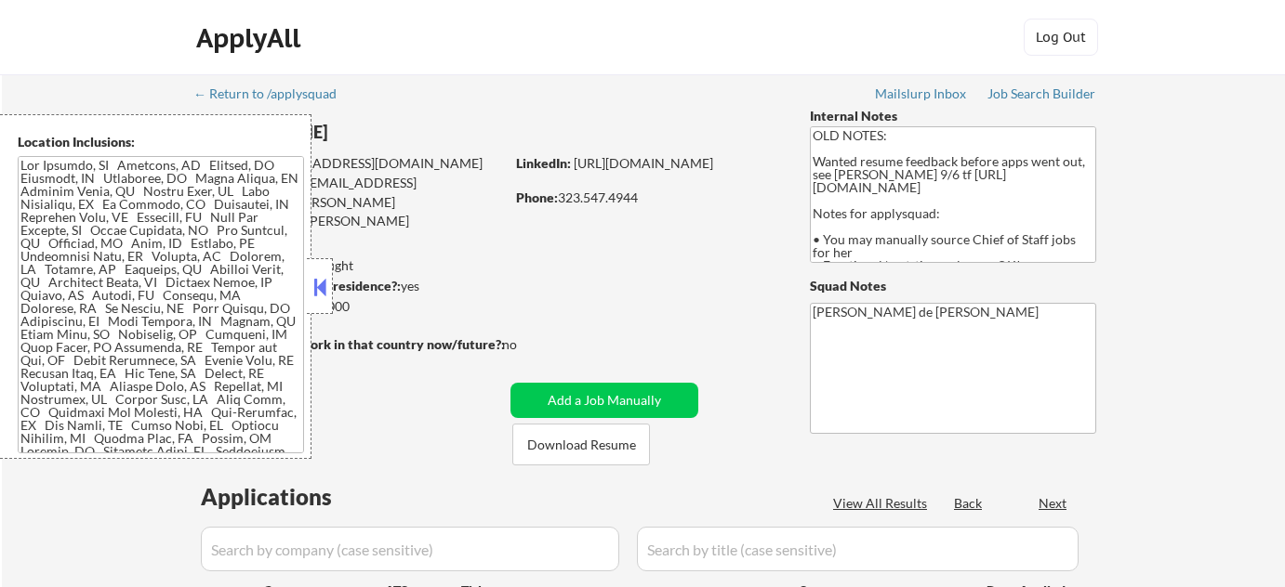
select select ""pending""
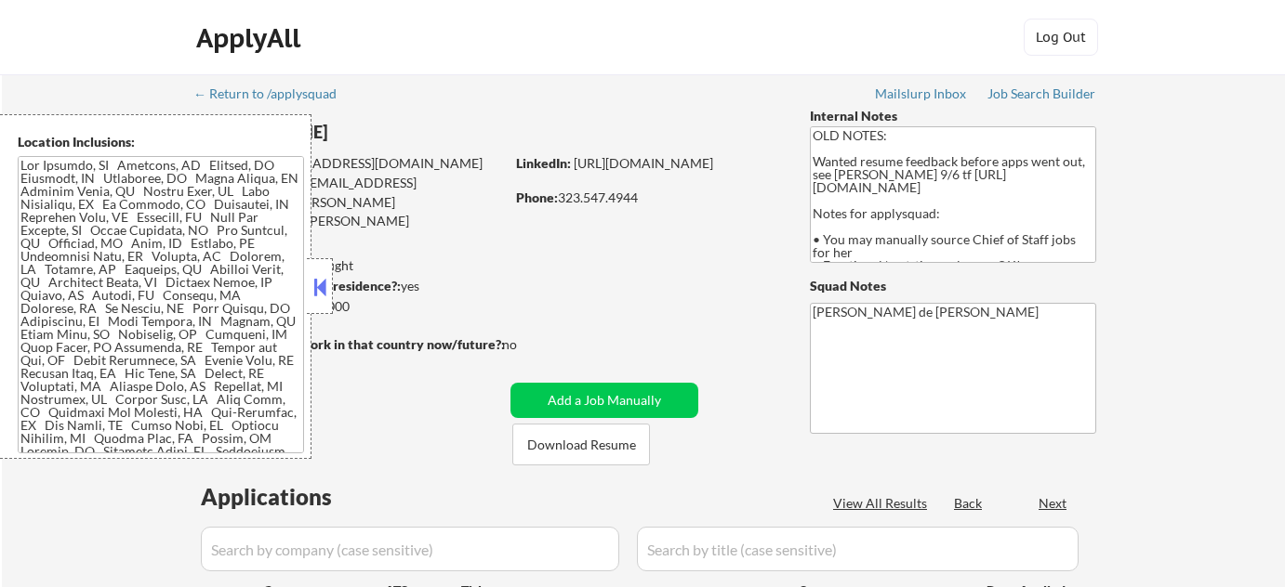
select select ""pending""
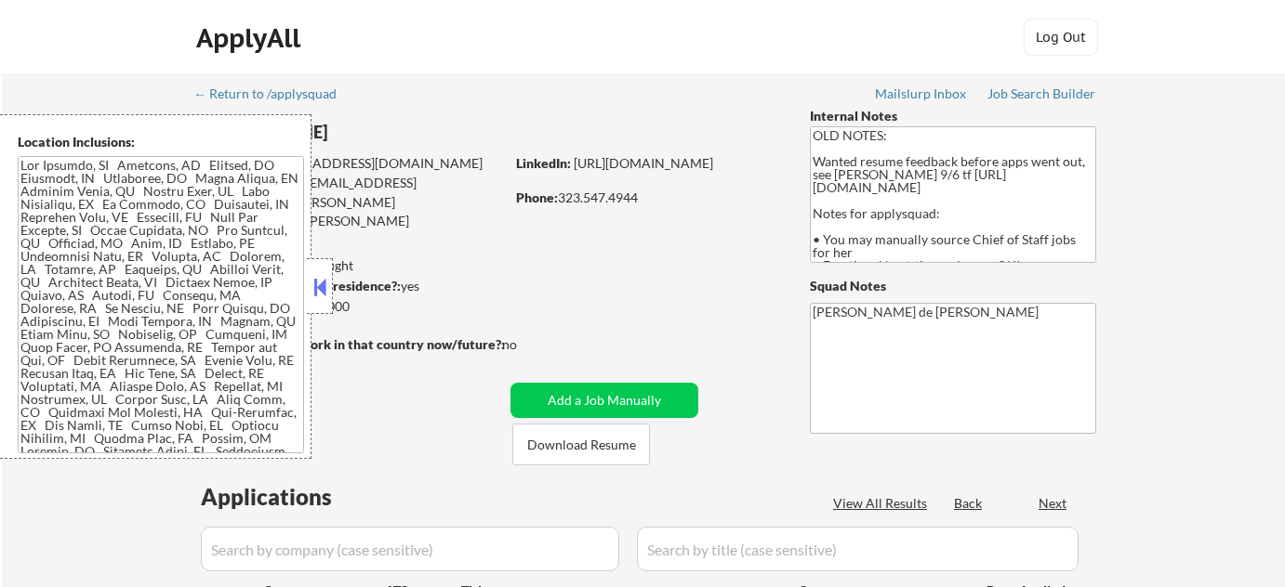
select select ""pending""
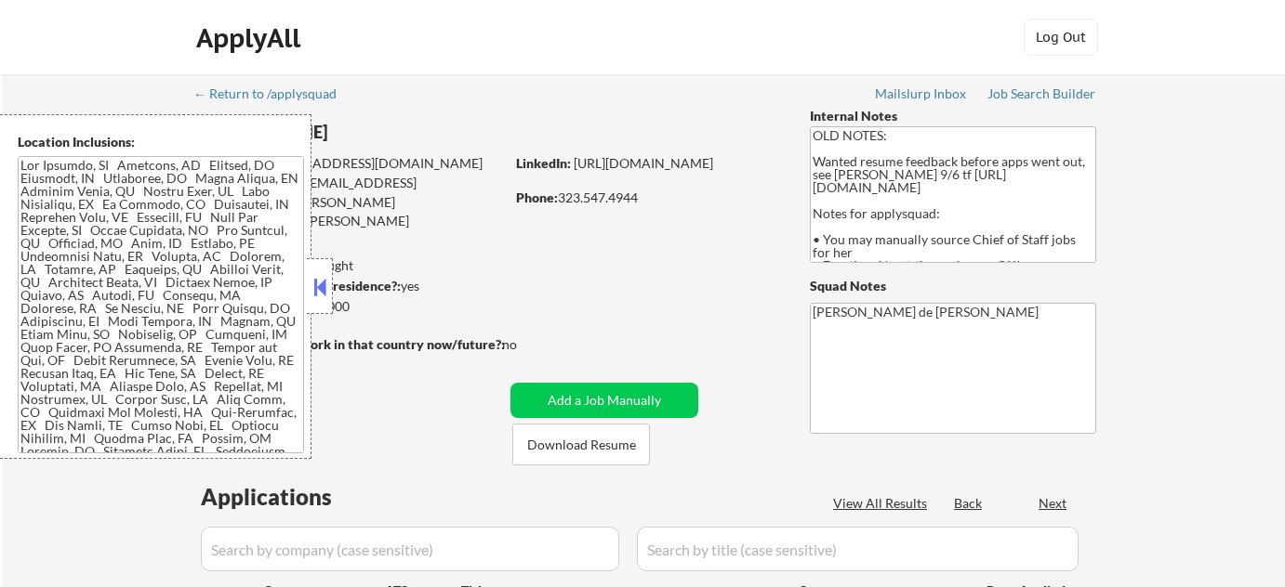
select select ""pending""
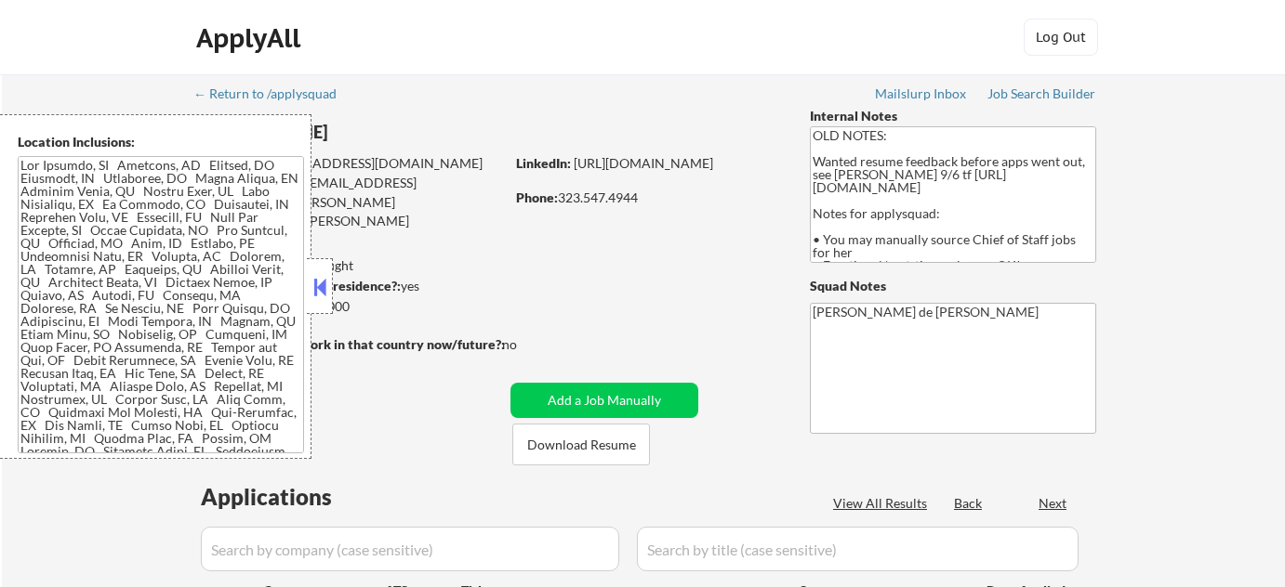
select select ""pending""
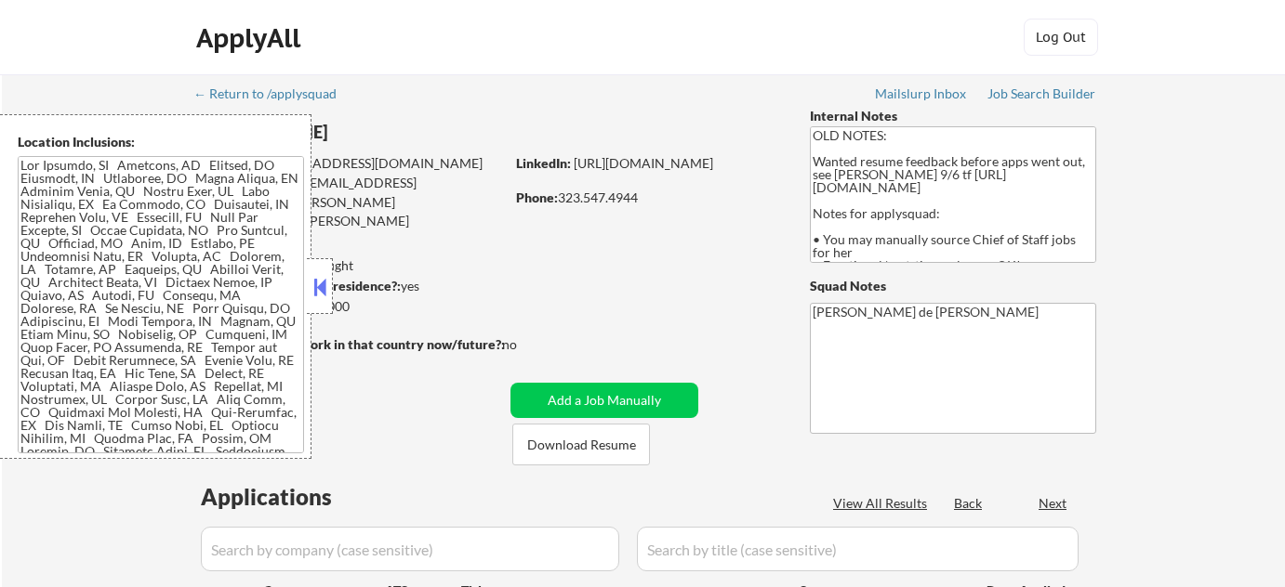
select select ""pending""
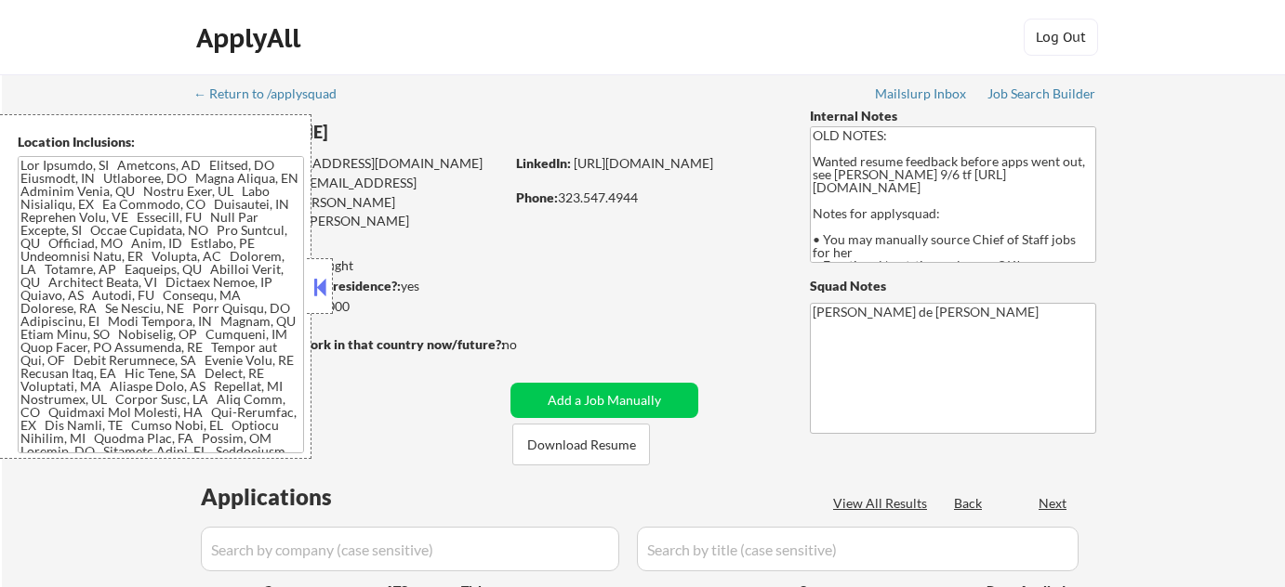
select select ""pending""
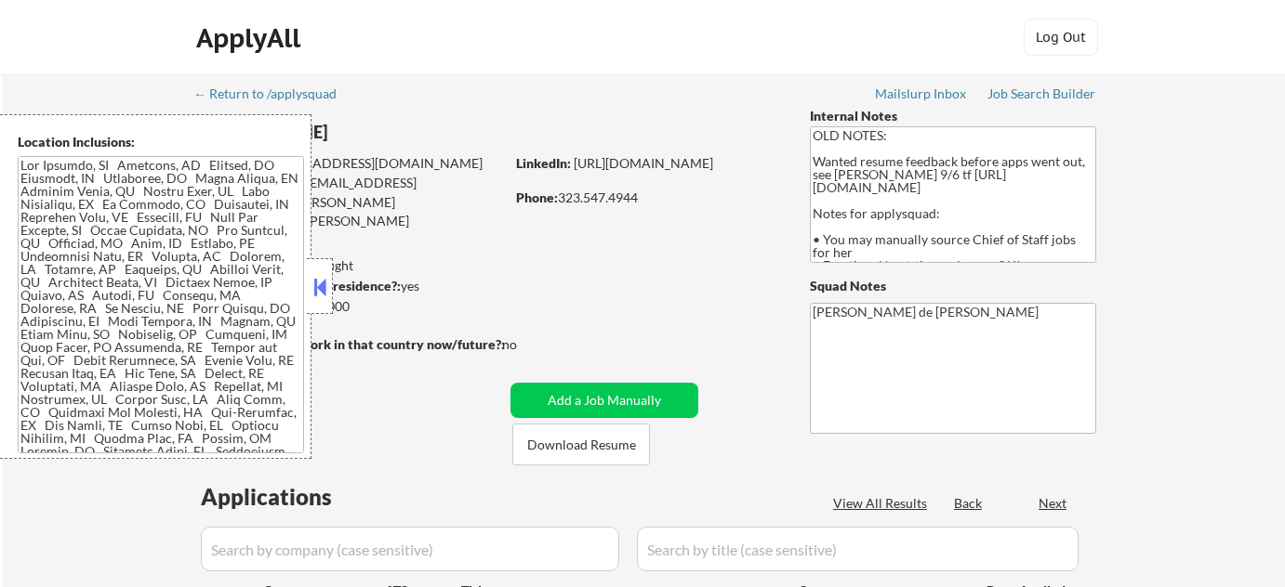
select select ""pending""
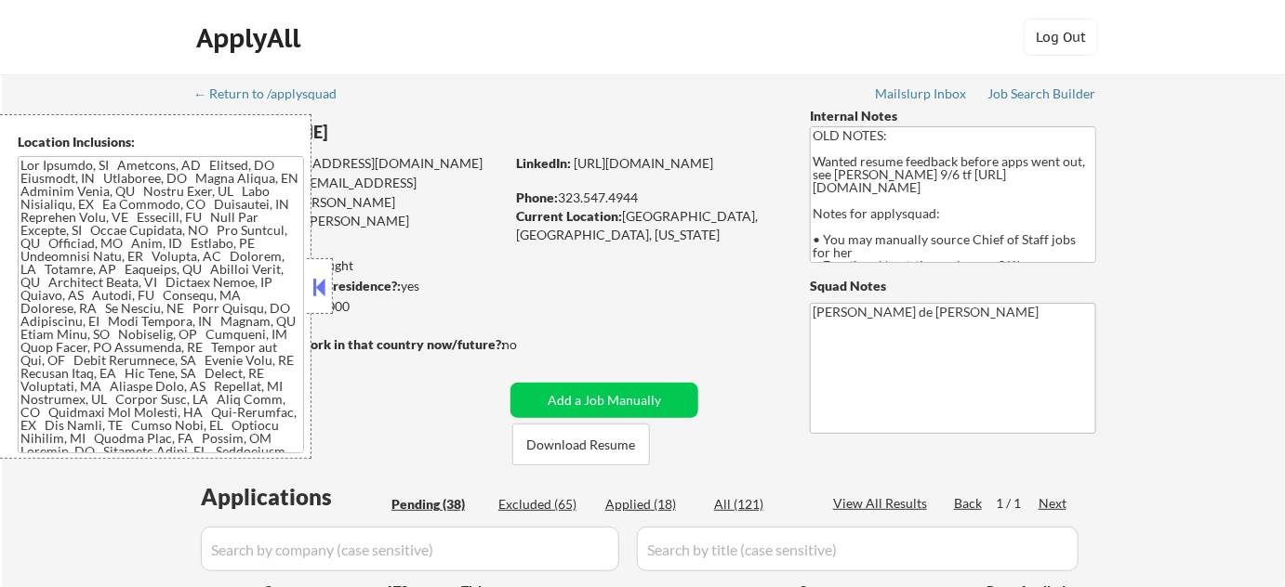
scroll to position [253, 0]
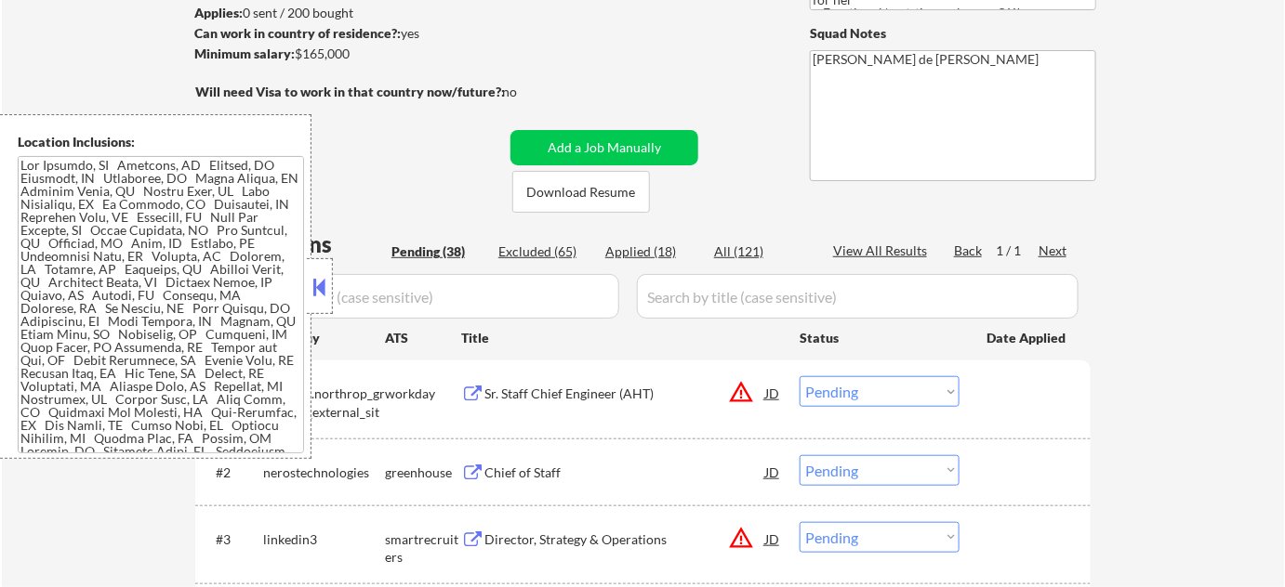
click at [321, 270] on div at bounding box center [320, 286] width 26 height 56
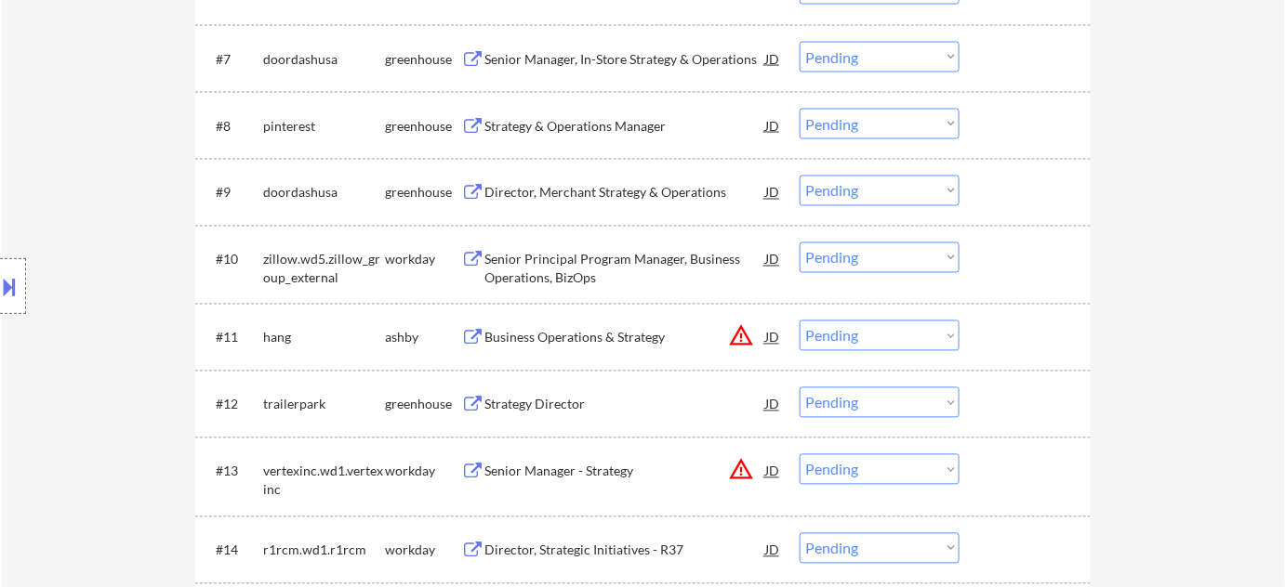
scroll to position [1098, 0]
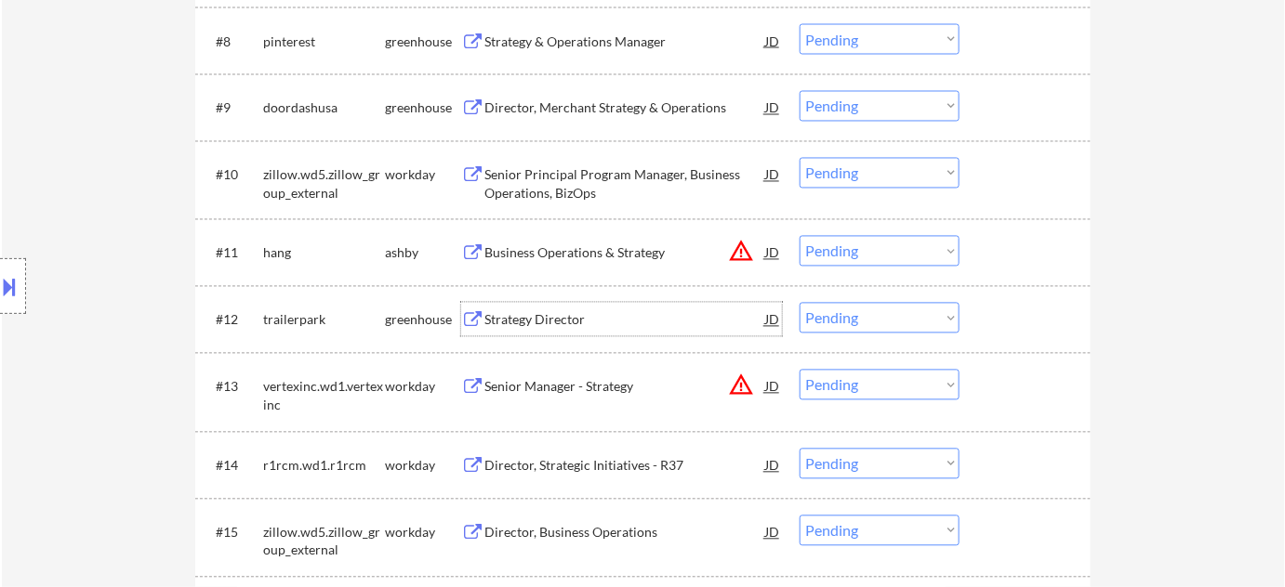
click at [547, 319] on div "Strategy Director" at bounding box center [624, 320] width 281 height 19
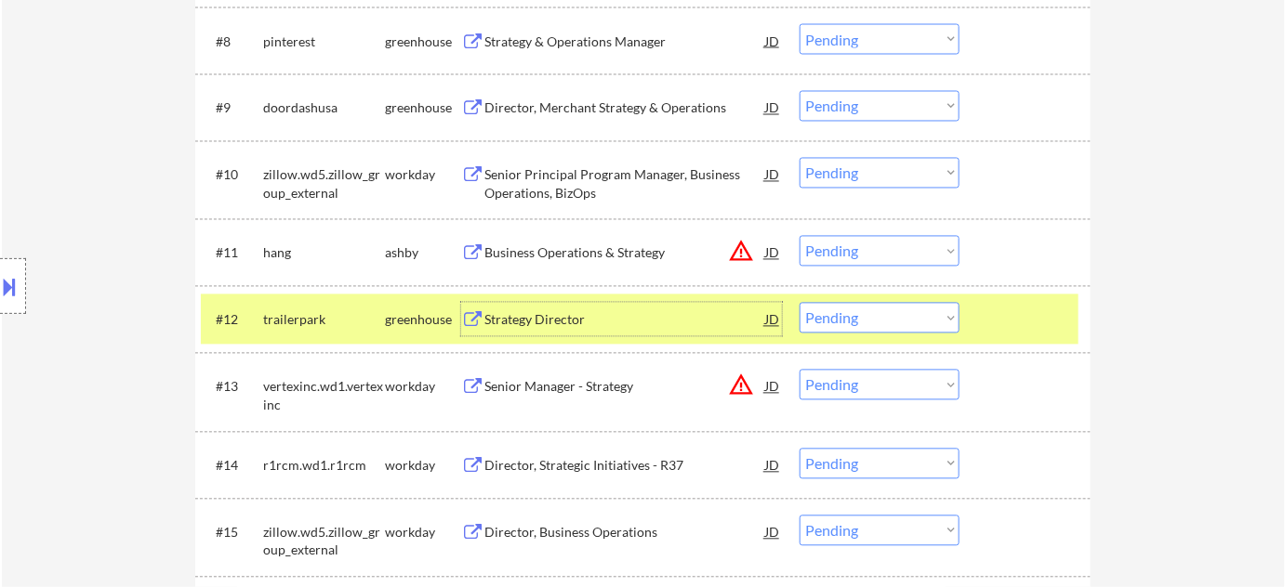
click at [872, 307] on select "Choose an option... Pending Applied Excluded (Questions) Excluded (Expired) Exc…" at bounding box center [879, 318] width 160 height 31
click at [799, 303] on select "Choose an option... Pending Applied Excluded (Questions) Excluded (Expired) Exc…" at bounding box center [879, 318] width 160 height 31
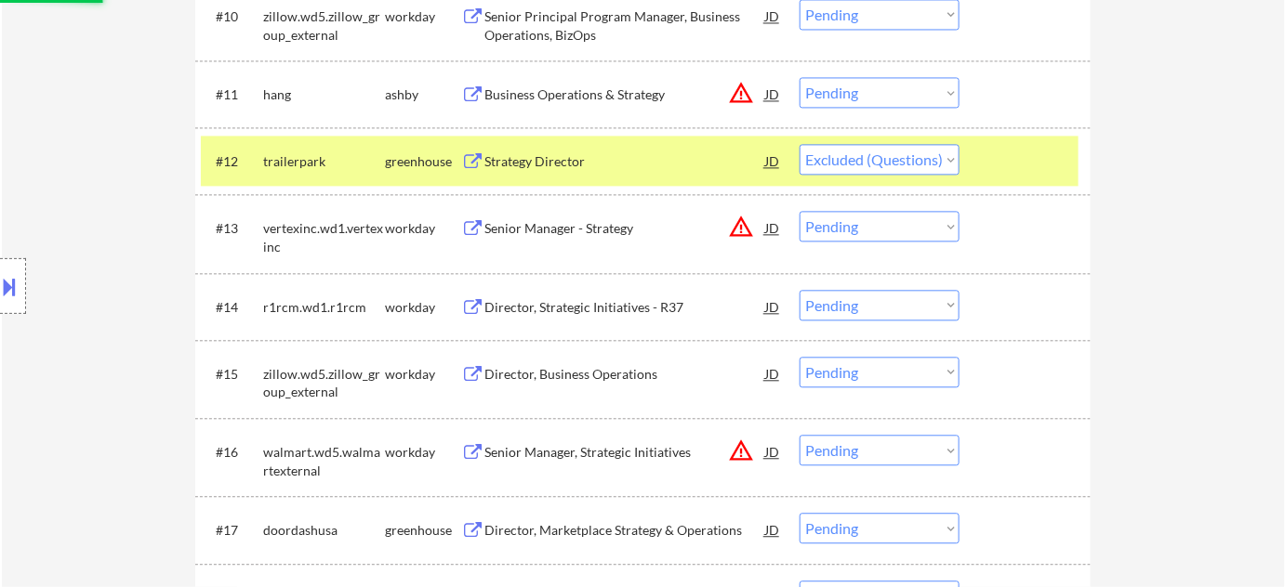
scroll to position [1267, 0]
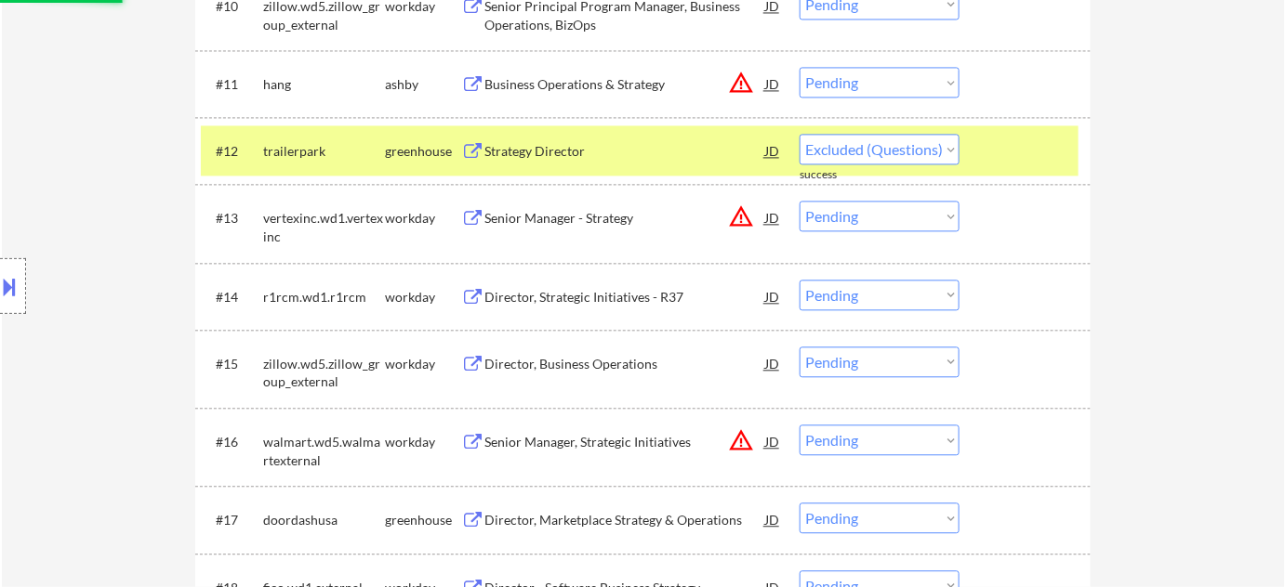
select select ""pending""
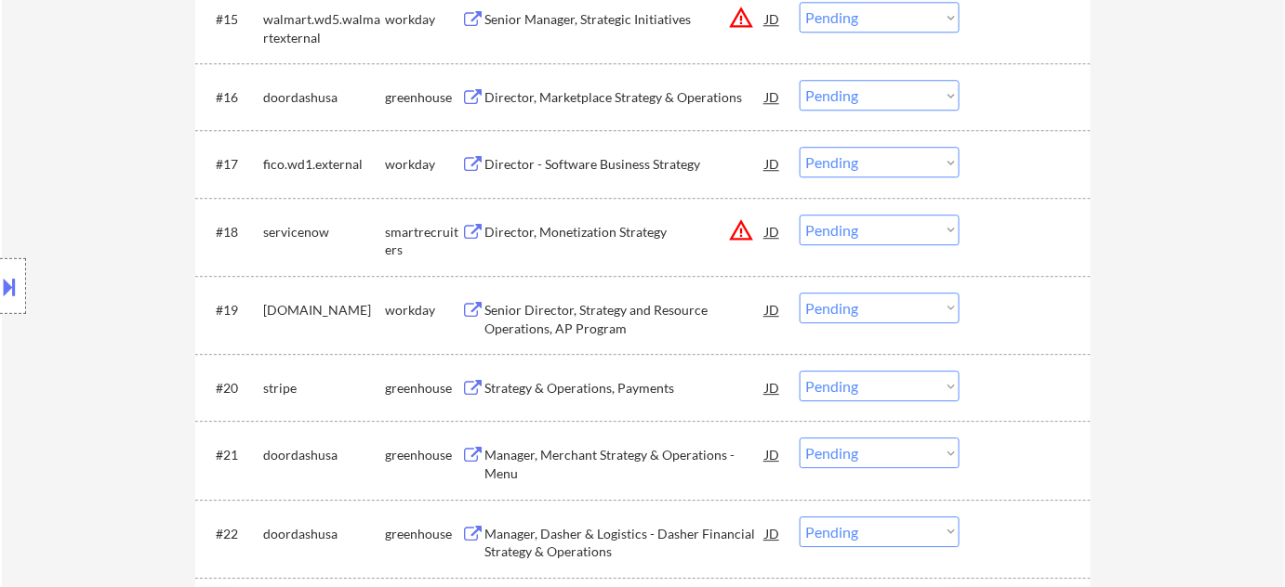
scroll to position [1690, 0]
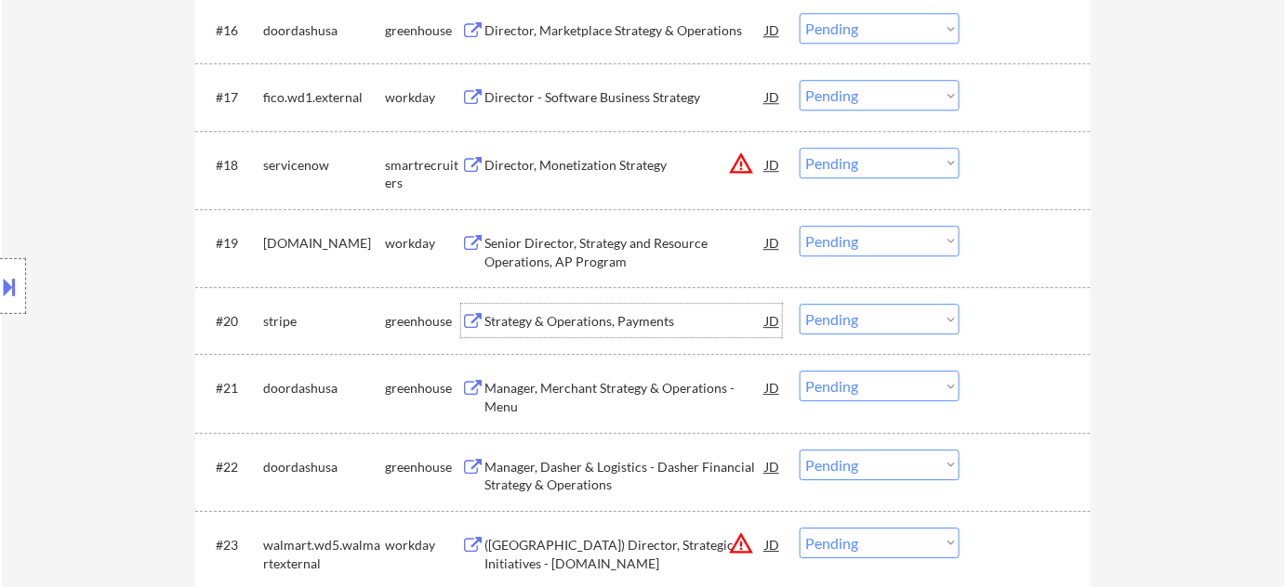
click at [592, 313] on div "Strategy & Operations, Payments" at bounding box center [624, 321] width 281 height 19
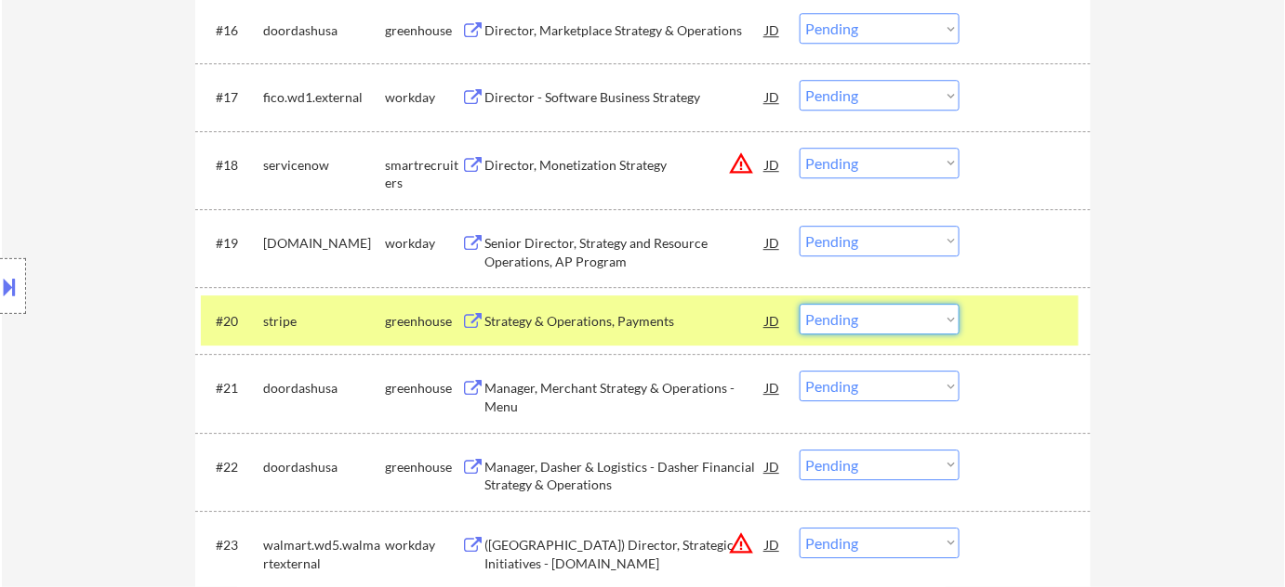
drag, startPoint x: 843, startPoint y: 316, endPoint x: 852, endPoint y: 323, distance: 11.9
click at [843, 316] on select "Choose an option... Pending Applied Excluded (Questions) Excluded (Expired) Exc…" at bounding box center [879, 319] width 160 height 31
click at [799, 304] on select "Choose an option... Pending Applied Excluded (Questions) Excluded (Expired) Exc…" at bounding box center [879, 319] width 160 height 31
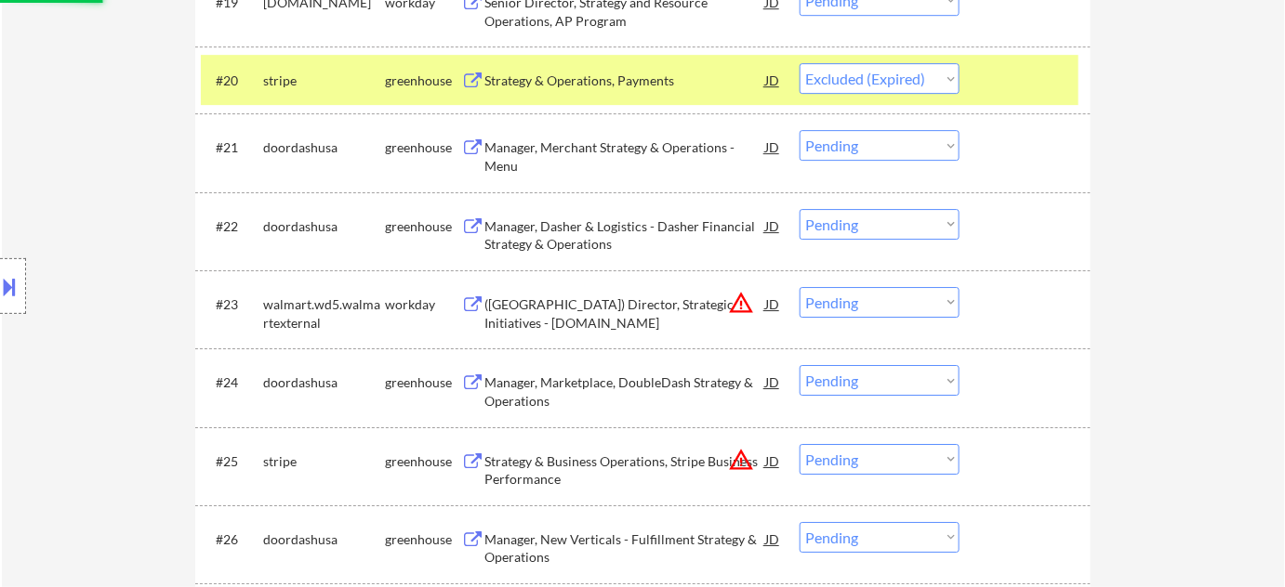
scroll to position [1943, 0]
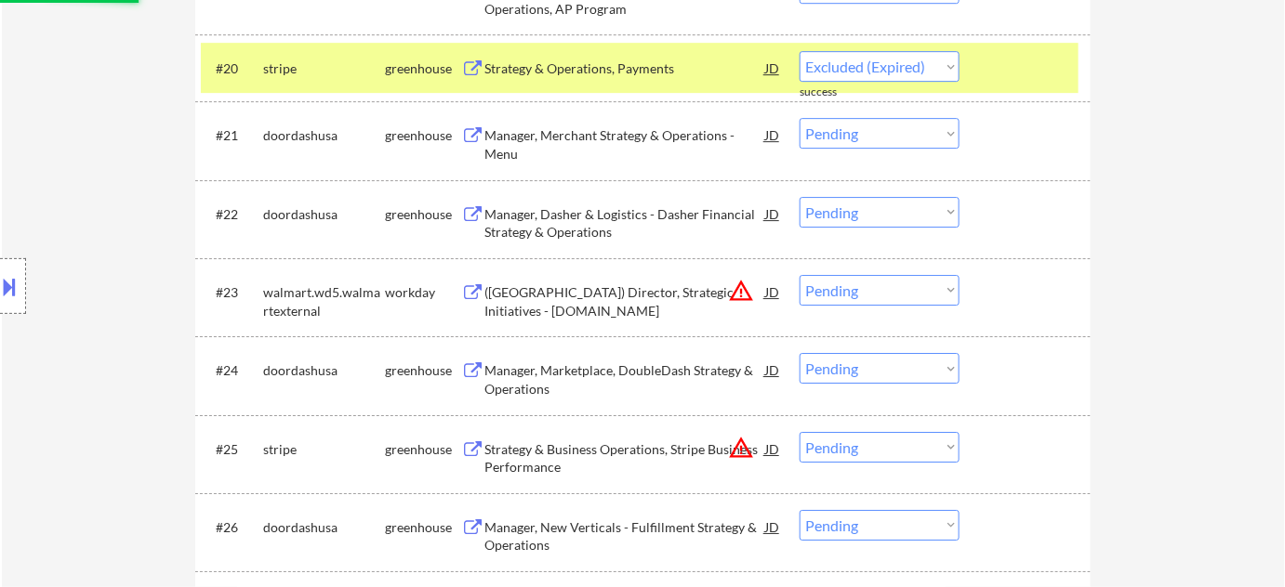
select select ""pending""
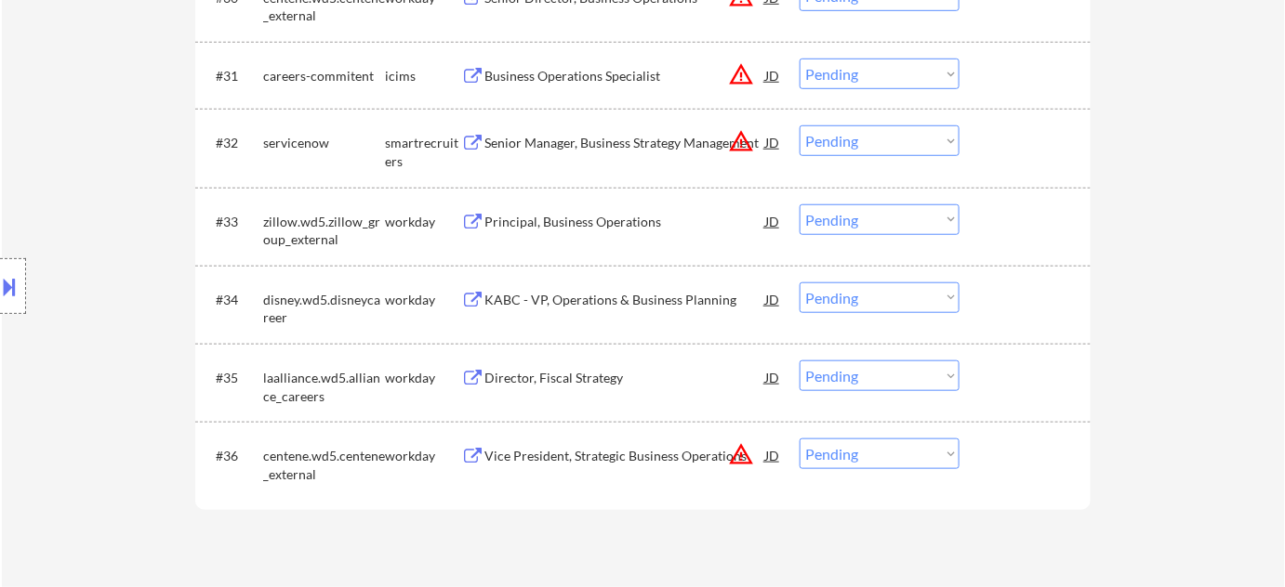
scroll to position [2788, 0]
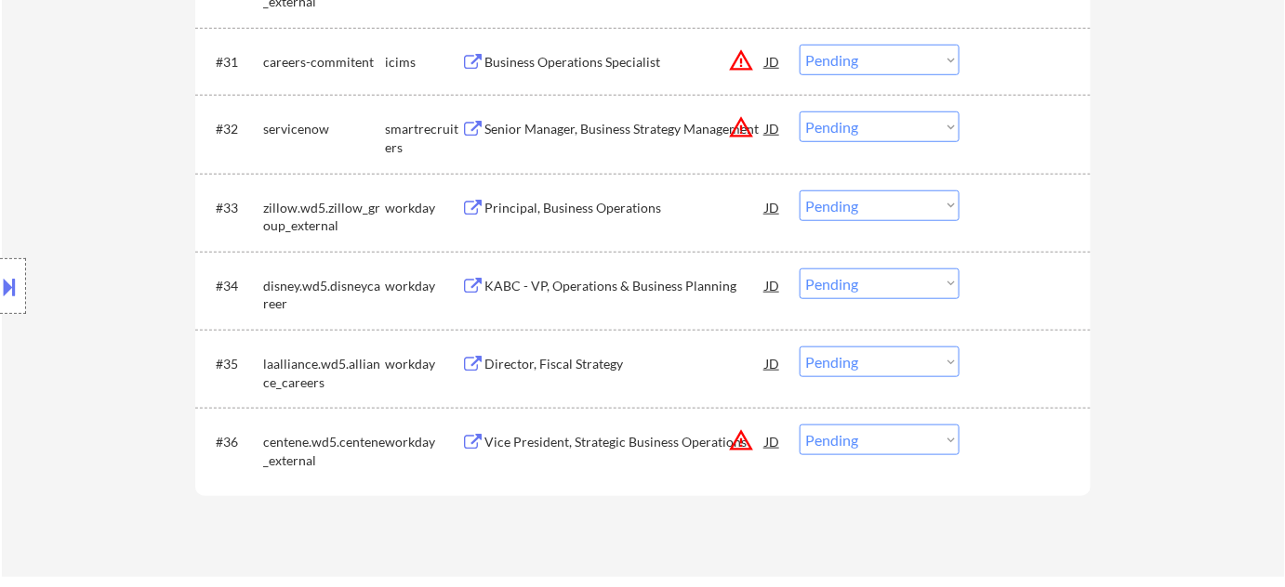
click at [587, 352] on div "Director, Fiscal Strategy" at bounding box center [624, 363] width 281 height 33
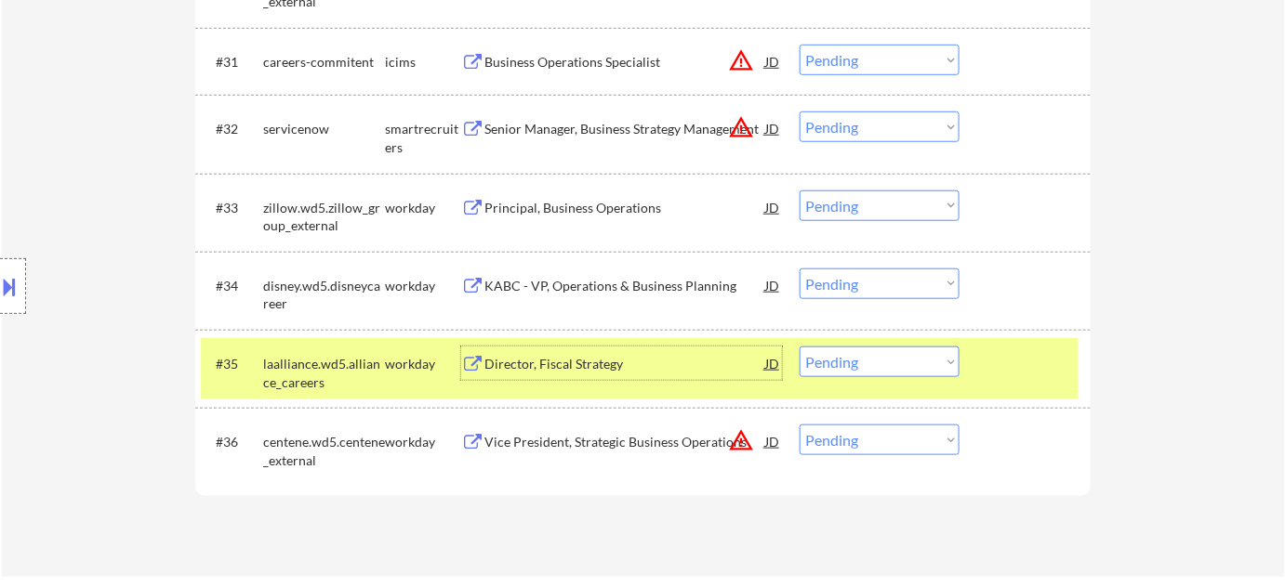
drag, startPoint x: 826, startPoint y: 356, endPoint x: 868, endPoint y: 400, distance: 60.5
click at [826, 356] on select "Choose an option... Pending Applied Excluded (Questions) Excluded (Expired) Exc…" at bounding box center [879, 362] width 160 height 31
click at [799, 347] on select "Choose an option... Pending Applied Excluded (Questions) Excluded (Expired) Exc…" at bounding box center [879, 362] width 160 height 31
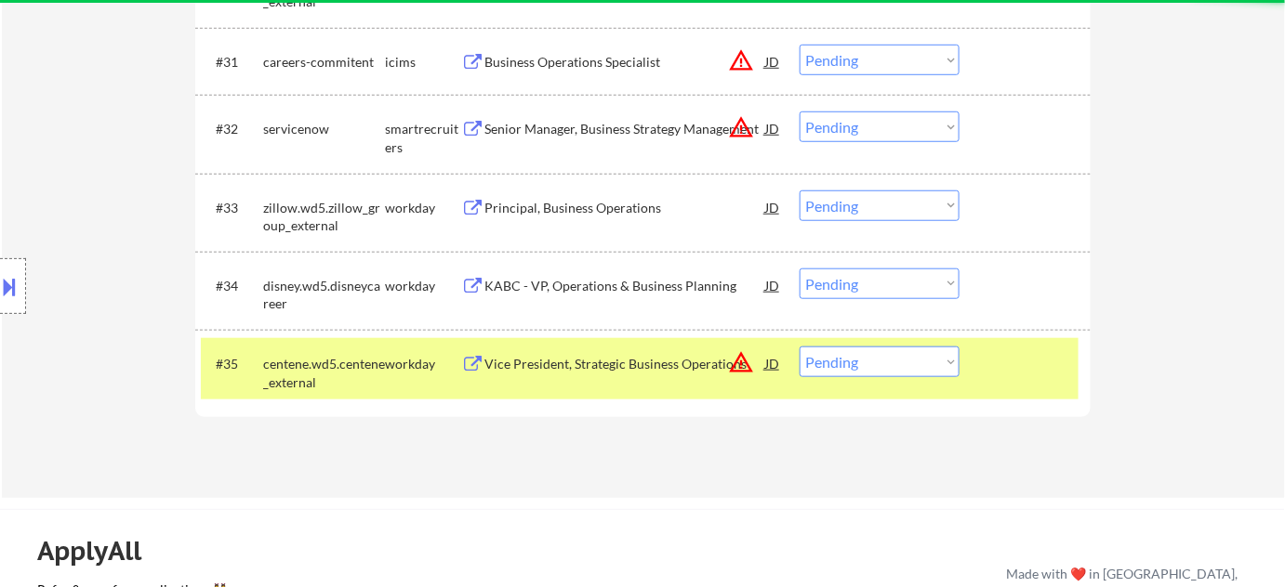
click at [733, 351] on button "warning_amber" at bounding box center [741, 362] width 26 height 26
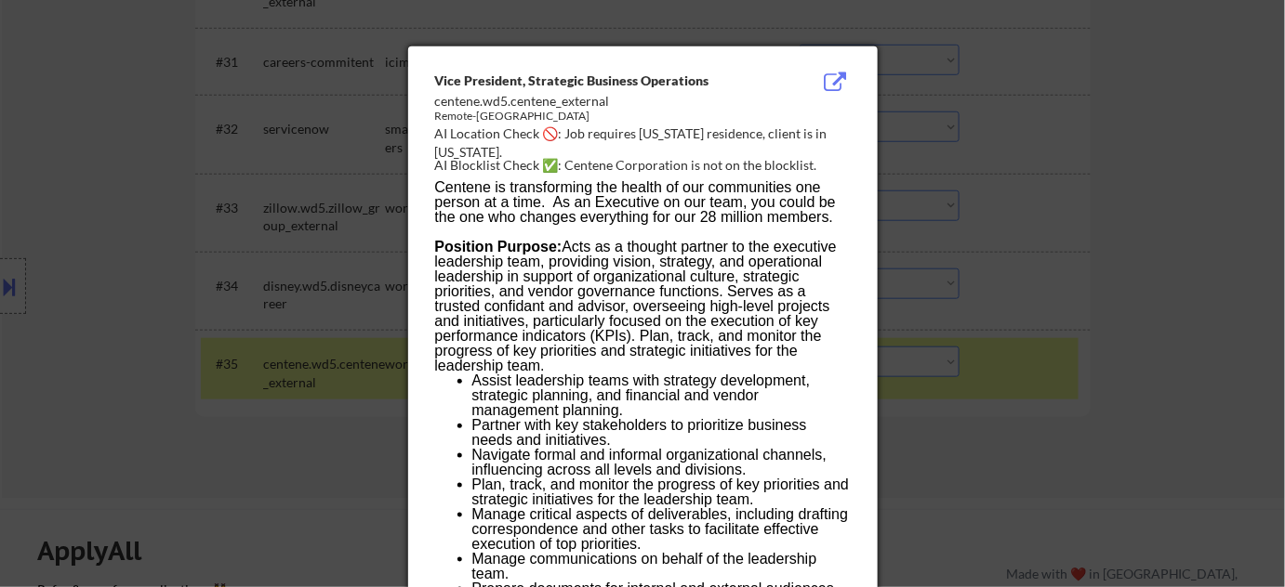
click at [1005, 401] on div at bounding box center [642, 293] width 1285 height 587
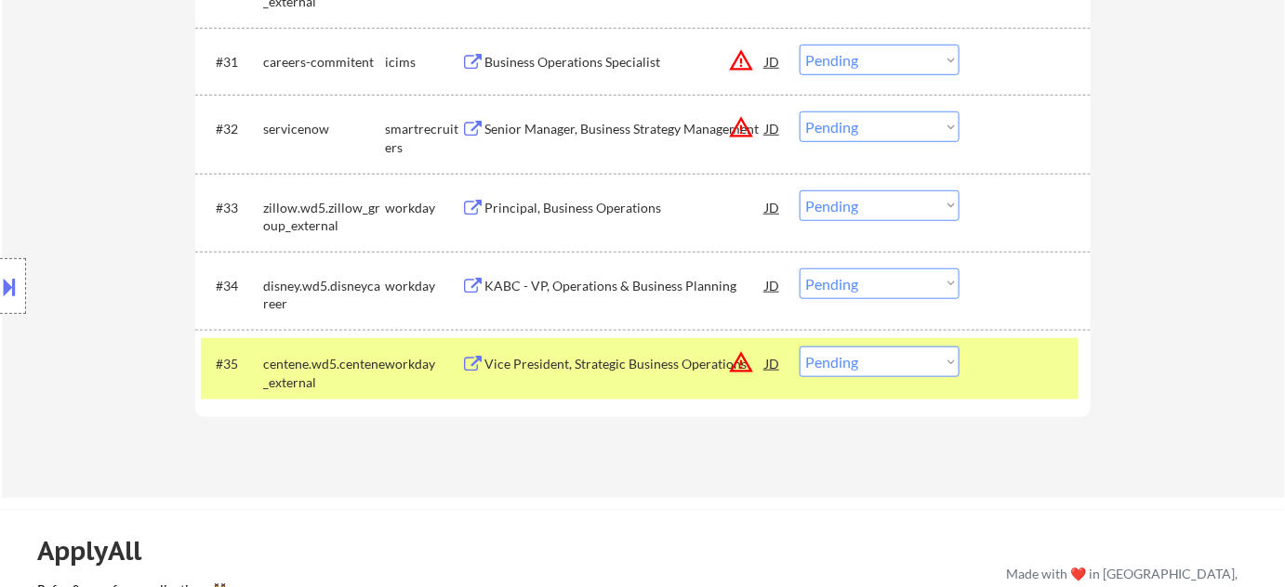
click at [595, 368] on div "Vice President, Strategic Business Operations" at bounding box center [624, 364] width 281 height 19
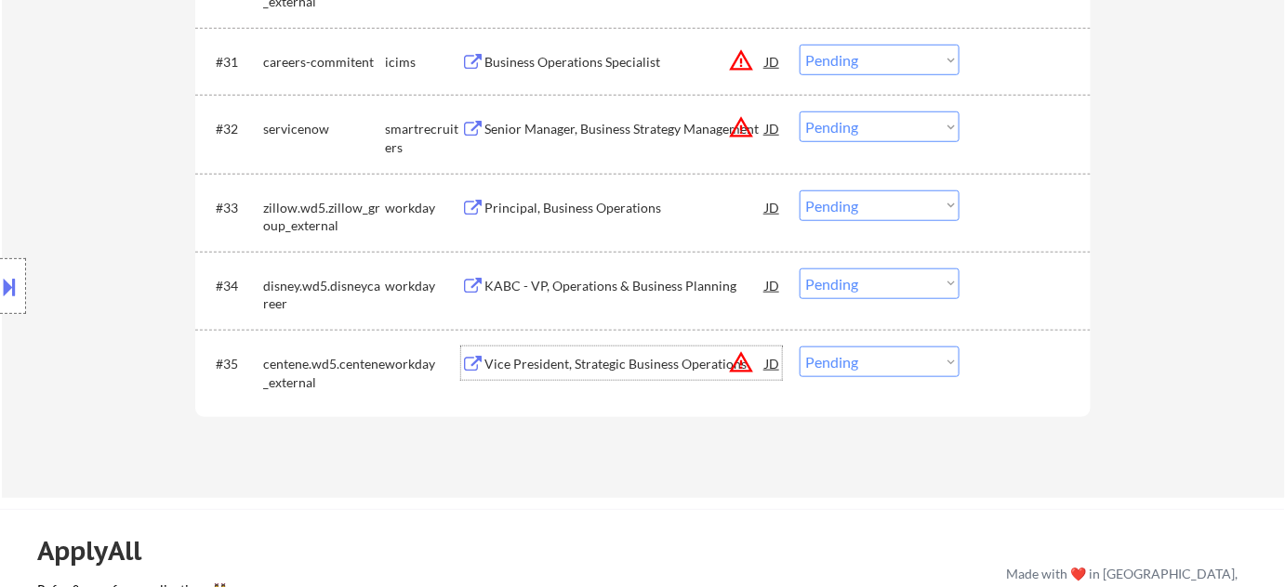
click at [861, 361] on select "Choose an option... Pending Applied Excluded (Questions) Excluded (Expired) Exc…" at bounding box center [879, 362] width 160 height 31
select select ""excluded__expired_""
click at [799, 347] on select "Choose an option... Pending Applied Excluded (Questions) Excluded (Expired) Exc…" at bounding box center [879, 362] width 160 height 31
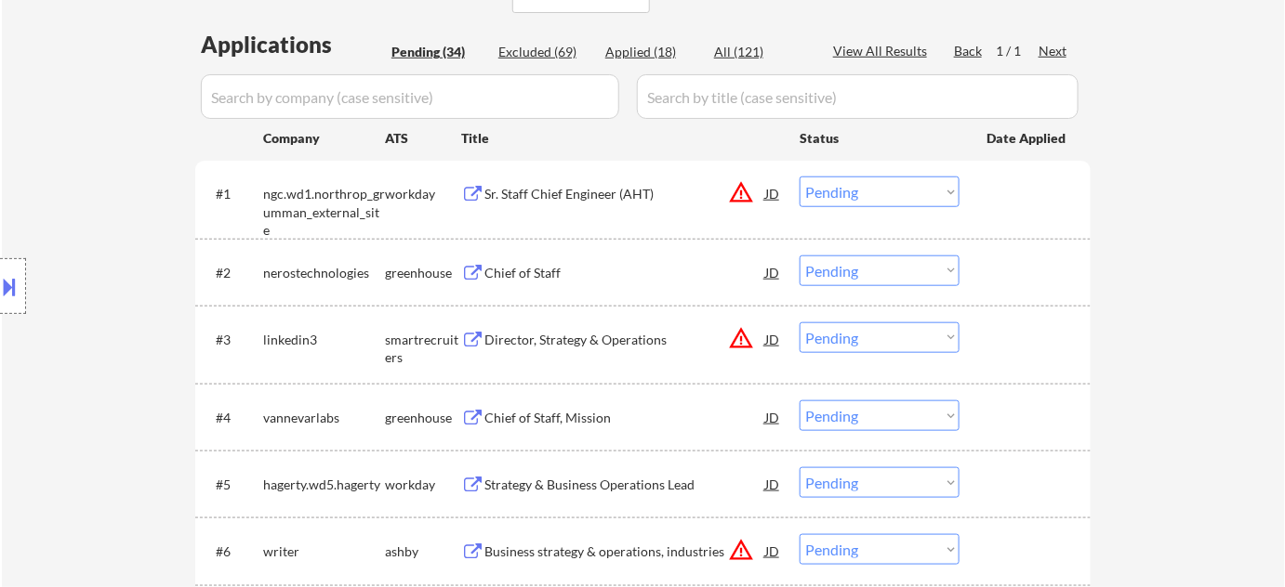
scroll to position [422, 0]
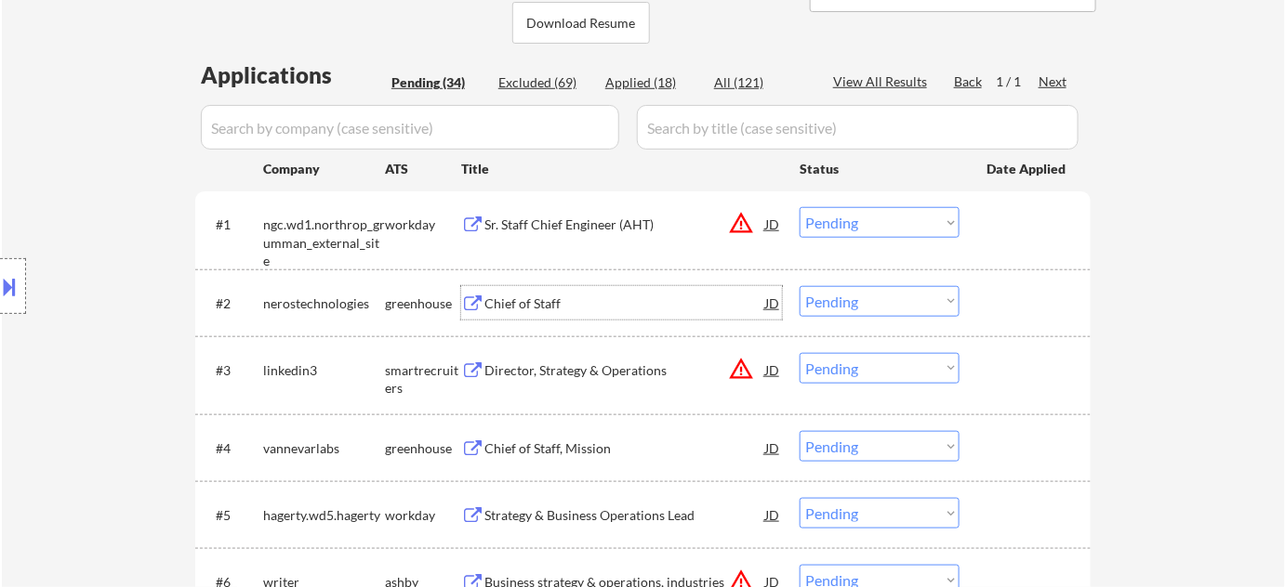
click at [537, 306] on div "Chief of Staff" at bounding box center [624, 304] width 281 height 19
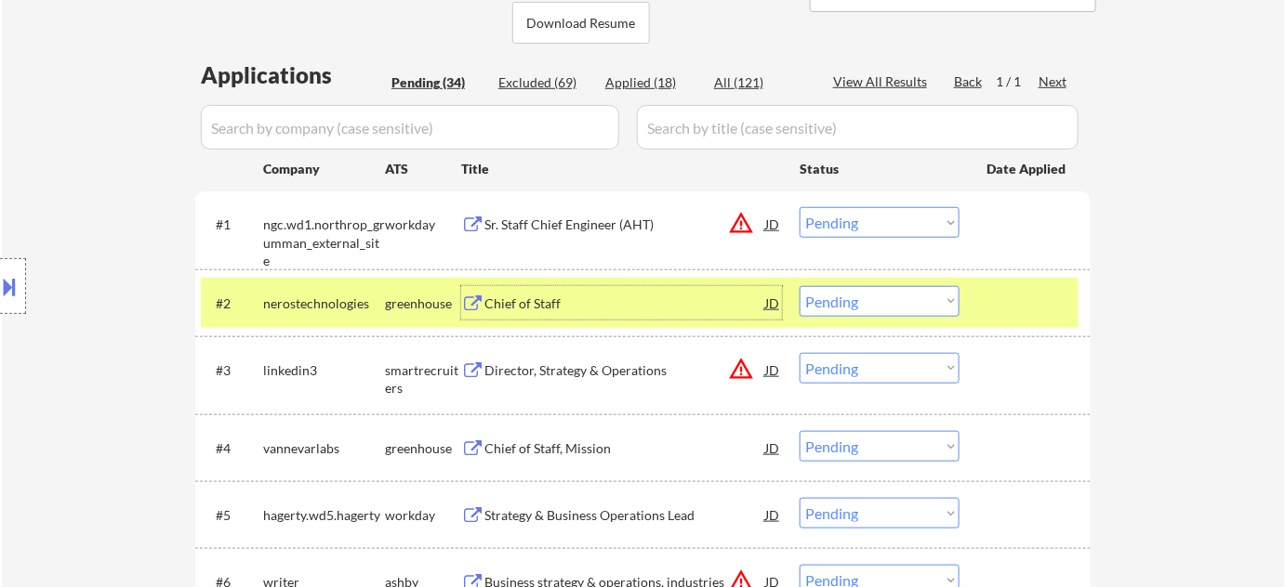
click at [871, 300] on select "Choose an option... Pending Applied Excluded (Questions) Excluded (Expired) Exc…" at bounding box center [879, 301] width 160 height 31
click at [799, 286] on select "Choose an option... Pending Applied Excluded (Questions) Excluded (Expired) Exc…" at bounding box center [879, 301] width 160 height 31
select select ""pending""
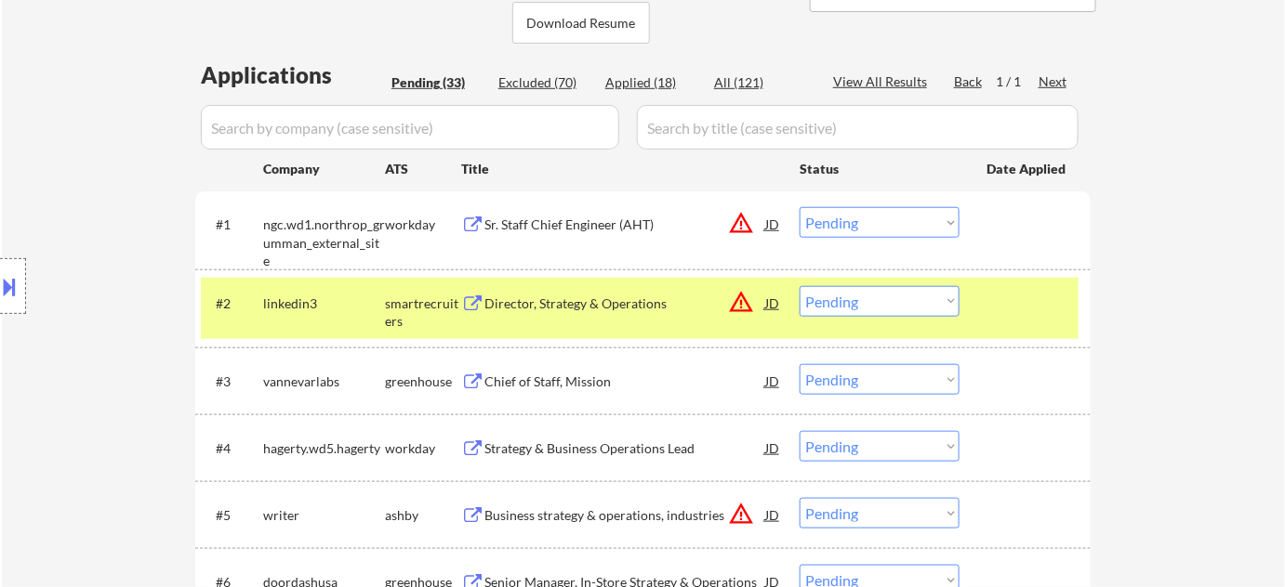
click at [577, 379] on div "Chief of Staff, Mission" at bounding box center [624, 382] width 281 height 19
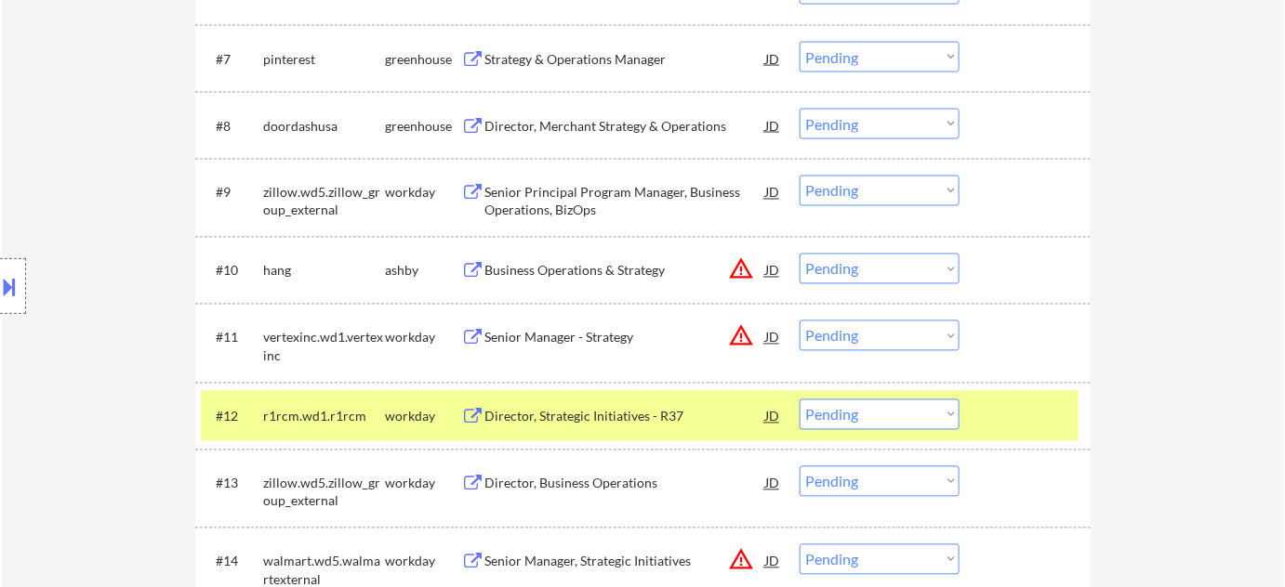
scroll to position [1013, 0]
click at [738, 271] on button "warning_amber" at bounding box center [741, 270] width 26 height 26
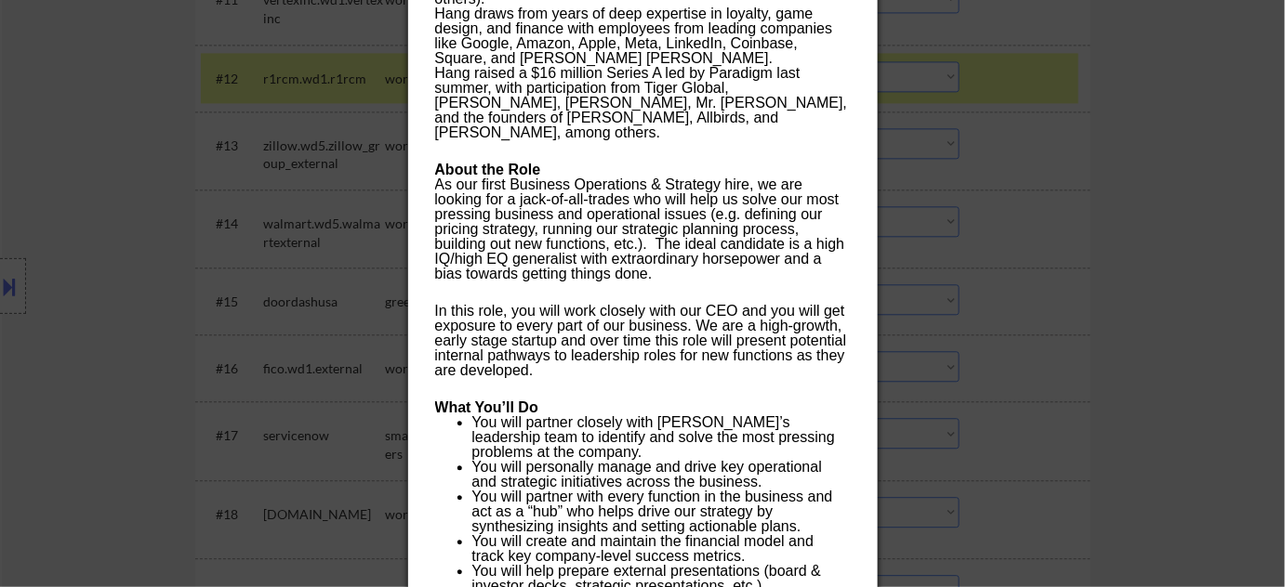
scroll to position [845, 0]
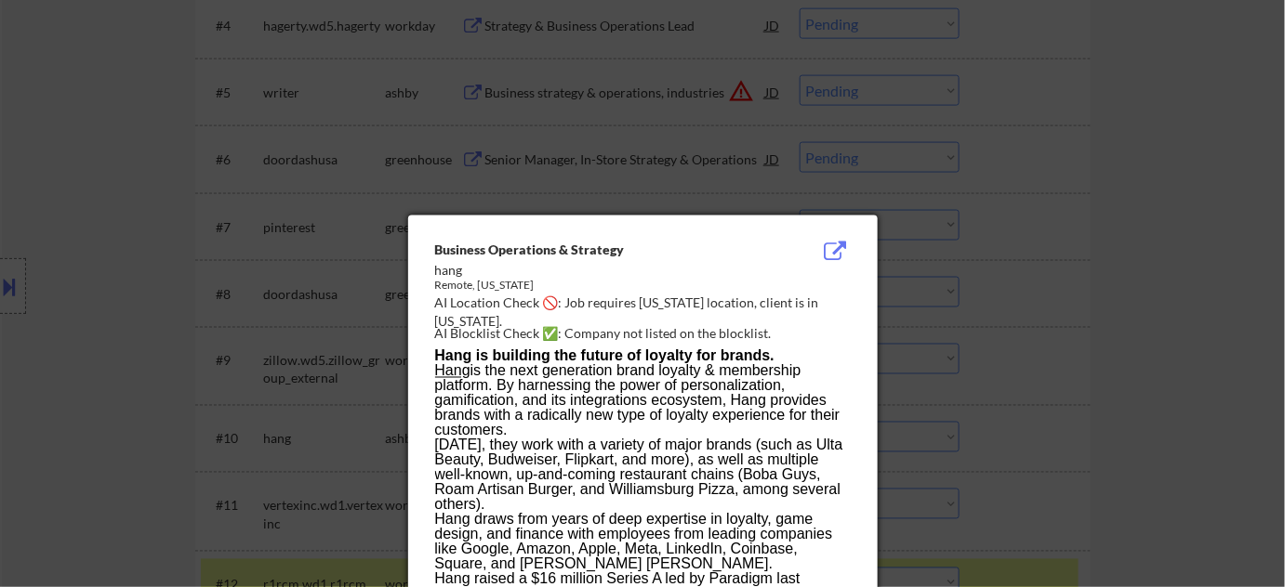
click at [967, 287] on div at bounding box center [642, 293] width 1285 height 587
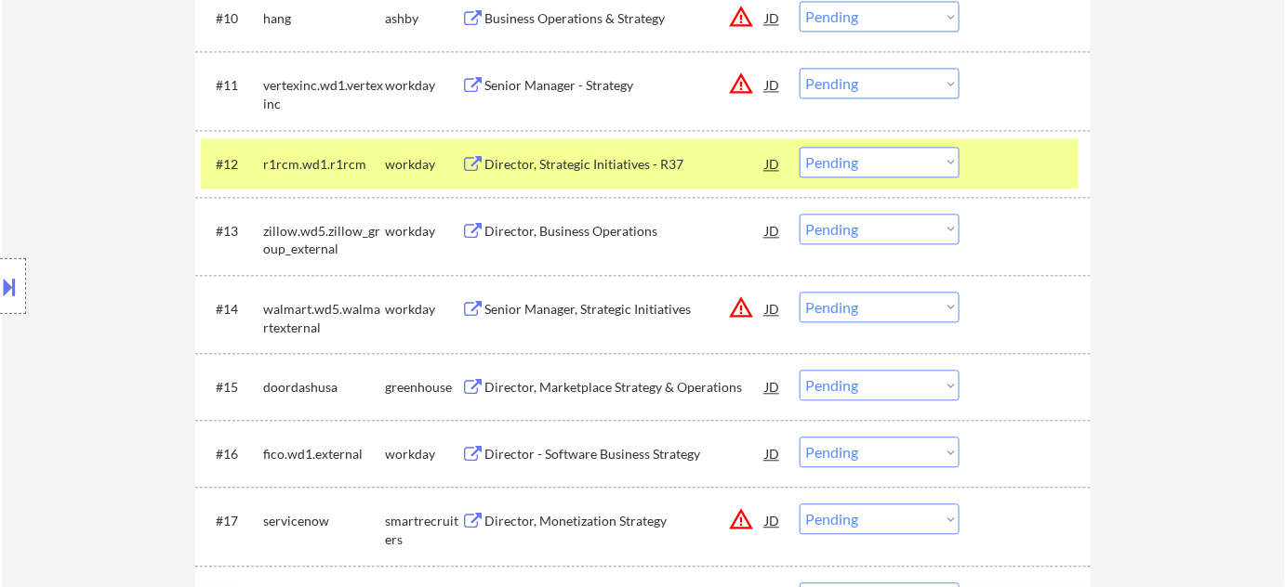
scroll to position [1267, 0]
click at [595, 151] on div "Director, Strategic Initiatives - R37" at bounding box center [624, 162] width 281 height 33
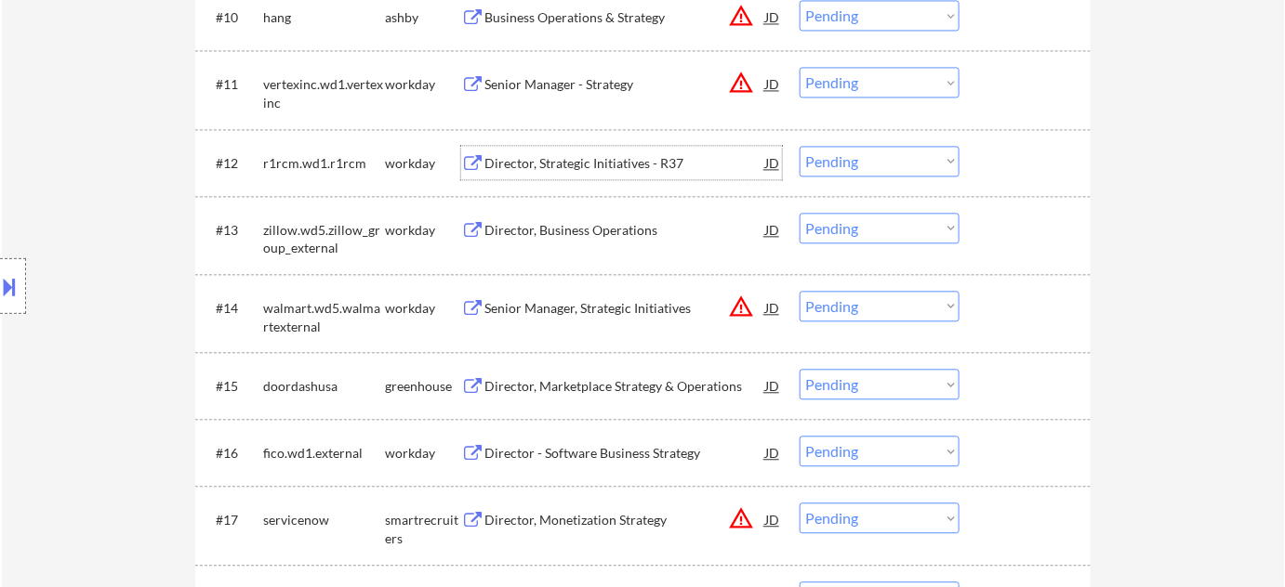
click at [860, 163] on select "Choose an option... Pending Applied Excluded (Questions) Excluded (Expired) Exc…" at bounding box center [879, 161] width 160 height 31
click at [799, 146] on select "Choose an option... Pending Applied Excluded (Questions) Excluded (Expired) Exc…" at bounding box center [879, 161] width 160 height 31
select select ""pending""
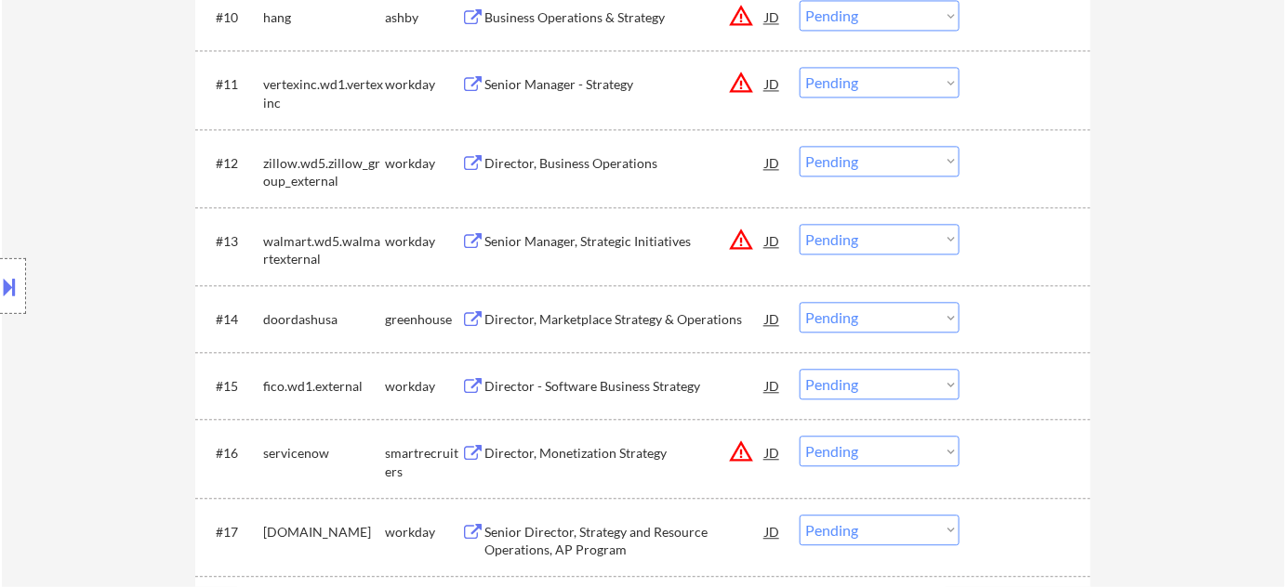
click at [724, 234] on div "Senior Manager, Strategic Initiatives" at bounding box center [624, 241] width 281 height 19
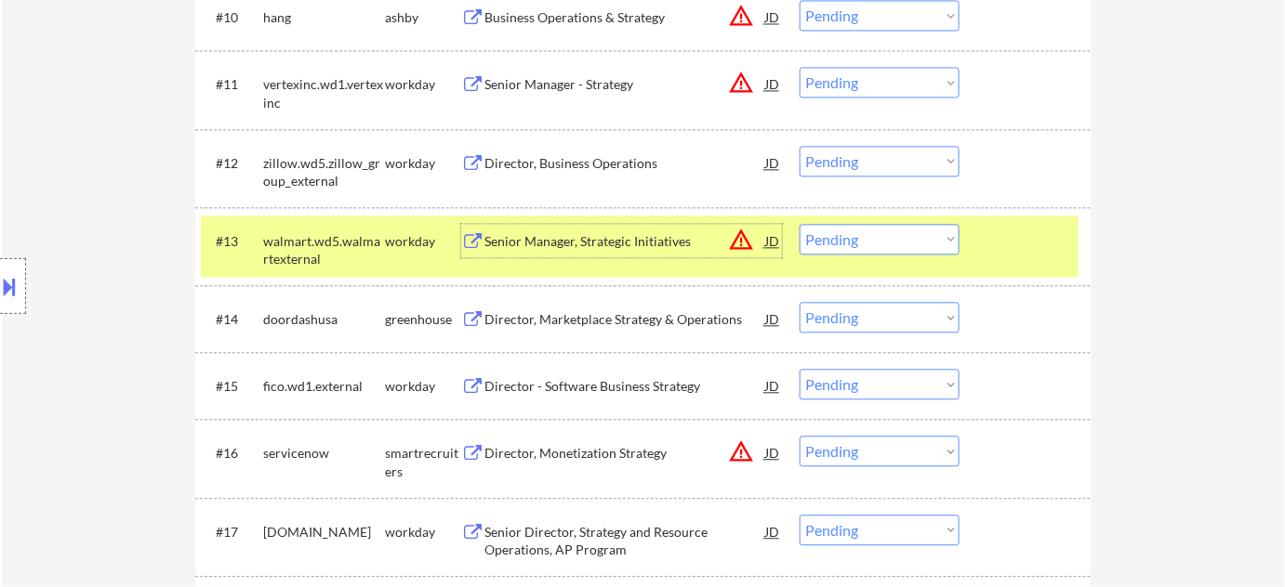
click at [18, 288] on button at bounding box center [10, 286] width 20 height 31
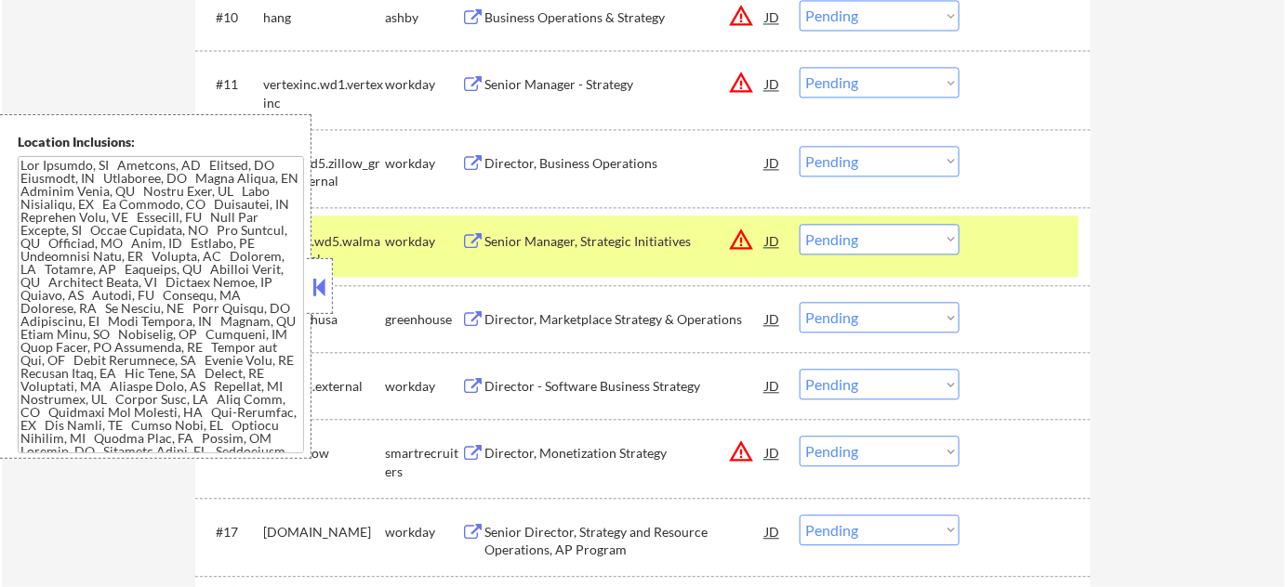
scroll to position [0, 0]
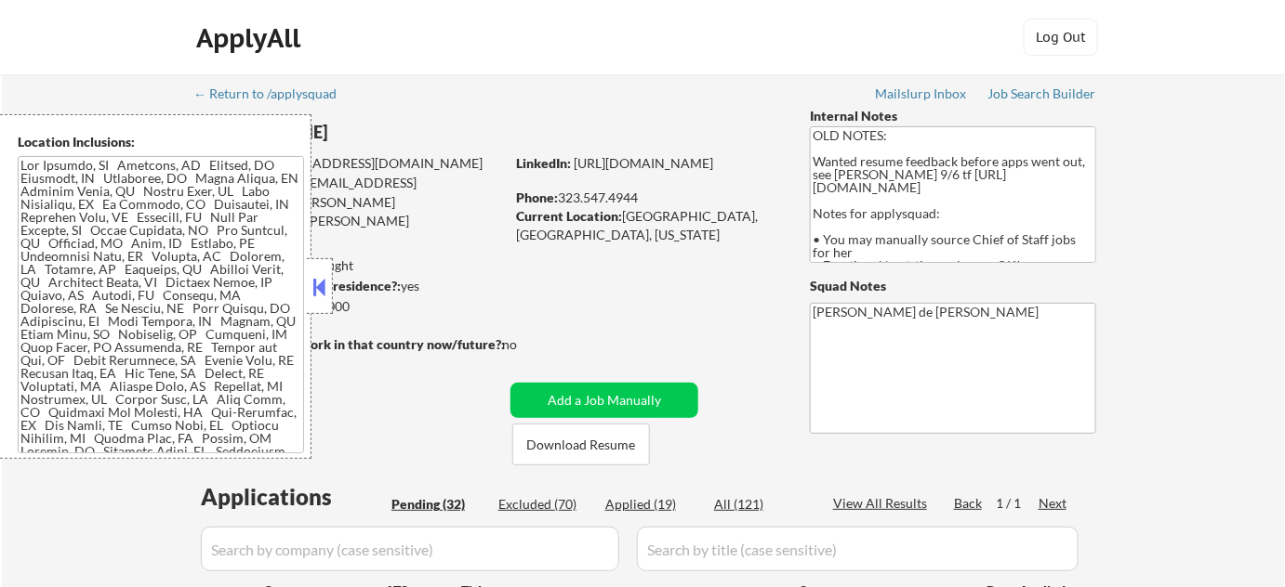
click at [319, 298] on button at bounding box center [320, 287] width 20 height 28
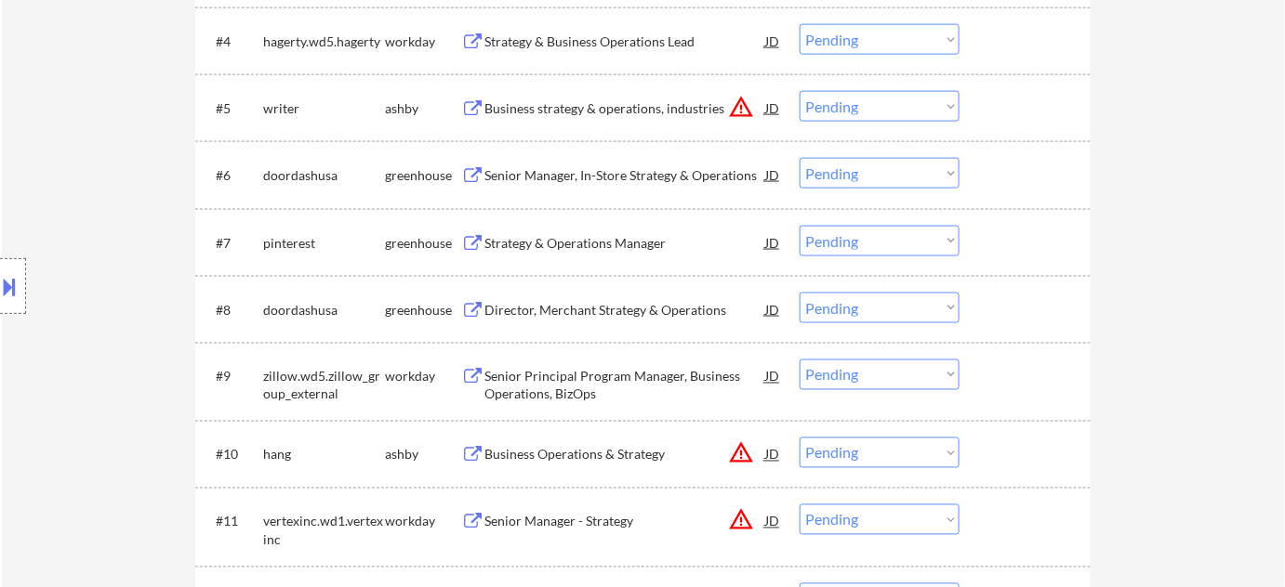
scroll to position [845, 0]
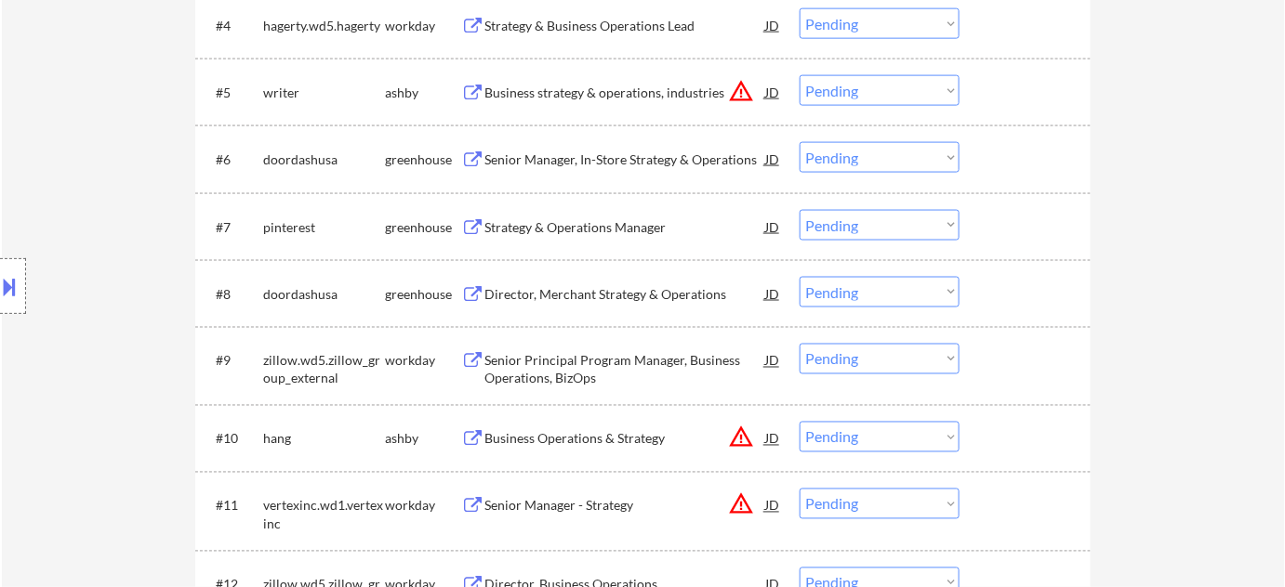
click at [560, 217] on div "Strategy & Operations Manager" at bounding box center [624, 226] width 281 height 33
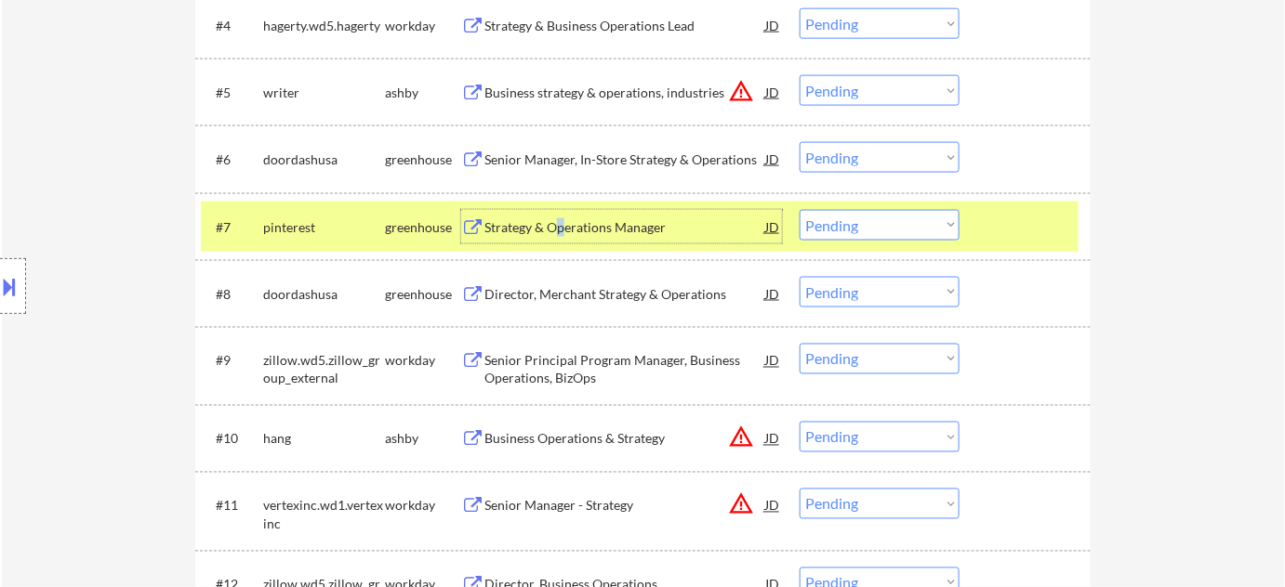
click at [827, 225] on select "Choose an option... Pending Applied Excluded (Questions) Excluded (Expired) Exc…" at bounding box center [879, 225] width 160 height 31
click at [799, 210] on select "Choose an option... Pending Applied Excluded (Questions) Excluded (Expired) Exc…" at bounding box center [879, 225] width 160 height 31
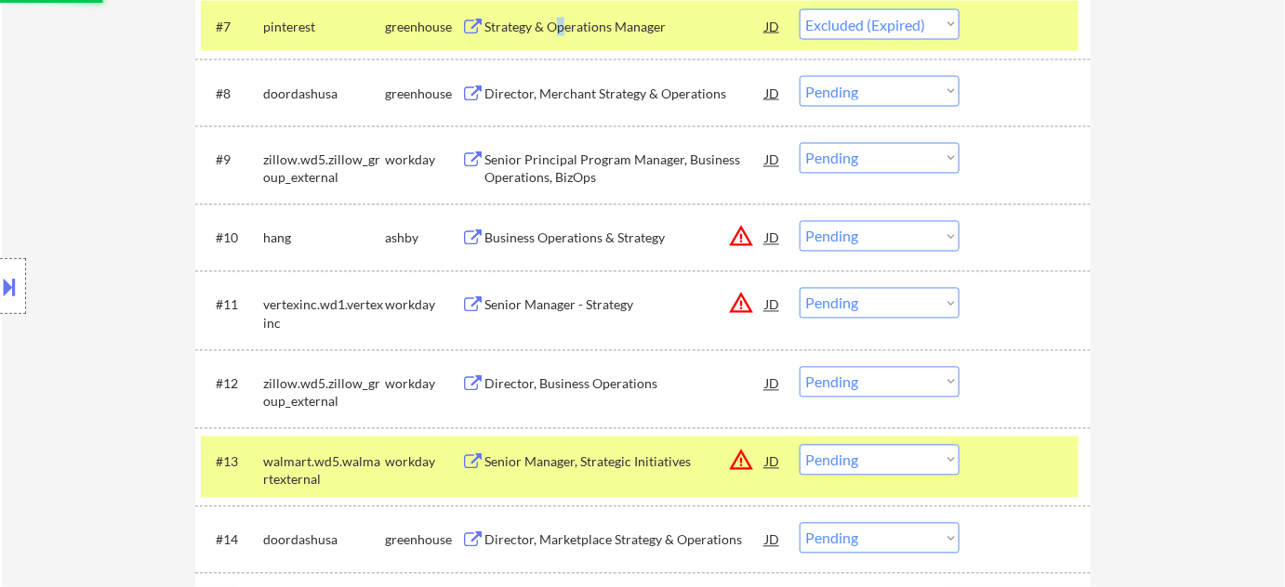
scroll to position [1098, 0]
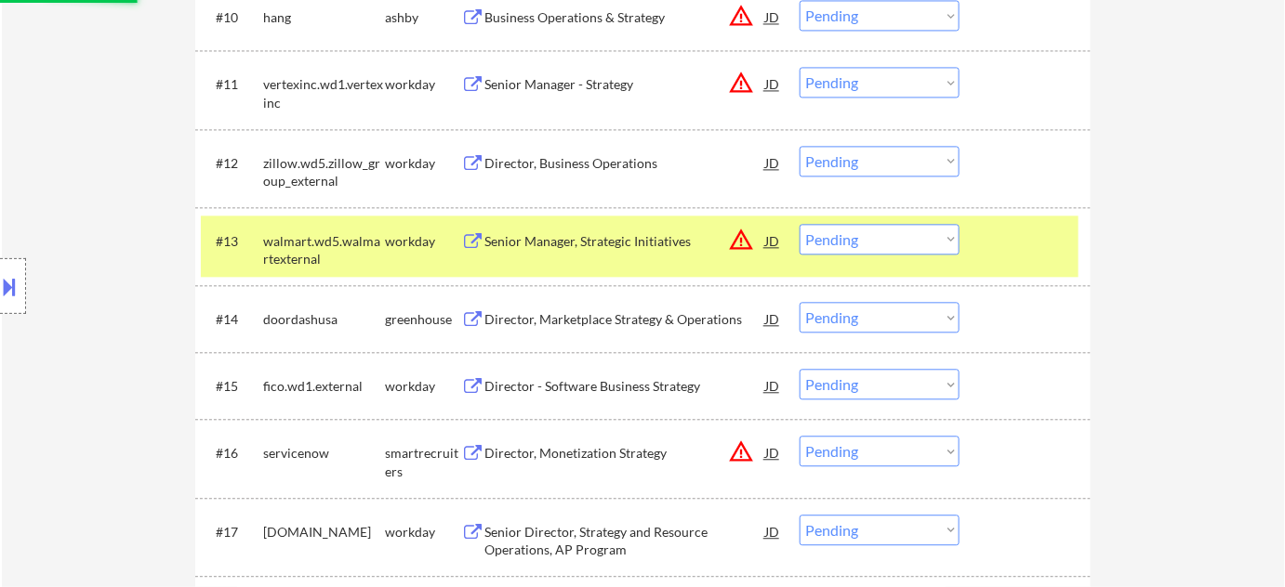
select select ""pending""
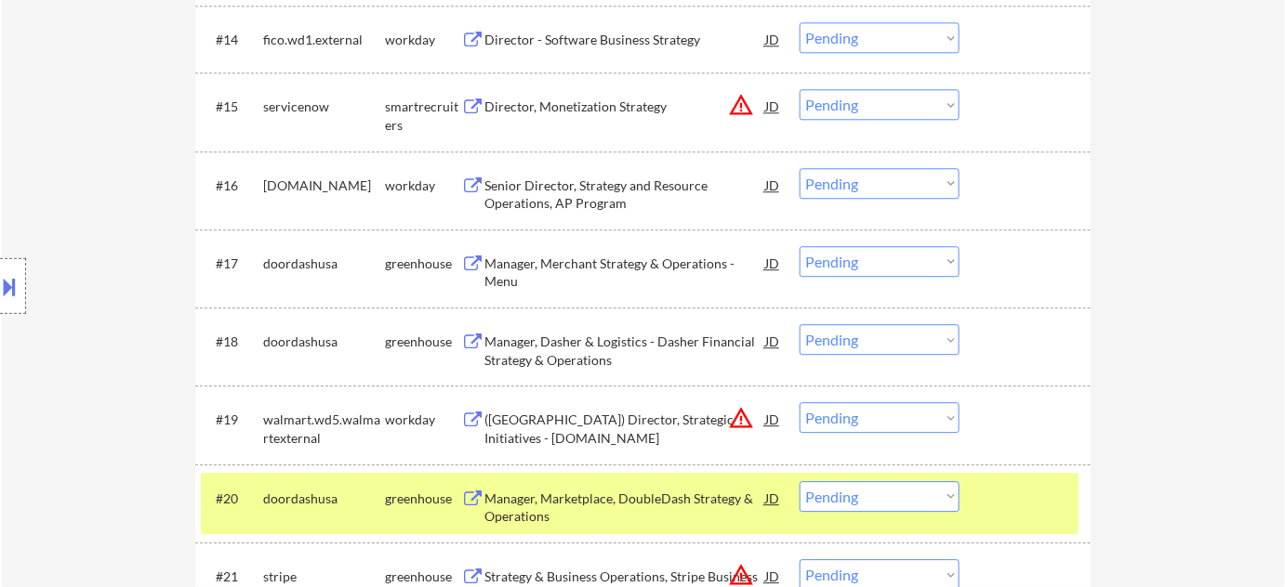
scroll to position [1521, 0]
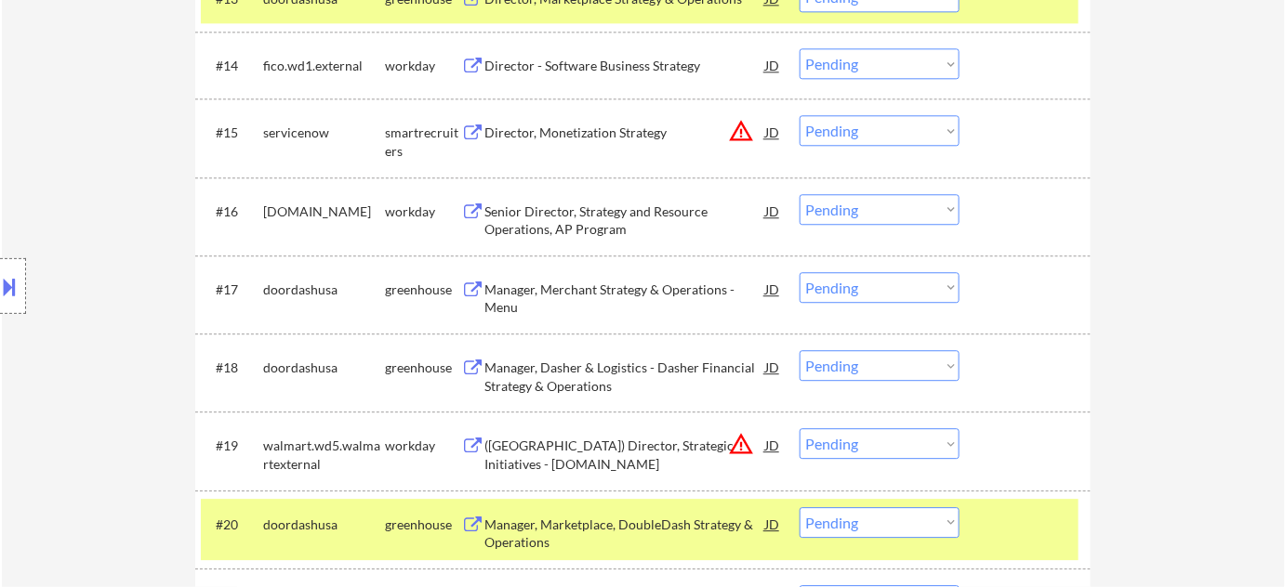
click at [599, 228] on div "Senior Director, Strategy and Resource Operations, AP Program" at bounding box center [624, 221] width 281 height 36
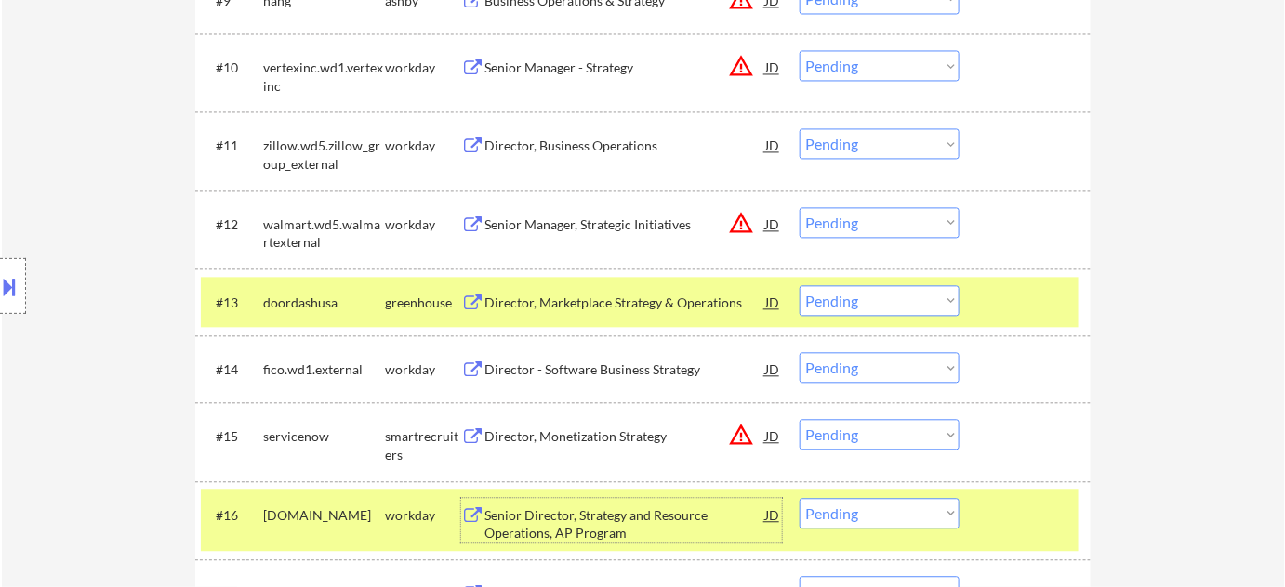
scroll to position [1182, 0]
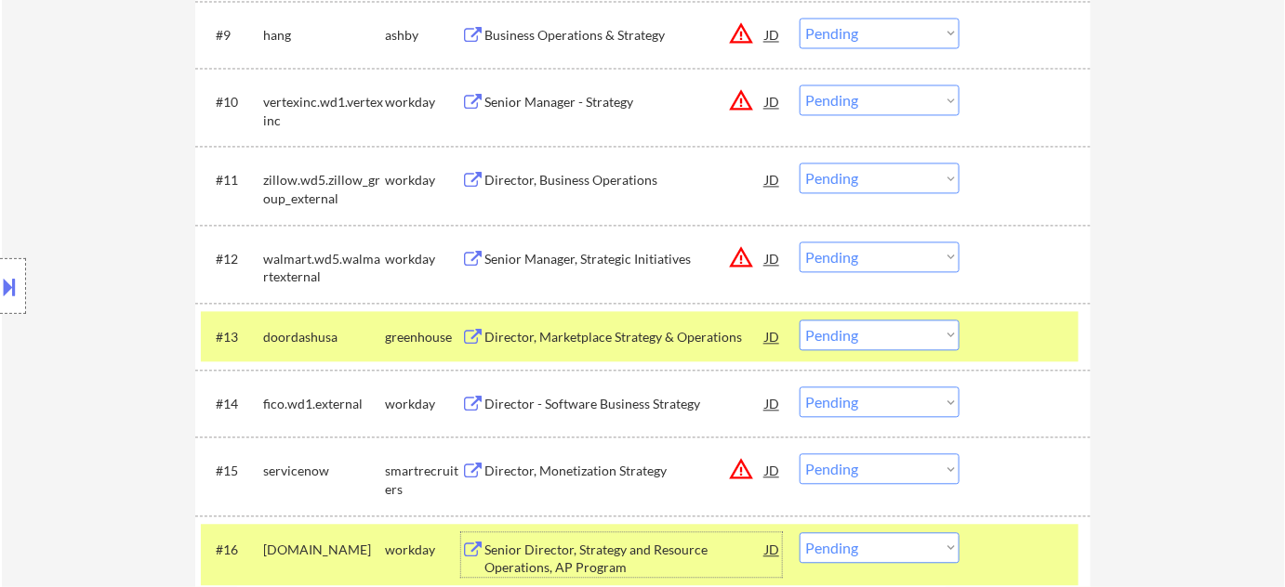
click at [874, 253] on select "Choose an option... Pending Applied Excluded (Questions) Excluded (Expired) Exc…" at bounding box center [879, 257] width 160 height 31
click at [799, 242] on select "Choose an option... Pending Applied Excluded (Questions) Excluded (Expired) Exc…" at bounding box center [879, 257] width 160 height 31
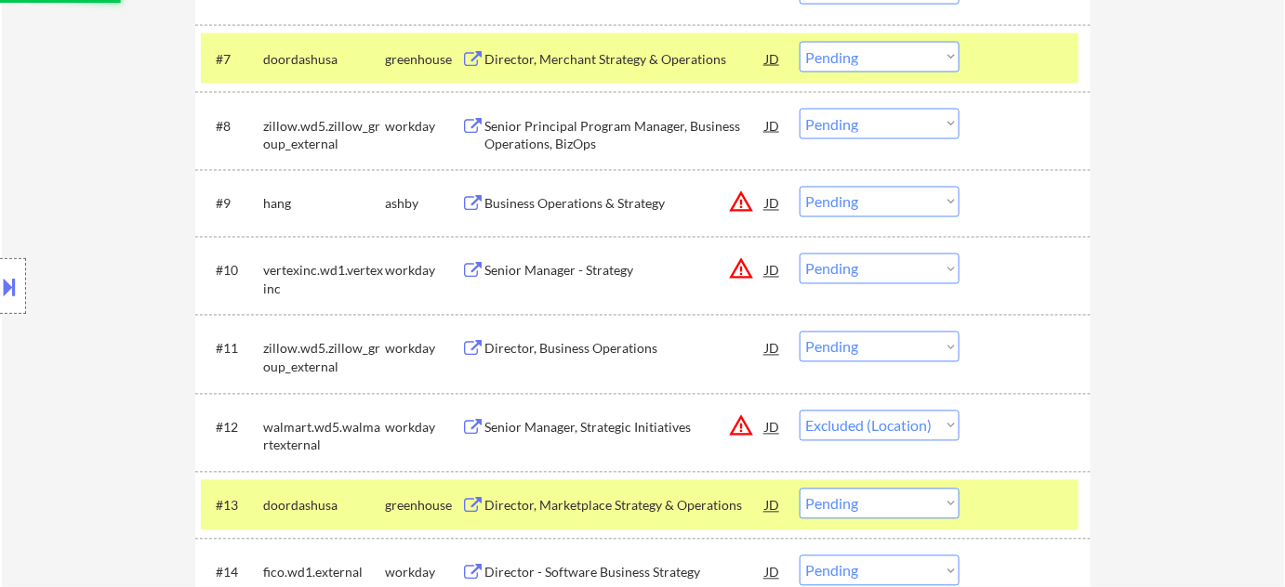
scroll to position [845, 0]
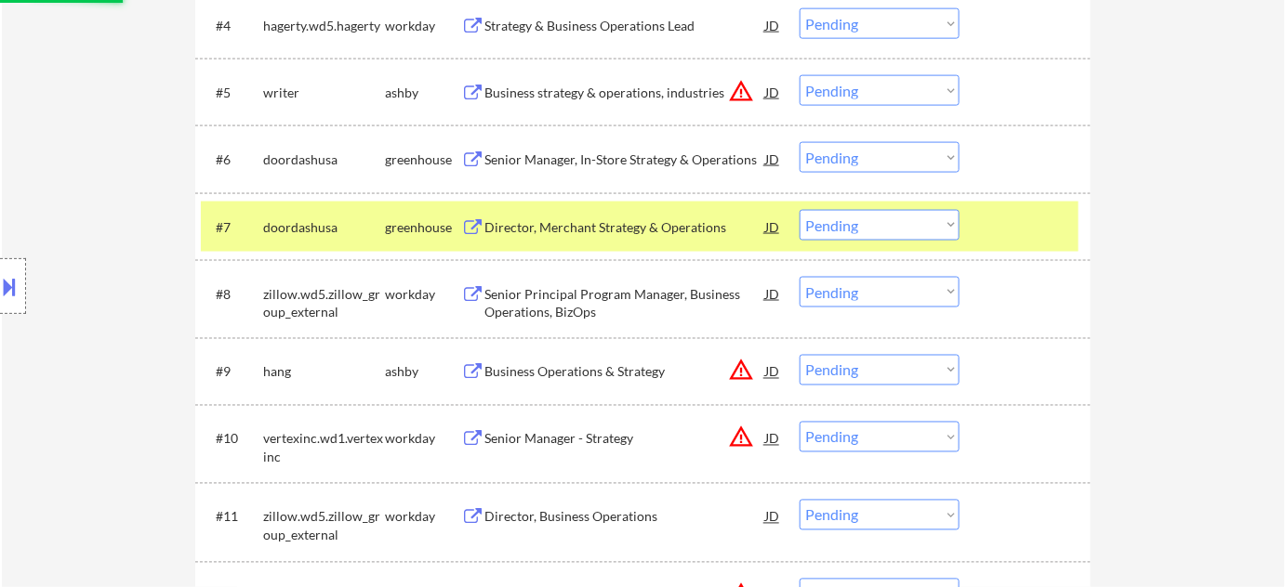
select select ""pending""
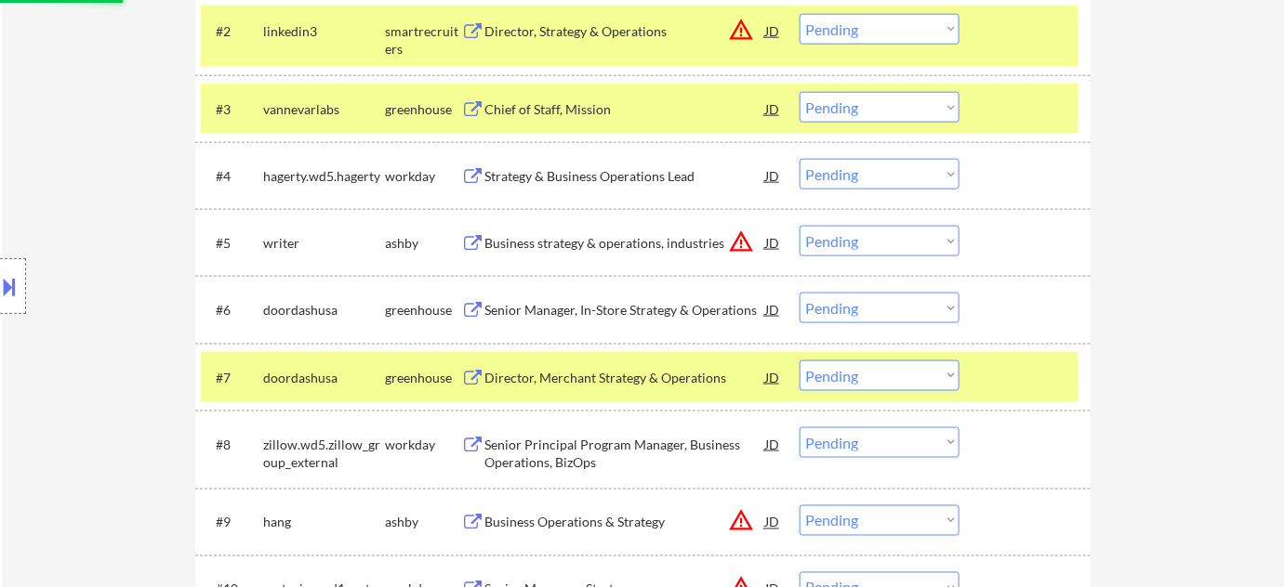
scroll to position [676, 0]
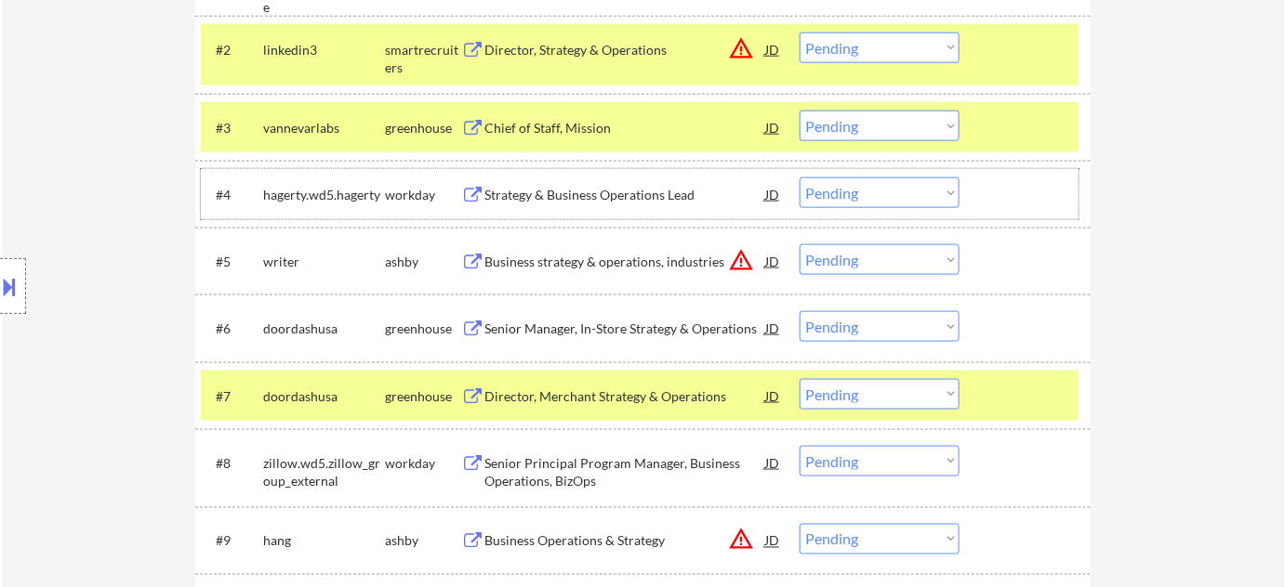
click at [566, 212] on div "#4 [PERSON_NAME].wd5.[PERSON_NAME] workday Strategy & Business Operations Lead …" at bounding box center [639, 194] width 877 height 50
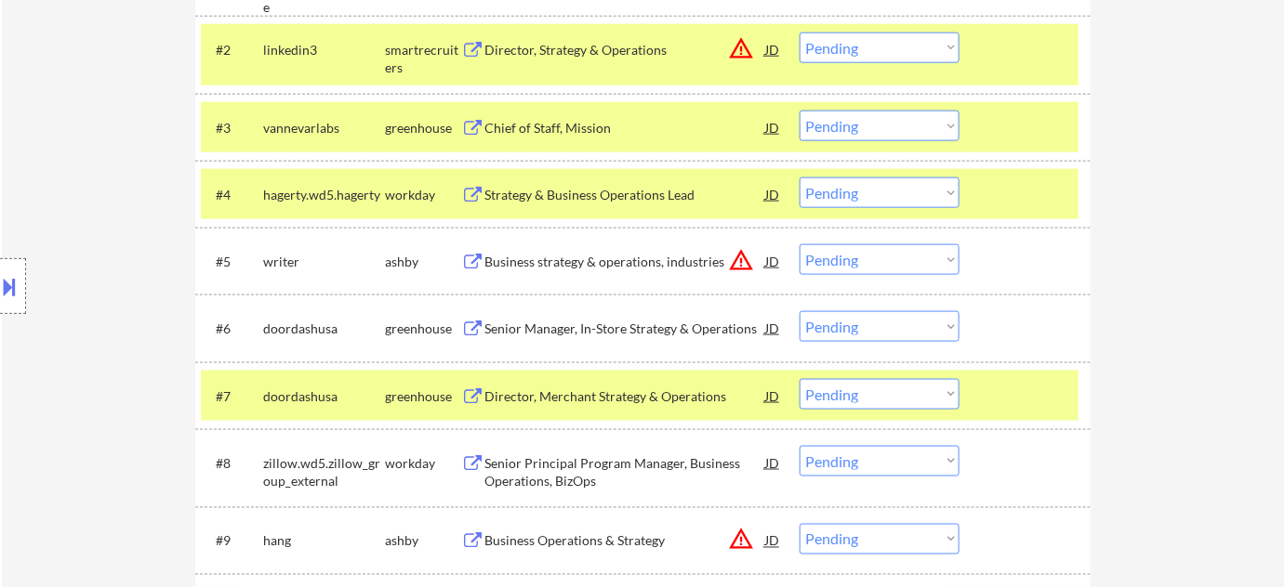
click at [576, 193] on div "Strategy & Business Operations Lead" at bounding box center [624, 195] width 281 height 19
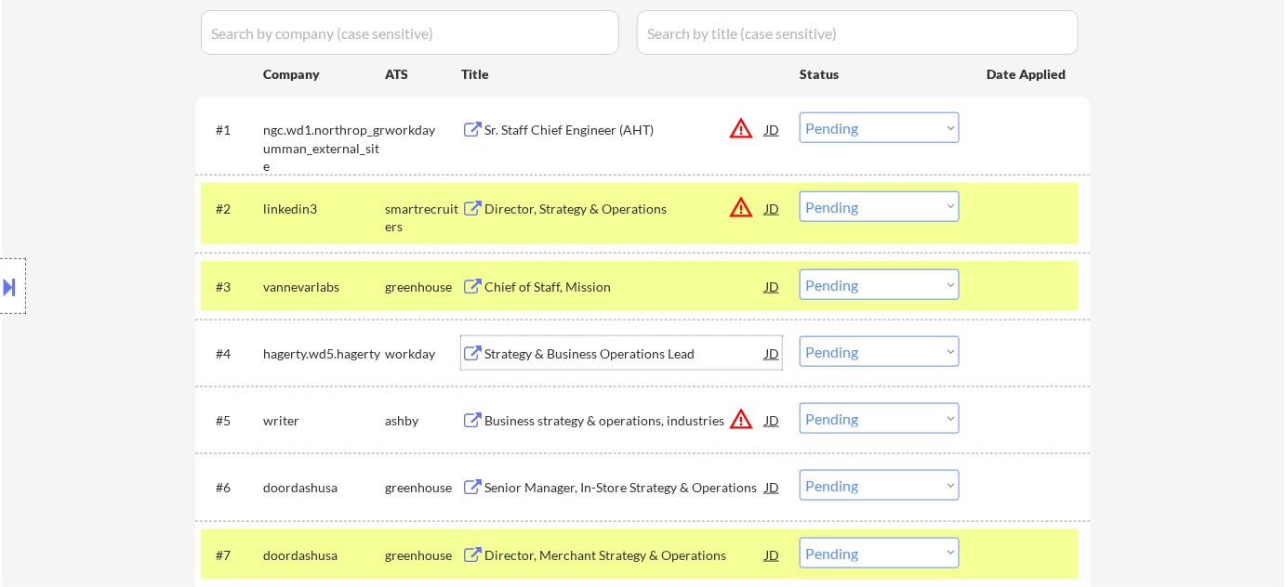
scroll to position [507, 0]
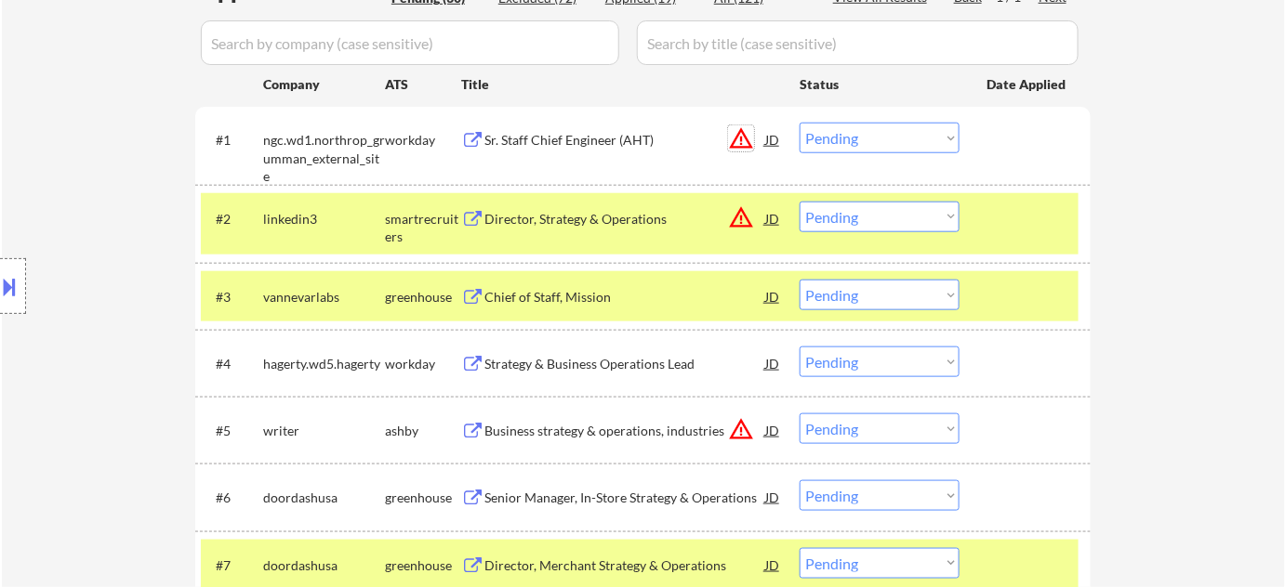
click at [740, 138] on button "warning_amber" at bounding box center [741, 138] width 26 height 26
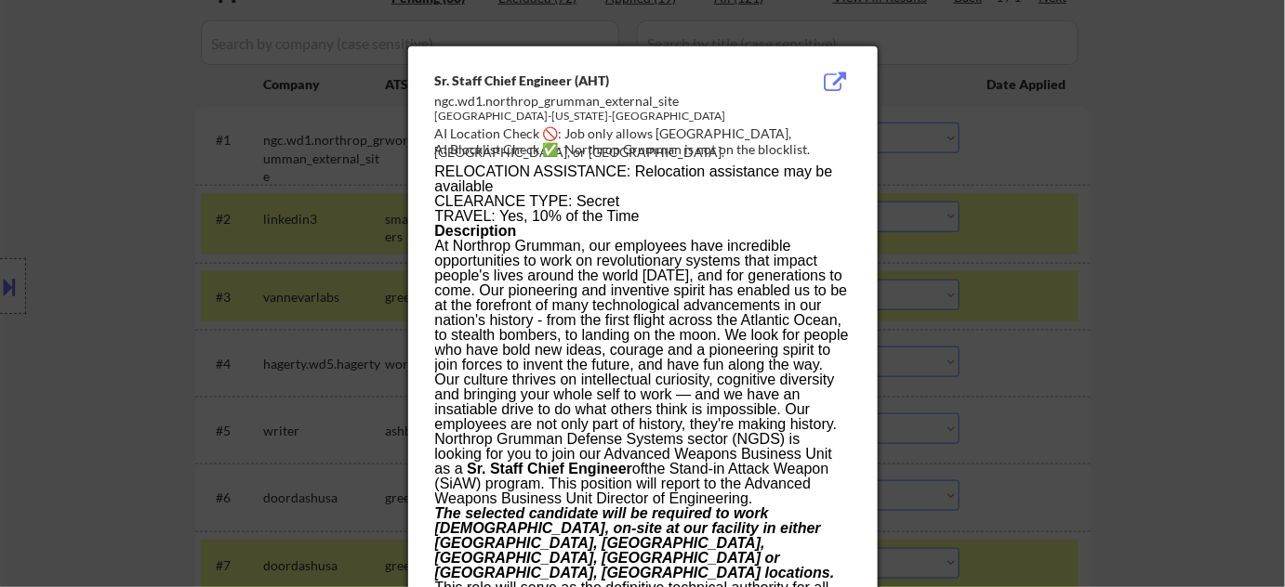
click at [1008, 249] on div at bounding box center [642, 293] width 1285 height 587
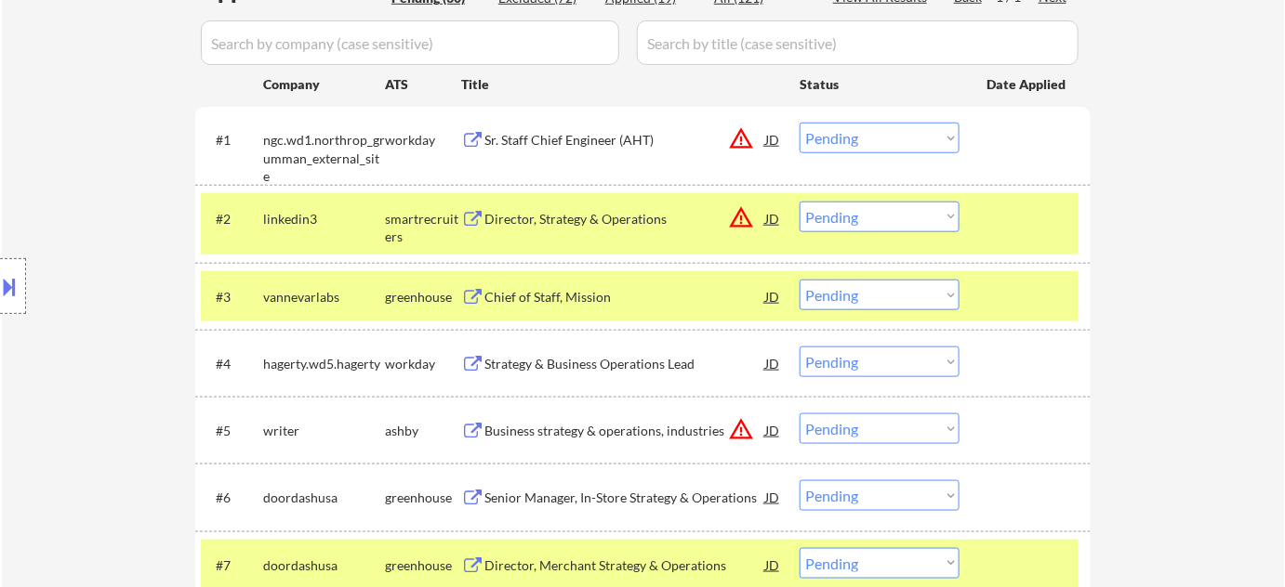
click at [28, 292] on div "Location Inclusions:" at bounding box center [166, 286] width 333 height 345
click at [29, 289] on div "Location Inclusions:" at bounding box center [166, 286] width 333 height 345
click at [15, 298] on button at bounding box center [10, 286] width 20 height 31
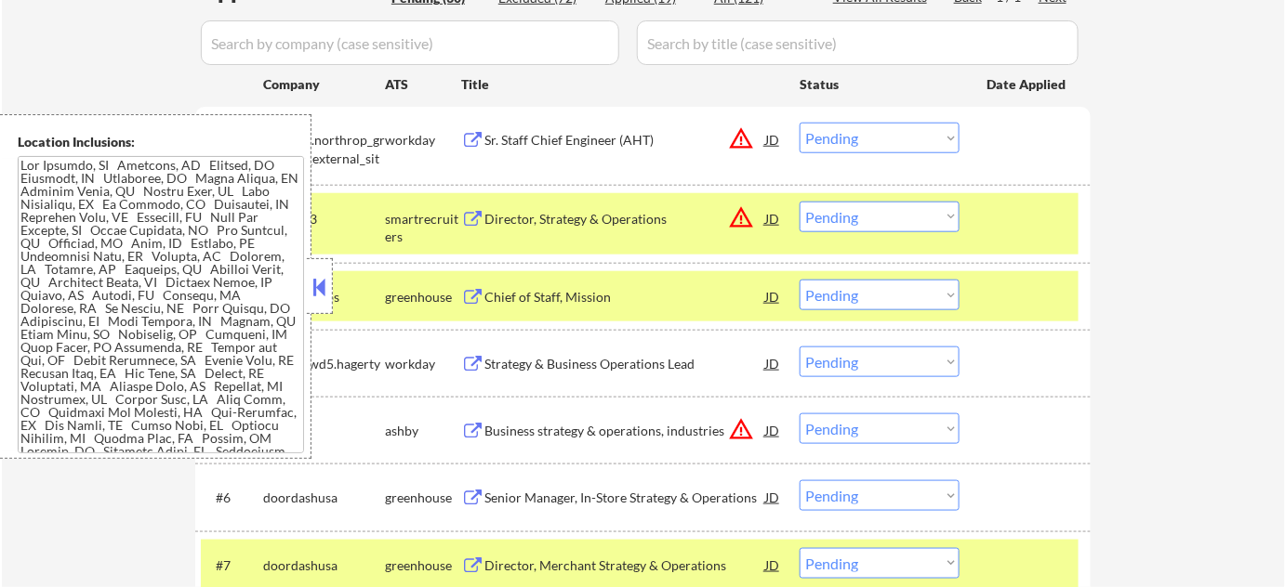
click at [323, 284] on button at bounding box center [320, 287] width 20 height 28
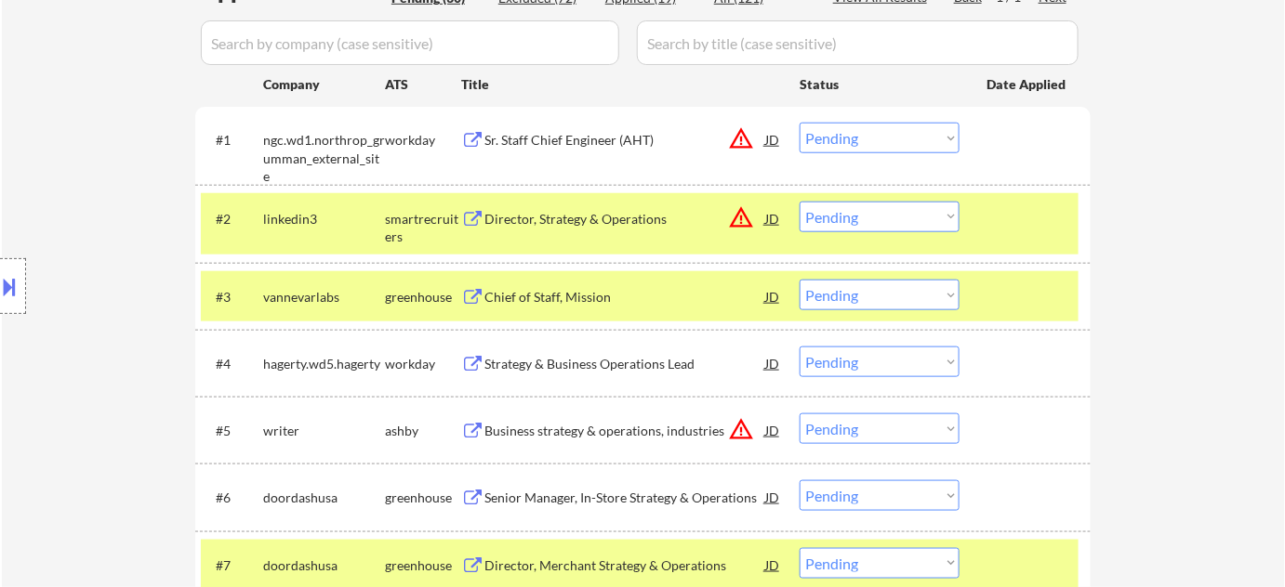
click at [559, 137] on div "Sr. Staff Chief Engineer (AHT)" at bounding box center [624, 140] width 281 height 19
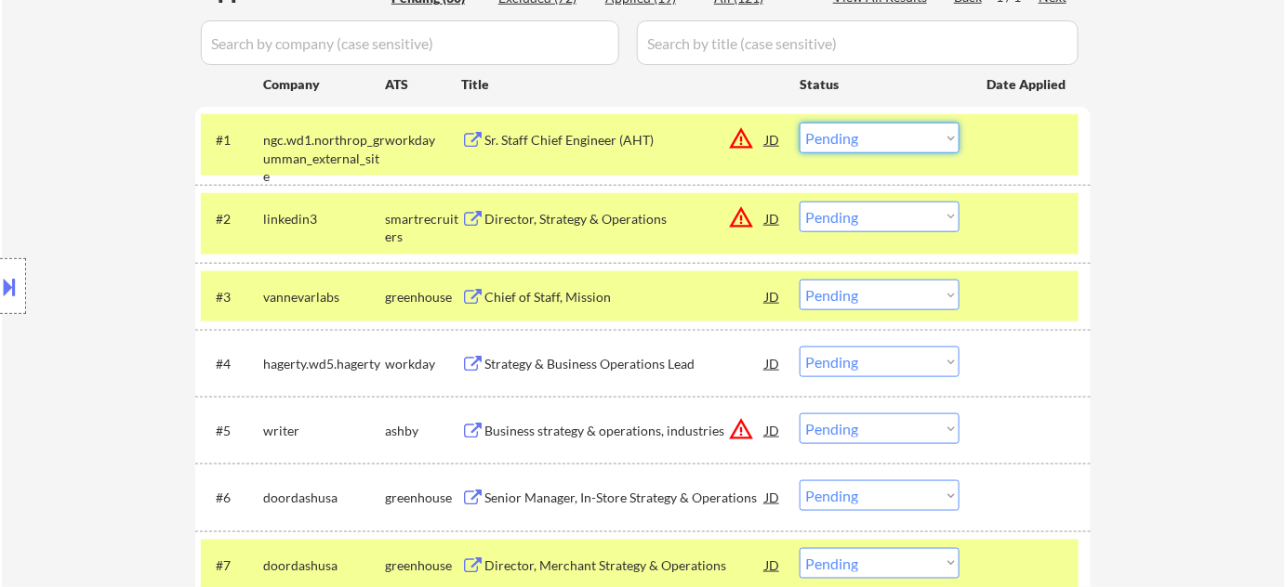
click at [929, 139] on select "Choose an option... Pending Applied Excluded (Questions) Excluded (Expired) Exc…" at bounding box center [879, 138] width 160 height 31
click at [799, 123] on select "Choose an option... Pending Applied Excluded (Questions) Excluded (Expired) Exc…" at bounding box center [879, 138] width 160 height 31
select select ""pending""
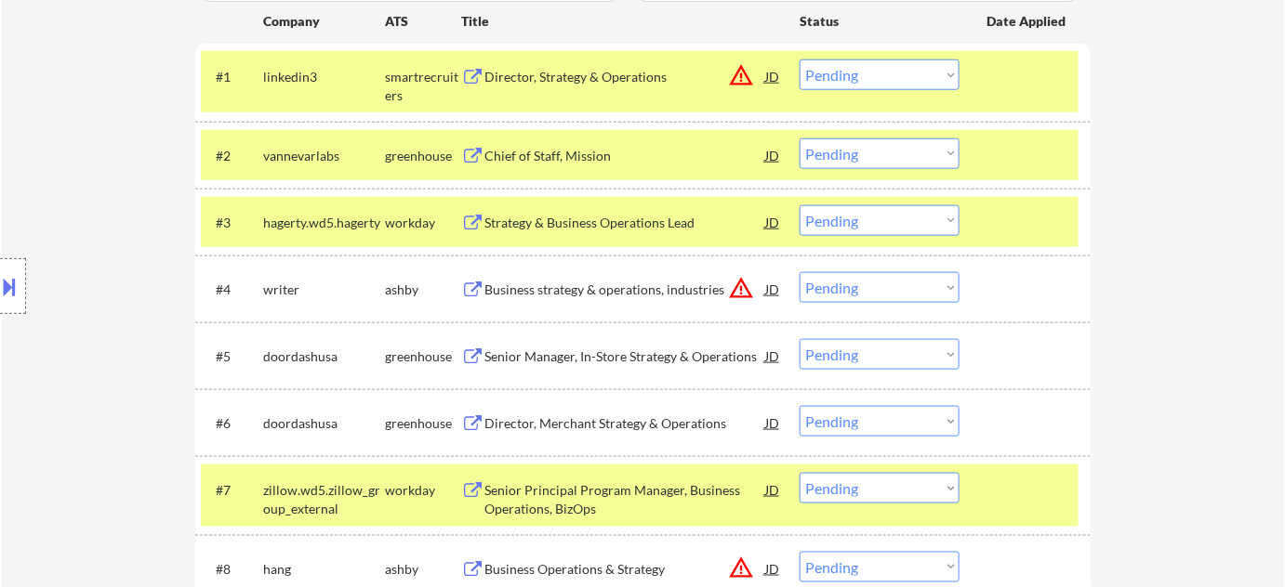
scroll to position [929, 0]
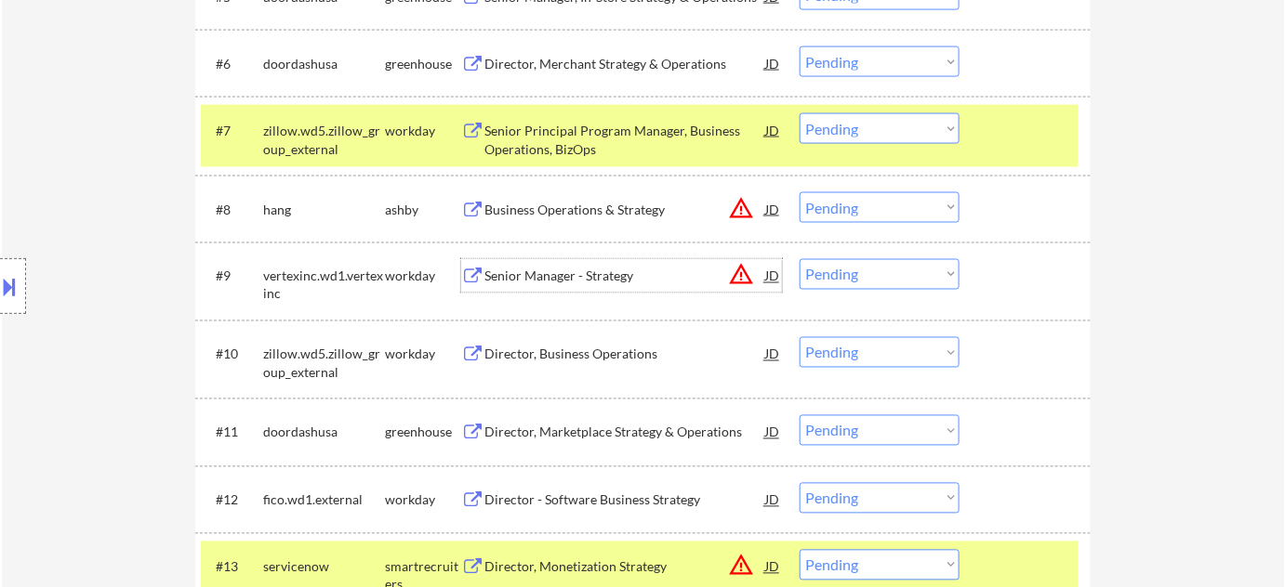
click at [625, 274] on div "Senior Manager - Strategy" at bounding box center [624, 277] width 281 height 19
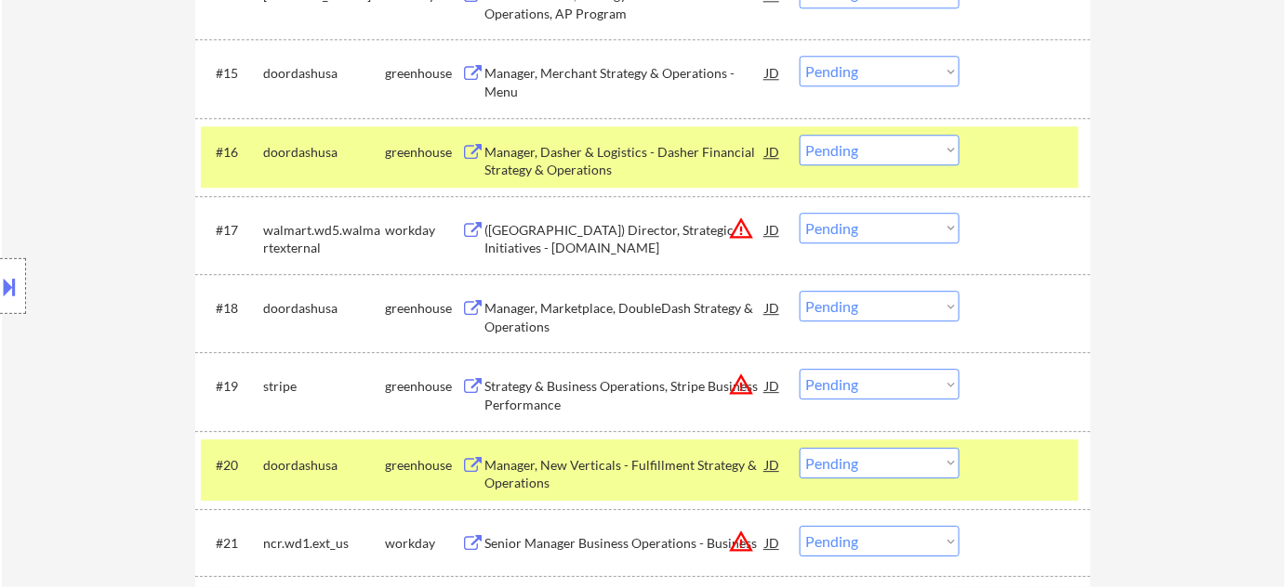
scroll to position [1605, 0]
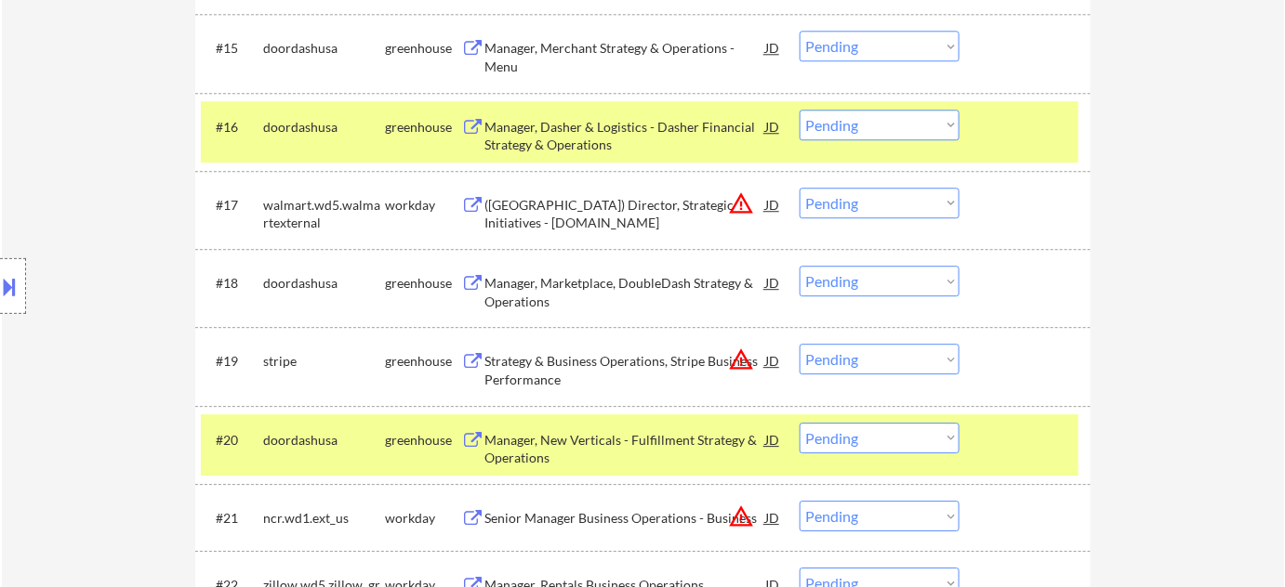
click at [731, 204] on button "warning_amber" at bounding box center [741, 204] width 26 height 26
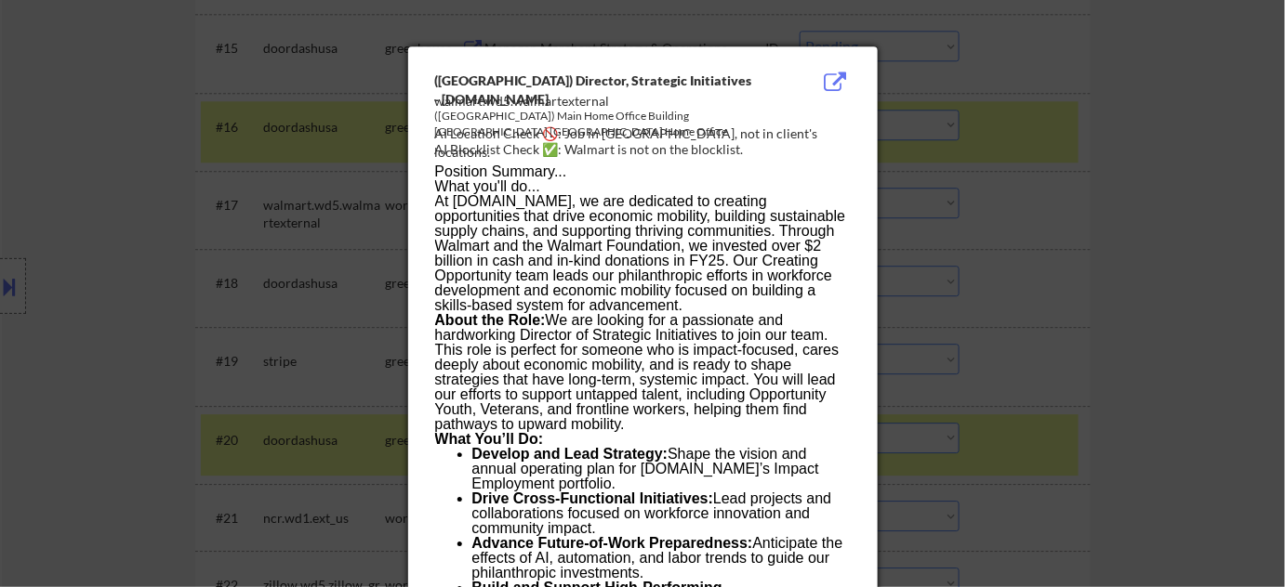
click at [940, 222] on div at bounding box center [642, 293] width 1285 height 587
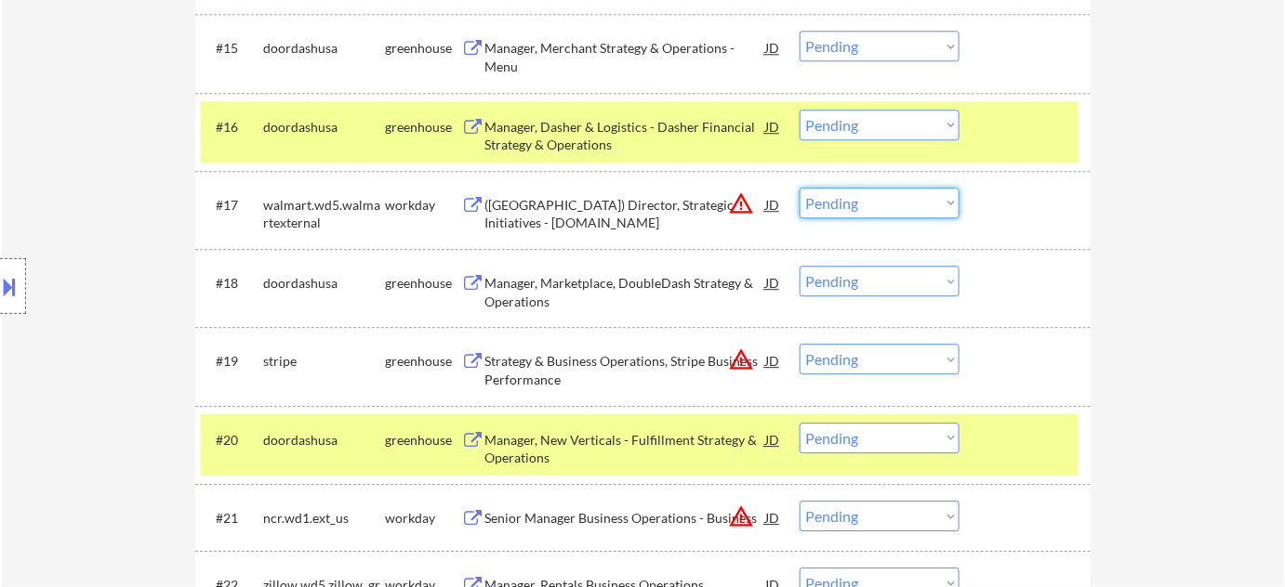
drag, startPoint x: 875, startPoint y: 201, endPoint x: 876, endPoint y: 212, distance: 11.2
click at [875, 202] on select "Choose an option... Pending Applied Excluded (Questions) Excluded (Expired) Exc…" at bounding box center [879, 203] width 160 height 31
click at [799, 188] on select "Choose an option... Pending Applied Excluded (Questions) Excluded (Expired) Exc…" at bounding box center [879, 203] width 160 height 31
select select ""pending""
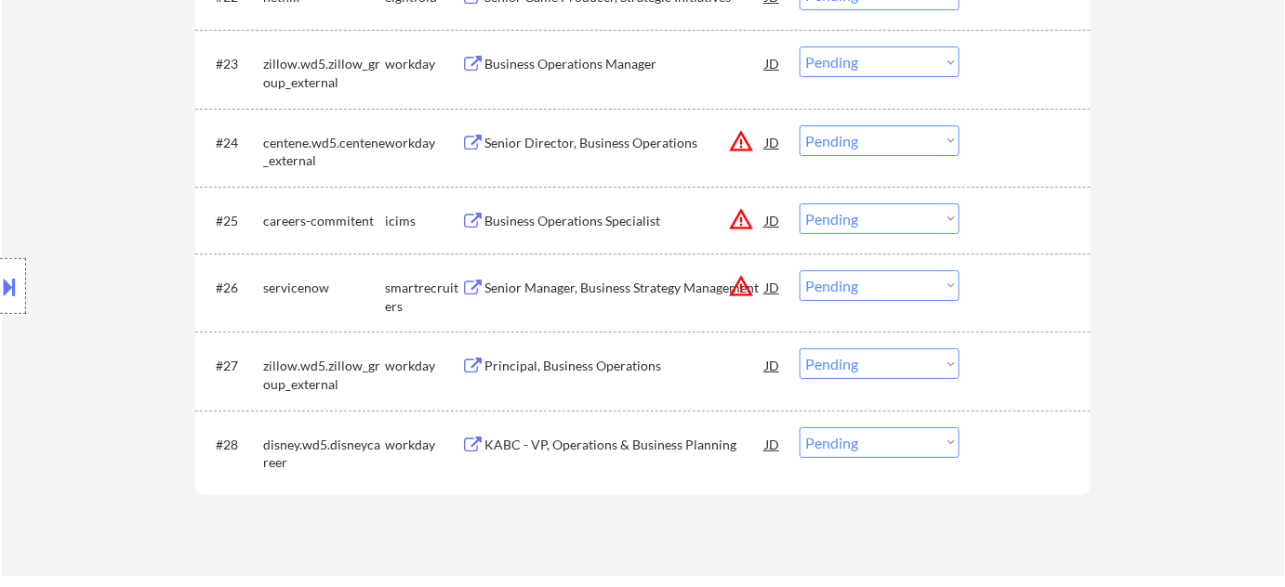
scroll to position [2196, 0]
click at [636, 283] on div "Senior Manager, Business Strategy Management" at bounding box center [624, 285] width 281 height 19
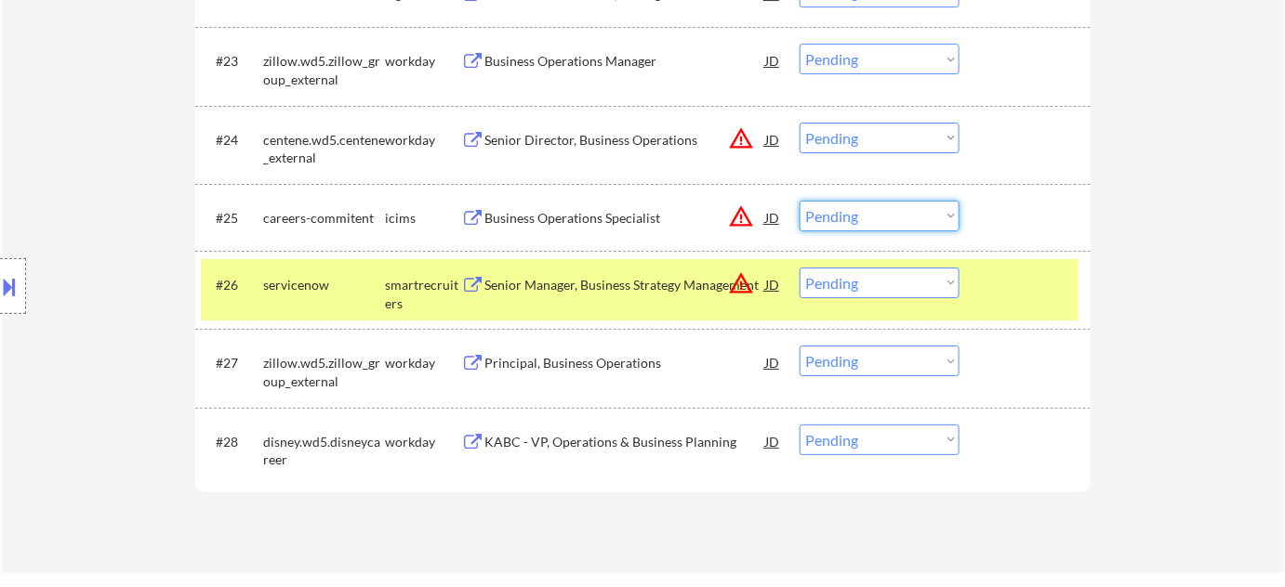
click at [850, 217] on select "Choose an option... Pending Applied Excluded (Questions) Excluded (Expired) Exc…" at bounding box center [879, 216] width 160 height 31
click at [799, 201] on select "Choose an option... Pending Applied Excluded (Questions) Excluded (Expired) Exc…" at bounding box center [879, 216] width 160 height 31
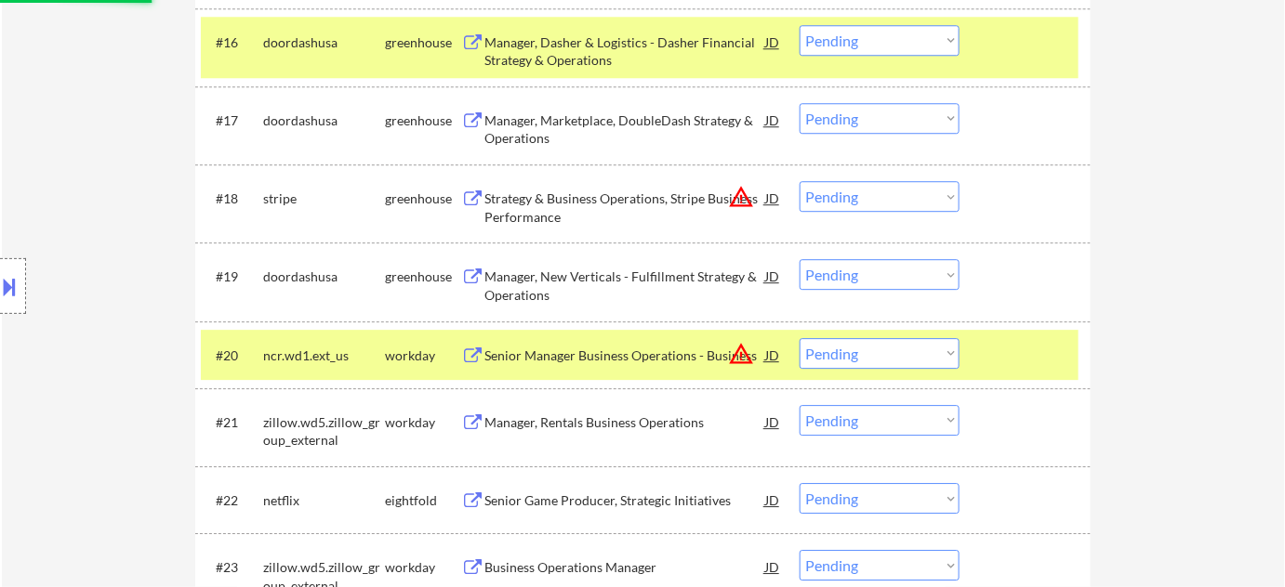
scroll to position [1690, 0]
select select ""pending""
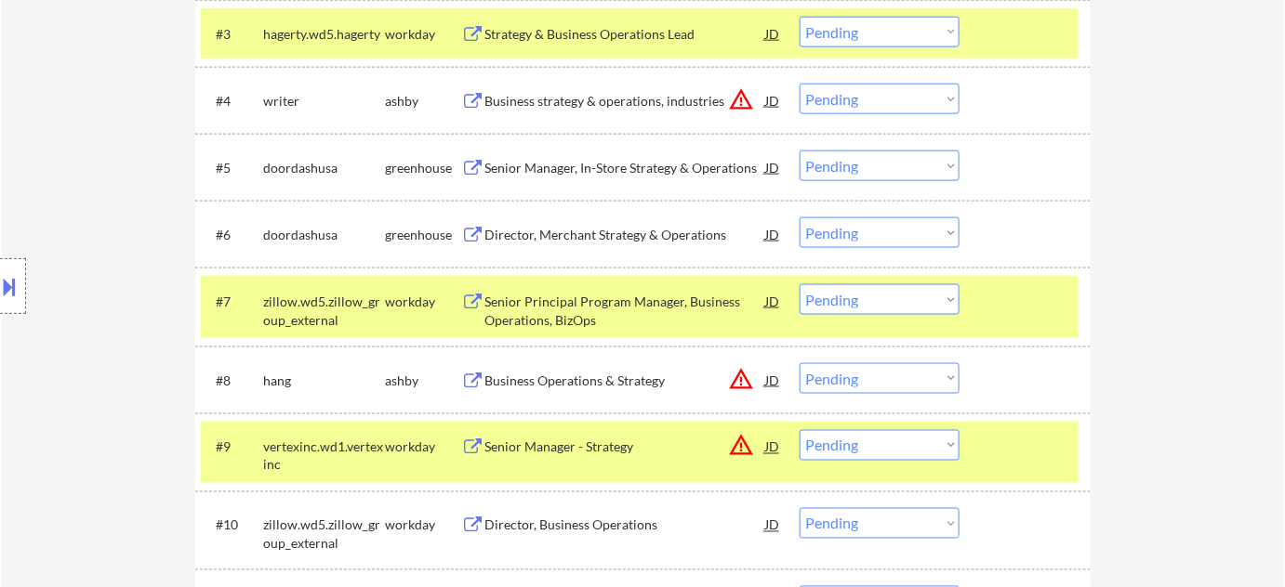
scroll to position [676, 0]
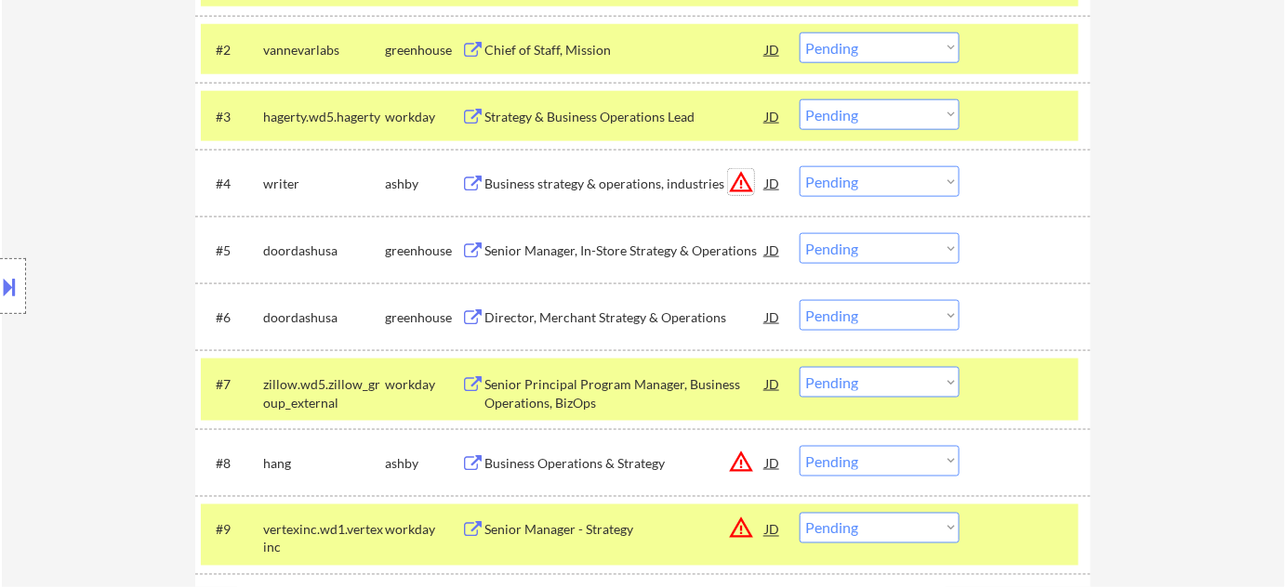
click at [748, 177] on button "warning_amber" at bounding box center [741, 182] width 26 height 26
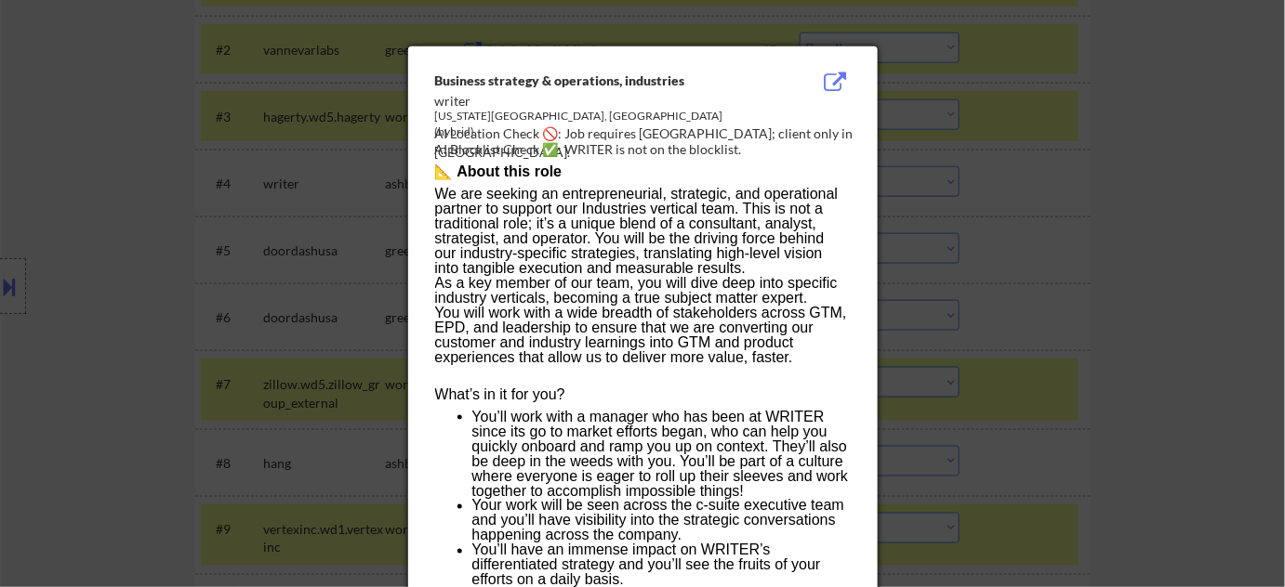
click at [1080, 238] on div at bounding box center [642, 293] width 1285 height 587
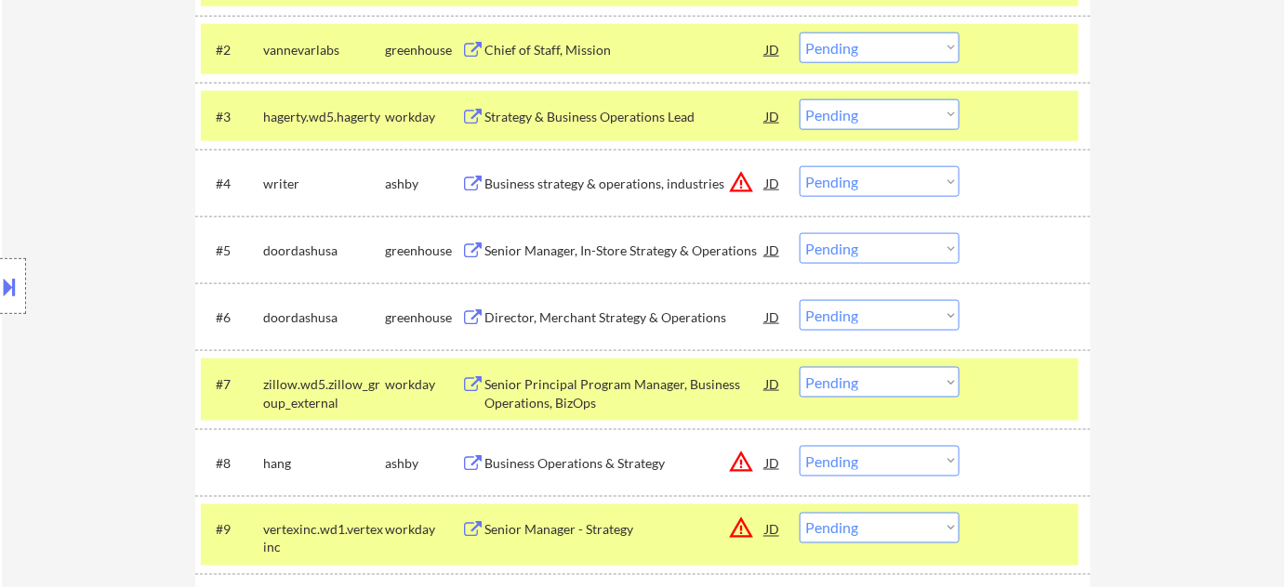
click at [858, 178] on select "Choose an option... Pending Applied Excluded (Questions) Excluded (Expired) Exc…" at bounding box center [879, 181] width 160 height 31
click at [799, 166] on select "Choose an option... Pending Applied Excluded (Questions) Excluded (Expired) Exc…" at bounding box center [879, 181] width 160 height 31
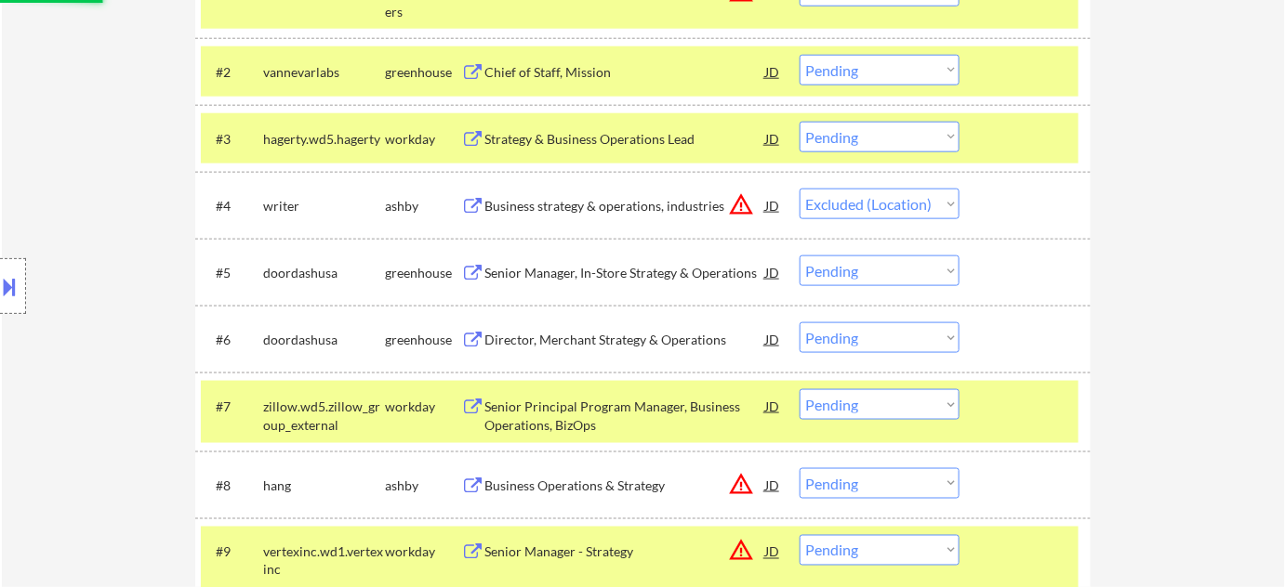
scroll to position [507, 0]
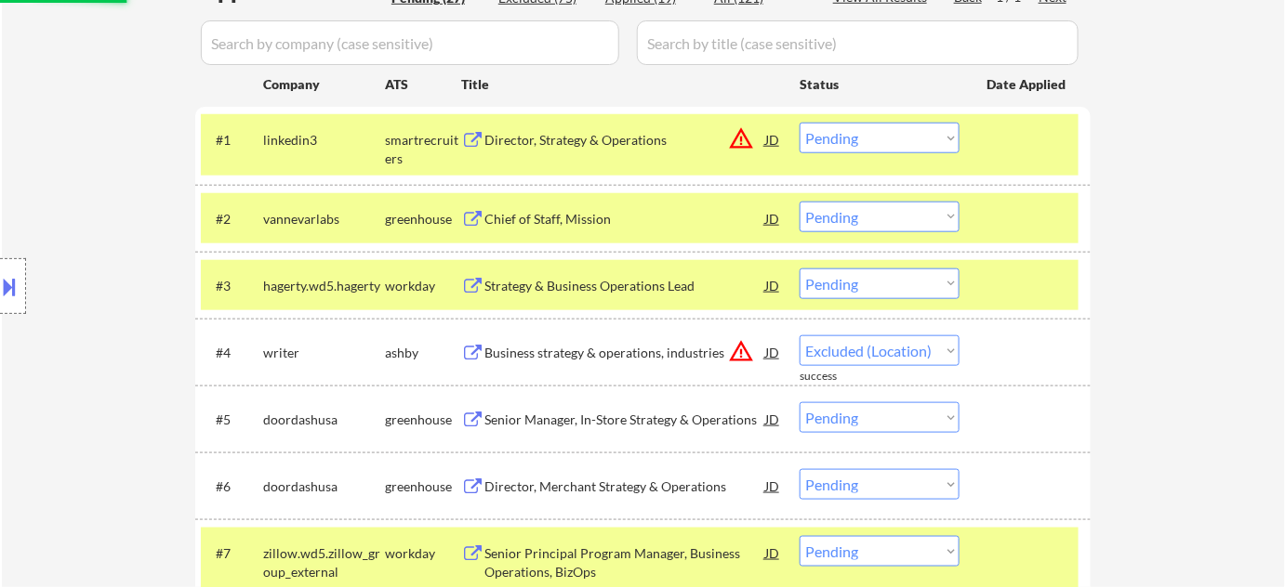
select select ""pending""
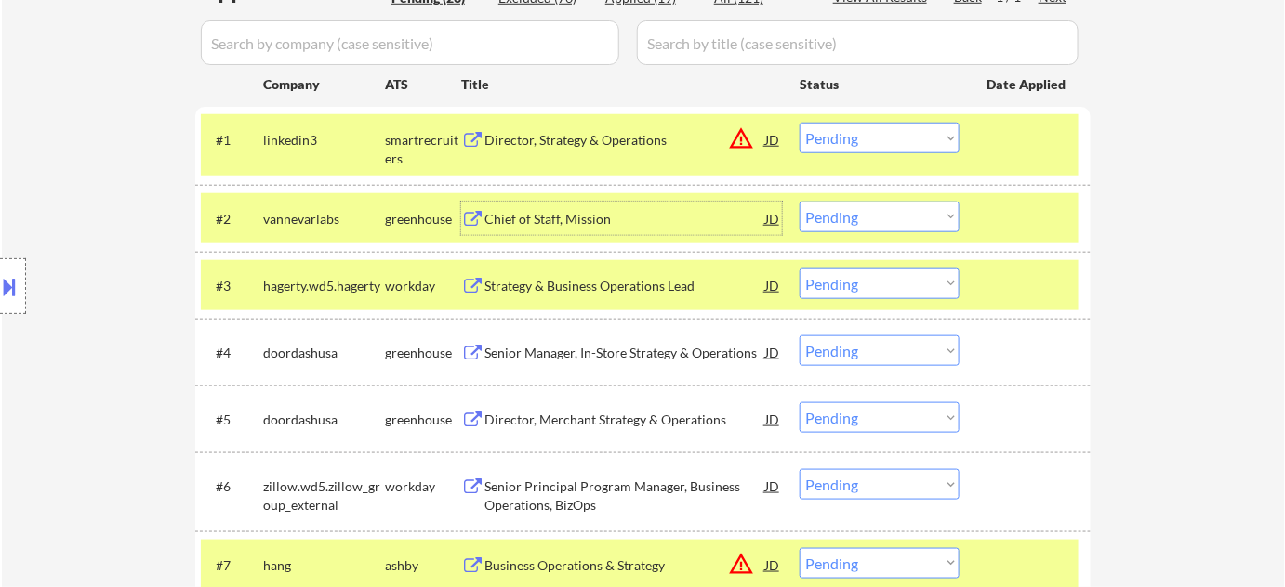
click at [573, 213] on div "Chief of Staff, Mission" at bounding box center [624, 219] width 281 height 19
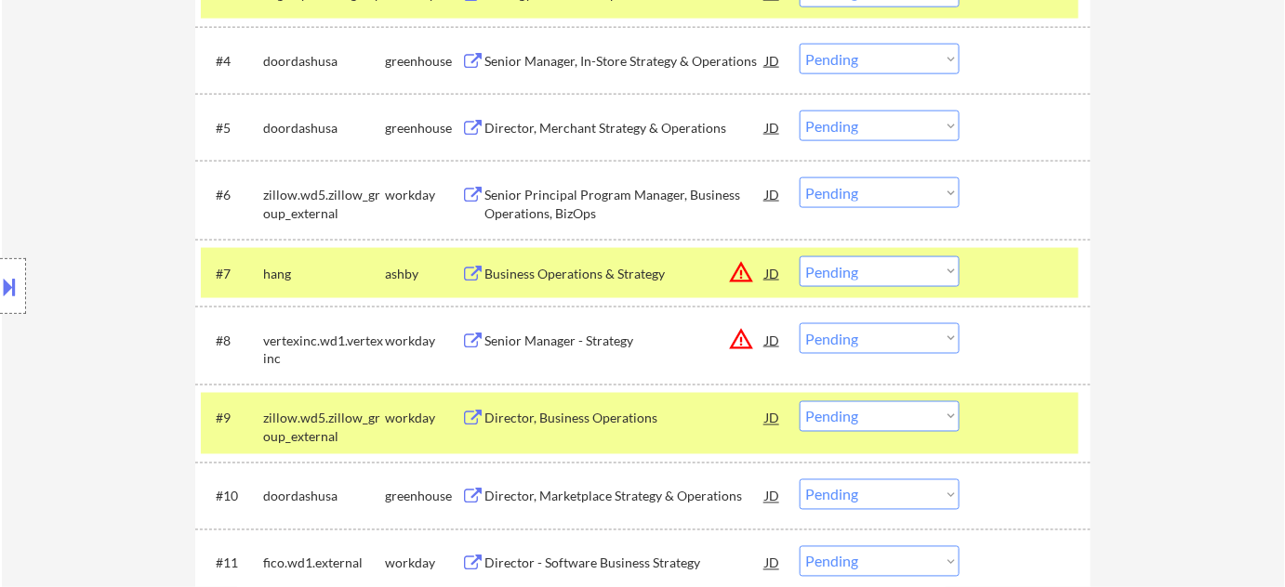
scroll to position [929, 0]
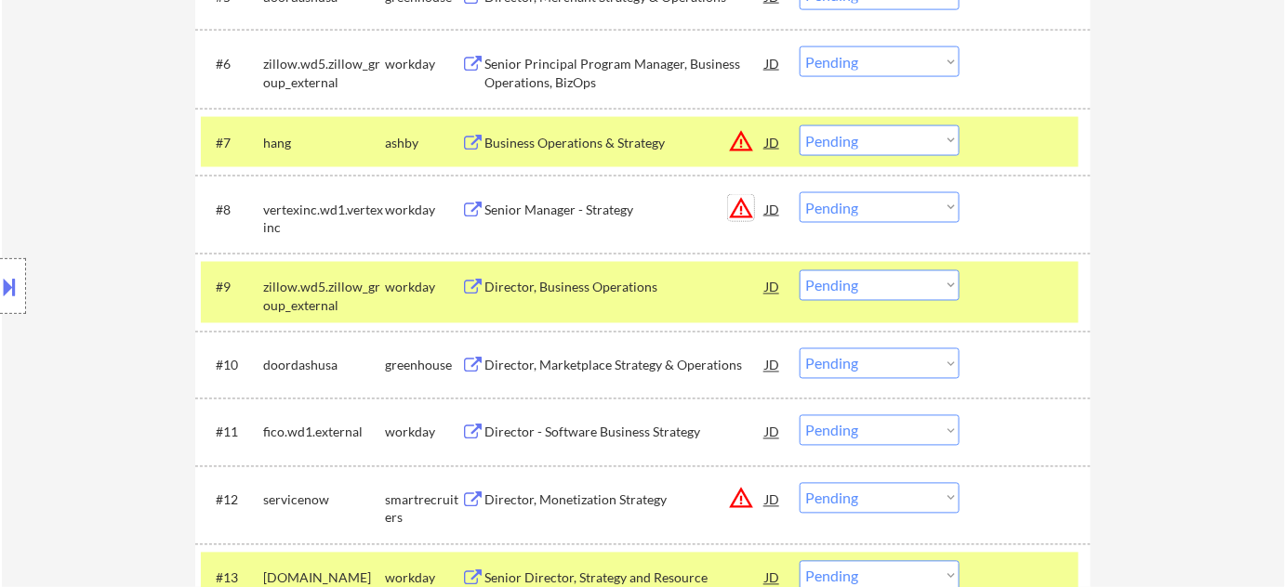
click at [745, 200] on button "warning_amber" at bounding box center [741, 208] width 26 height 26
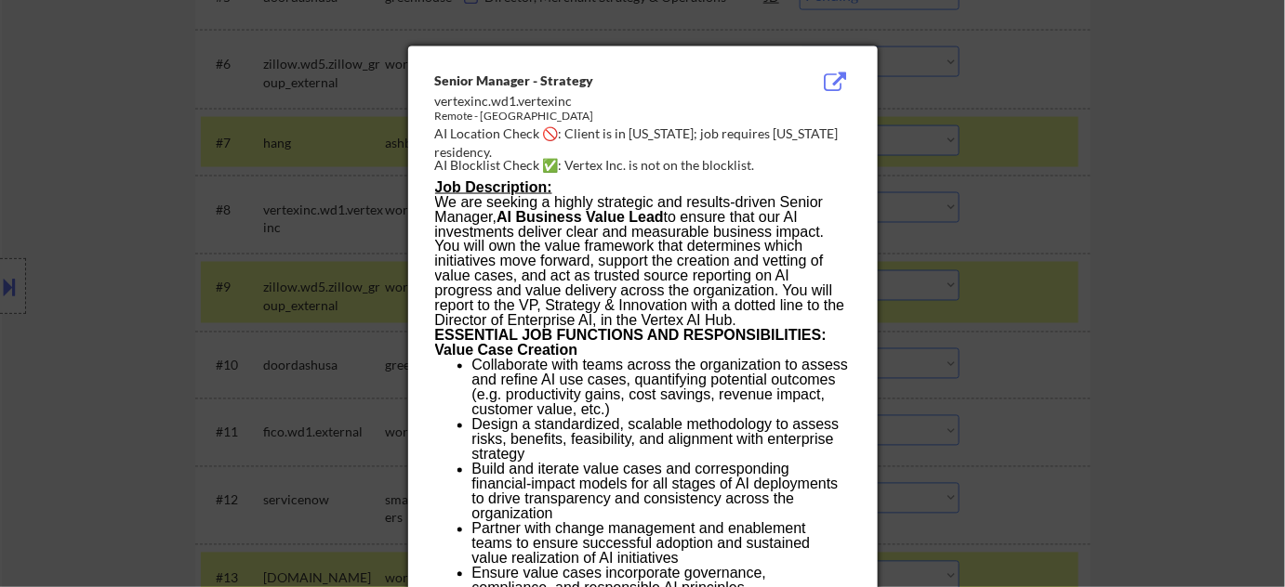
click at [1061, 249] on div at bounding box center [642, 293] width 1285 height 587
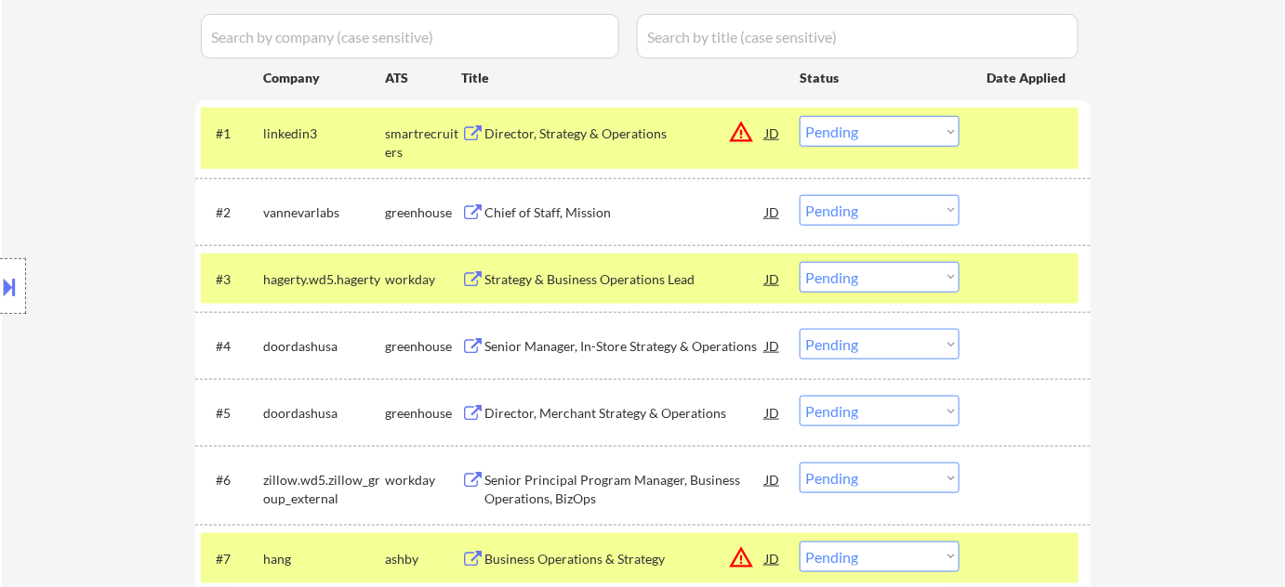
scroll to position [507, 0]
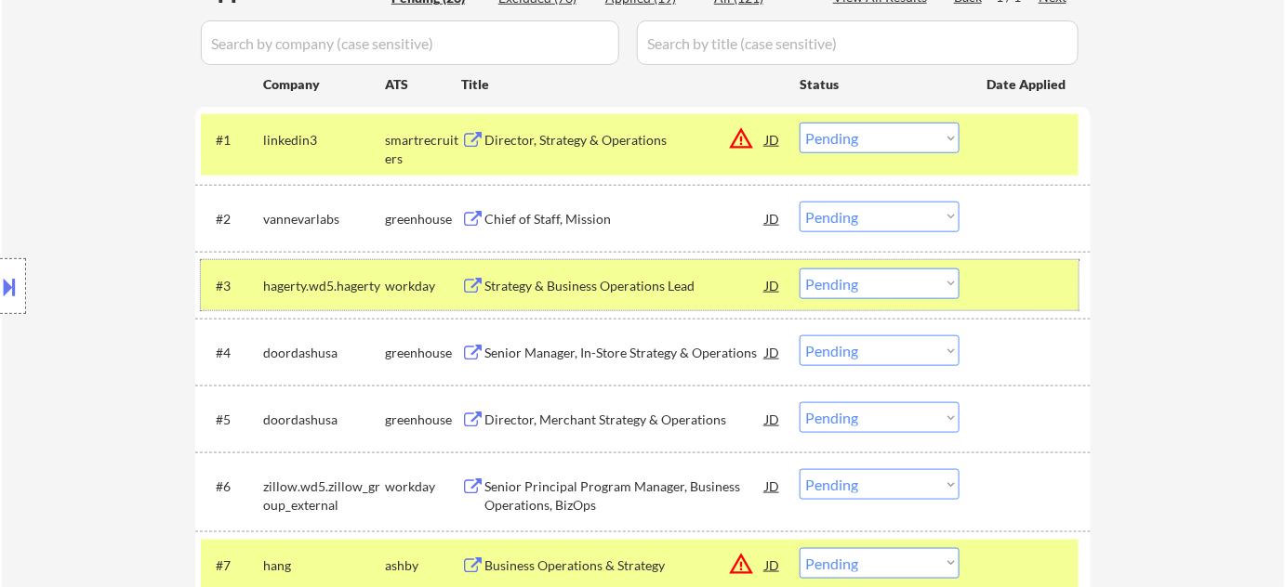
click at [629, 305] on div "#3 hagerty.wd5.hagerty workday Strategy & Business Operations Lead JD warning_a…" at bounding box center [639, 285] width 877 height 50
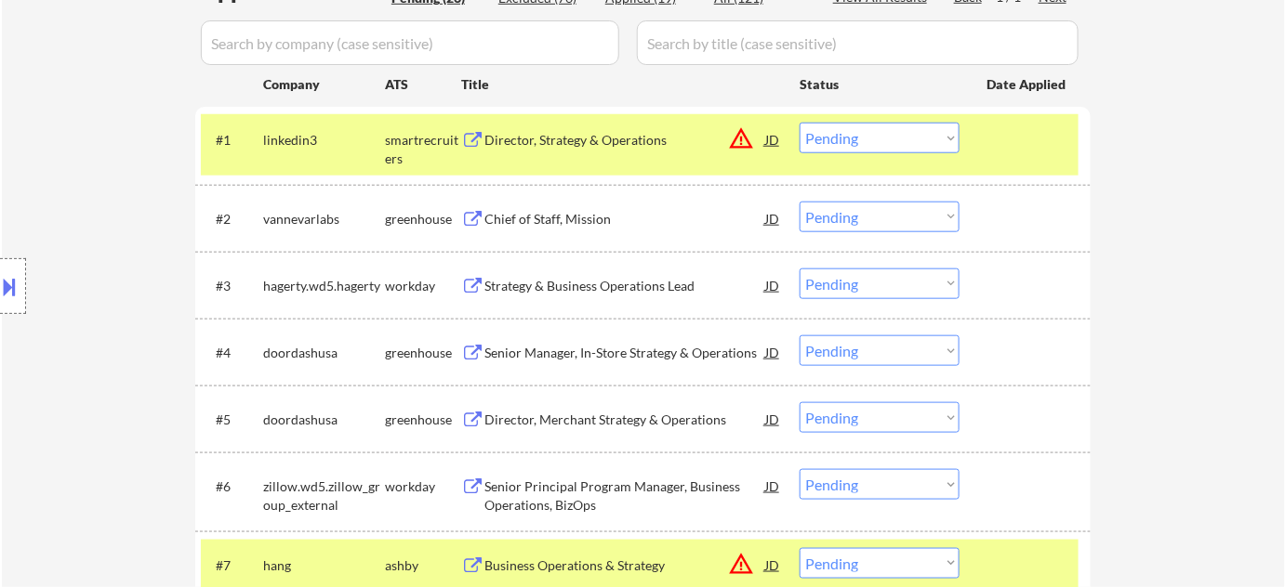
click at [641, 271] on div "Strategy & Business Operations Lead" at bounding box center [624, 285] width 281 height 33
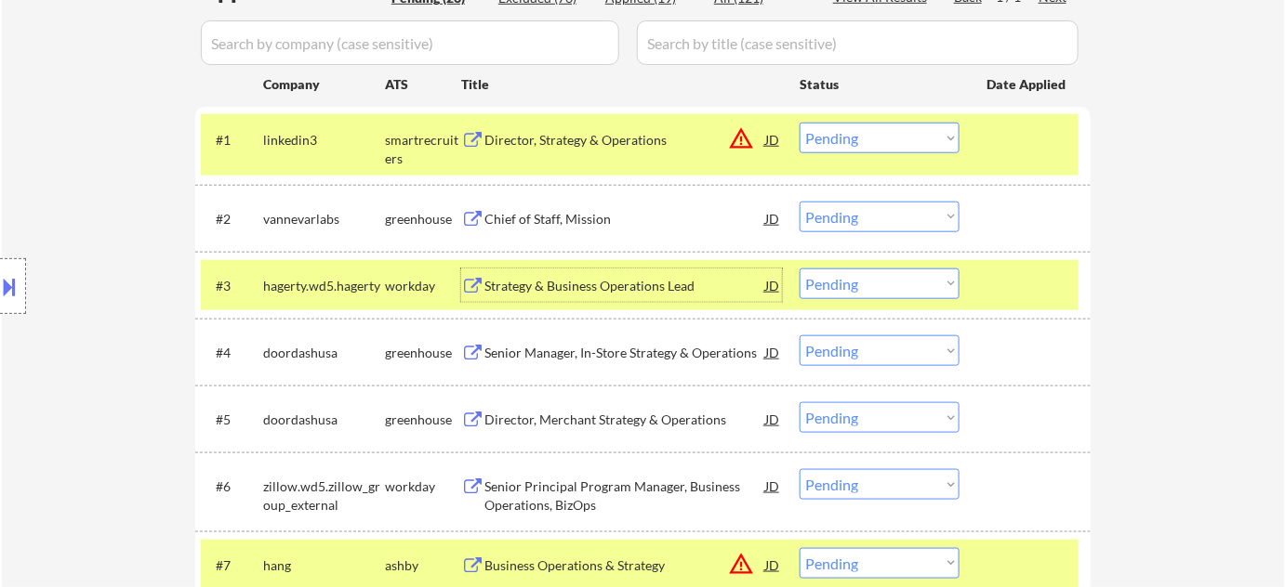
click at [919, 285] on select "Choose an option... Pending Applied Excluded (Questions) Excluded (Expired) Exc…" at bounding box center [879, 284] width 160 height 31
click at [799, 269] on select "Choose an option... Pending Applied Excluded (Questions) Excluded (Expired) Exc…" at bounding box center [879, 284] width 160 height 31
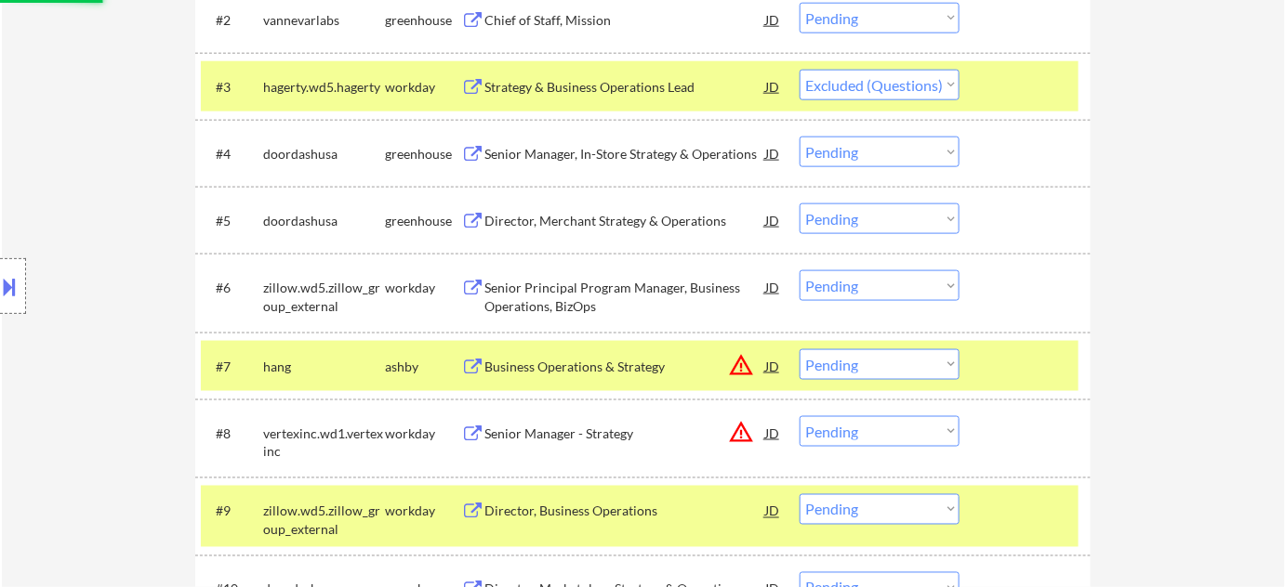
scroll to position [760, 0]
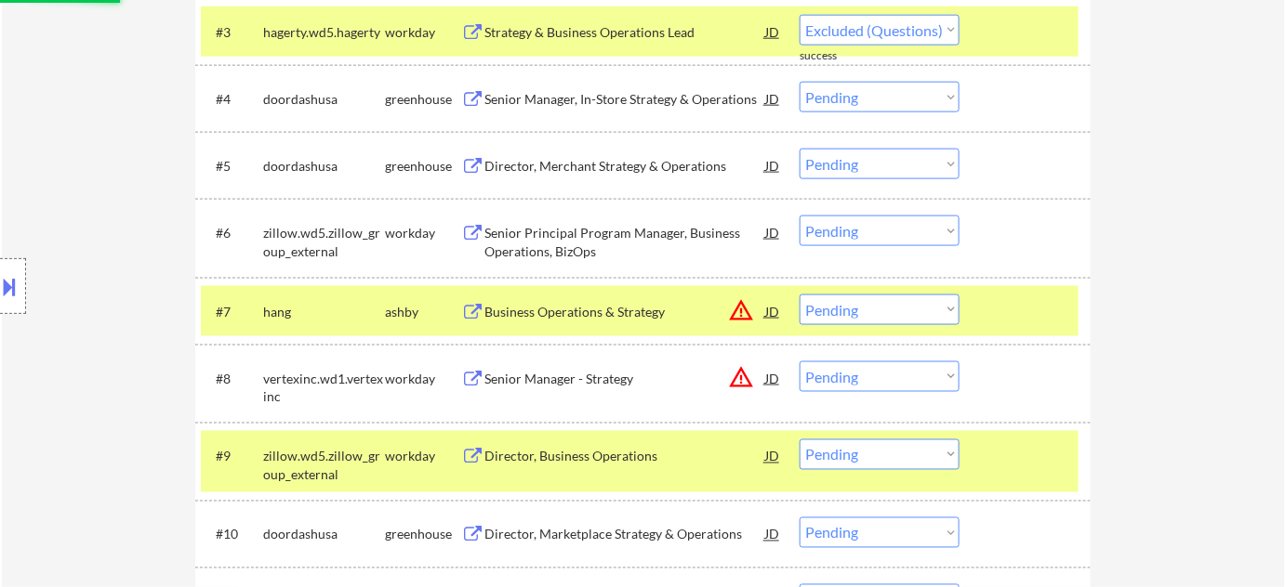
select select ""pending""
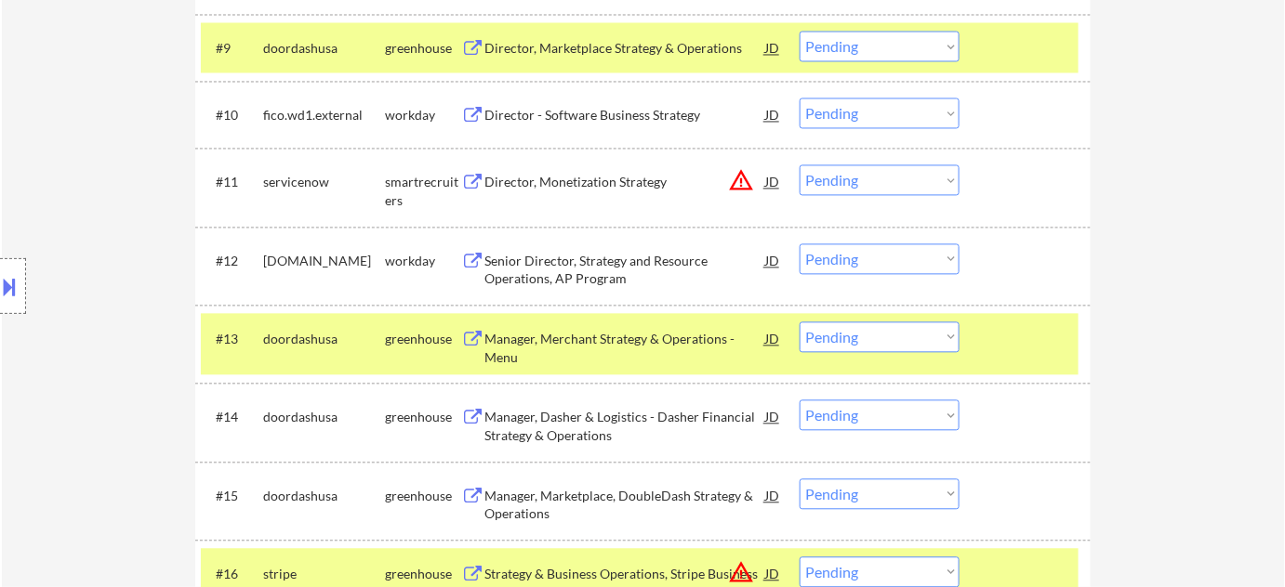
scroll to position [1182, 0]
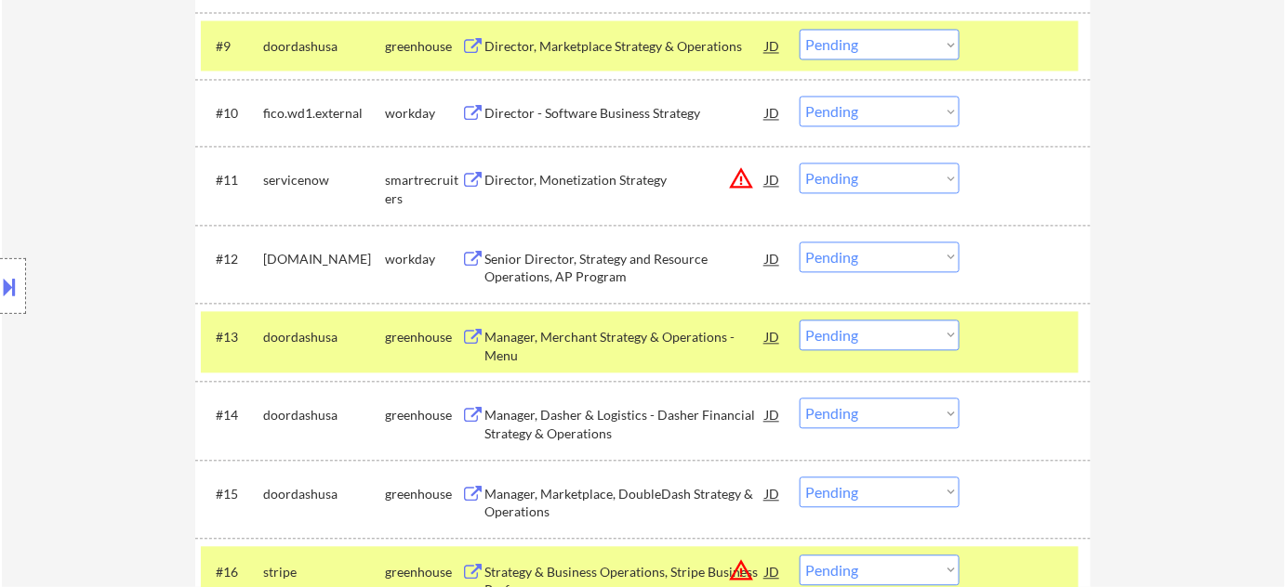
click at [552, 261] on div "Senior Director, Strategy and Resource Operations, AP Program" at bounding box center [624, 268] width 281 height 36
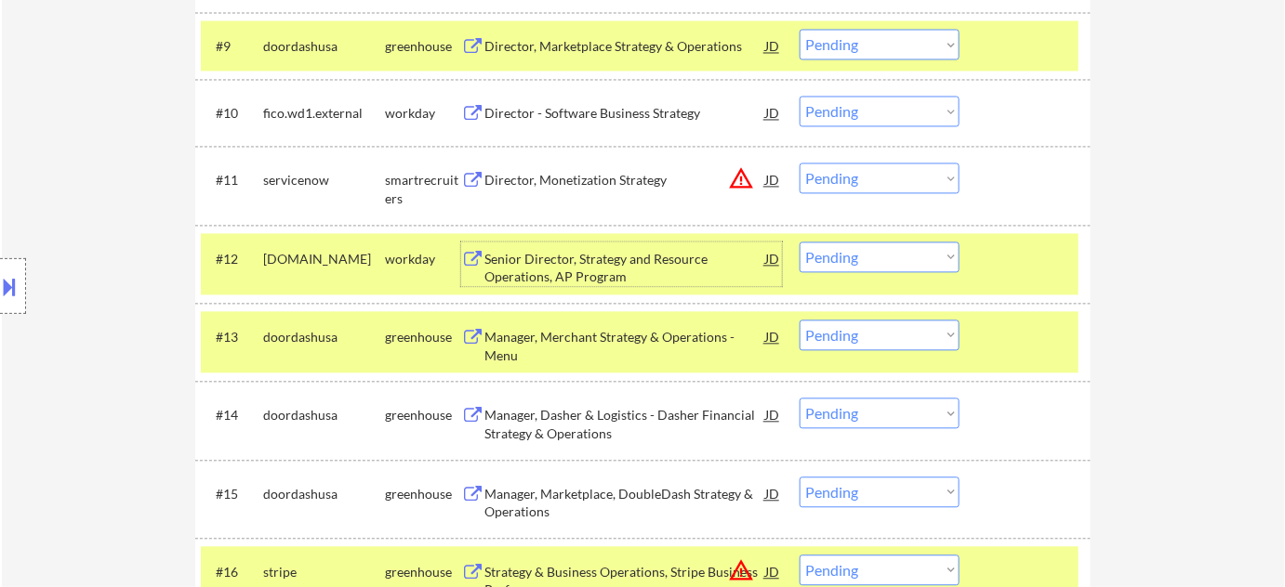
click at [830, 257] on select "Choose an option... Pending Applied Excluded (Questions) Excluded (Expired) Exc…" at bounding box center [879, 257] width 160 height 31
click at [799, 242] on select "Choose an option... Pending Applied Excluded (Questions) Excluded (Expired) Exc…" at bounding box center [879, 257] width 160 height 31
select select ""pending""
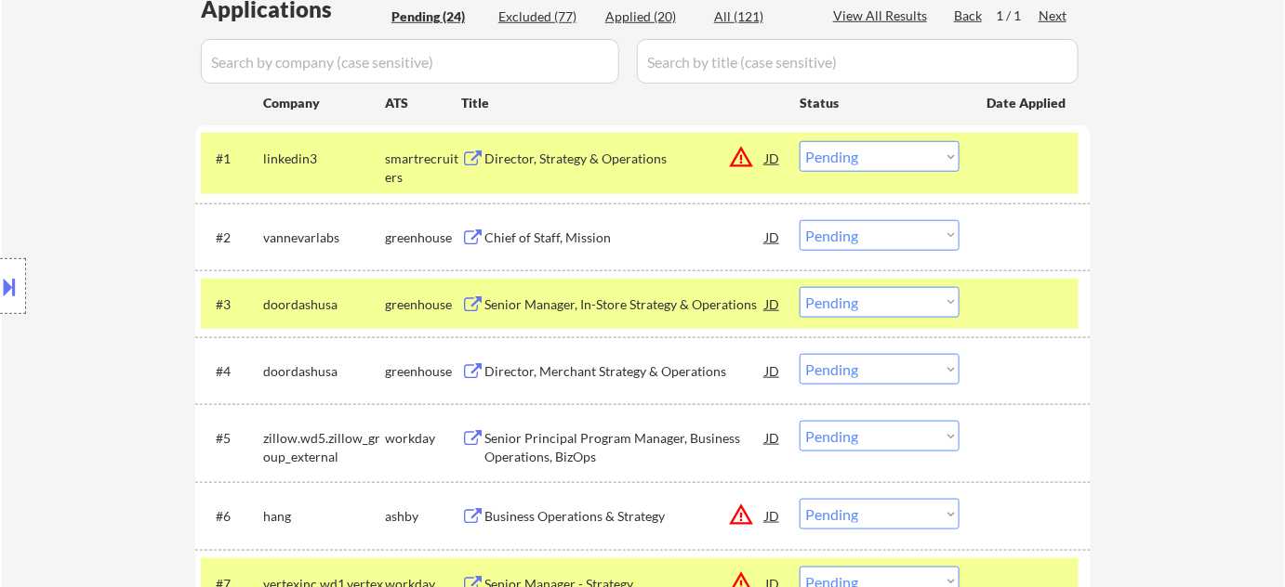
scroll to position [337, 0]
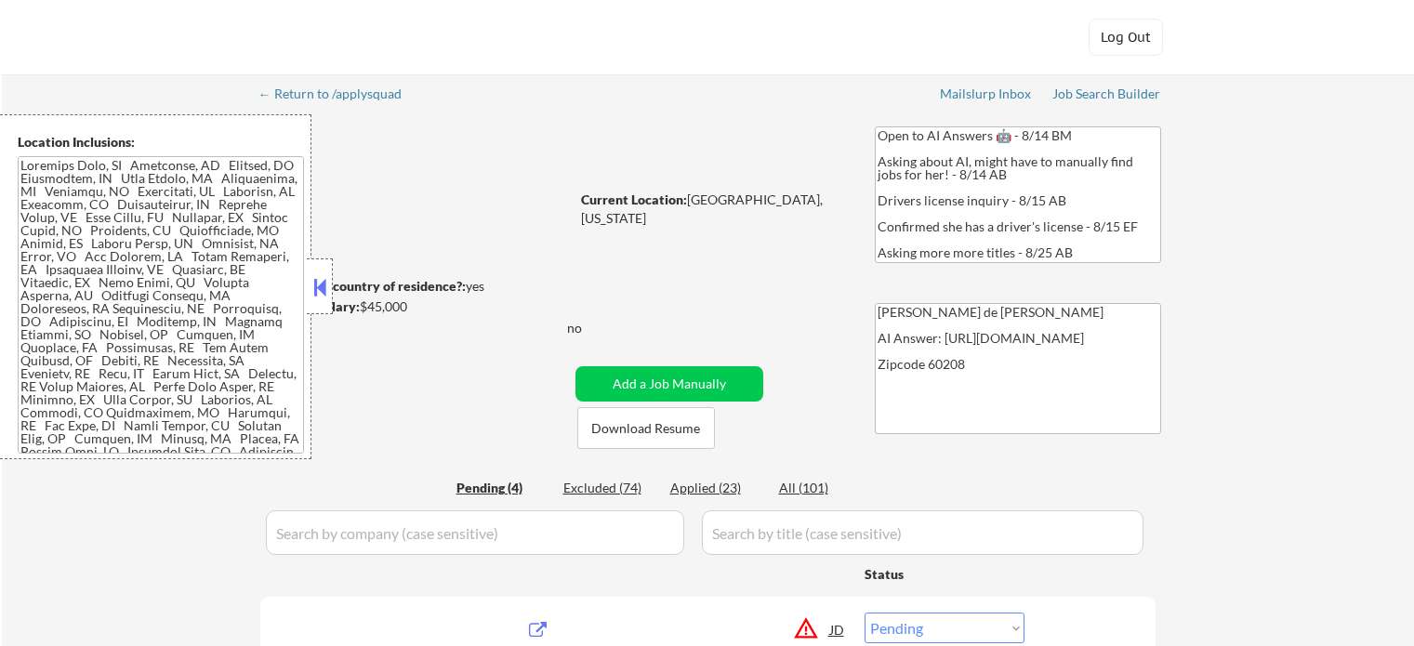
select select ""pending""
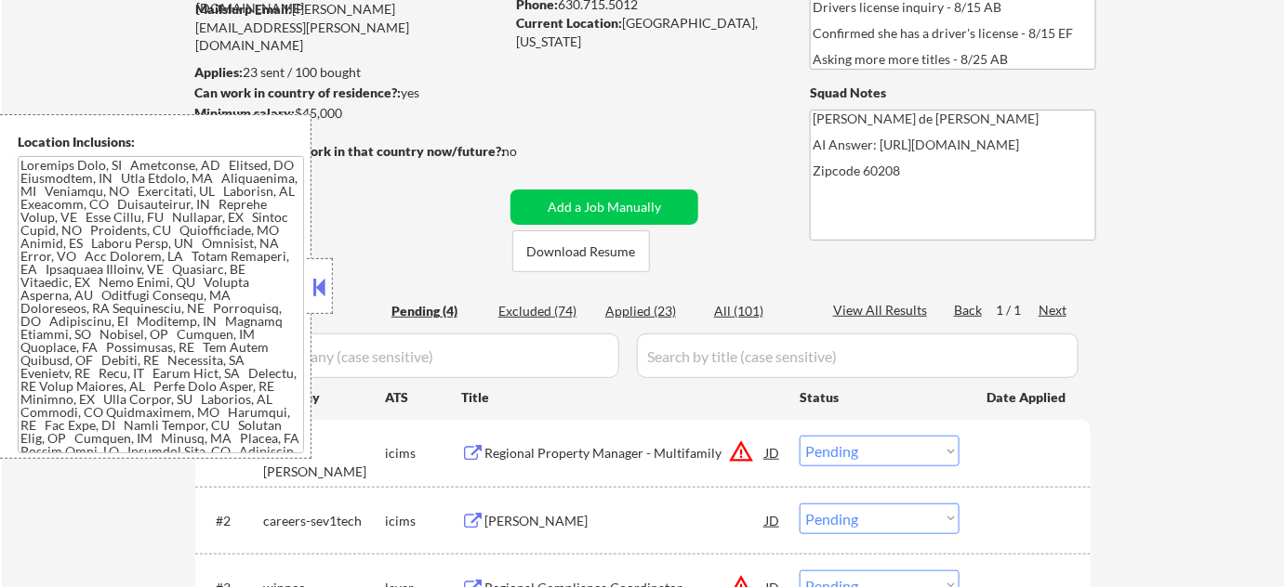
scroll to position [337, 0]
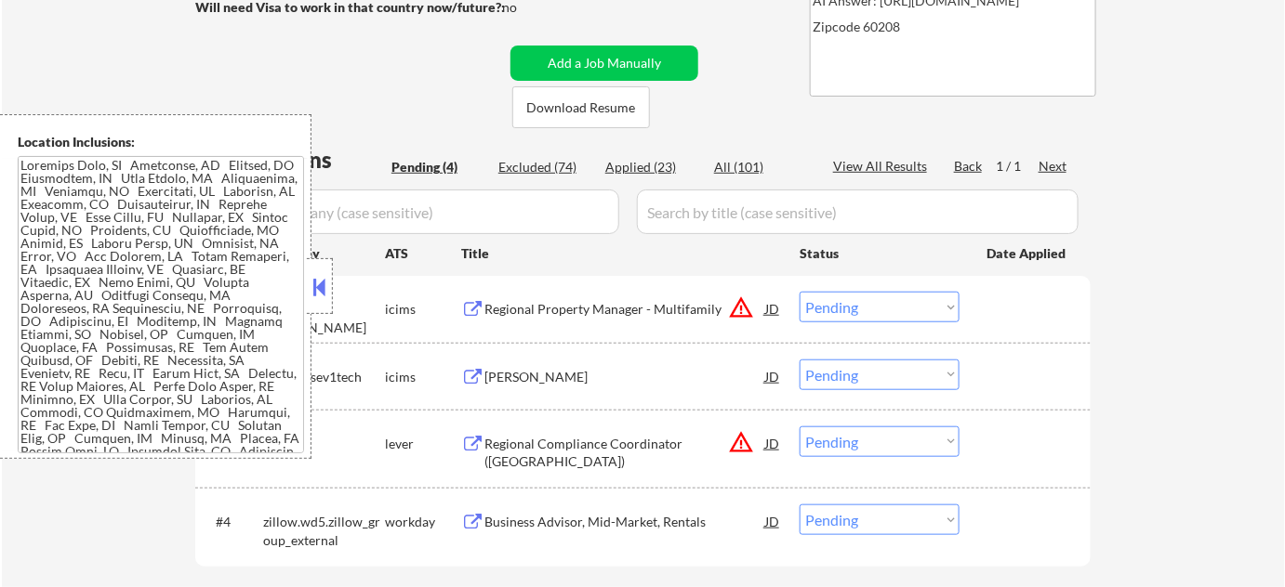
click at [327, 283] on button at bounding box center [320, 287] width 20 height 28
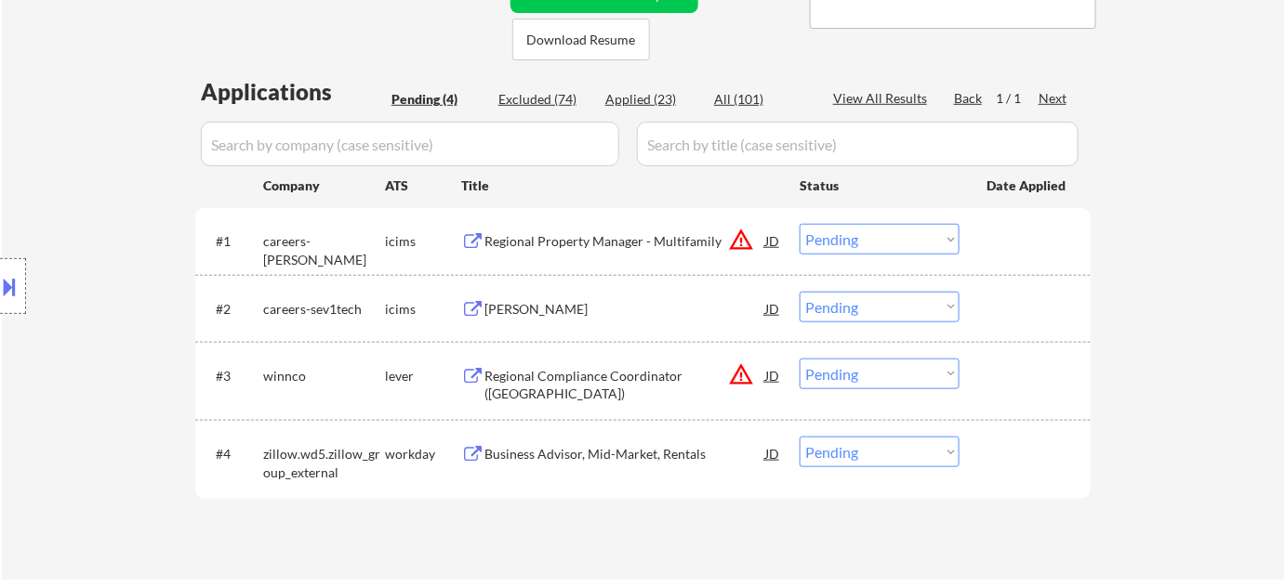
scroll to position [507, 0]
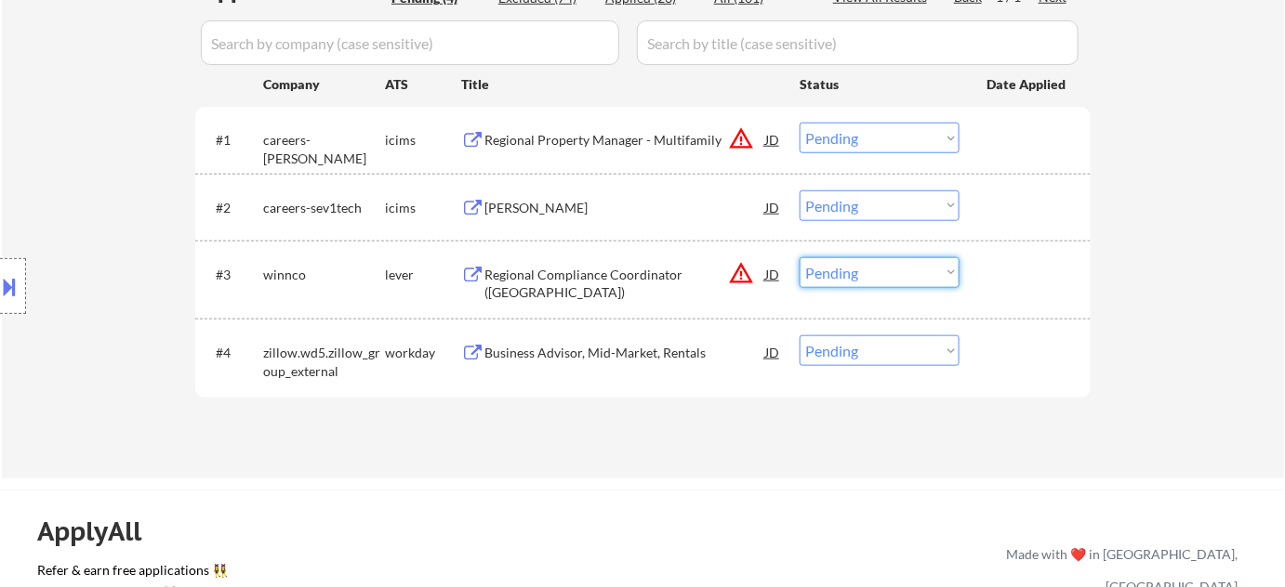
click at [899, 277] on select "Choose an option... Pending Applied Excluded (Questions) Excluded (Expired) Exc…" at bounding box center [879, 272] width 160 height 31
click at [799, 257] on select "Choose an option... Pending Applied Excluded (Questions) Excluded (Expired) Exc…" at bounding box center [879, 272] width 160 height 31
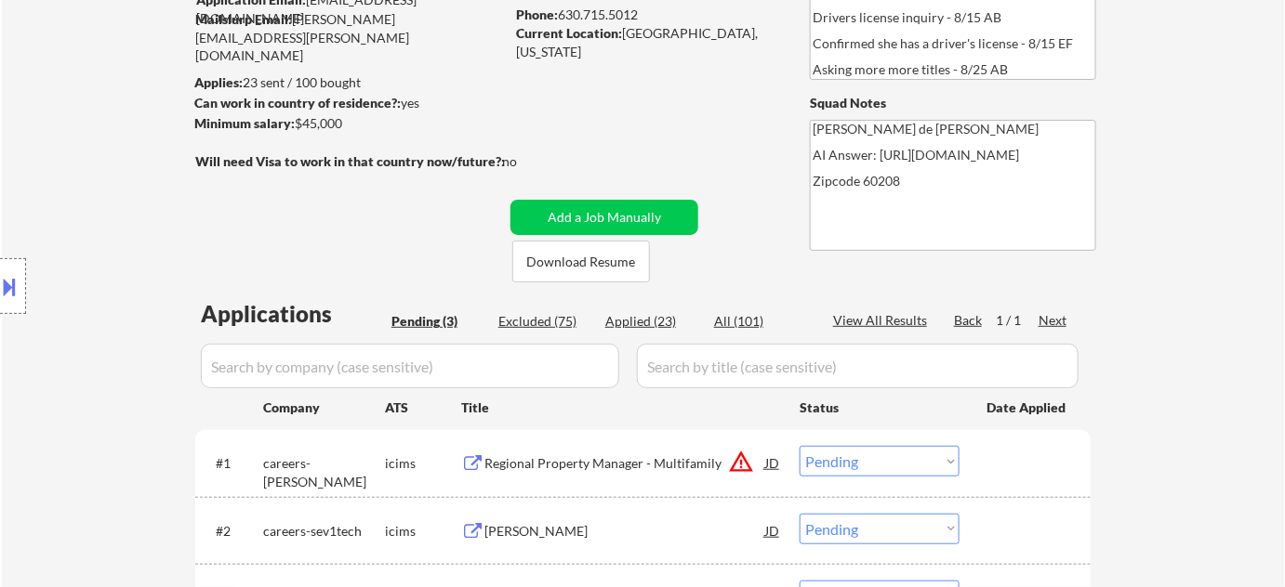
scroll to position [422, 0]
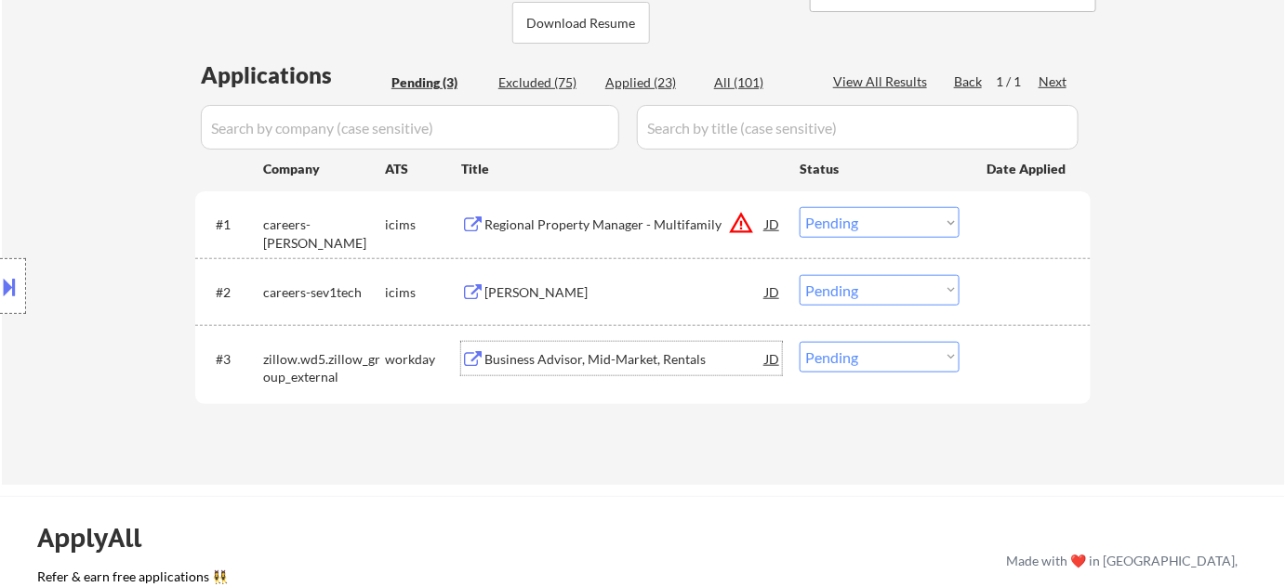
click at [518, 351] on div "Business Advisor, Mid-Market, Rentals" at bounding box center [624, 359] width 281 height 19
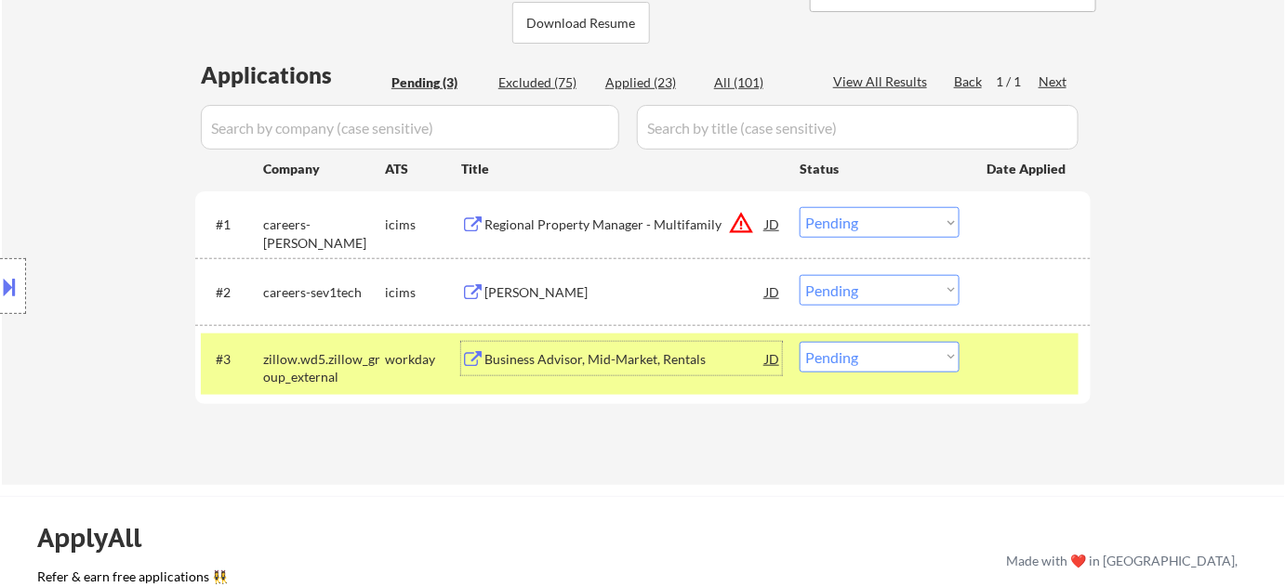
drag, startPoint x: 861, startPoint y: 353, endPoint x: 868, endPoint y: 387, distance: 34.3
click at [861, 353] on select "Choose an option... Pending Applied Excluded (Questions) Excluded (Expired) Exc…" at bounding box center [879, 357] width 160 height 31
select select ""excluded__bad_match_""
click at [799, 342] on select "Choose an option... Pending Applied Excluded (Questions) Excluded (Expired) Exc…" at bounding box center [879, 357] width 160 height 31
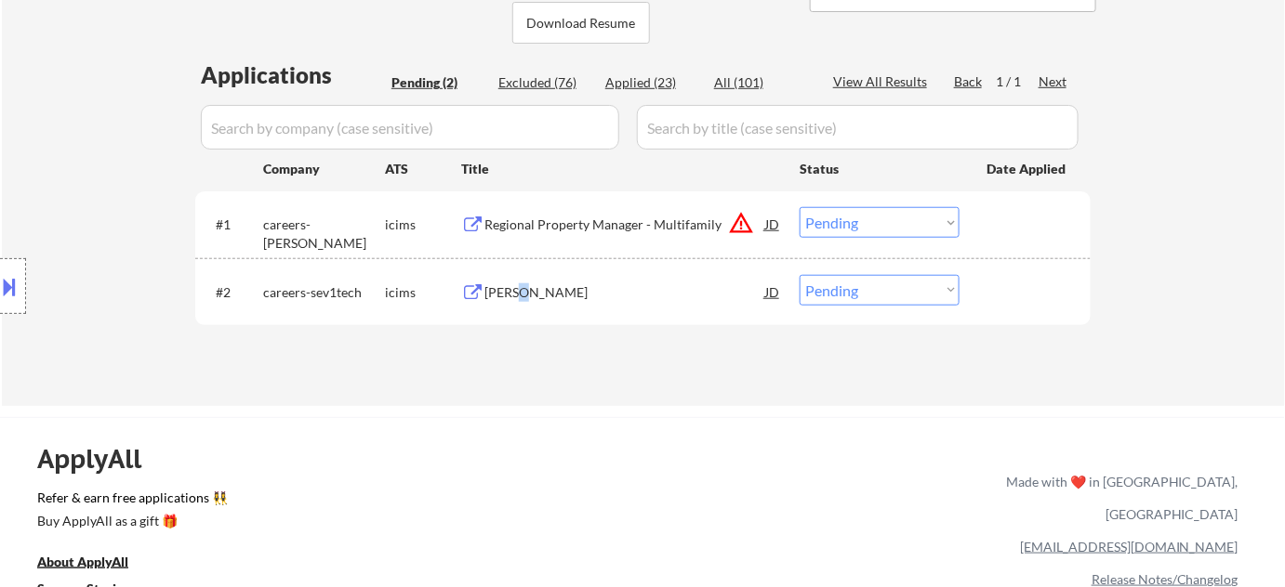
click at [515, 294] on div "[PERSON_NAME]" at bounding box center [624, 292] width 281 height 19
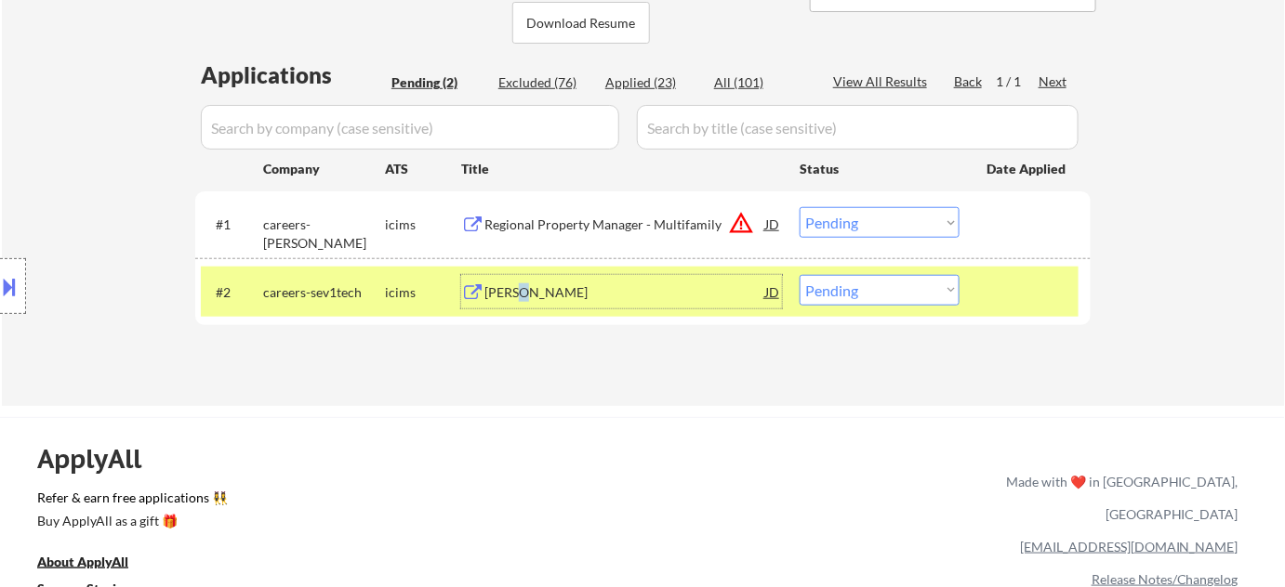
drag, startPoint x: 855, startPoint y: 288, endPoint x: 858, endPoint y: 302, distance: 14.2
click at [855, 288] on select "Choose an option... Pending Applied Excluded (Questions) Excluded (Expired) Exc…" at bounding box center [879, 290] width 160 height 31
select select ""excluded__bad_match_""
click at [799, 275] on select "Choose an option... Pending Applied Excluded (Questions) Excluded (Expired) Exc…" at bounding box center [879, 290] width 160 height 31
click at [614, 222] on div "Regional Property Manager - Multifamily" at bounding box center [624, 225] width 281 height 19
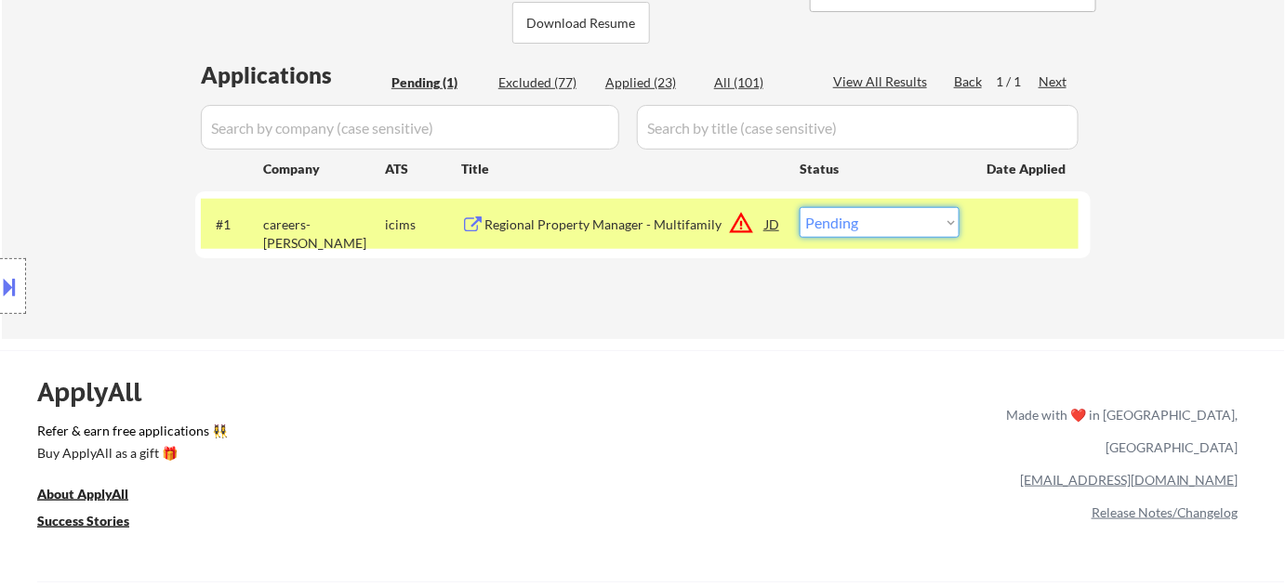
drag, startPoint x: 845, startPoint y: 222, endPoint x: 850, endPoint y: 231, distance: 9.6
click at [845, 222] on select "Choose an option... Pending Applied Excluded (Questions) Excluded (Expired) Exc…" at bounding box center [879, 222] width 160 height 31
select select ""excluded__bad_match_""
click at [799, 207] on select "Choose an option... Pending Applied Excluded (Questions) Excluded (Expired) Exc…" at bounding box center [879, 222] width 160 height 31
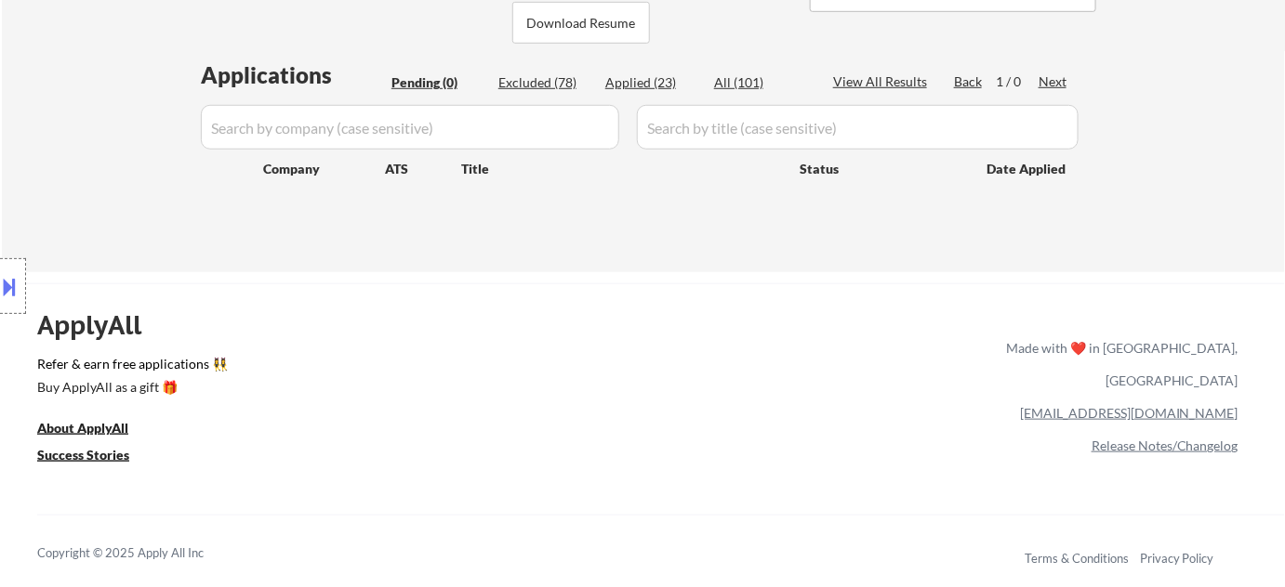
click at [646, 89] on div "Applied (23)" at bounding box center [651, 82] width 93 height 19
select select ""applied""
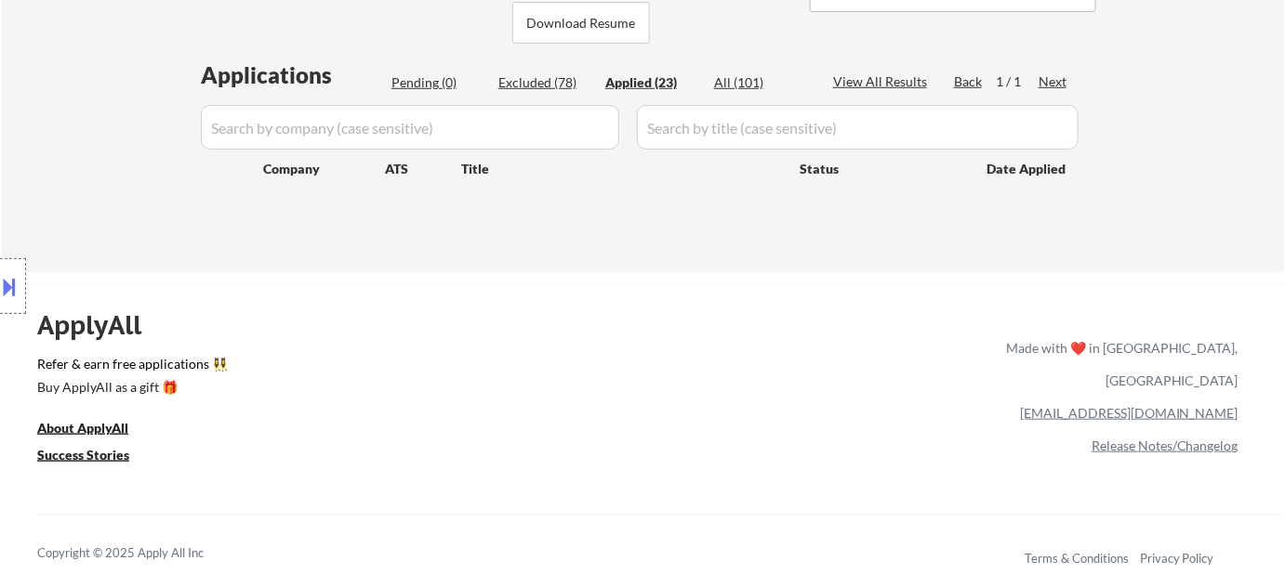
select select ""applied""
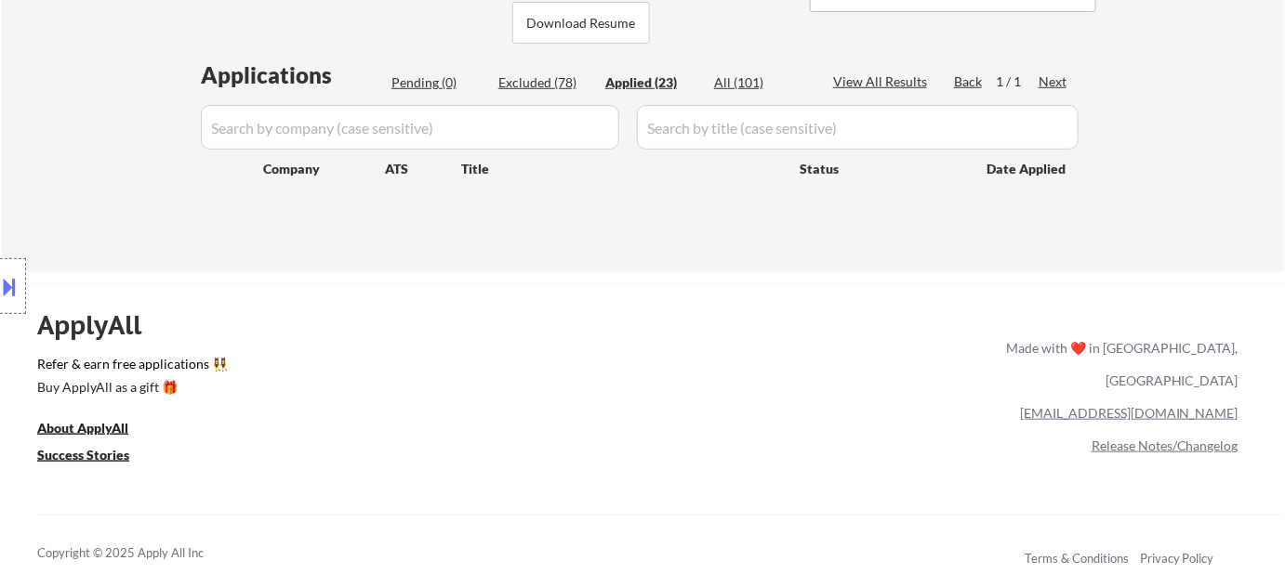
select select ""applied""
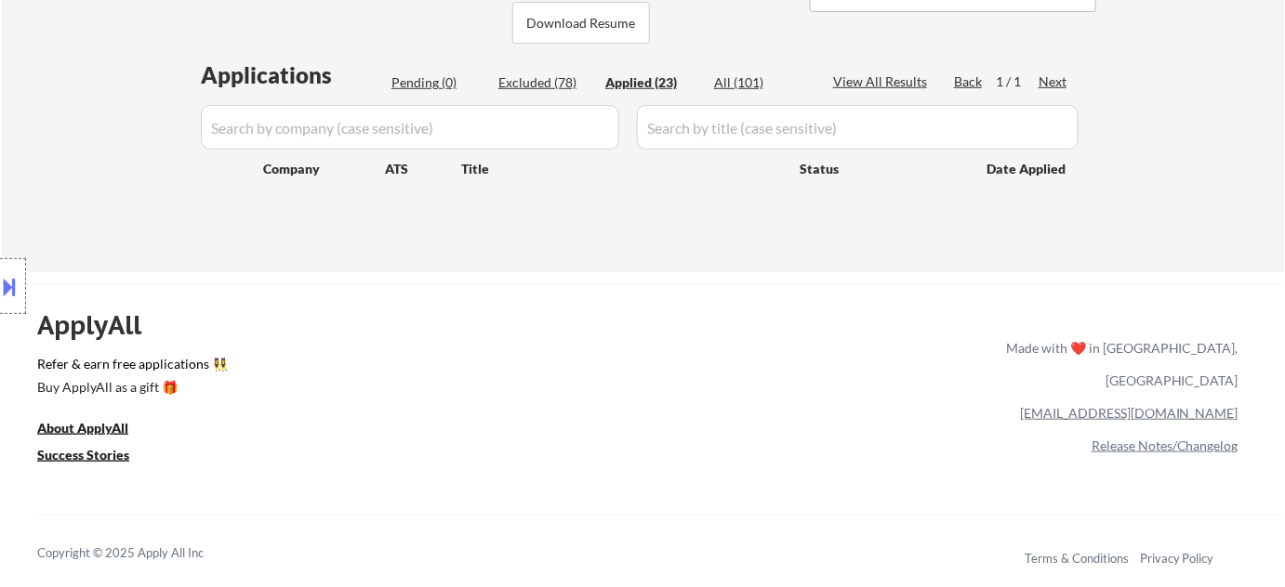
select select ""applied""
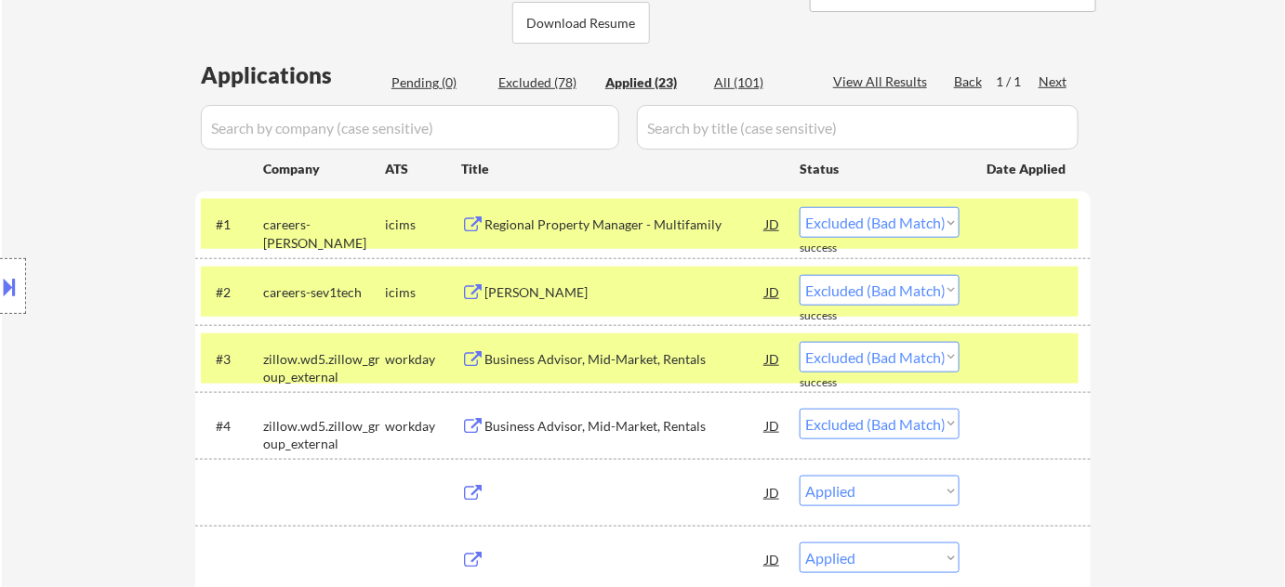
select select ""applied""
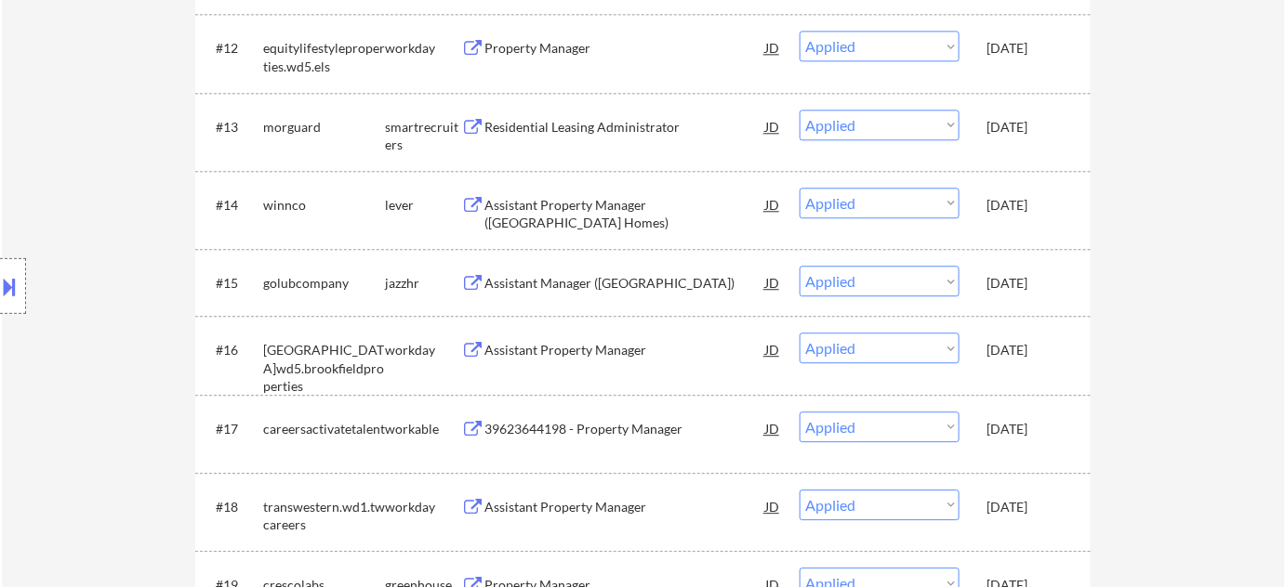
scroll to position [1436, 0]
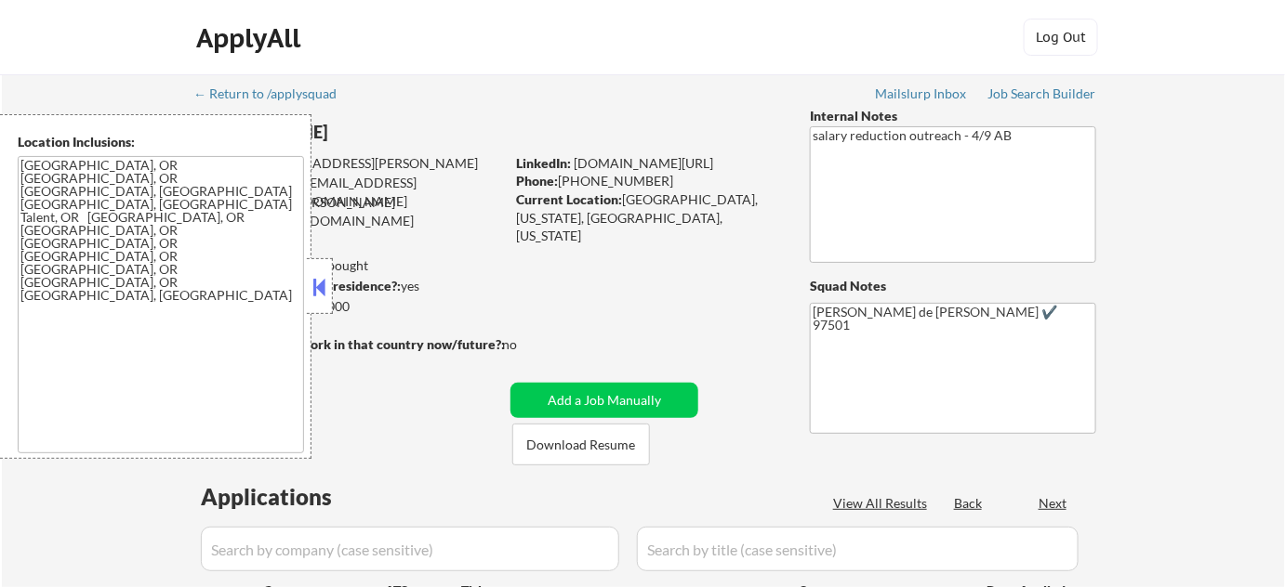
select select ""pending""
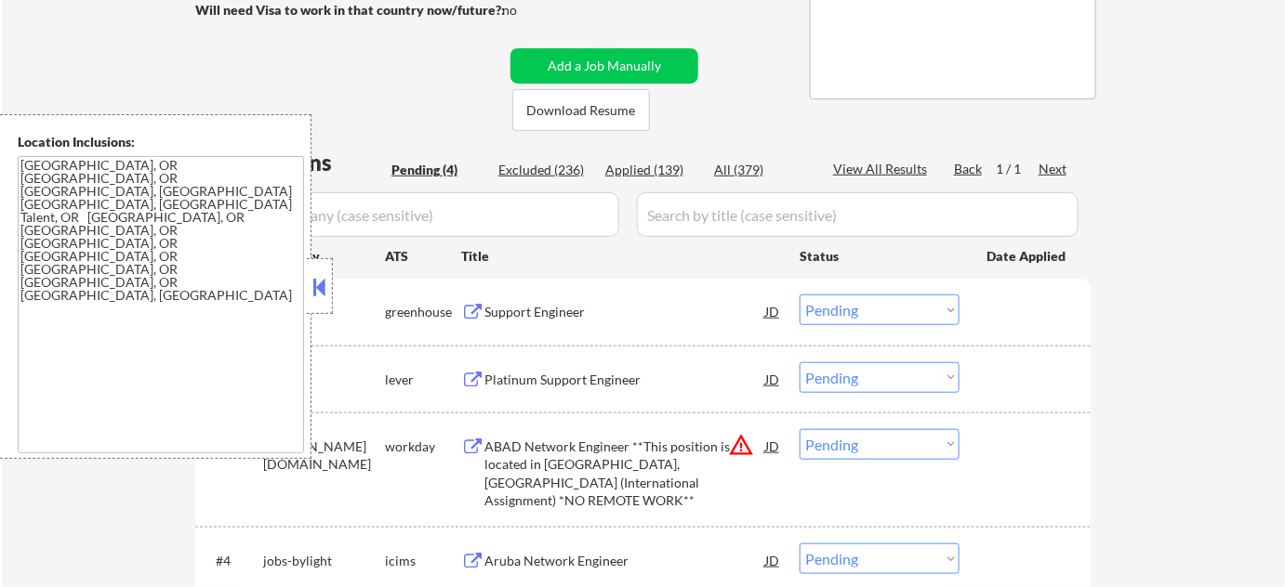
scroll to position [337, 0]
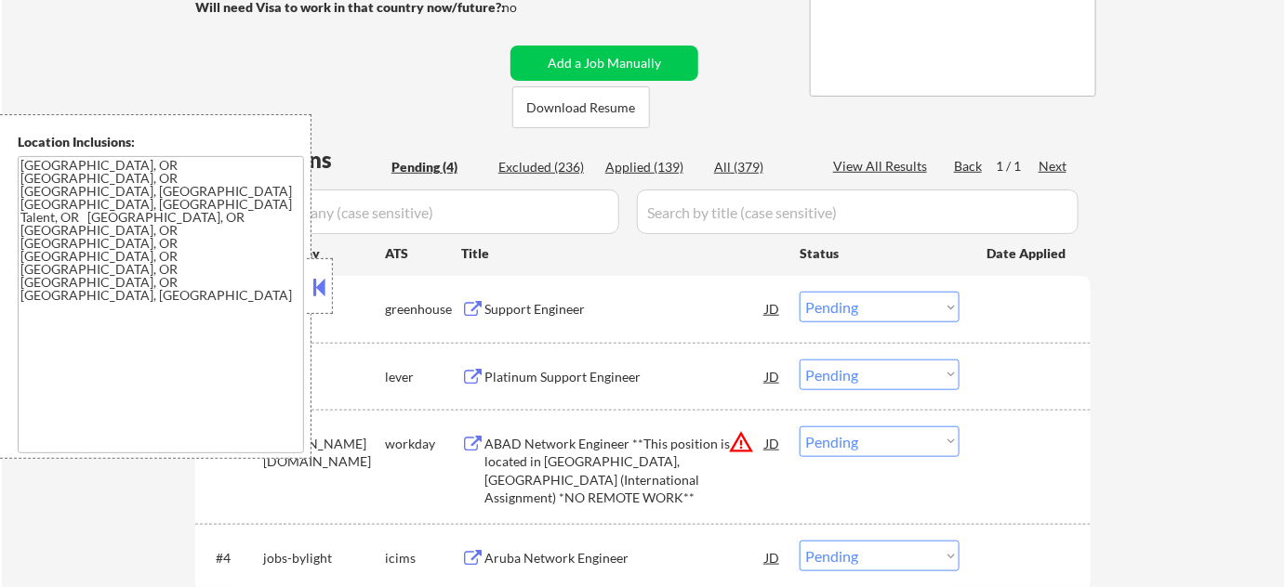
click at [310, 283] on button at bounding box center [320, 287] width 20 height 28
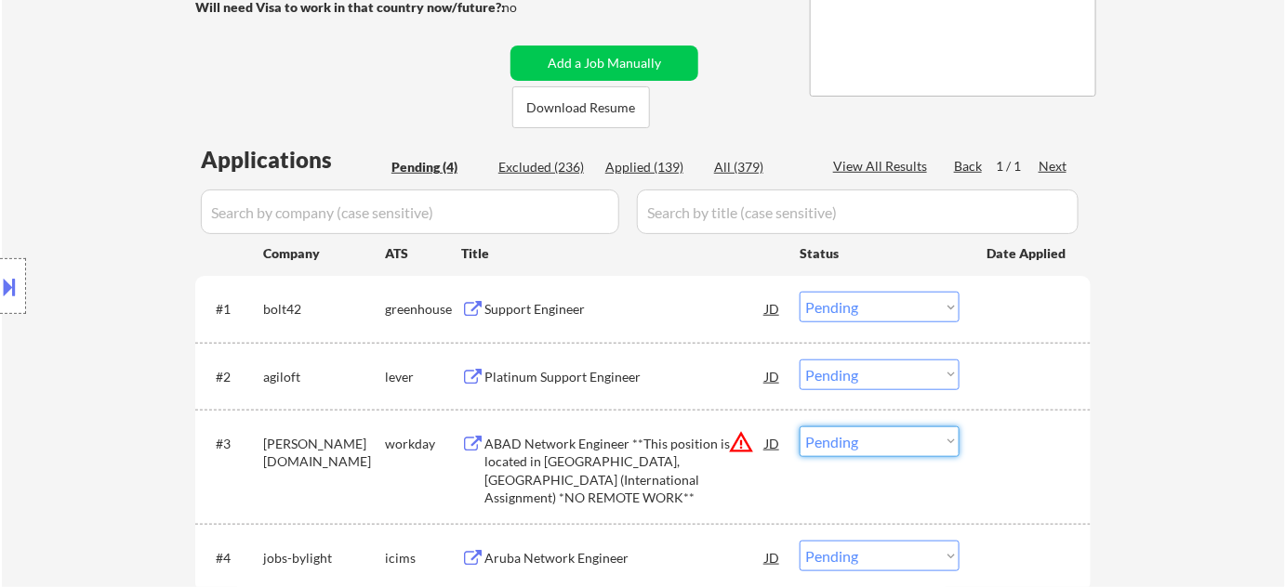
click at [830, 431] on select "Choose an option... Pending Applied Excluded (Questions) Excluded (Expired) Exc…" at bounding box center [879, 442] width 160 height 31
click at [799, 427] on select "Choose an option... Pending Applied Excluded (Questions) Excluded (Expired) Exc…" at bounding box center [879, 442] width 160 height 31
select select ""pending""
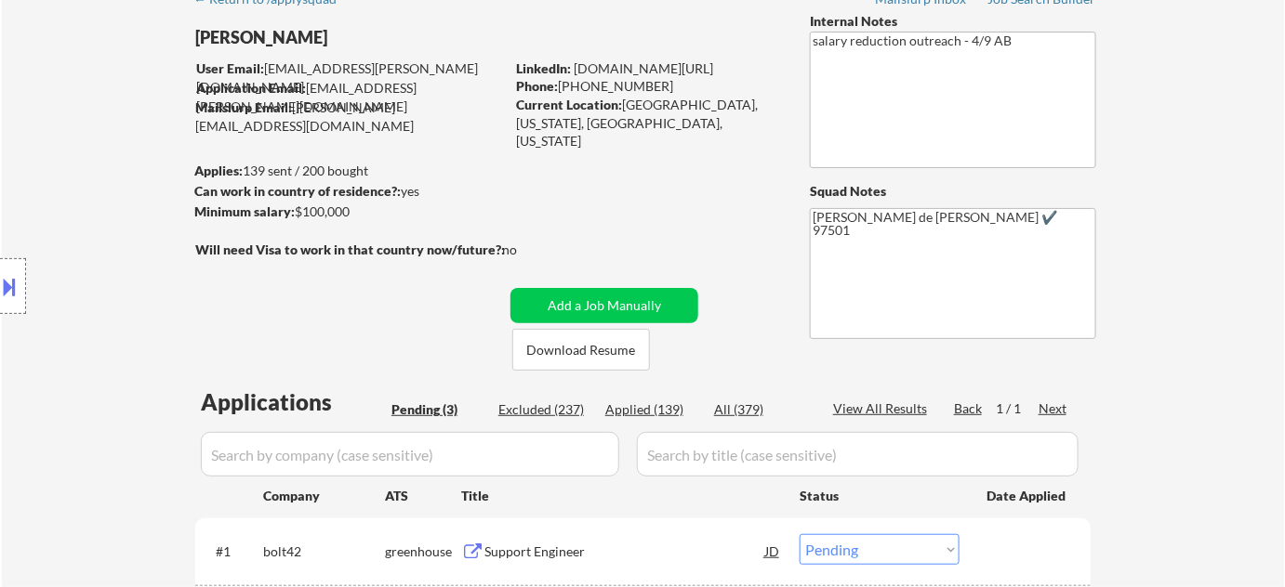
scroll to position [0, 0]
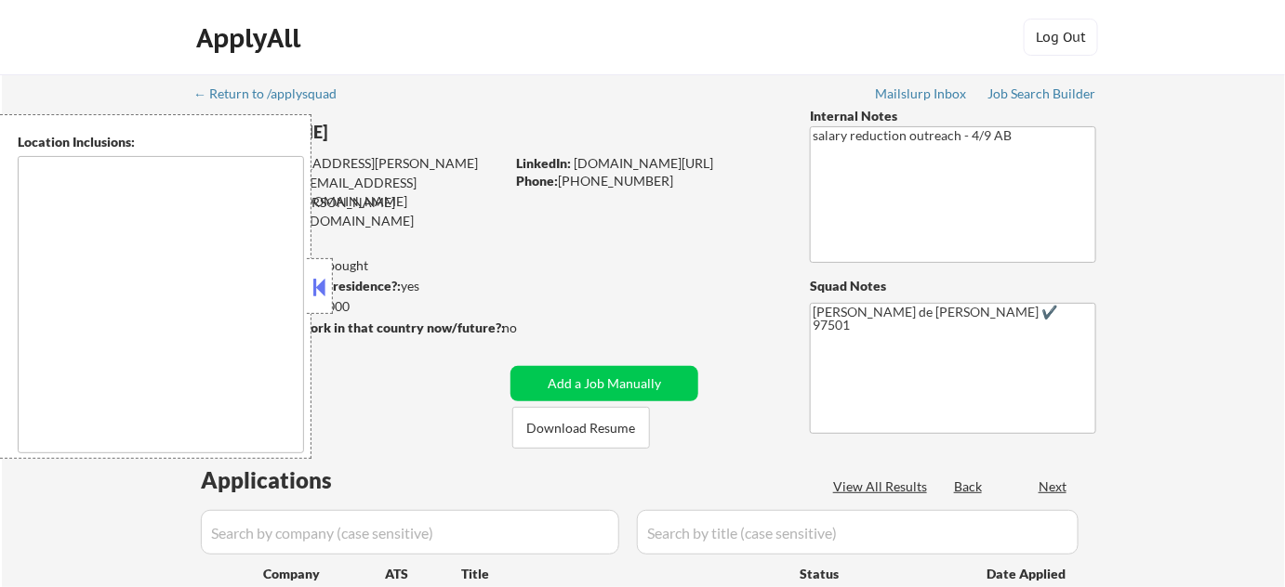
select select ""pending""
type textarea "[GEOGRAPHIC_DATA], OR [GEOGRAPHIC_DATA], OR [GEOGRAPHIC_DATA], [GEOGRAPHIC_DATA…"
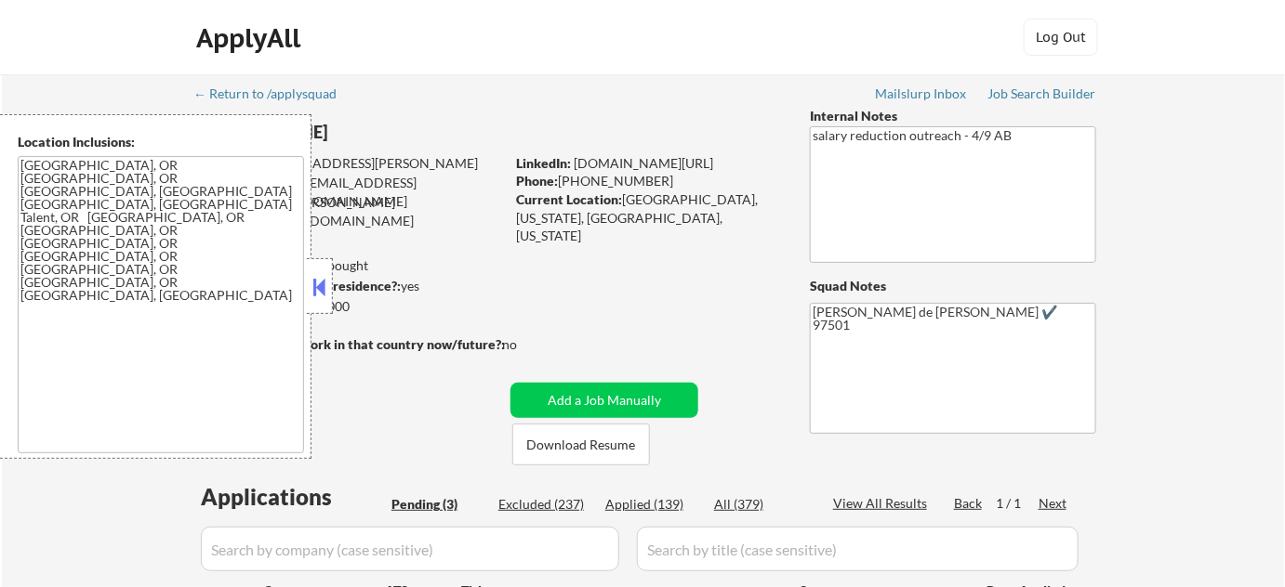
scroll to position [507, 0]
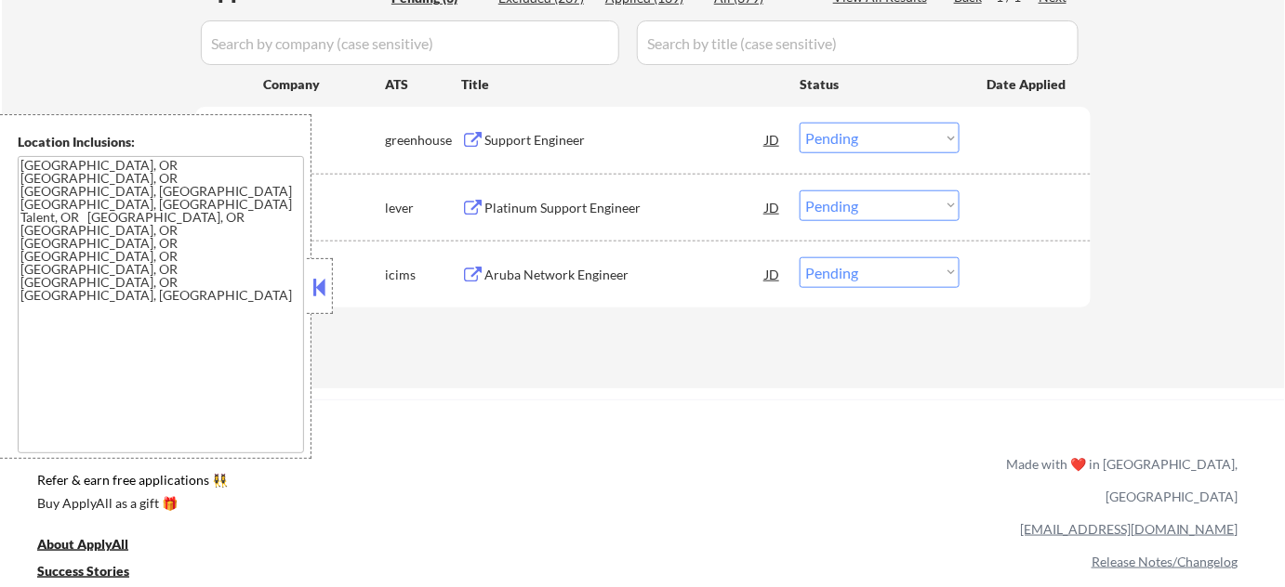
click at [320, 294] on button at bounding box center [320, 287] width 20 height 28
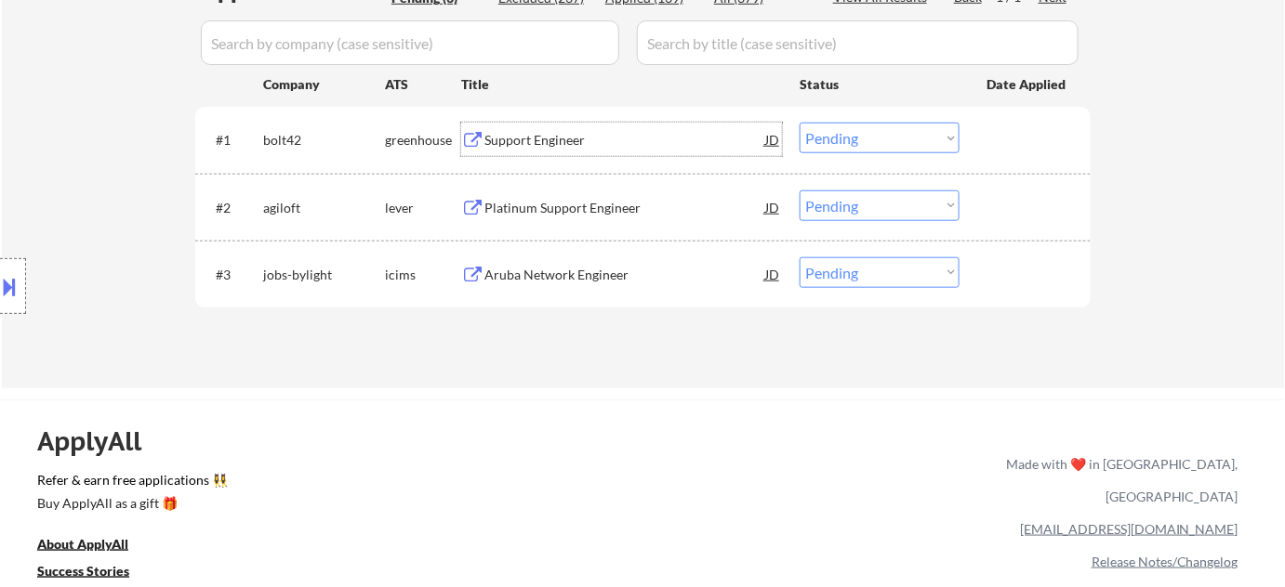
click at [522, 140] on div "Support Engineer" at bounding box center [624, 140] width 281 height 19
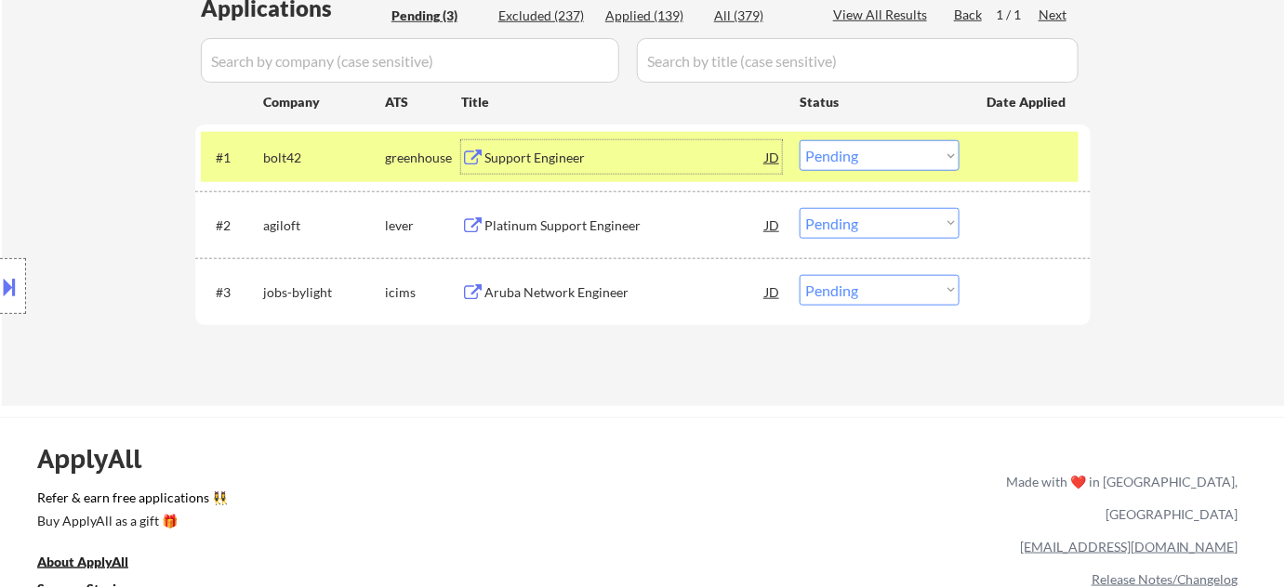
scroll to position [168, 0]
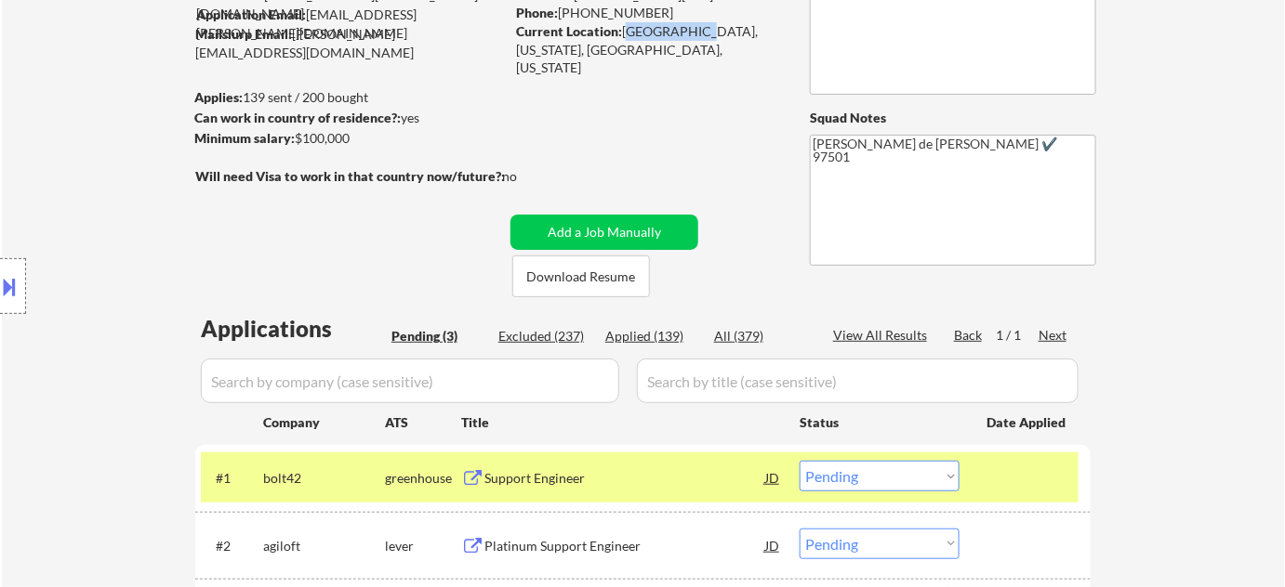
drag, startPoint x: 622, startPoint y: 31, endPoint x: 695, endPoint y: 34, distance: 73.5
click at [695, 34] on div "Current Location: Medford, Oregon, United States, Oregon" at bounding box center [647, 49] width 263 height 55
copy div "Medford, Or"
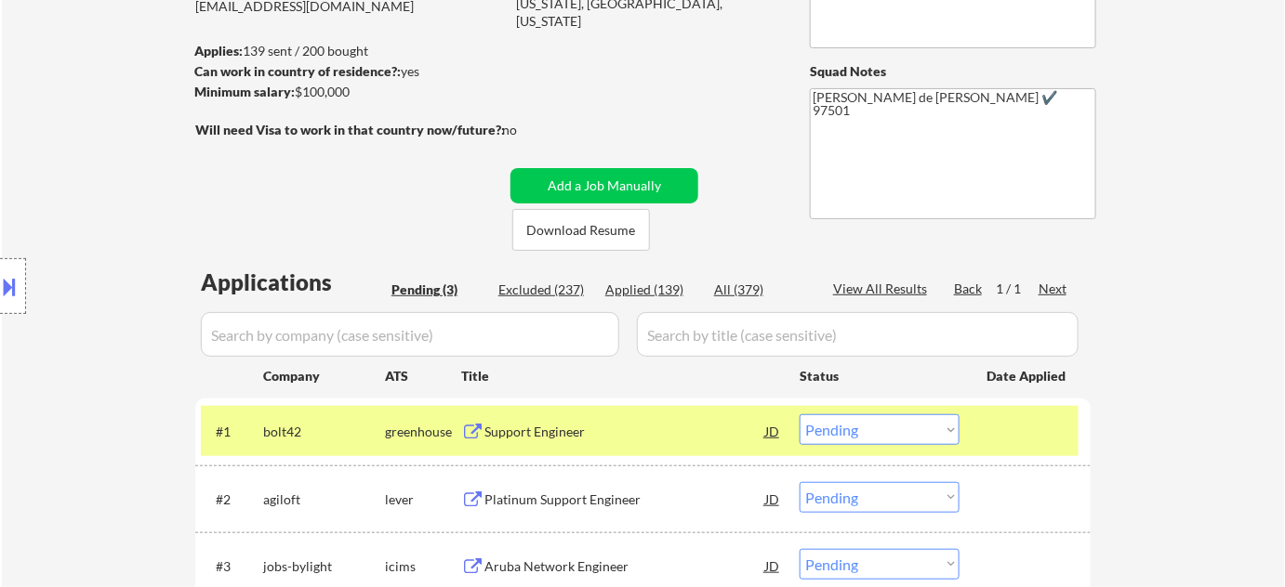
scroll to position [337, 0]
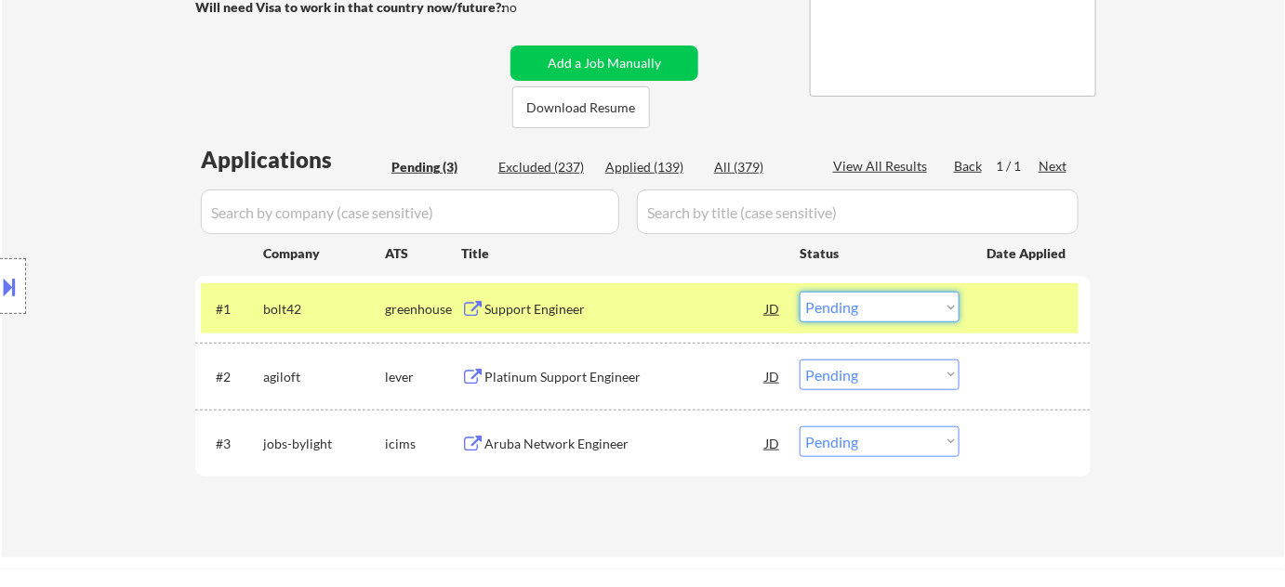
drag, startPoint x: 854, startPoint y: 301, endPoint x: 858, endPoint y: 316, distance: 15.3
click at [854, 301] on select "Choose an option... Pending Applied Excluded (Questions) Excluded (Expired) Exc…" at bounding box center [879, 307] width 160 height 31
click at [799, 292] on select "Choose an option... Pending Applied Excluded (Questions) Excluded (Expired) Exc…" at bounding box center [879, 307] width 160 height 31
click at [583, 379] on div "Platinum Support Engineer" at bounding box center [624, 377] width 281 height 19
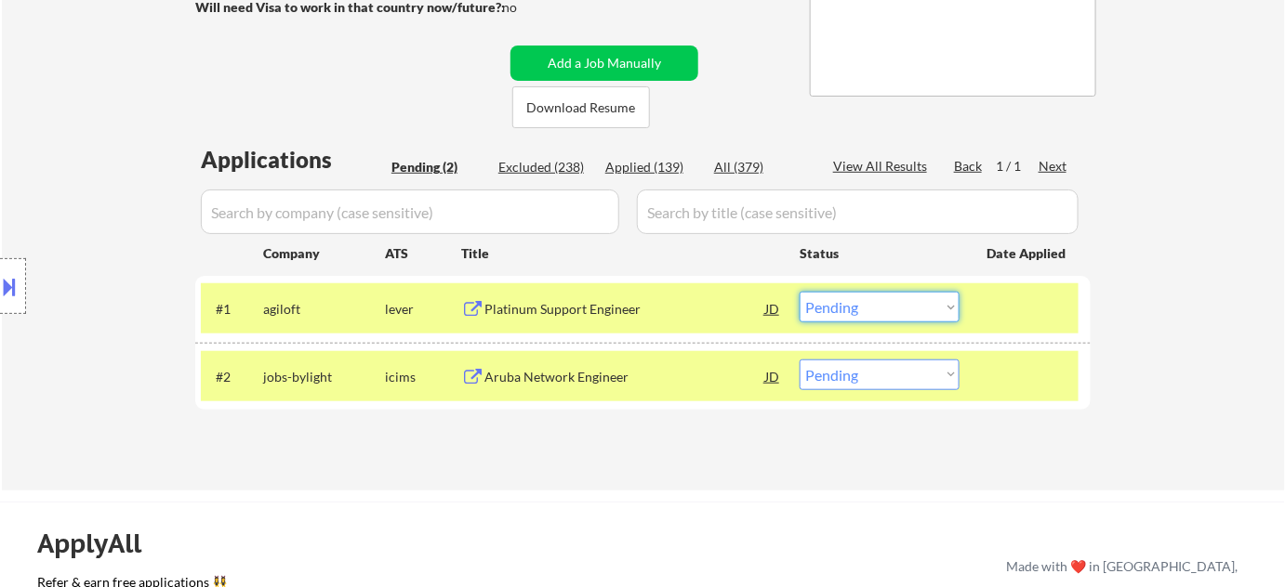
click at [889, 319] on select "Choose an option... Pending Applied Excluded (Questions) Excluded (Expired) Exc…" at bounding box center [879, 307] width 160 height 31
click at [799, 292] on select "Choose an option... Pending Applied Excluded (Questions) Excluded (Expired) Exc…" at bounding box center [879, 307] width 160 height 31
click at [613, 378] on div "Aruba Network Engineer" at bounding box center [624, 377] width 281 height 19
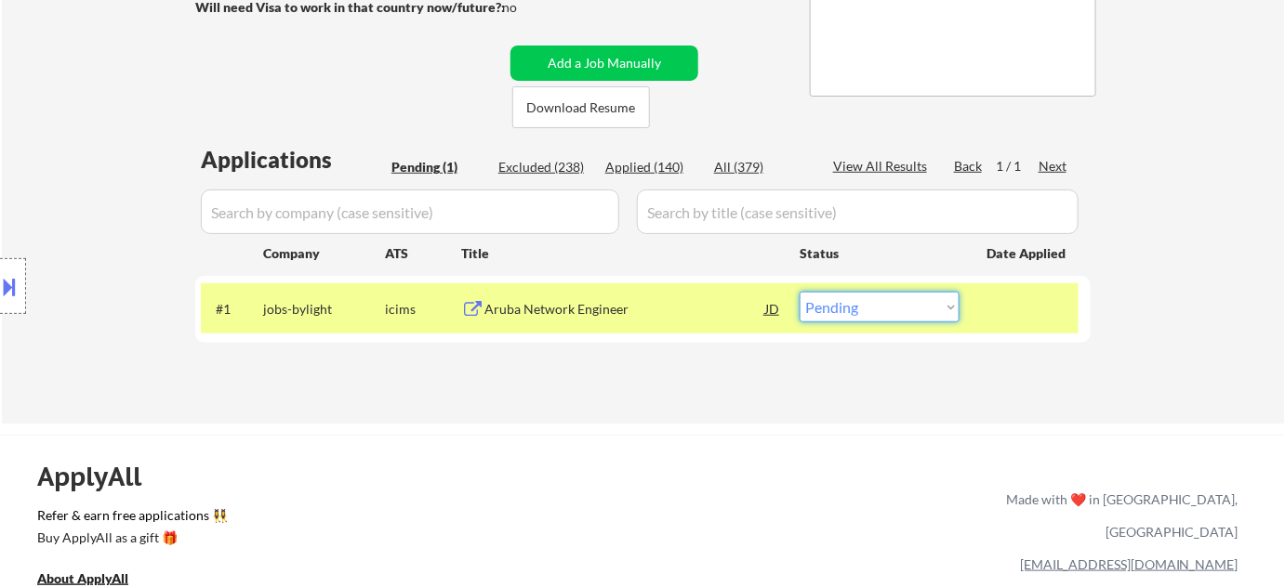
click at [938, 304] on select "Choose an option... Pending Applied Excluded (Questions) Excluded (Expired) Exc…" at bounding box center [879, 307] width 160 height 31
select select ""excluded__bad_match_""
click at [799, 292] on select "Choose an option... Pending Applied Excluded (Questions) Excluded (Expired) Exc…" at bounding box center [879, 307] width 160 height 31
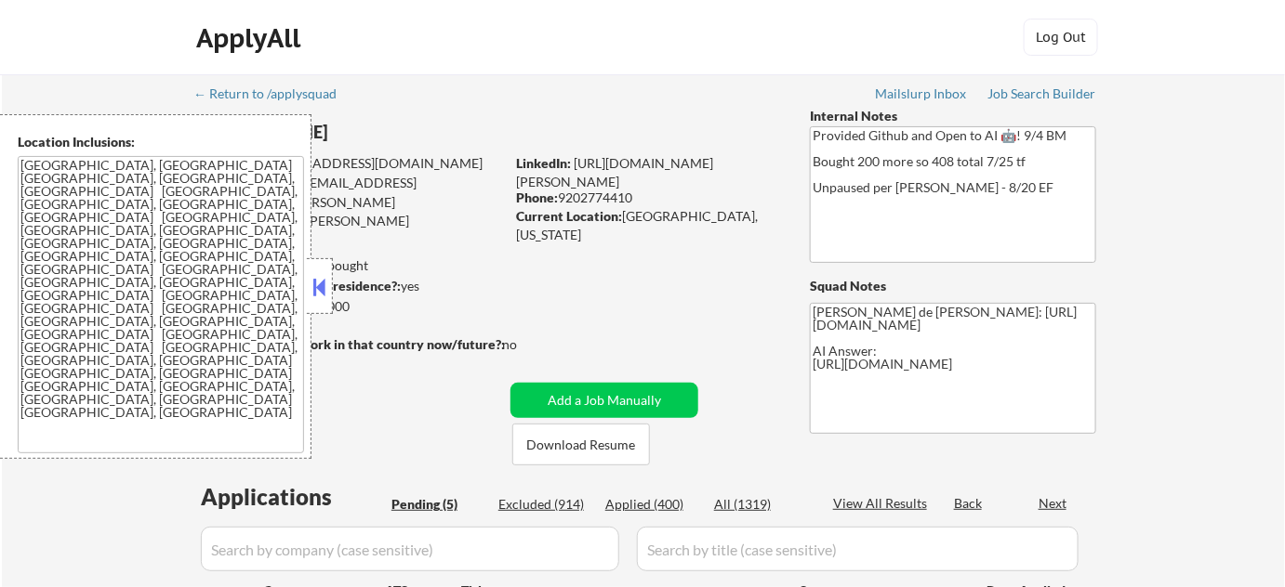
select select ""pending""
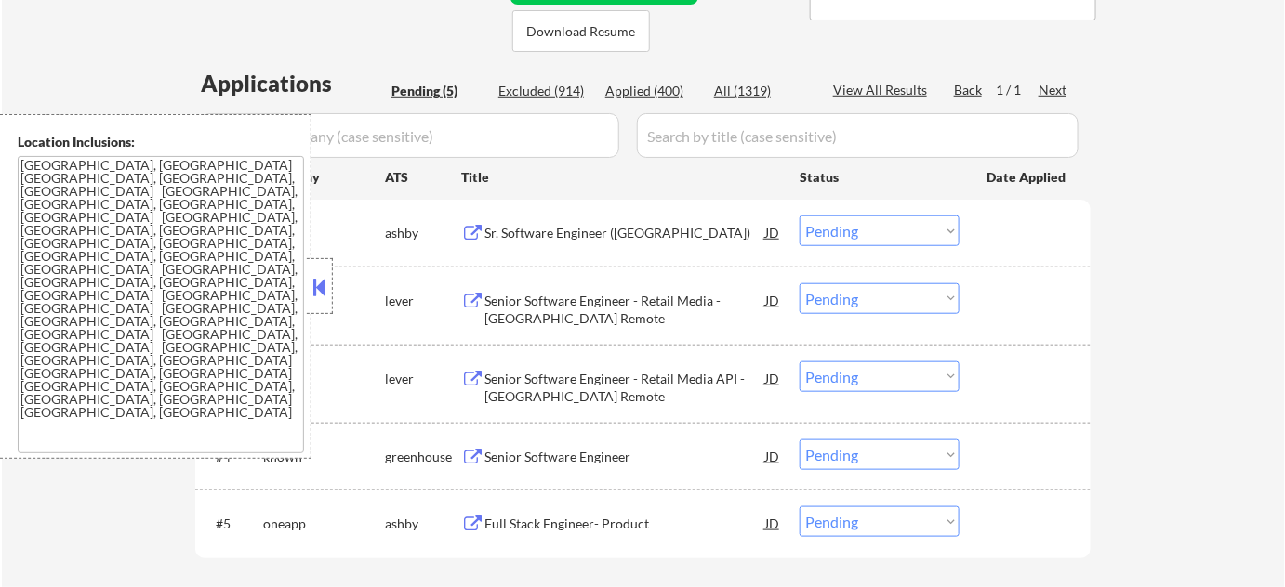
scroll to position [422, 0]
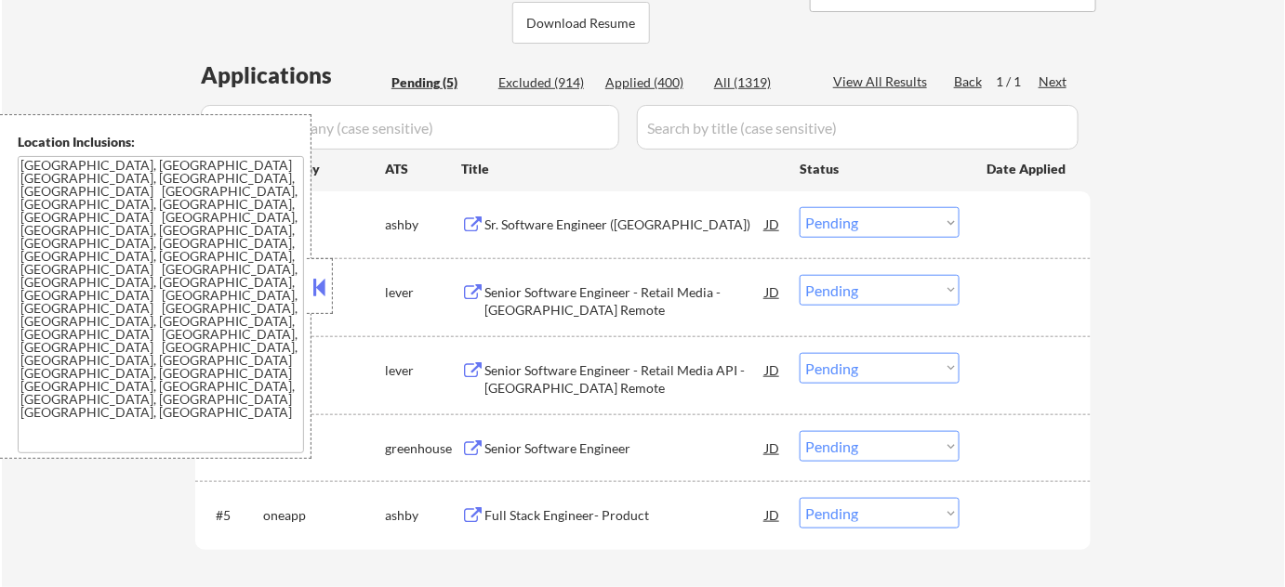
click at [311, 290] on button at bounding box center [320, 287] width 20 height 28
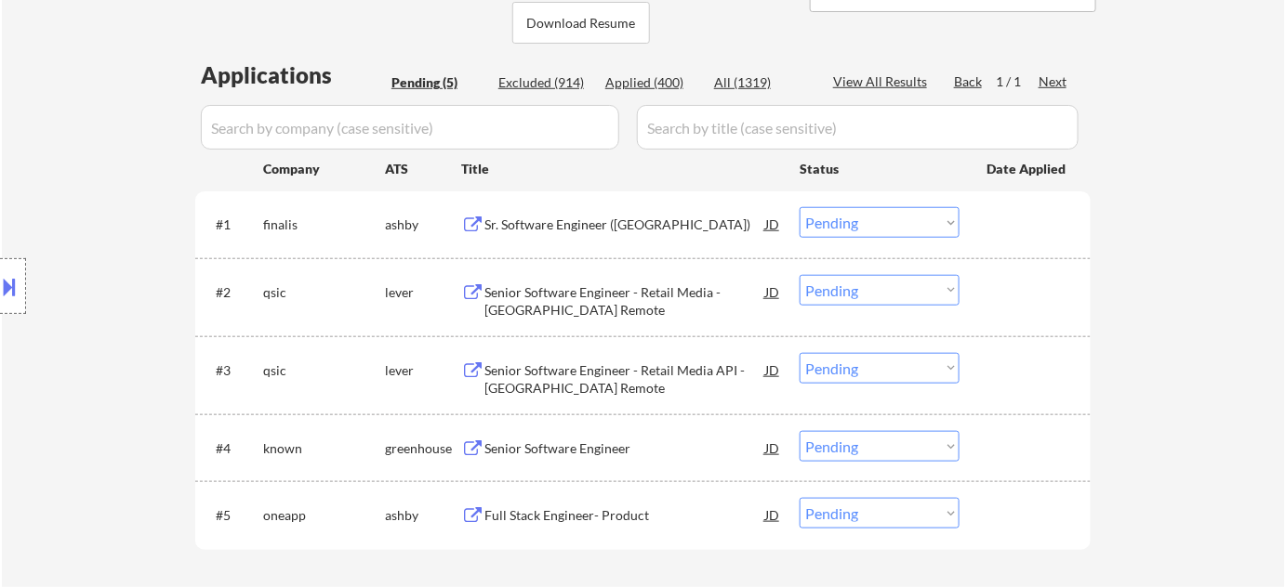
click at [589, 222] on div "Sr. Software Engineer ([GEOGRAPHIC_DATA])" at bounding box center [624, 225] width 281 height 19
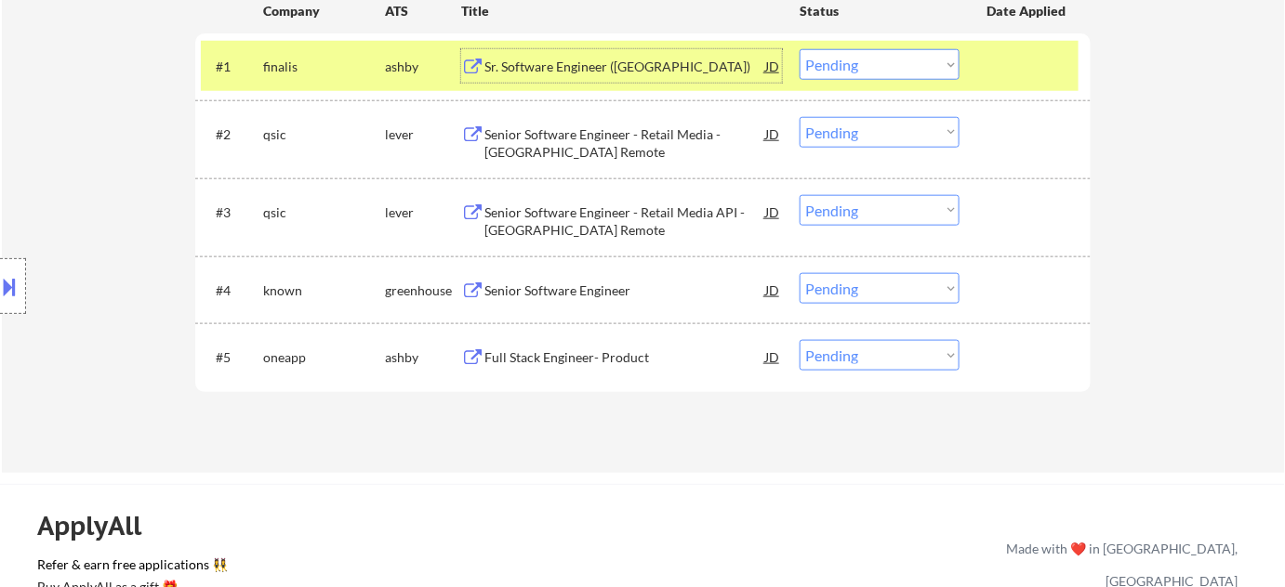
scroll to position [591, 0]
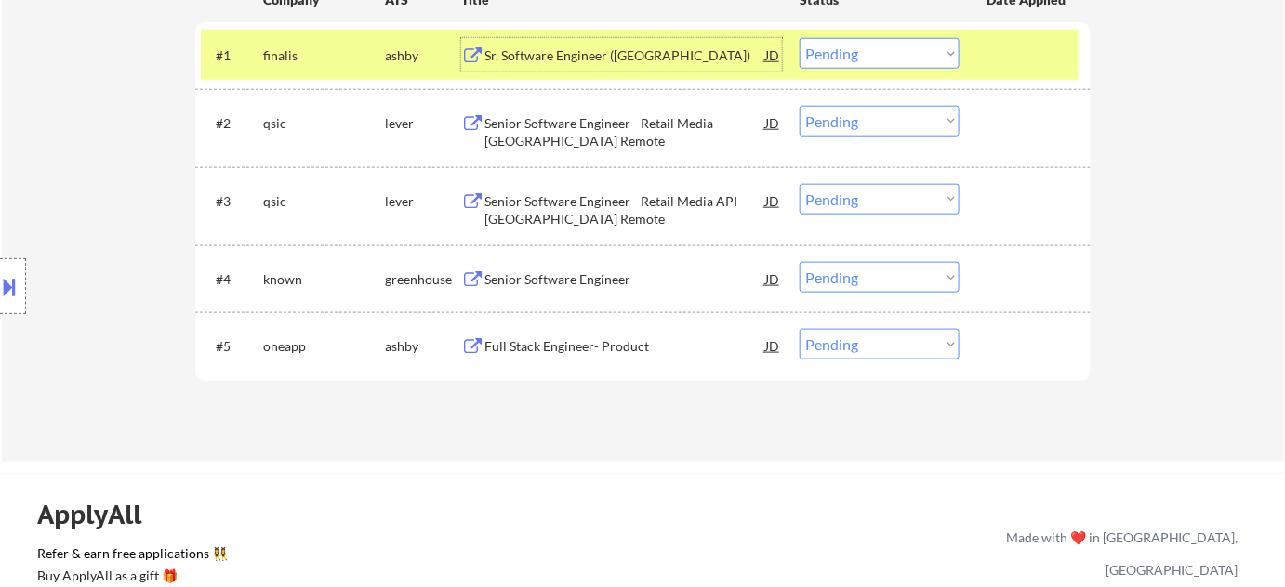
click at [513, 134] on div "Senior Software Engineer - Retail Media - [GEOGRAPHIC_DATA] Remote" at bounding box center [624, 132] width 281 height 36
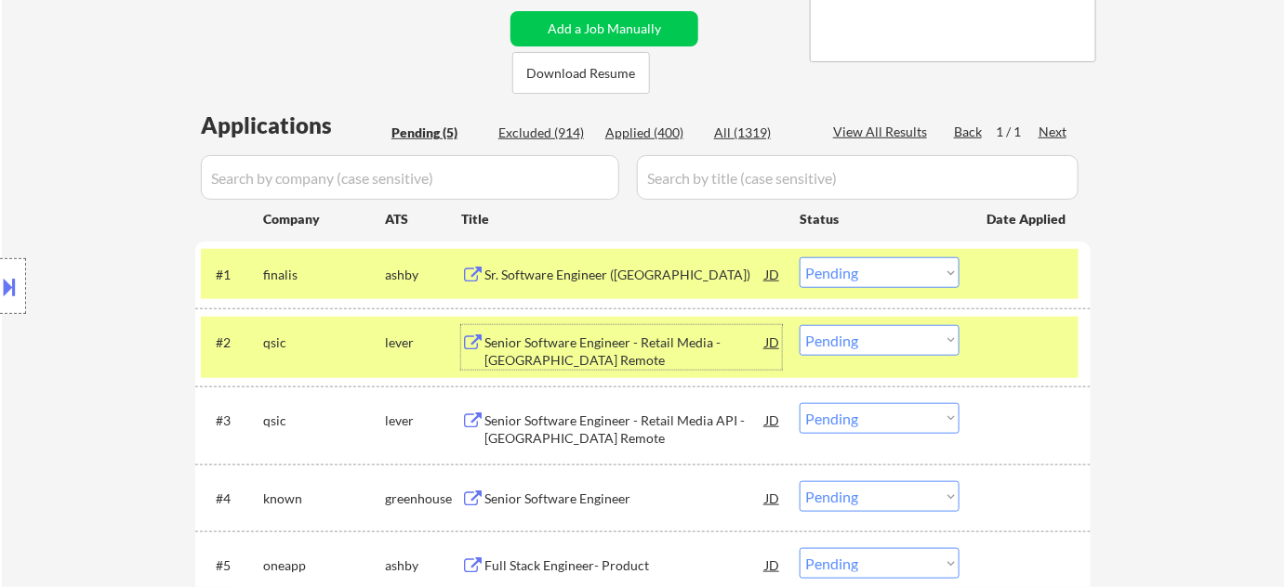
scroll to position [84, 0]
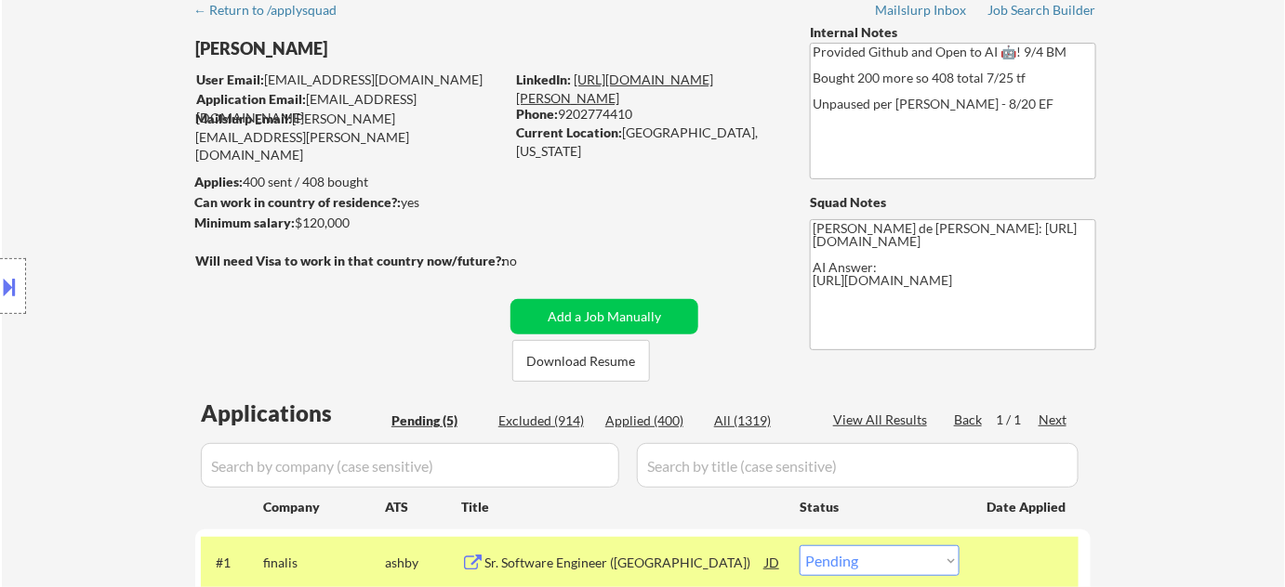
drag, startPoint x: 617, startPoint y: 64, endPoint x: 613, endPoint y: 75, distance: 12.1
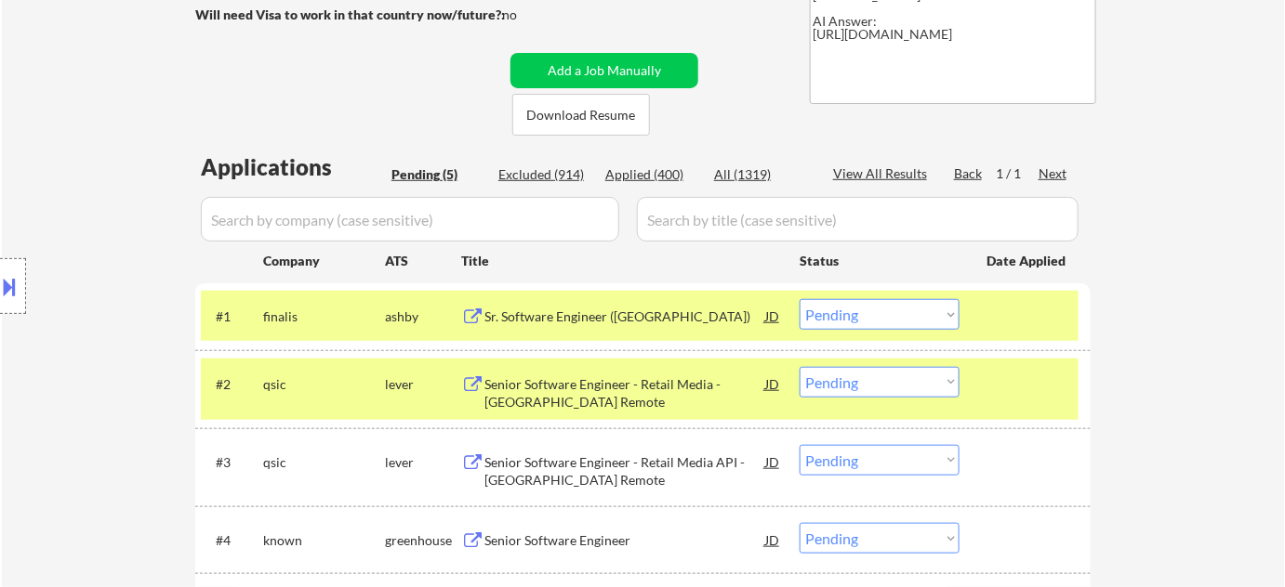
scroll to position [337, 0]
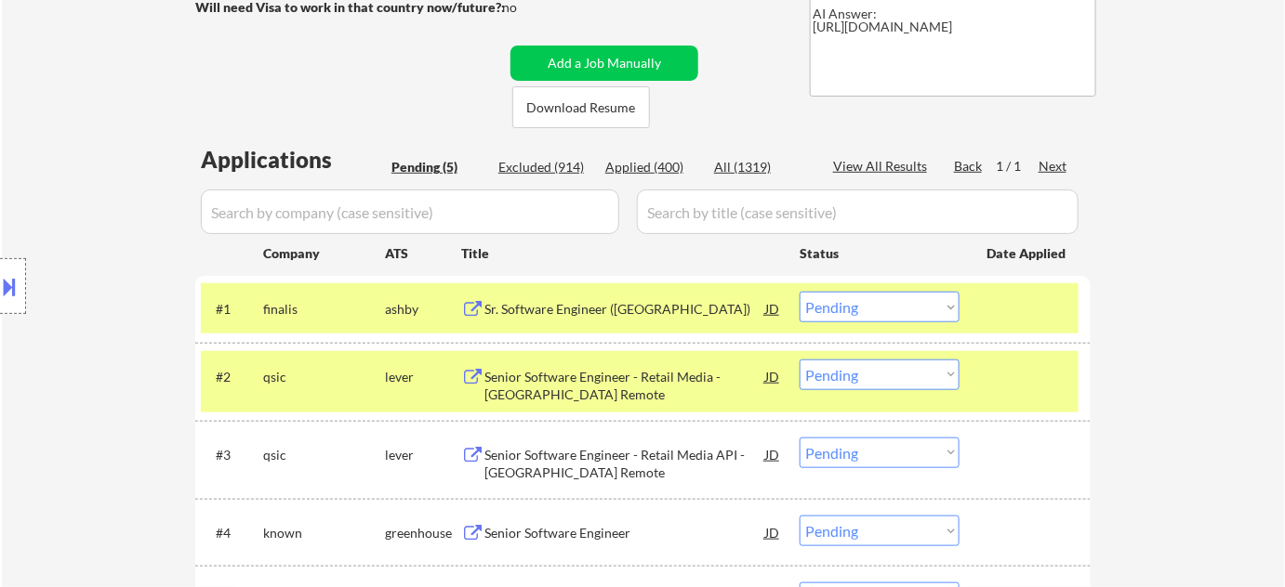
click at [835, 376] on select "Choose an option... Pending Applied Excluded (Questions) Excluded (Expired) Exc…" at bounding box center [879, 375] width 160 height 31
click at [799, 360] on select "Choose an option... Pending Applied Excluded (Questions) Excluded (Expired) Exc…" at bounding box center [879, 375] width 160 height 31
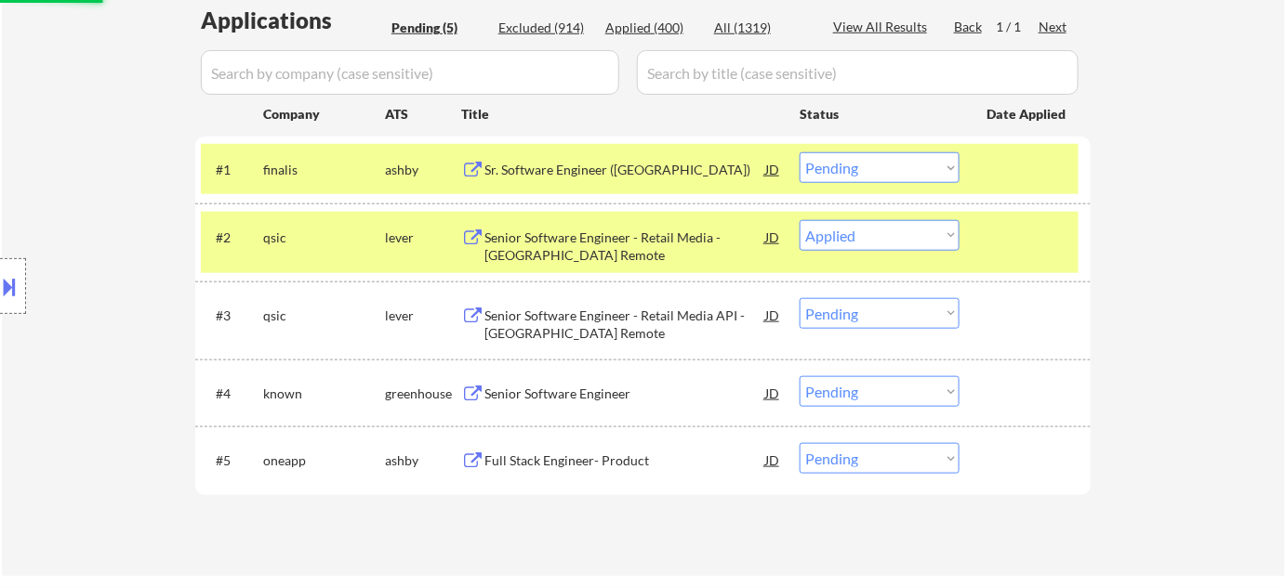
scroll to position [507, 0]
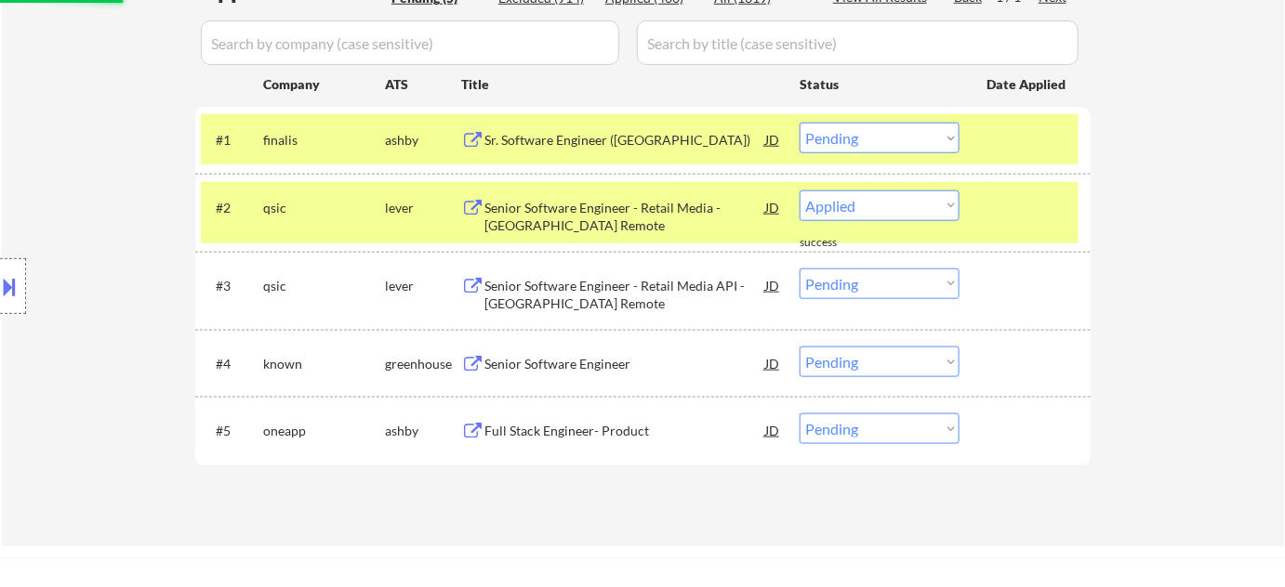
select select ""pending""
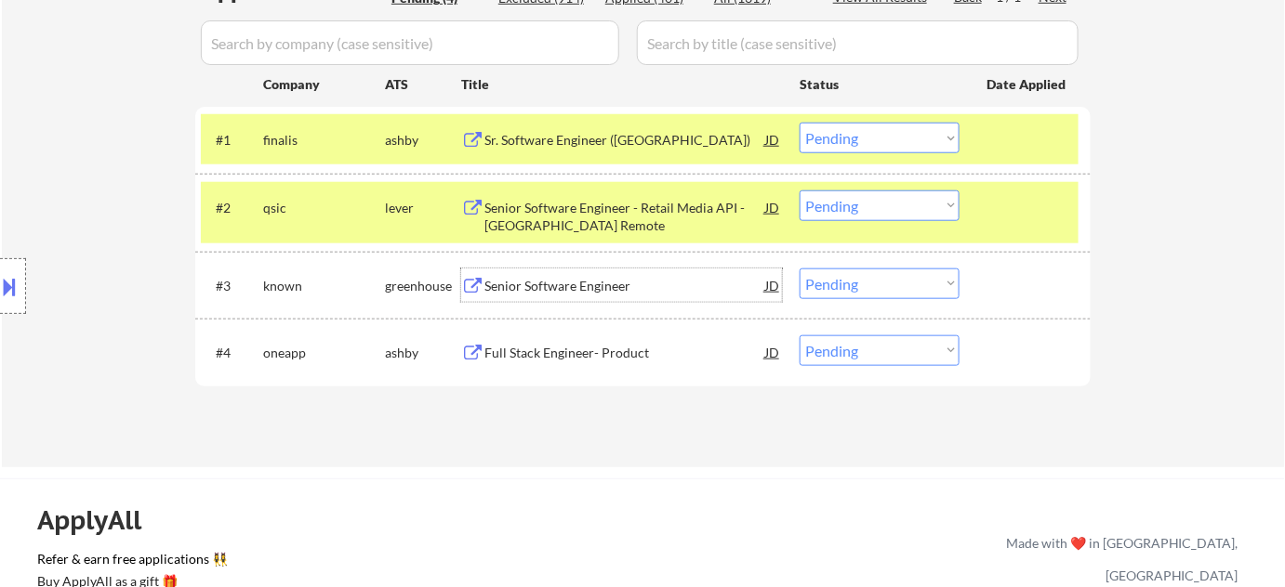
click at [584, 284] on div "Senior Software Engineer" at bounding box center [624, 286] width 281 height 19
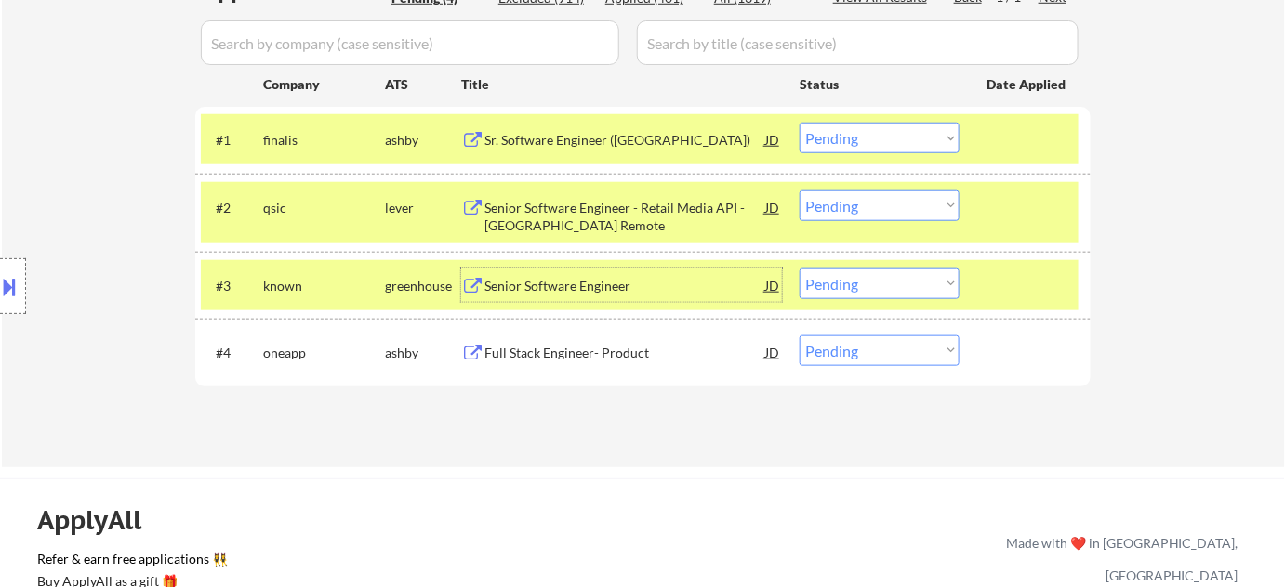
scroll to position [337, 0]
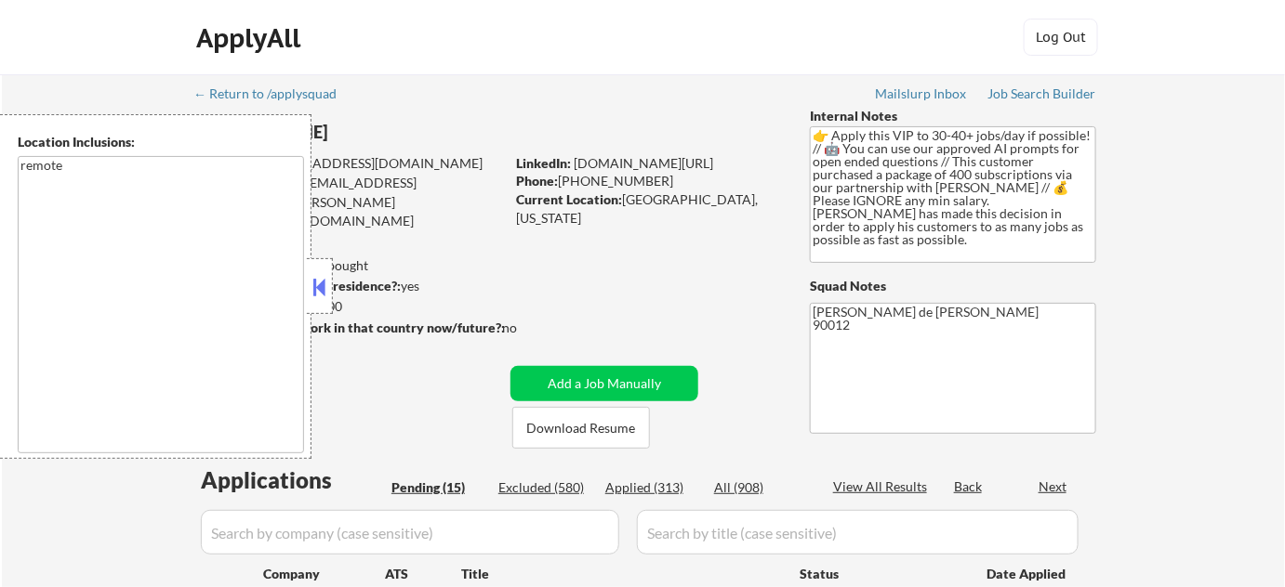
scroll to position [50, 0]
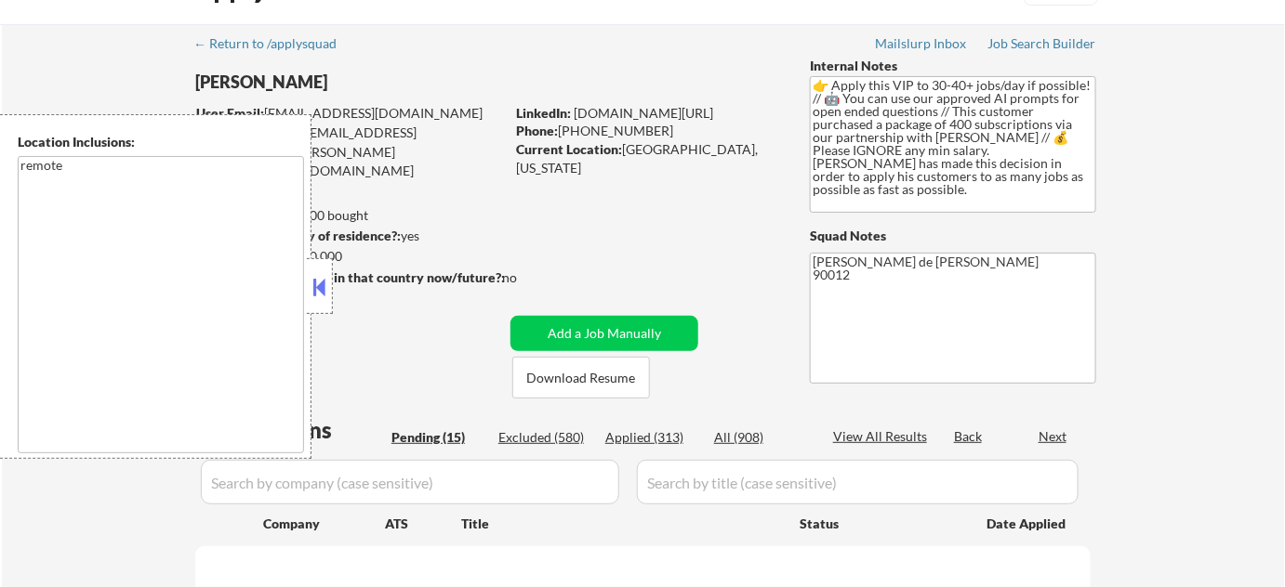
select select ""pending""
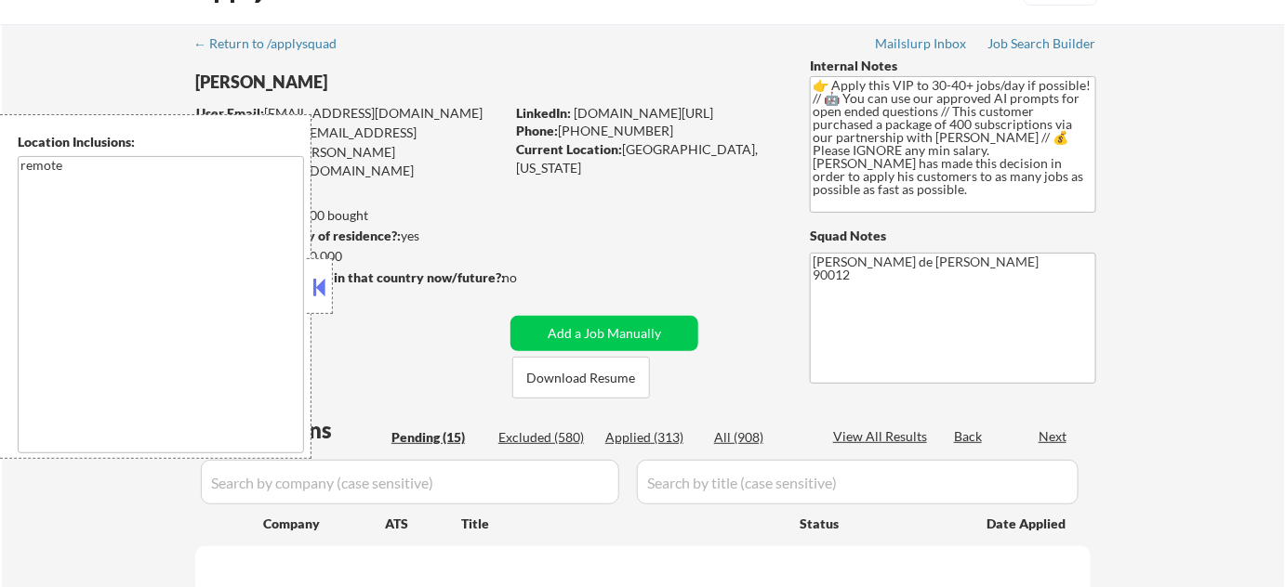
select select ""pending""
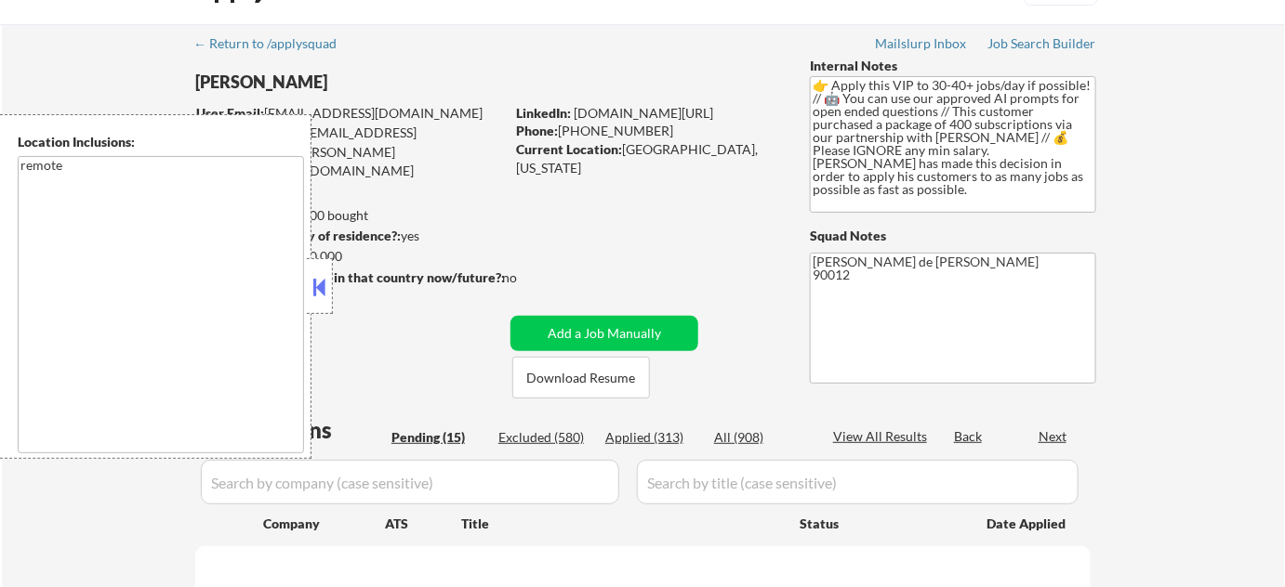
select select ""pending""
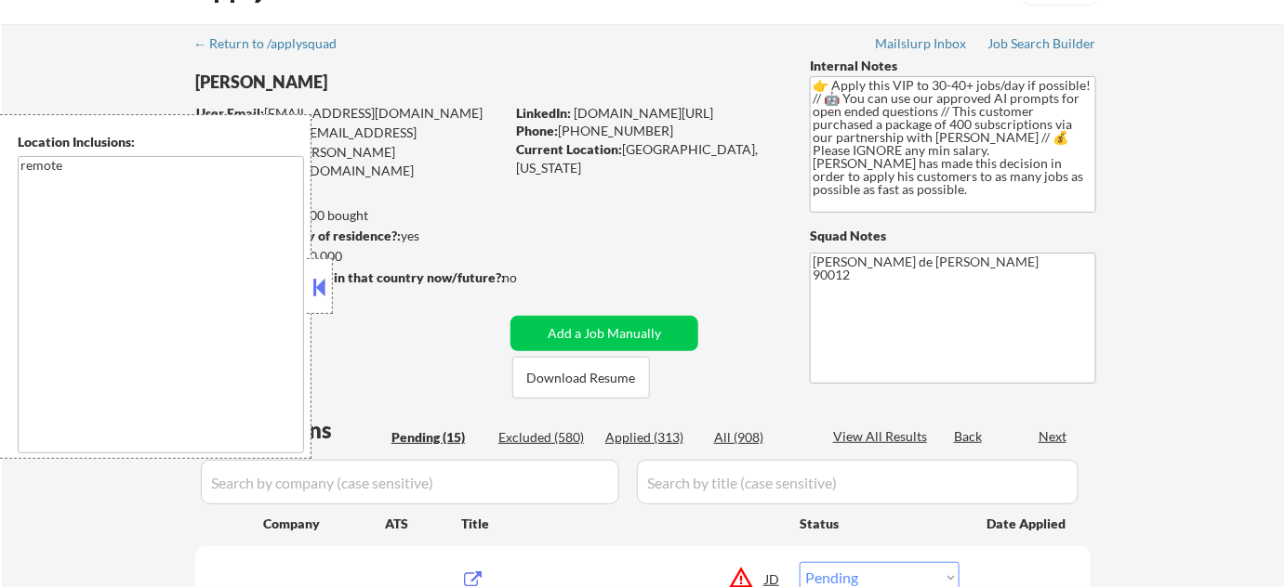
scroll to position [422, 0]
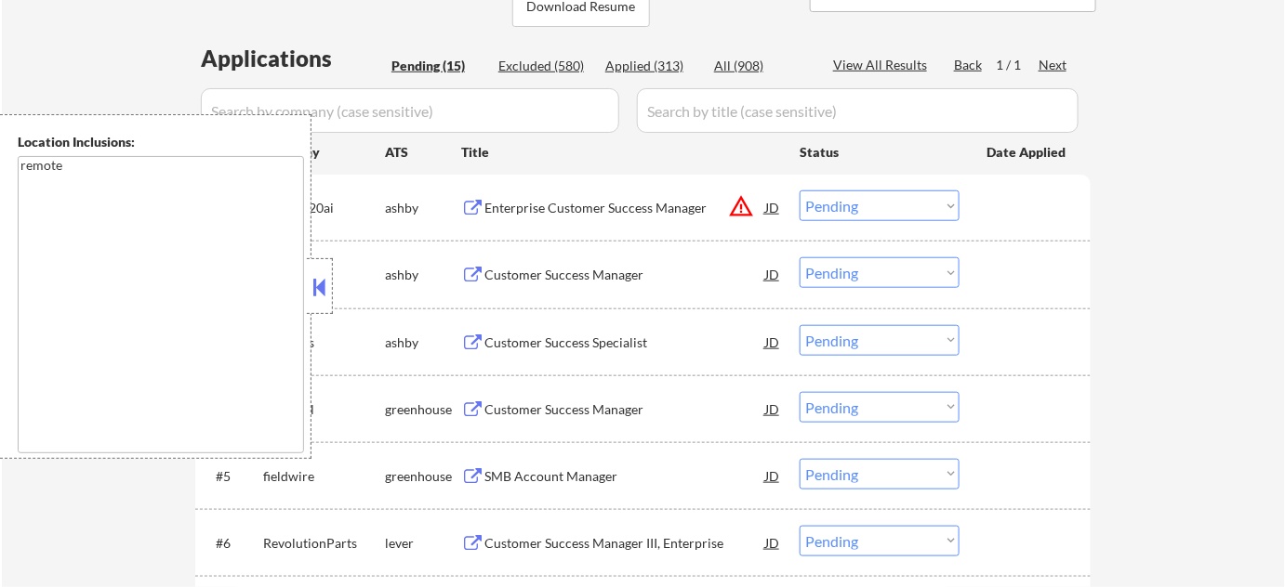
click at [322, 288] on button at bounding box center [320, 287] width 20 height 28
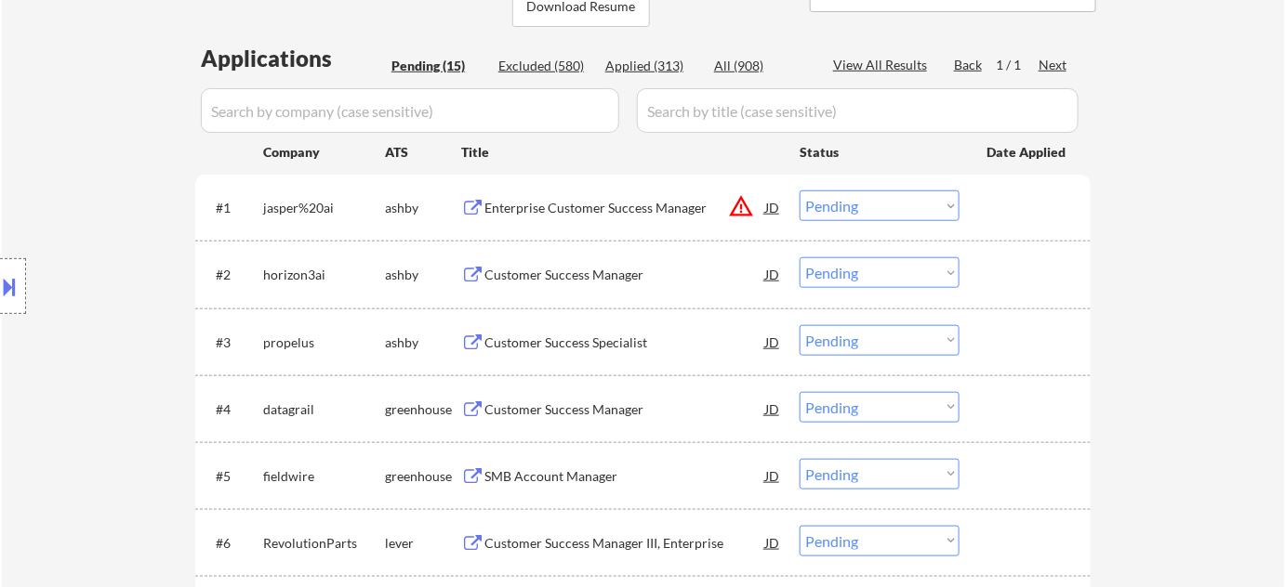
click at [833, 197] on select "Choose an option... Pending Applied Excluded (Questions) Excluded (Expired) Exc…" at bounding box center [879, 206] width 160 height 31
click at [799, 191] on select "Choose an option... Pending Applied Excluded (Questions) Excluded (Expired) Exc…" at bounding box center [879, 206] width 160 height 31
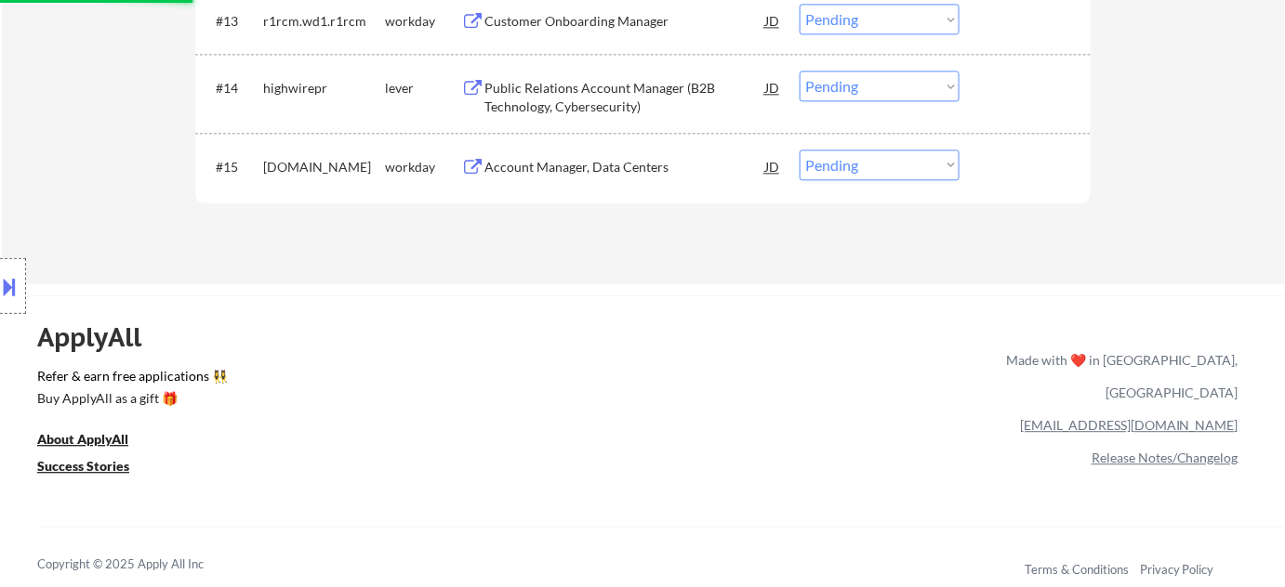
select select ""pending""
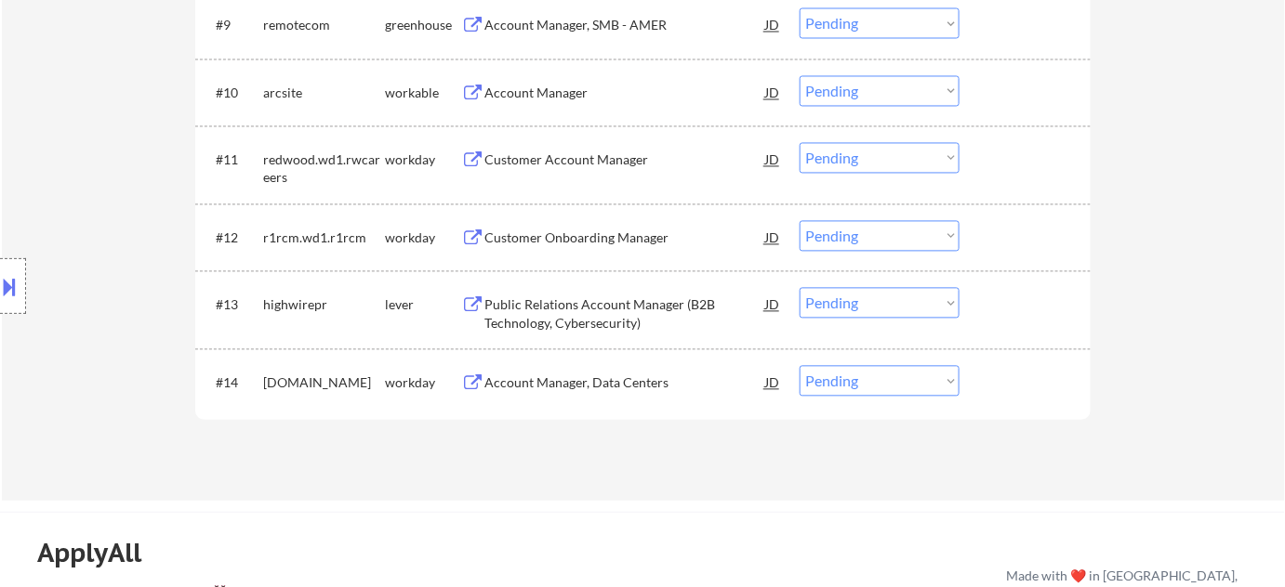
scroll to position [1182, 0]
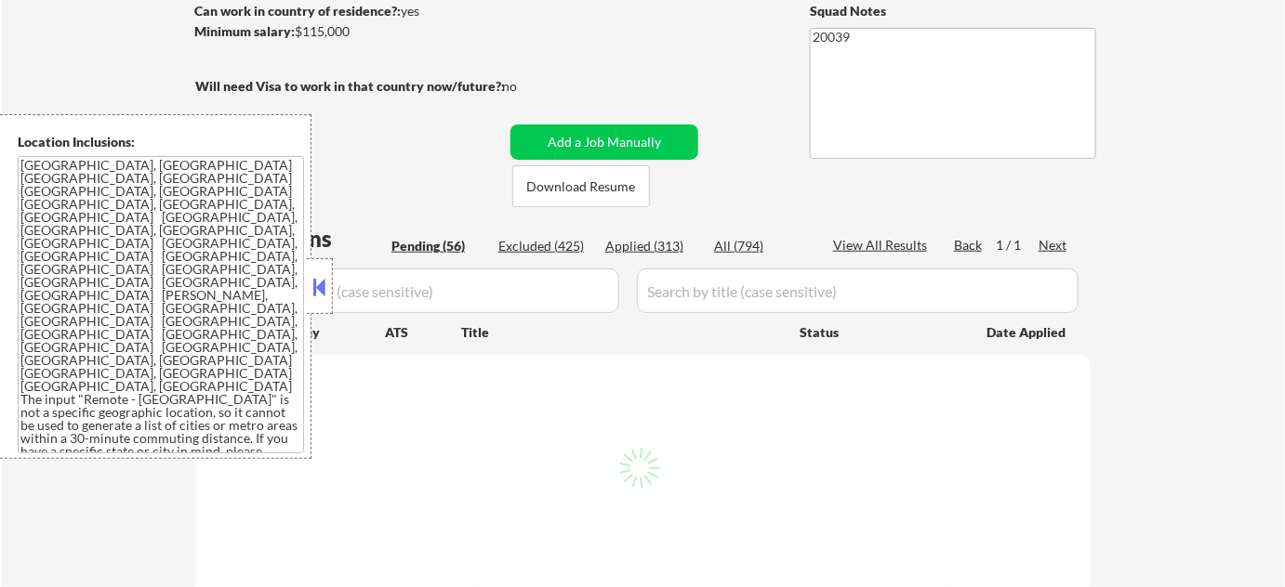
scroll to position [253, 0]
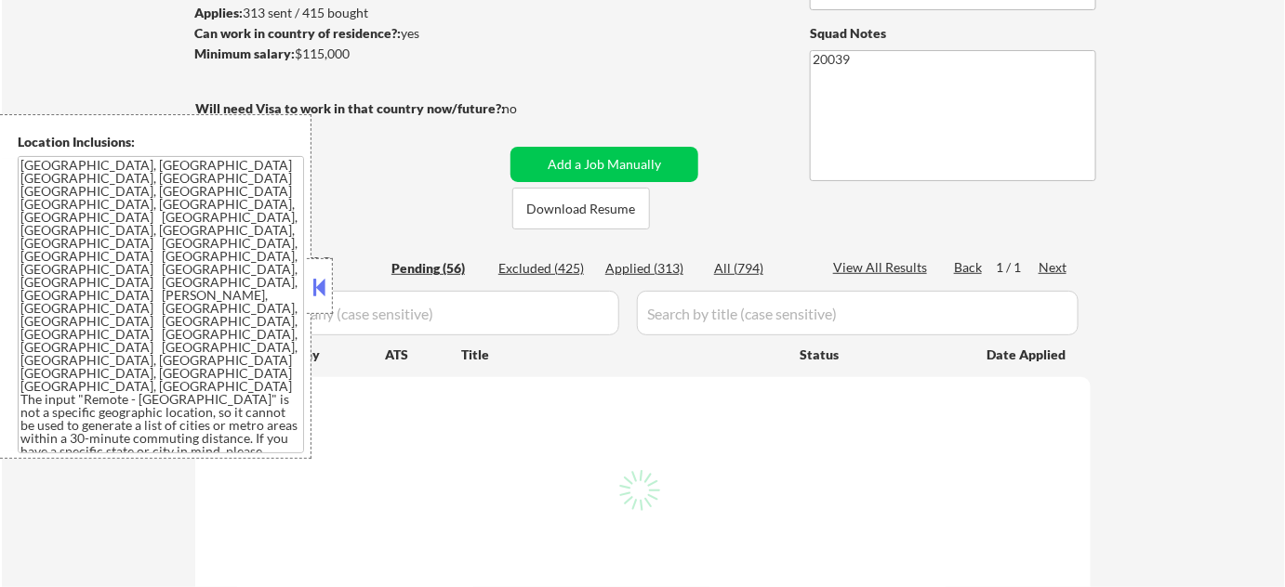
click at [312, 280] on button at bounding box center [320, 287] width 20 height 28
select select ""pending""
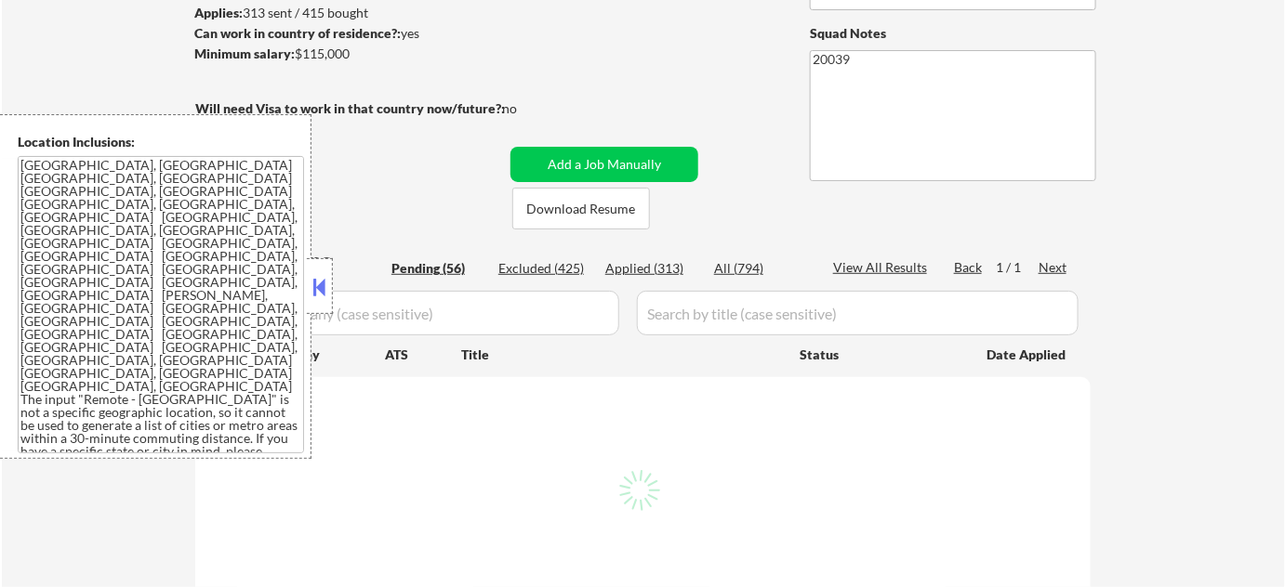
select select ""pending""
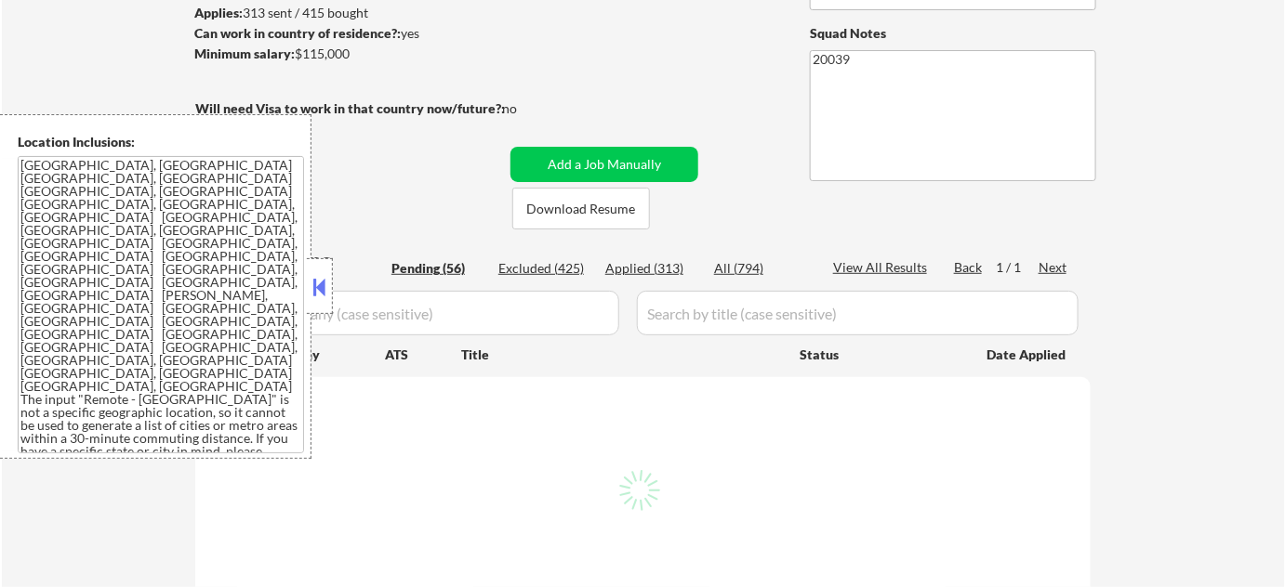
select select ""pending""
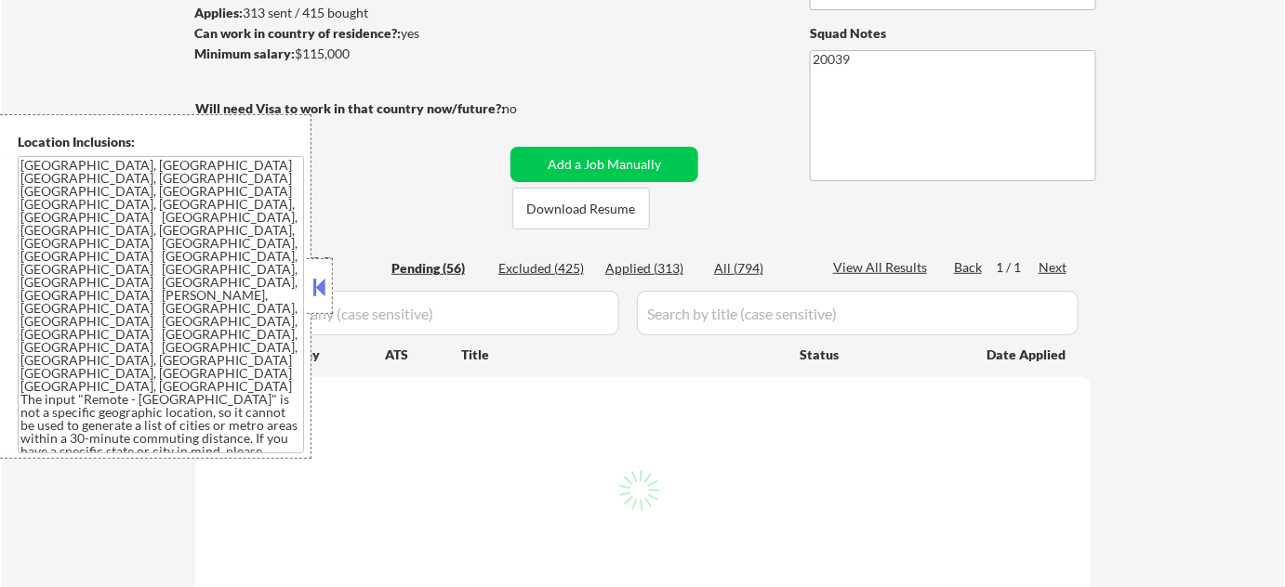
select select ""pending""
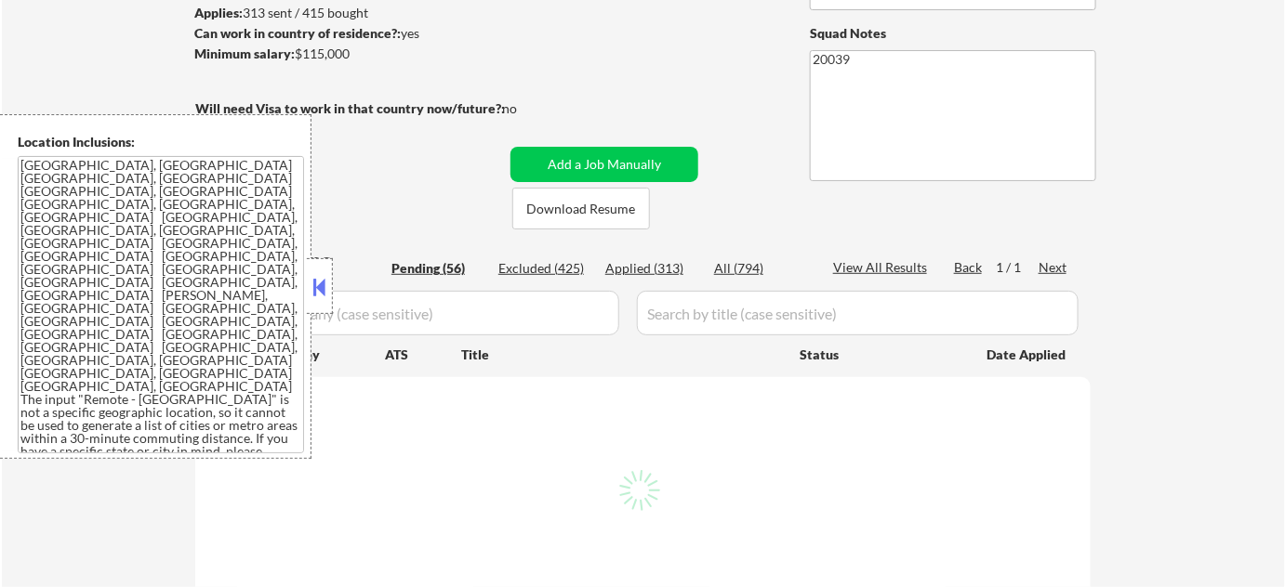
select select ""pending""
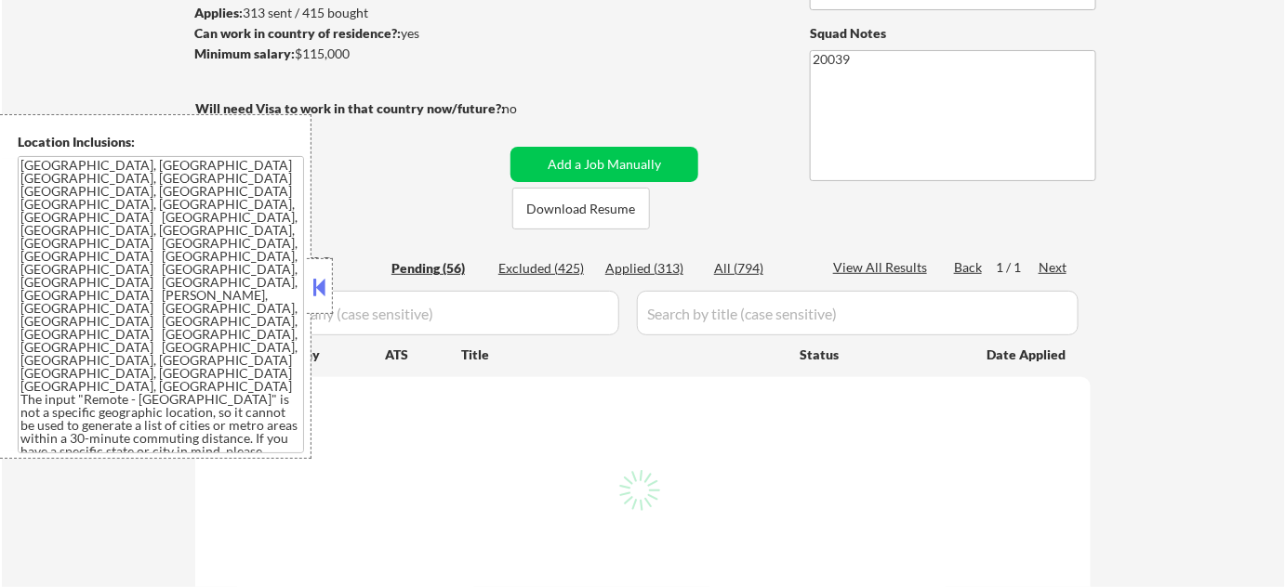
select select ""pending""
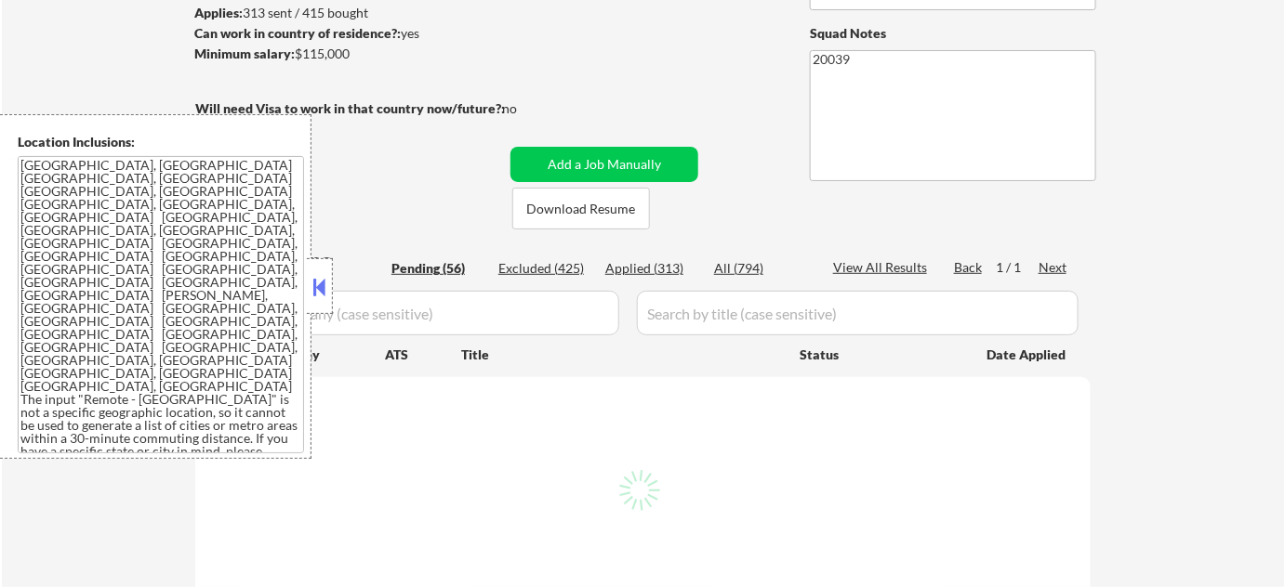
select select ""pending""
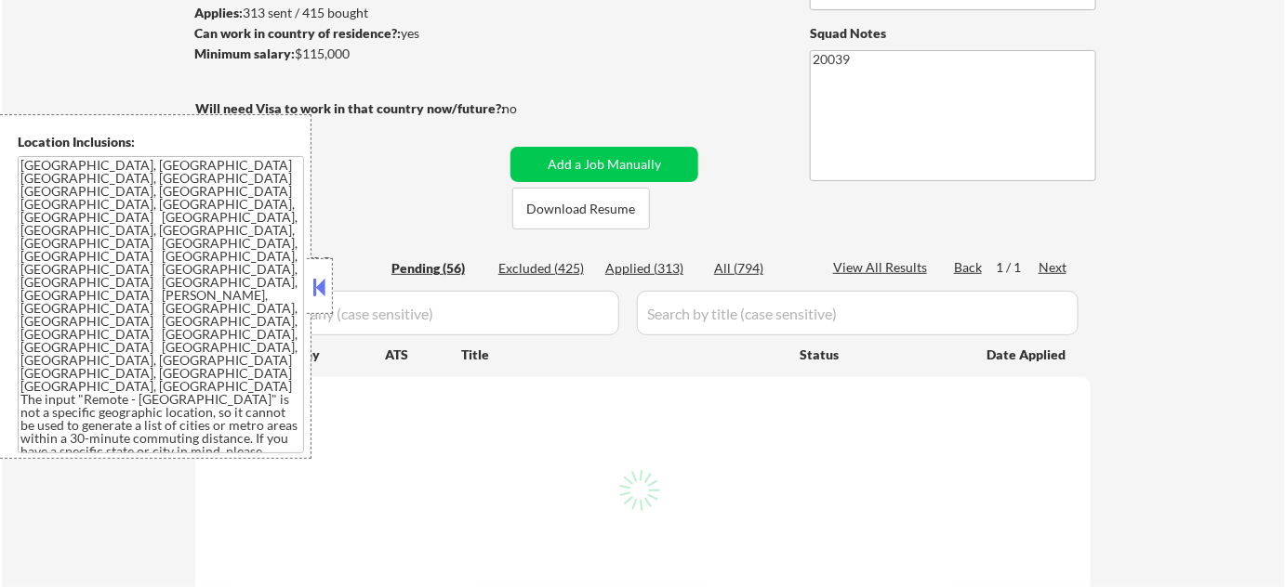
select select ""pending""
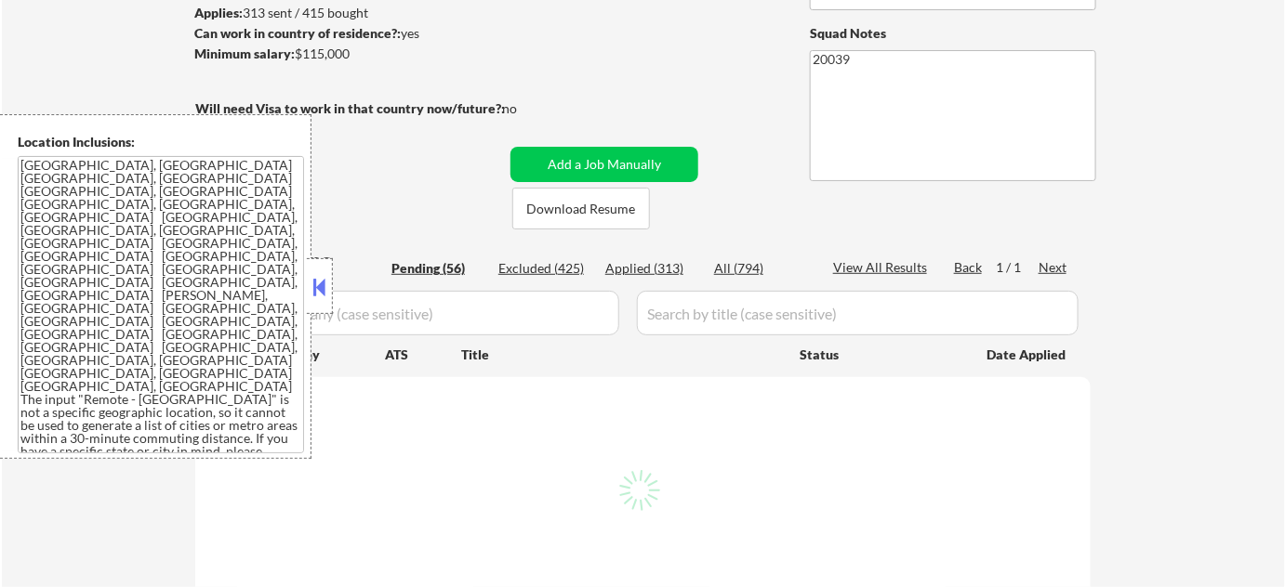
select select ""pending""
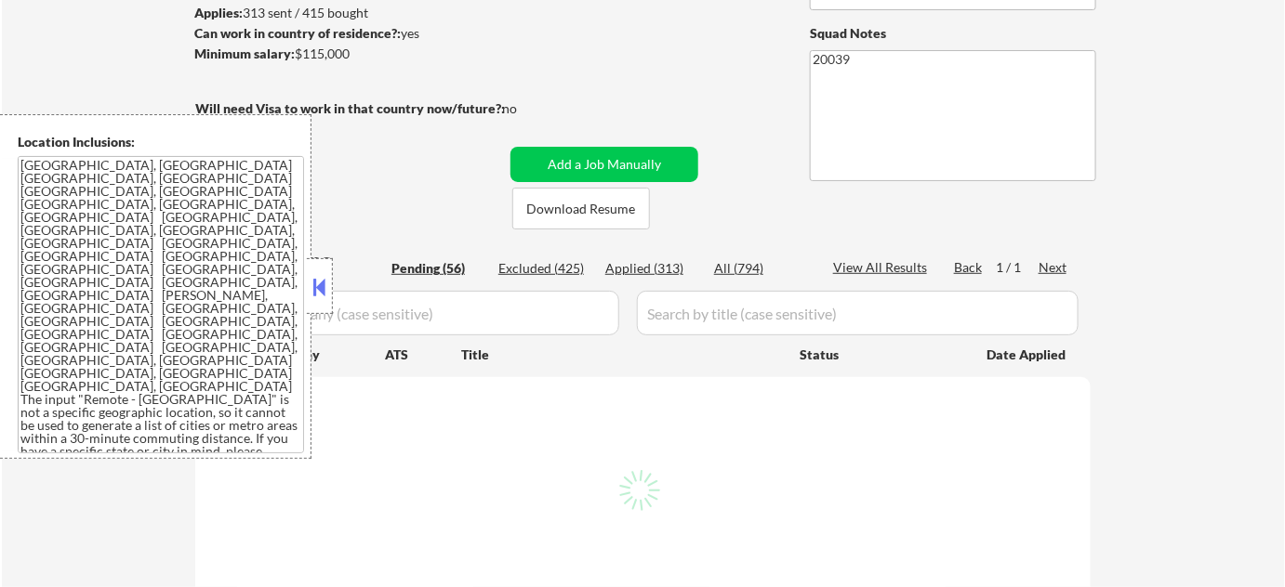
select select ""pending""
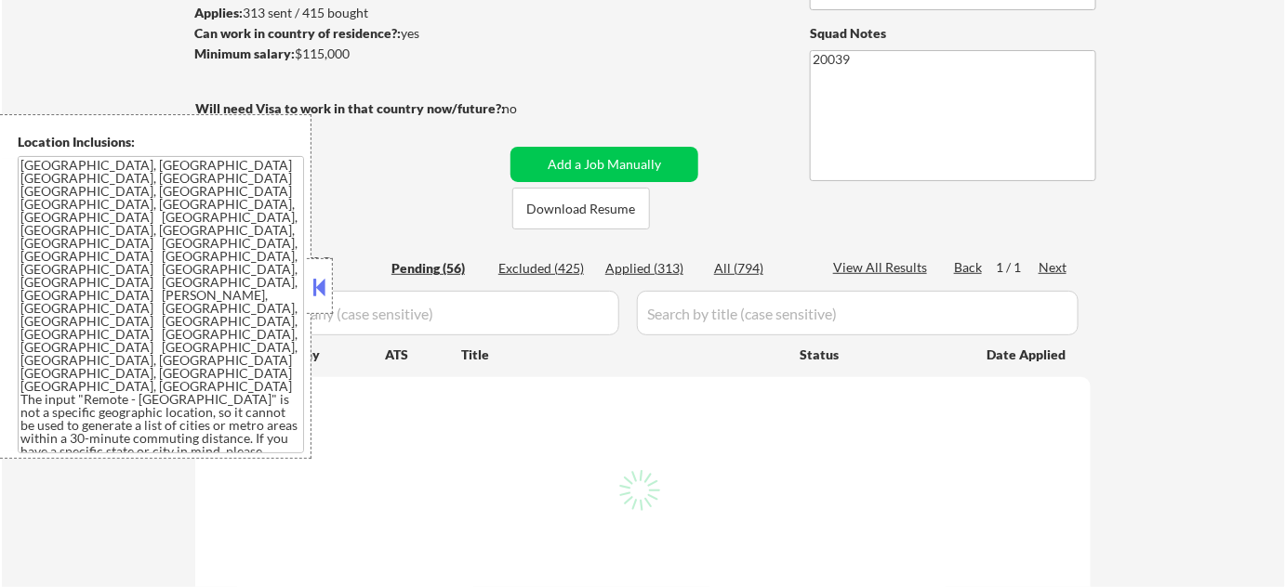
select select ""pending""
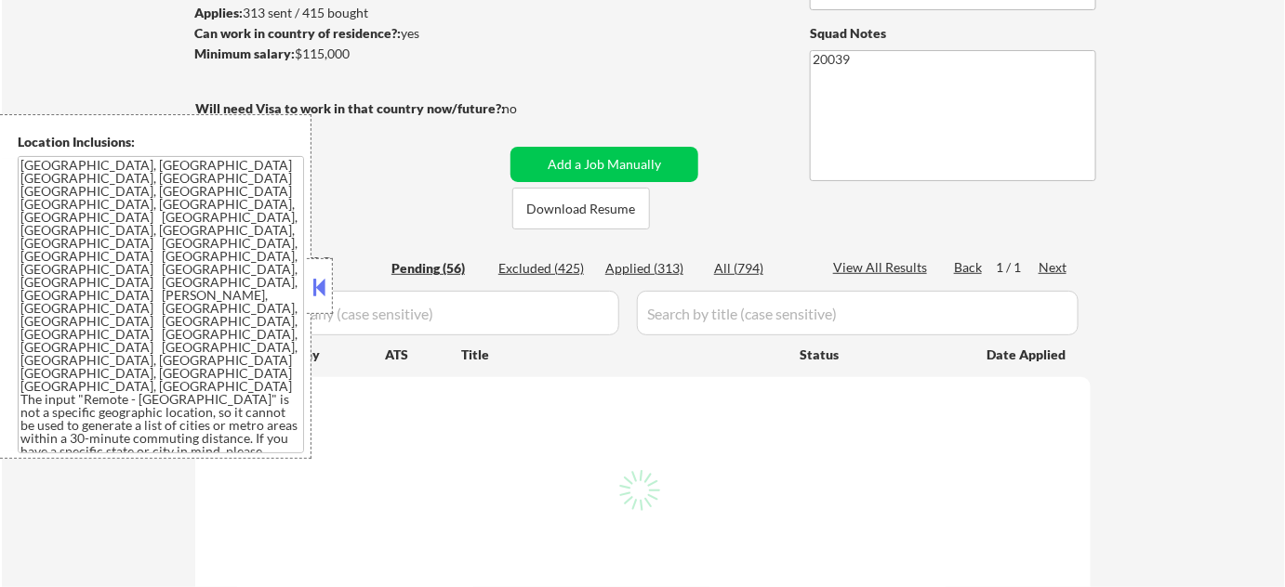
select select ""pending""
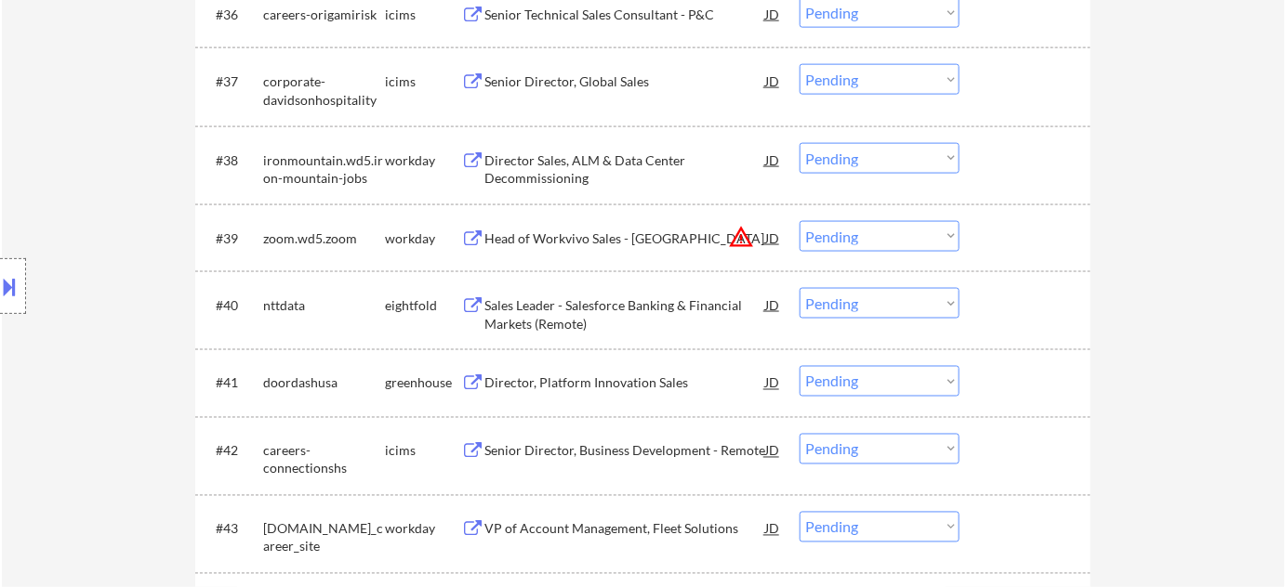
scroll to position [3210, 0]
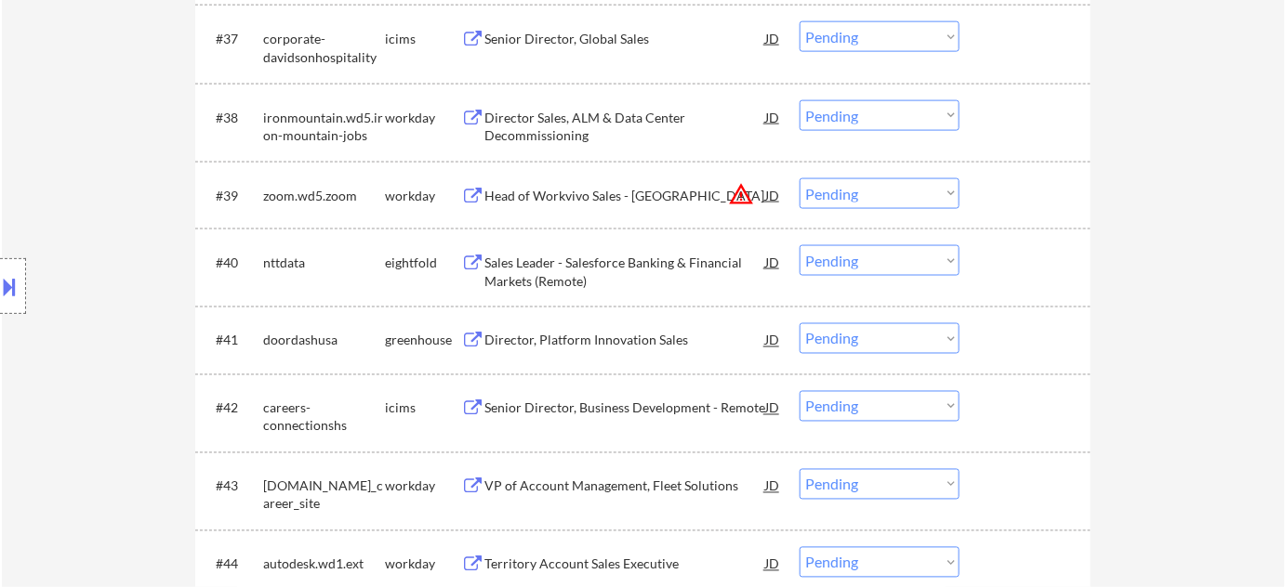
click at [741, 188] on button "warning_amber" at bounding box center [741, 194] width 26 height 26
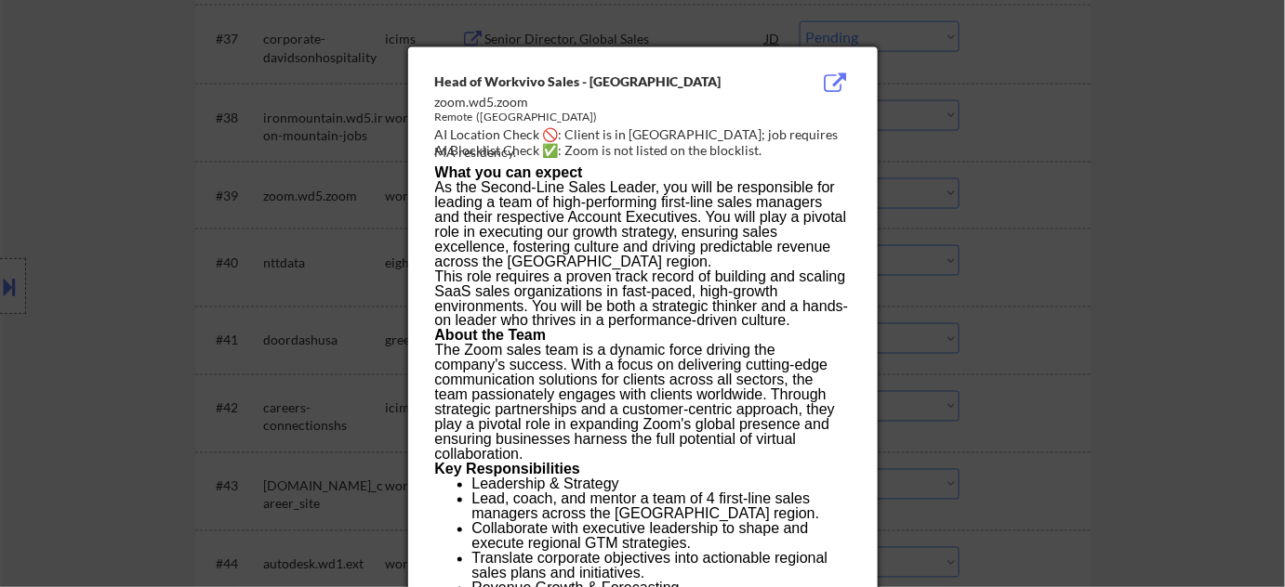
click at [918, 202] on div at bounding box center [642, 293] width 1285 height 587
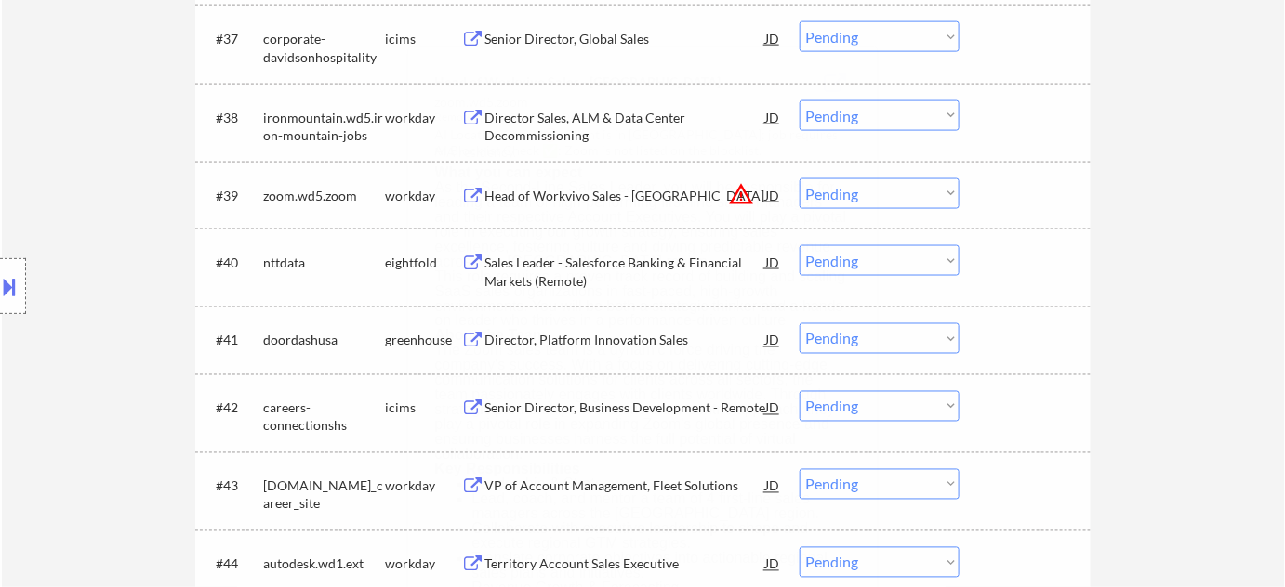
click at [876, 199] on select "Choose an option... Pending Applied Excluded (Questions) Excluded (Expired) Exc…" at bounding box center [879, 193] width 160 height 31
click at [799, 178] on select "Choose an option... Pending Applied Excluded (Questions) Excluded (Expired) Exc…" at bounding box center [879, 193] width 160 height 31
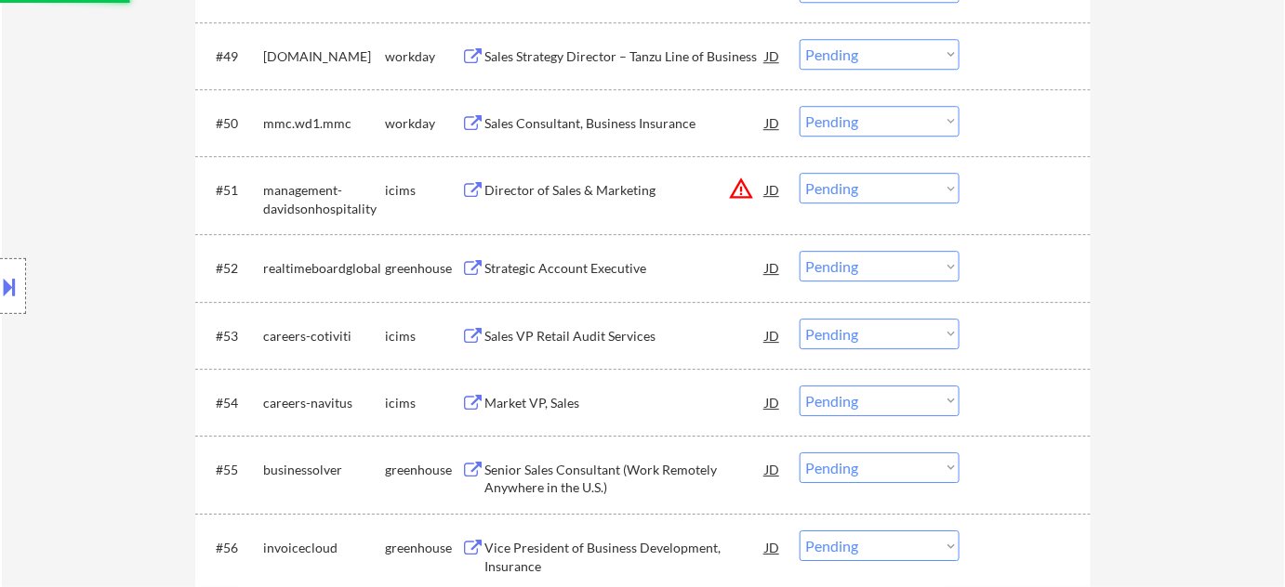
select select ""pending""
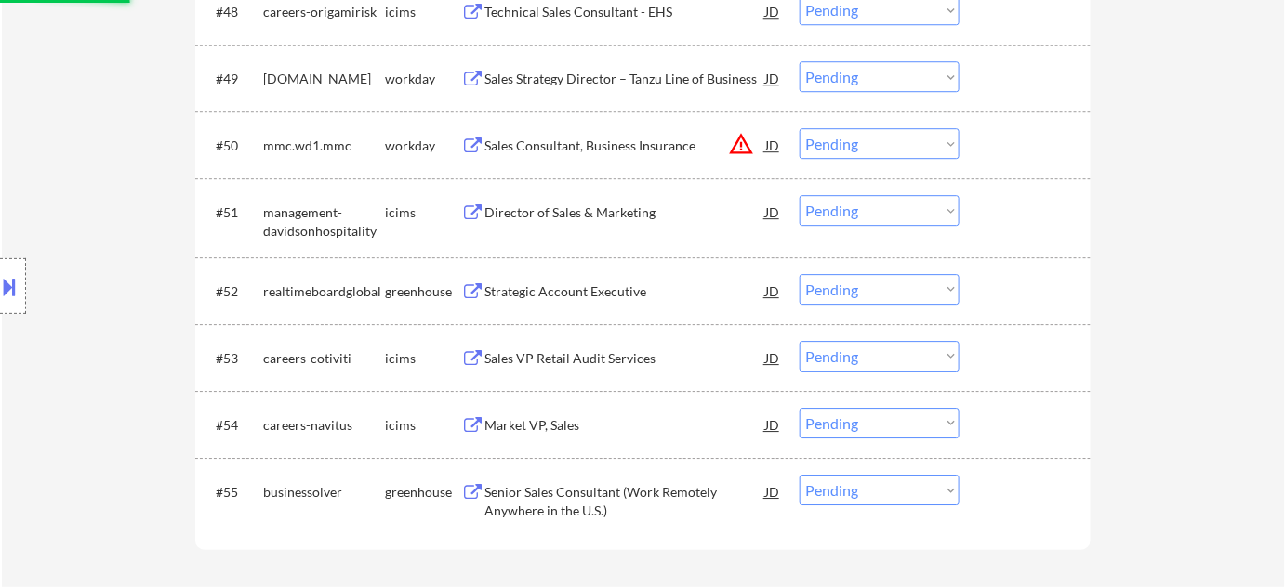
scroll to position [4140, 0]
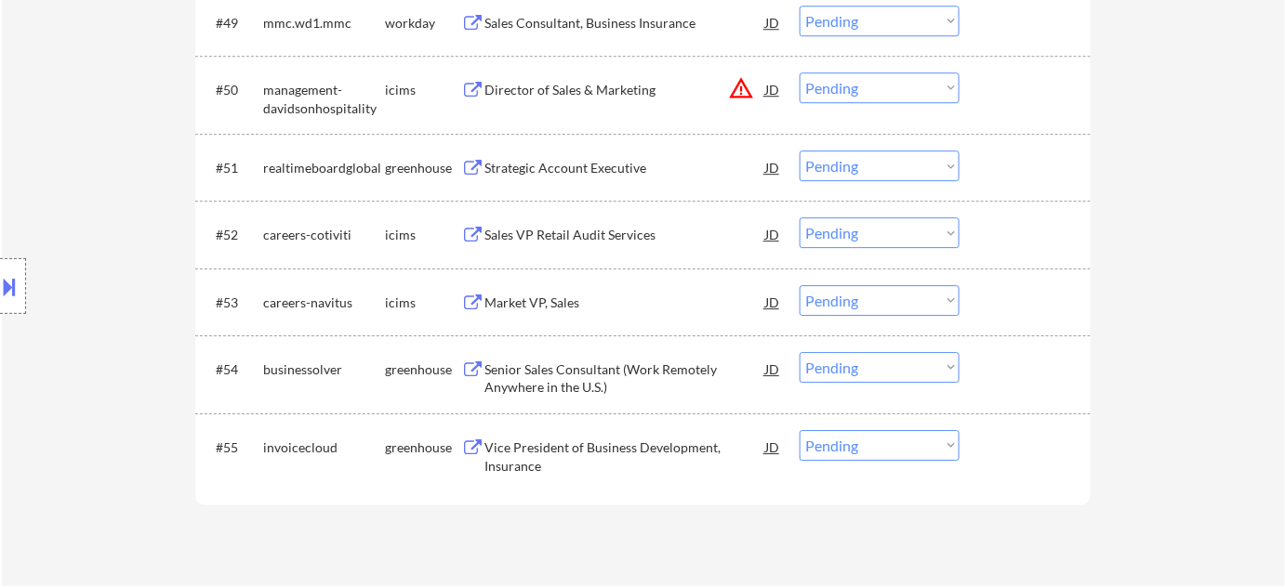
click at [736, 84] on button "warning_amber" at bounding box center [741, 88] width 26 height 26
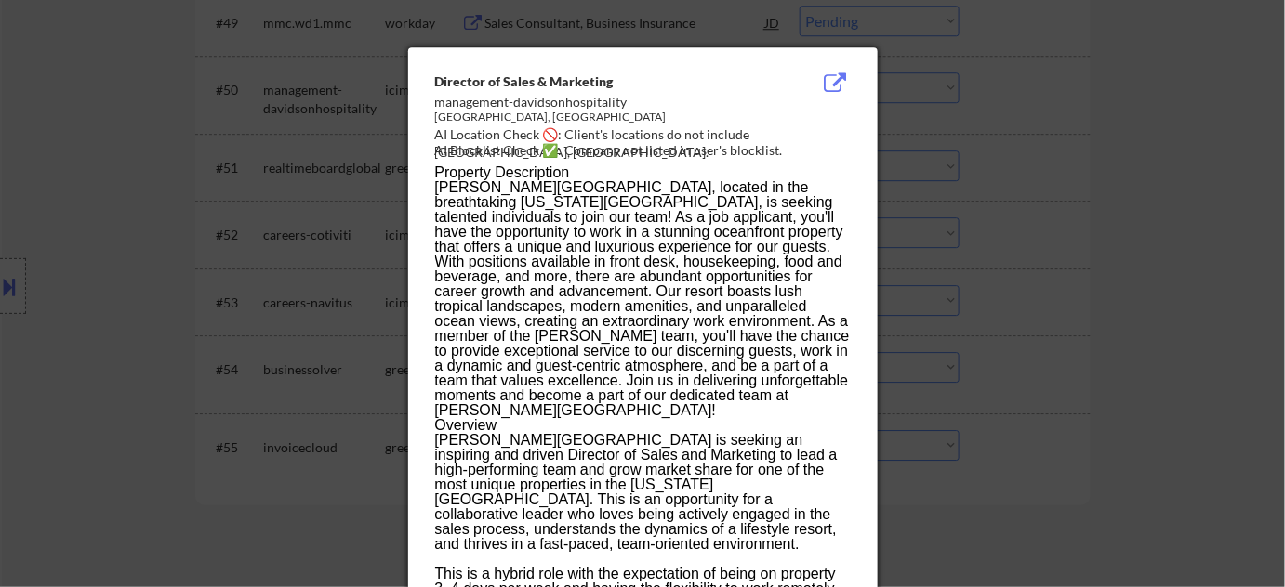
click at [922, 114] on div at bounding box center [642, 293] width 1285 height 587
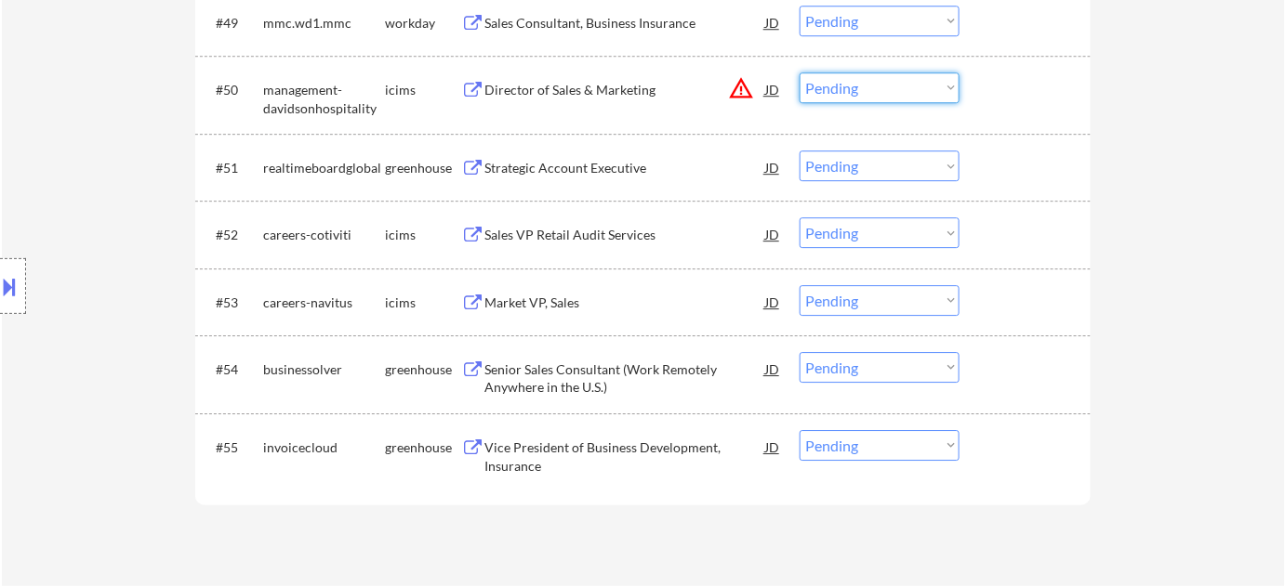
click at [848, 94] on select "Choose an option... Pending Applied Excluded (Questions) Excluded (Expired) Exc…" at bounding box center [879, 87] width 160 height 31
click at [799, 72] on select "Choose an option... Pending Applied Excluded (Questions) Excluded (Expired) Exc…" at bounding box center [879, 87] width 160 height 31
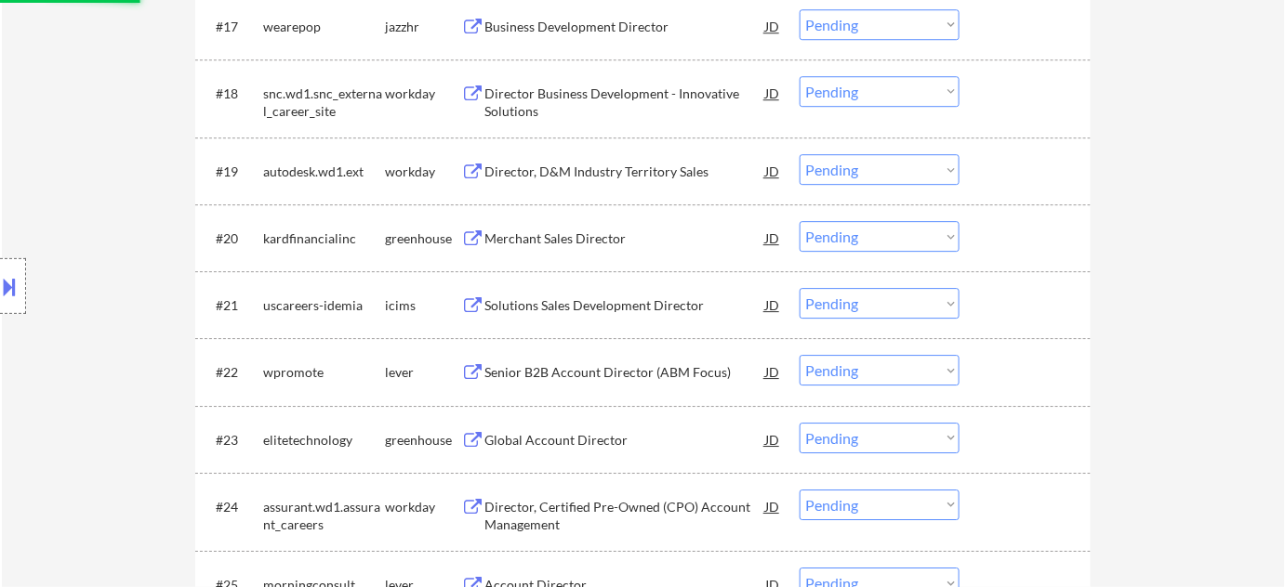
scroll to position [1774, 0]
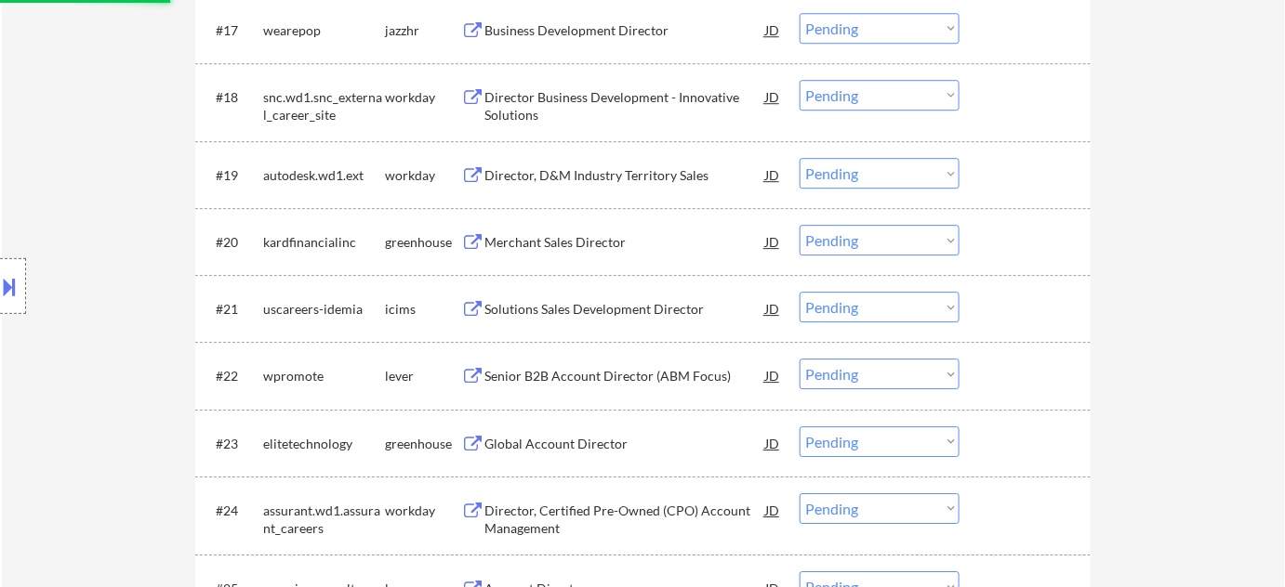
select select ""pending""
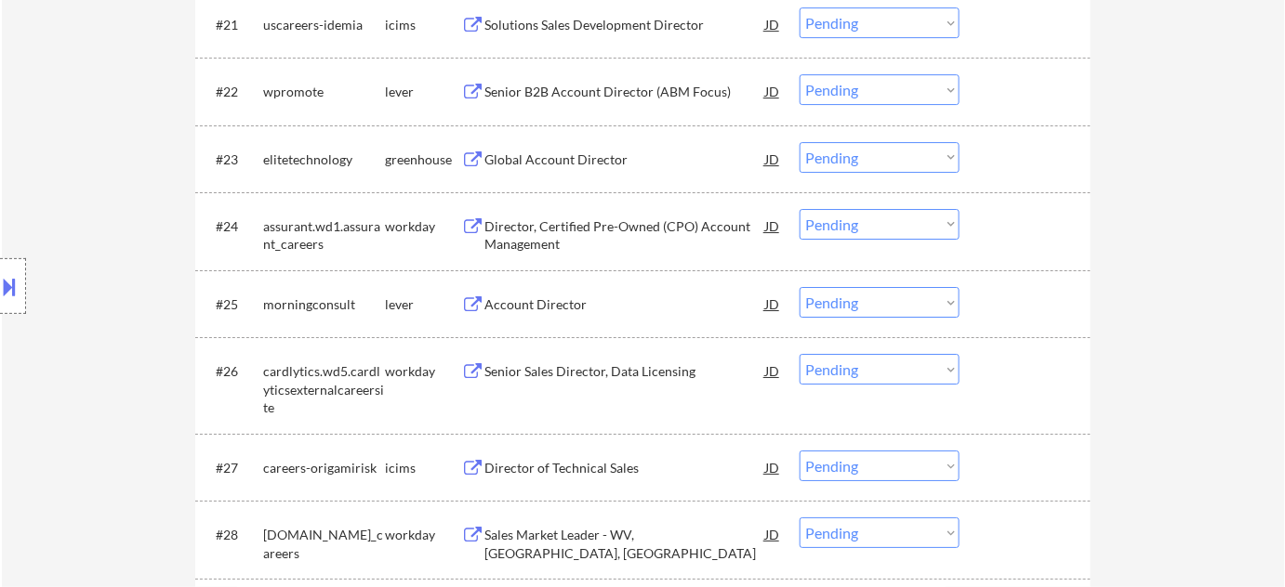
scroll to position [2365, 0]
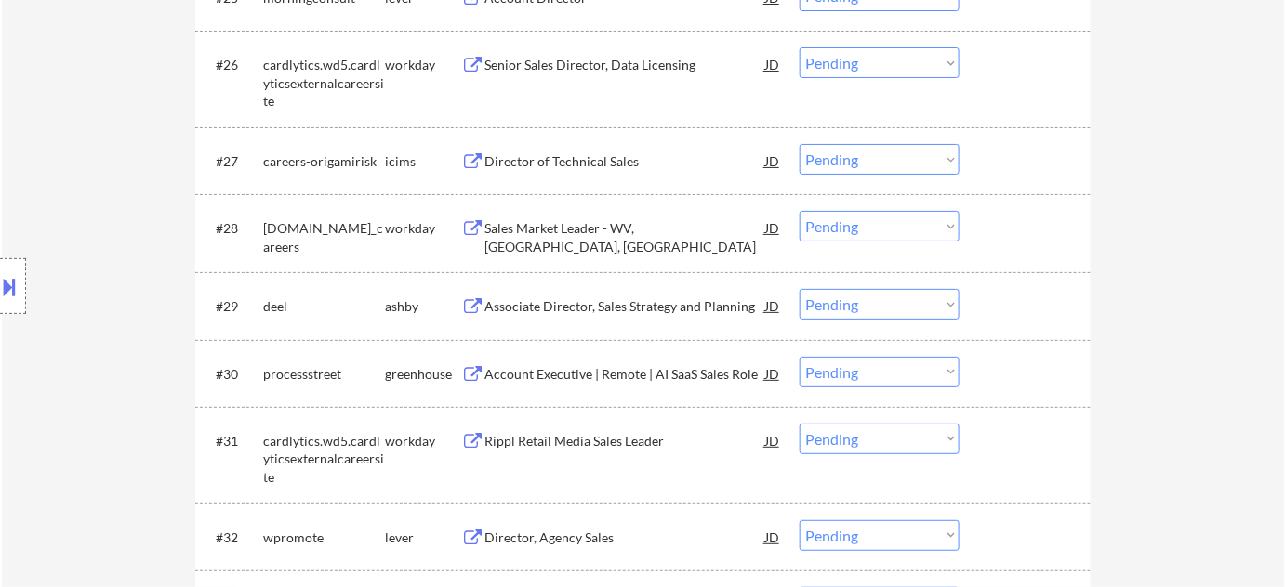
click at [568, 297] on div "Associate Director, Sales Strategy and Planning" at bounding box center [624, 306] width 281 height 19
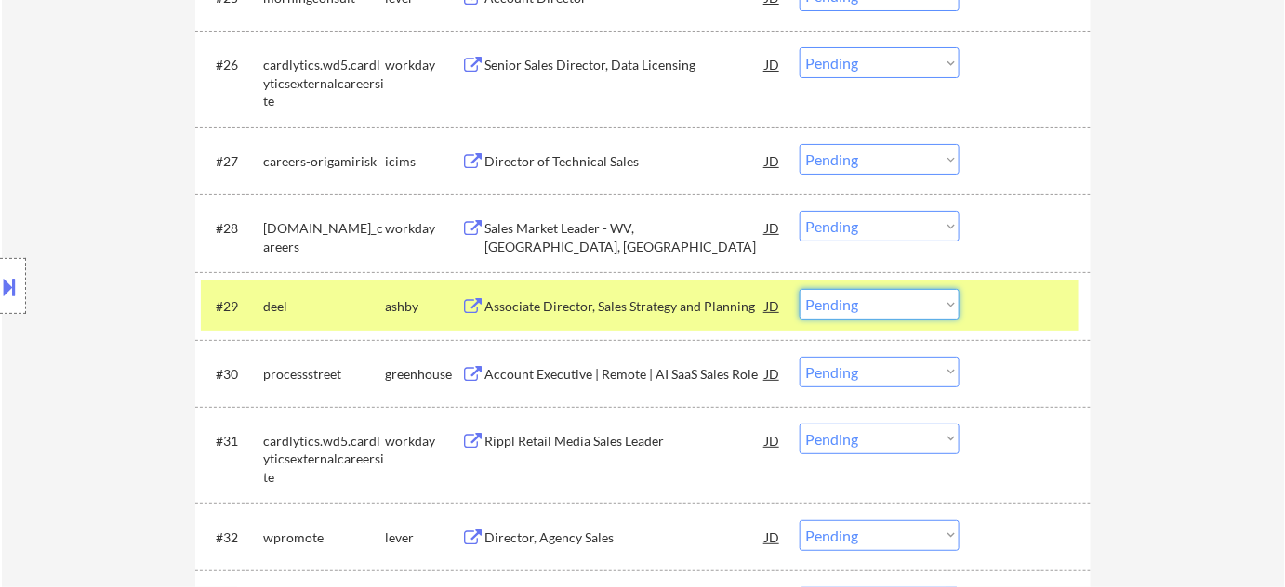
click at [876, 317] on select "Choose an option... Pending Applied Excluded (Questions) Excluded (Expired) Exc…" at bounding box center [879, 304] width 160 height 31
click at [799, 289] on select "Choose an option... Pending Applied Excluded (Questions) Excluded (Expired) Exc…" at bounding box center [879, 304] width 160 height 31
select select ""pending""
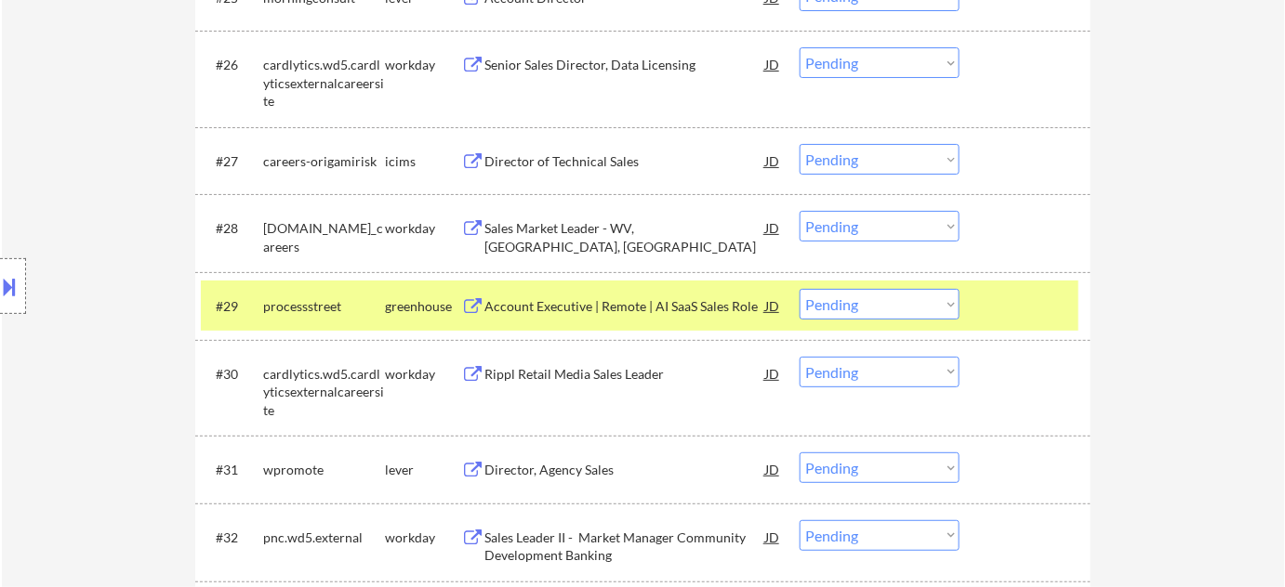
click at [542, 219] on div "Sales Market Leader - WV, [GEOGRAPHIC_DATA], [GEOGRAPHIC_DATA]" at bounding box center [624, 237] width 281 height 36
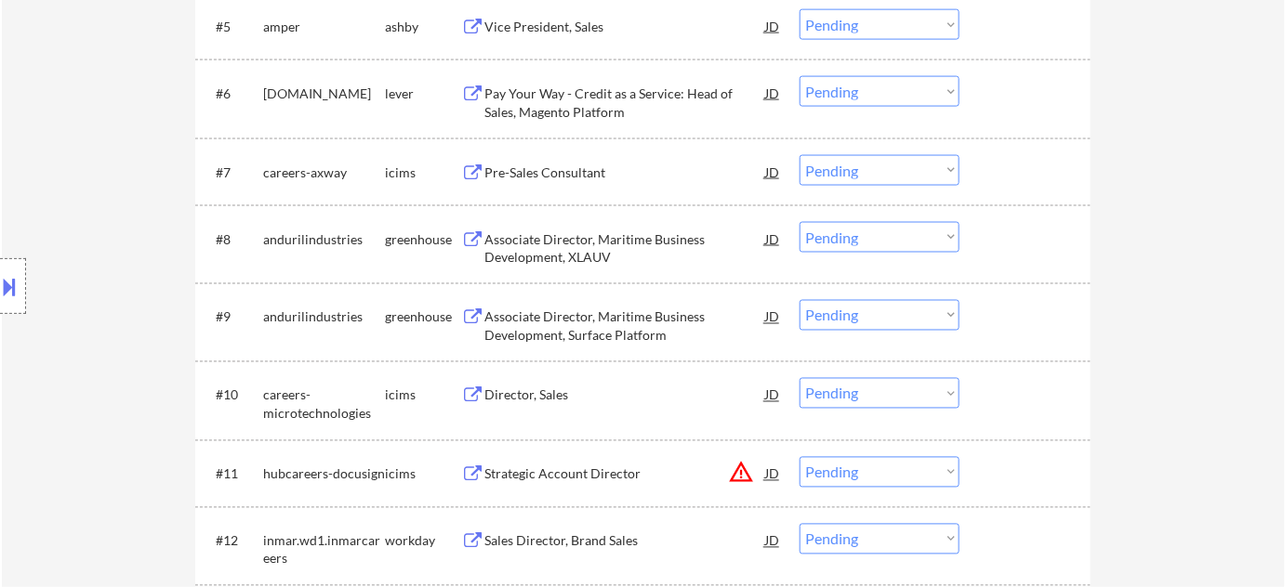
scroll to position [929, 0]
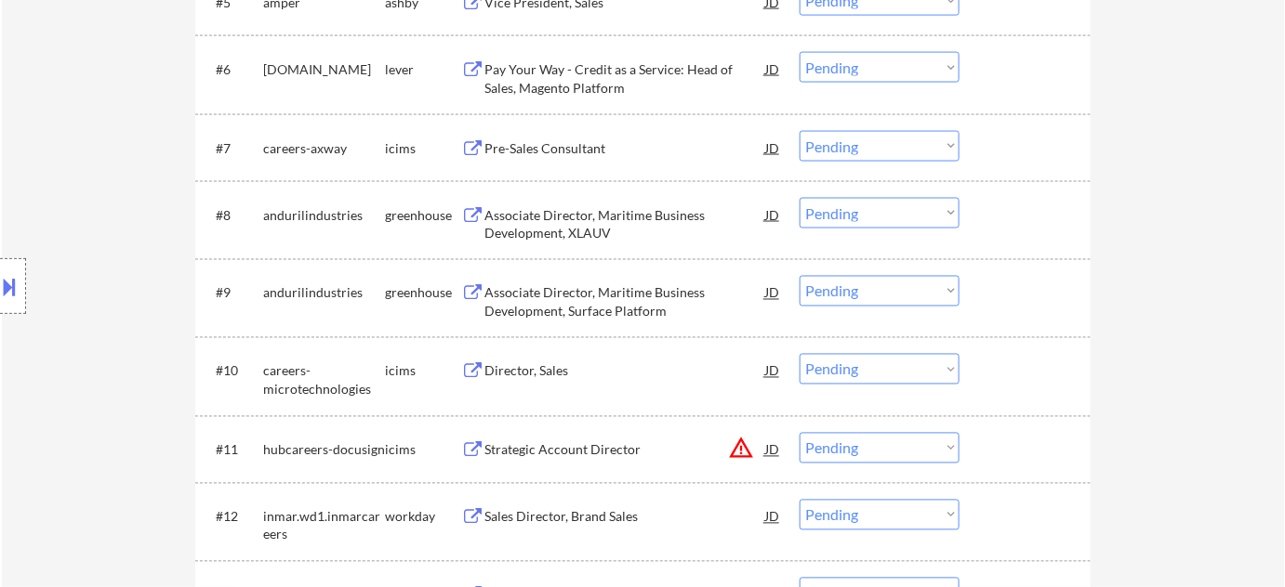
click at [560, 142] on div "Pre-Sales Consultant" at bounding box center [624, 148] width 281 height 19
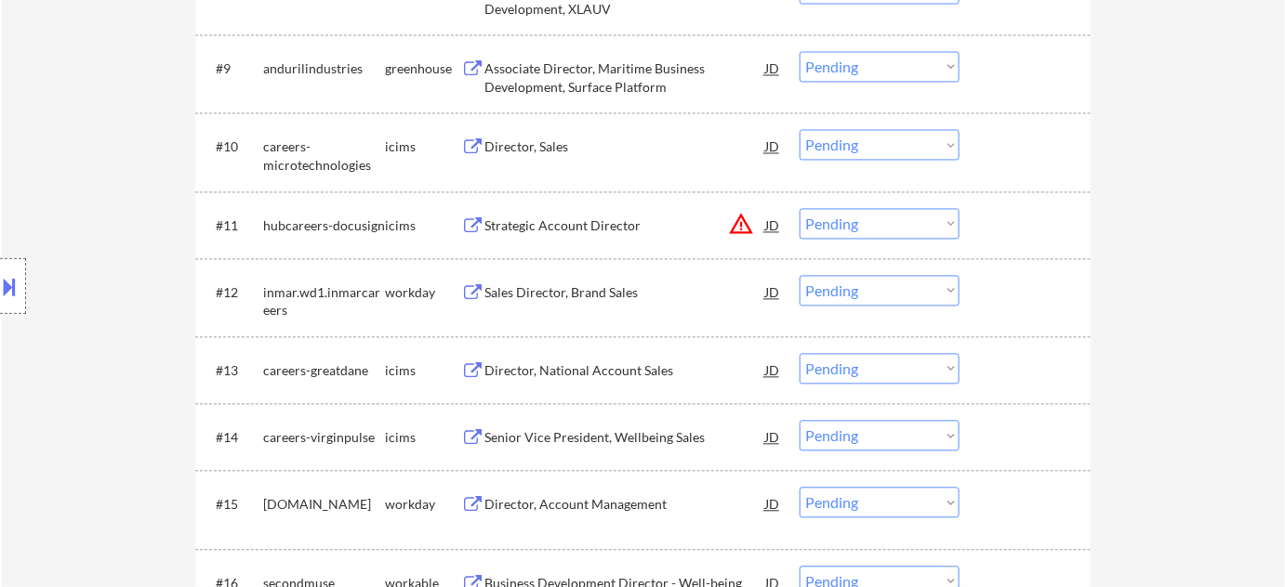
scroll to position [1182, 0]
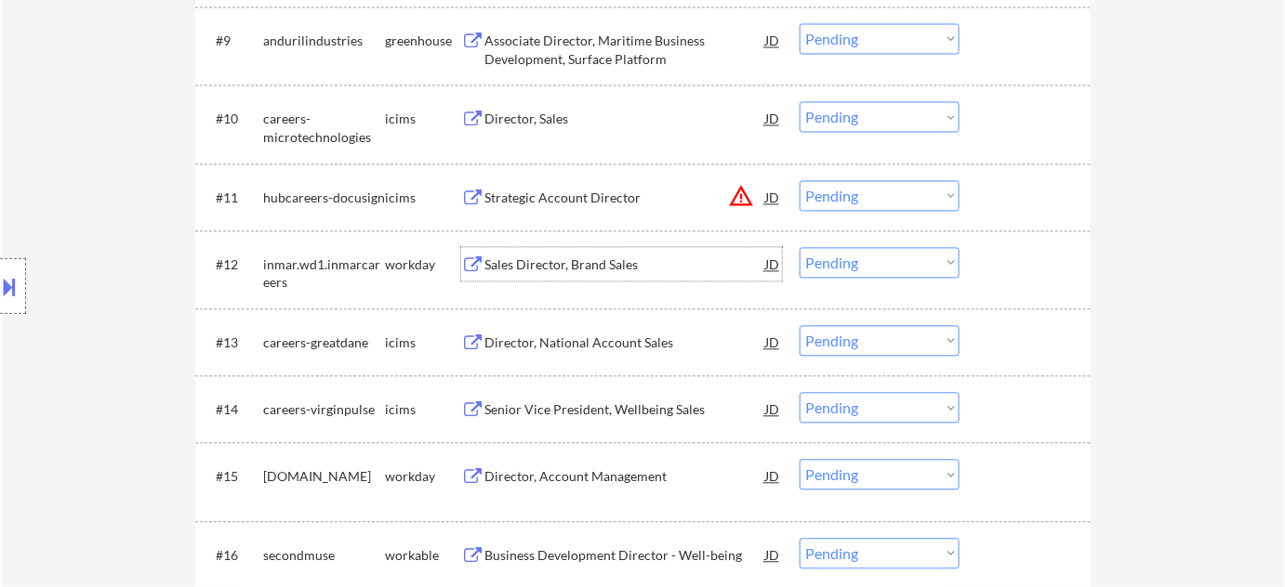
click at [599, 257] on div "Sales Director, Brand Sales" at bounding box center [624, 265] width 281 height 19
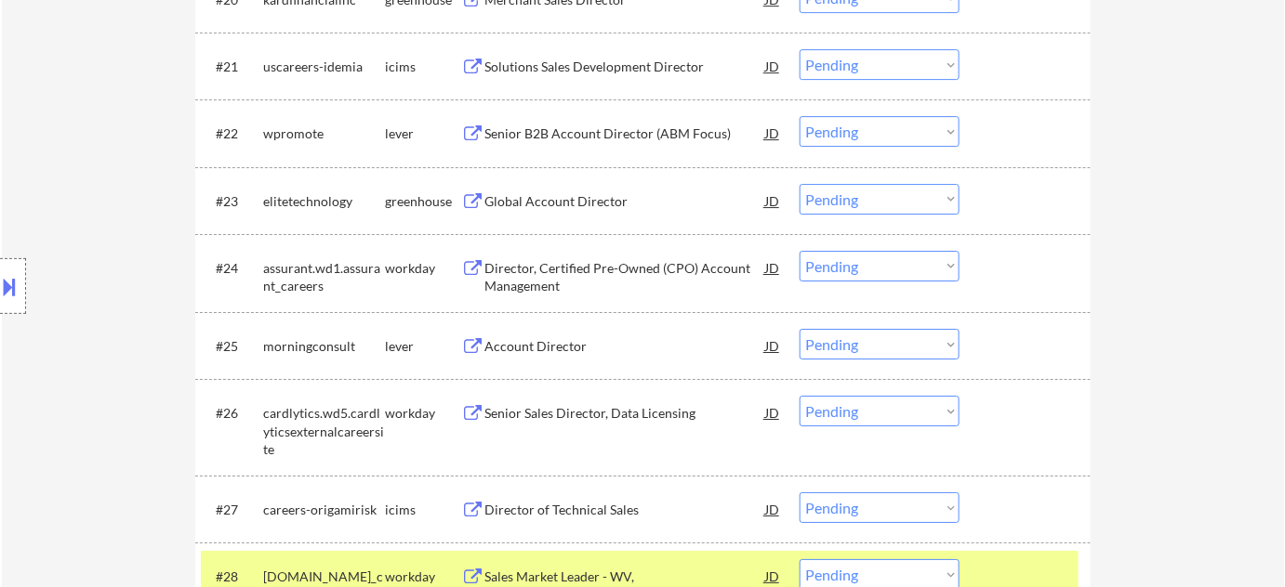
scroll to position [2027, 0]
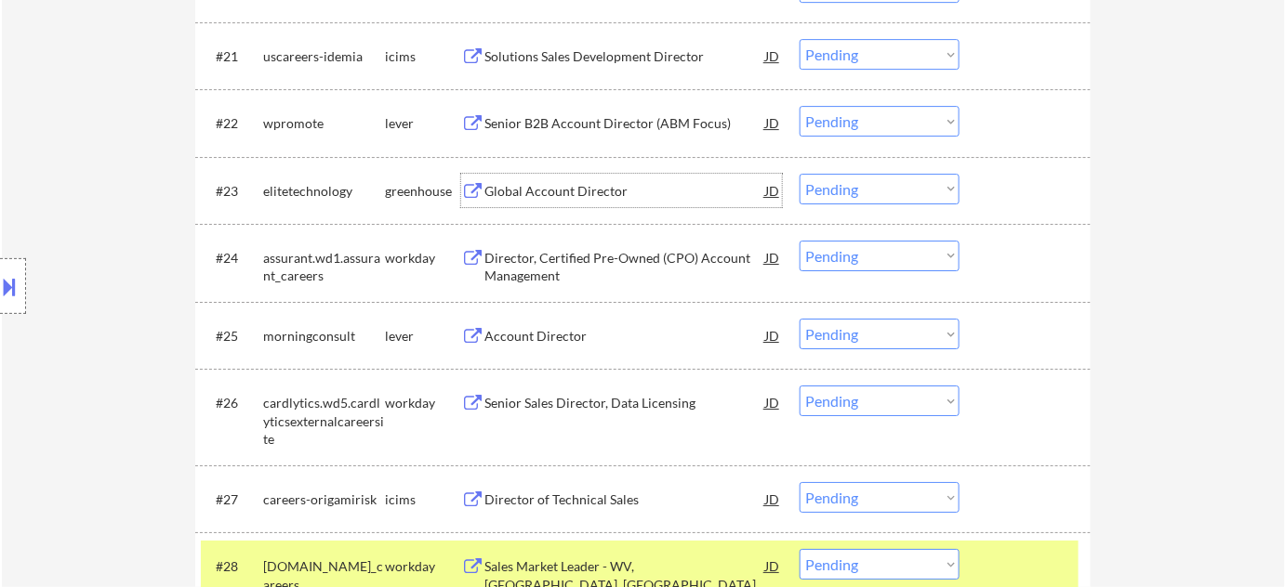
click at [535, 191] on div "Global Account Director" at bounding box center [624, 191] width 281 height 19
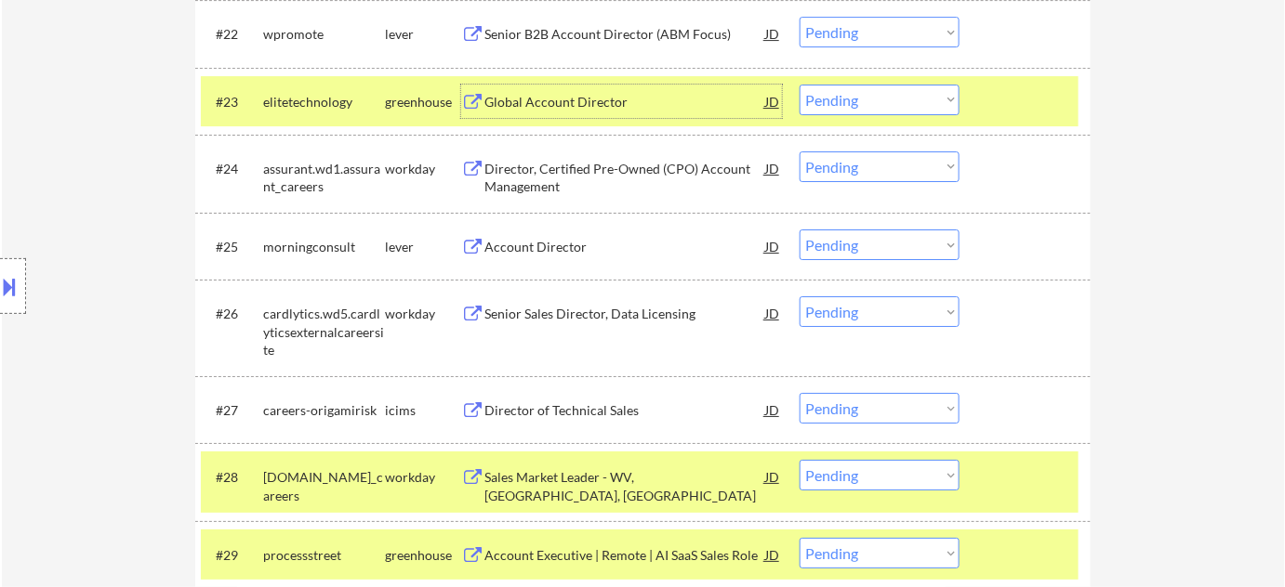
scroll to position [2281, 0]
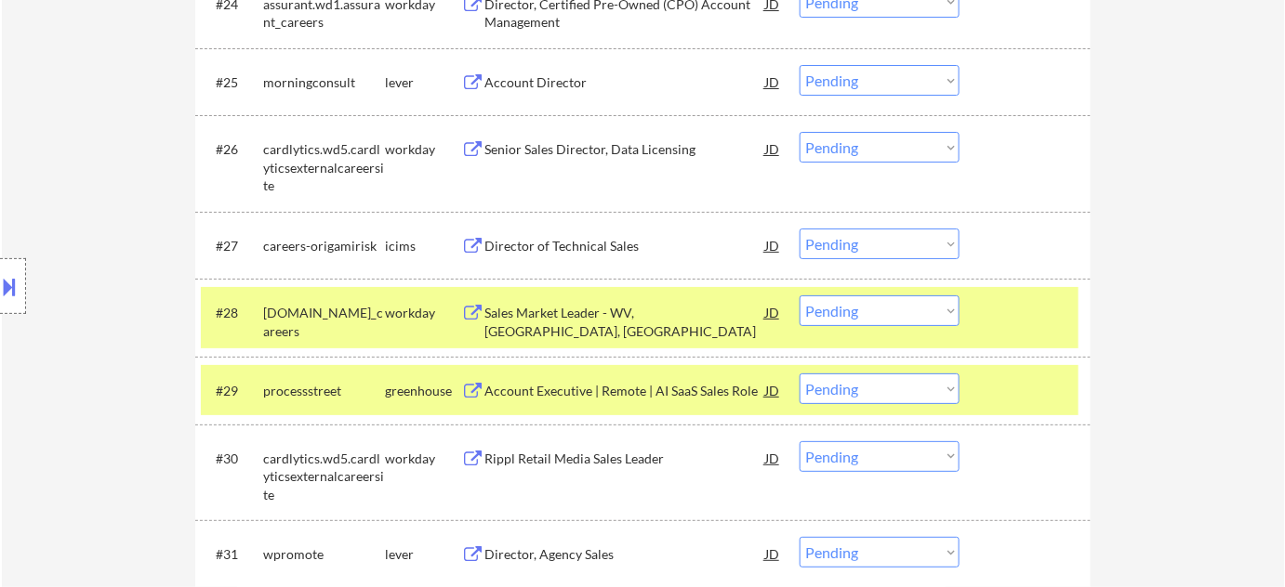
click at [567, 145] on div "Senior Sales Director, Data Licensing" at bounding box center [624, 149] width 281 height 19
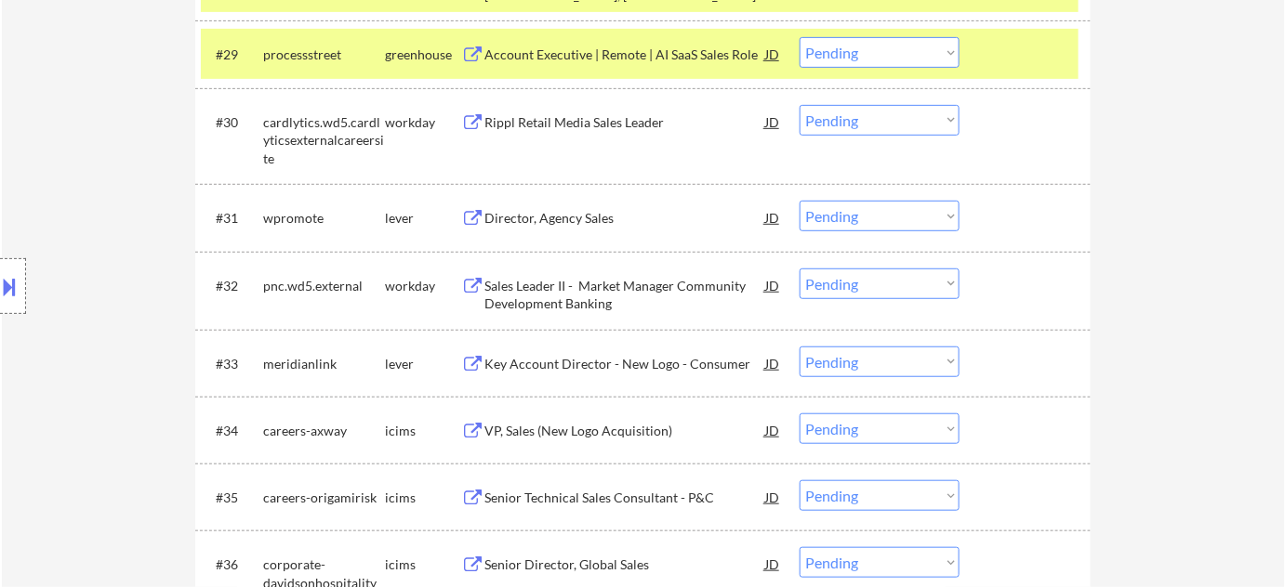
scroll to position [2619, 0]
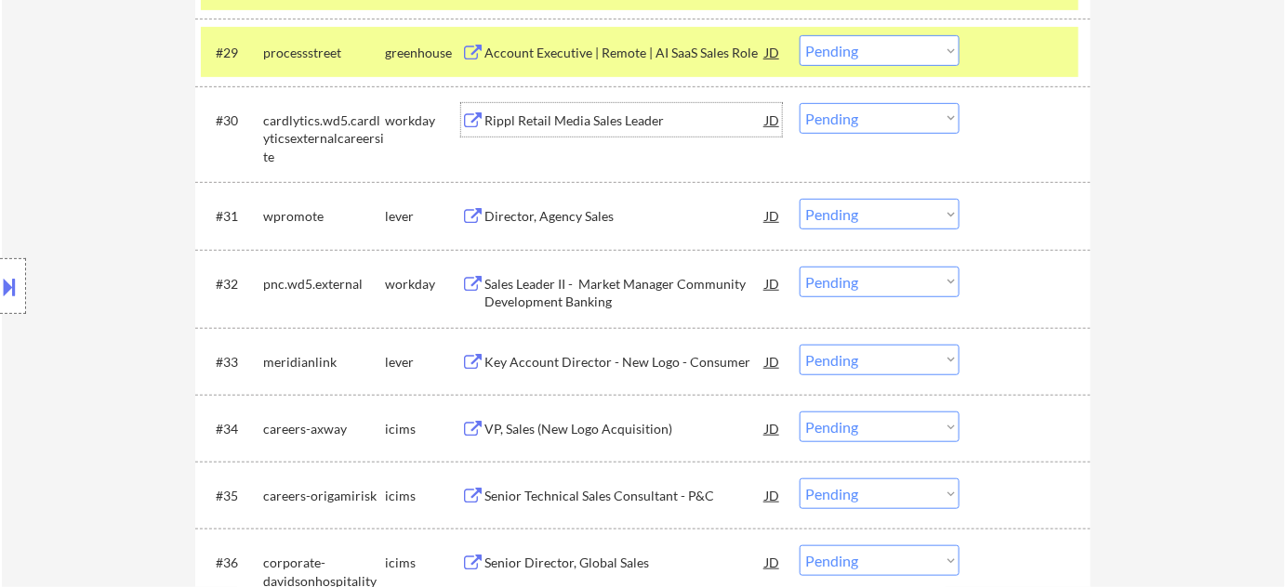
click at [579, 114] on div "Rippl Retail Media Sales Leader" at bounding box center [624, 121] width 281 height 19
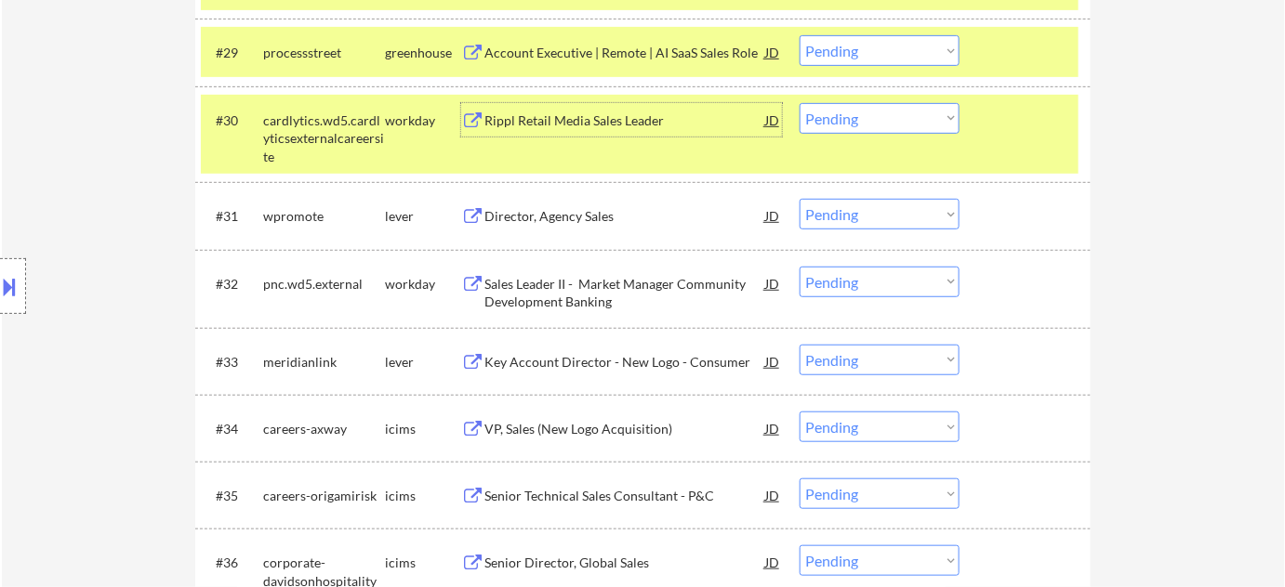
click at [824, 132] on select "Choose an option... Pending Applied Excluded (Questions) Excluded (Expired) Exc…" at bounding box center [879, 118] width 160 height 31
click at [799, 103] on select "Choose an option... Pending Applied Excluded (Questions) Excluded (Expired) Exc…" at bounding box center [879, 118] width 160 height 31
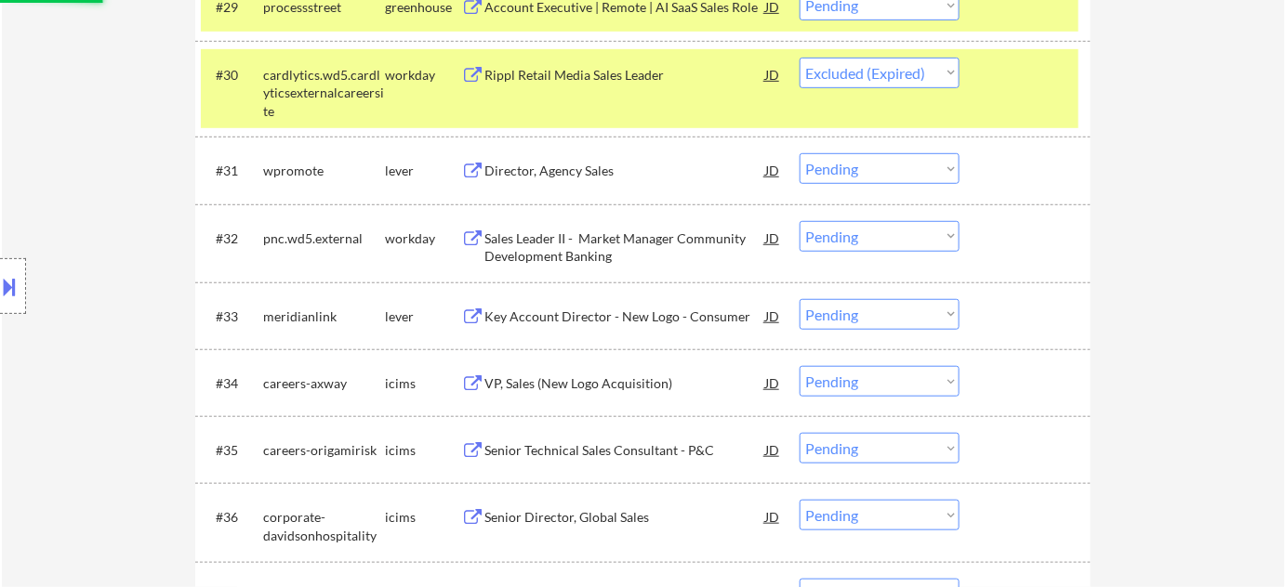
scroll to position [2704, 0]
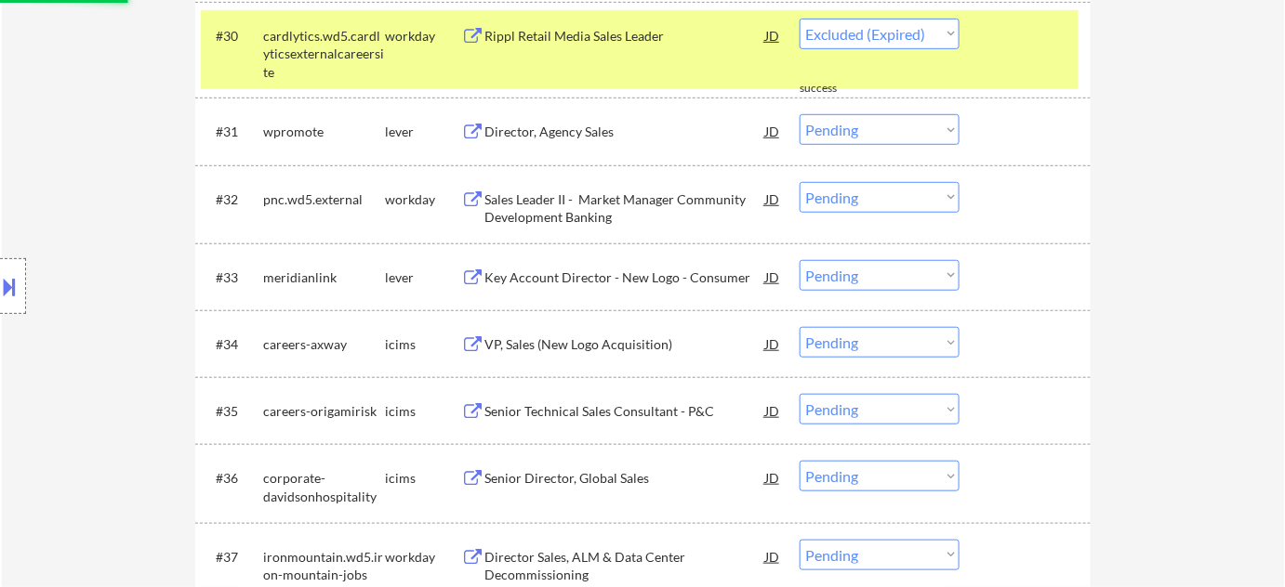
select select ""pending""
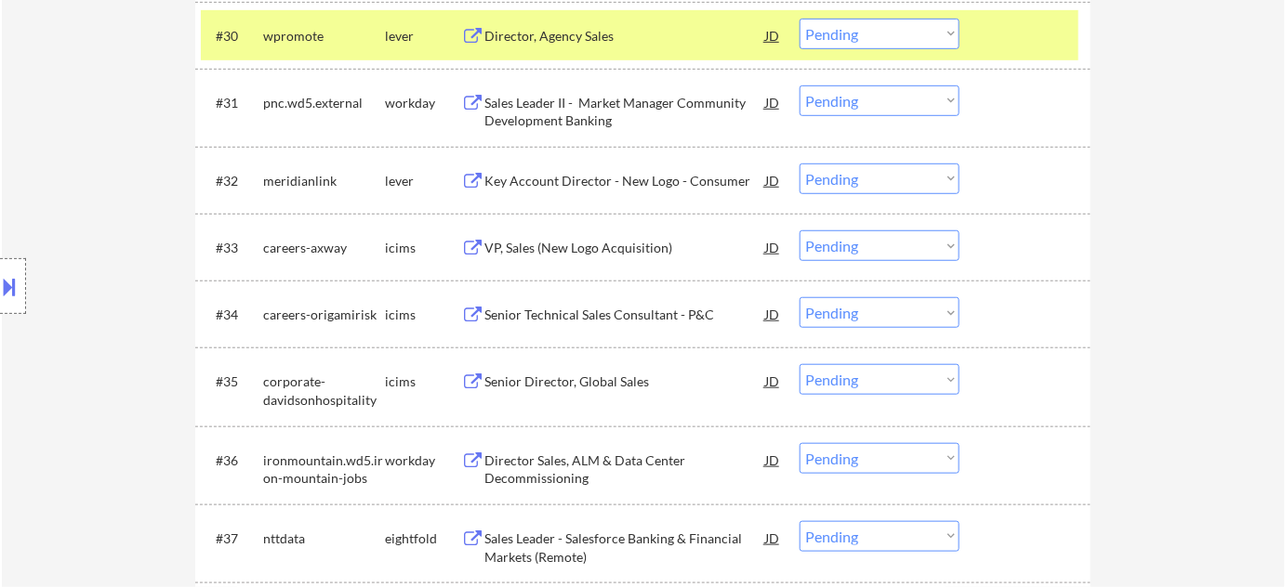
click at [548, 99] on div "Sales Leader II - Market Manager Community Development Banking" at bounding box center [624, 112] width 281 height 36
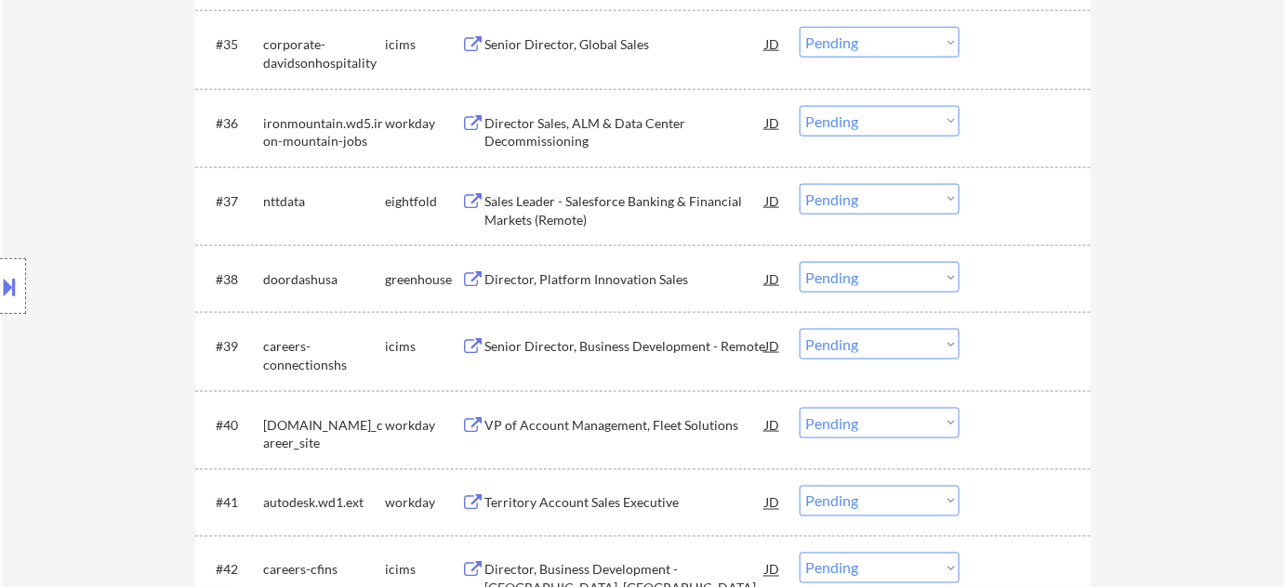
scroll to position [3041, 0]
click at [580, 210] on div "Sales Leader - Salesforce Banking & Financial Markets (Remote)" at bounding box center [624, 210] width 281 height 36
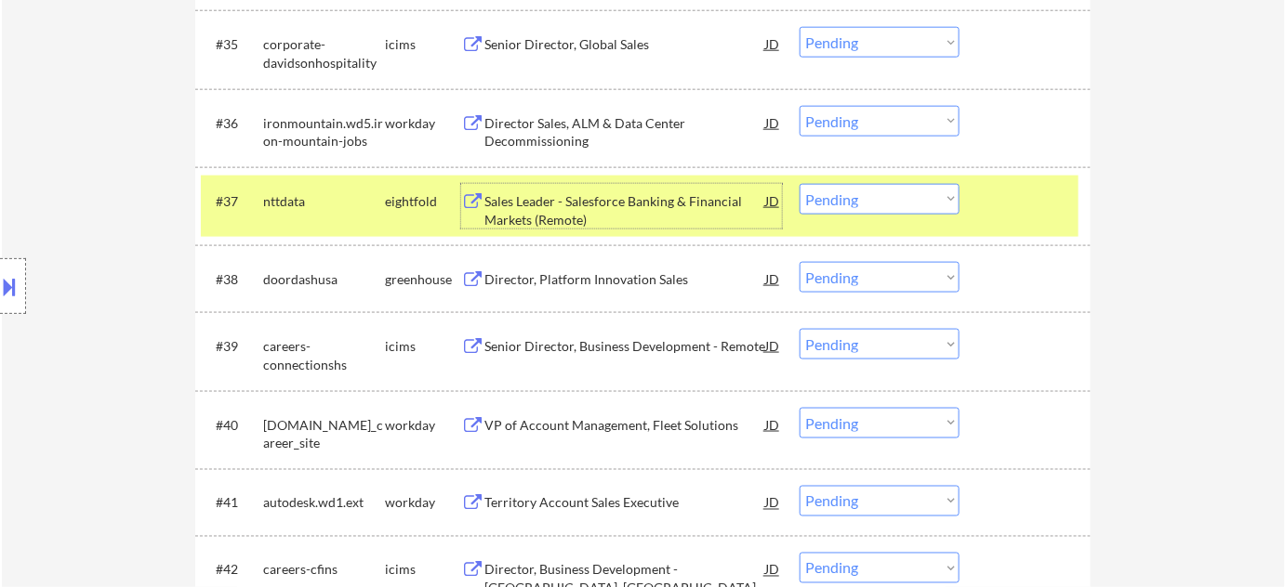
click at [850, 200] on select "Choose an option... Pending Applied Excluded (Questions) Excluded (Expired) Exc…" at bounding box center [879, 199] width 160 height 31
click at [799, 184] on select "Choose an option... Pending Applied Excluded (Questions) Excluded (Expired) Exc…" at bounding box center [879, 199] width 160 height 31
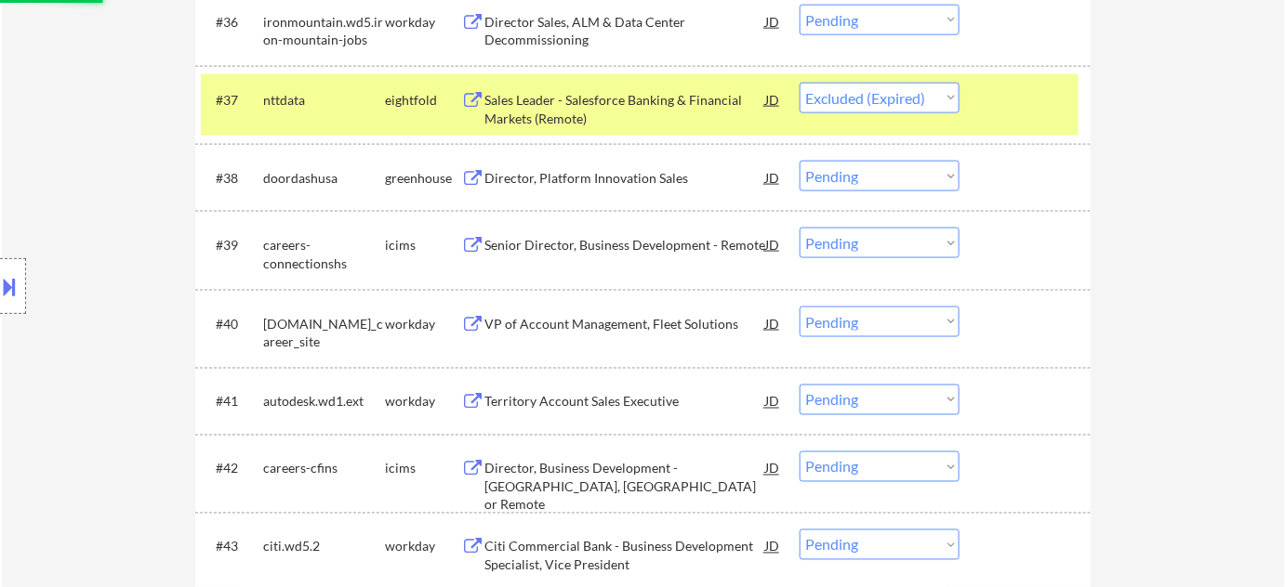
scroll to position [3295, 0]
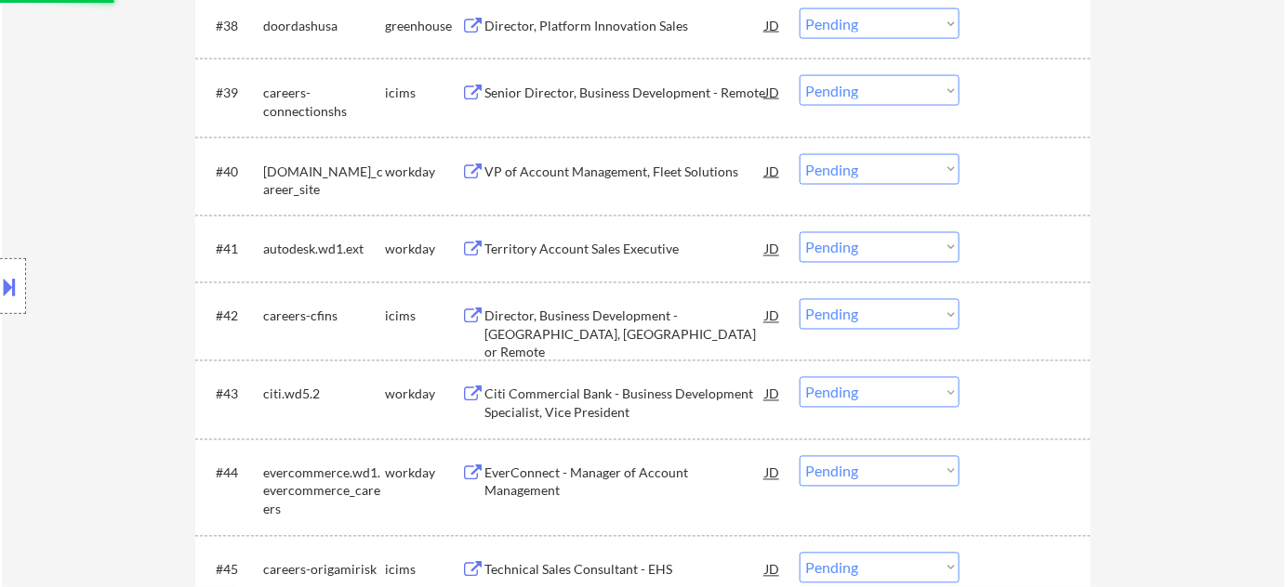
click at [604, 234] on div "Territory Account Sales Executive" at bounding box center [624, 248] width 281 height 33
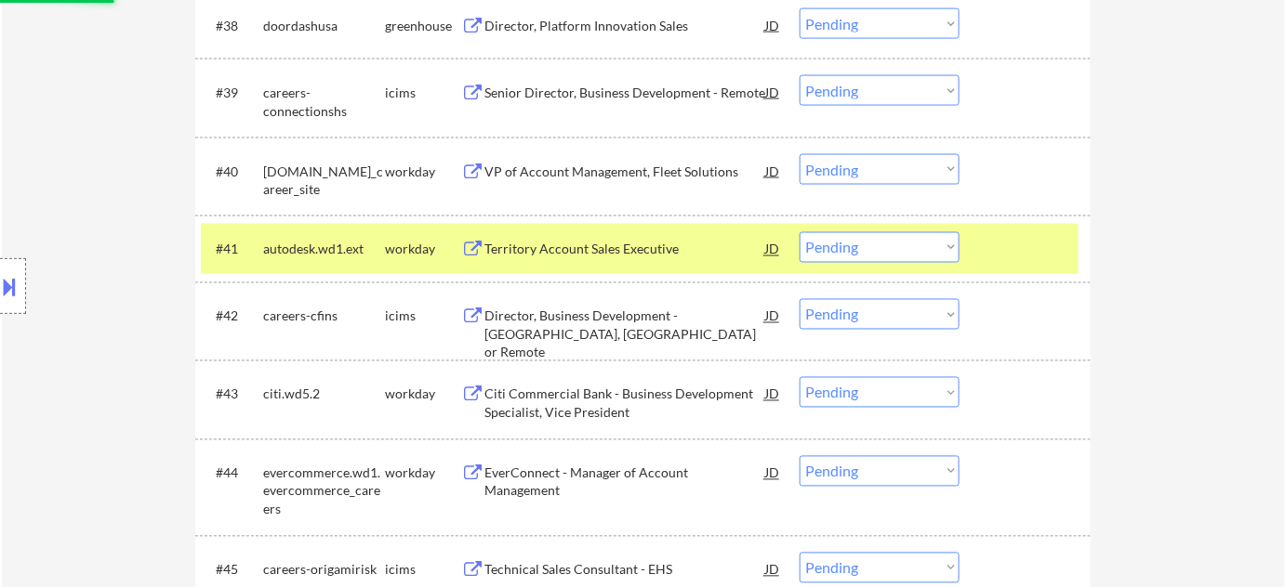
select select ""pending""
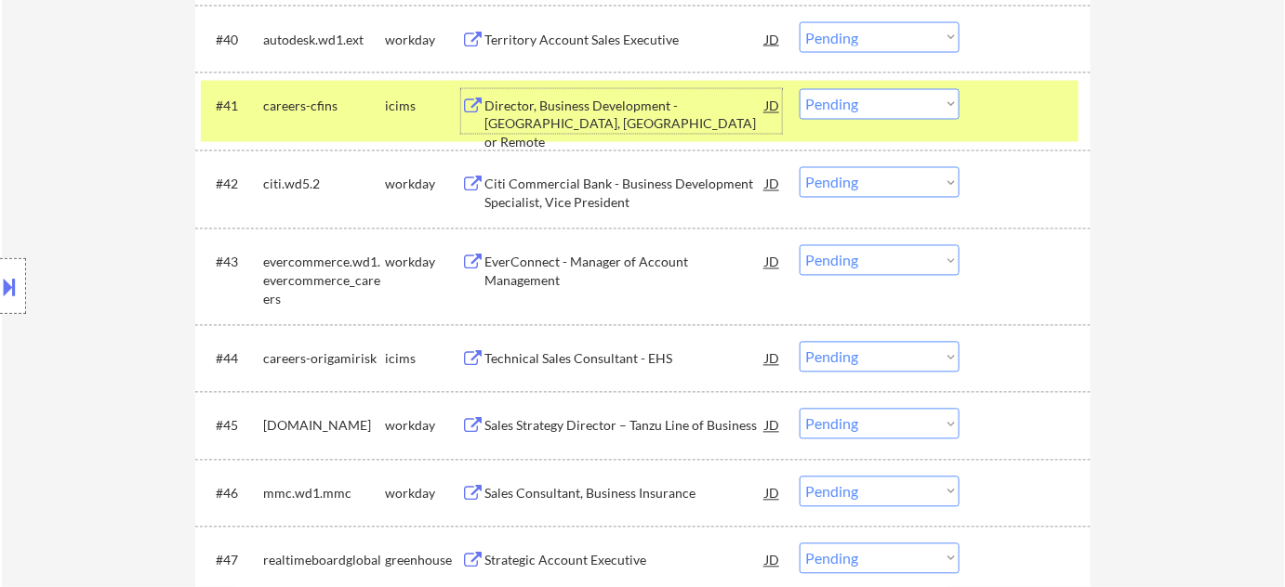
scroll to position [3718, 0]
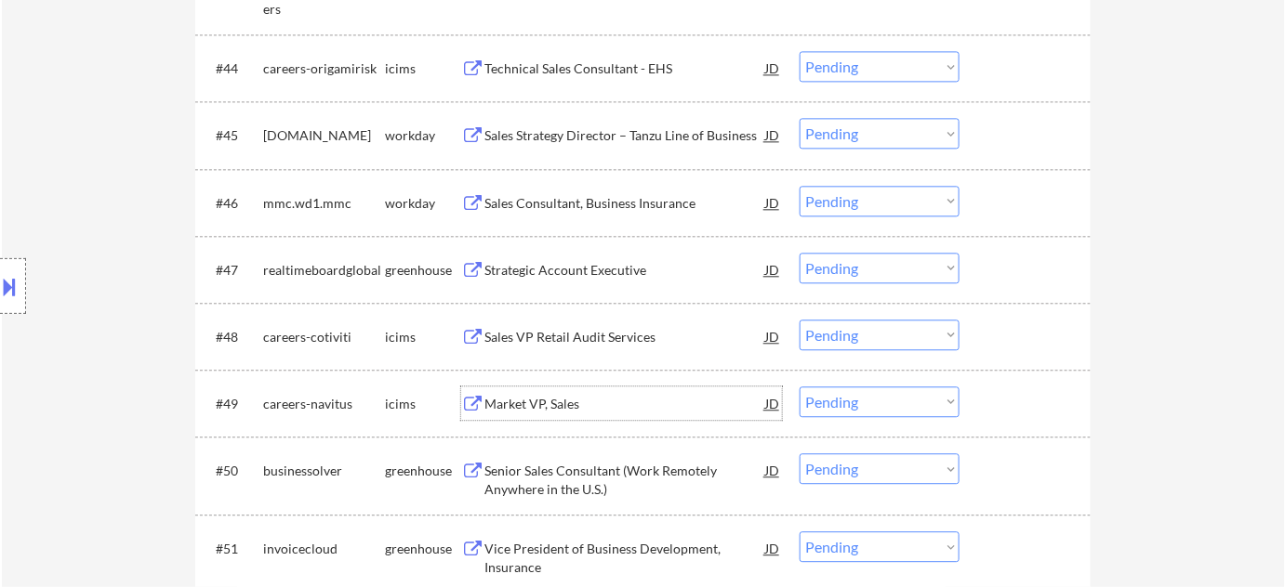
click at [555, 402] on div "Market VP, Sales" at bounding box center [624, 404] width 281 height 19
